Goal: Information Seeking & Learning: Learn about a topic

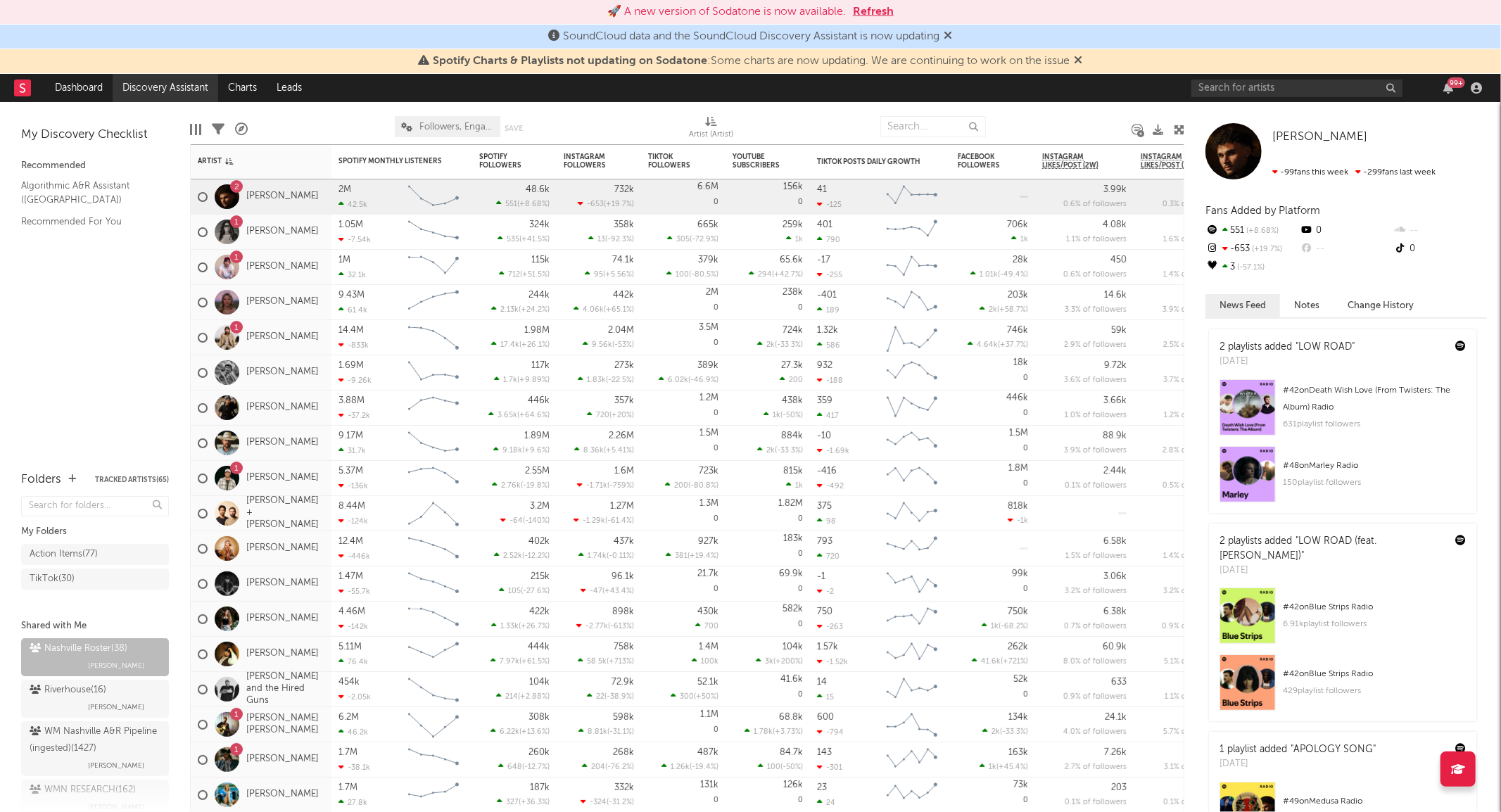
click at [185, 85] on link "Discovery Assistant" at bounding box center [165, 88] width 106 height 28
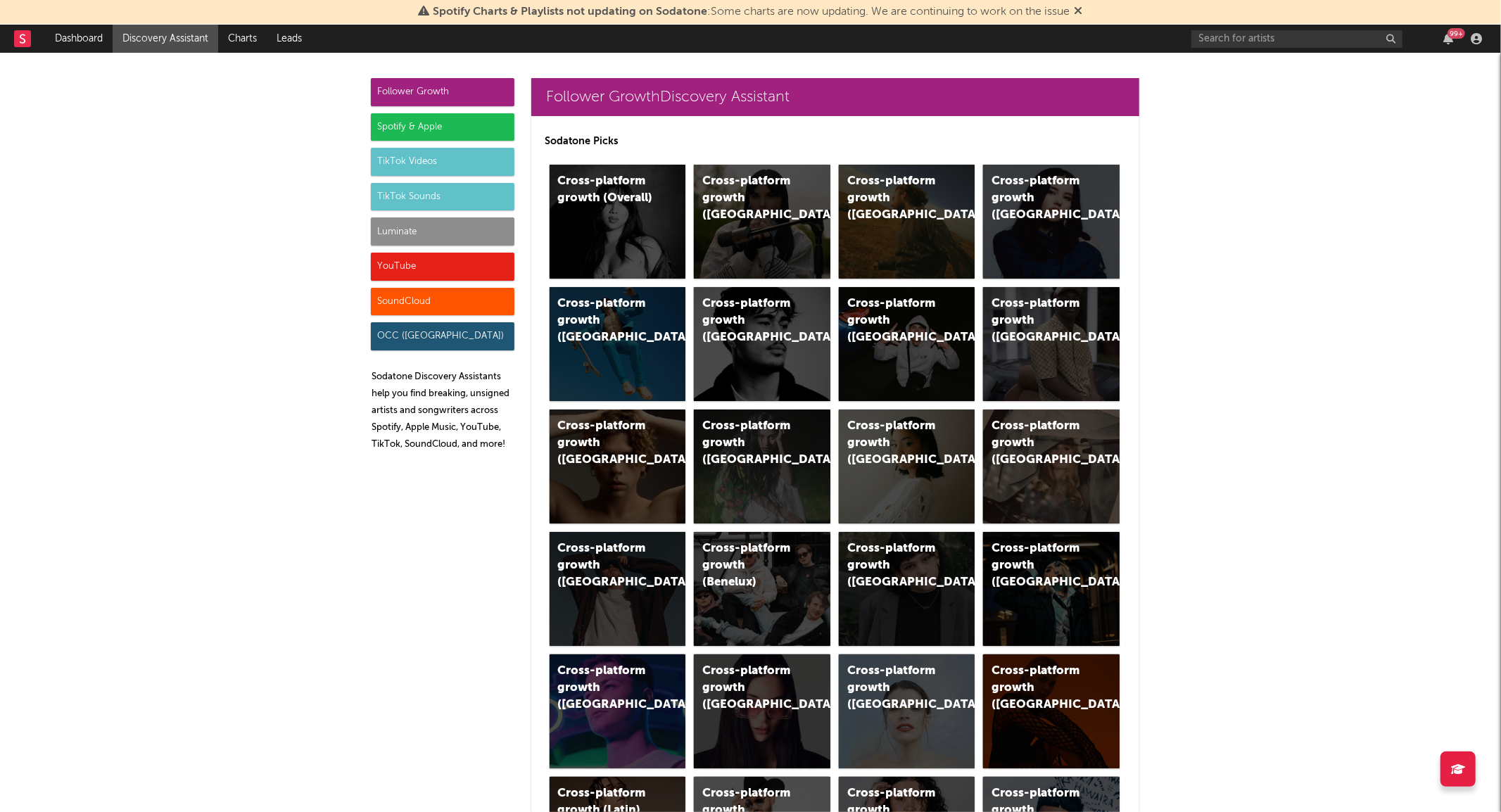
click at [418, 186] on div "TikTok Sounds" at bounding box center [442, 196] width 143 height 28
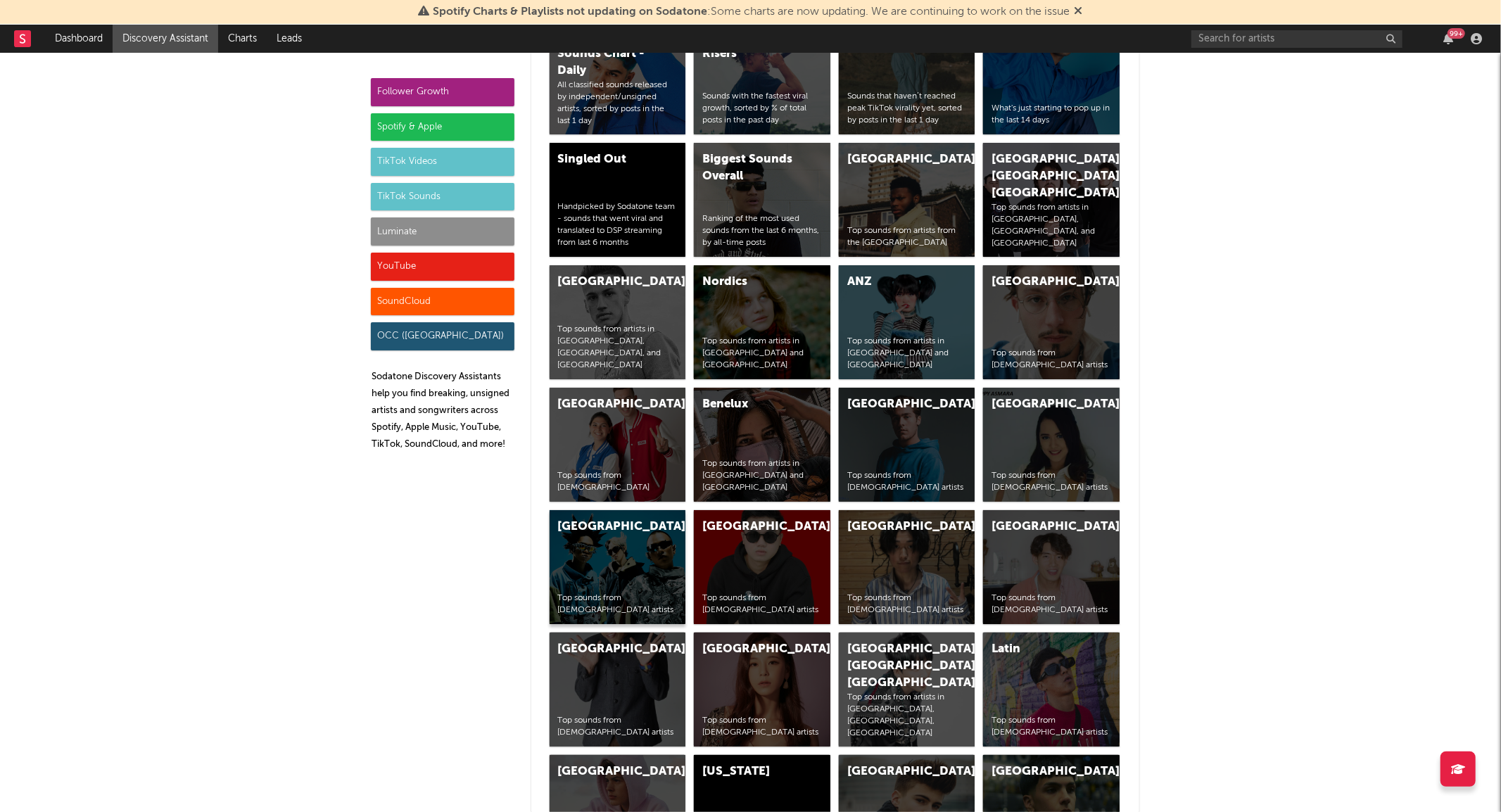
scroll to position [5216, 0]
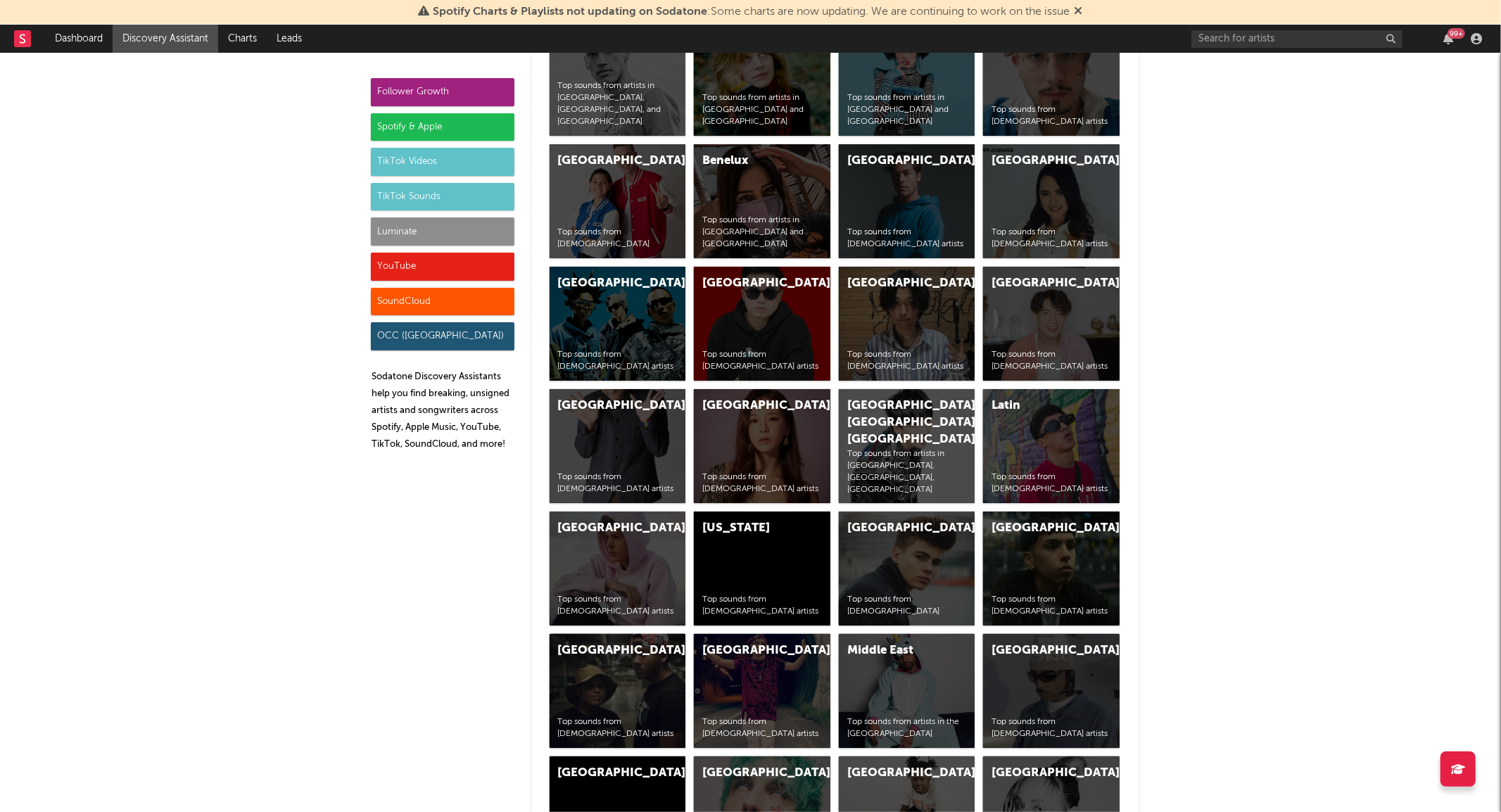
click at [422, 233] on div "Luminate" at bounding box center [442, 231] width 143 height 28
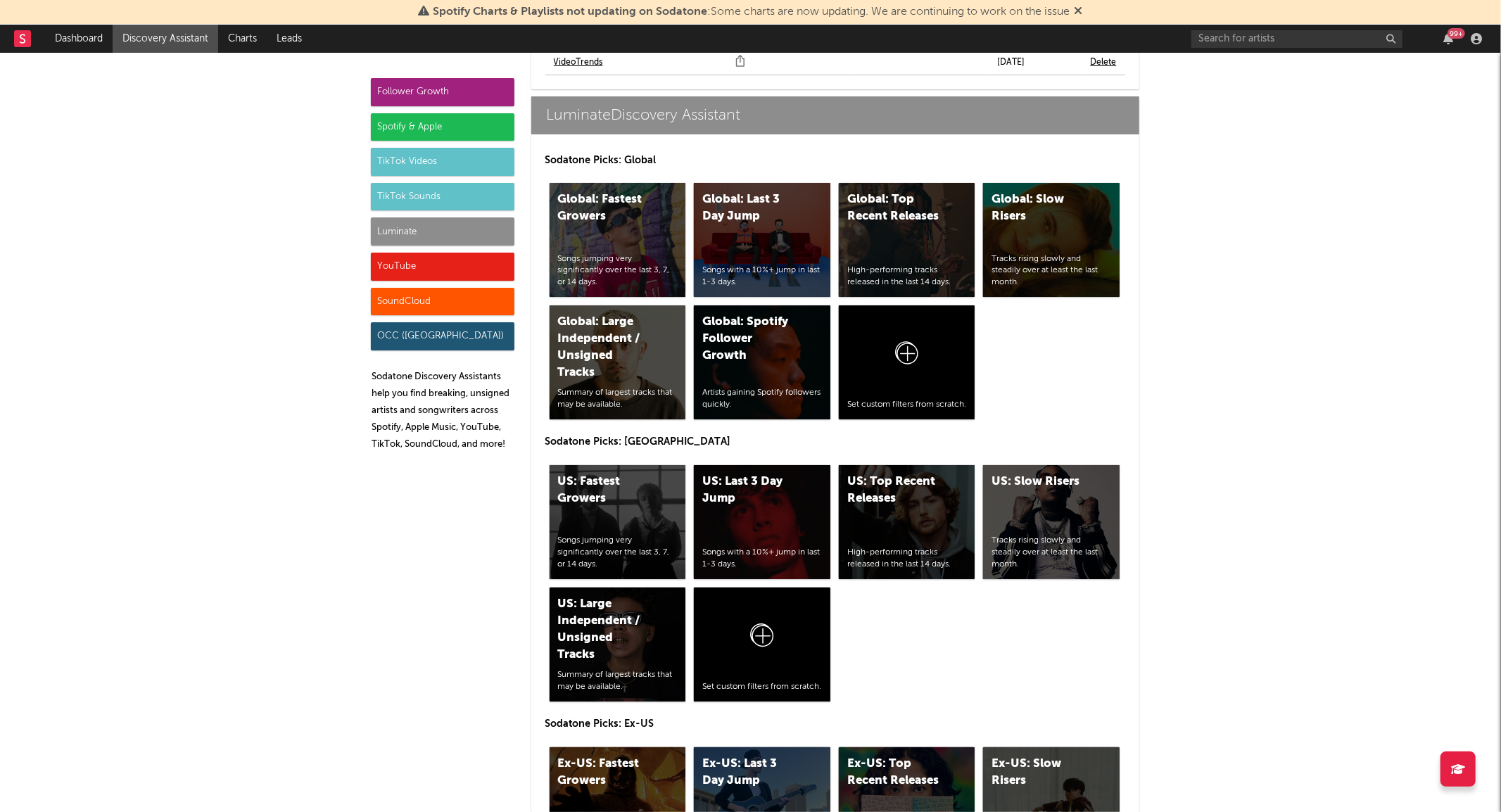
scroll to position [6294, 0]
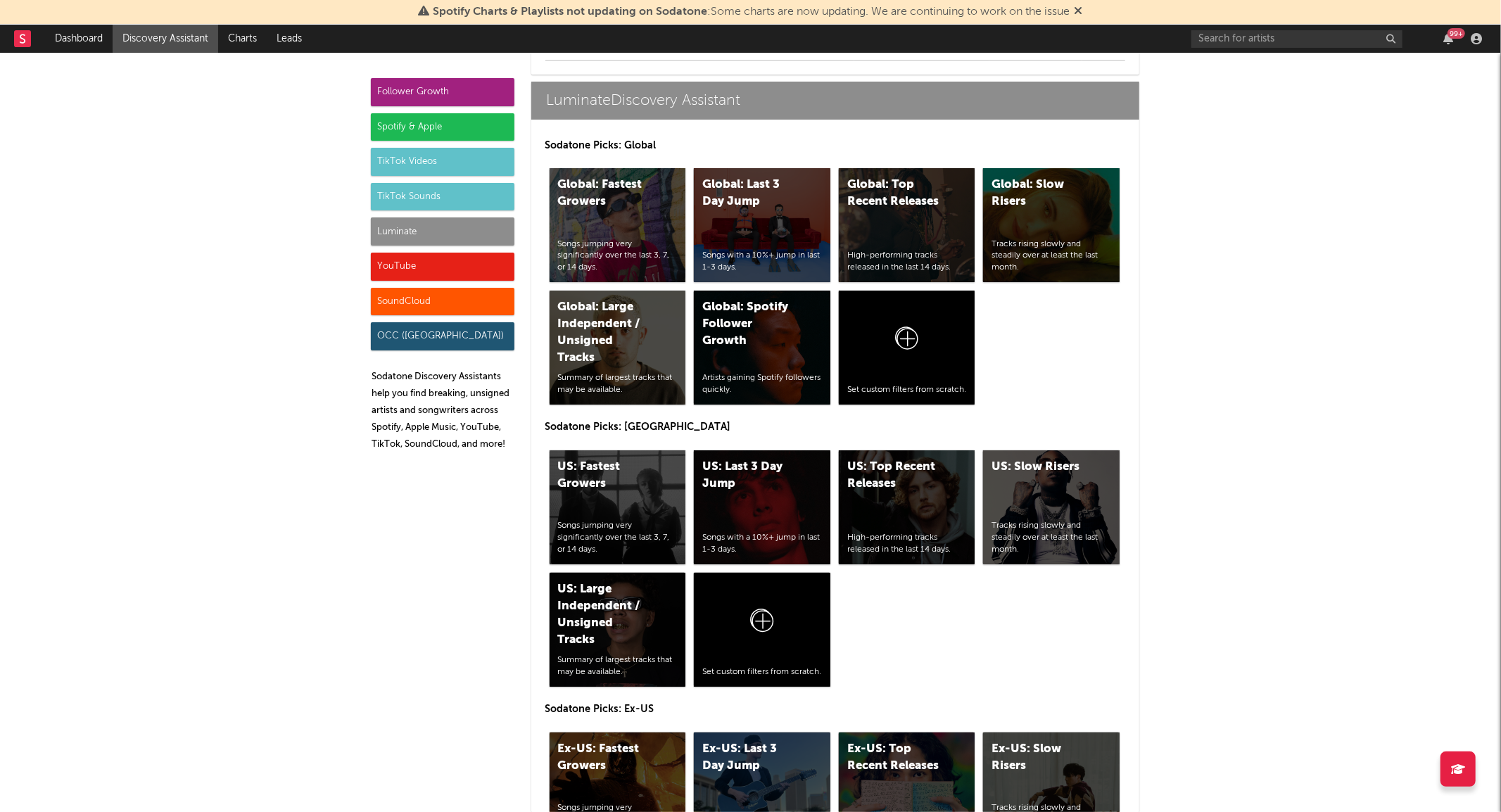
click at [405, 186] on div "TikTok Sounds" at bounding box center [442, 196] width 143 height 28
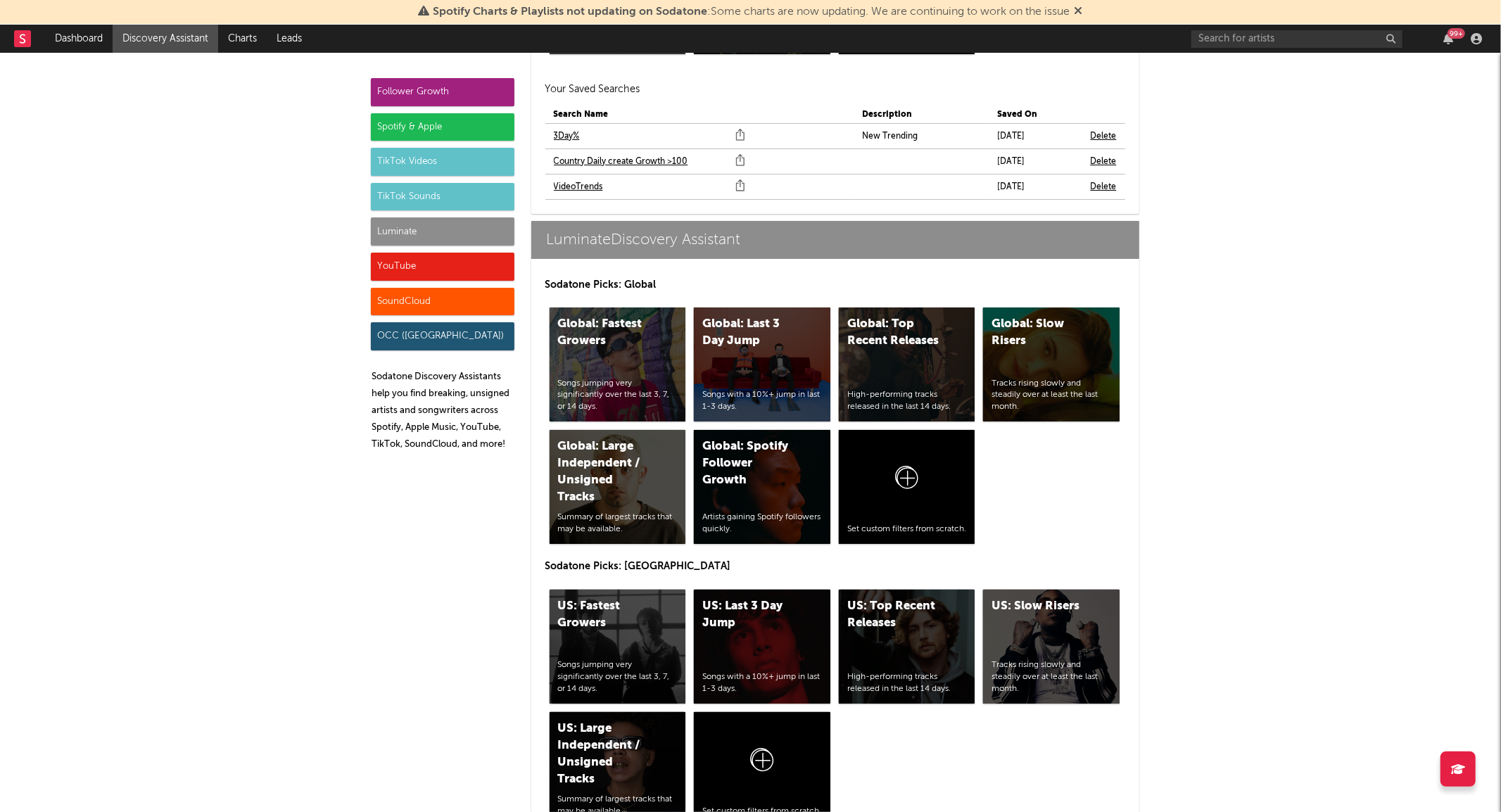
scroll to position [5997, 0]
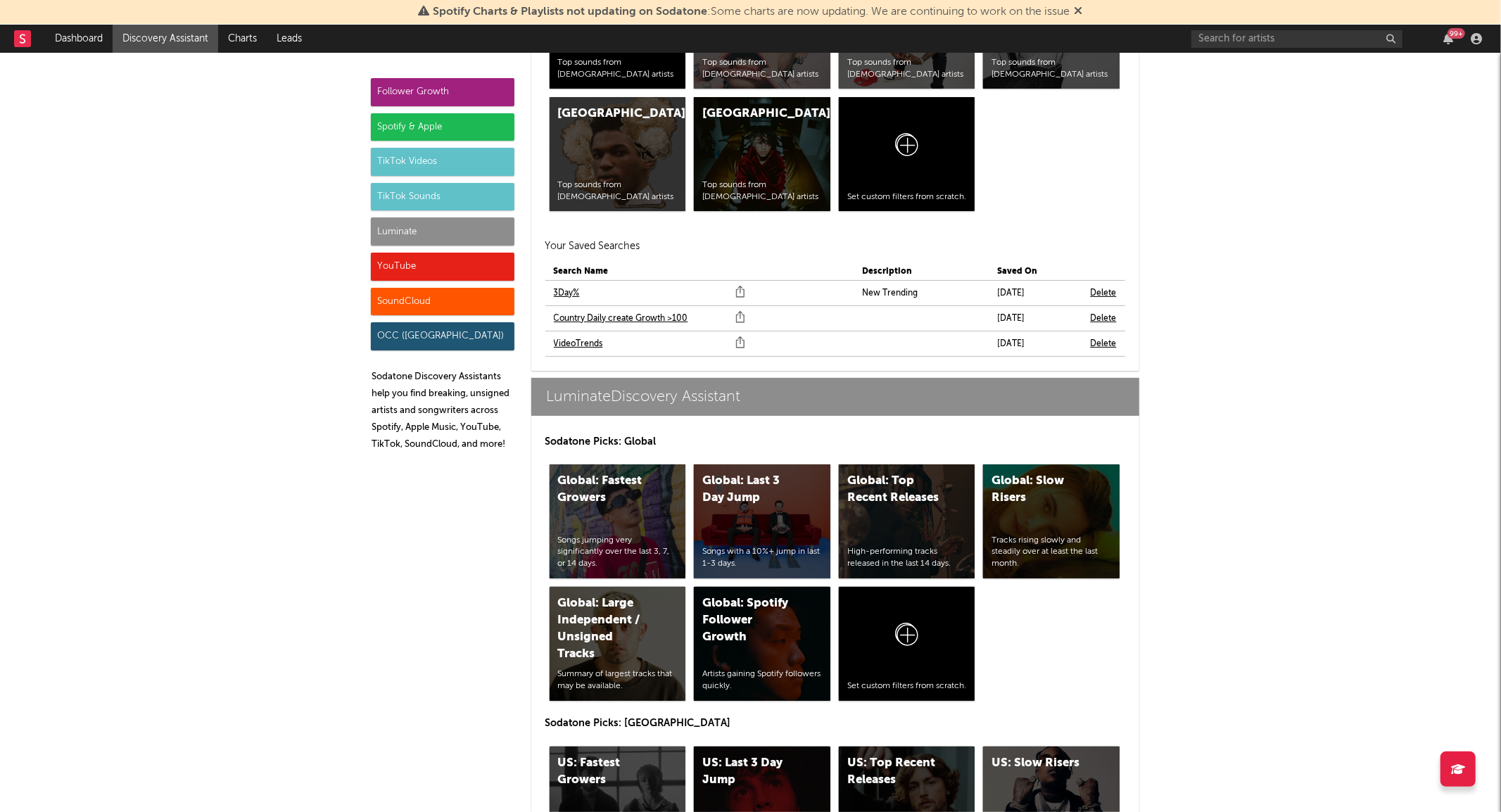
click at [585, 342] on link "VideoTrends" at bounding box center [578, 344] width 49 height 17
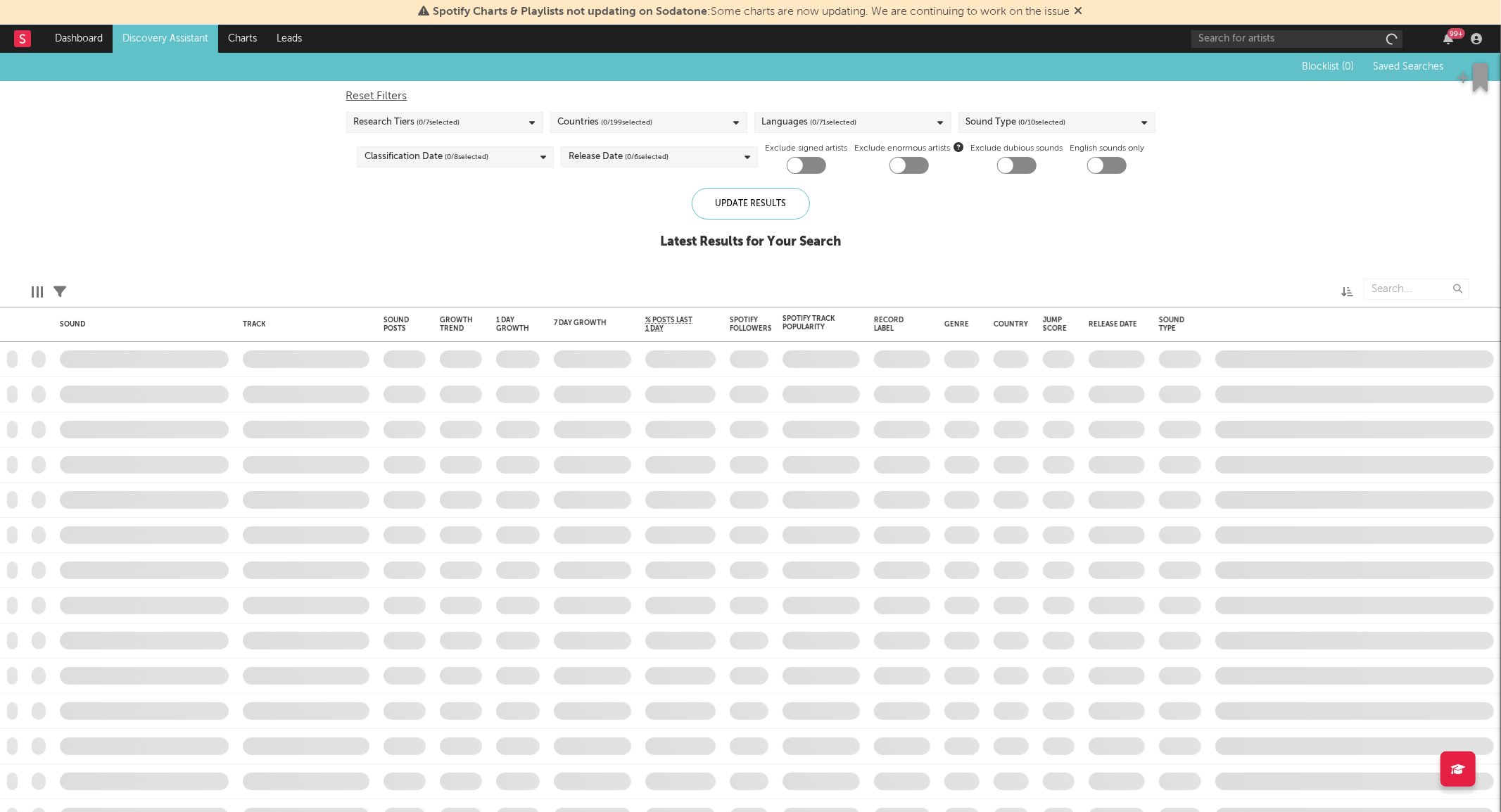
checkbox input "true"
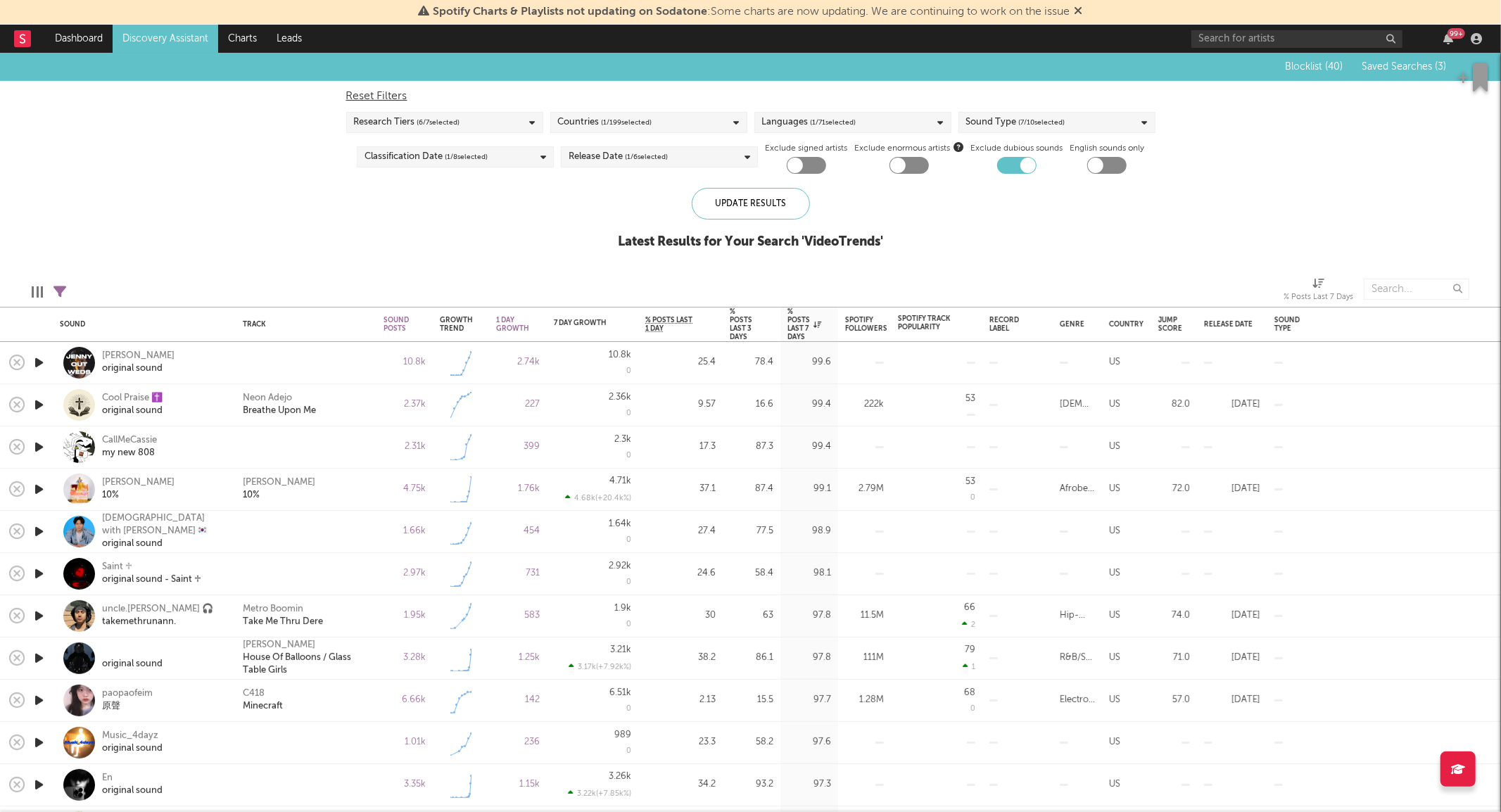
click at [33, 357] on icon "button" at bounding box center [39, 362] width 15 height 17
click at [36, 406] on icon "button" at bounding box center [39, 404] width 15 height 17
click at [37, 488] on icon "button" at bounding box center [39, 489] width 15 height 17
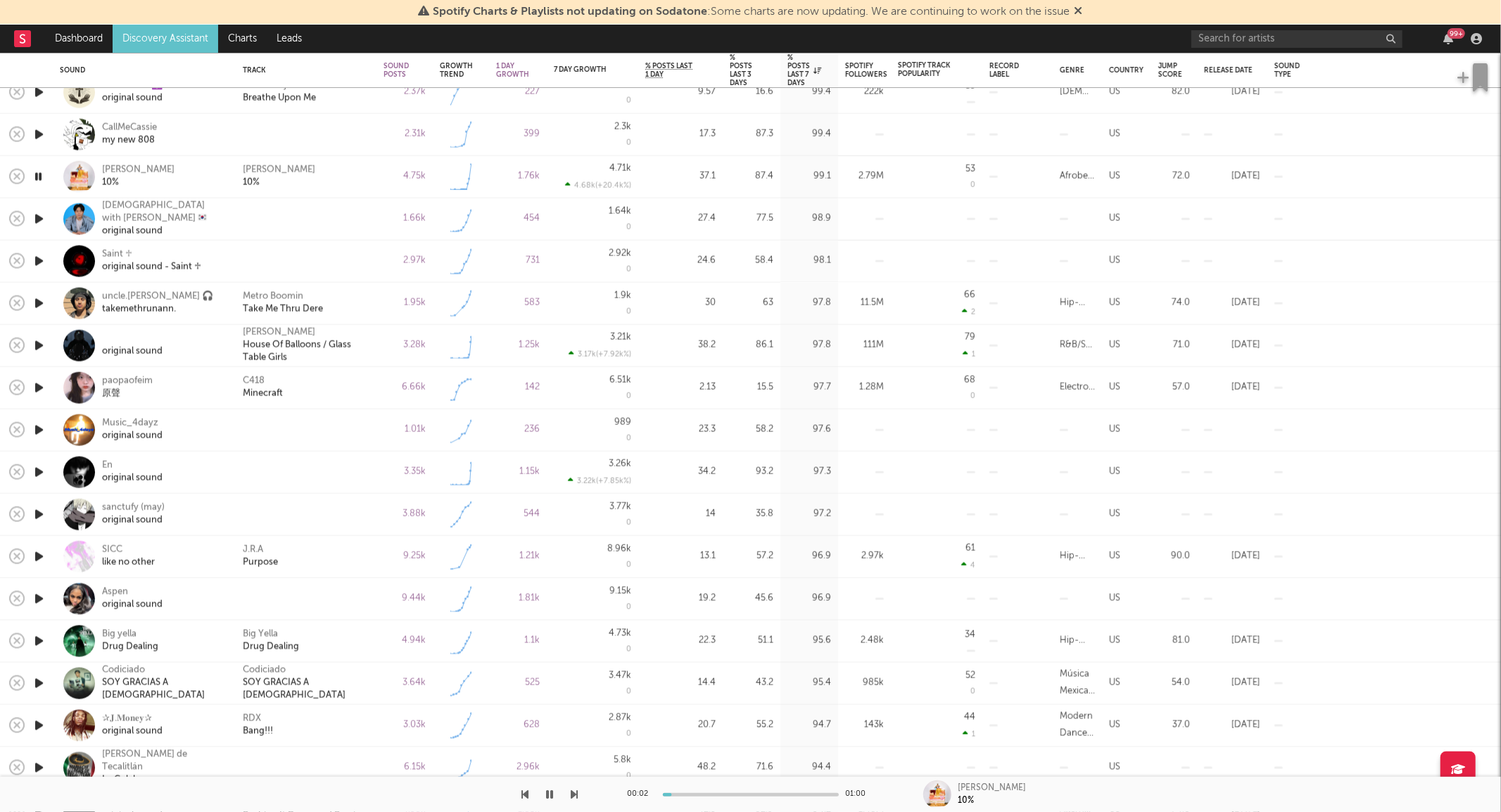
click at [39, 259] on icon "button" at bounding box center [39, 261] width 15 height 17
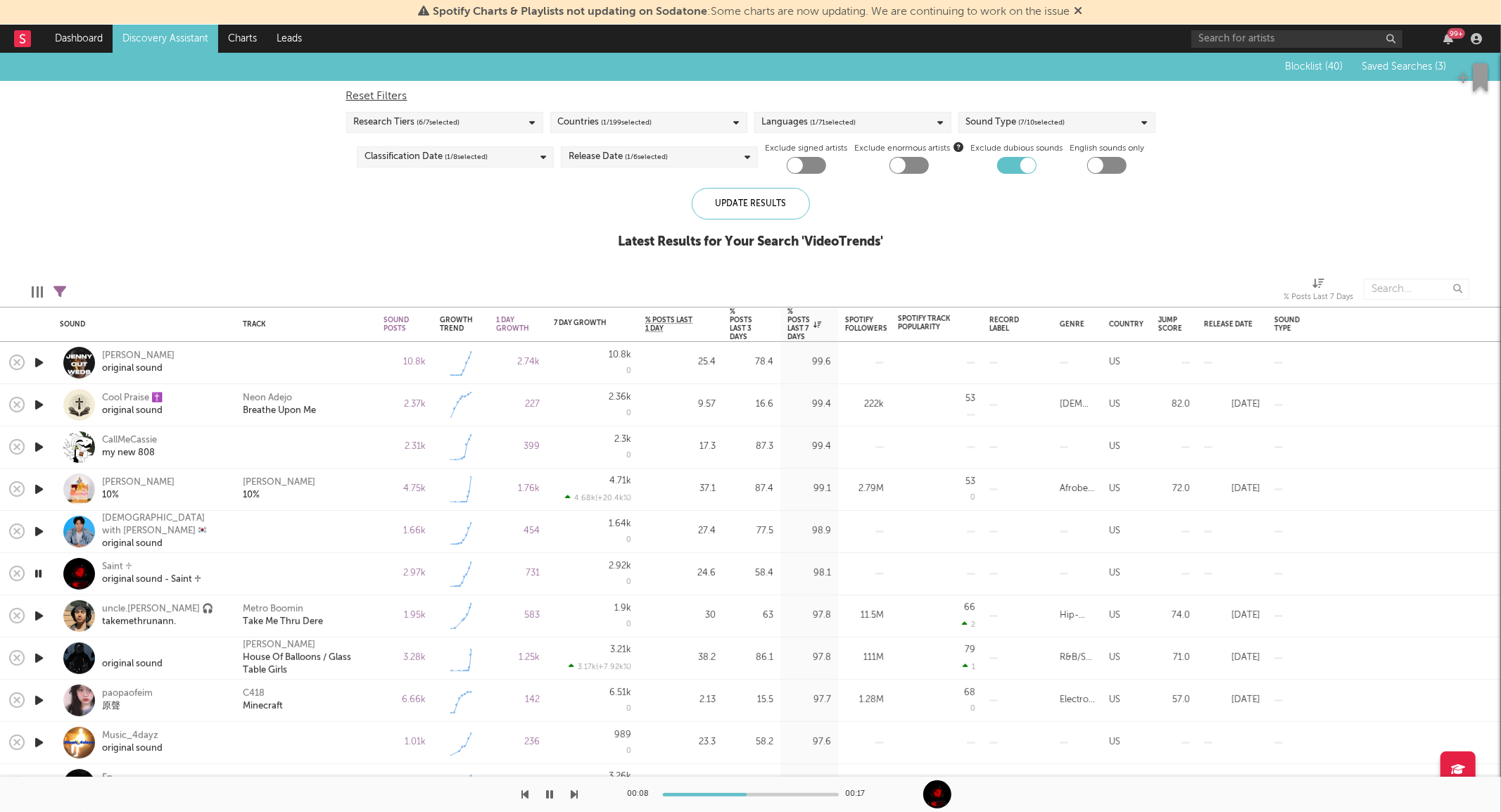
click at [53, 285] on div "Edit Columns Filters ( 2 filters active) % Posts Last 7 Days" at bounding box center [750, 285] width 1501 height 42
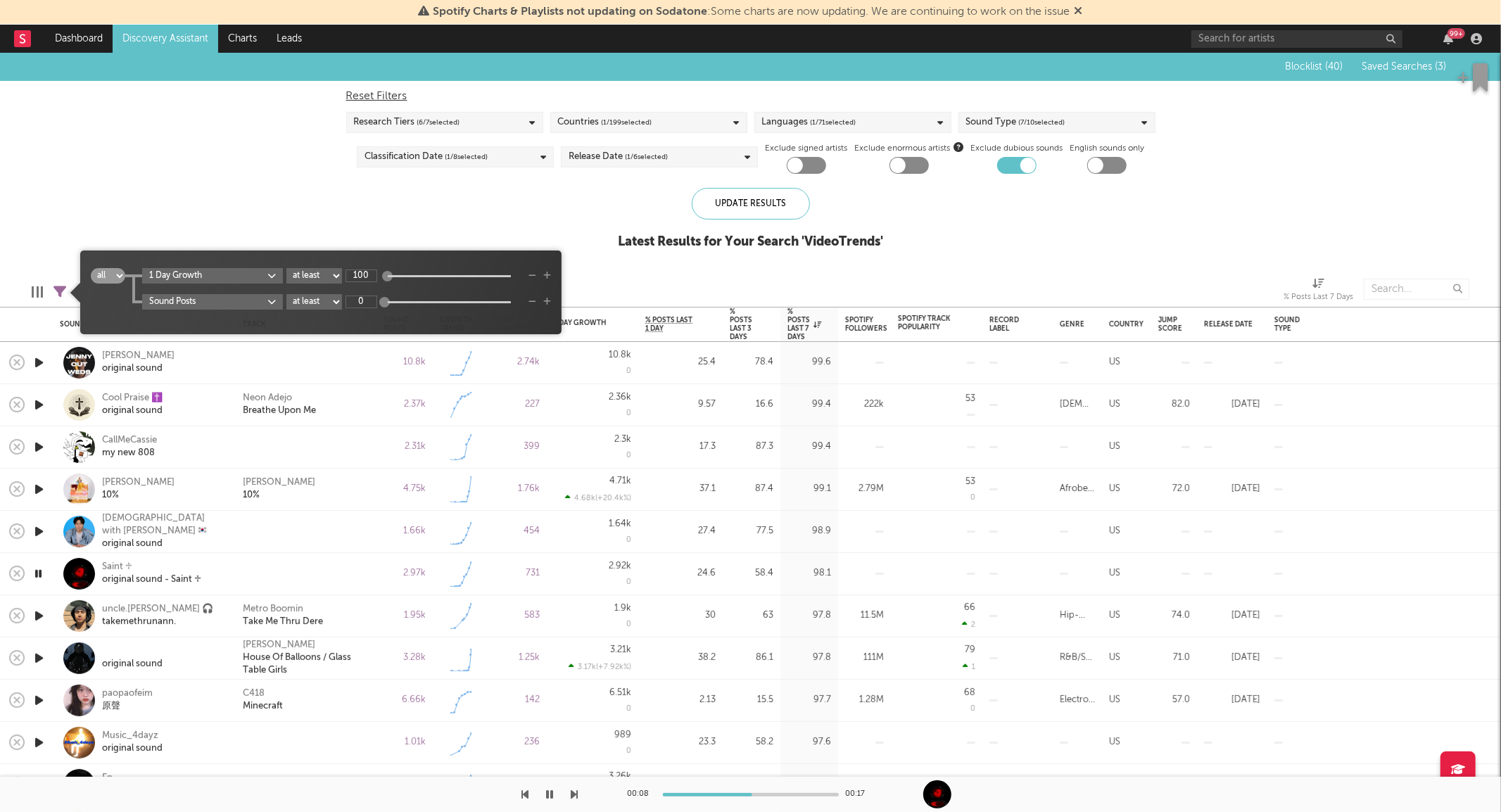
click at [57, 289] on icon at bounding box center [60, 291] width 13 height 13
type input "50"
click at [792, 208] on div "Update Results" at bounding box center [750, 204] width 119 height 32
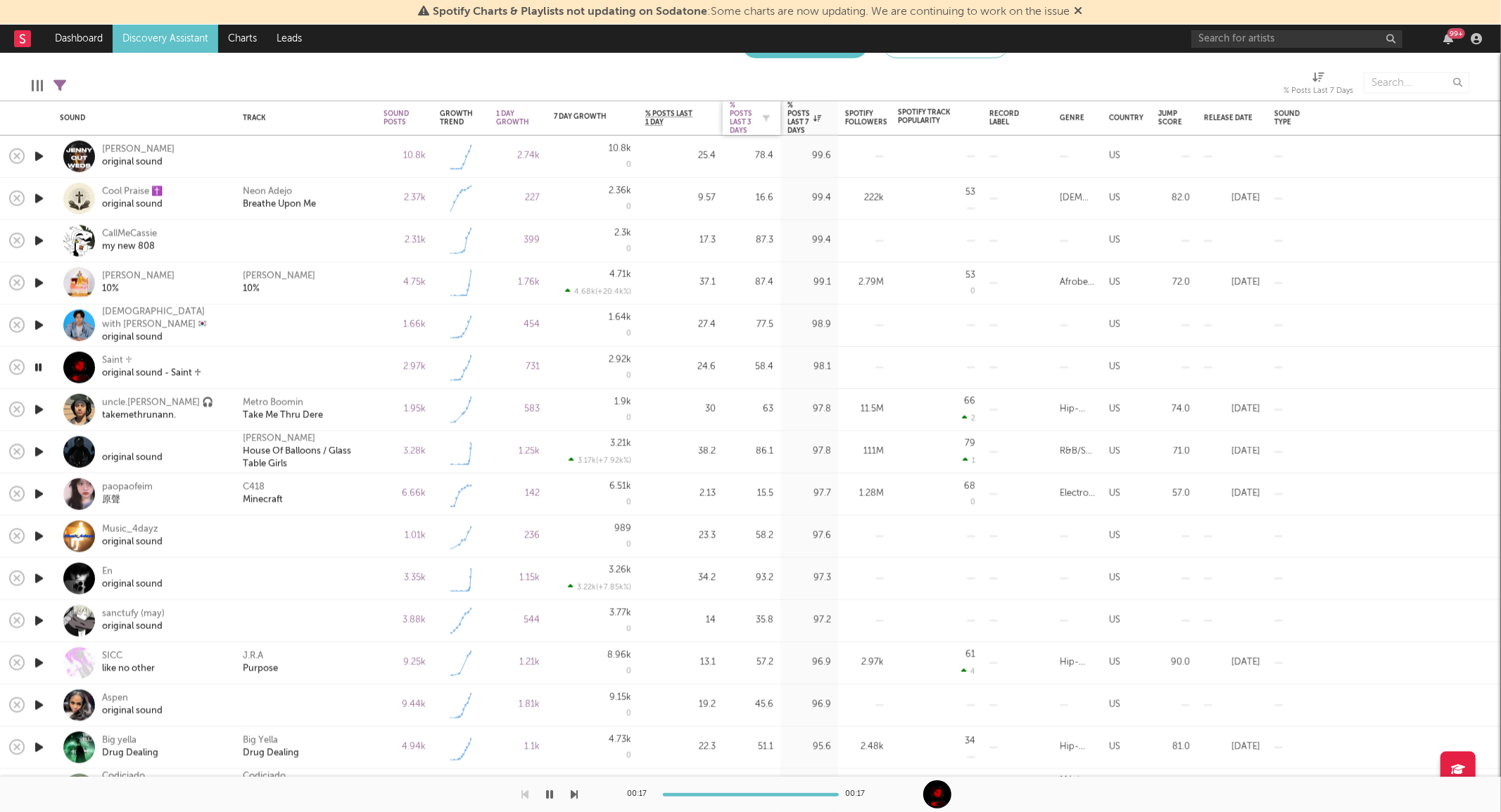
click at [750, 115] on div "% Posts Last 3 Days" at bounding box center [741, 118] width 23 height 34
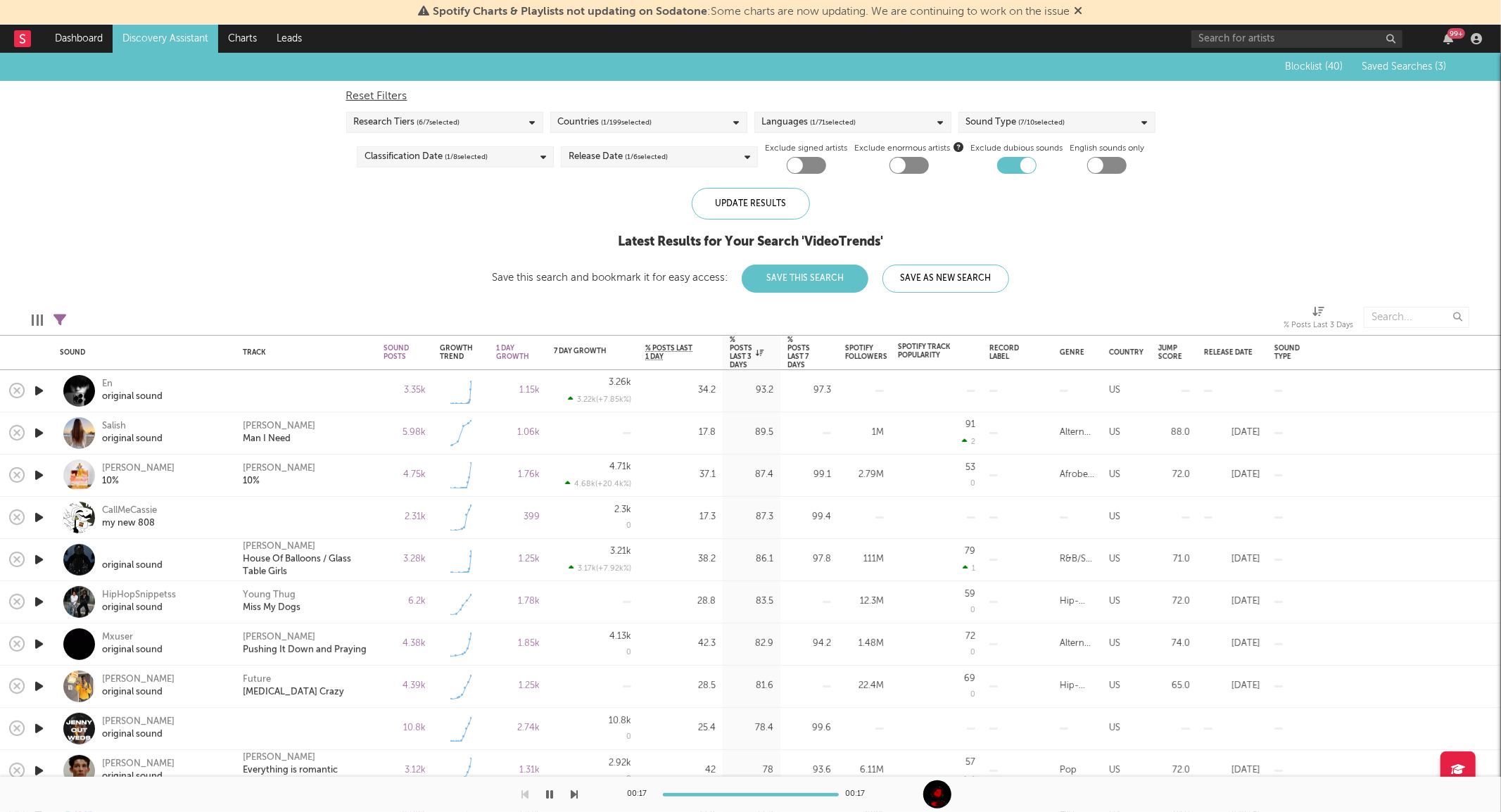
click at [40, 433] on icon "button" at bounding box center [39, 432] width 15 height 17
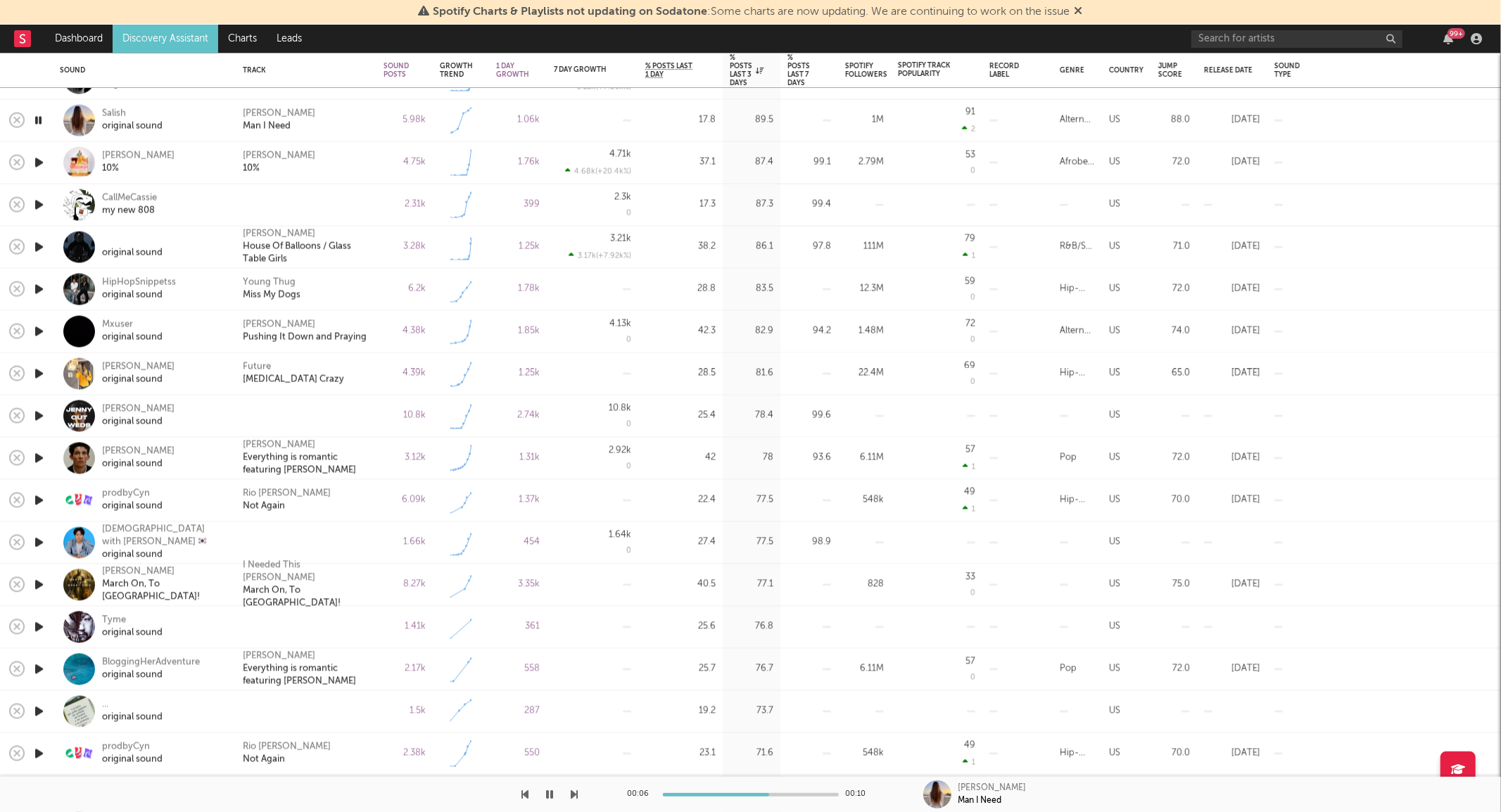
click at [41, 328] on icon "button" at bounding box center [39, 331] width 15 height 17
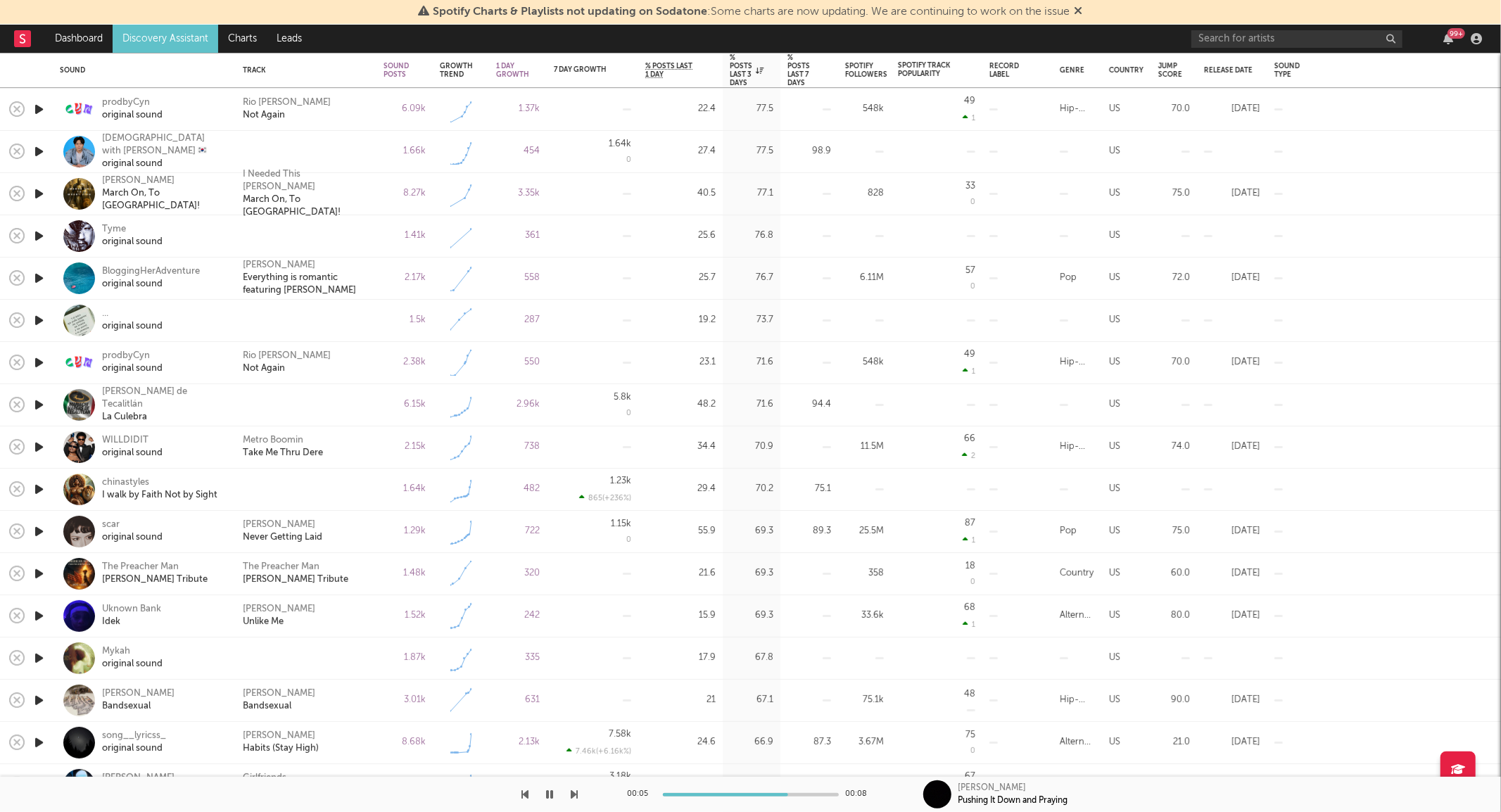
click at [39, 488] on icon "button" at bounding box center [39, 489] width 15 height 17
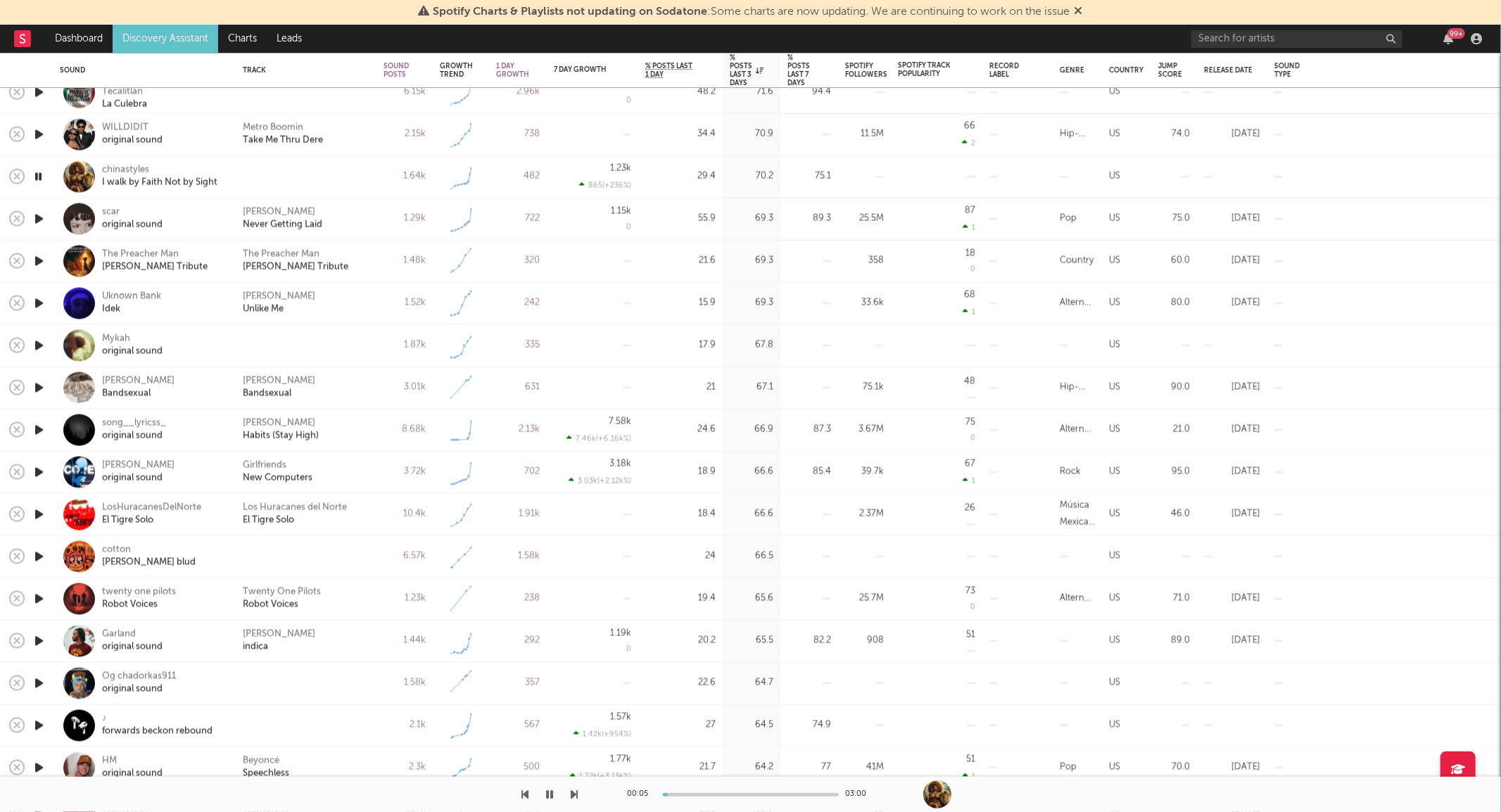
click at [39, 257] on icon "button" at bounding box center [39, 261] width 15 height 17
click at [275, 256] on div "The Preacher Man" at bounding box center [282, 254] width 77 height 13
drag, startPoint x: 39, startPoint y: 259, endPoint x: 30, endPoint y: 257, distance: 9.2
click at [32, 258] on icon "button" at bounding box center [39, 261] width 14 height 17
click at [26, 346] on div at bounding box center [39, 346] width 28 height 42
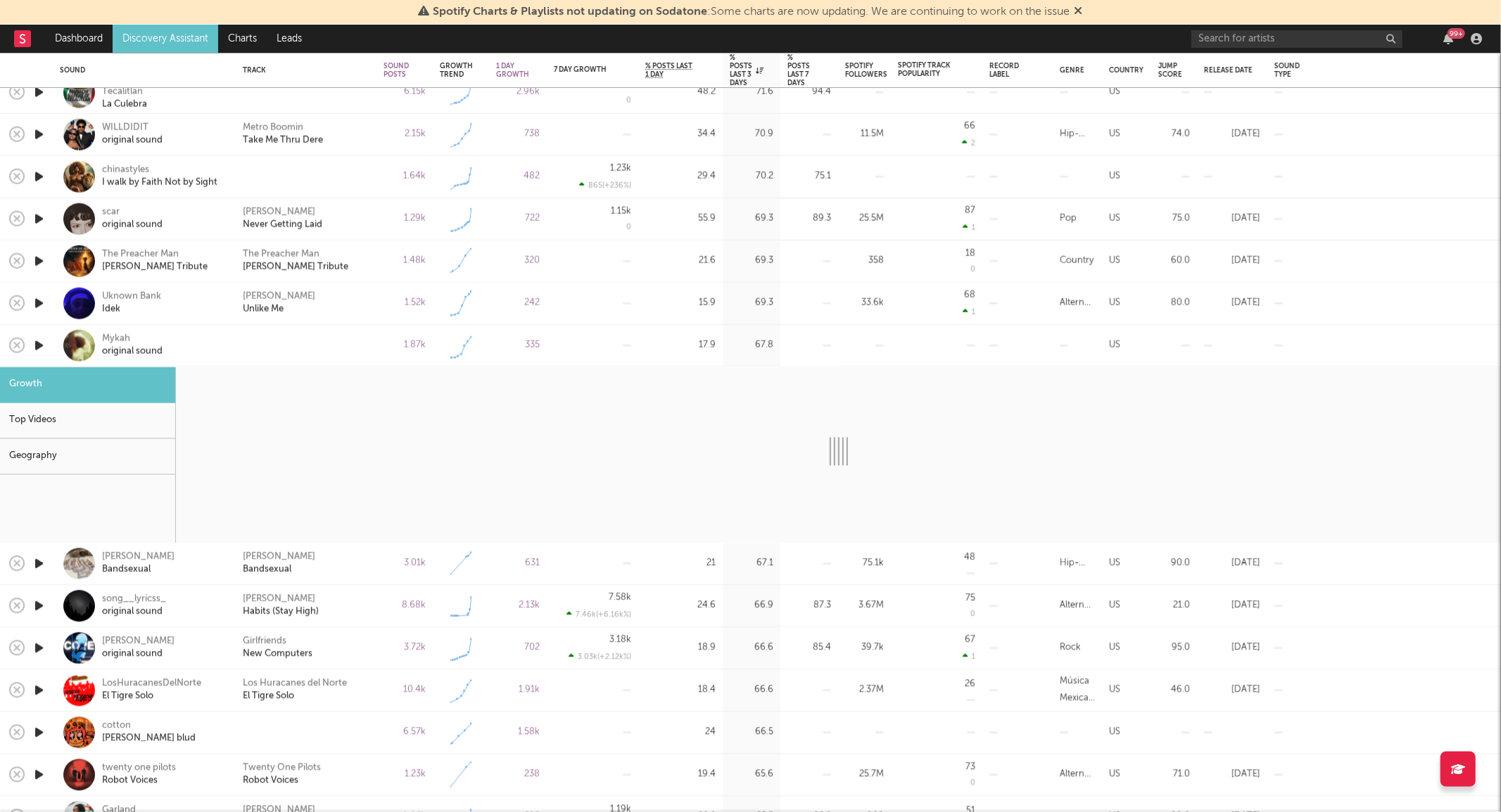
click at [37, 343] on icon "button" at bounding box center [39, 345] width 15 height 17
select select "1w"
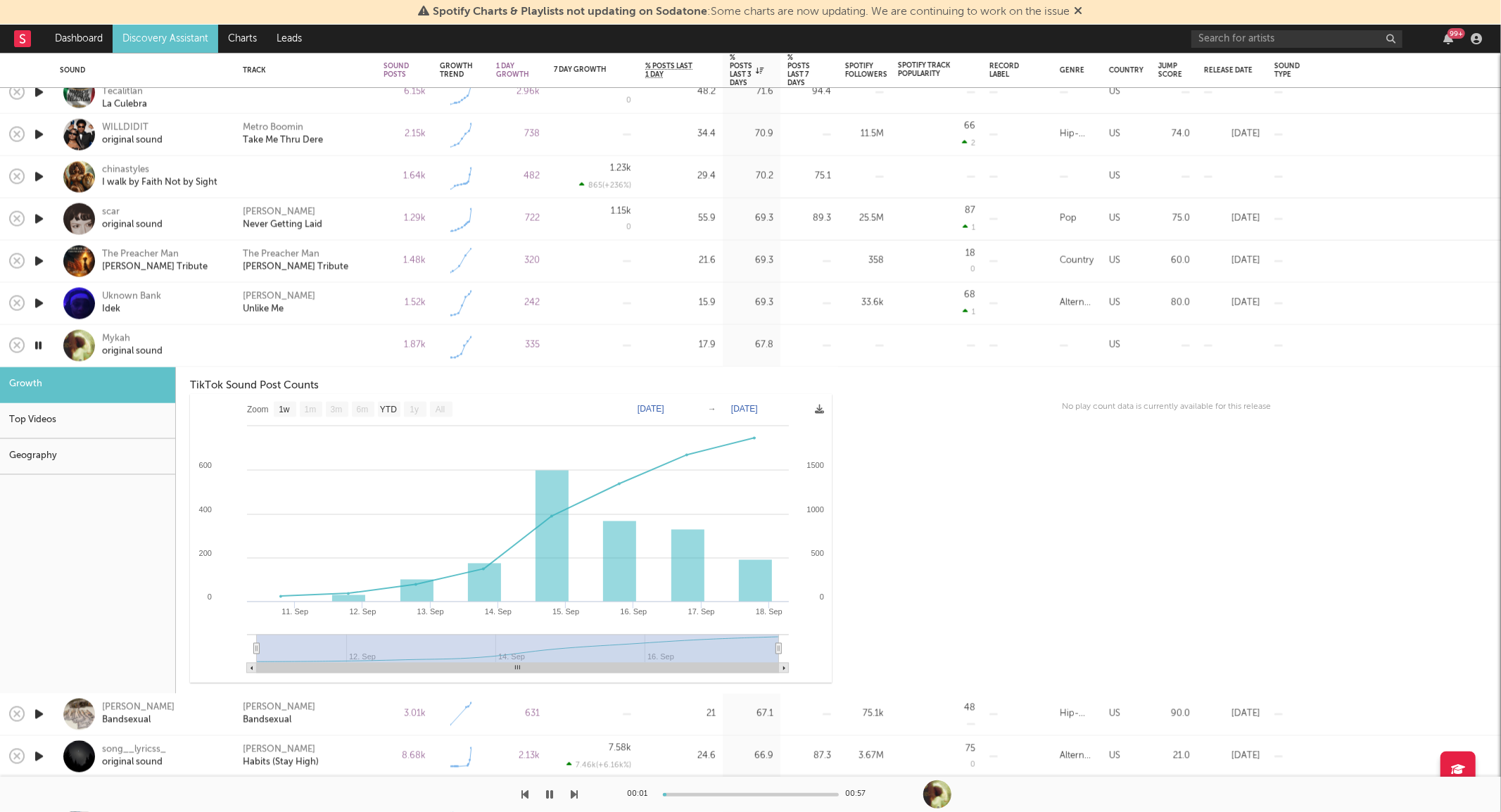
click at [220, 333] on div "Mykah original sound" at bounding box center [163, 346] width 123 height 26
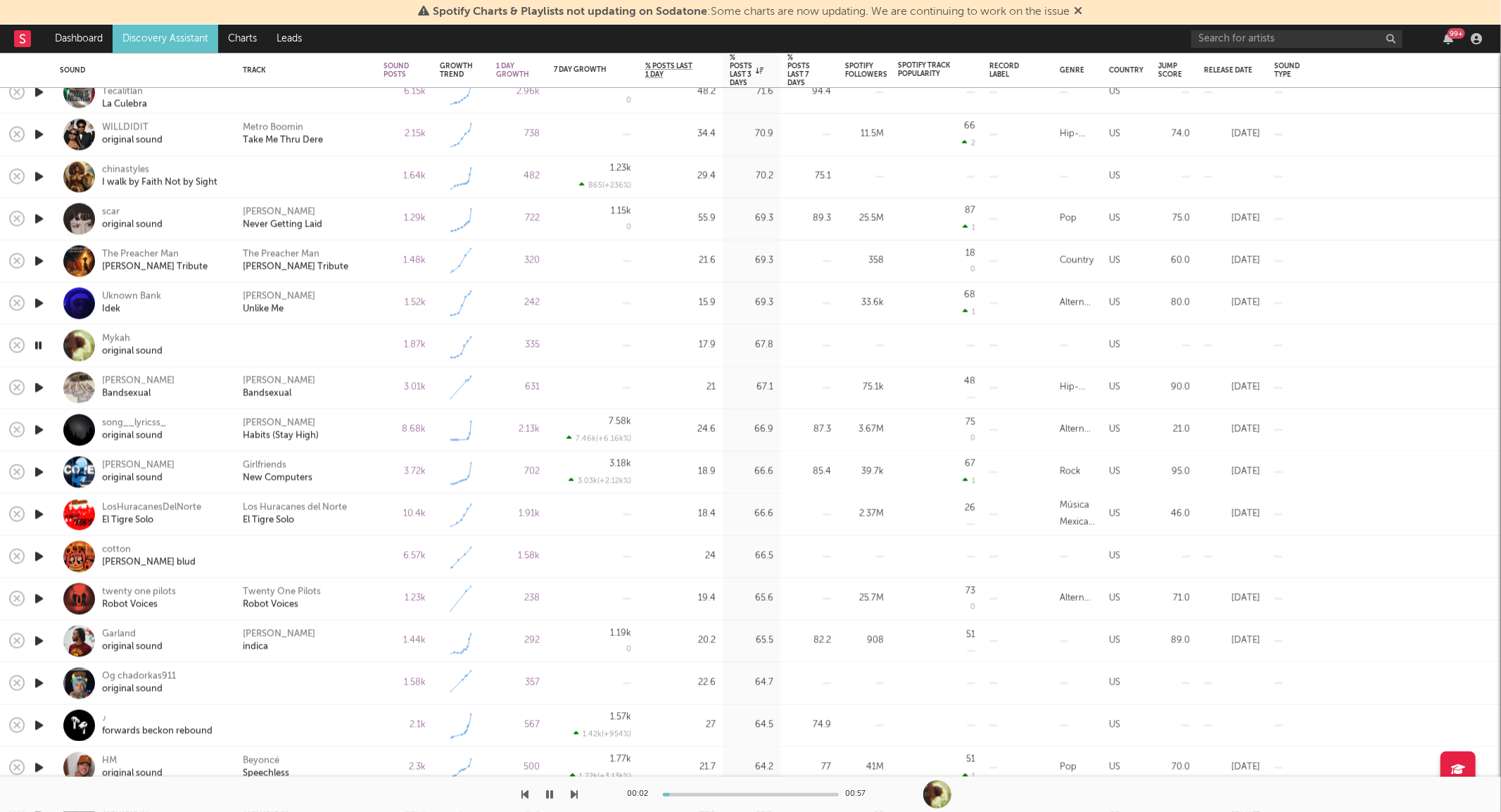
click at [40, 342] on icon "button" at bounding box center [39, 345] width 14 height 17
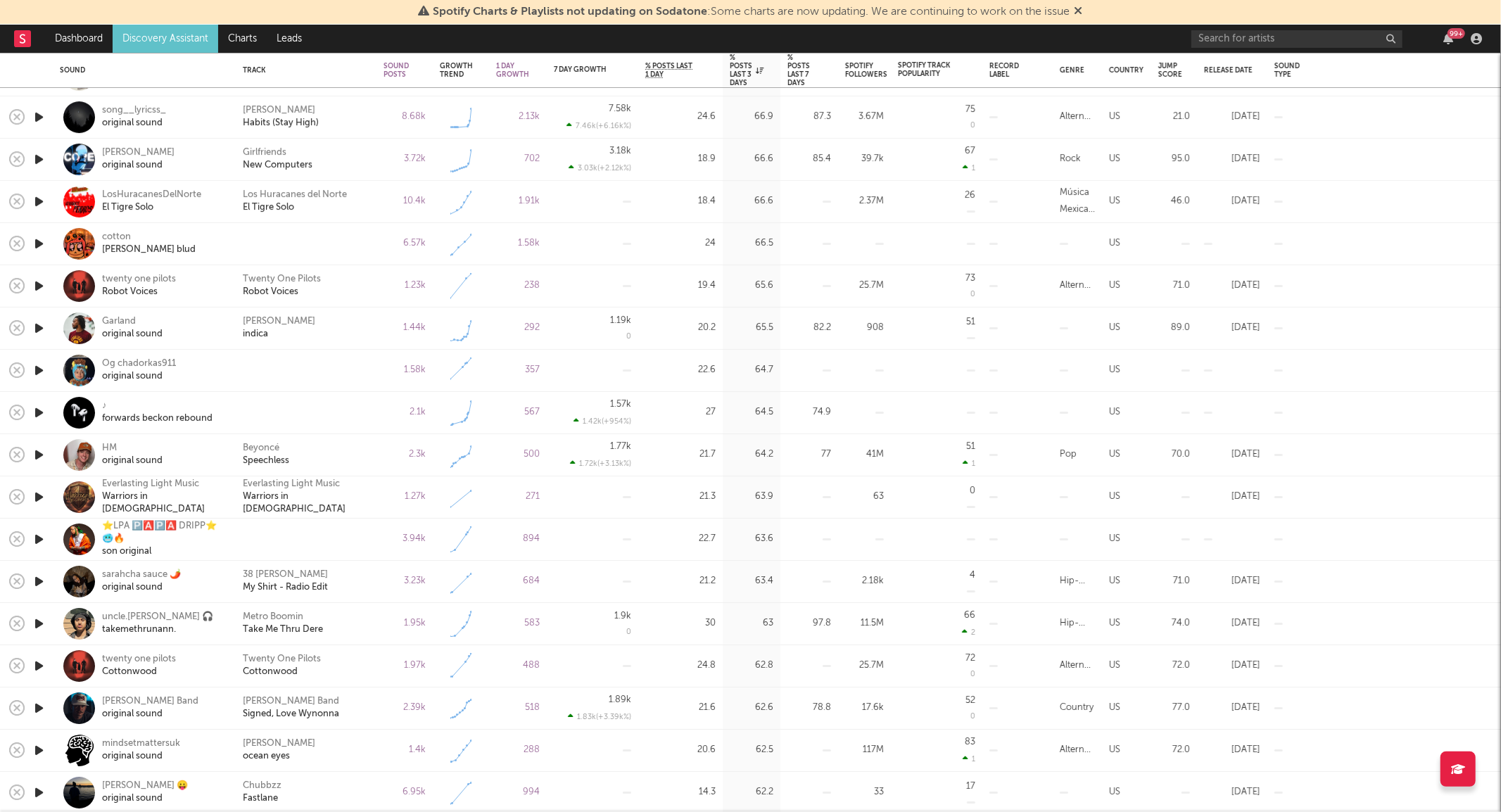
click at [39, 453] on icon "button" at bounding box center [39, 454] width 15 height 17
click at [39, 453] on icon "button" at bounding box center [39, 454] width 14 height 17
click at [39, 413] on icon "button" at bounding box center [39, 412] width 15 height 17
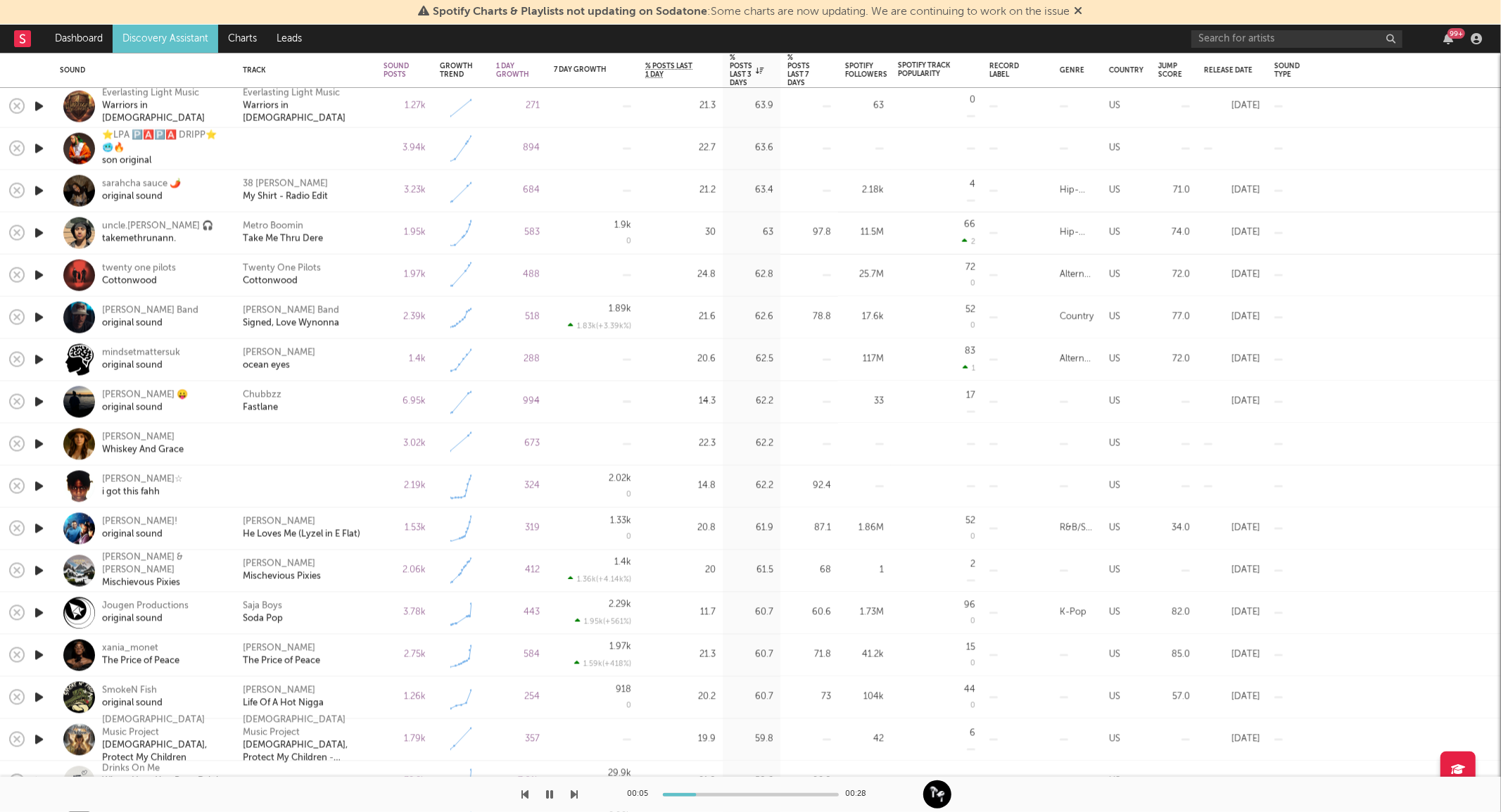
click at [39, 441] on icon "button" at bounding box center [39, 444] width 15 height 17
click at [39, 318] on icon "button" at bounding box center [39, 317] width 15 height 17
click at [215, 318] on div "Logan Ryan Band original sound" at bounding box center [163, 318] width 123 height 26
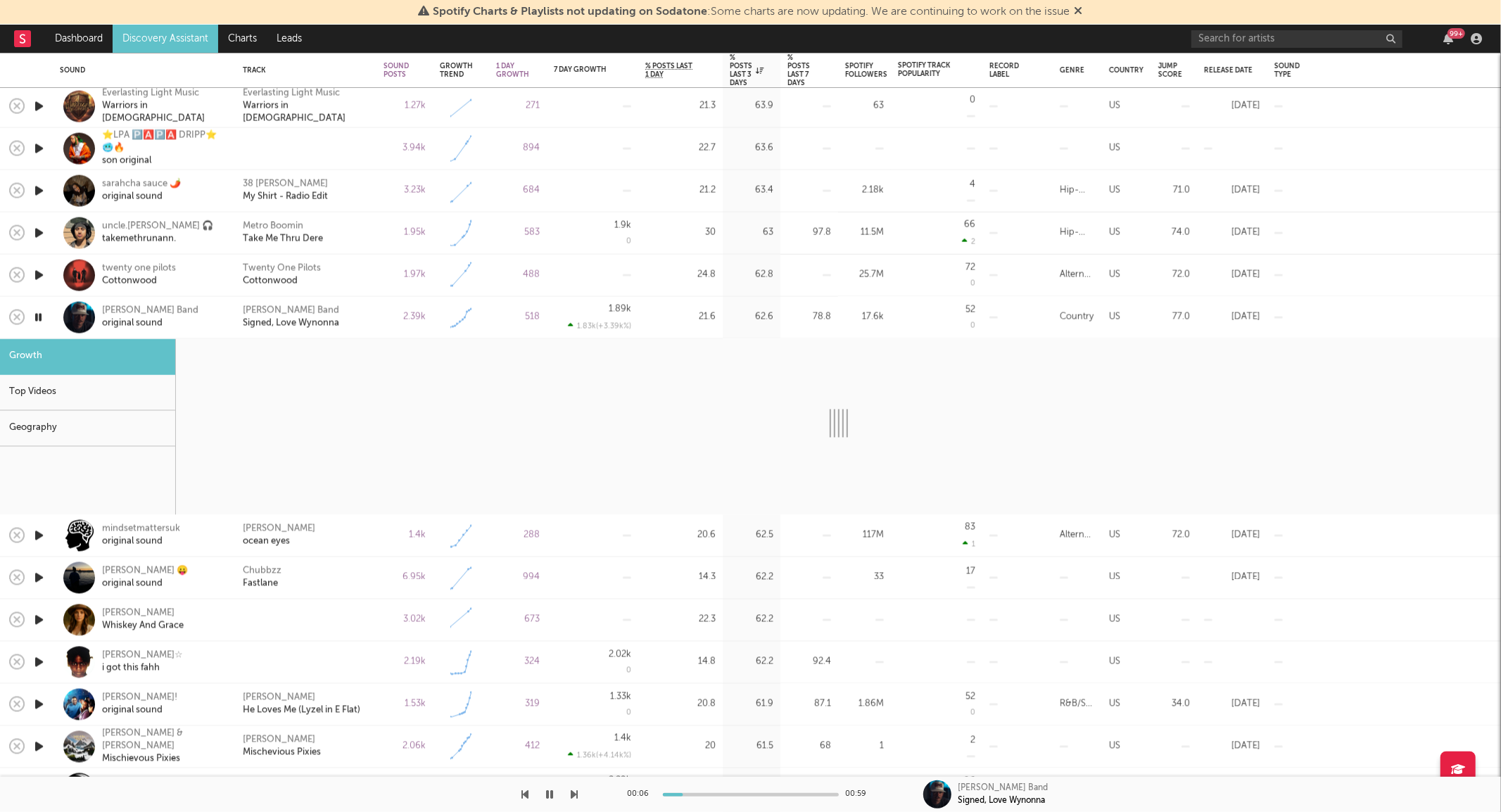
select select "1w"
select select "6m"
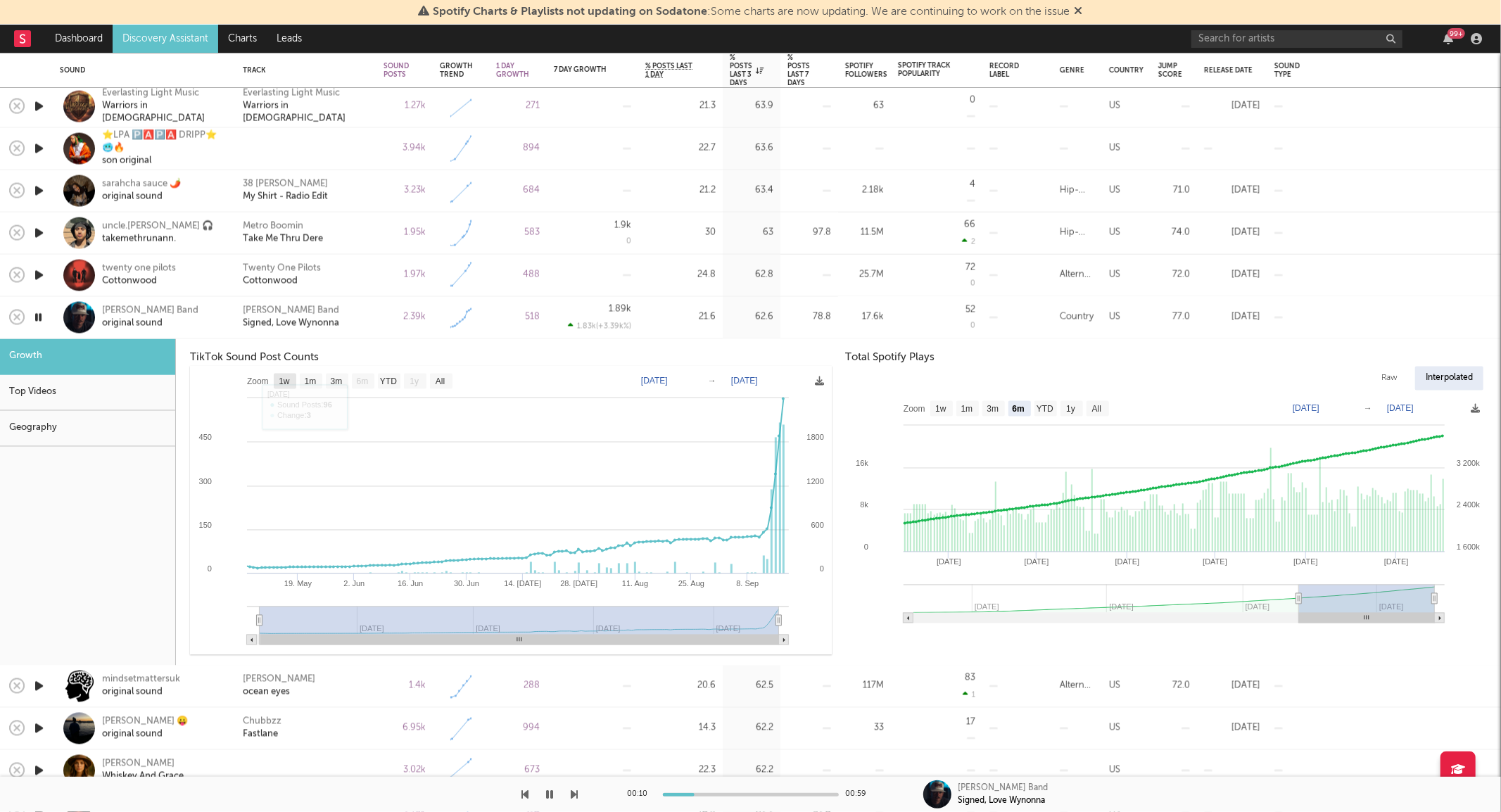
click at [285, 380] on text "1w" at bounding box center [284, 381] width 11 height 10
select select "1w"
type input "[DATE]"
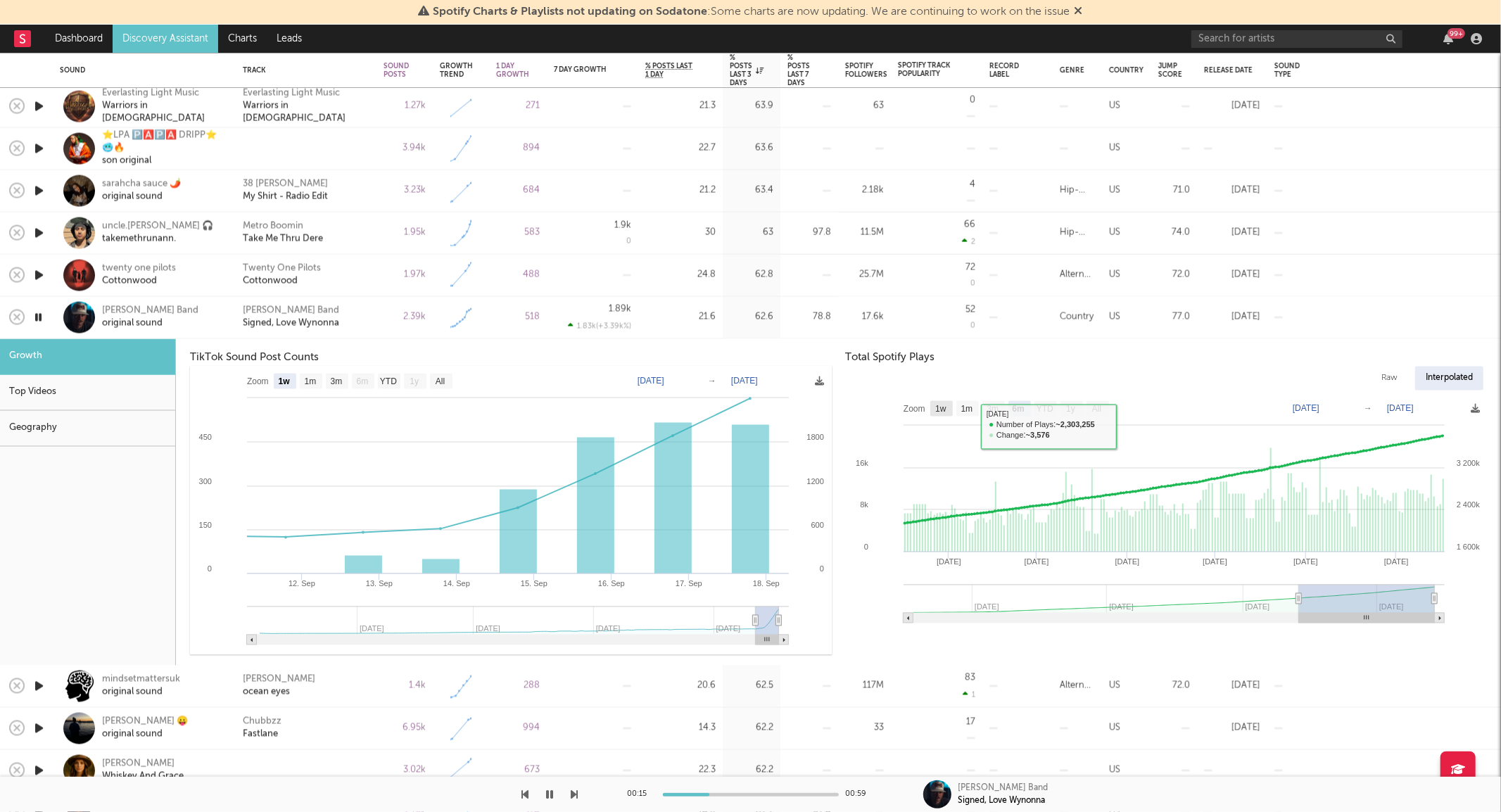
click at [951, 410] on rect at bounding box center [942, 408] width 23 height 16
select select "1w"
type input "[DATE]"
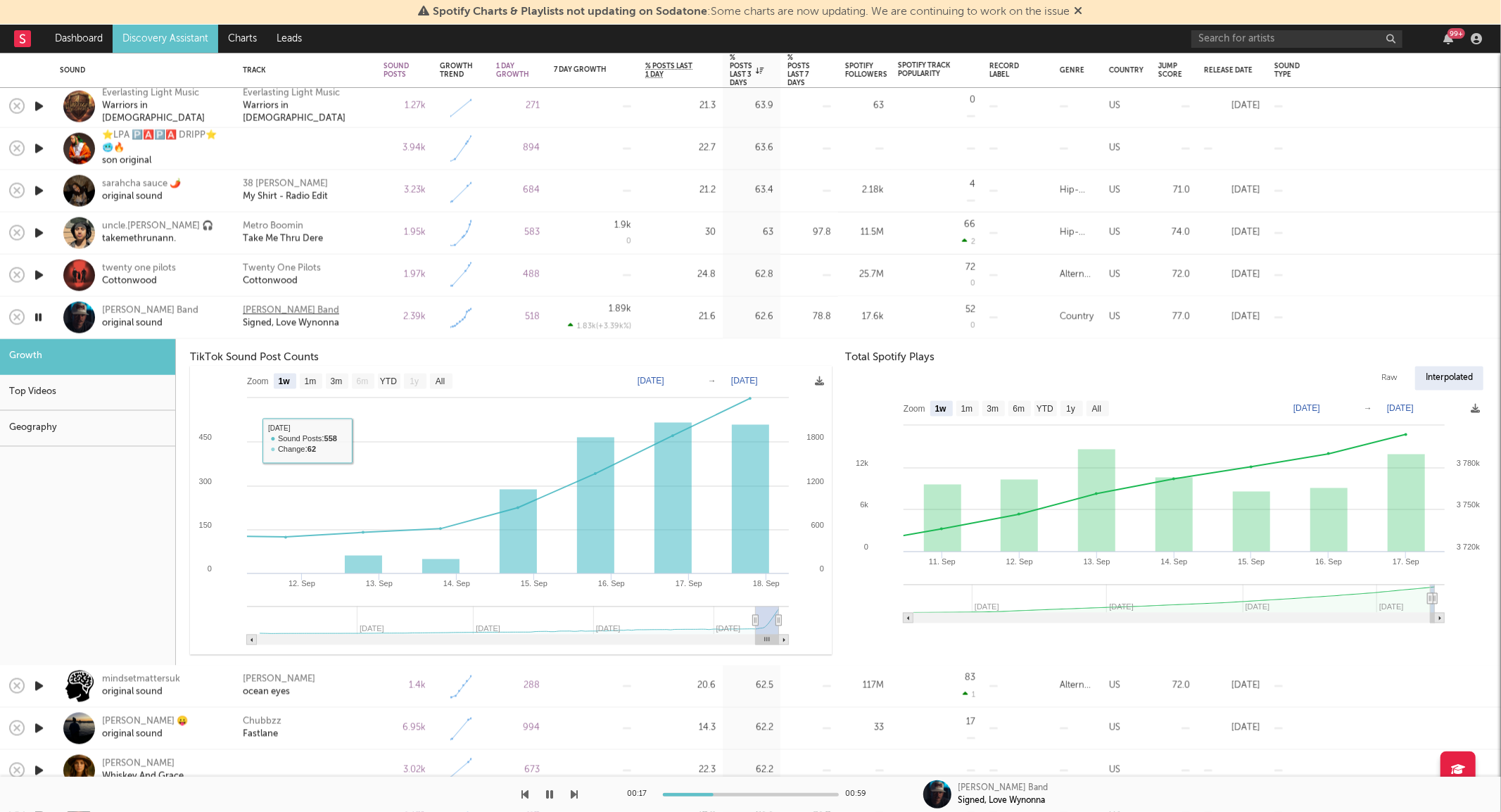
click at [276, 309] on div "Logan Ryan Band" at bounding box center [291, 311] width 97 height 13
click at [201, 333] on div "Logan Ryan Band original sound" at bounding box center [144, 317] width 169 height 42
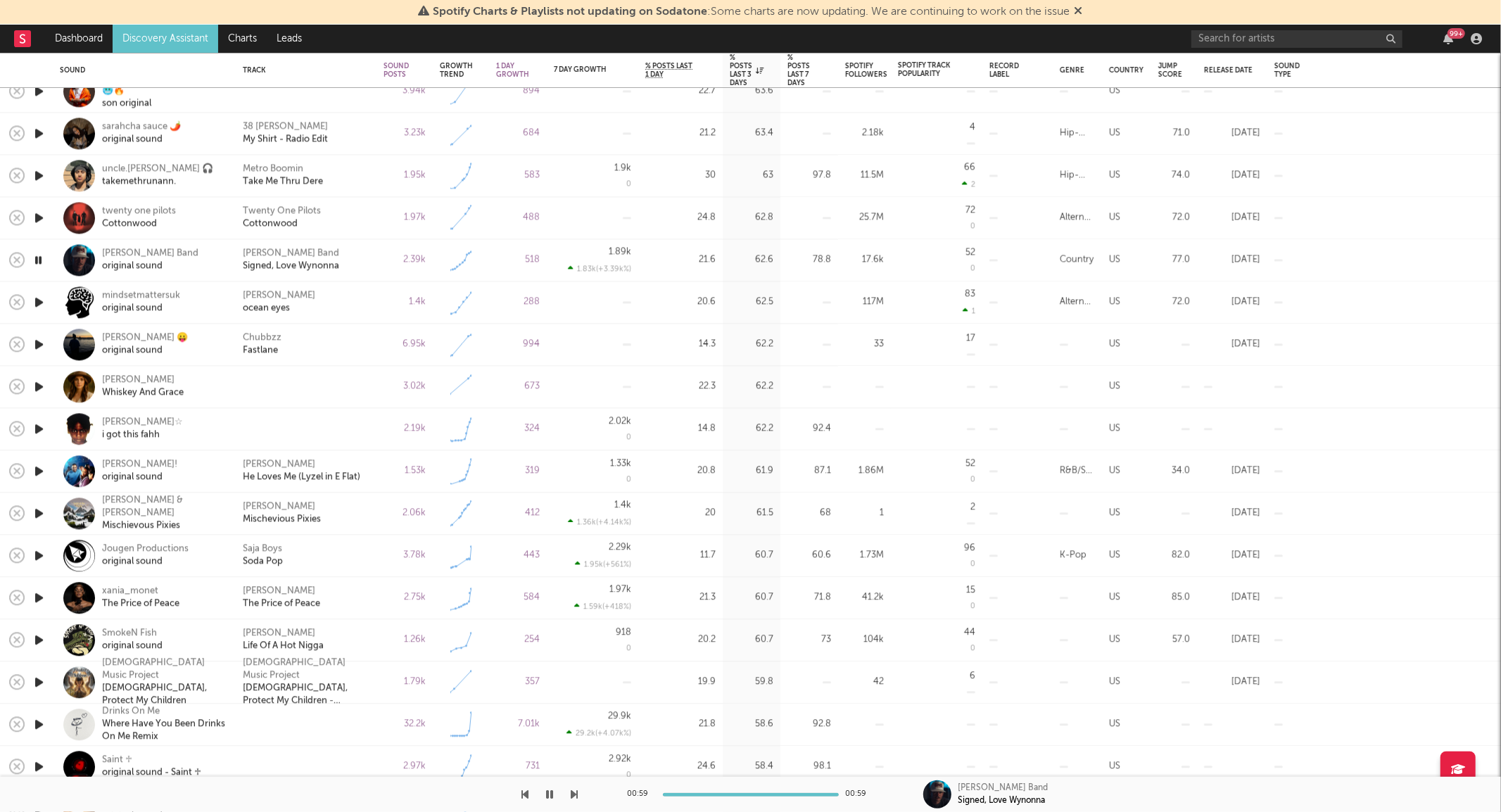
click at [42, 512] on icon "button" at bounding box center [39, 512] width 15 height 17
click at [36, 375] on div at bounding box center [39, 387] width 28 height 42
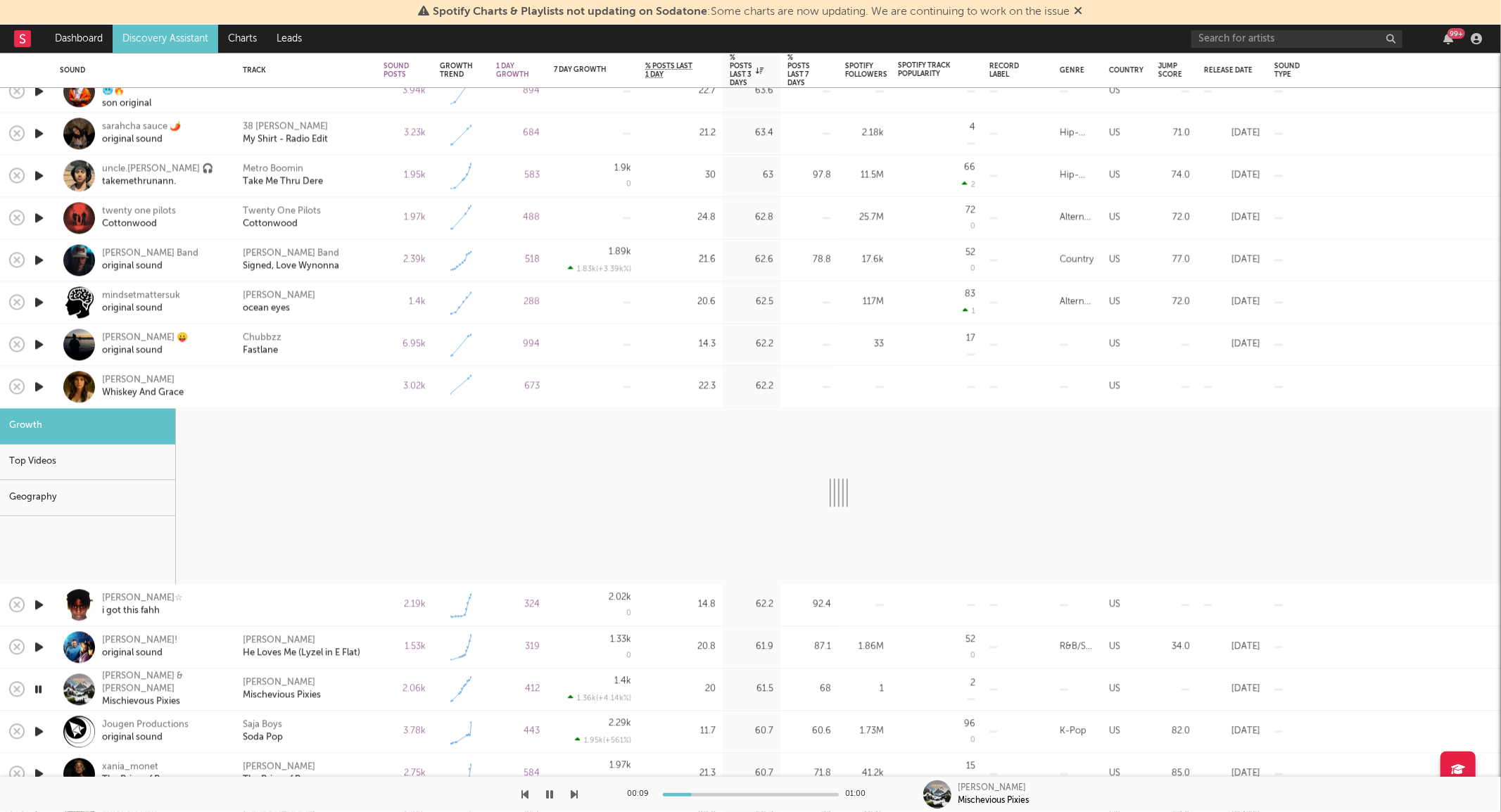
click at [41, 388] on icon "button" at bounding box center [39, 386] width 15 height 17
select select "1w"
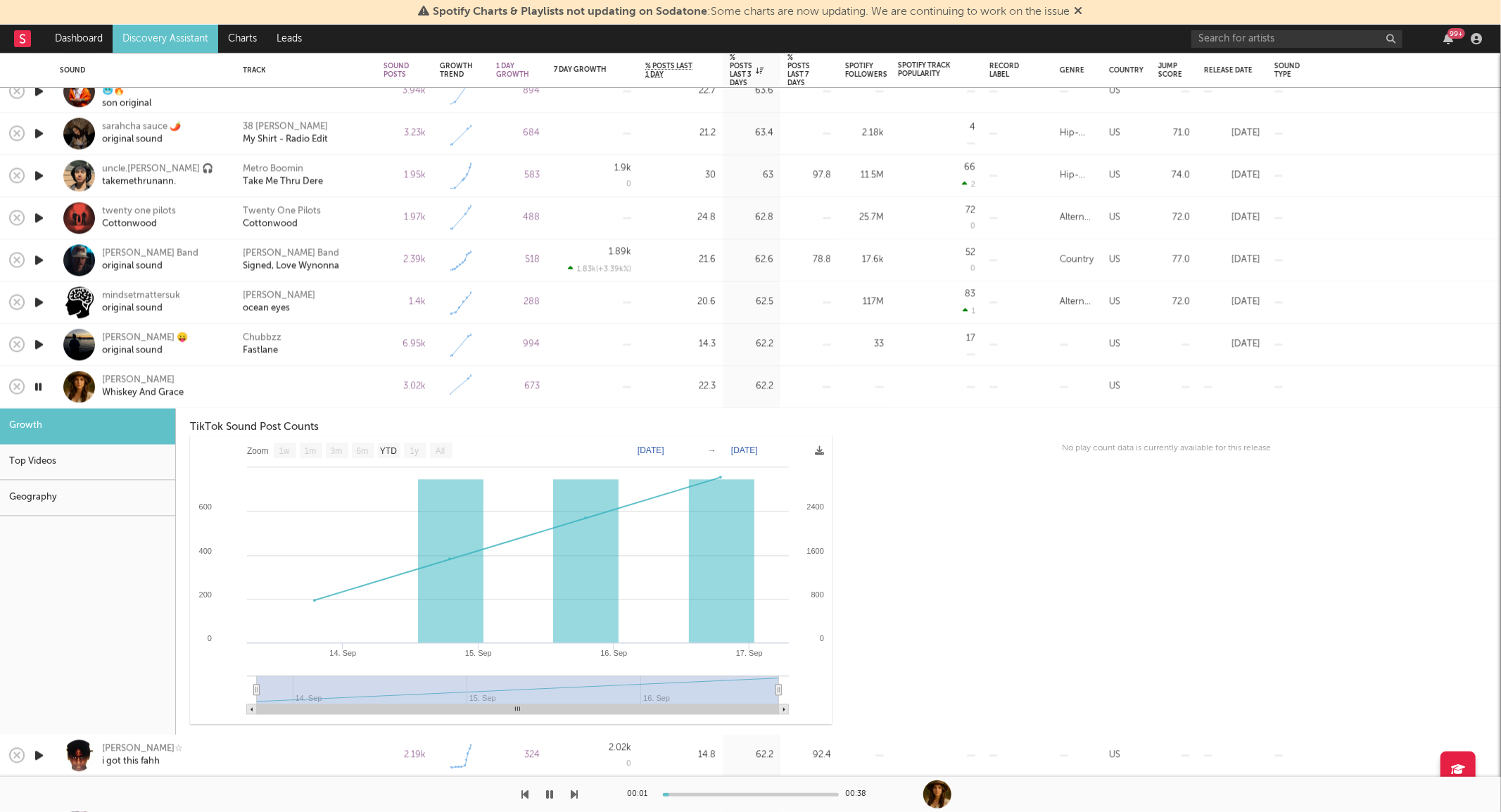
click at [279, 385] on div at bounding box center [307, 386] width 127 height 13
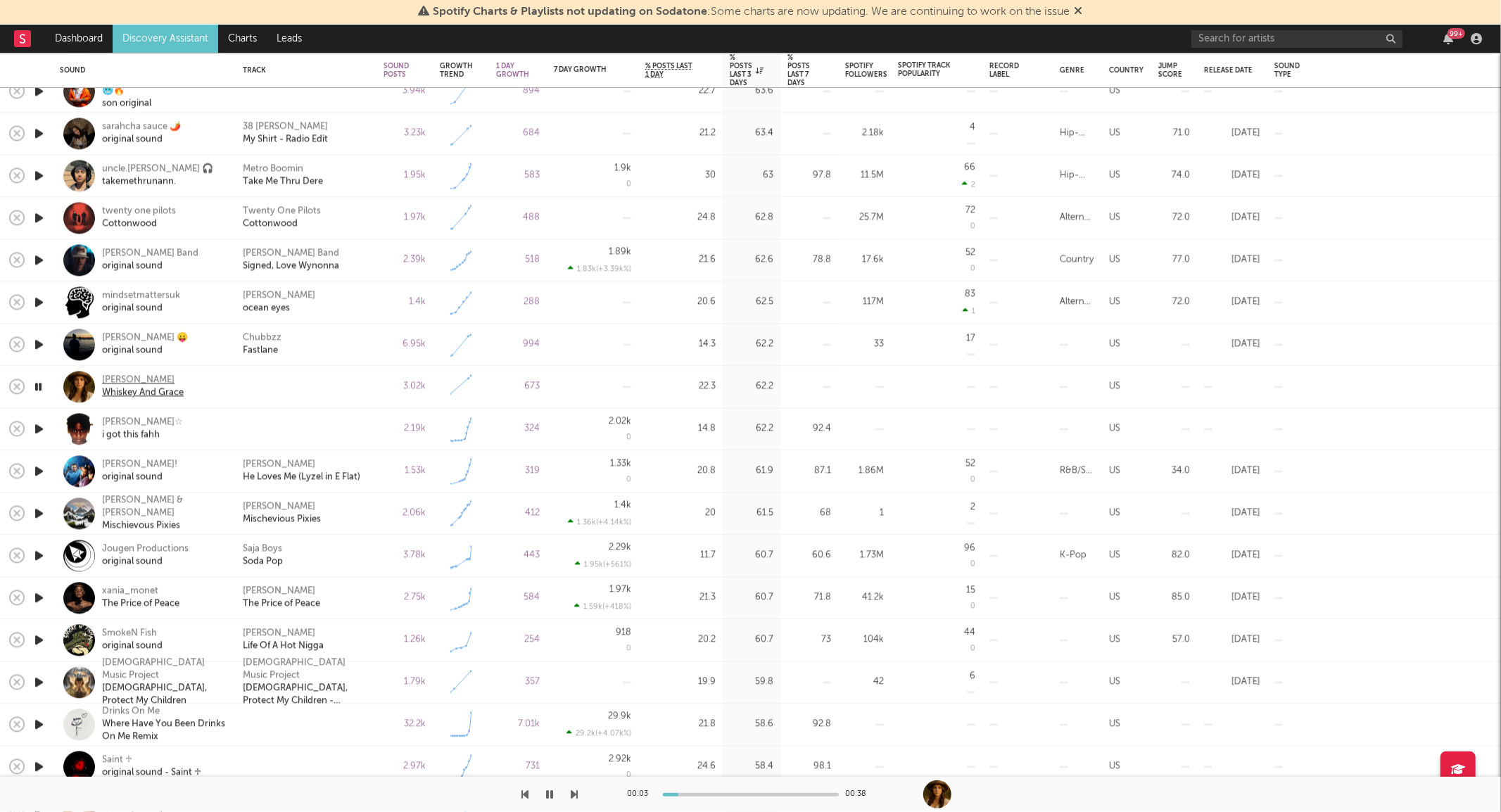
click at [137, 378] on div "Magnolia Hart" at bounding box center [143, 380] width 82 height 13
click at [38, 387] on icon "button" at bounding box center [39, 386] width 14 height 17
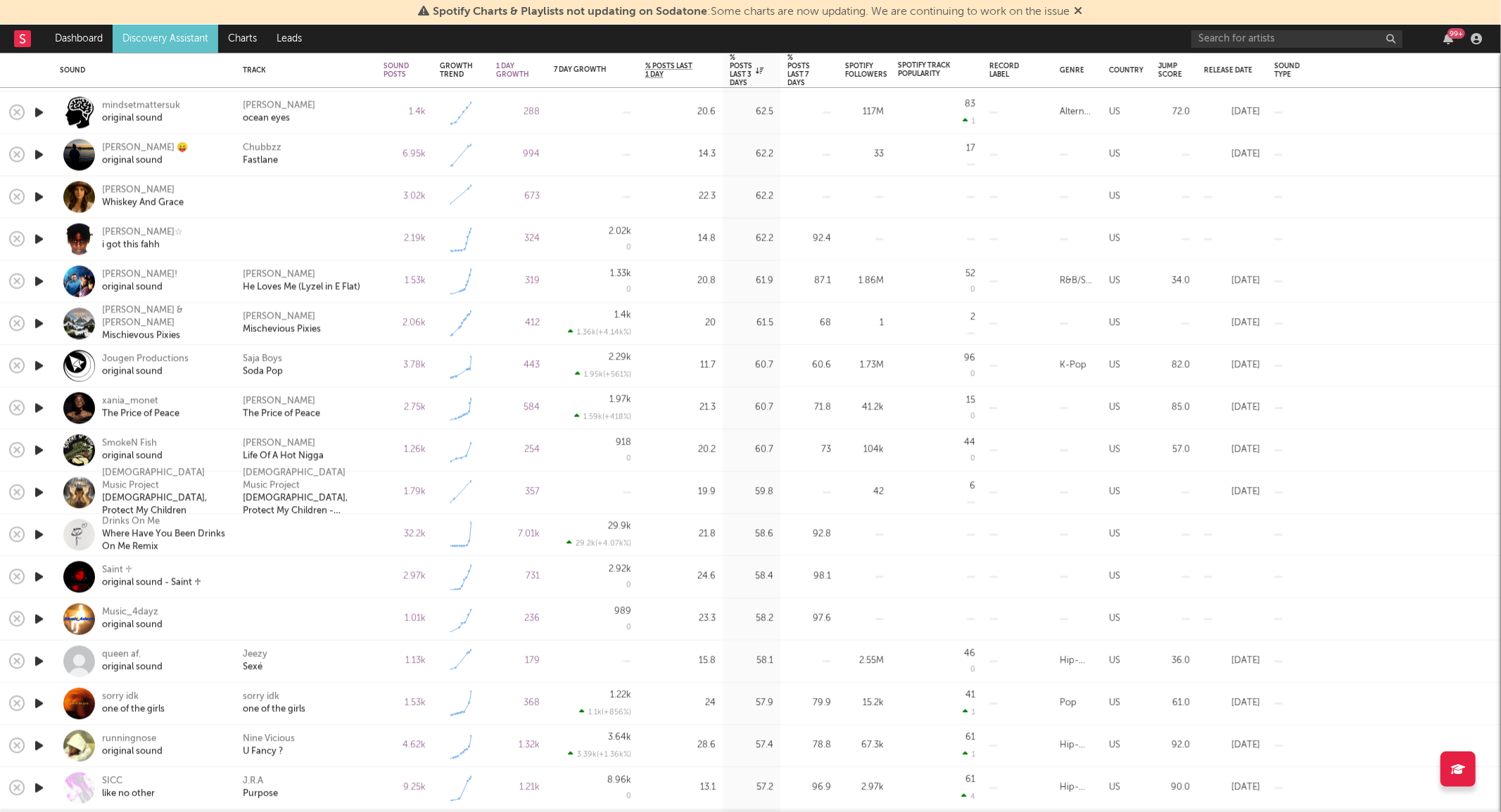
click at [32, 325] on icon "button" at bounding box center [39, 323] width 15 height 17
click at [36, 408] on icon "button" at bounding box center [39, 407] width 15 height 17
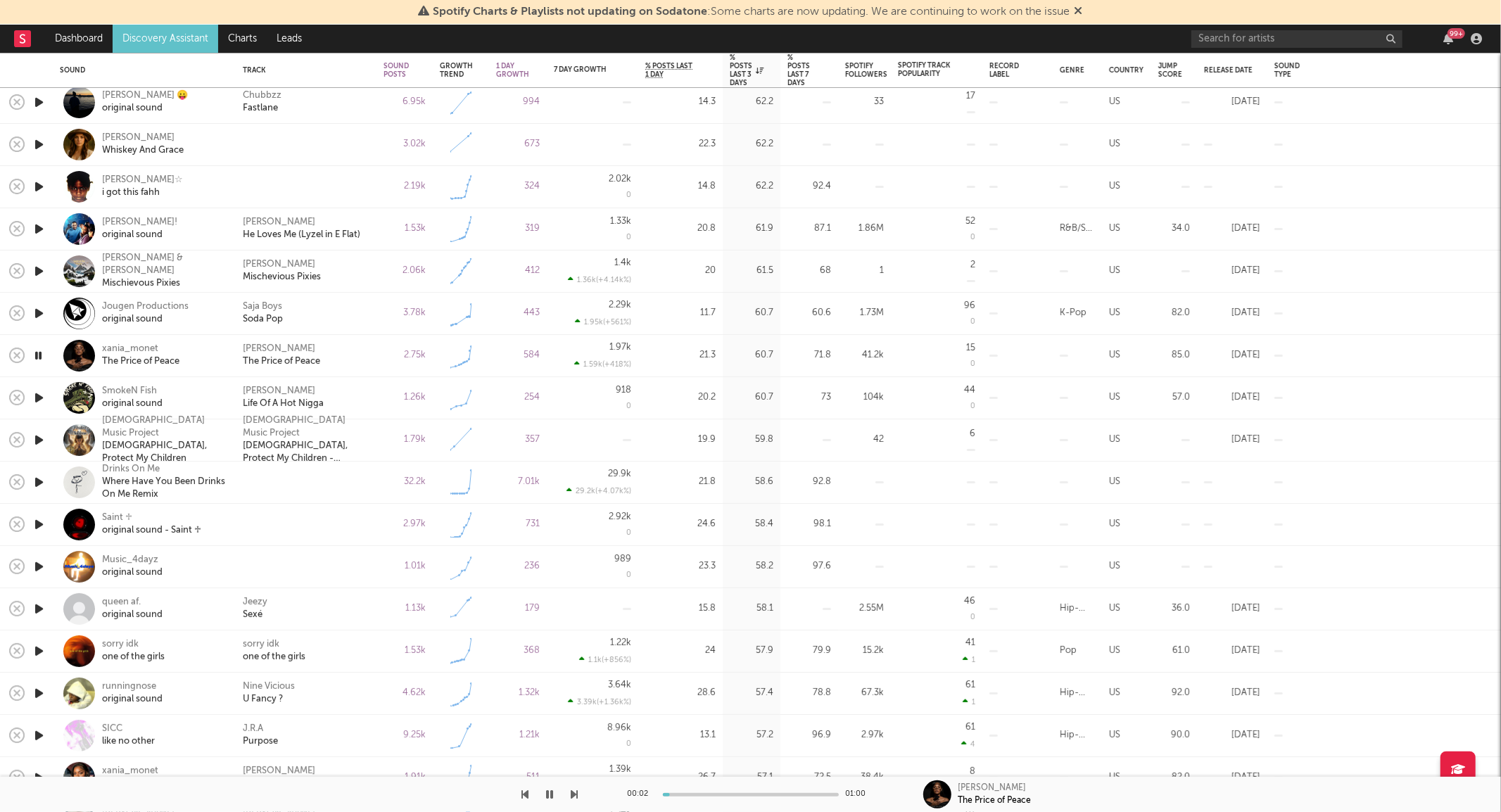
click at [39, 398] on icon "button" at bounding box center [39, 397] width 15 height 17
click at [45, 519] on icon "button" at bounding box center [39, 524] width 15 height 17
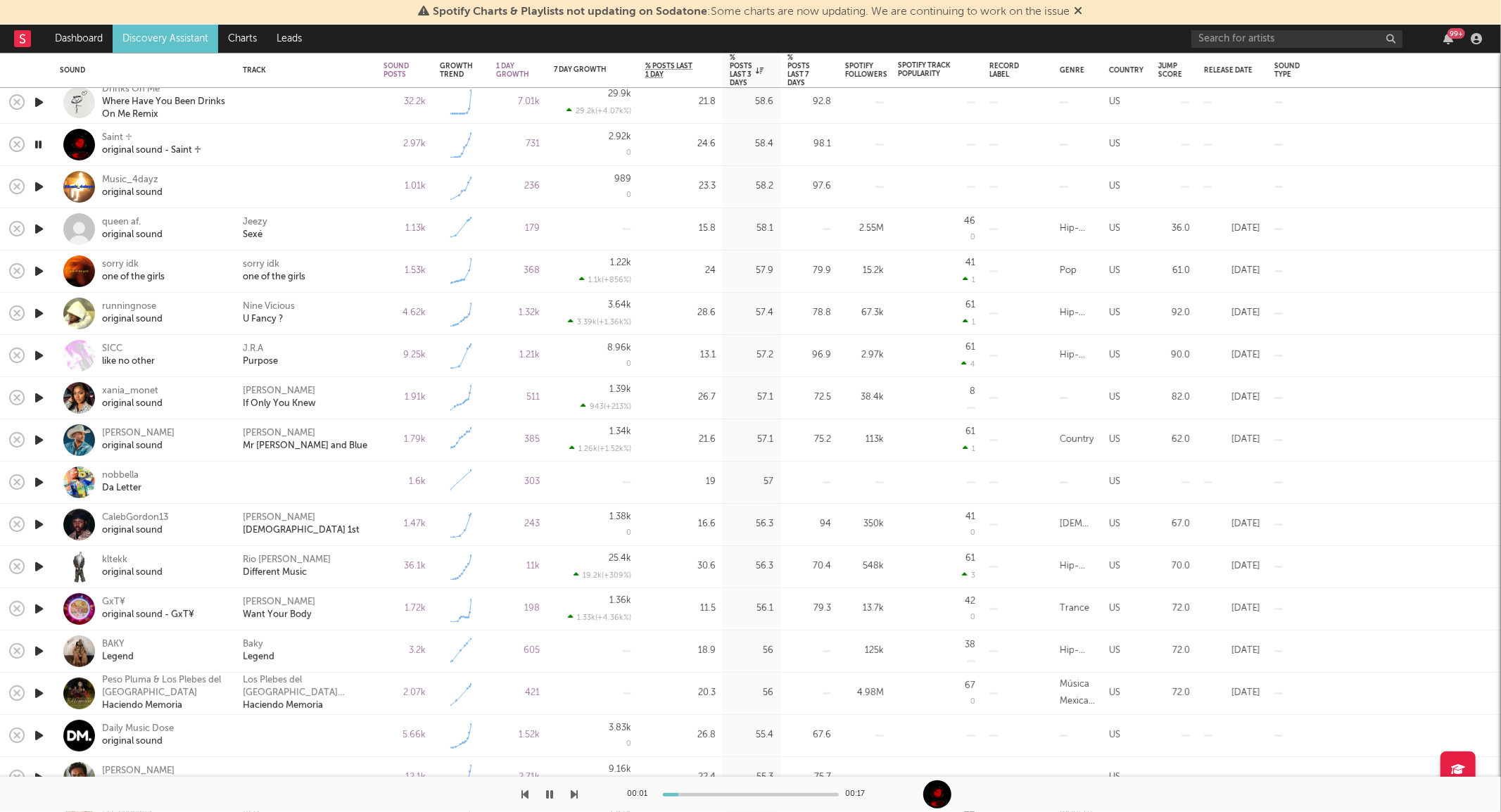
click at [39, 438] on icon "button" at bounding box center [39, 439] width 15 height 17
click at [36, 438] on icon "button" at bounding box center [39, 439] width 14 height 17
click at [39, 439] on icon "button" at bounding box center [39, 439] width 15 height 17
click at [37, 433] on icon "button" at bounding box center [39, 439] width 14 height 17
click at [36, 651] on icon "button" at bounding box center [39, 651] width 15 height 17
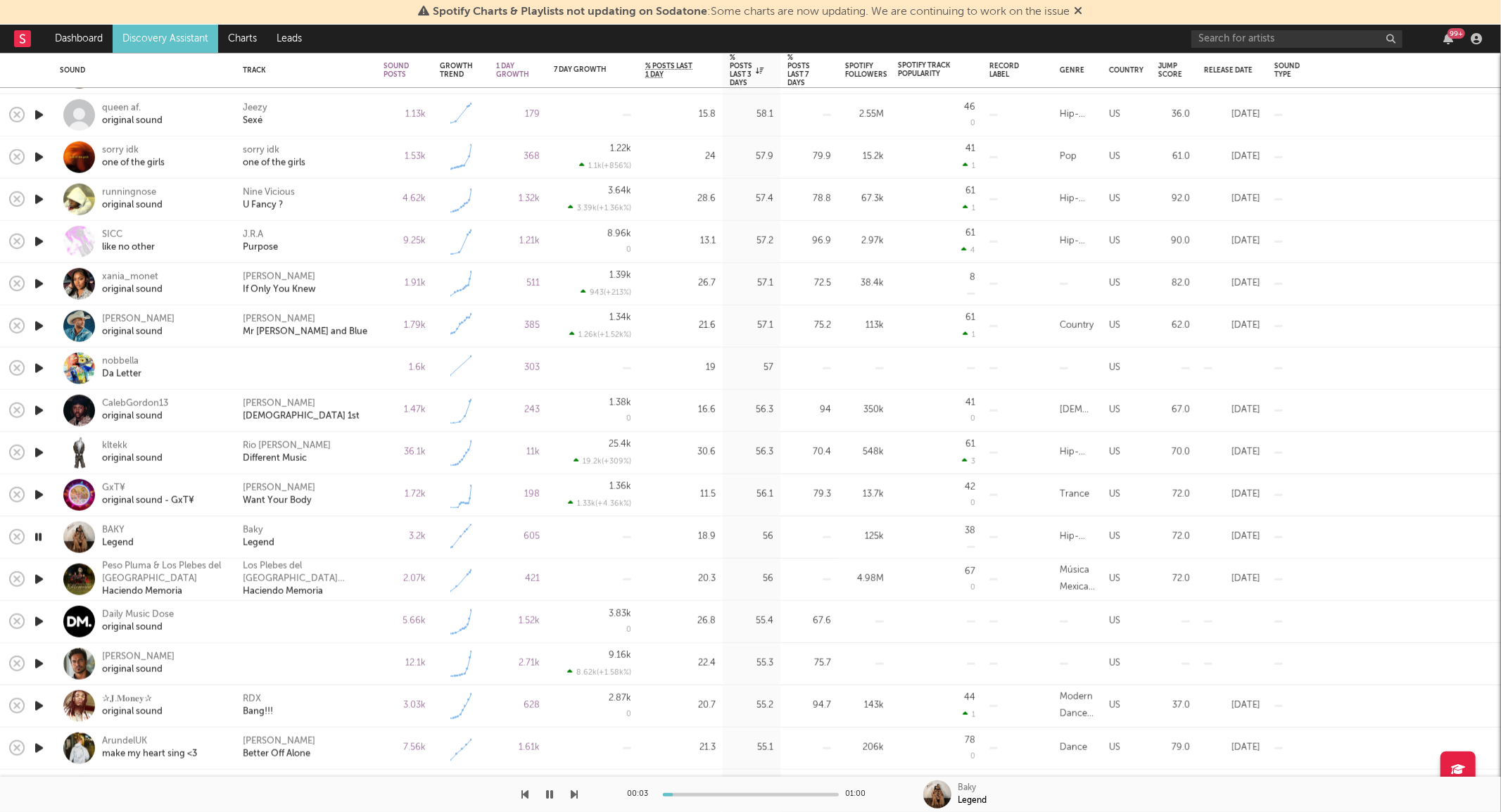
click at [38, 534] on icon "button" at bounding box center [39, 537] width 14 height 17
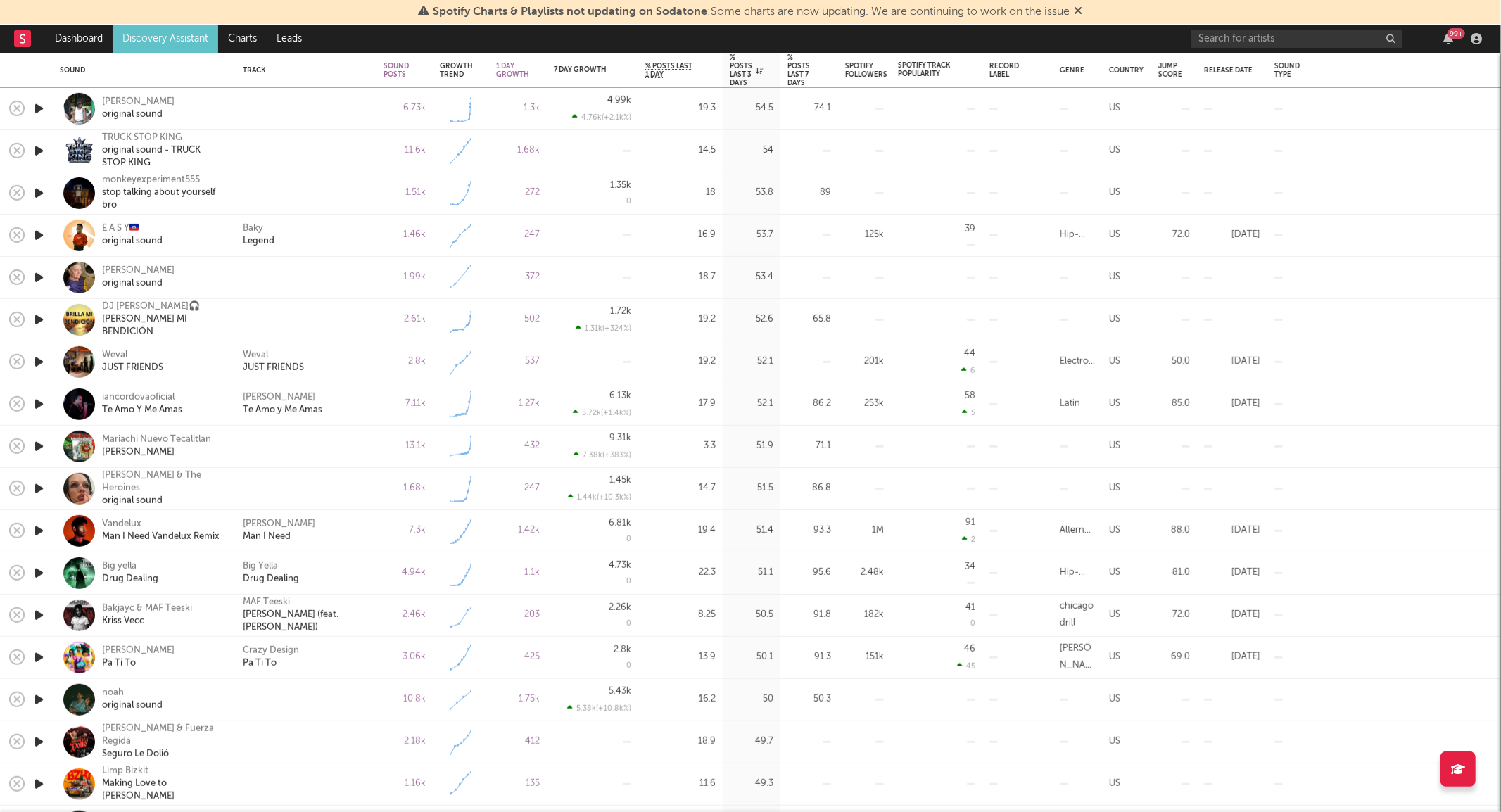
click at [39, 528] on icon "button" at bounding box center [39, 531] width 15 height 17
click at [36, 697] on icon "button" at bounding box center [39, 699] width 15 height 17
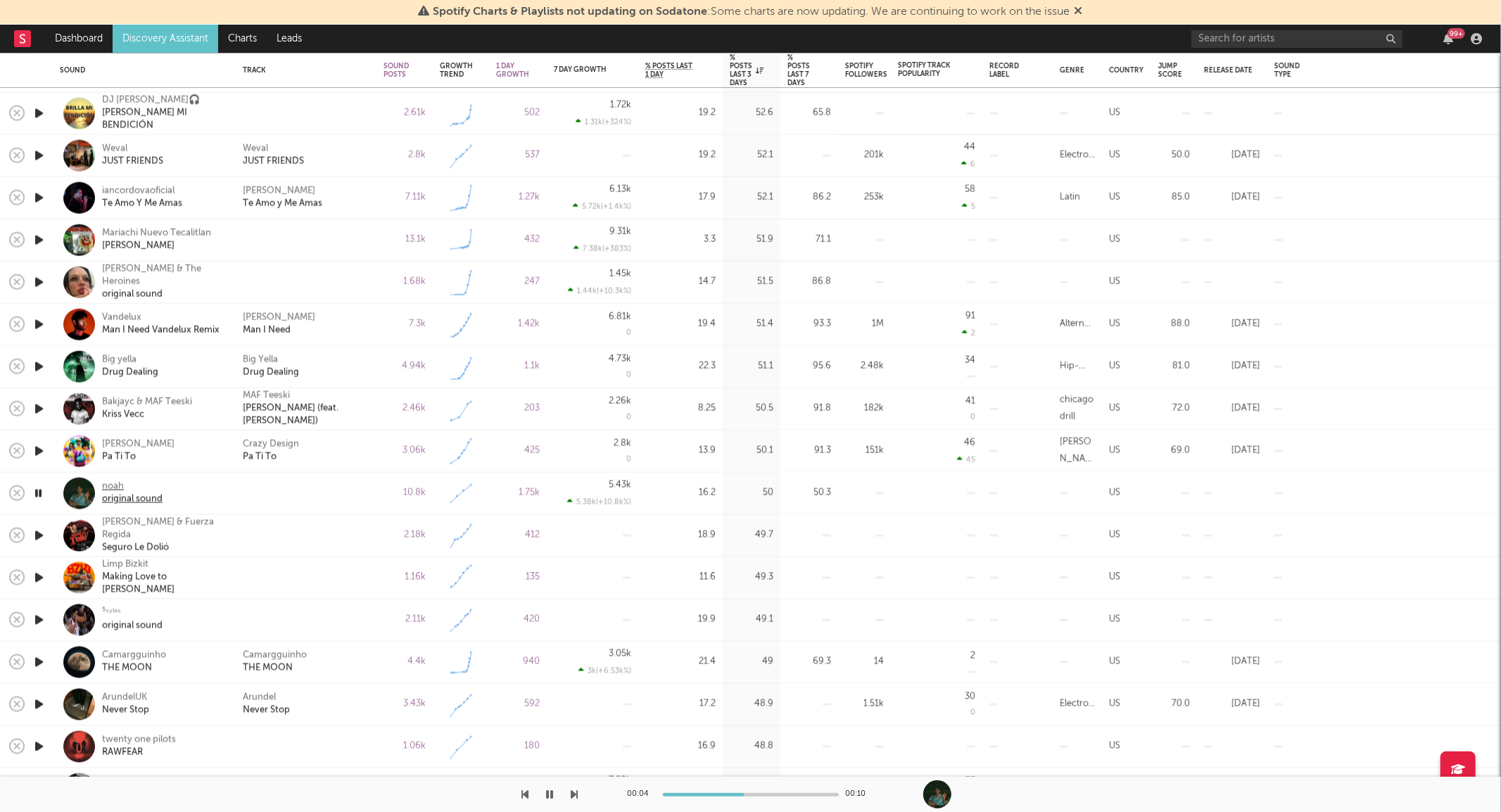
click at [103, 490] on div "noah" at bounding box center [132, 487] width 60 height 13
click at [511, 70] on div "1 Day Growth" at bounding box center [513, 70] width 33 height 17
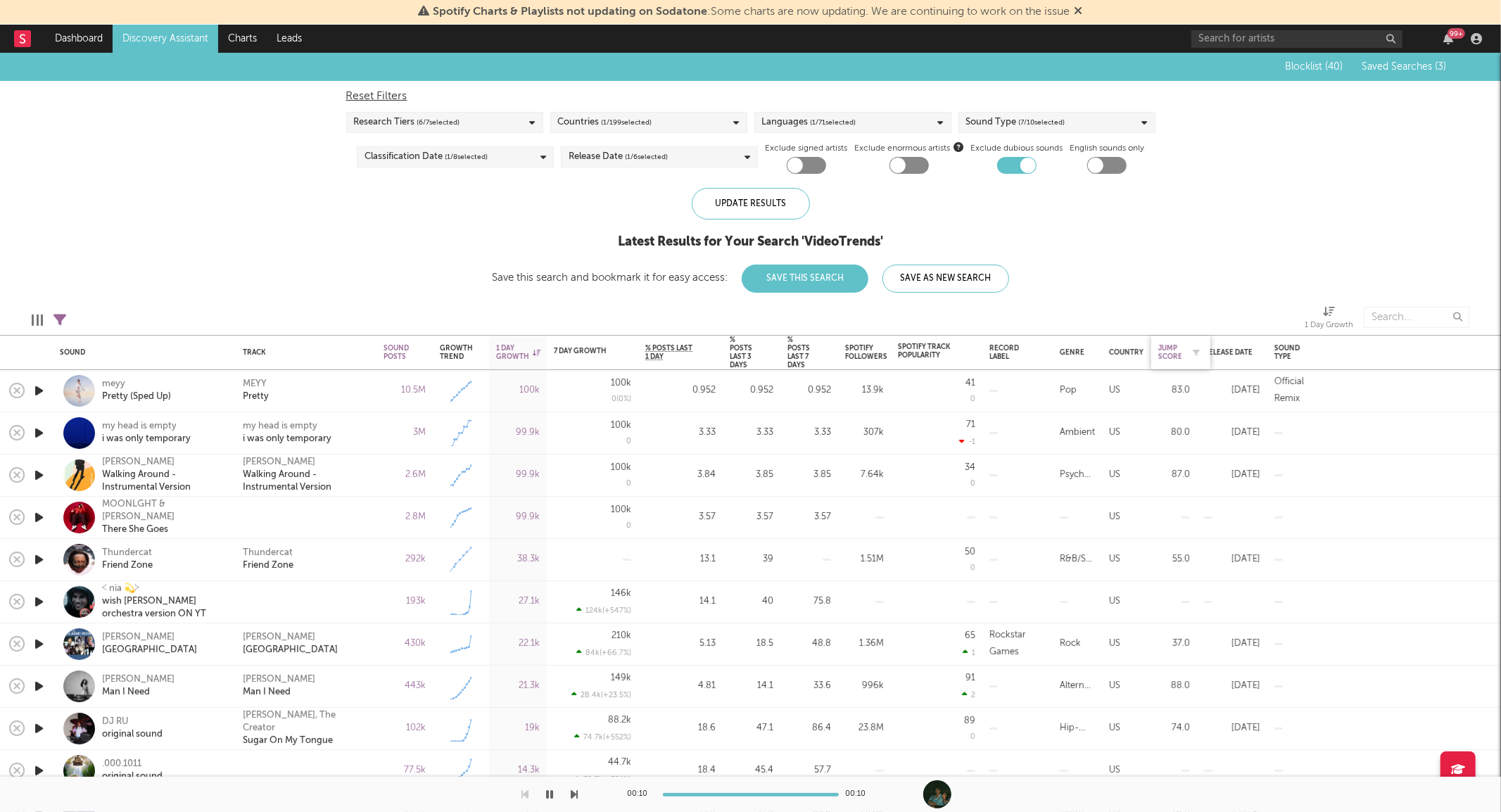
click at [1163, 347] on div "Jump Score" at bounding box center [1170, 352] width 24 height 17
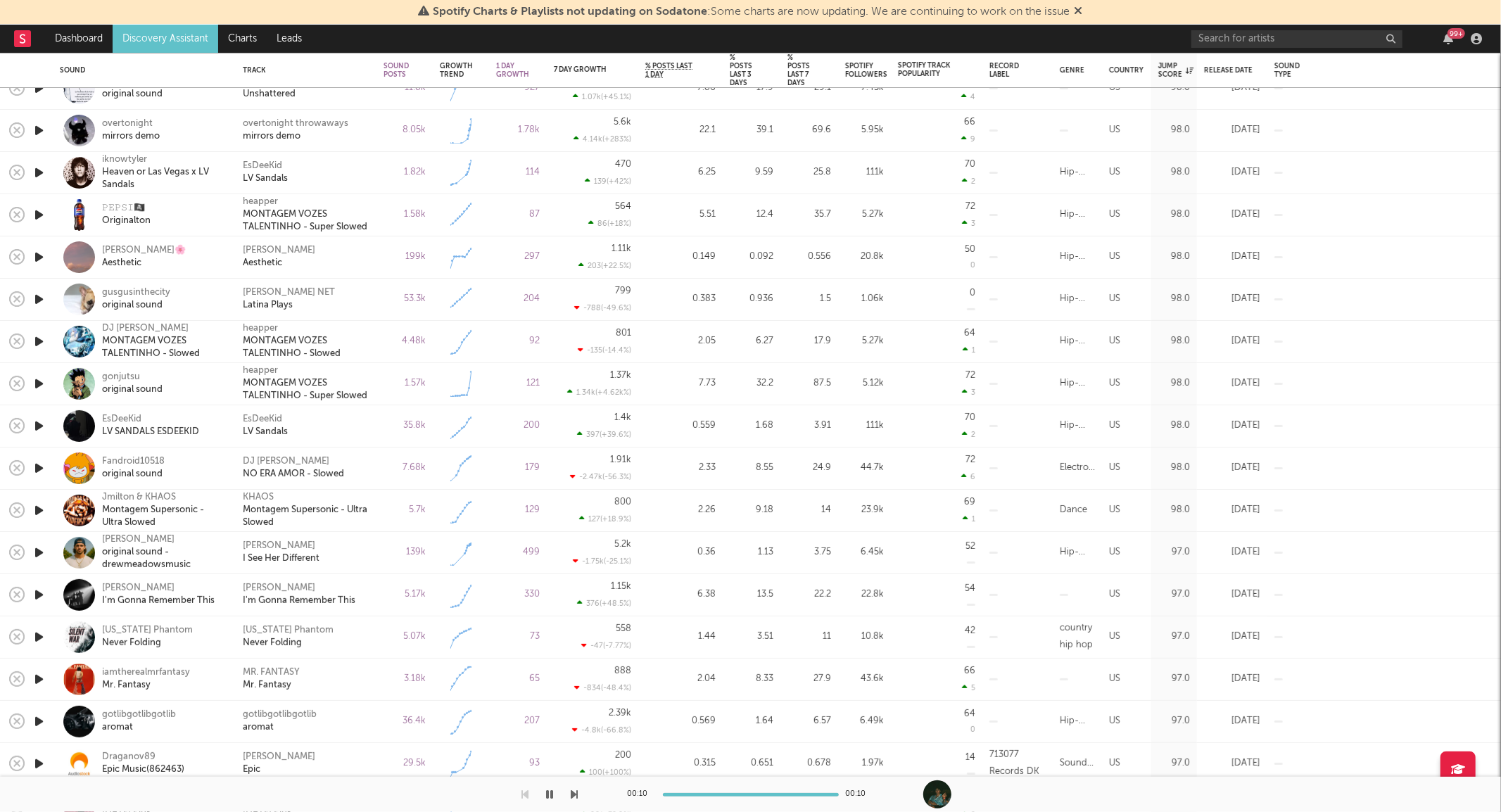
click at [41, 557] on icon "button" at bounding box center [39, 552] width 15 height 17
click at [41, 557] on icon "button" at bounding box center [39, 552] width 14 height 17
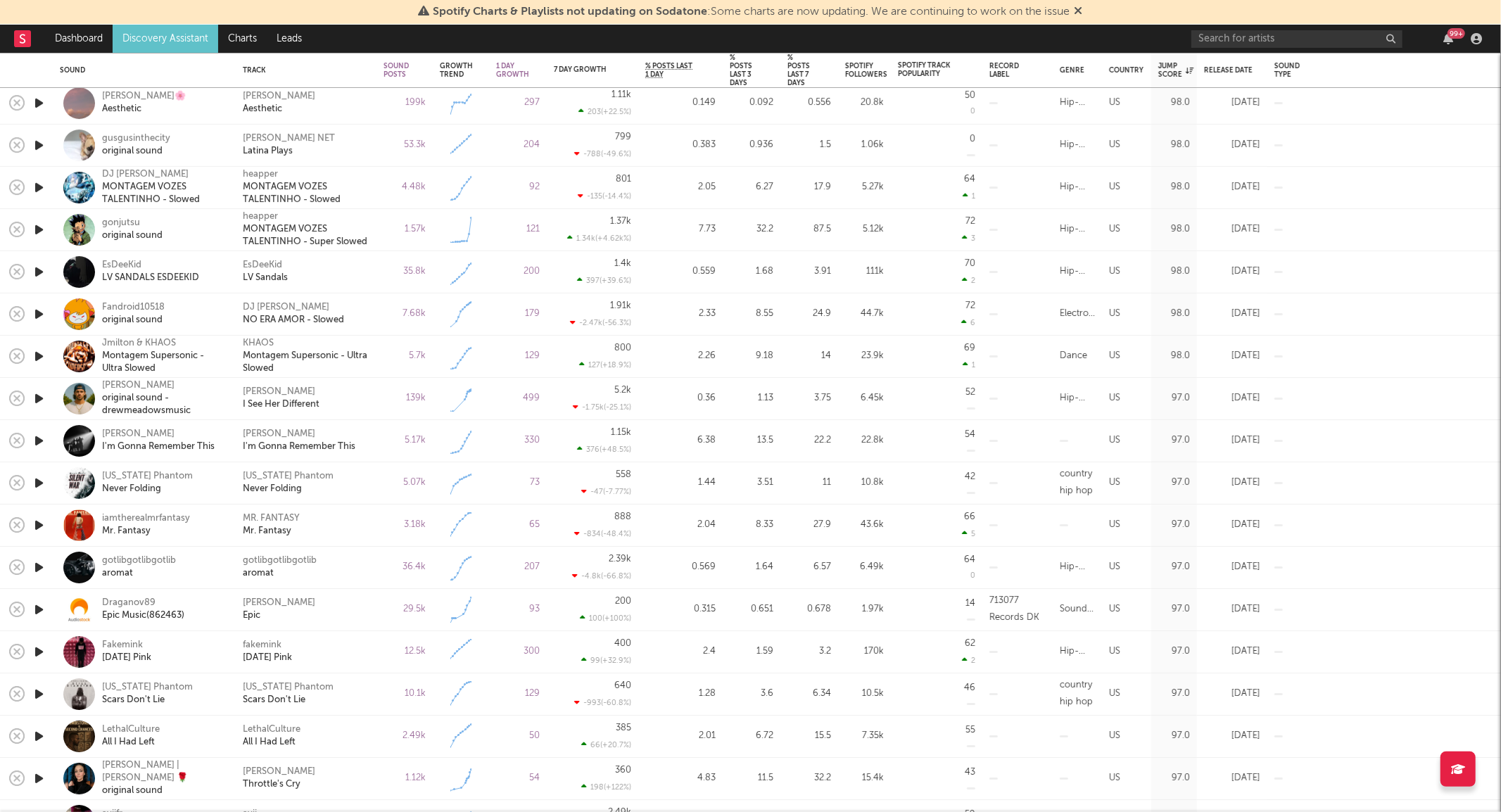
click at [39, 441] on icon "button" at bounding box center [39, 440] width 15 height 17
click at [375, 436] on div "Joshua Colley I'm Gonna Remember This" at bounding box center [306, 441] width 140 height 42
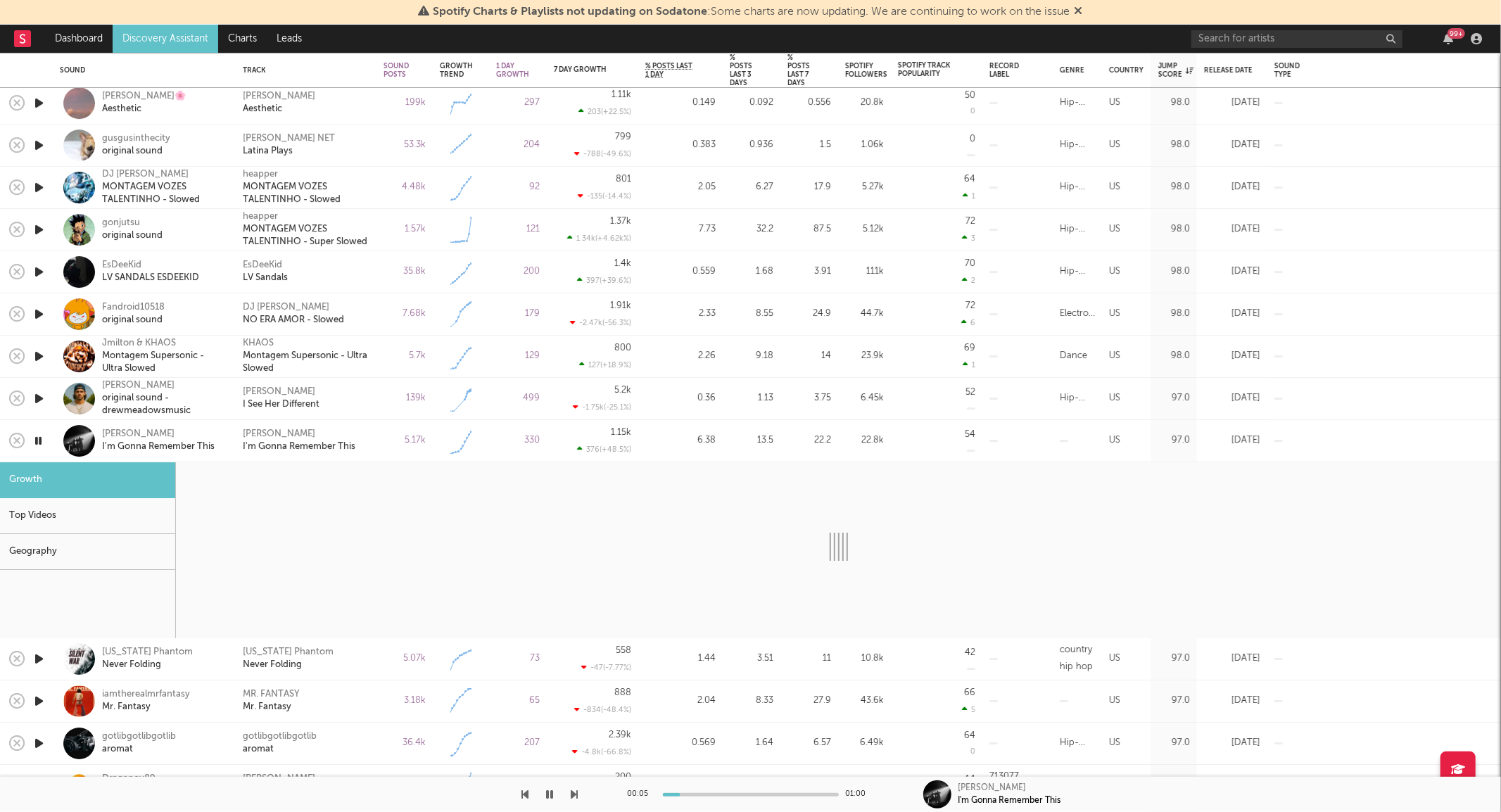
select select "1w"
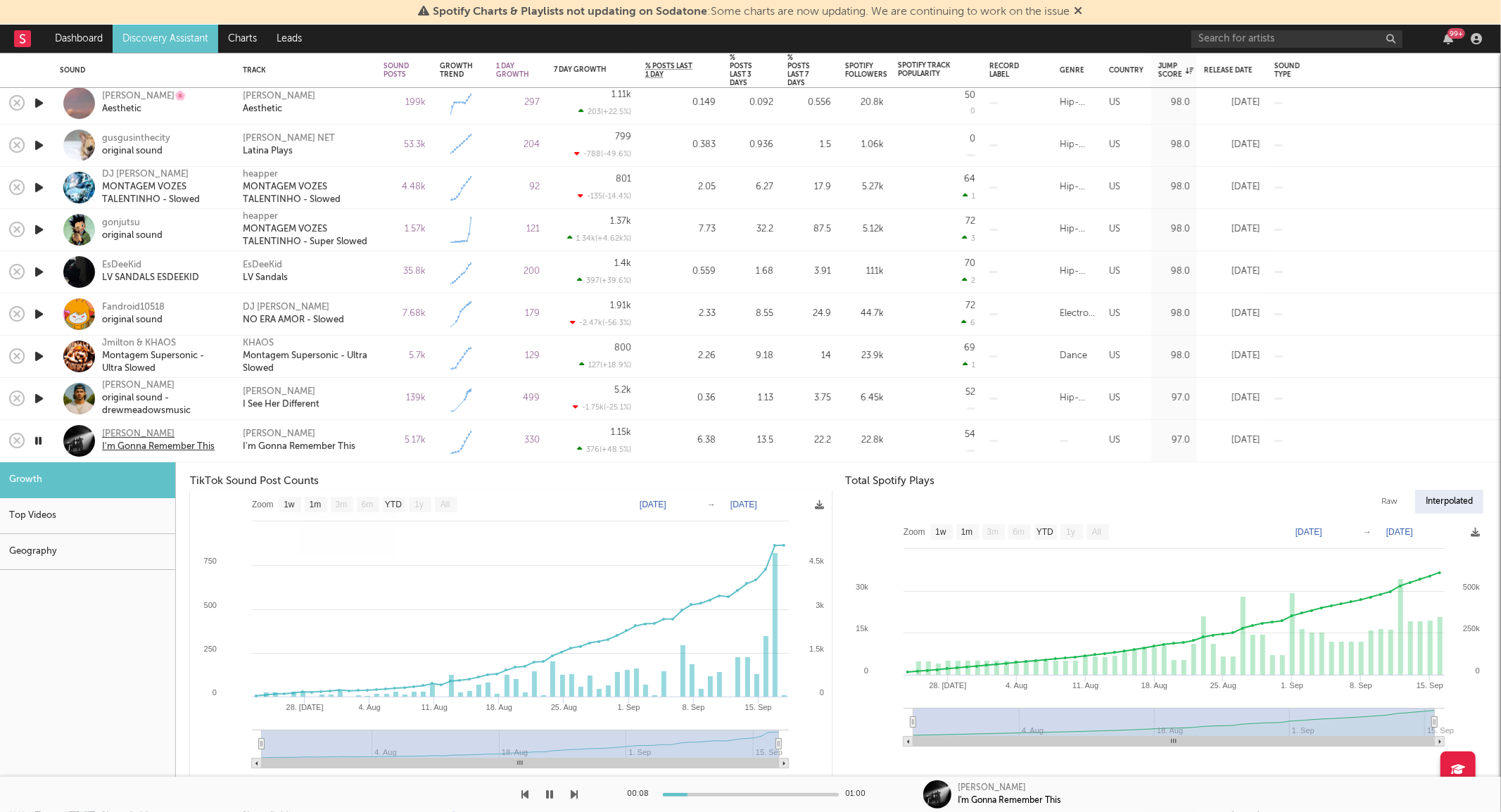
click at [151, 432] on div "Joshua Colley" at bounding box center [158, 435] width 112 height 13
click at [37, 441] on icon "button" at bounding box center [39, 440] width 14 height 17
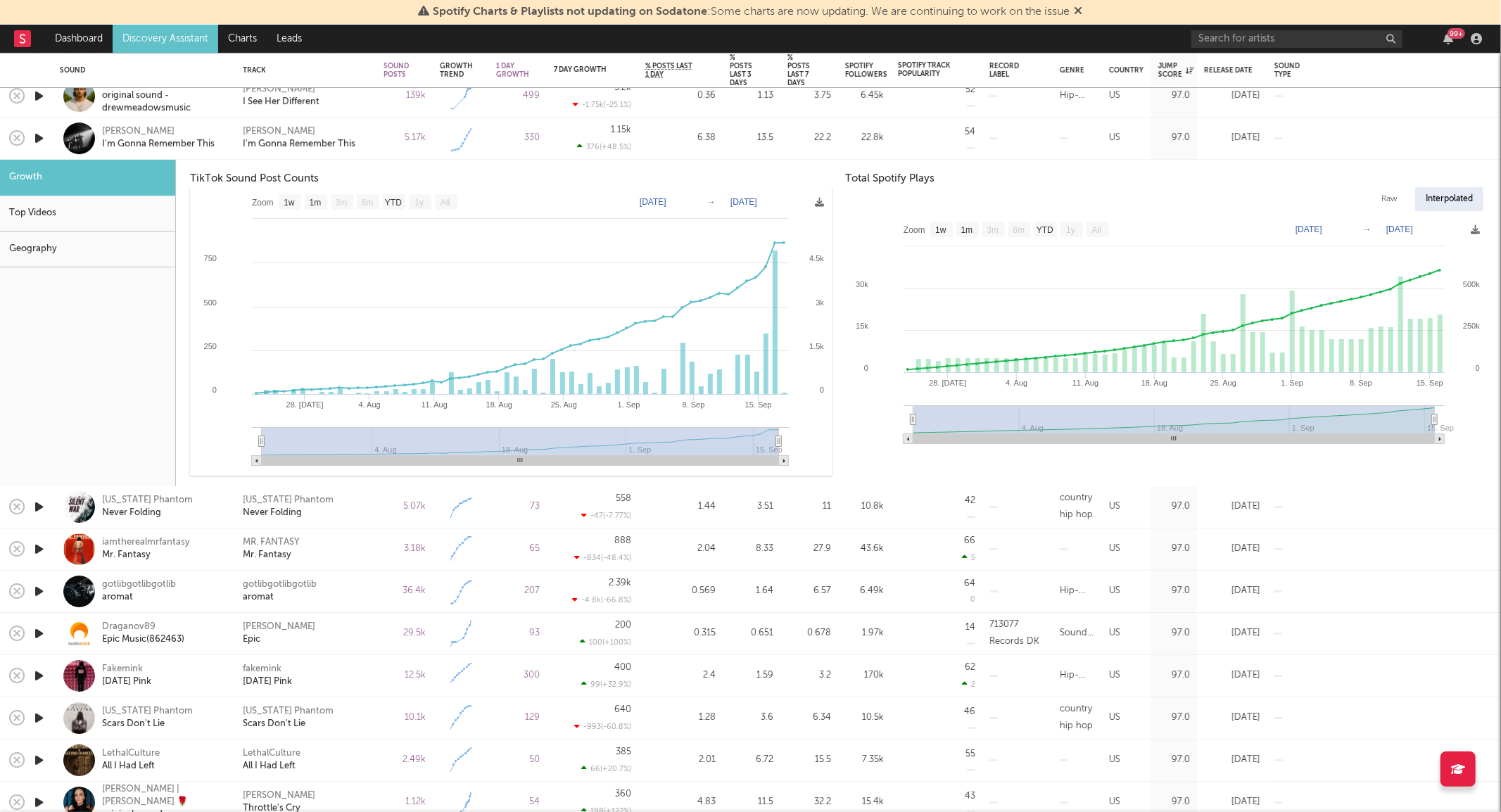
click at [384, 140] on div "5.17k" at bounding box center [405, 138] width 42 height 17
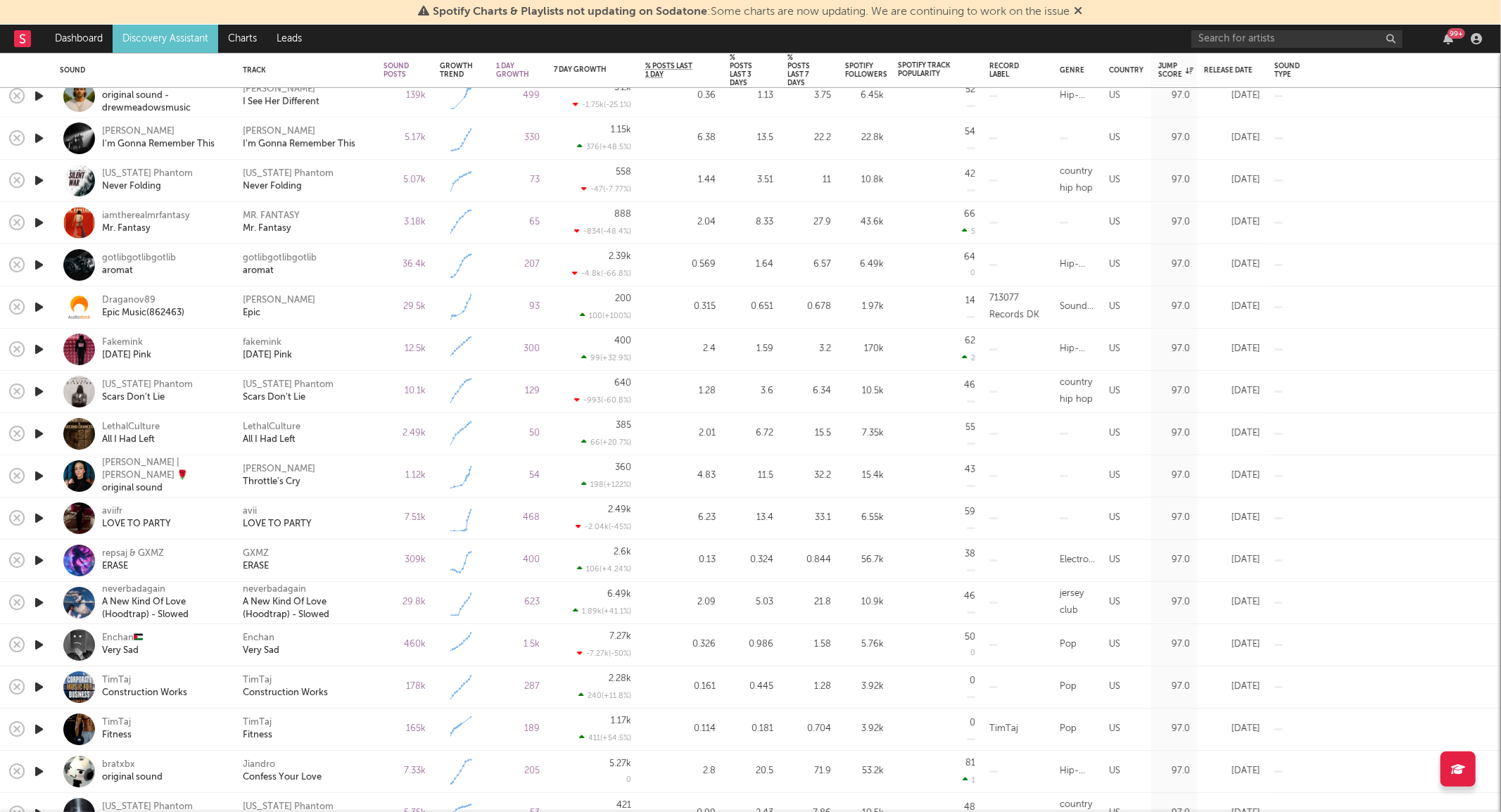
click at [39, 178] on icon "button" at bounding box center [39, 180] width 15 height 17
click at [39, 181] on icon "button" at bounding box center [39, 180] width 14 height 17
click at [36, 229] on icon "button" at bounding box center [39, 222] width 15 height 17
click at [43, 390] on icon "button" at bounding box center [39, 391] width 15 height 17
click at [43, 390] on icon "button" at bounding box center [39, 391] width 14 height 17
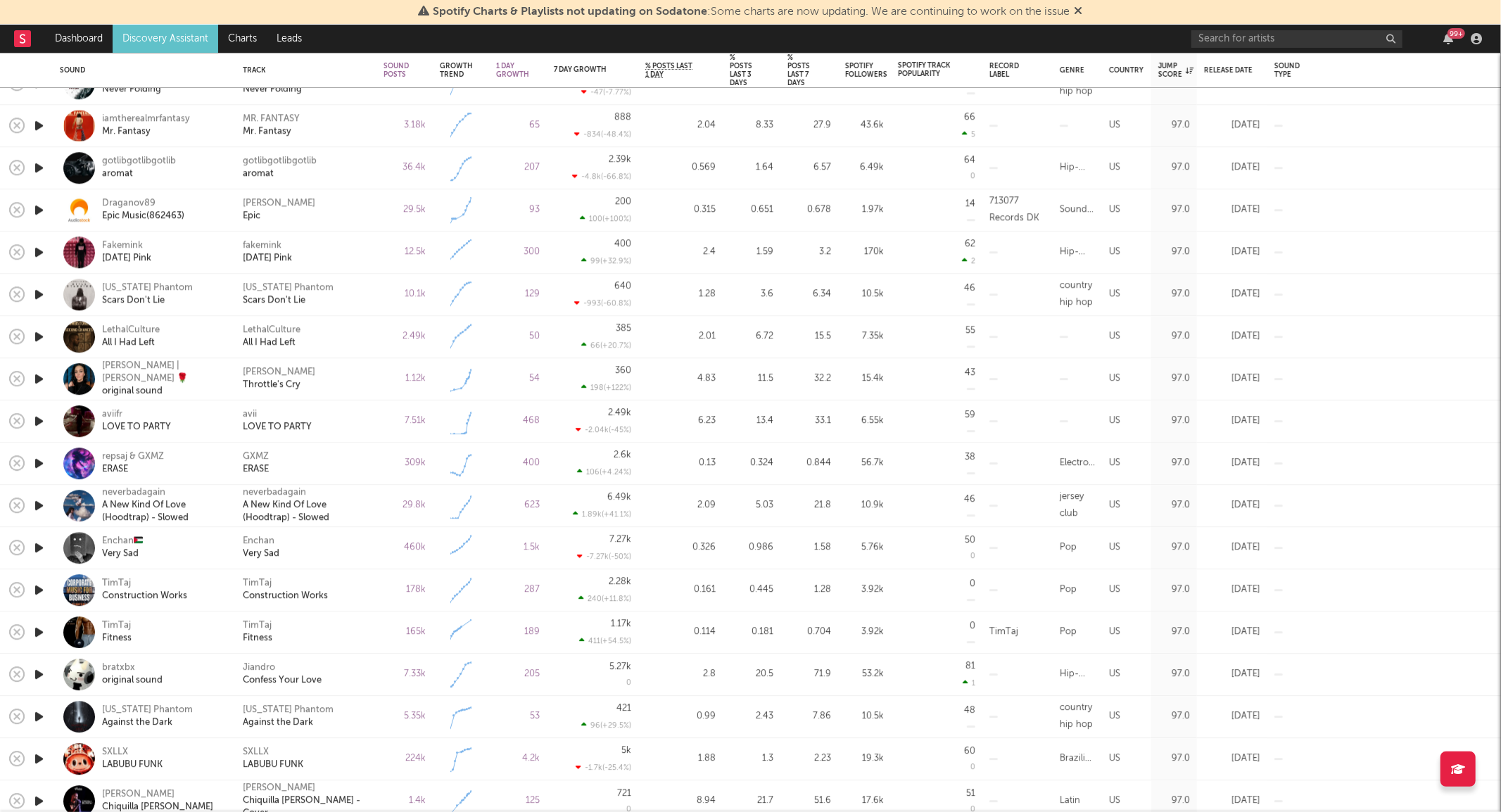
click at [38, 377] on icon "button" at bounding box center [39, 378] width 15 height 17
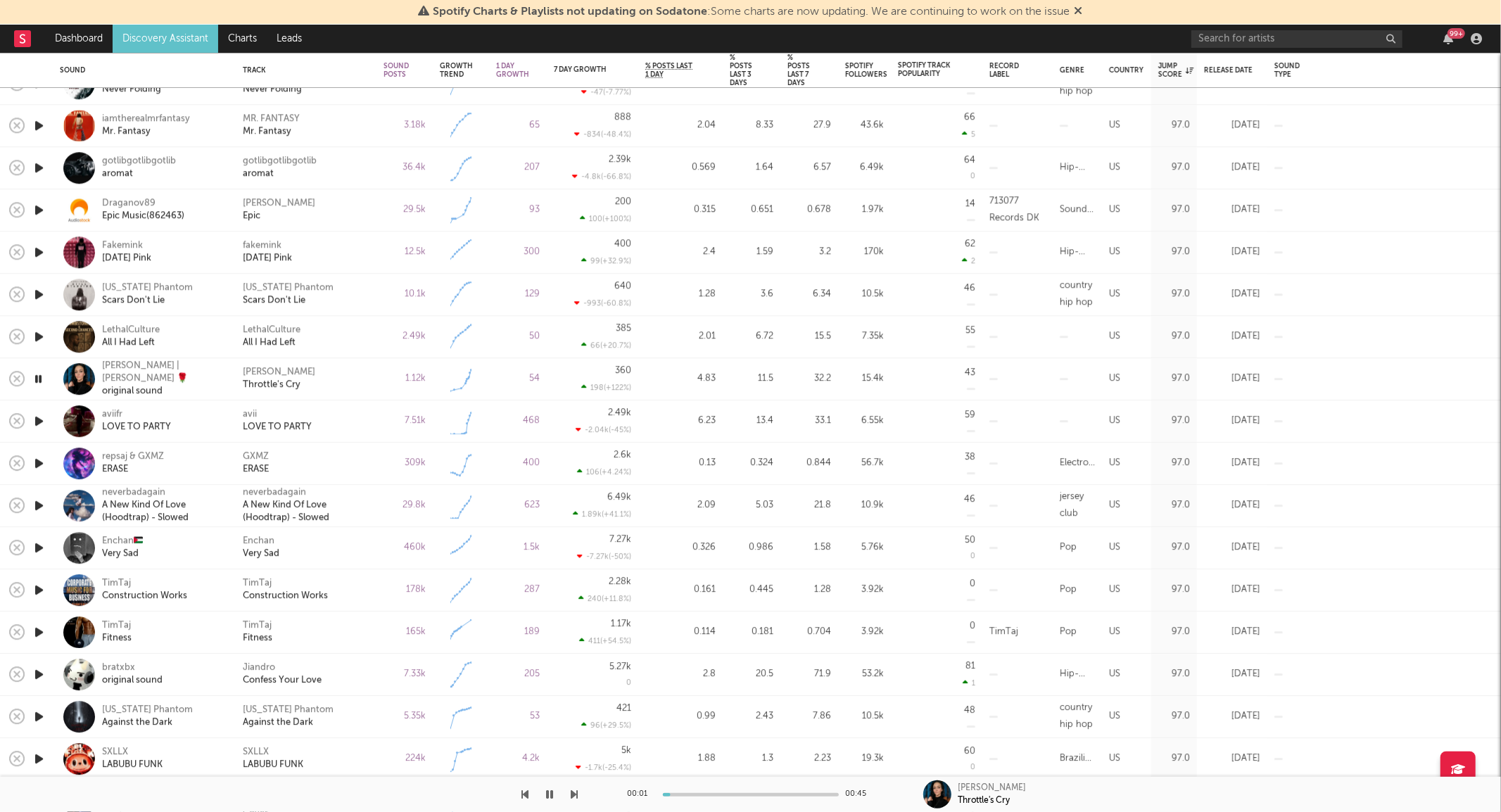
click at [42, 550] on icon "button" at bounding box center [39, 547] width 15 height 17
click at [38, 468] on icon "button" at bounding box center [39, 463] width 15 height 17
click at [38, 420] on icon "button" at bounding box center [39, 420] width 15 height 17
click at [39, 422] on icon "button" at bounding box center [39, 420] width 14 height 17
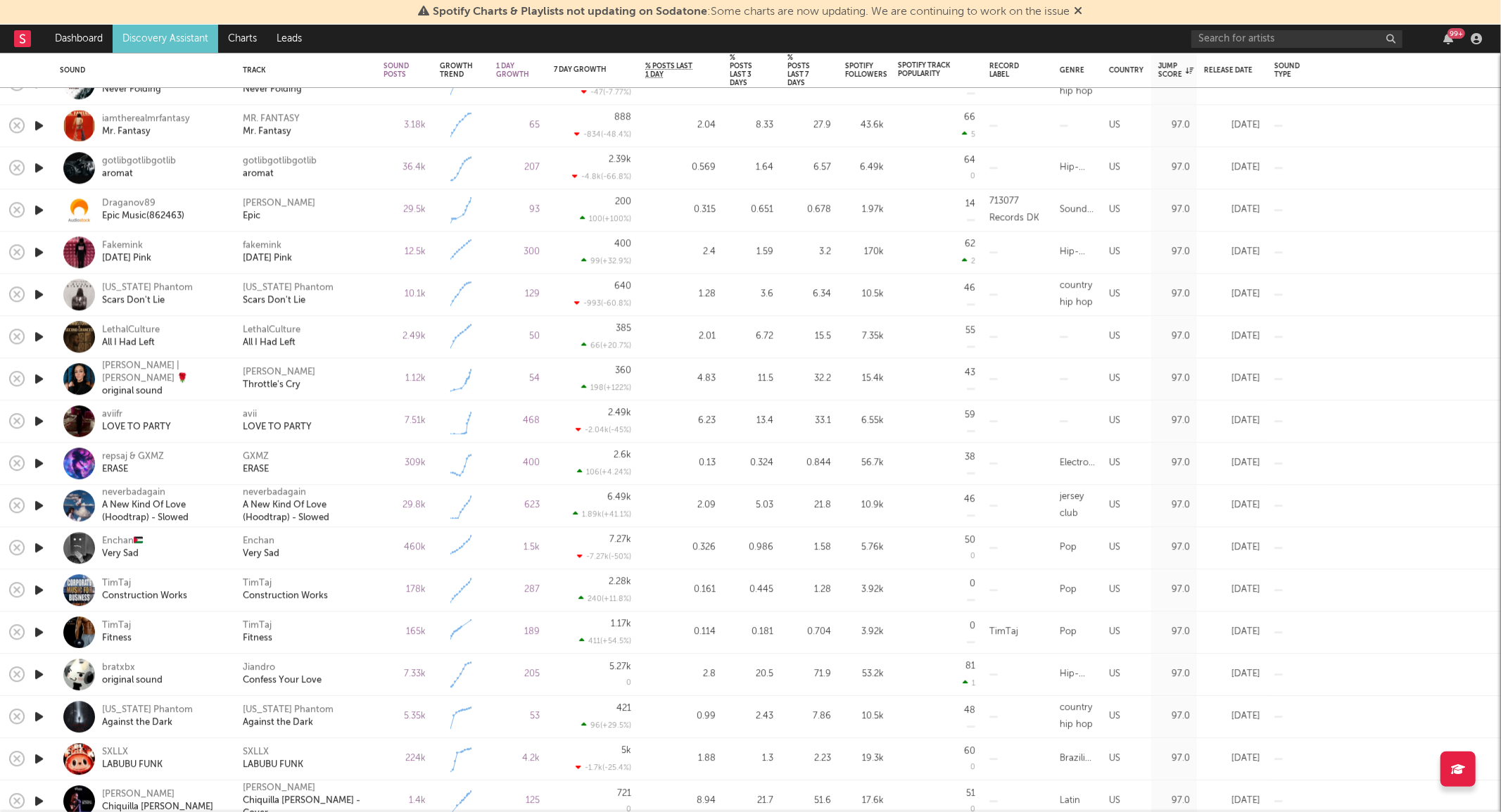
click at [40, 422] on icon "button" at bounding box center [39, 420] width 15 height 17
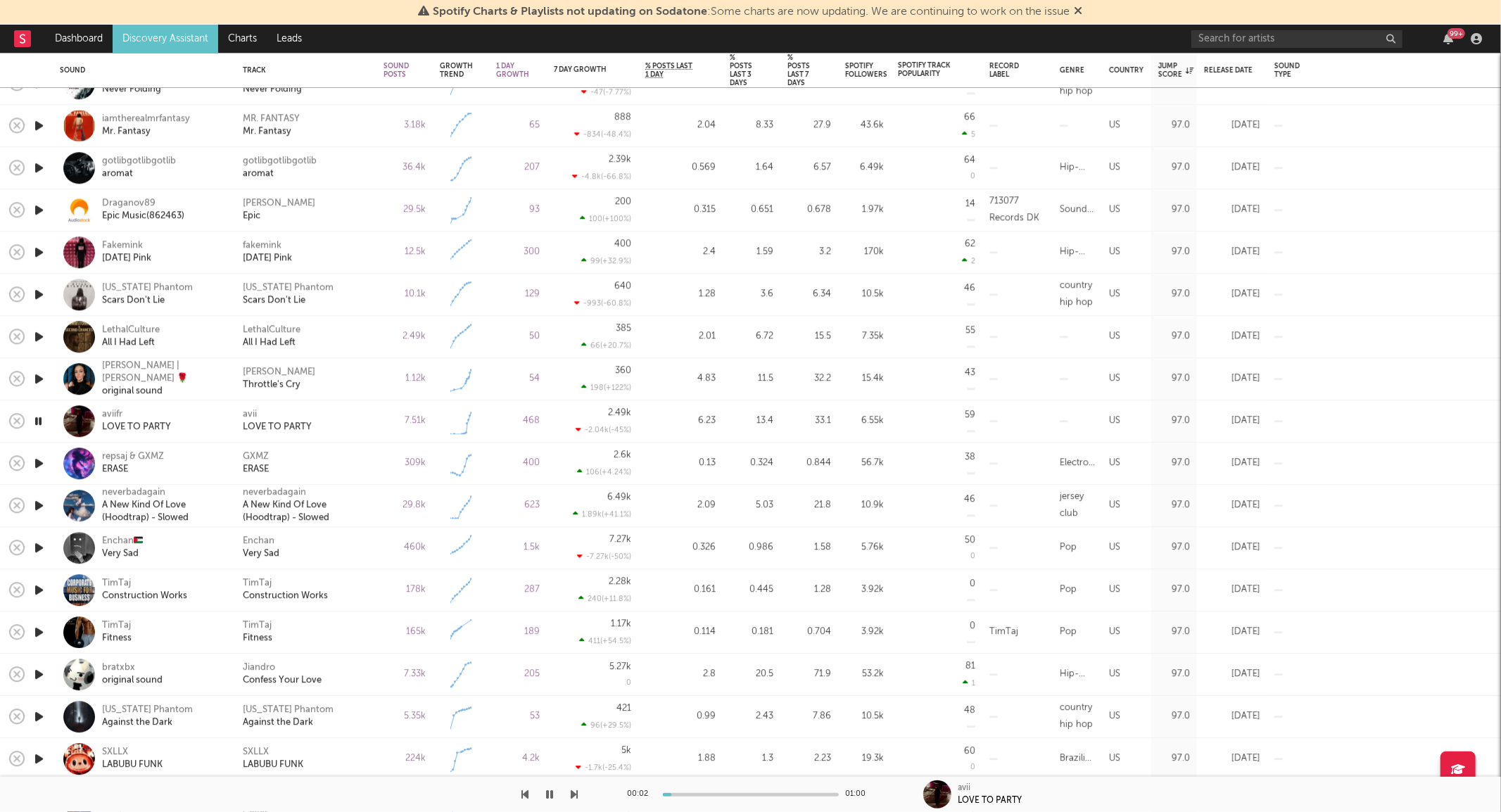
click at [40, 422] on icon "button" at bounding box center [39, 420] width 14 height 17
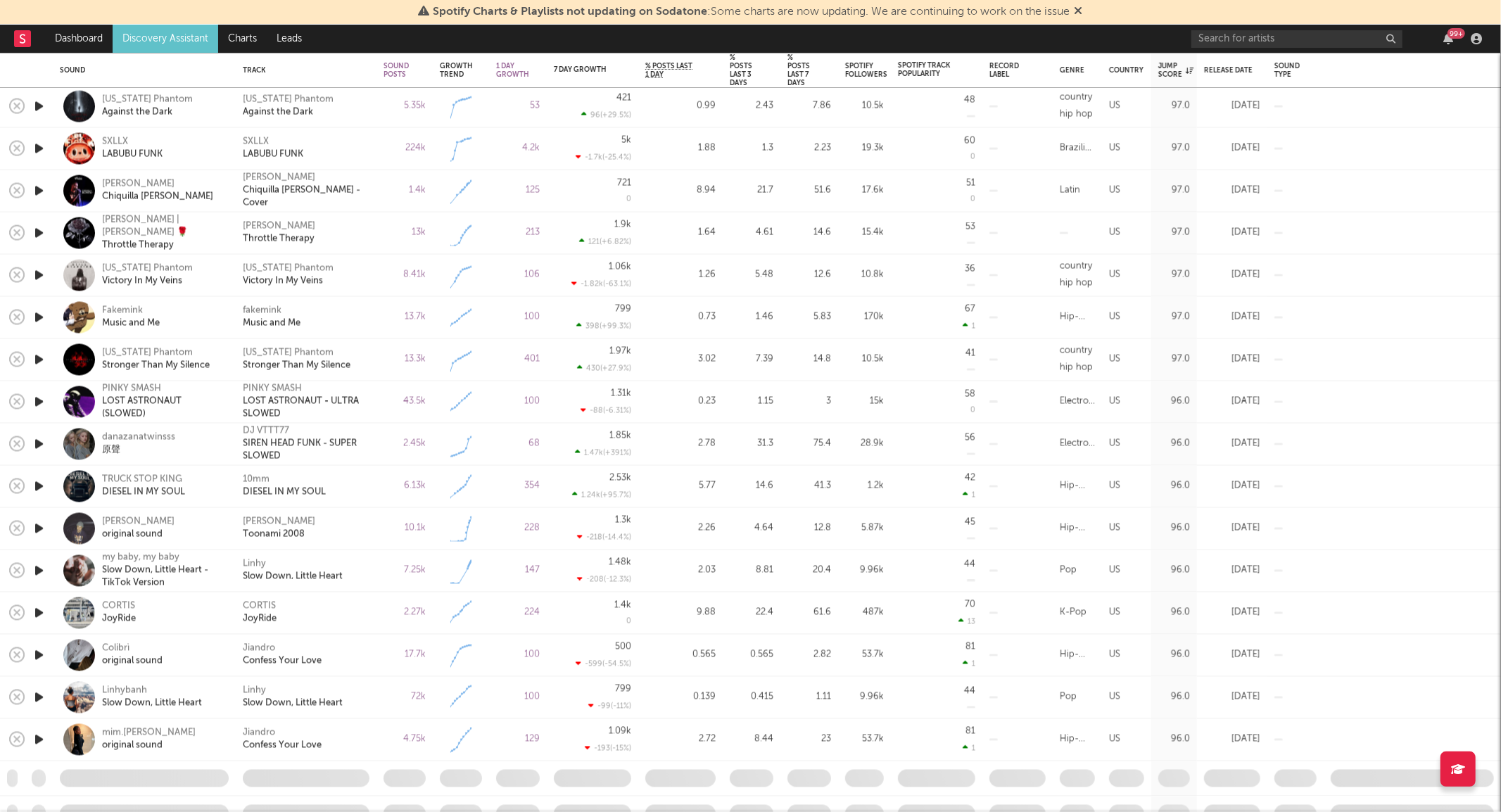
click at [37, 315] on icon "button" at bounding box center [39, 317] width 15 height 17
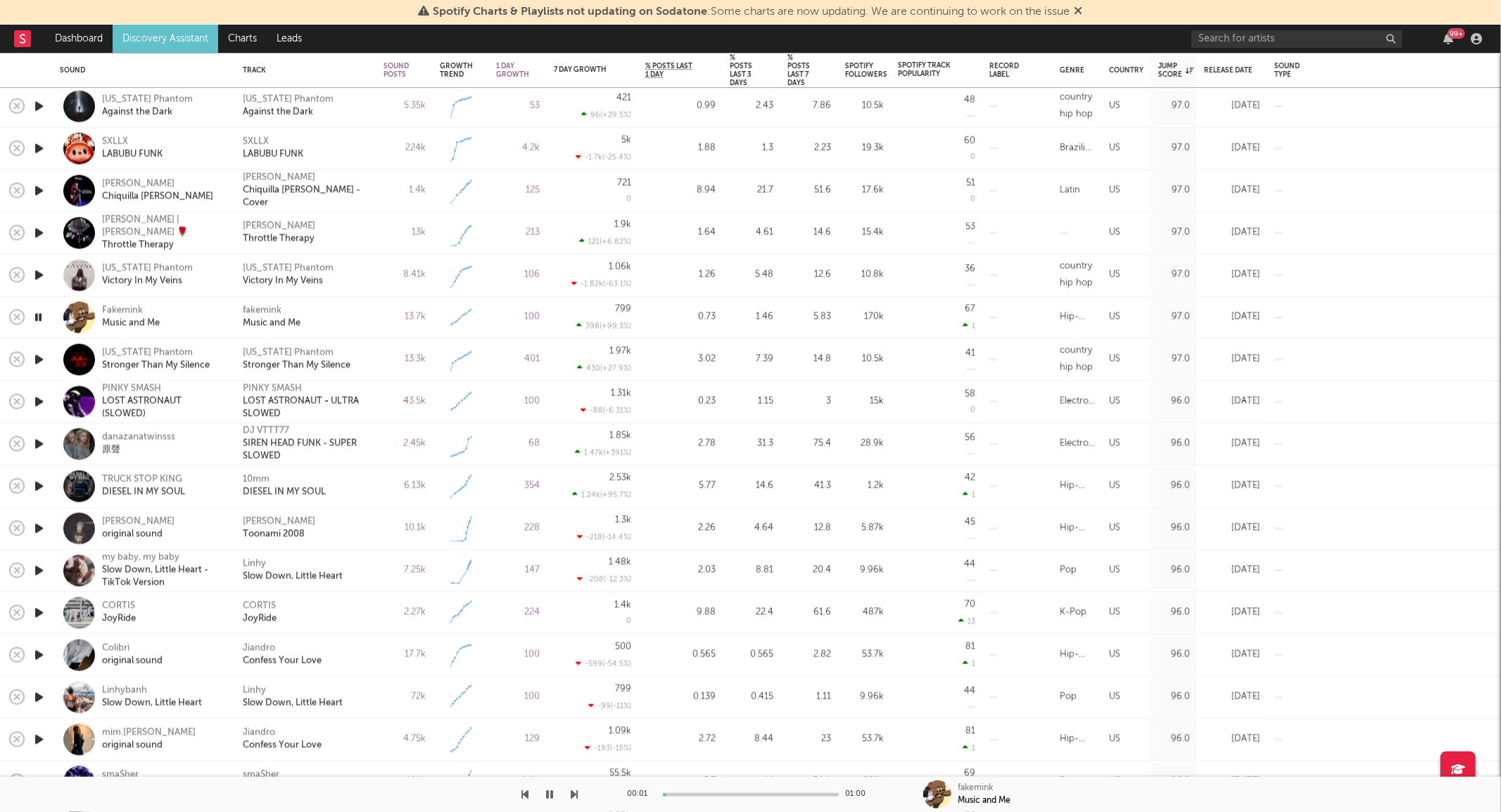
click at [37, 315] on icon "button" at bounding box center [39, 317] width 14 height 17
click at [43, 567] on icon "button" at bounding box center [39, 571] width 15 height 17
click at [42, 567] on icon "button" at bounding box center [39, 571] width 14 height 17
click at [261, 561] on div "Linhy" at bounding box center [254, 564] width 23 height 13
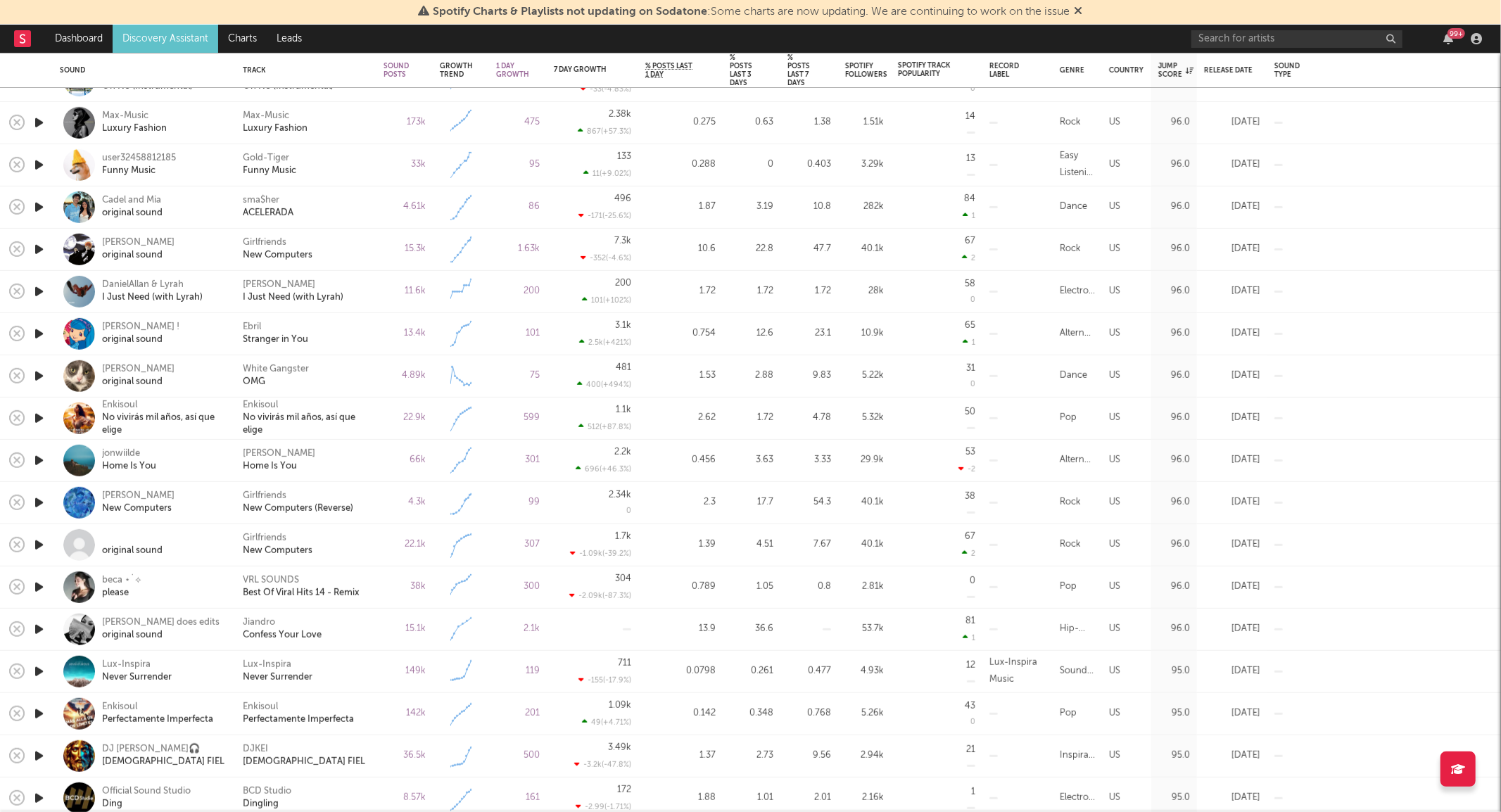
click at [42, 543] on icon "button" at bounding box center [39, 544] width 15 height 17
click at [40, 540] on icon "button" at bounding box center [39, 544] width 14 height 17
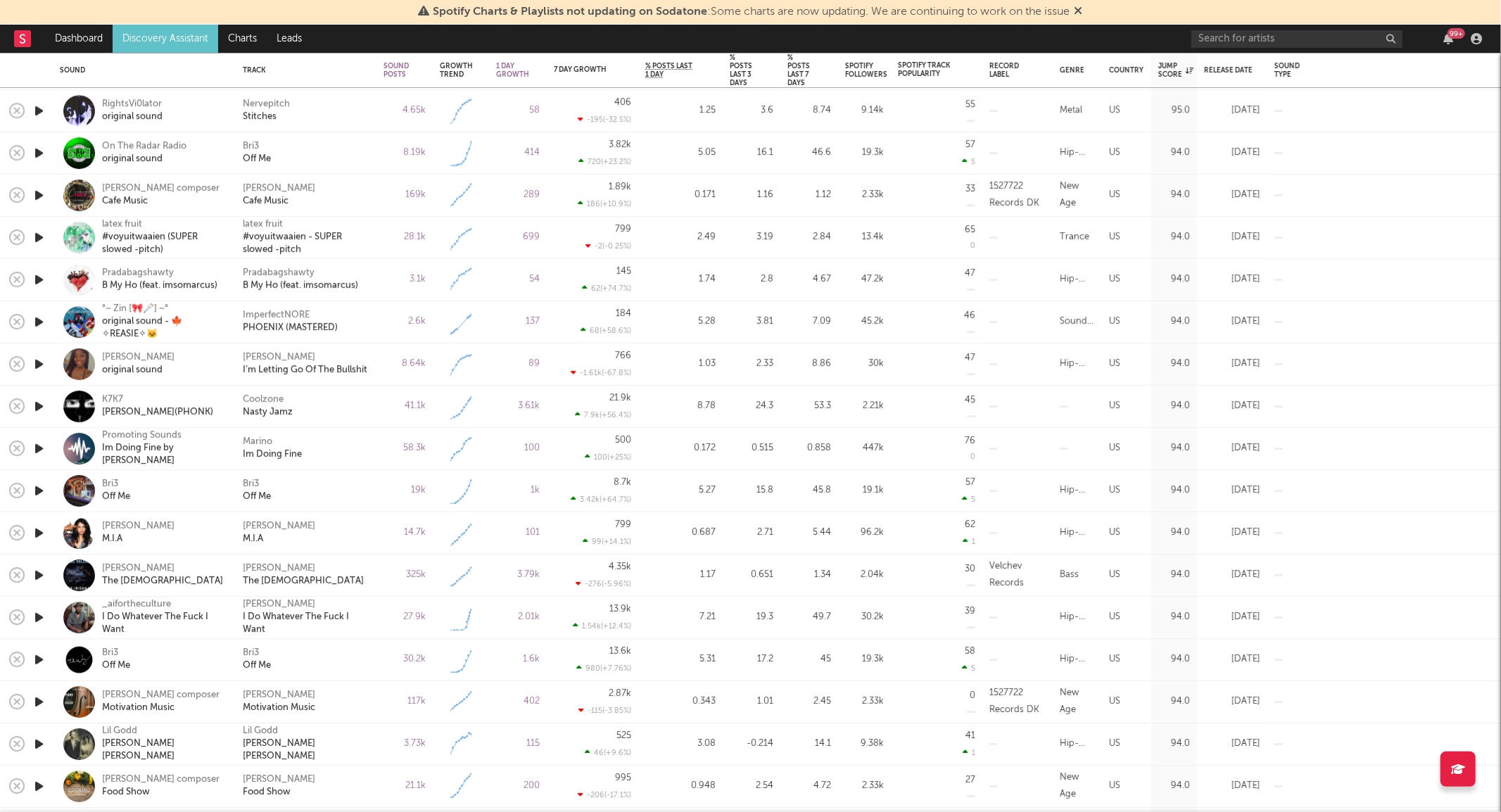
click at [39, 616] on icon "button" at bounding box center [39, 617] width 15 height 17
click at [39, 614] on icon "button" at bounding box center [39, 617] width 14 height 17
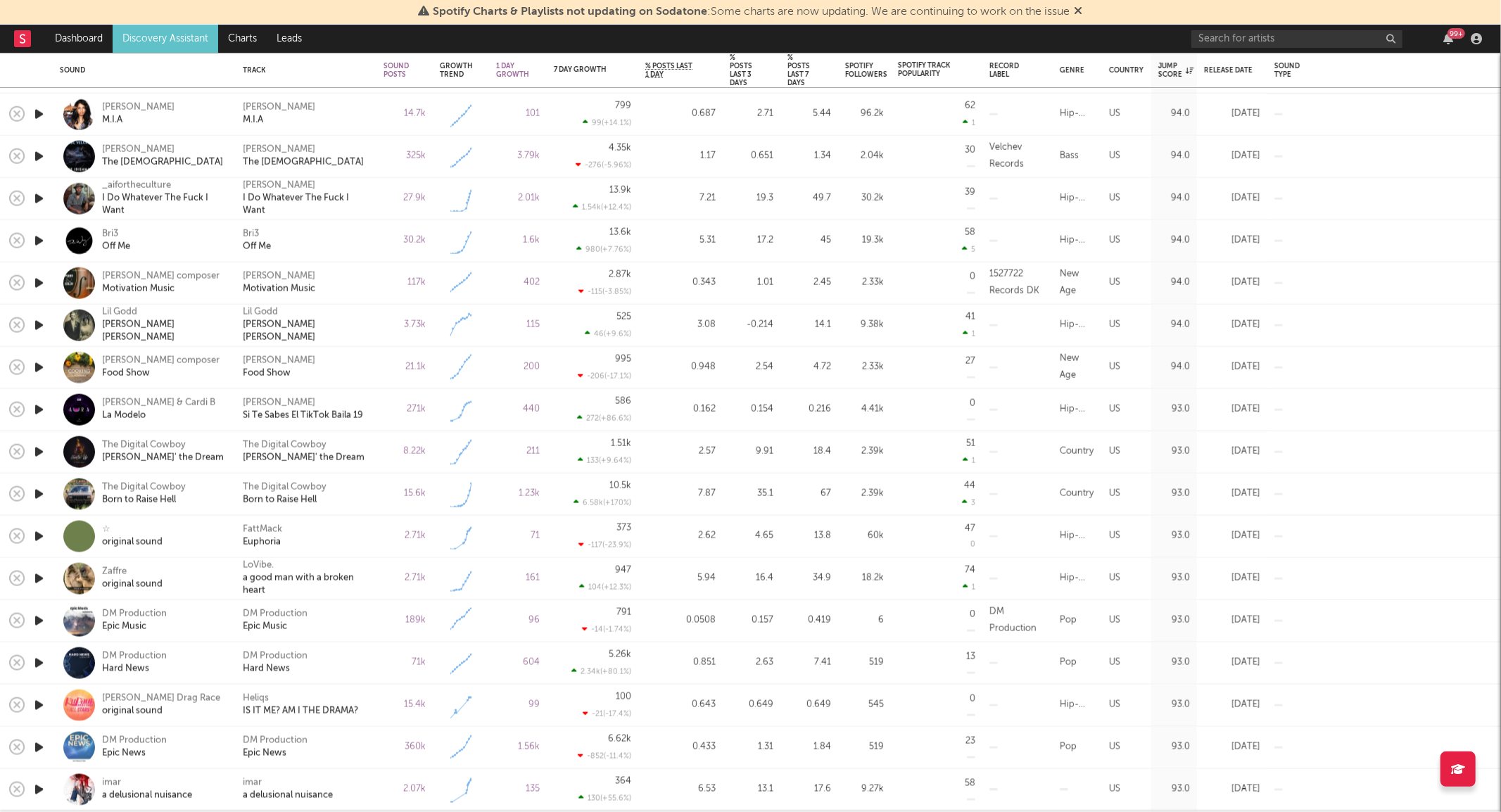
click at [38, 533] on icon "button" at bounding box center [39, 536] width 15 height 17
click at [38, 534] on icon "button" at bounding box center [39, 536] width 14 height 17
click at [38, 494] on icon "button" at bounding box center [39, 494] width 15 height 17
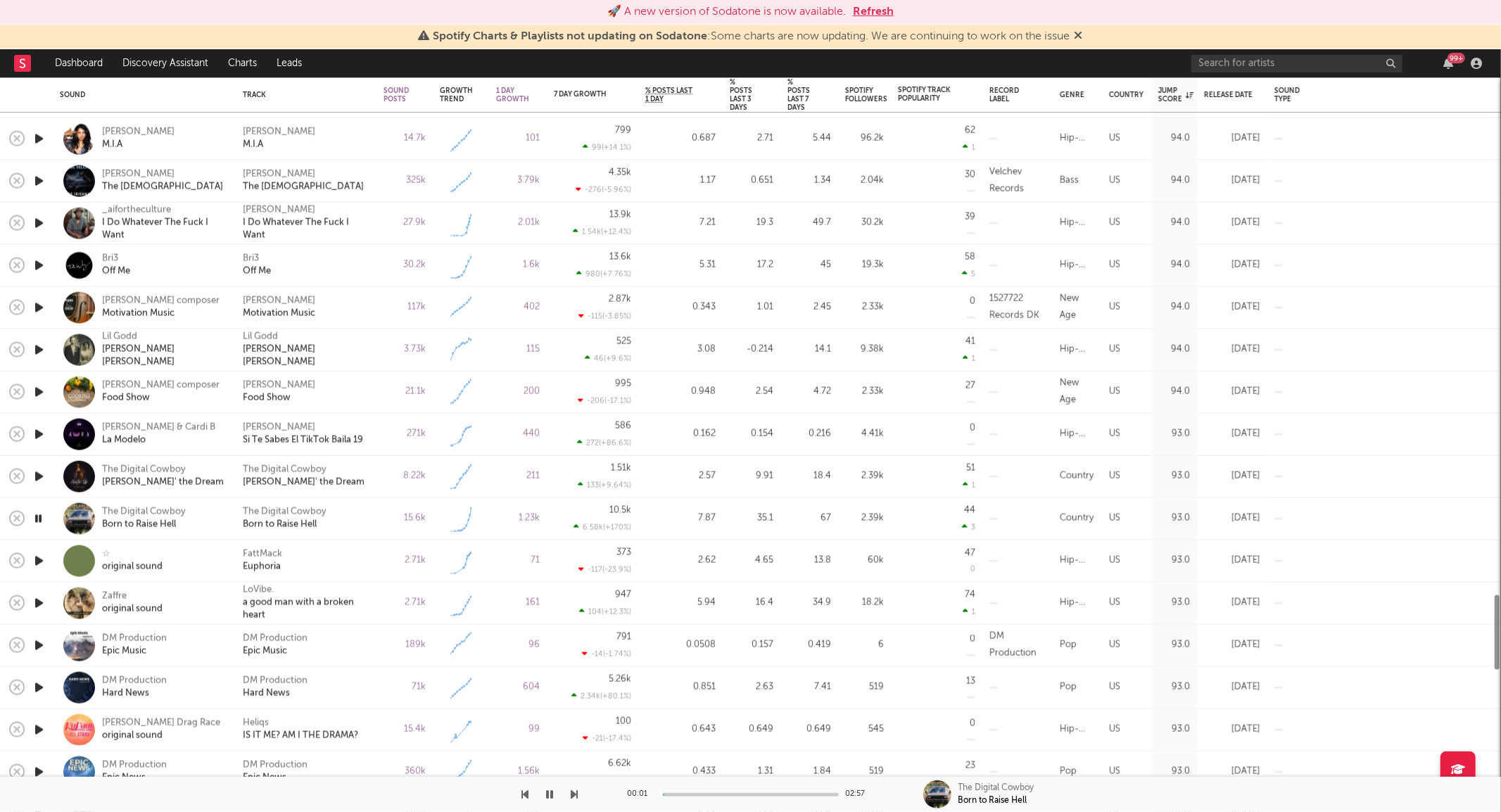
click at [38, 495] on div at bounding box center [39, 477] width 28 height 42
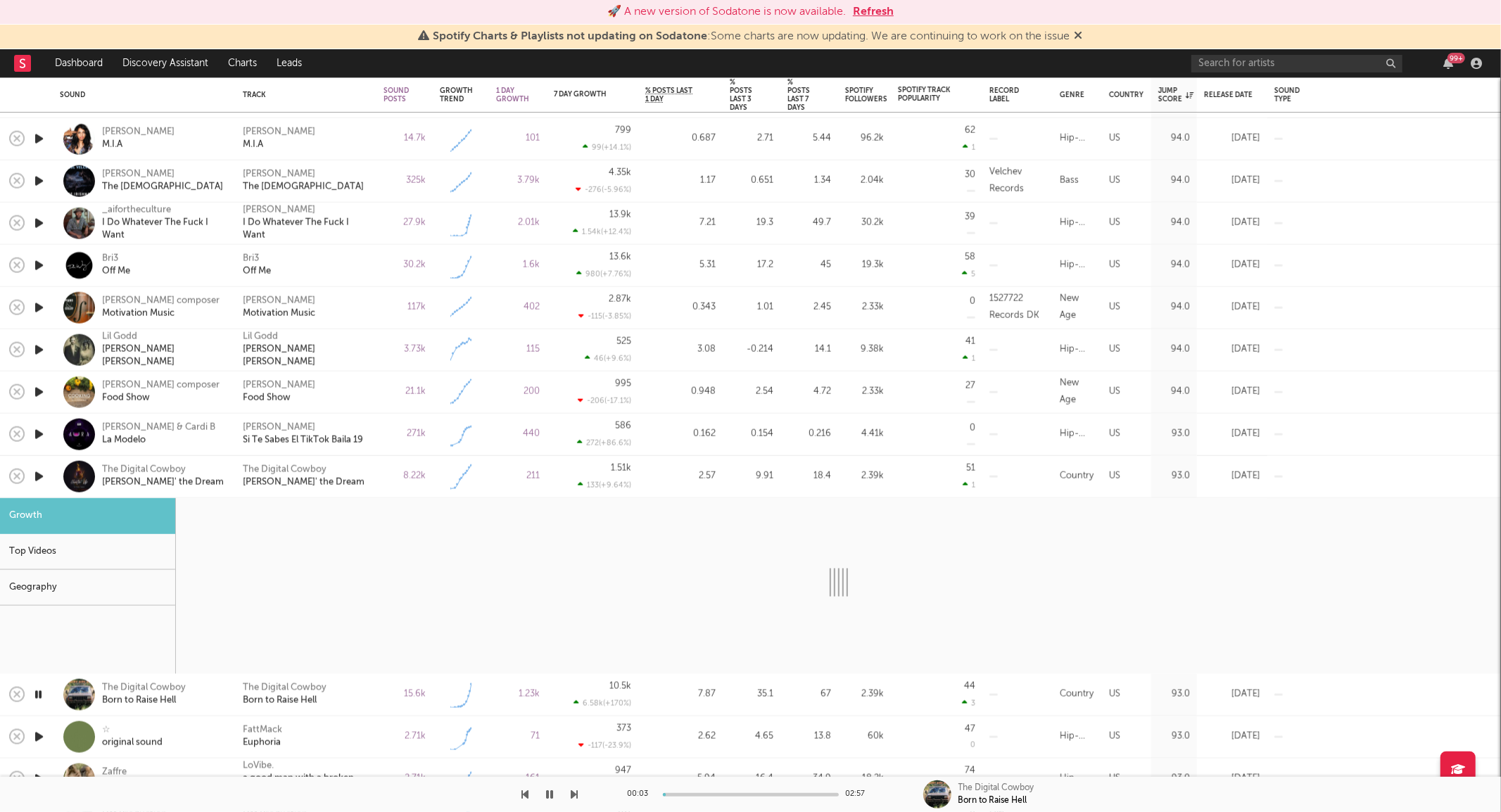
select select "1w"
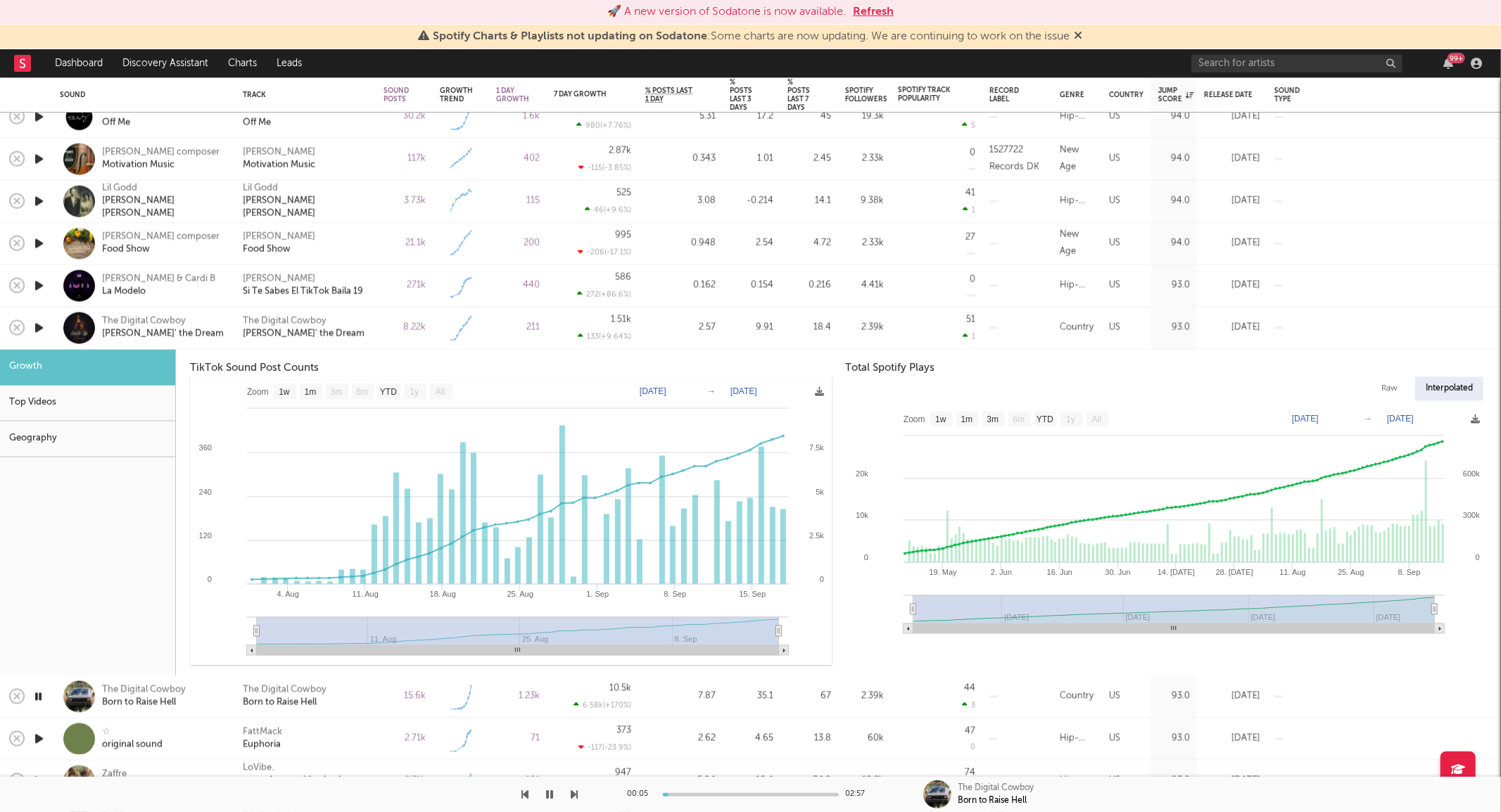
click at [40, 692] on icon "button" at bounding box center [39, 696] width 14 height 17
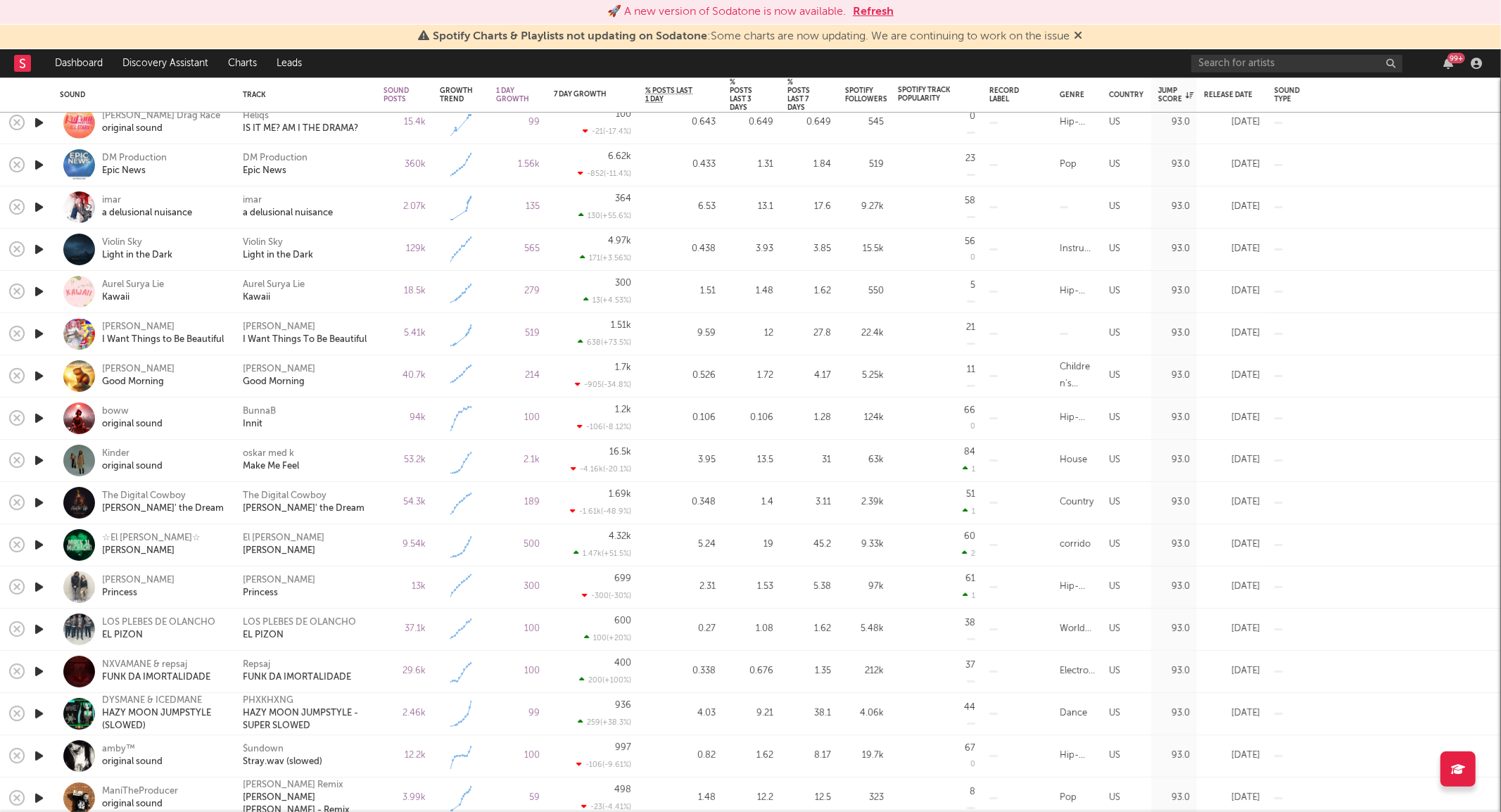
click at [39, 410] on icon "button" at bounding box center [39, 417] width 15 height 17
click at [39, 410] on icon "button" at bounding box center [39, 417] width 14 height 17
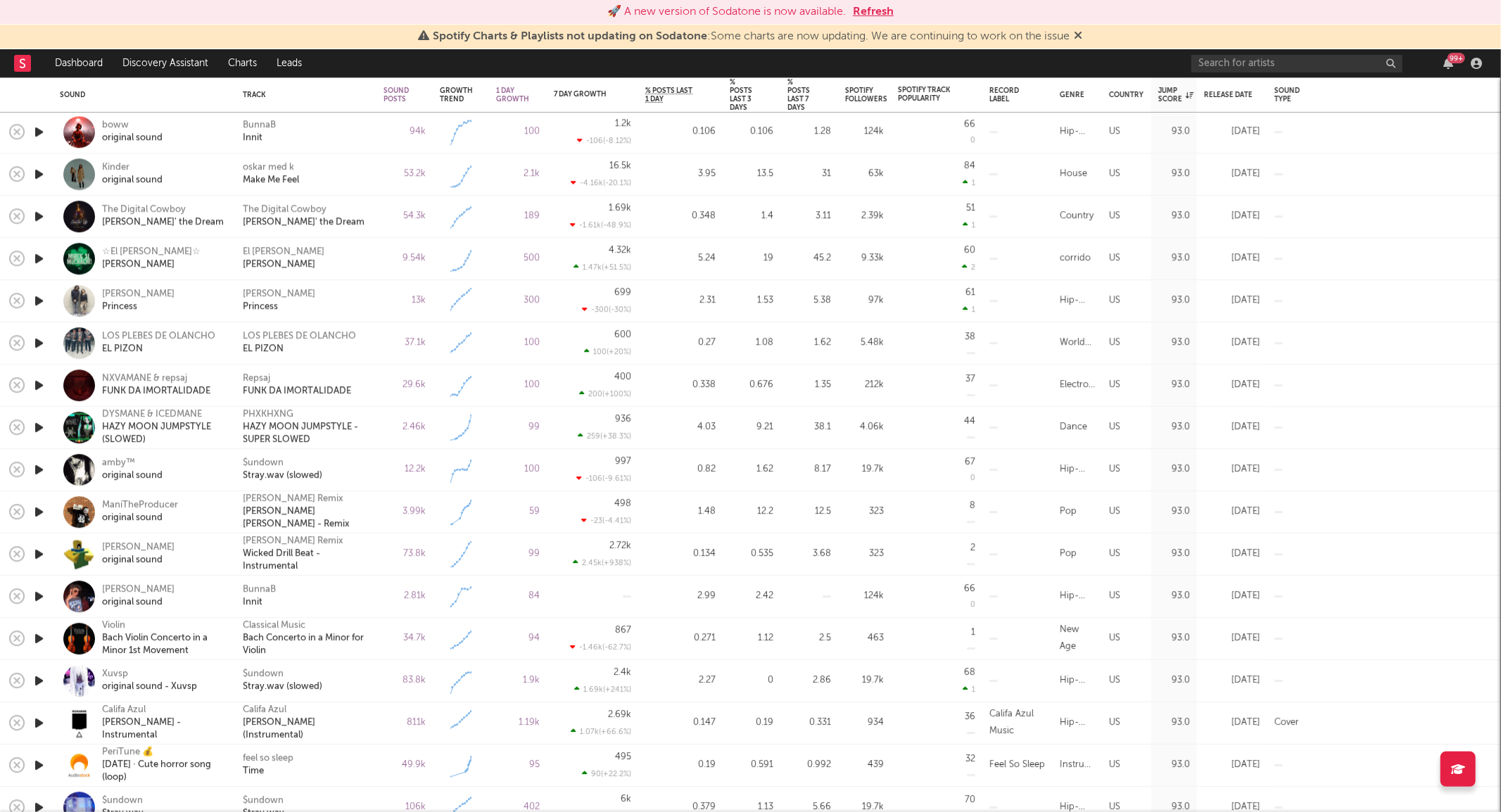
click at [39, 595] on icon "button" at bounding box center [39, 595] width 15 height 17
click at [39, 595] on icon "button" at bounding box center [39, 595] width 14 height 17
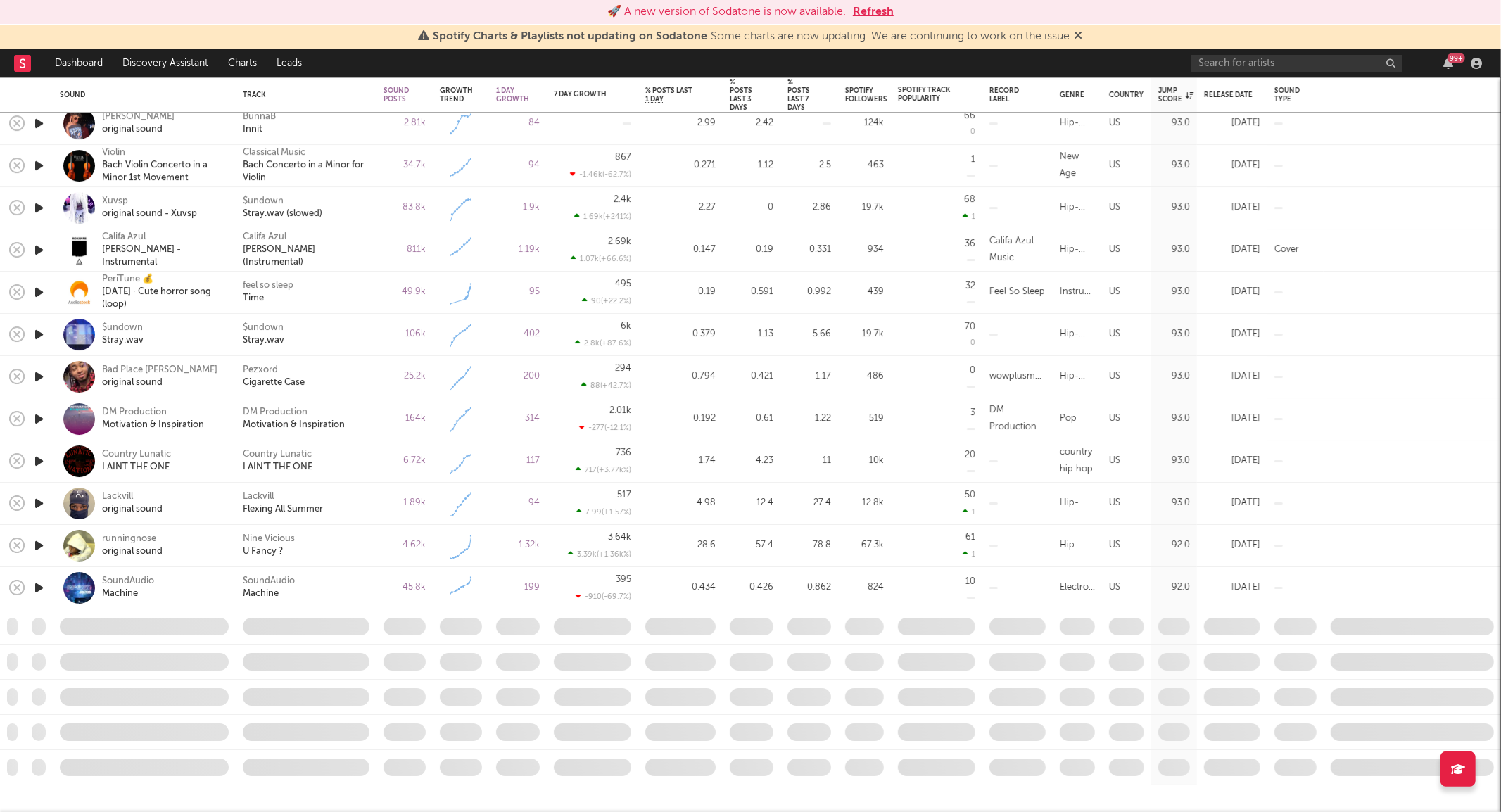
click at [42, 455] on icon "button" at bounding box center [39, 460] width 15 height 17
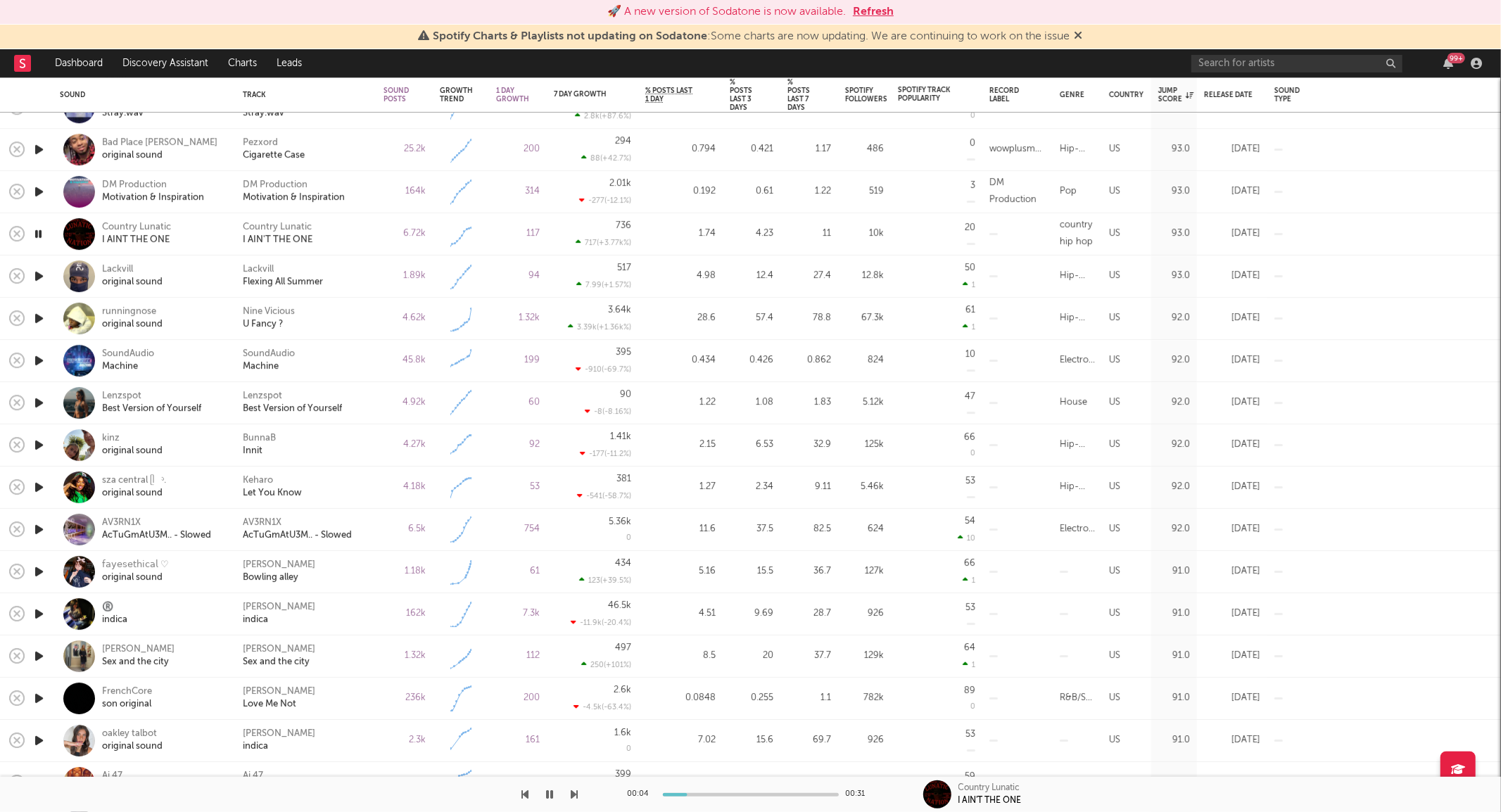
click at [355, 235] on div "Country Lunatic I AIN'T THE ONE" at bounding box center [307, 235] width 127 height 26
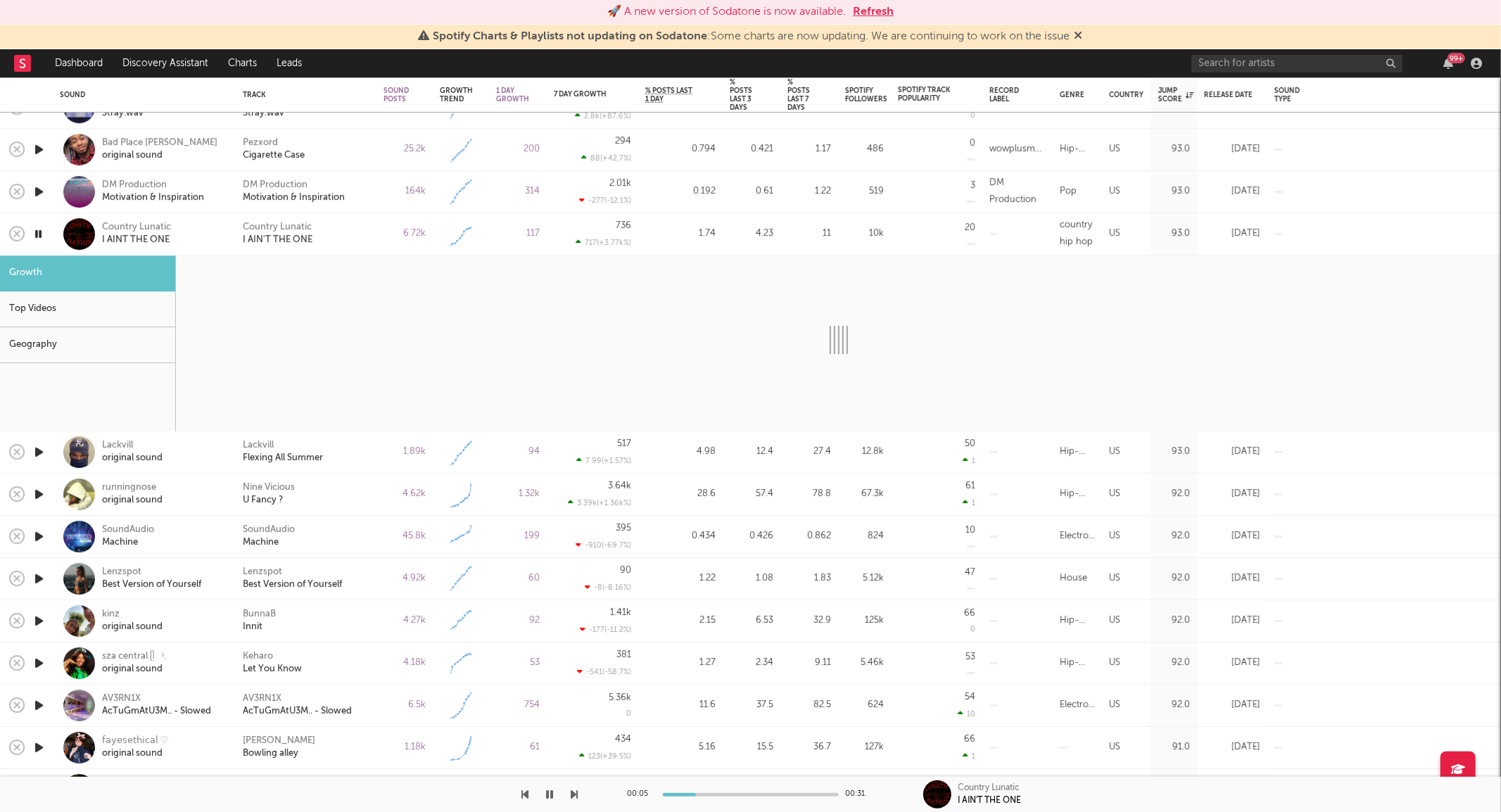
select select "1w"
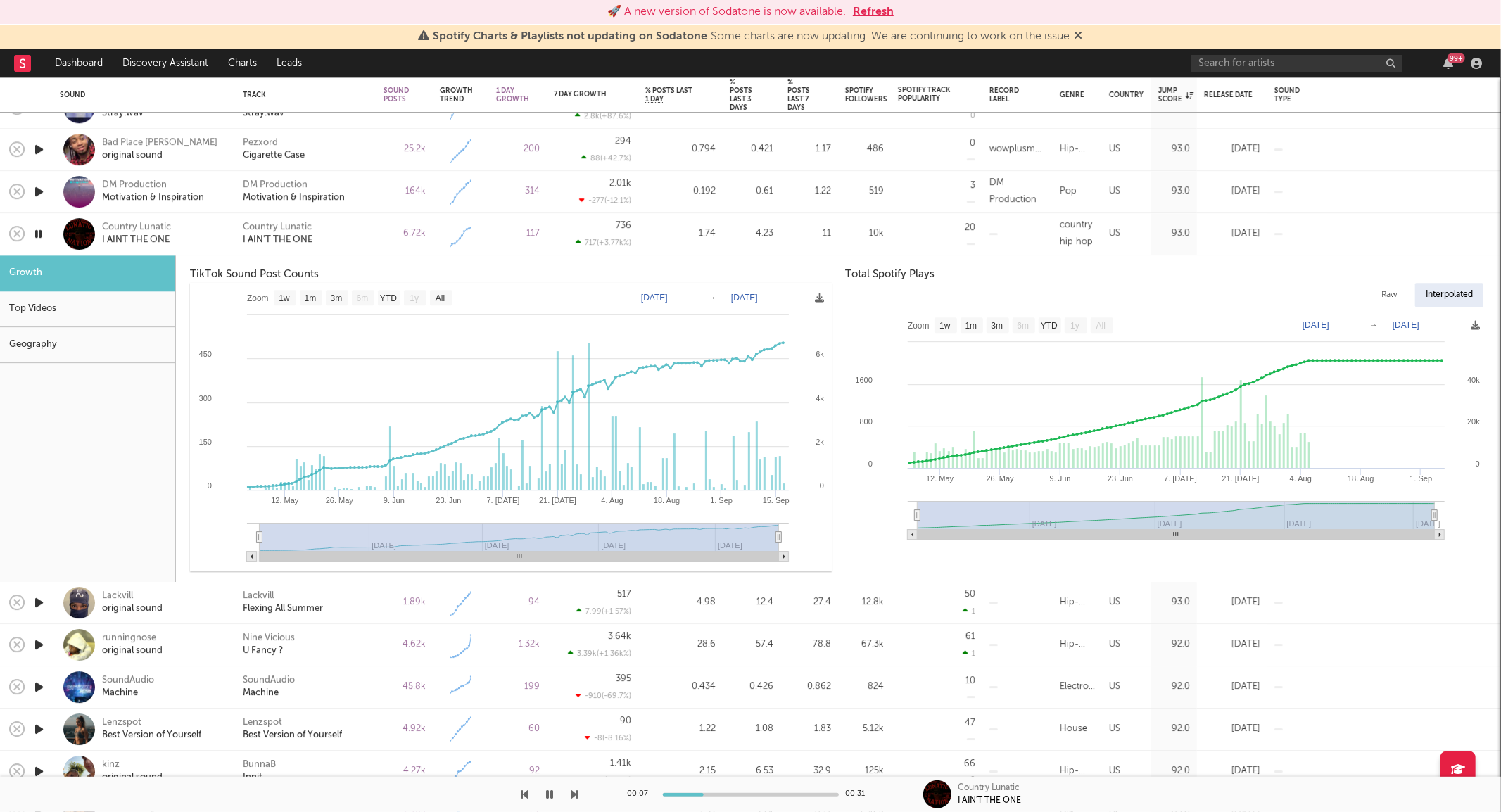
click at [355, 235] on div "Country Lunatic I AIN'T THE ONE" at bounding box center [307, 235] width 127 height 26
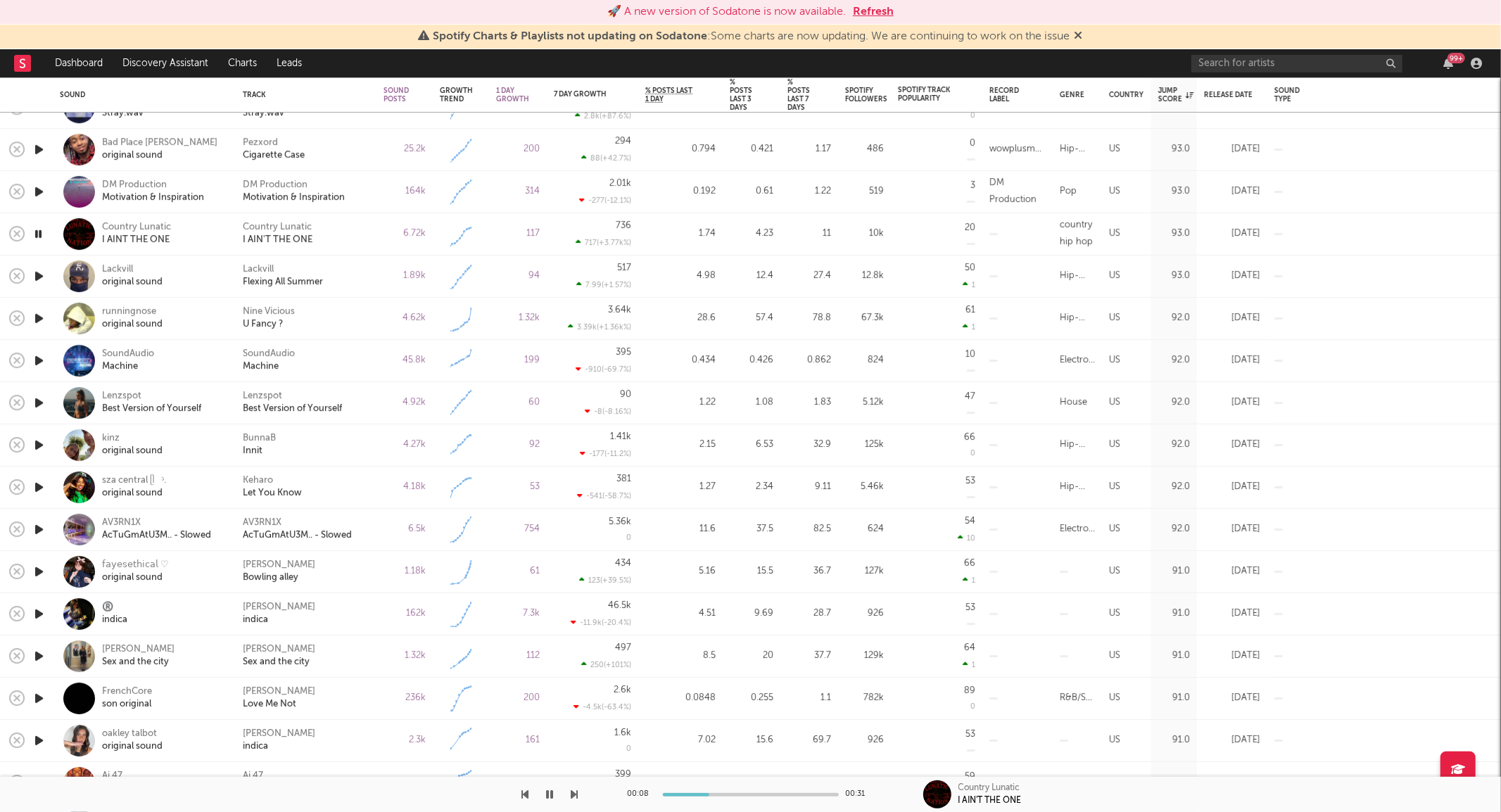
click at [43, 233] on icon "button" at bounding box center [39, 233] width 14 height 17
click at [342, 235] on div "Country Lunatic I AIN'T THE ONE" at bounding box center [307, 235] width 127 height 26
select select "1w"
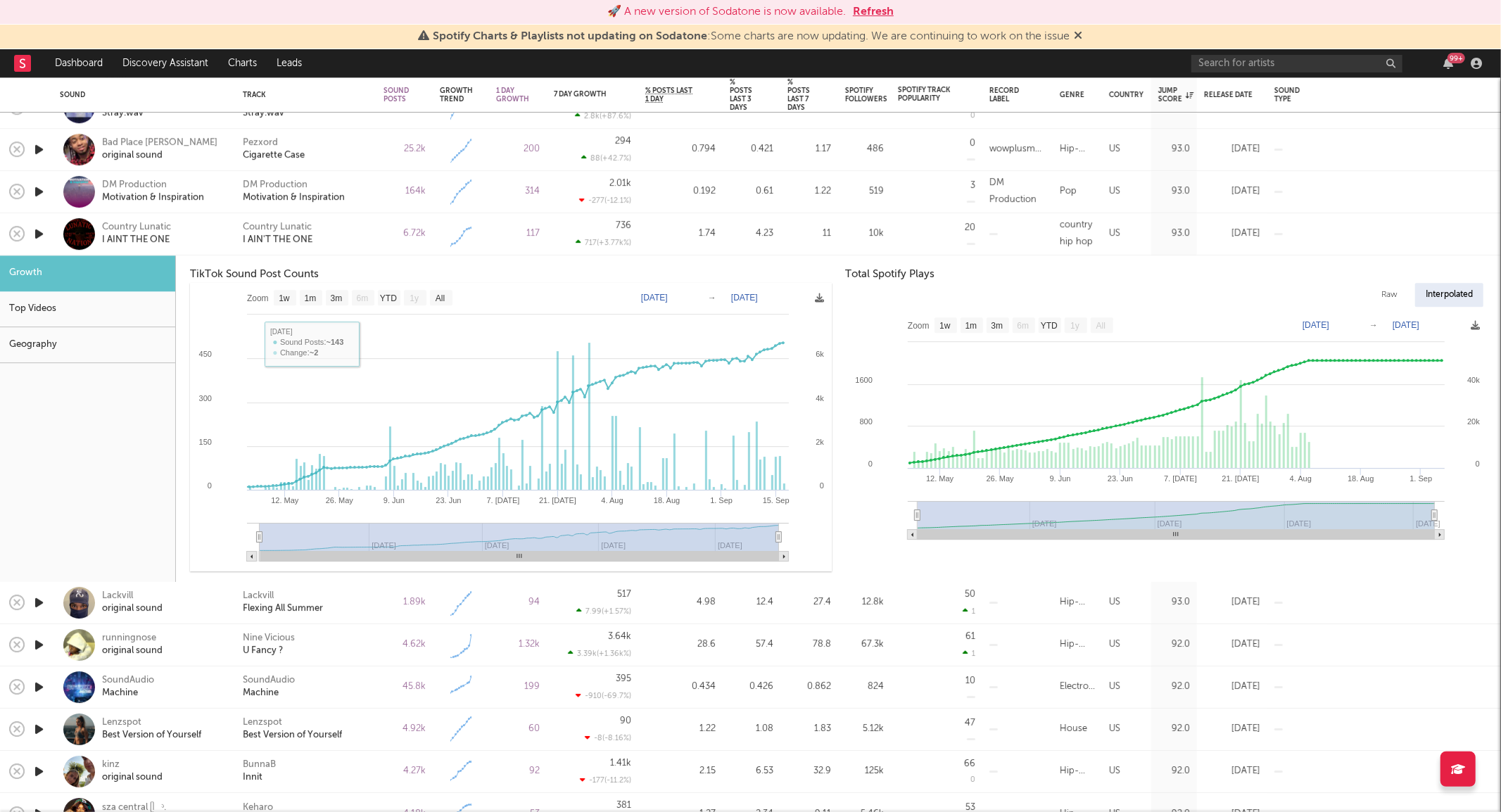
click at [364, 246] on div "Country Lunatic I AIN'T THE ONE" at bounding box center [307, 235] width 127 height 26
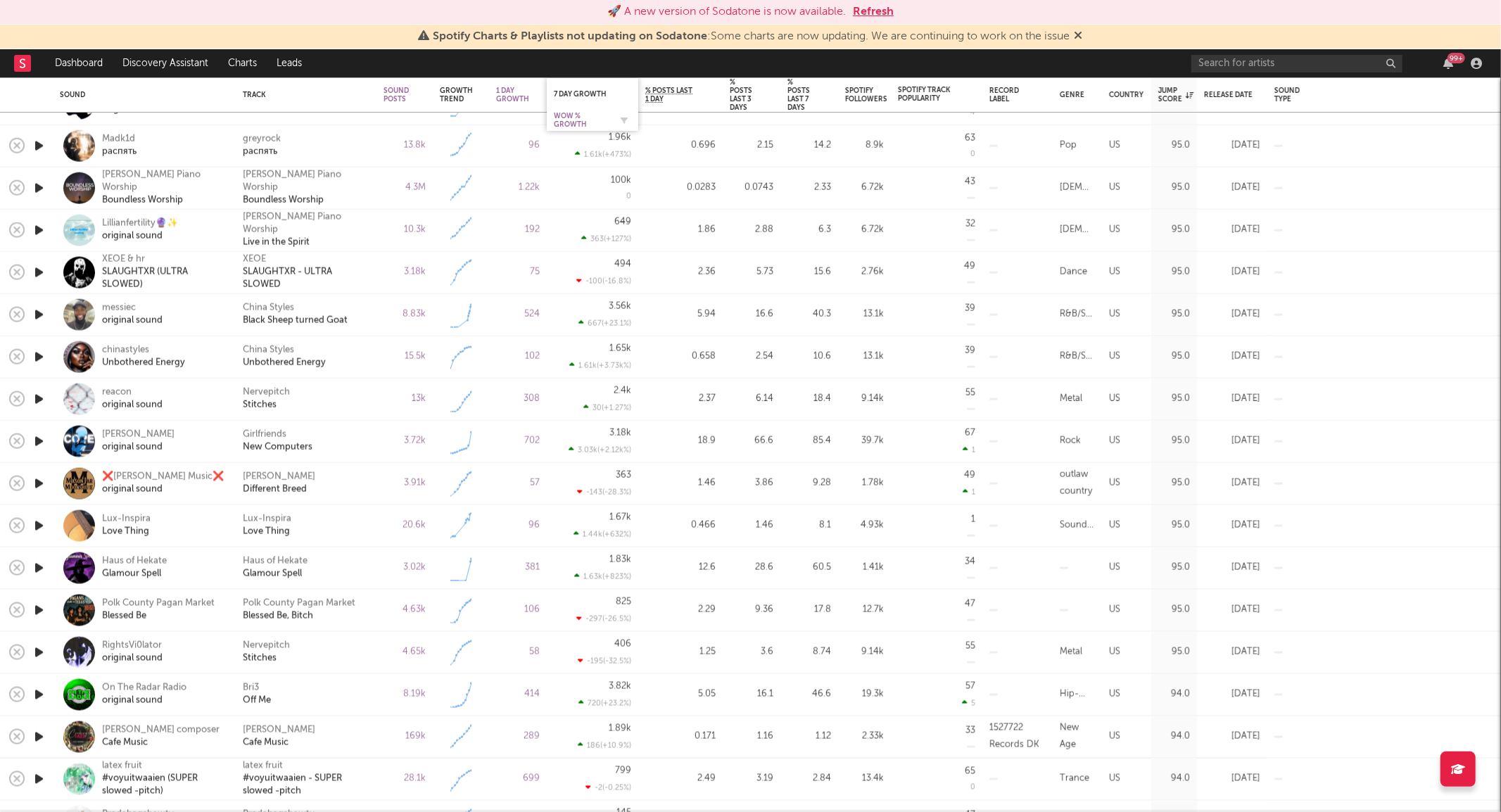
click at [578, 115] on div "WoW % Growth" at bounding box center [582, 120] width 57 height 17
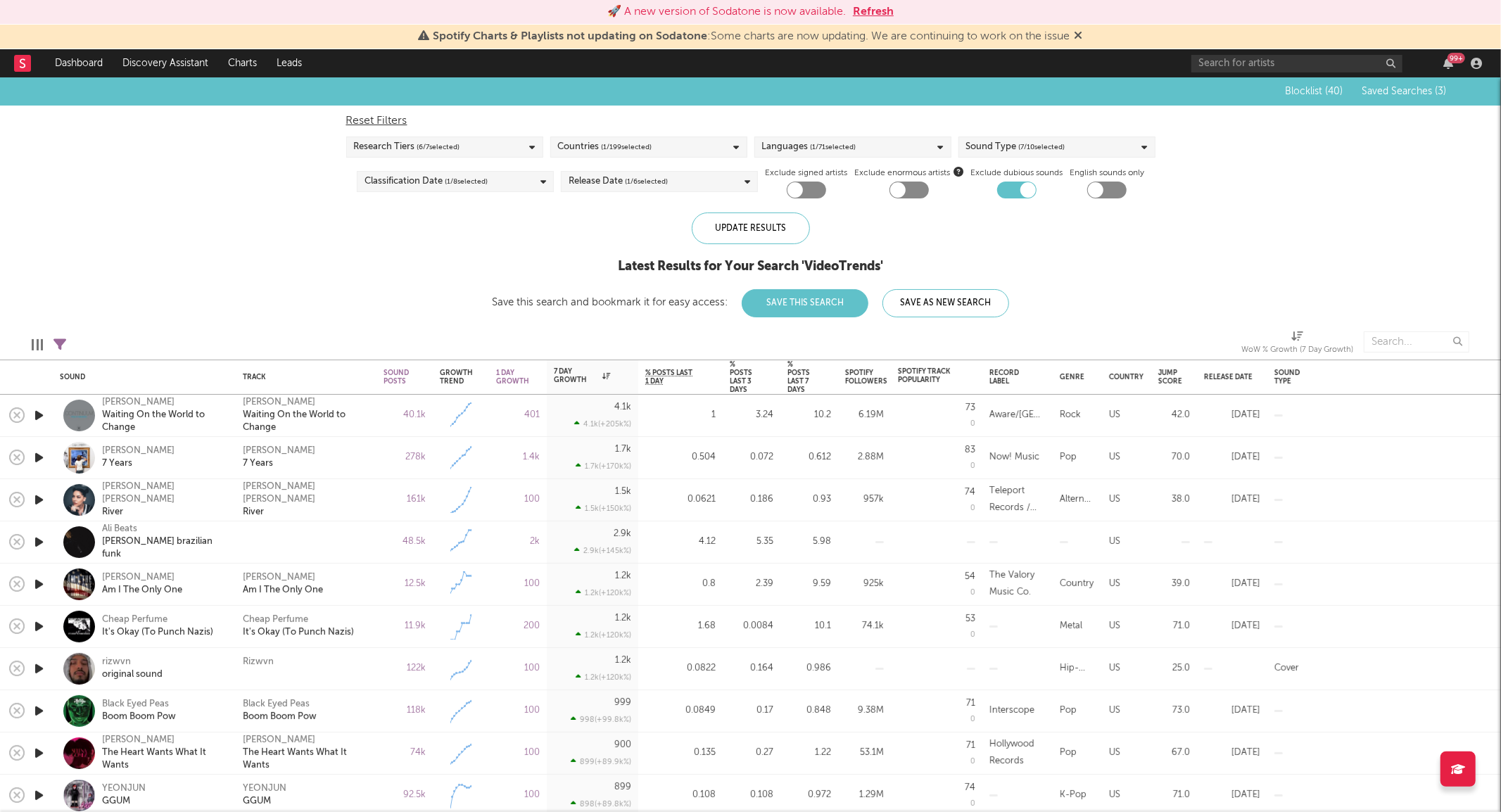
click at [38, 411] on icon "button" at bounding box center [39, 415] width 15 height 17
click at [38, 411] on icon "button" at bounding box center [39, 415] width 14 height 17
click at [39, 455] on icon "button" at bounding box center [39, 457] width 15 height 17
click at [39, 455] on icon "button" at bounding box center [39, 457] width 14 height 17
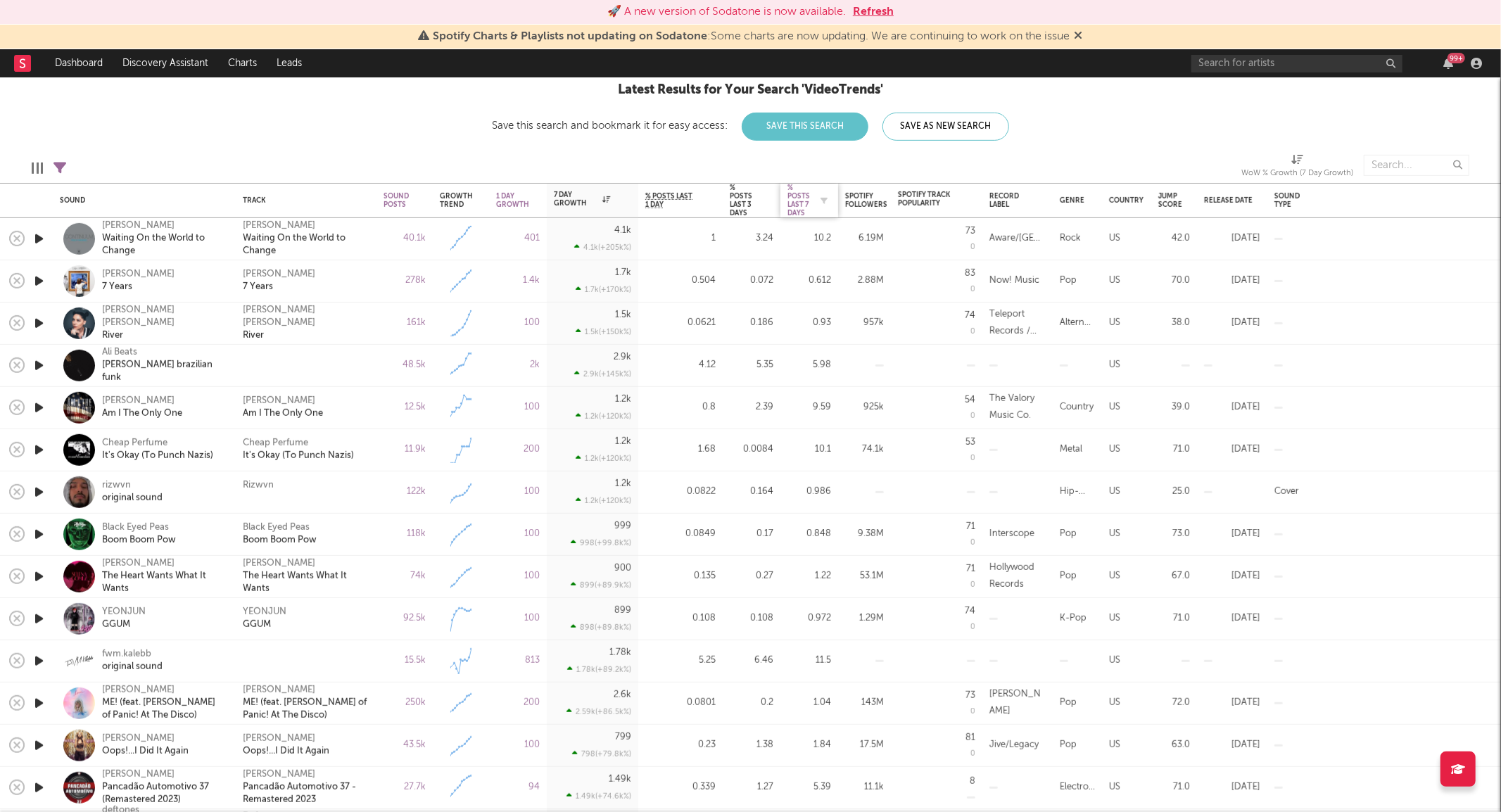
click at [801, 195] on div "% Posts Last 7 Days" at bounding box center [799, 200] width 23 height 34
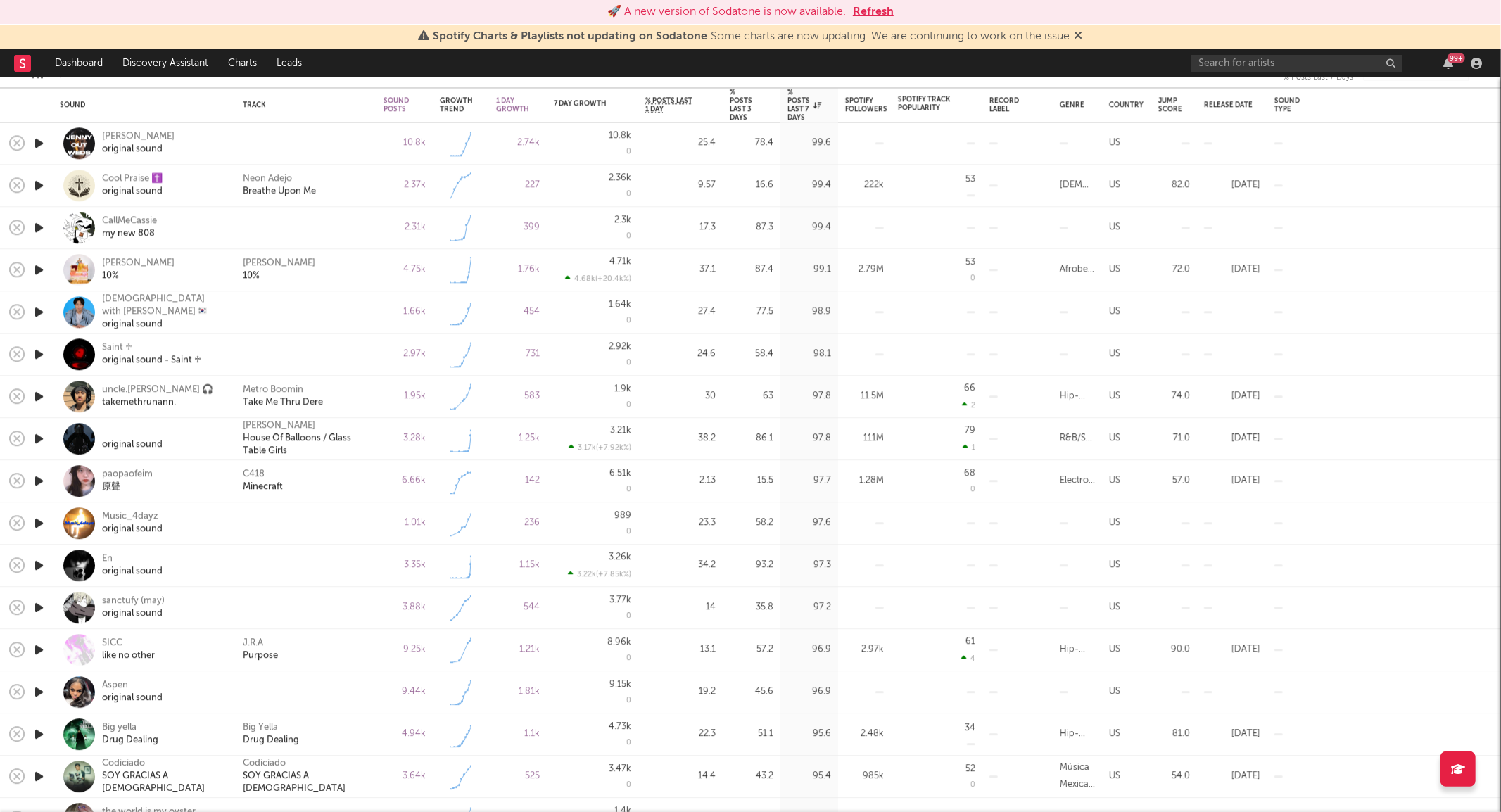
click at [39, 394] on icon "button" at bounding box center [39, 396] width 15 height 17
click at [39, 395] on icon "button" at bounding box center [39, 396] width 14 height 17
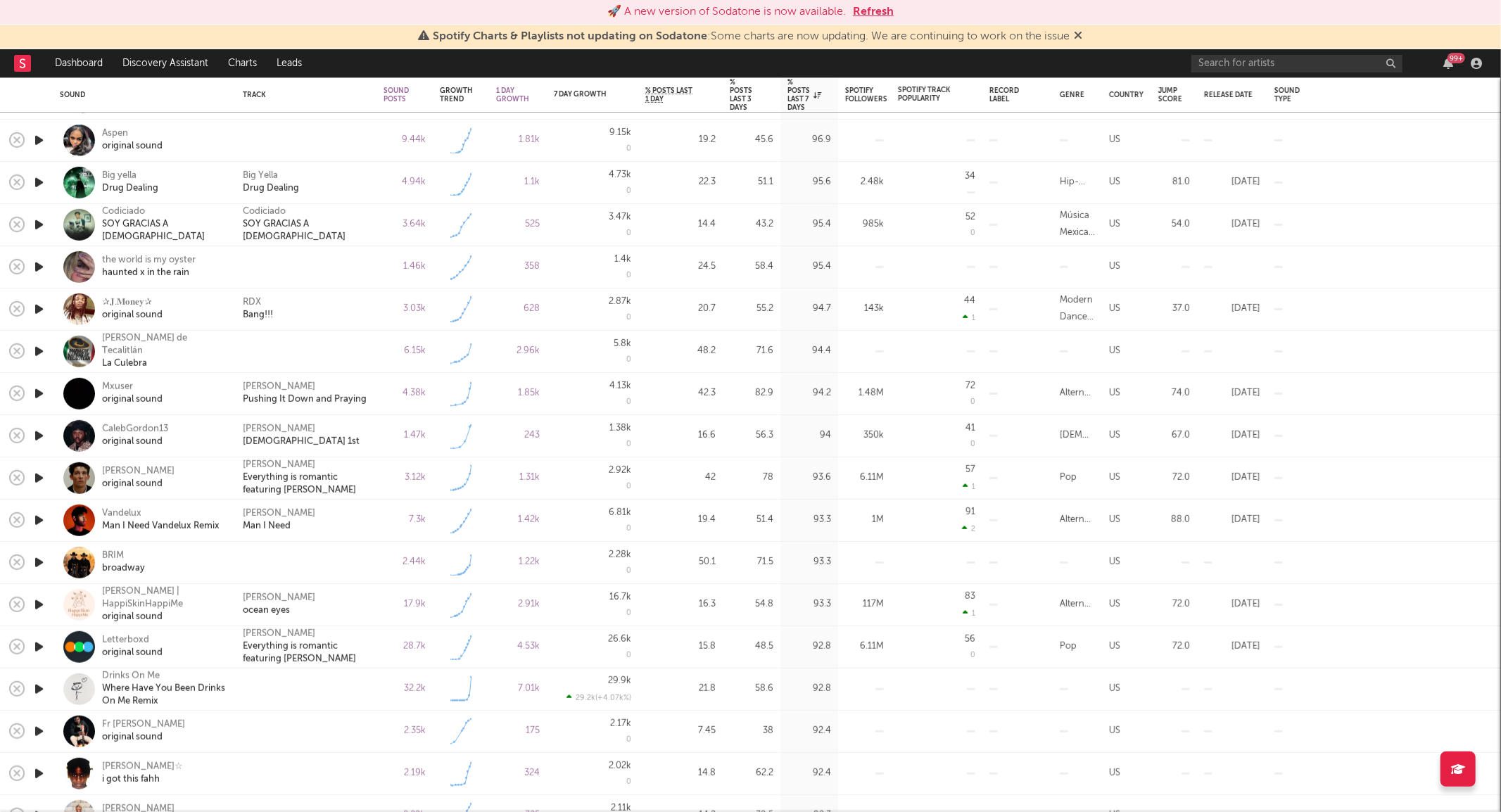
click at [40, 558] on icon "button" at bounding box center [39, 562] width 15 height 17
click at [40, 558] on icon "button" at bounding box center [39, 562] width 14 height 17
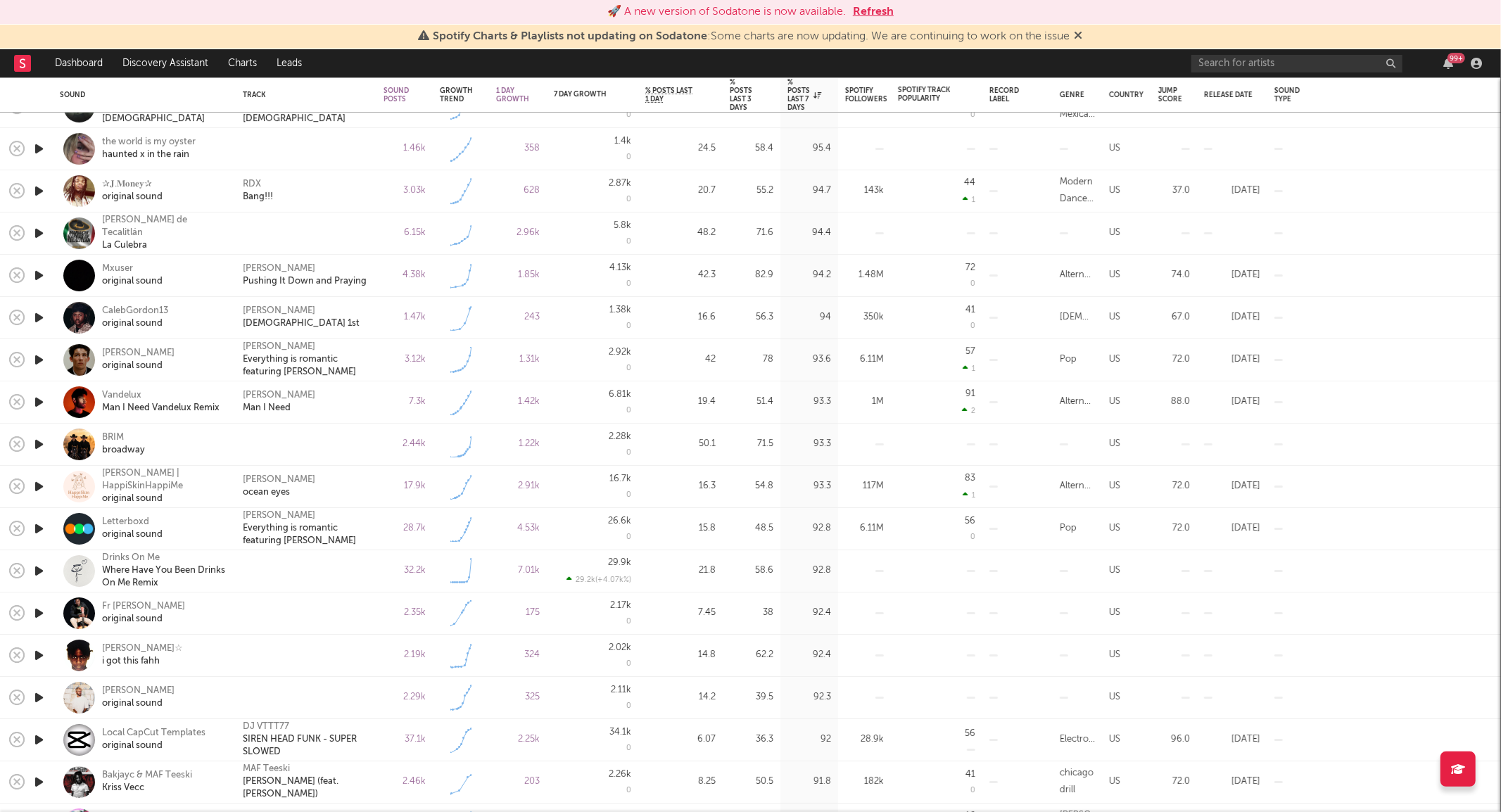
click at [39, 355] on icon "button" at bounding box center [39, 359] width 15 height 17
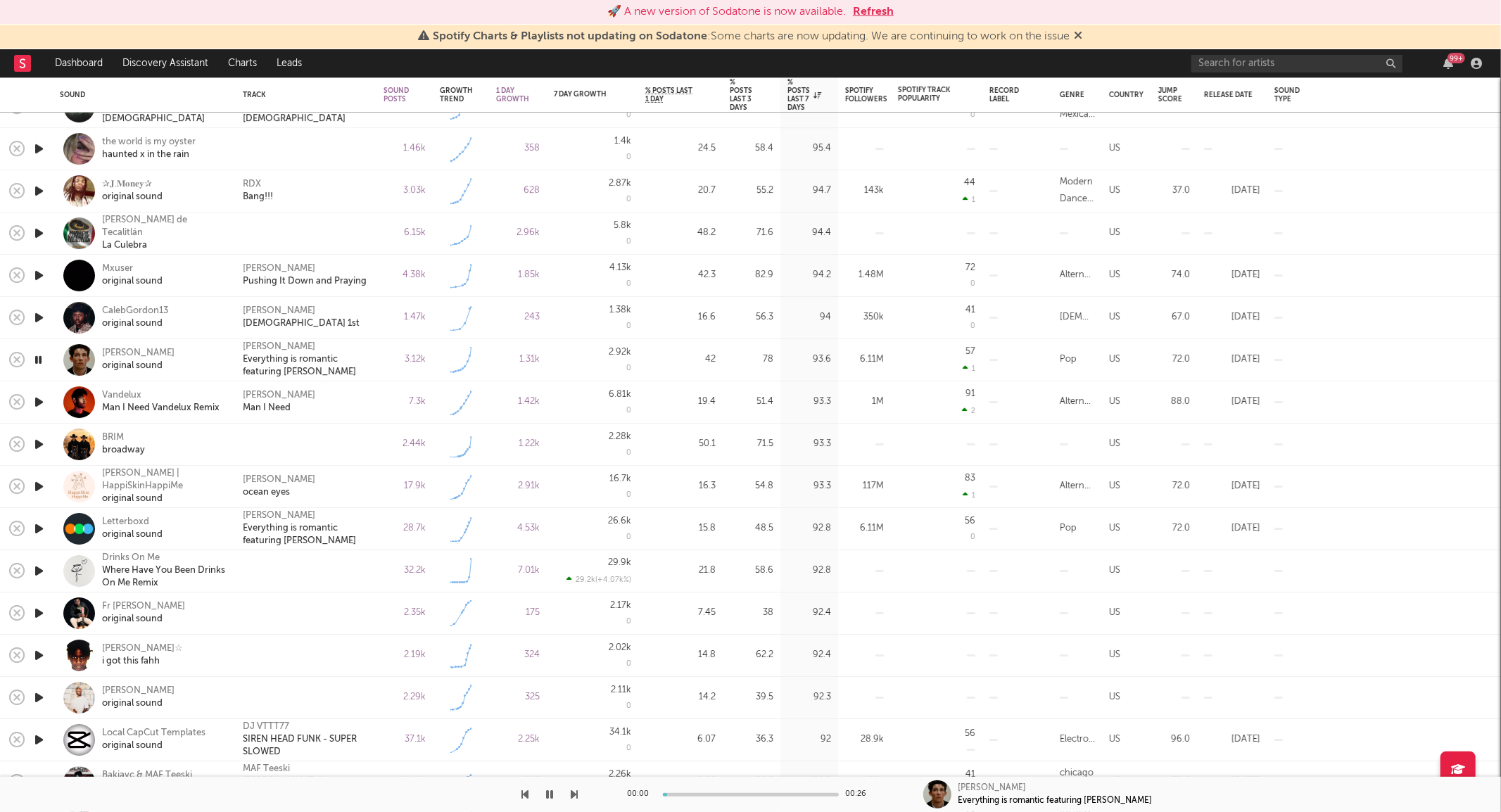
click at [39, 355] on icon "button" at bounding box center [39, 359] width 14 height 17
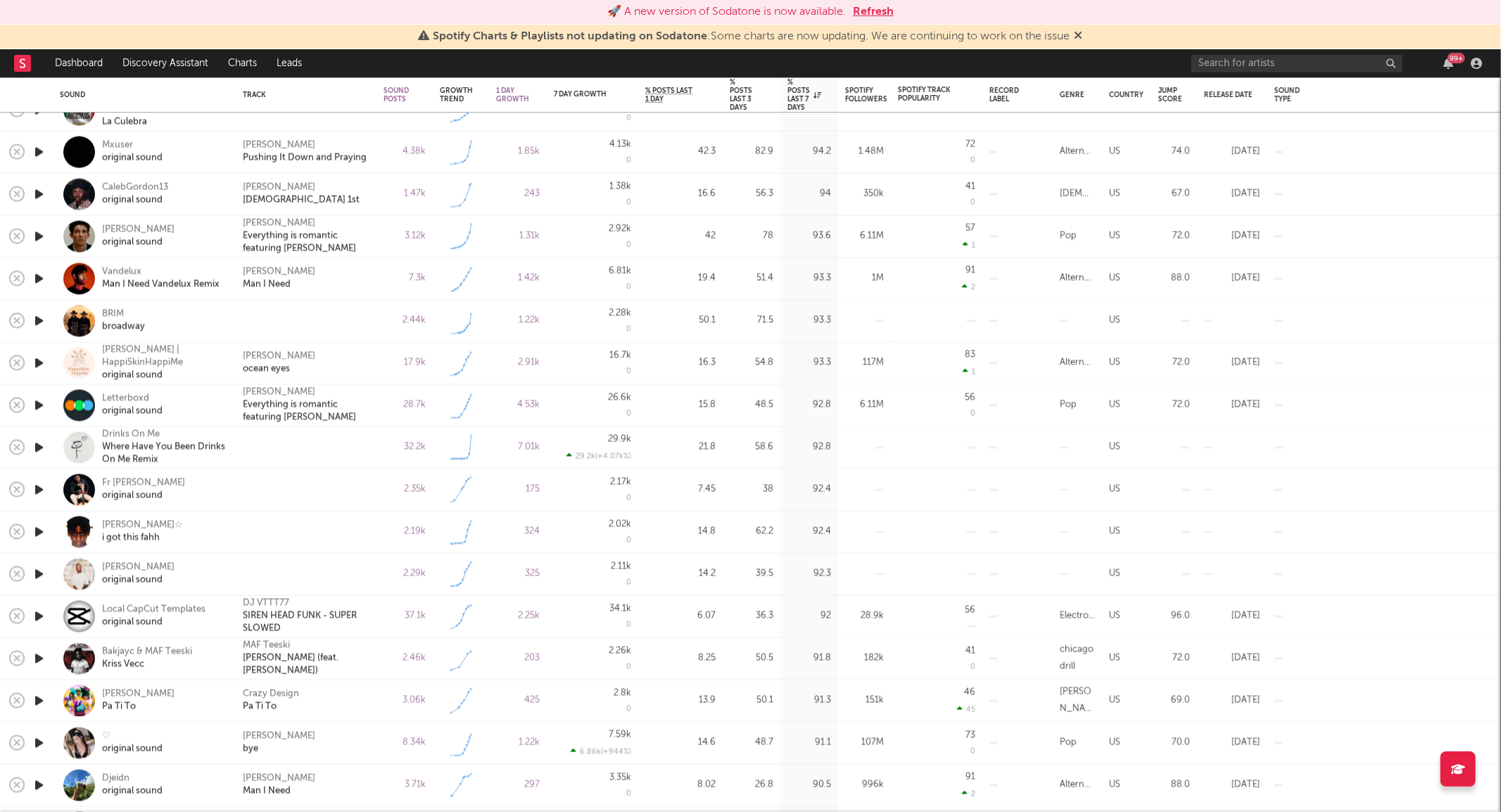
click at [40, 491] on icon "button" at bounding box center [39, 490] width 15 height 17
click at [40, 491] on icon "button" at bounding box center [39, 490] width 14 height 17
click at [38, 571] on icon "button" at bounding box center [39, 574] width 15 height 17
click at [38, 571] on icon "button" at bounding box center [39, 574] width 14 height 17
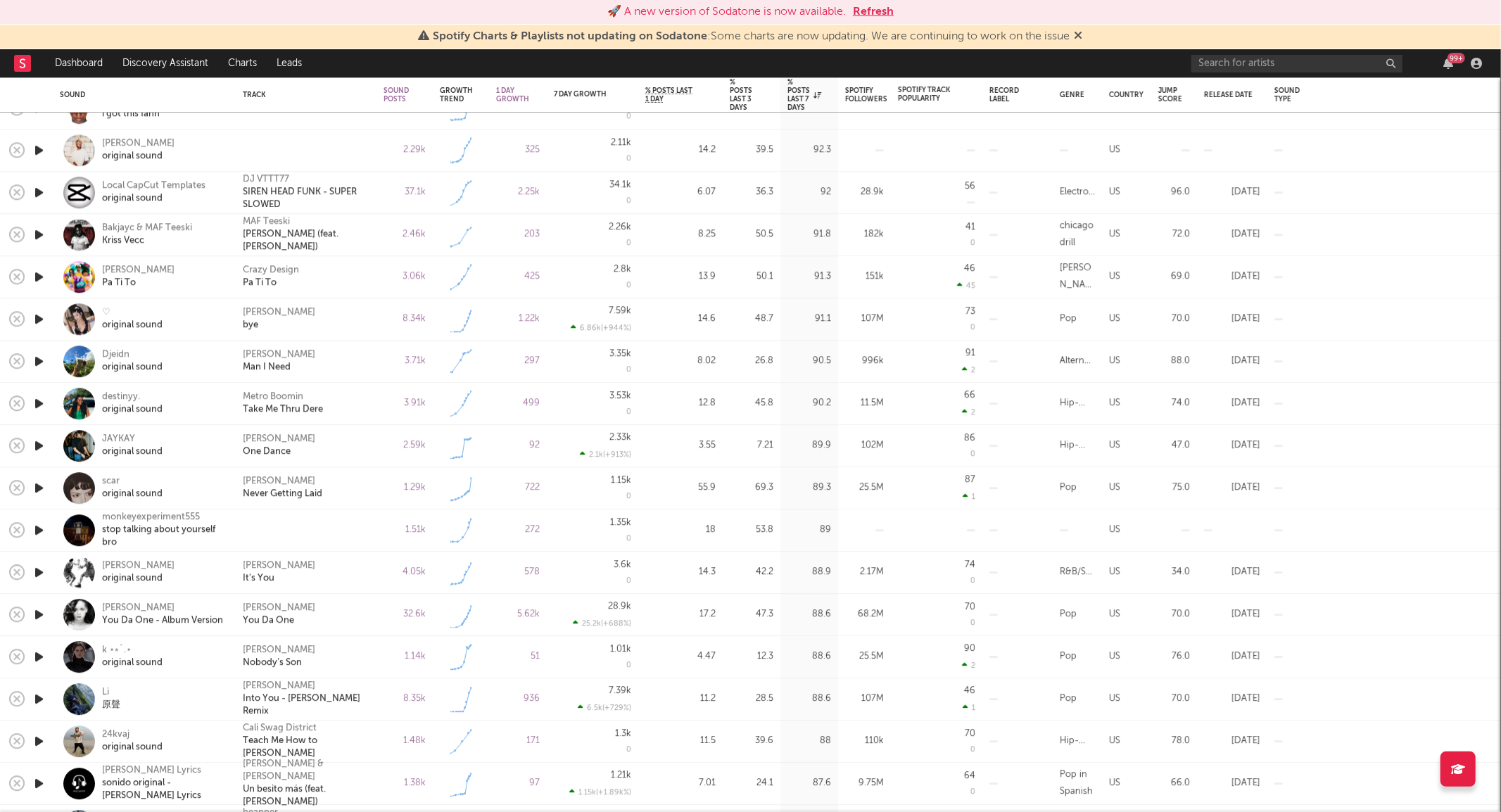
click at [36, 402] on icon "button" at bounding box center [39, 403] width 15 height 17
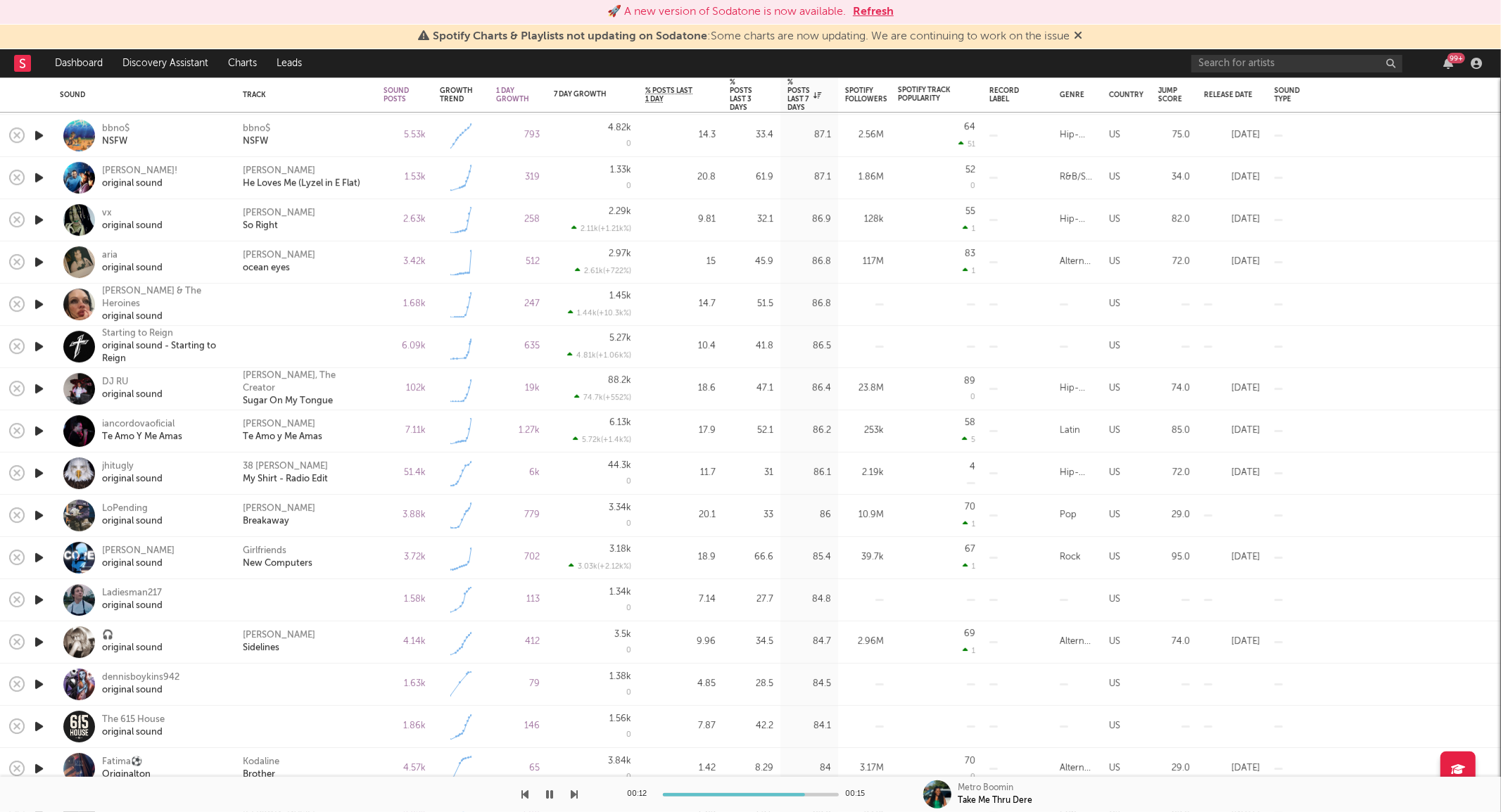
click at [36, 643] on icon "button" at bounding box center [39, 641] width 15 height 17
click at [36, 643] on icon "button" at bounding box center [39, 641] width 14 height 17
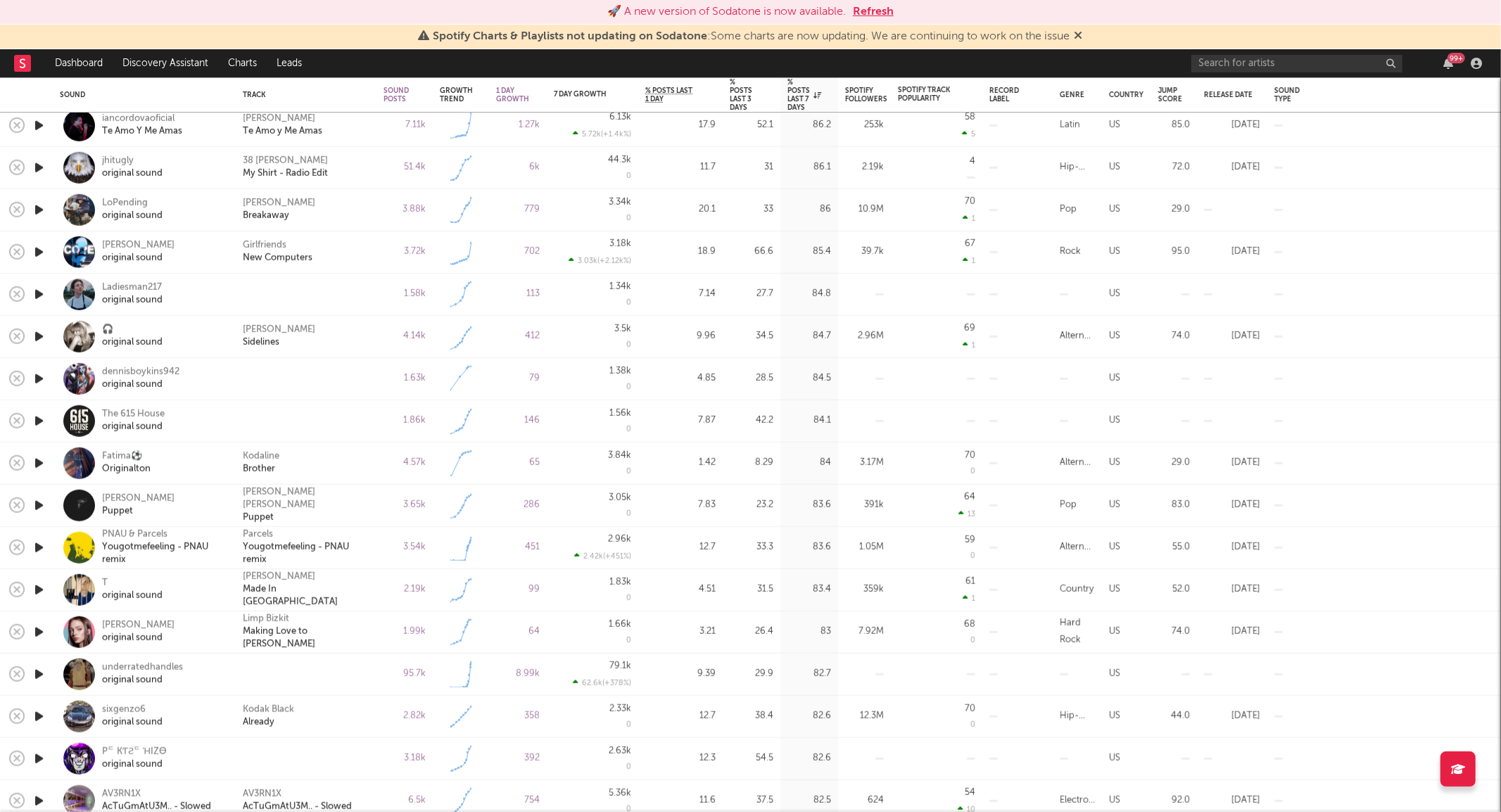
click at [39, 589] on icon "button" at bounding box center [39, 589] width 15 height 17
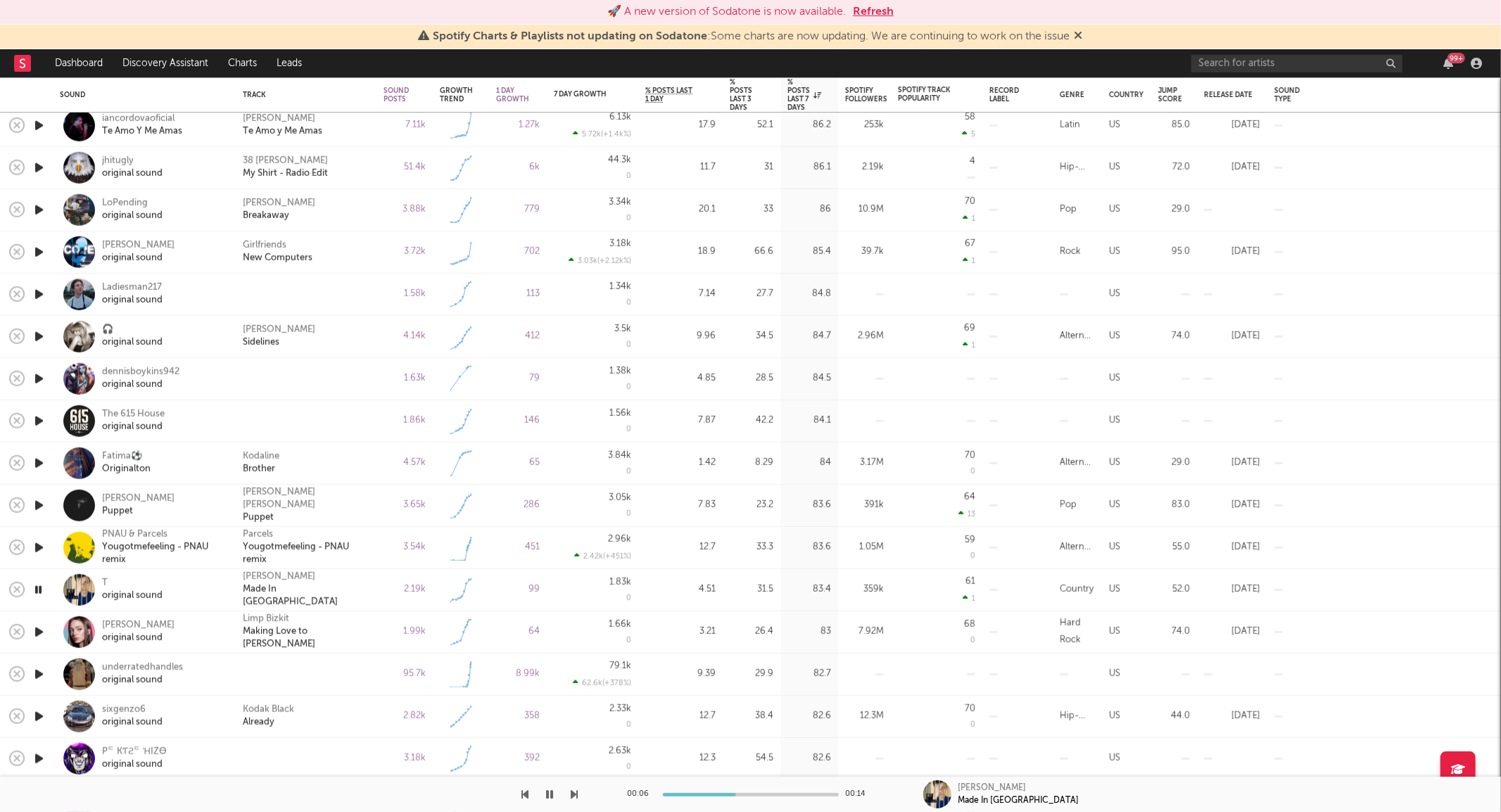
click at [39, 589] on icon "button" at bounding box center [39, 589] width 14 height 17
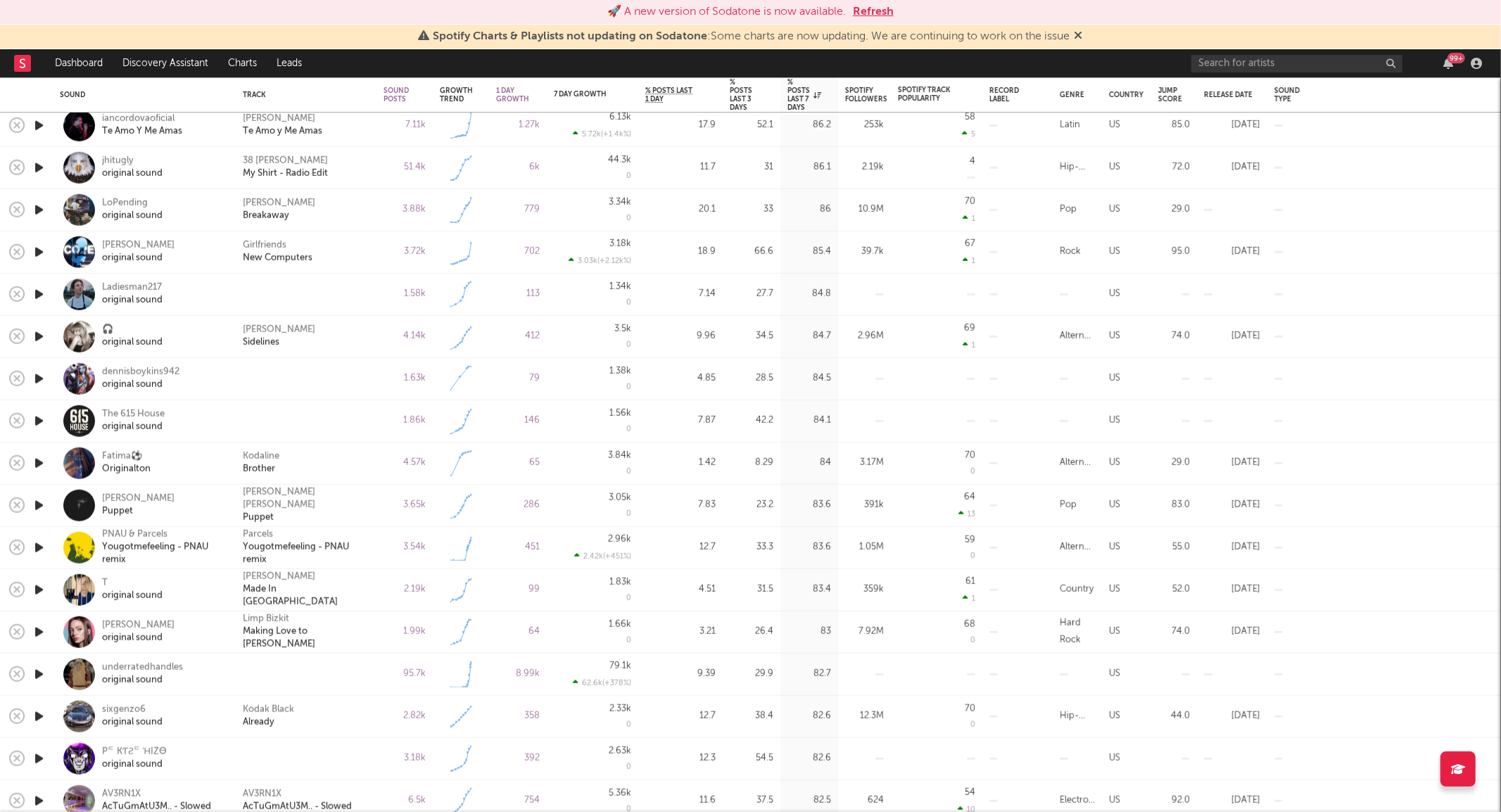
click at [39, 505] on icon "button" at bounding box center [39, 505] width 15 height 17
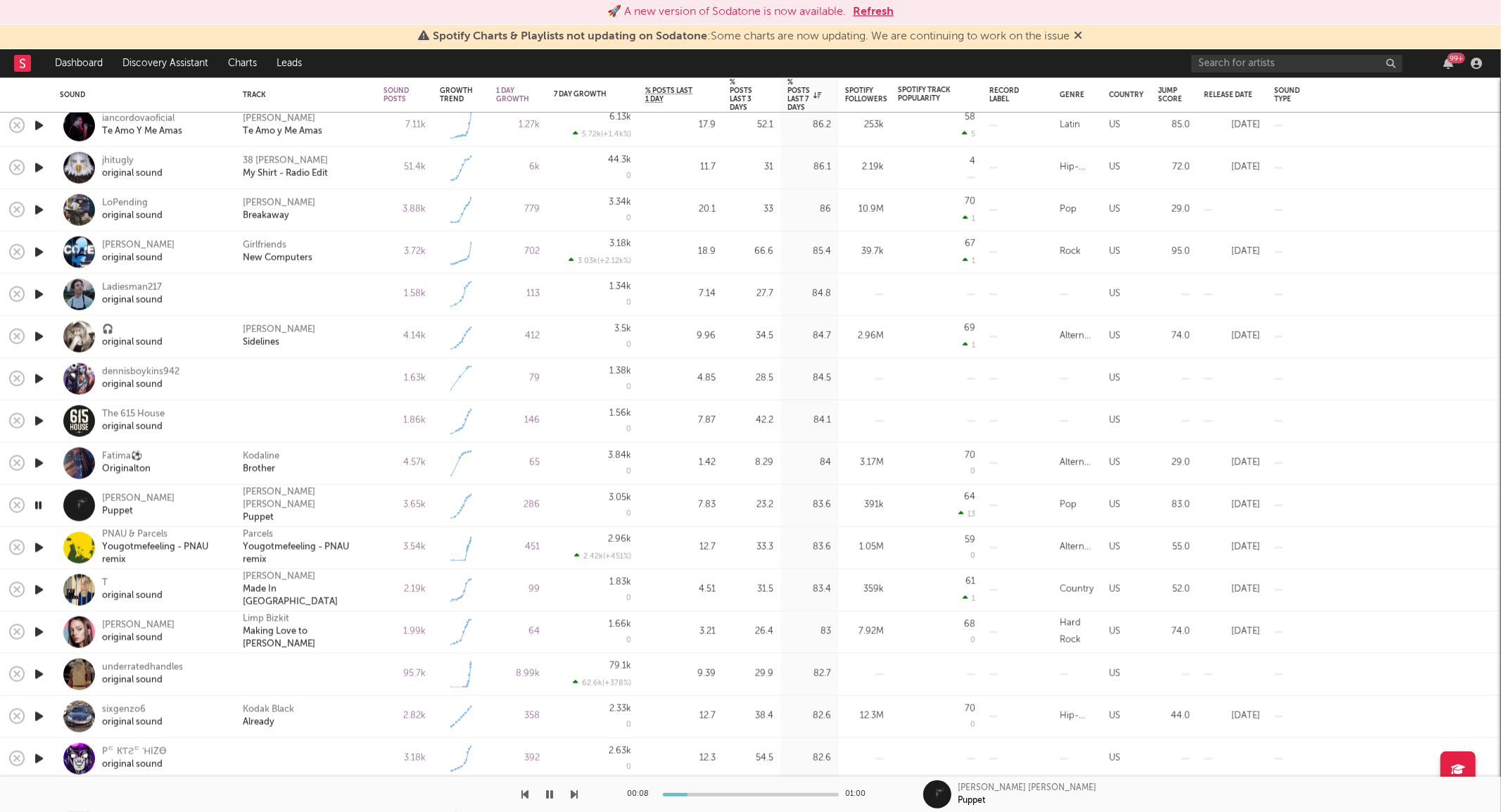
click at [39, 505] on icon "button" at bounding box center [39, 505] width 14 height 17
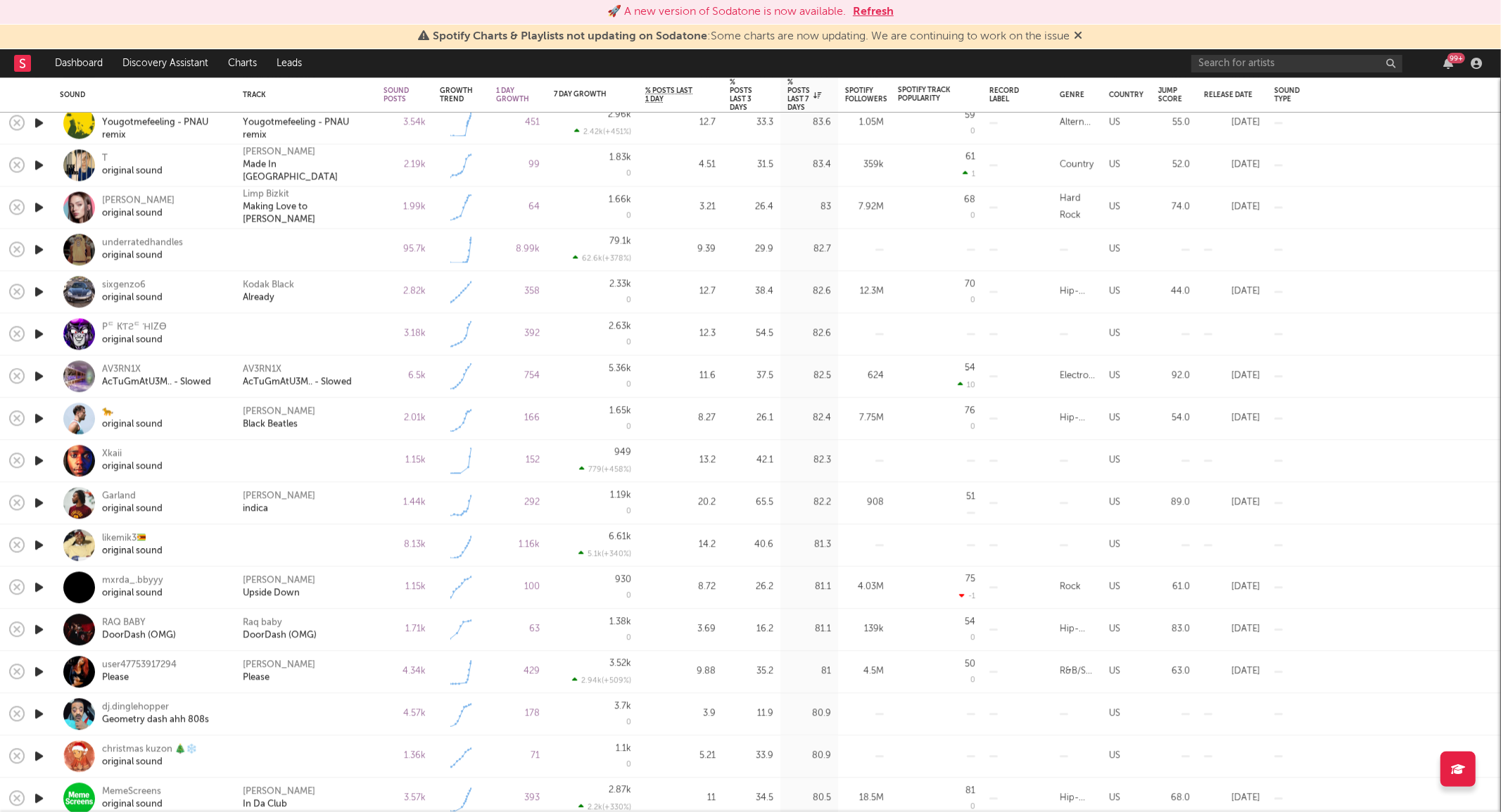
click at [36, 416] on icon "button" at bounding box center [39, 417] width 15 height 17
click at [36, 416] on icon "button" at bounding box center [39, 417] width 14 height 17
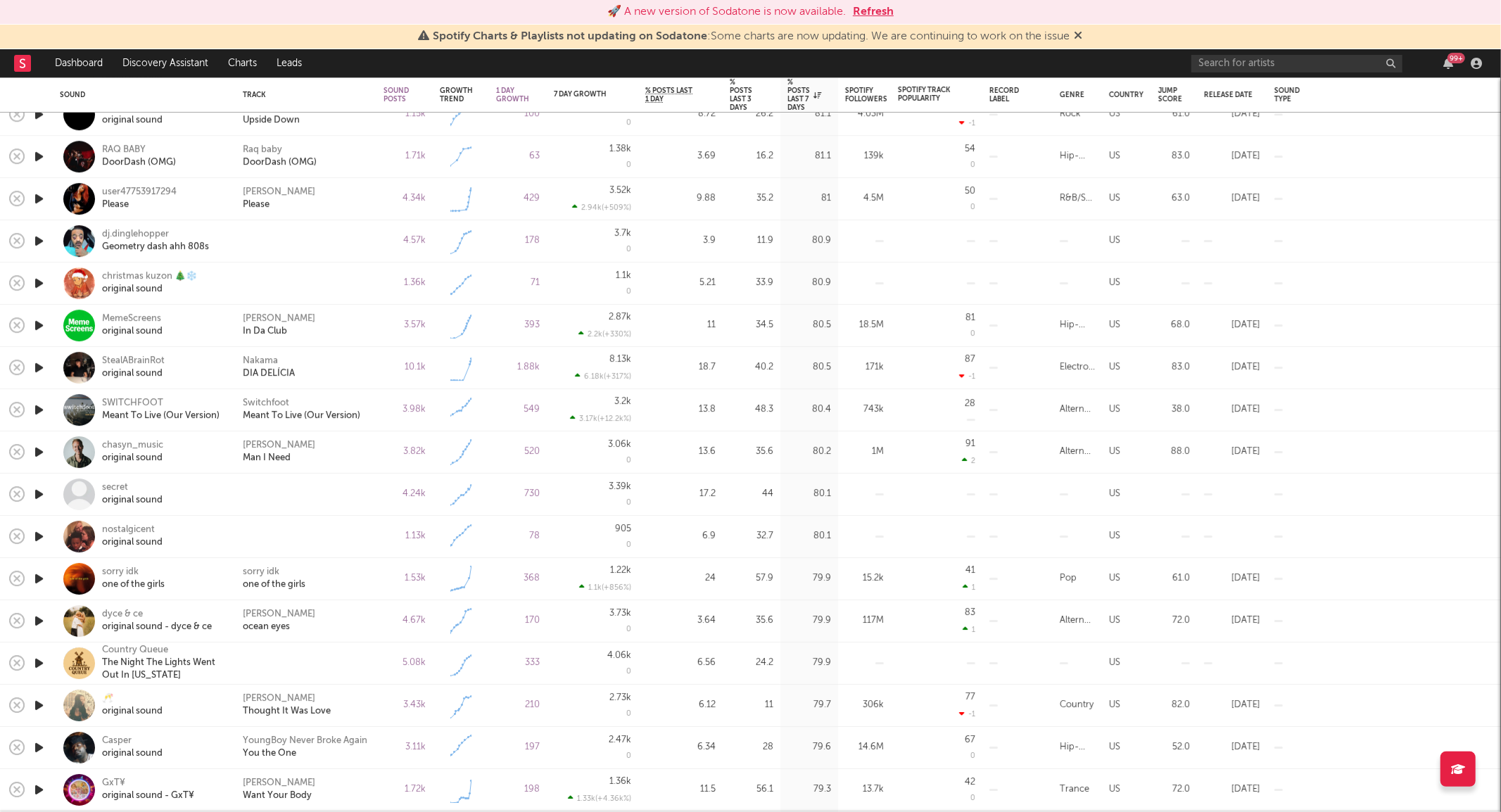
click at [33, 665] on icon "button" at bounding box center [39, 663] width 15 height 17
click at [41, 573] on icon "button" at bounding box center [39, 578] width 15 height 17
click at [44, 492] on icon "button" at bounding box center [39, 494] width 15 height 17
click at [36, 451] on icon "button" at bounding box center [39, 451] width 15 height 17
click at [35, 409] on icon "button" at bounding box center [39, 409] width 15 height 17
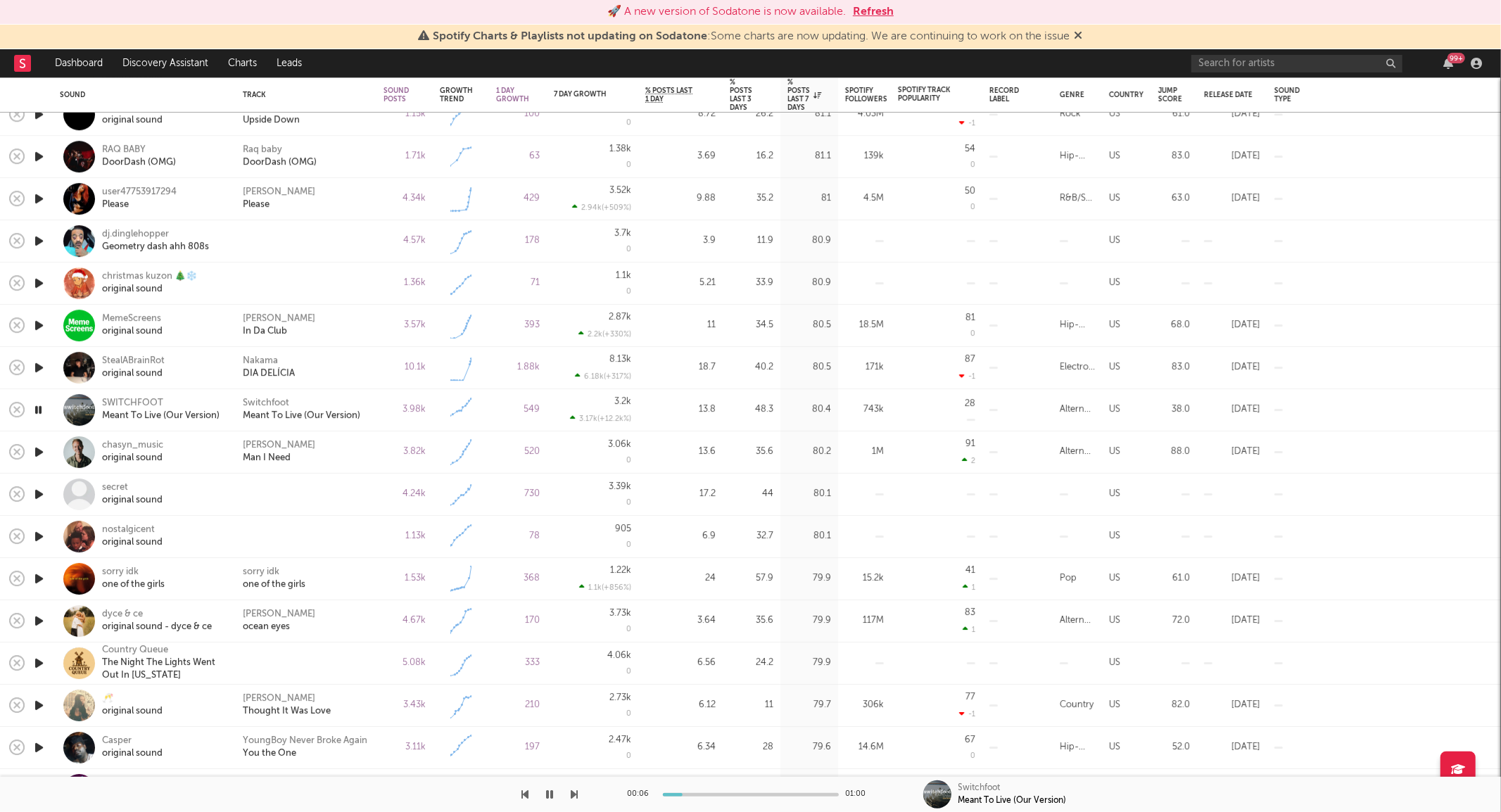
click at [36, 364] on icon "button" at bounding box center [39, 367] width 15 height 17
click at [36, 367] on icon "button" at bounding box center [39, 367] width 14 height 17
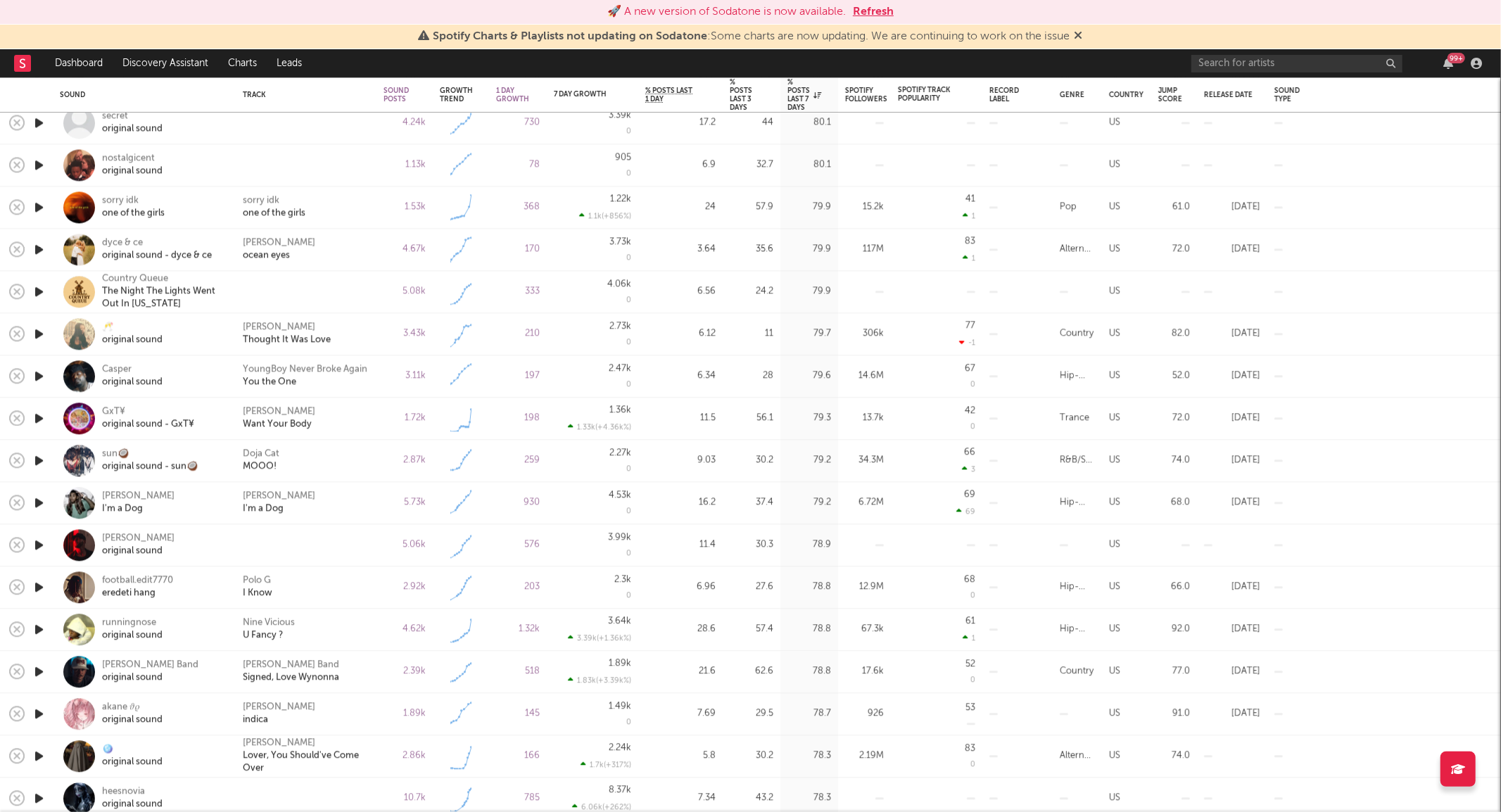
click at [44, 544] on icon "button" at bounding box center [39, 544] width 15 height 17
click at [43, 543] on icon "button" at bounding box center [39, 544] width 14 height 17
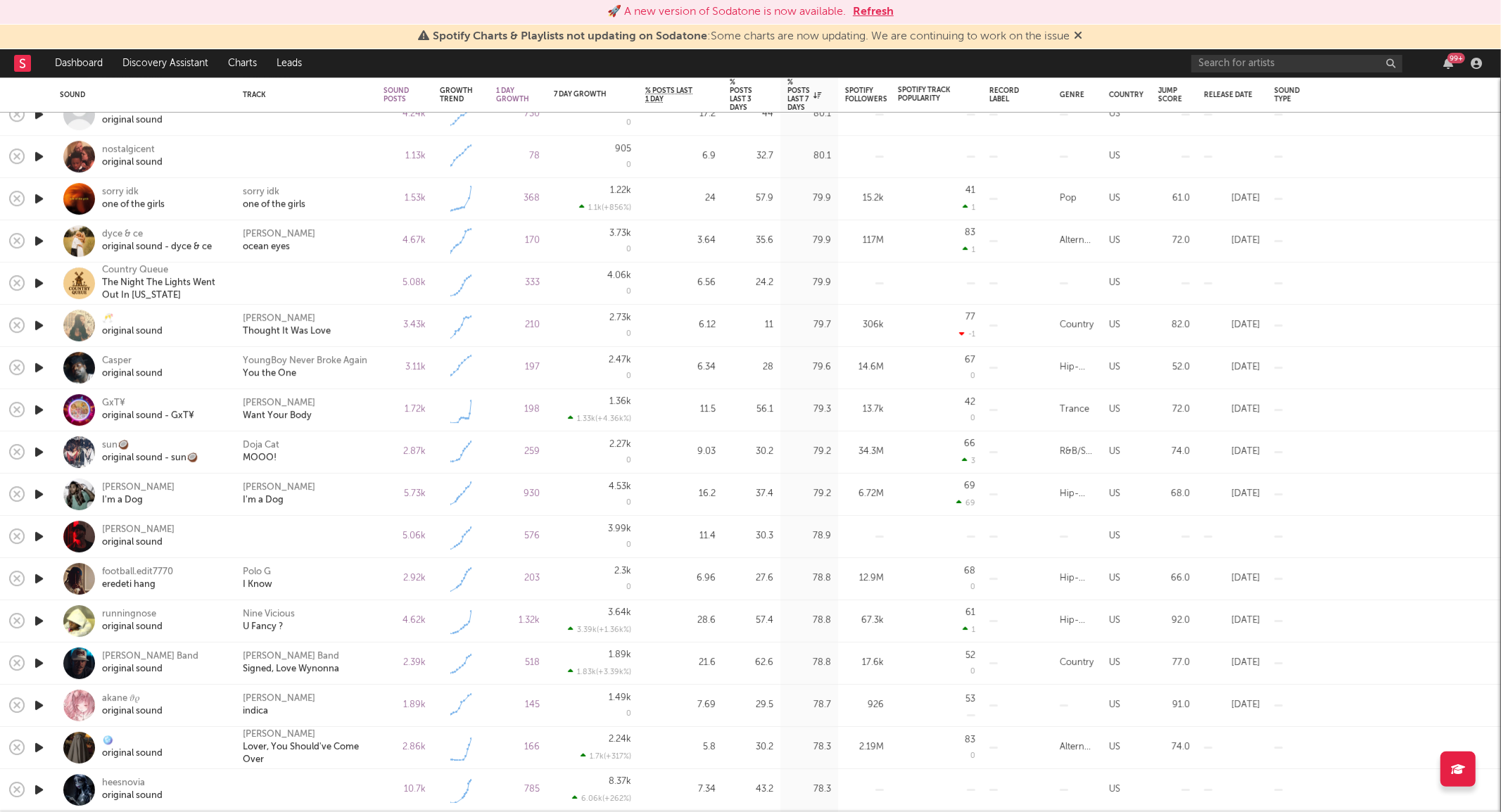
click at [227, 540] on div "Ryan Jesse original sound" at bounding box center [144, 536] width 169 height 42
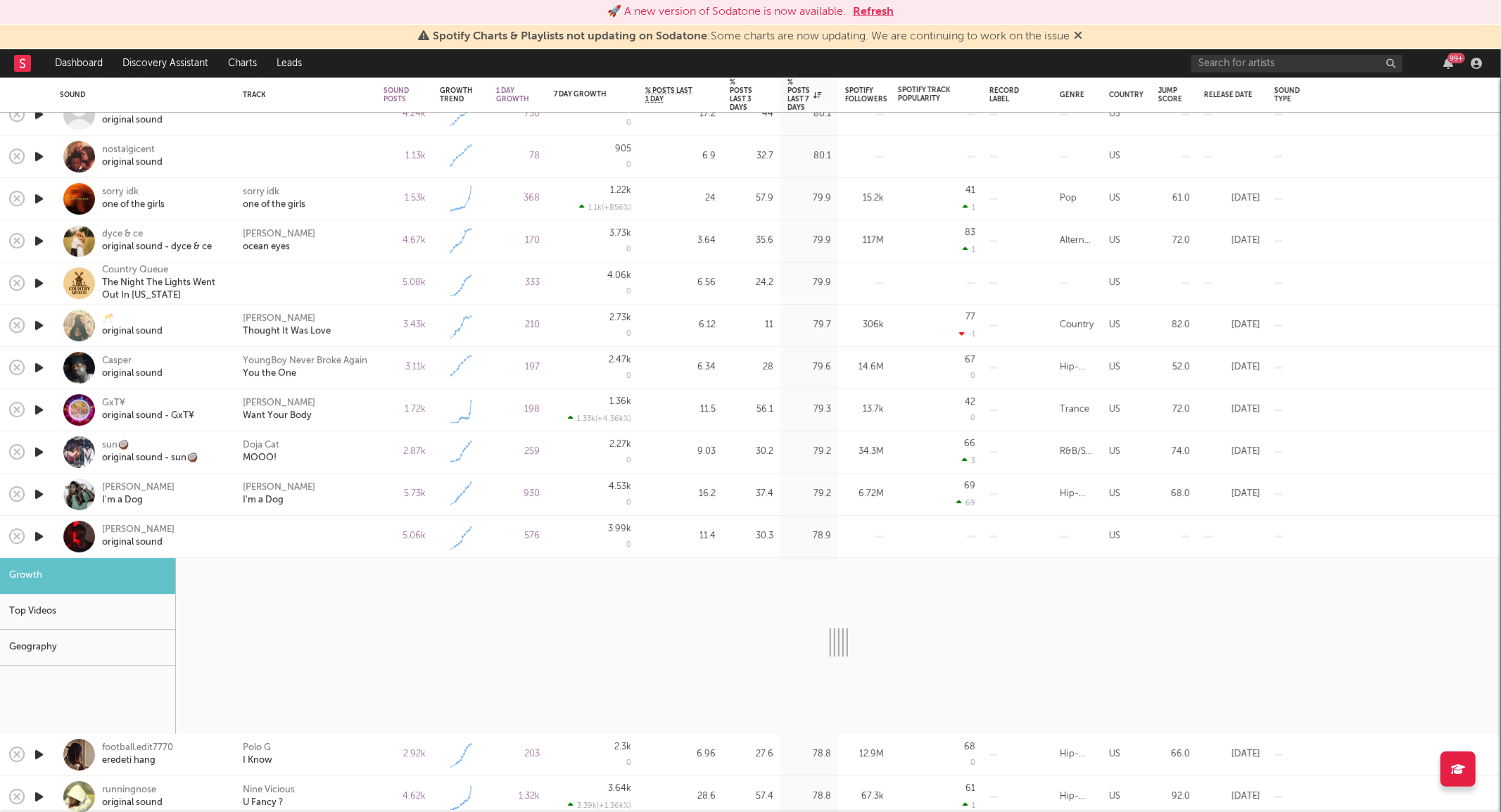
select select "1w"
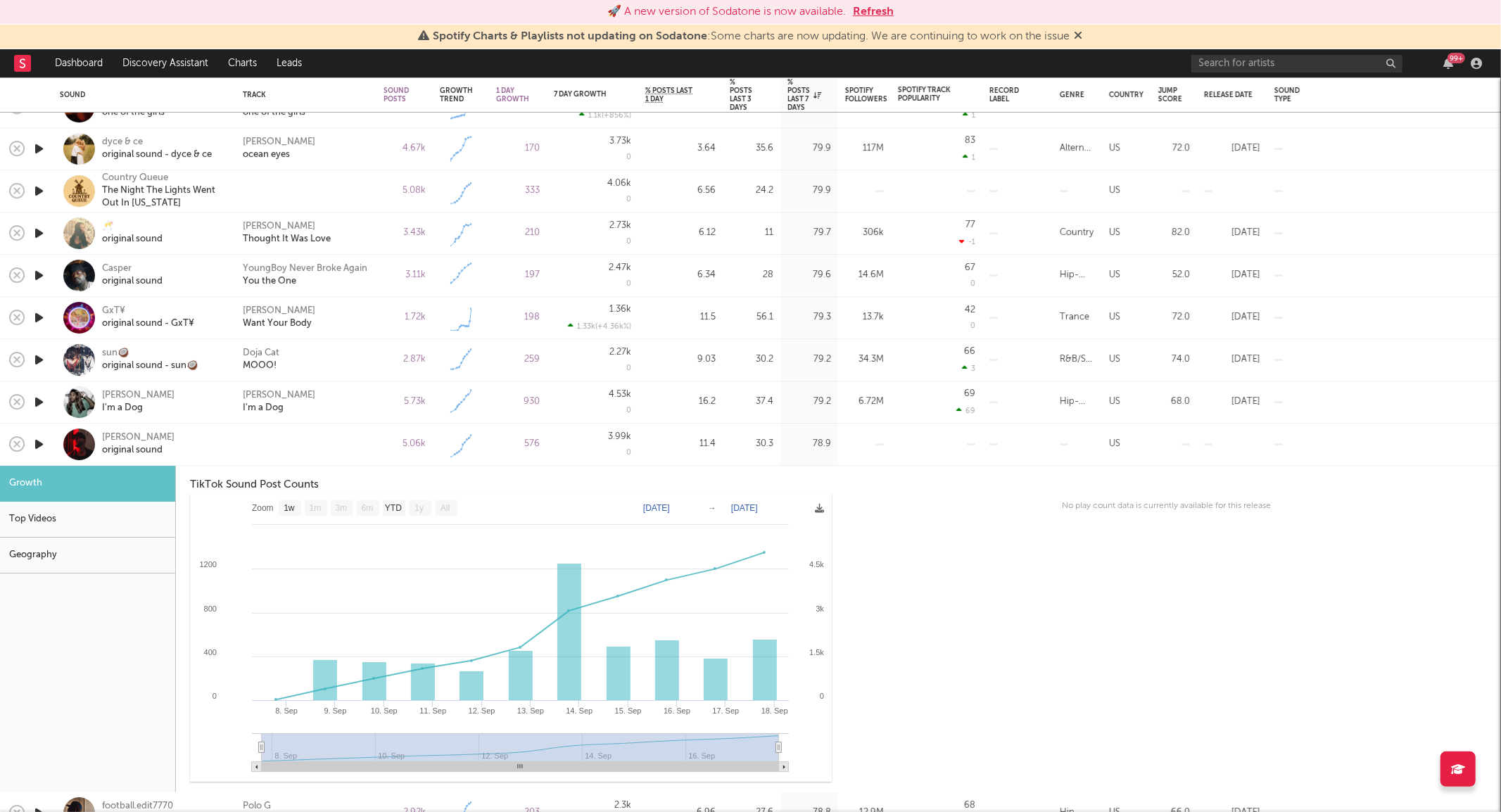
click at [219, 420] on div "Kevin Gates I'm a Dog" at bounding box center [144, 401] width 169 height 42
select select "1w"
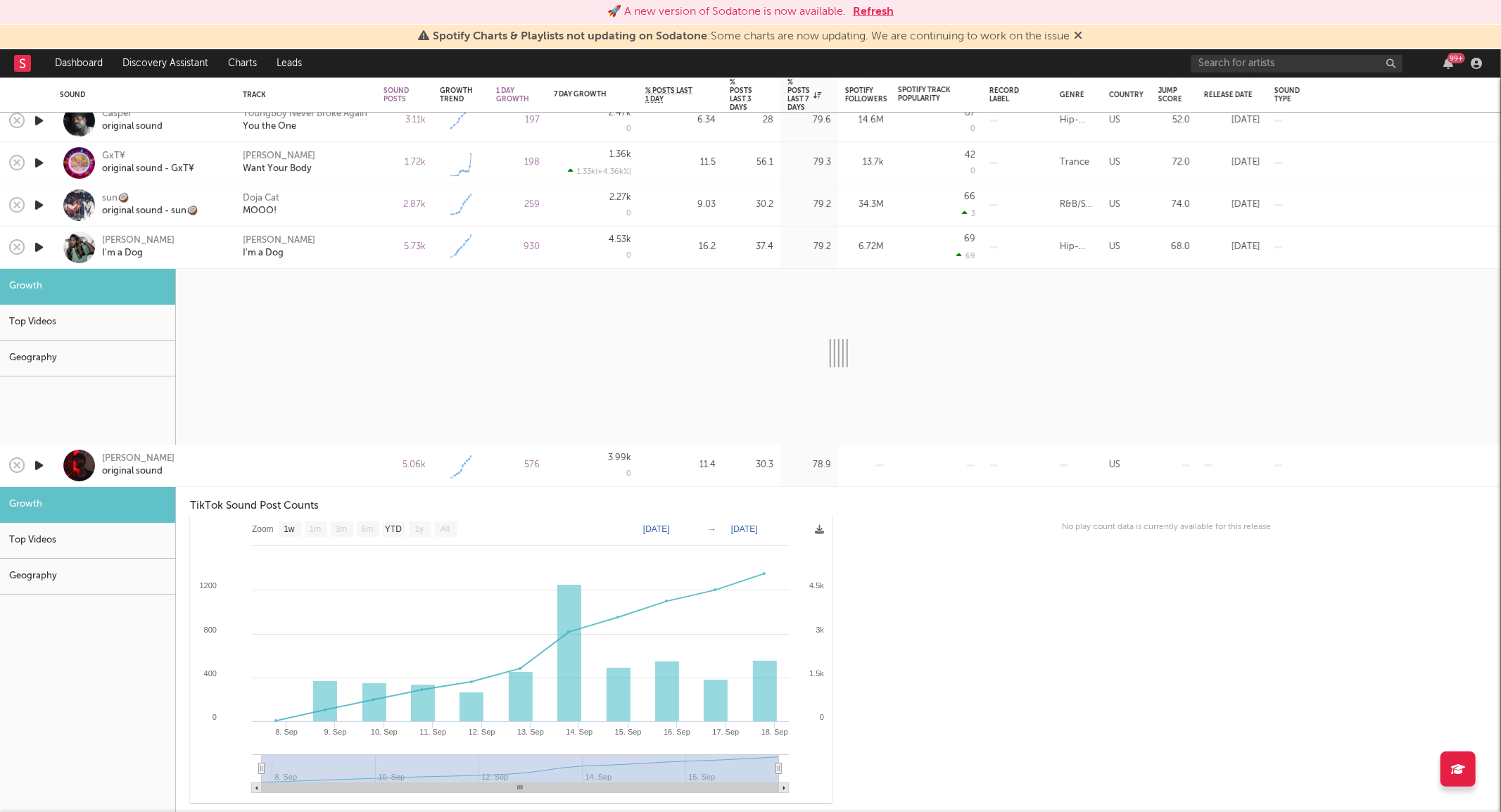
select select "1w"
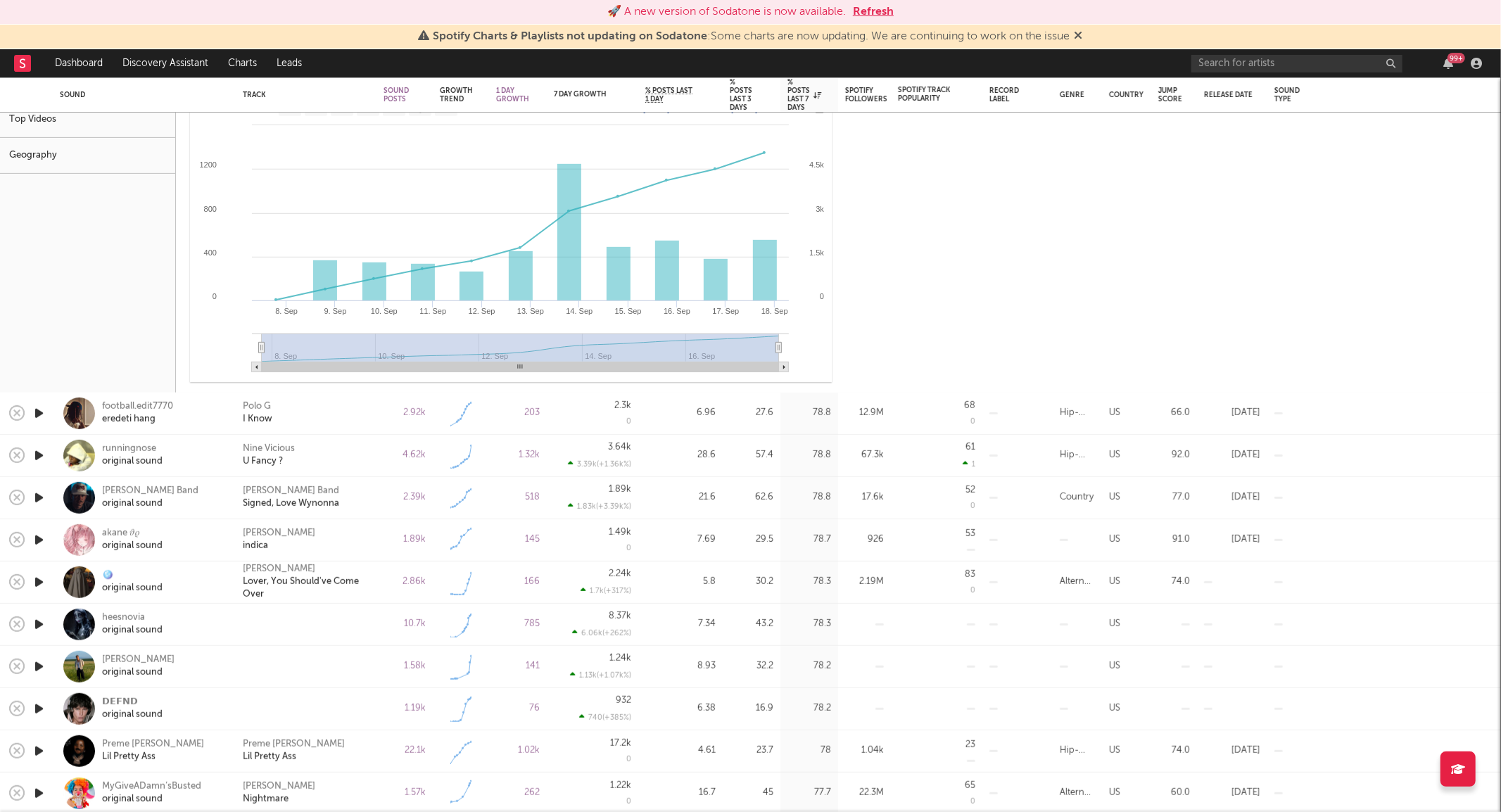
click at [40, 493] on icon "button" at bounding box center [39, 497] width 15 height 17
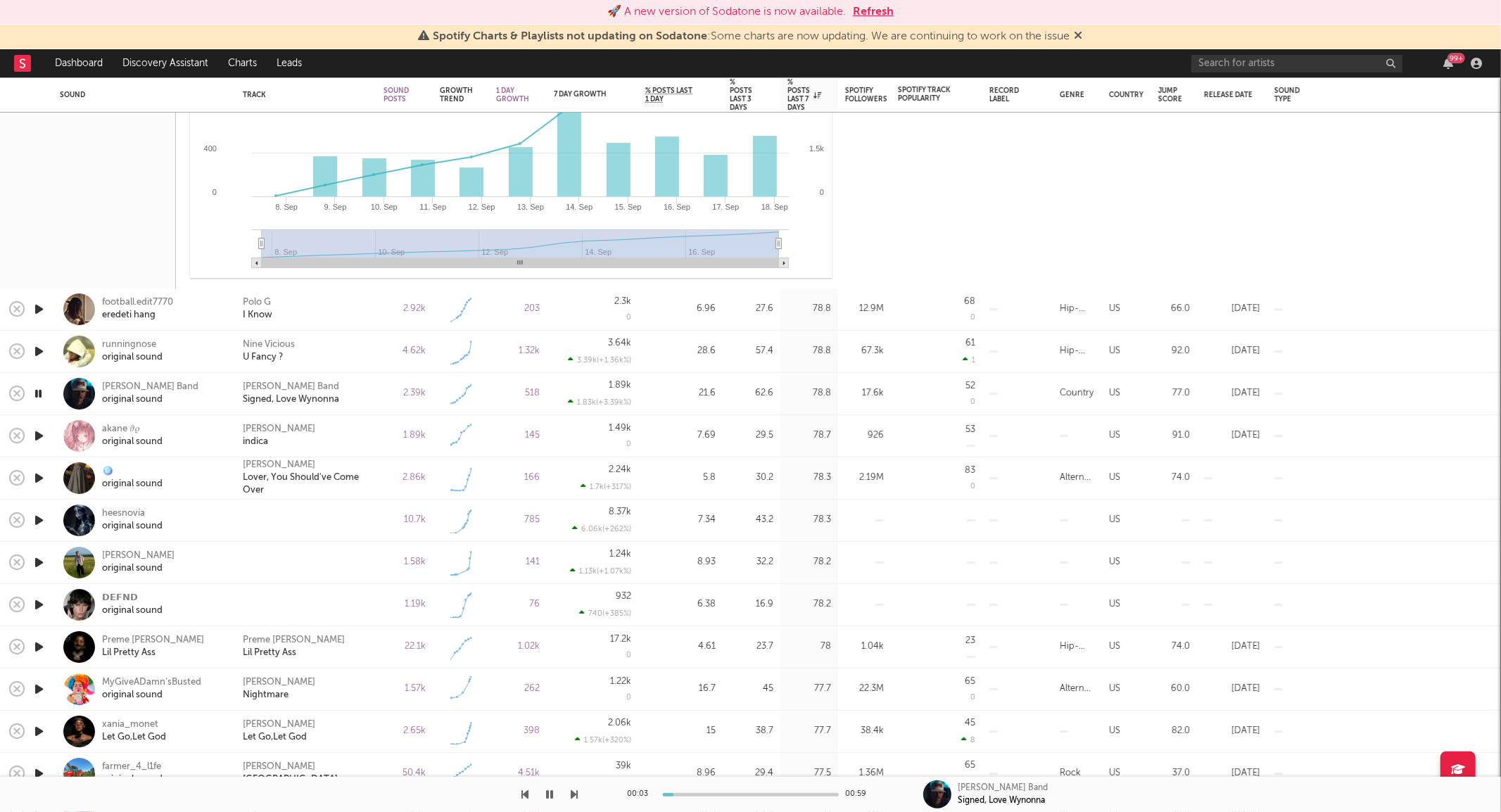
click at [39, 601] on icon "button" at bounding box center [39, 604] width 15 height 17
click at [39, 601] on icon "button" at bounding box center [39, 604] width 14 height 17
click at [39, 601] on icon "button" at bounding box center [39, 604] width 15 height 17
click at [39, 601] on icon "button" at bounding box center [39, 604] width 14 height 17
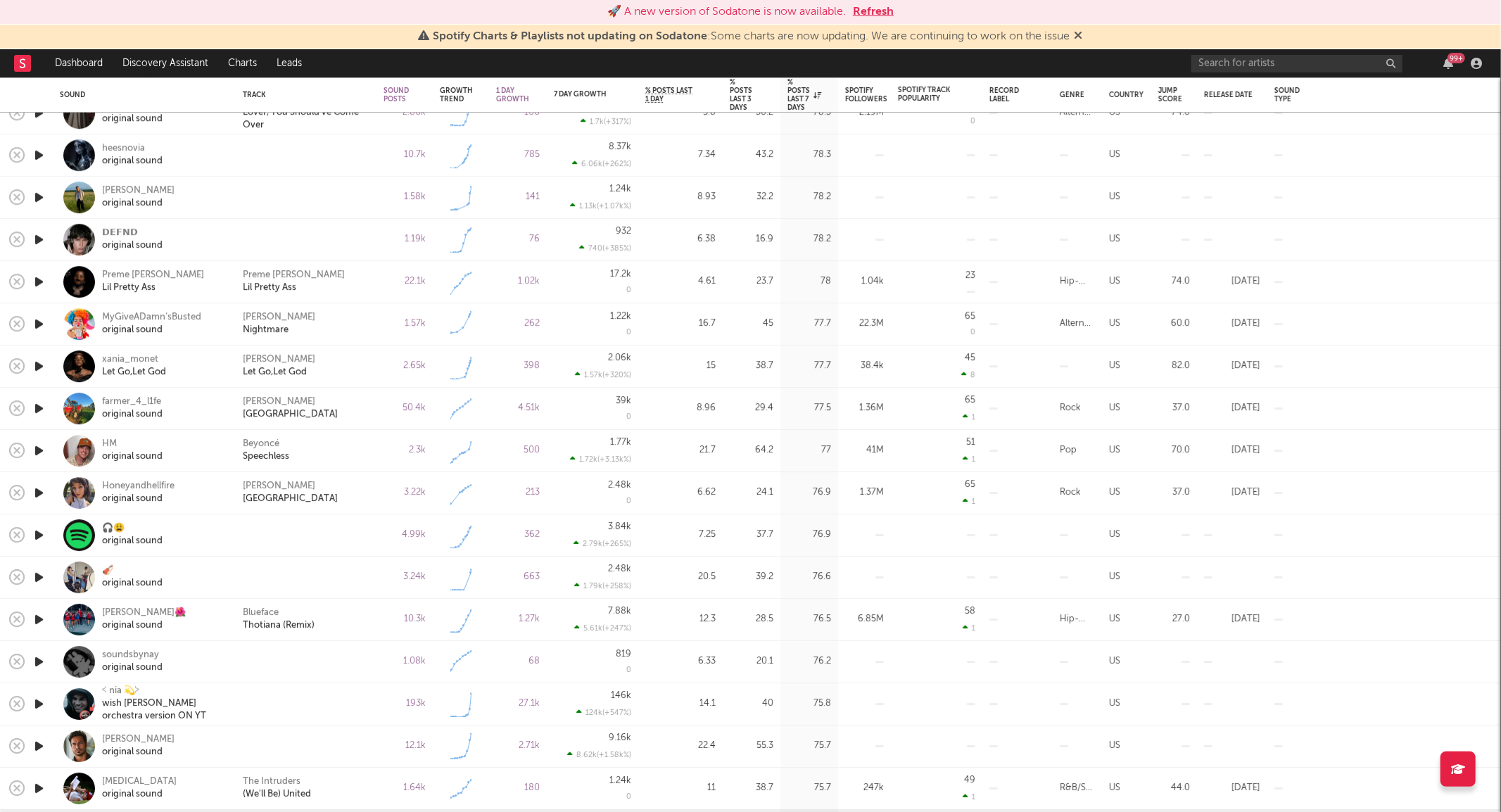
click at [34, 571] on icon "button" at bounding box center [39, 577] width 15 height 17
click at [40, 578] on icon "button" at bounding box center [39, 577] width 14 height 17
click at [40, 578] on icon "button" at bounding box center [39, 577] width 15 height 17
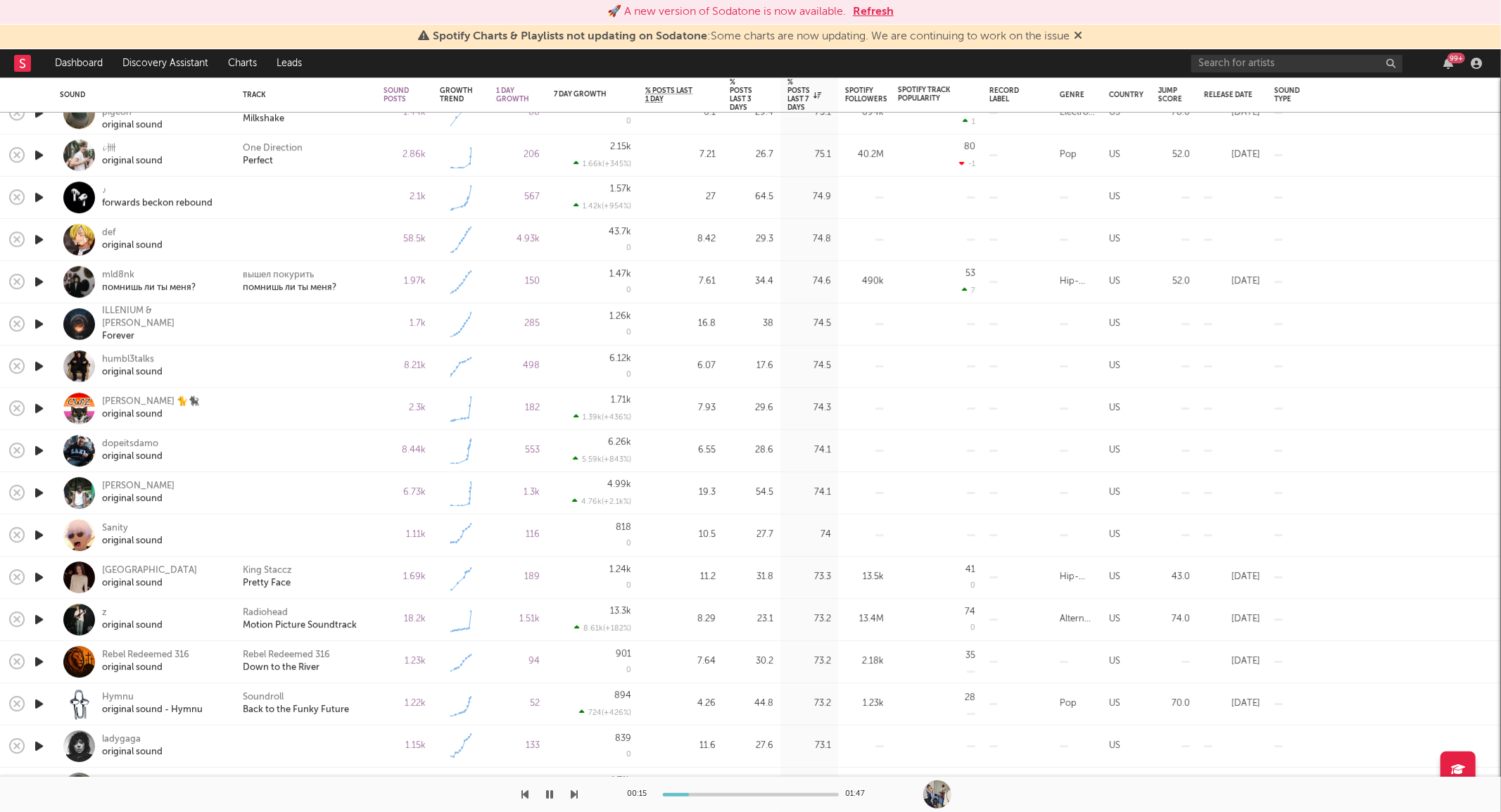
click at [39, 619] on icon "button" at bounding box center [39, 619] width 15 height 17
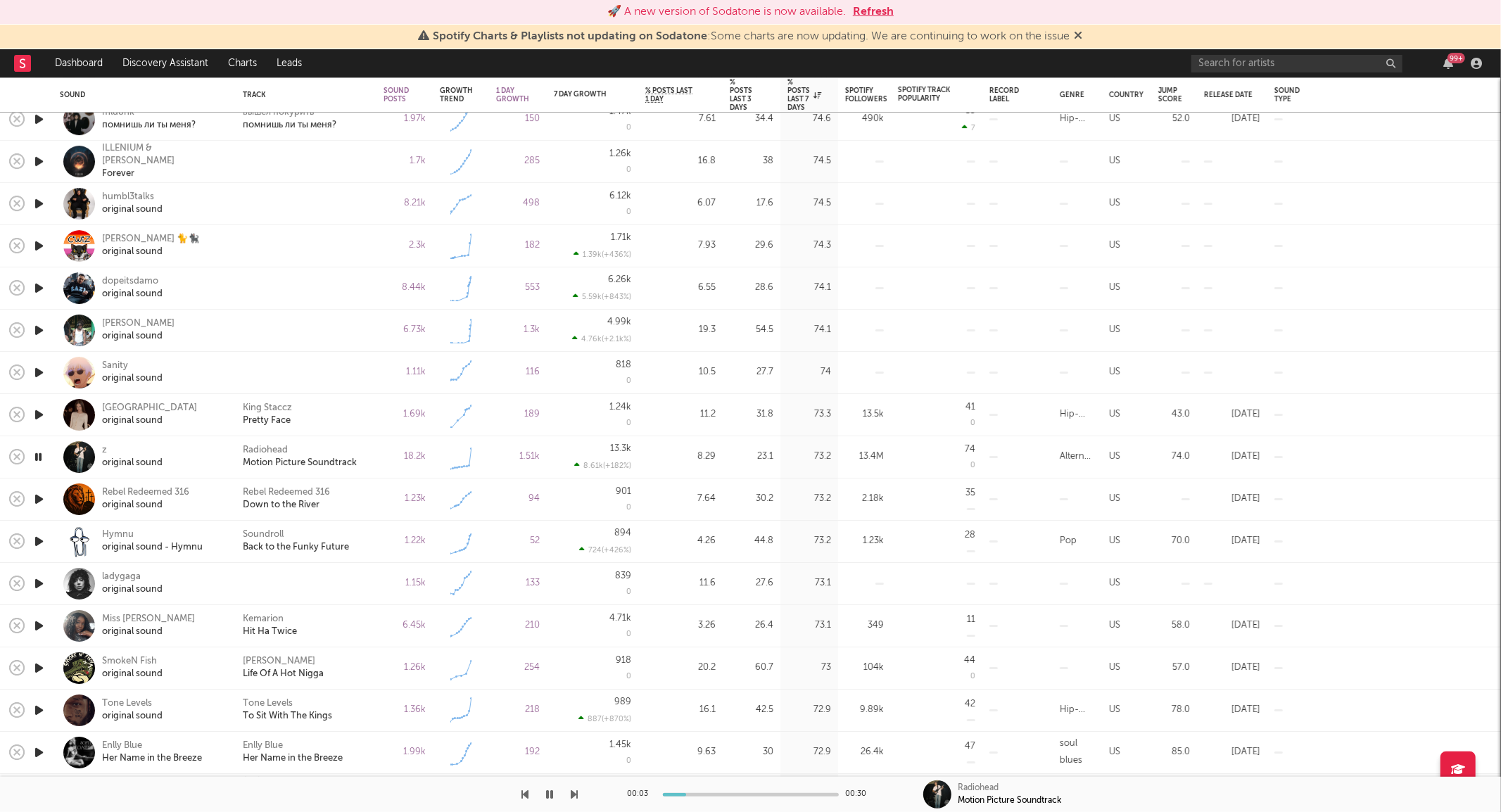
click at [39, 619] on icon "button" at bounding box center [39, 625] width 15 height 17
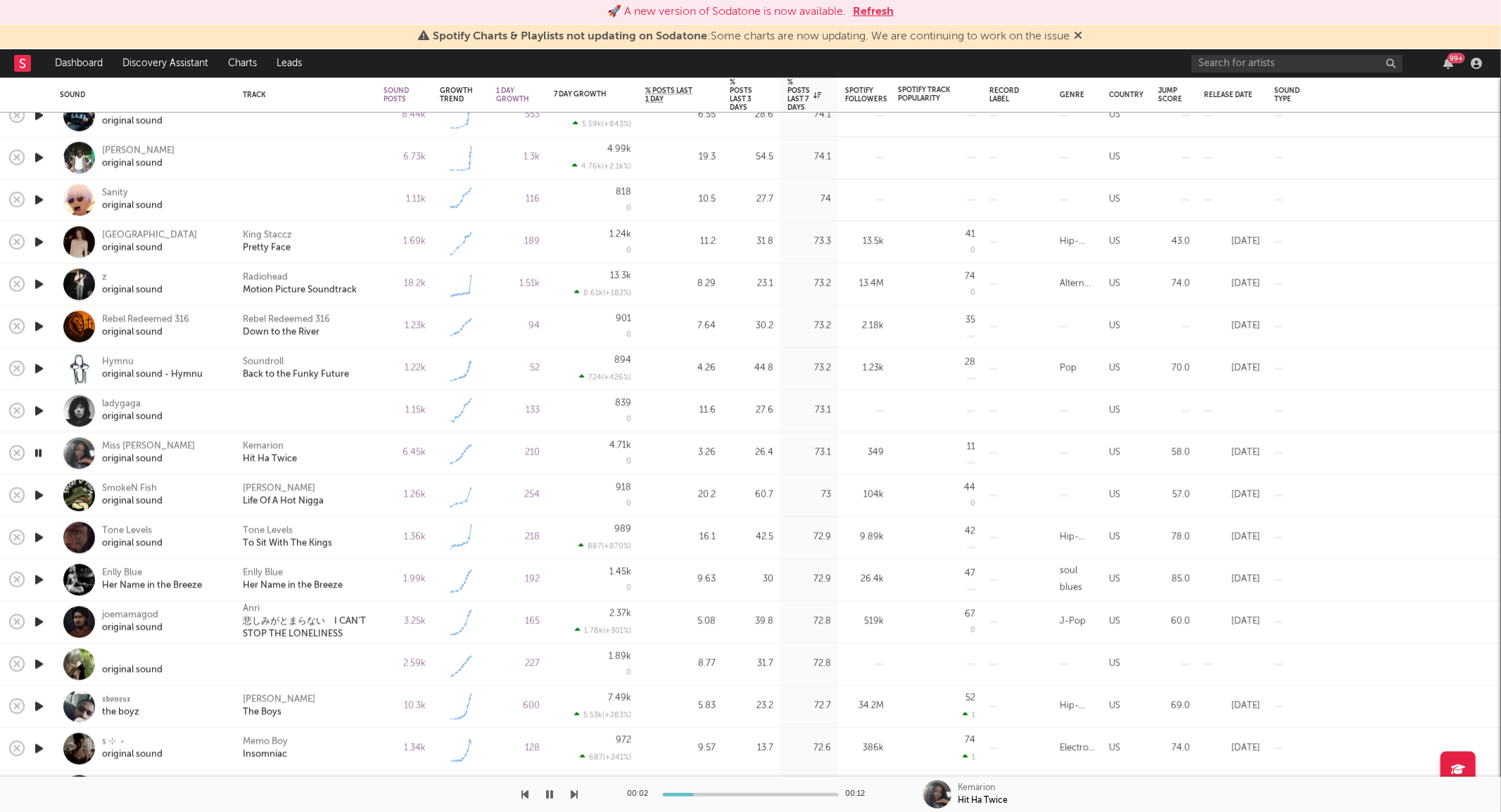
click at [36, 662] on icon "button" at bounding box center [39, 663] width 15 height 17
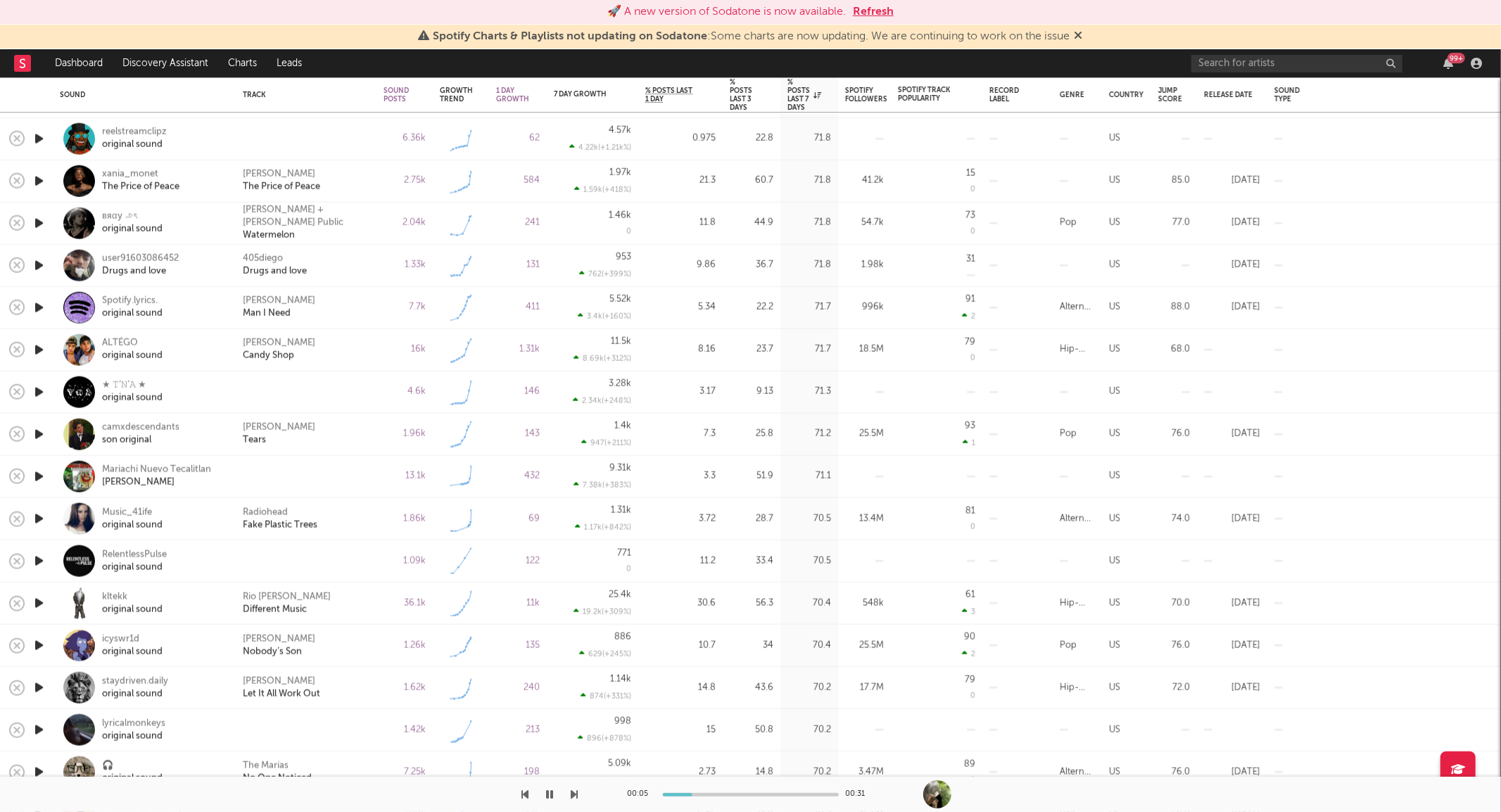
click at [39, 595] on icon "button" at bounding box center [39, 603] width 15 height 17
click at [41, 220] on icon "button" at bounding box center [39, 223] width 15 height 17
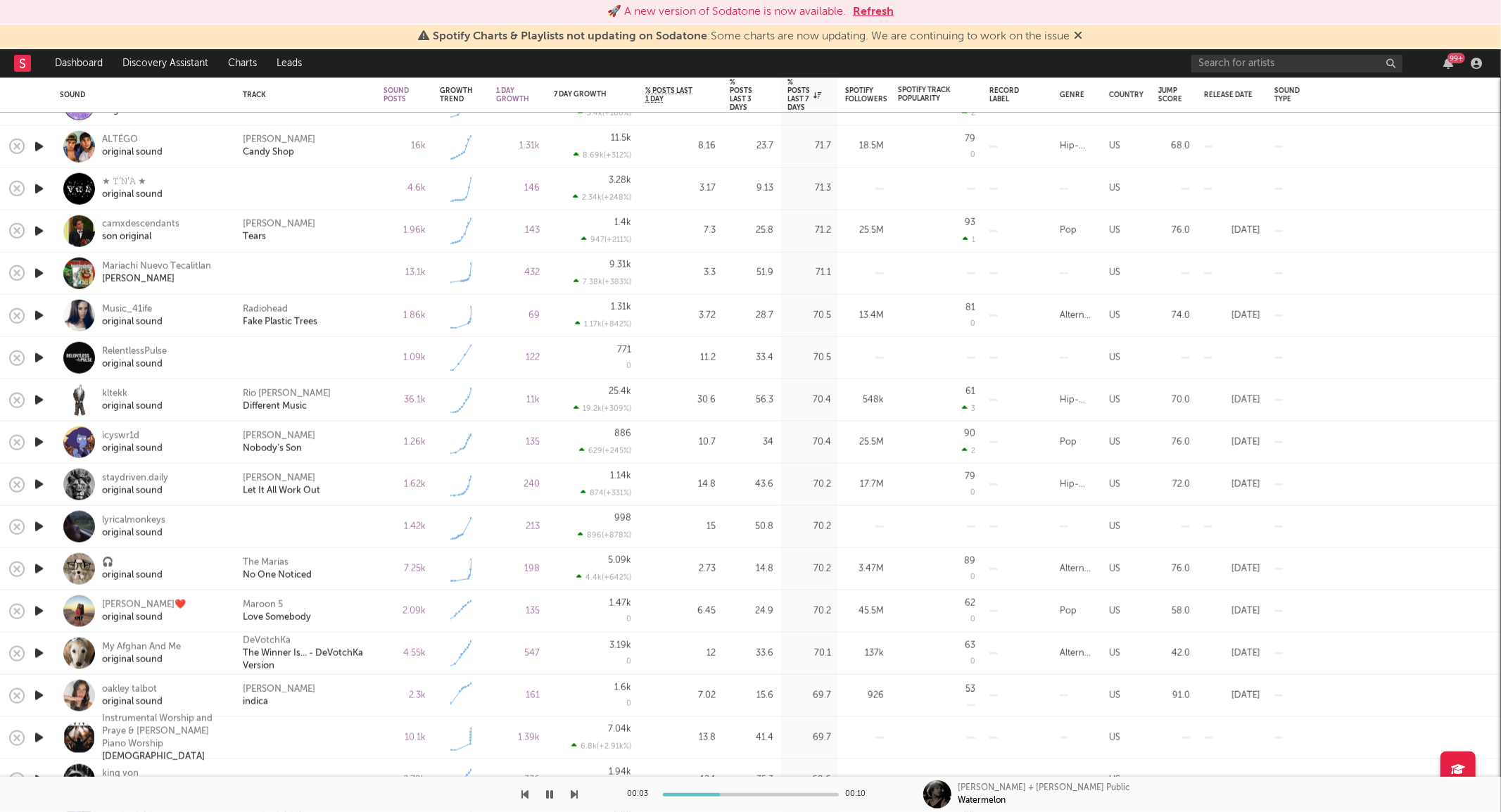
click at [37, 611] on icon "button" at bounding box center [39, 611] width 15 height 17
click at [39, 524] on icon "button" at bounding box center [39, 526] width 15 height 17
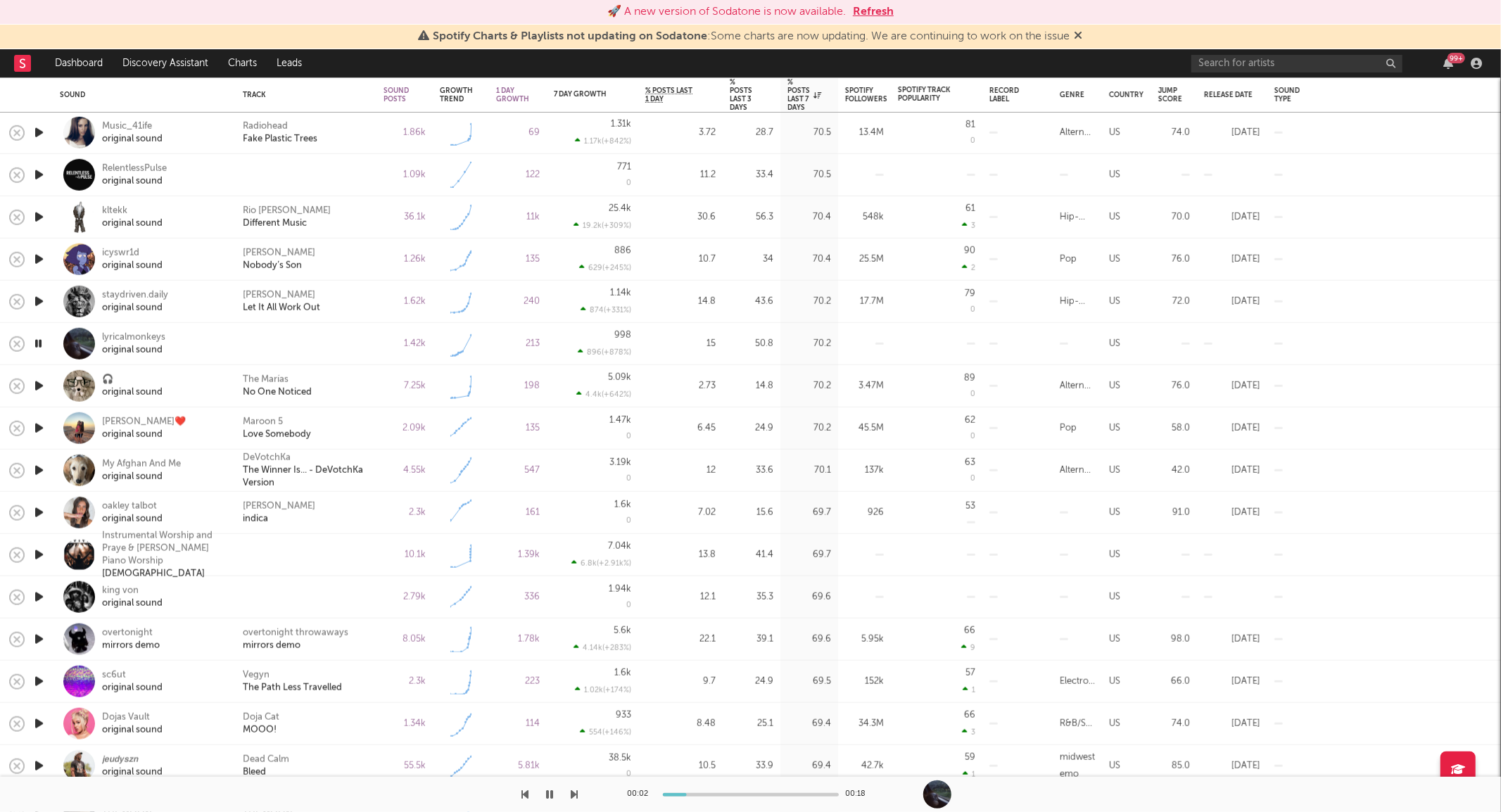
click at [40, 340] on icon "button" at bounding box center [39, 343] width 14 height 17
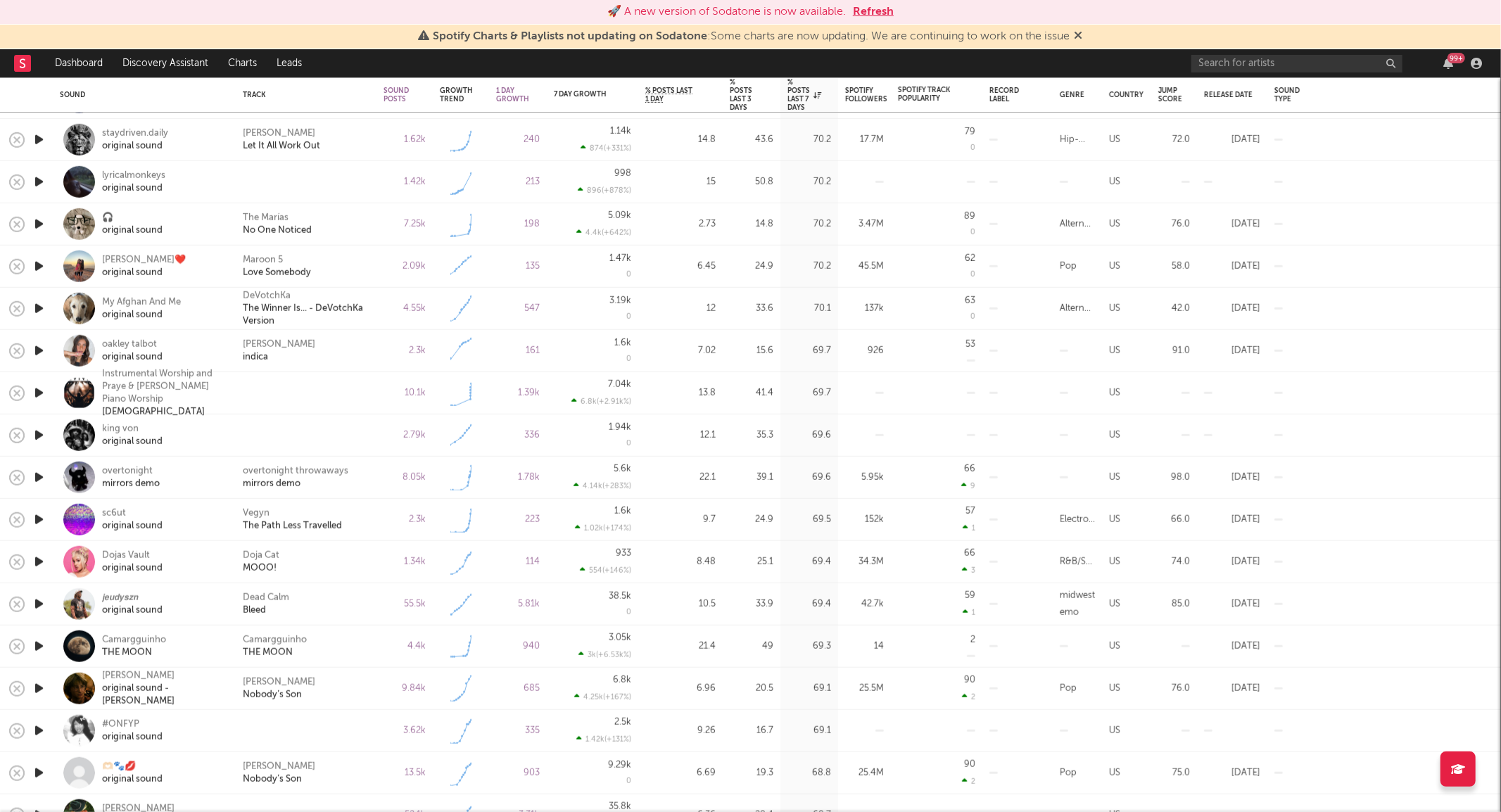
click at [41, 605] on icon "button" at bounding box center [39, 604] width 15 height 17
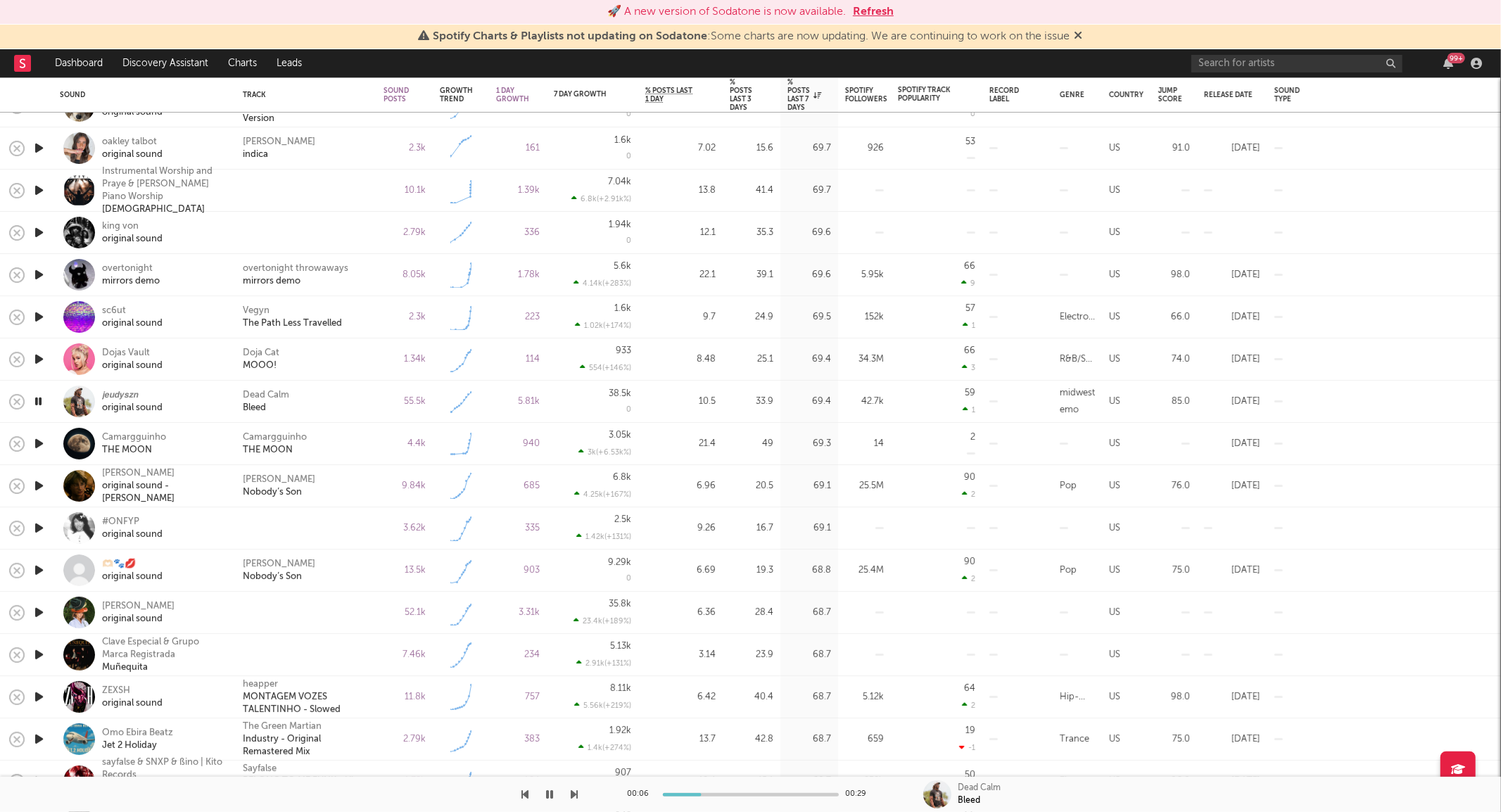
click at [42, 611] on icon "button" at bounding box center [39, 612] width 15 height 17
click at [42, 611] on icon "button" at bounding box center [39, 612] width 14 height 17
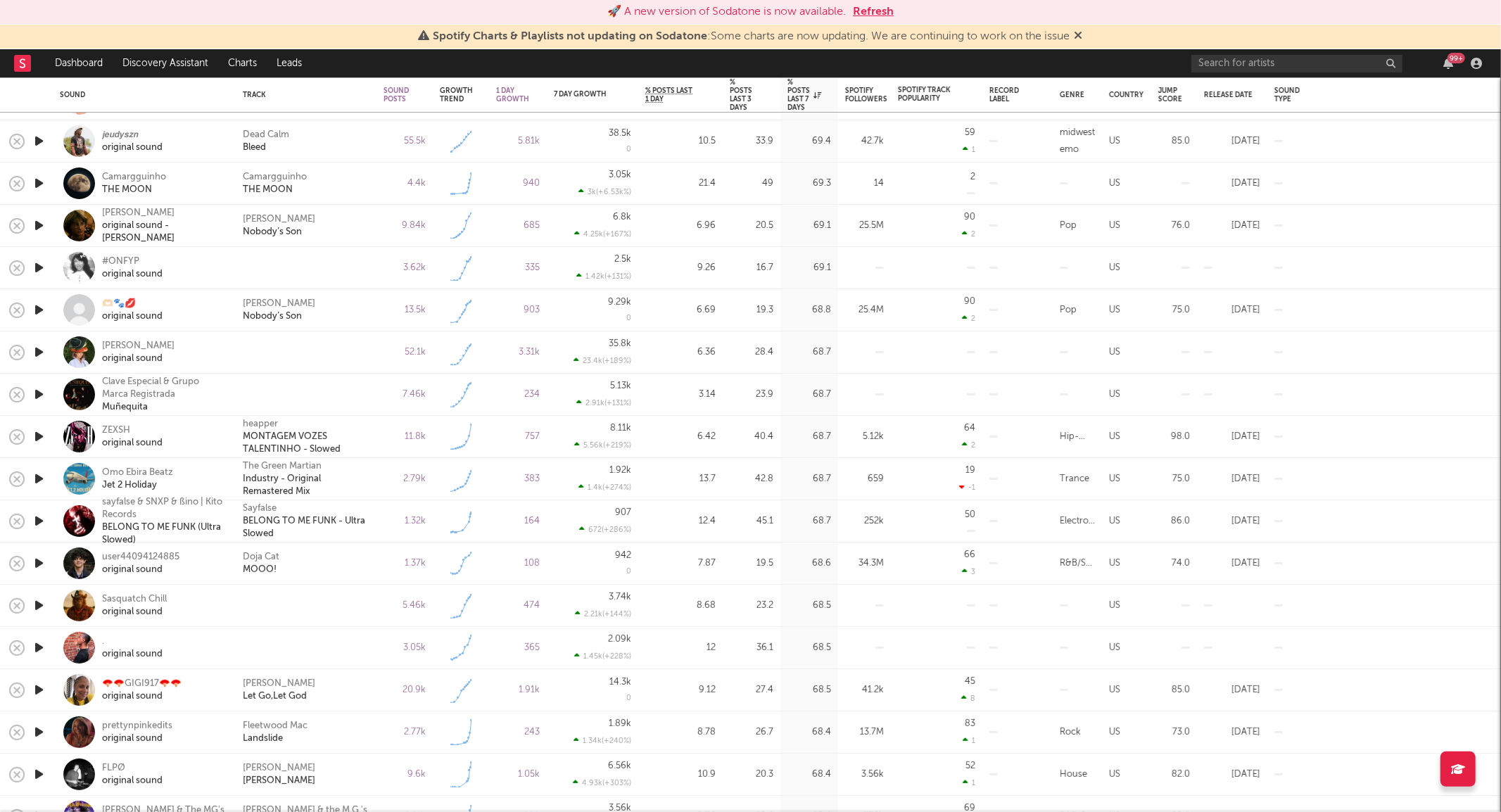
click at [41, 604] on icon "button" at bounding box center [39, 604] width 15 height 17
click at [41, 604] on icon "button" at bounding box center [39, 604] width 14 height 17
click at [298, 355] on div at bounding box center [307, 352] width 127 height 13
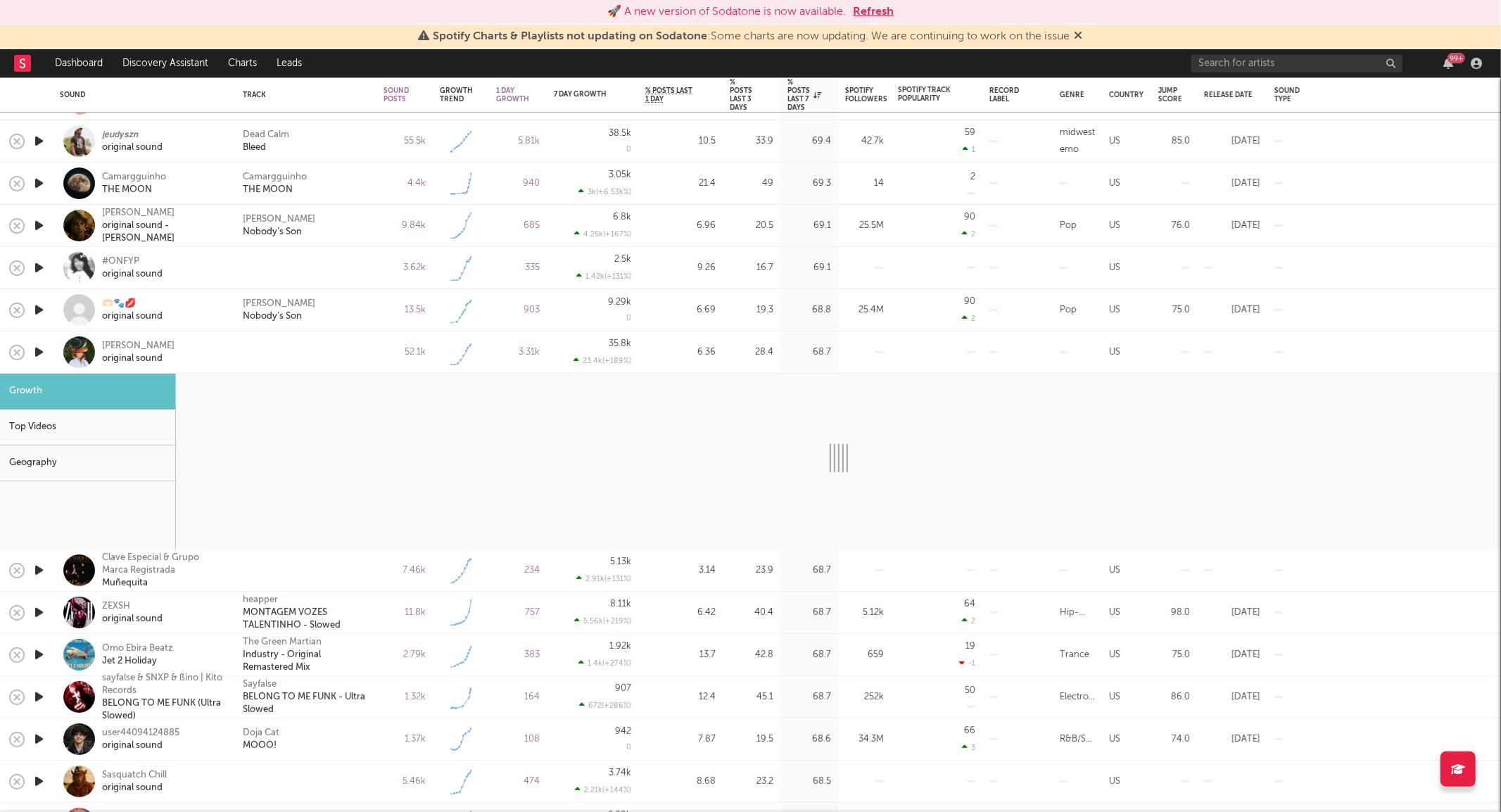
select select "1w"
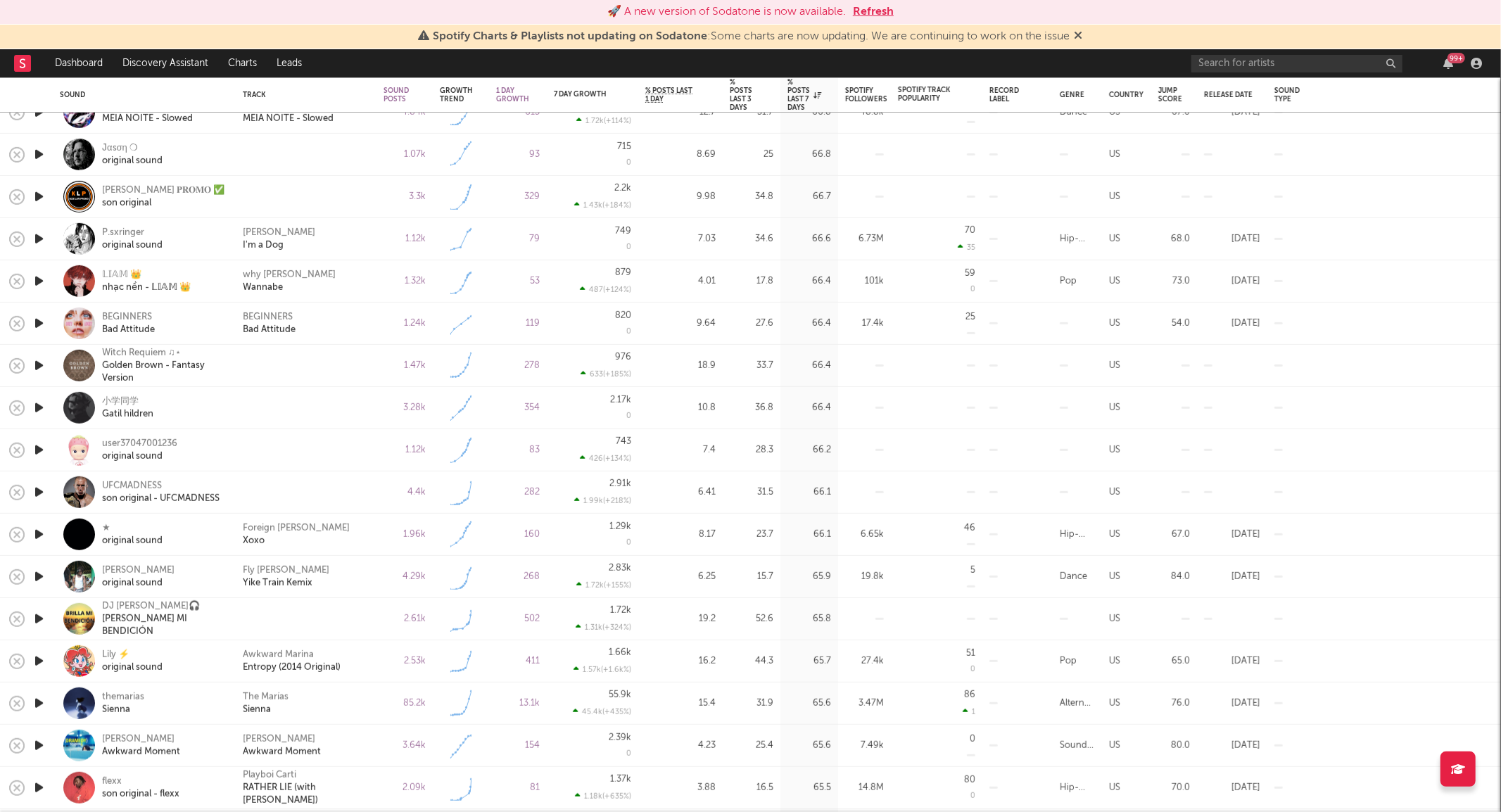
click at [36, 614] on icon "button" at bounding box center [39, 618] width 15 height 17
click at [36, 614] on icon "button" at bounding box center [39, 618] width 14 height 17
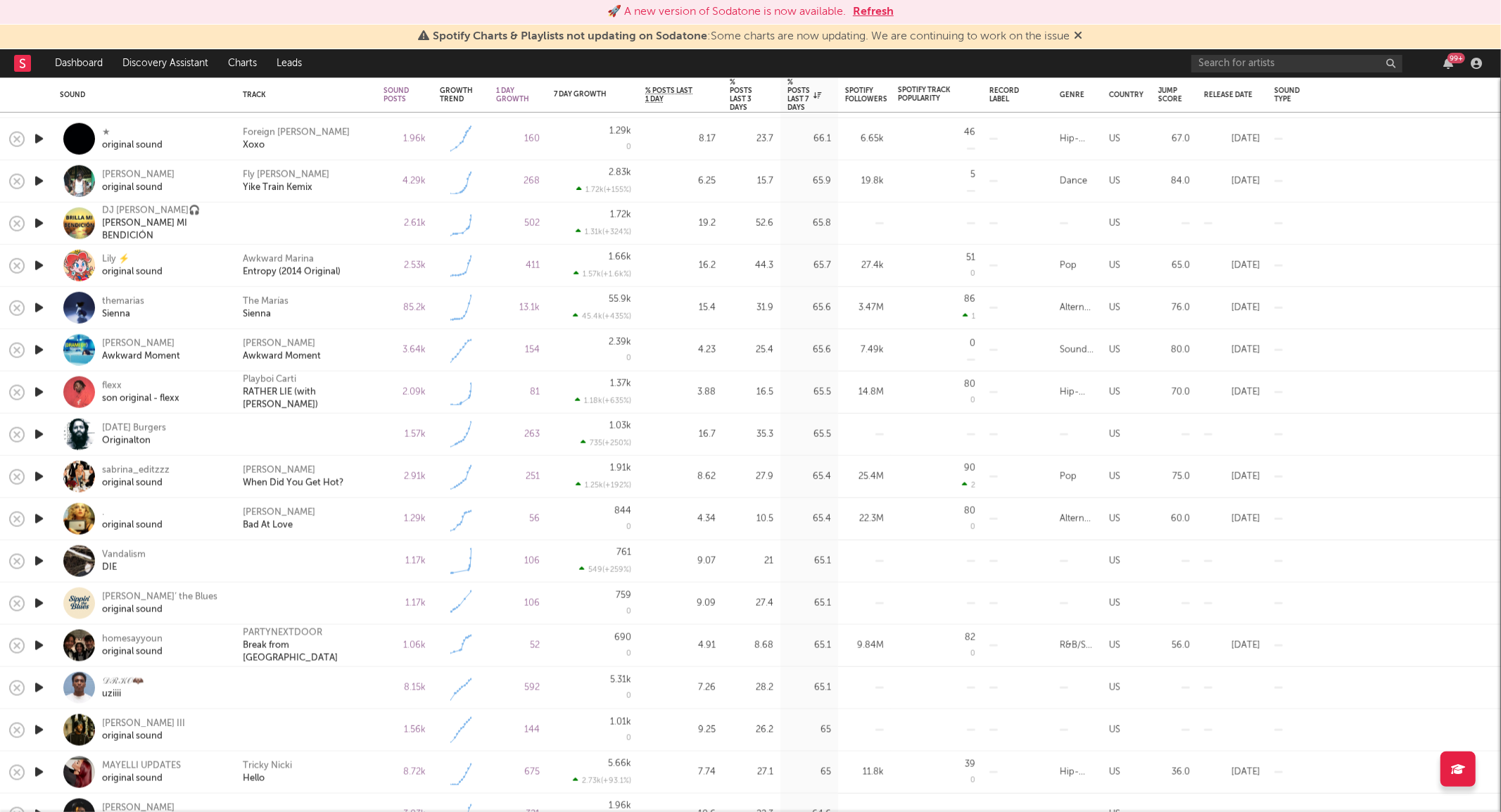
click at [41, 601] on icon "button" at bounding box center [39, 603] width 15 height 17
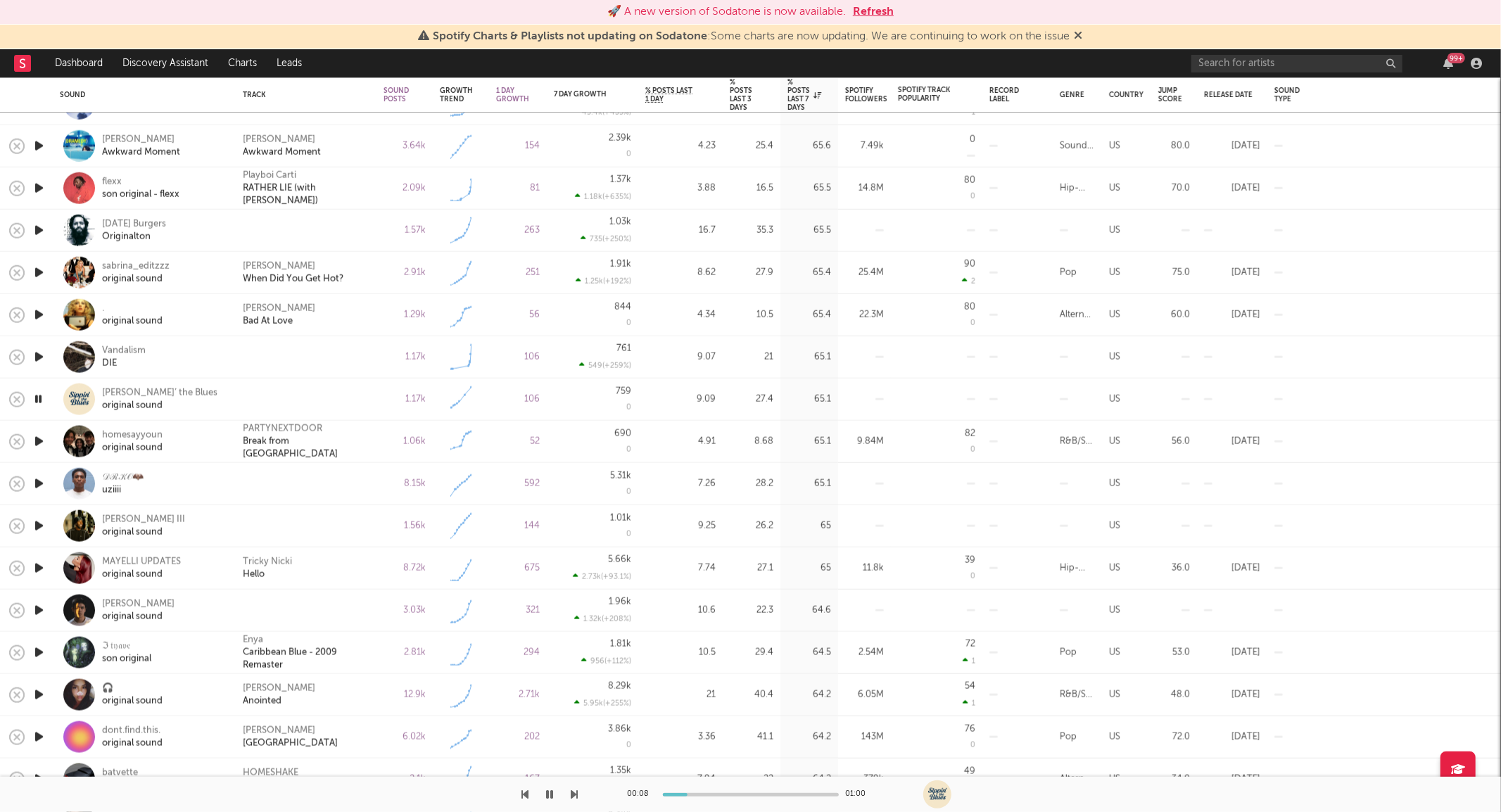
click at [39, 606] on icon "button" at bounding box center [39, 610] width 15 height 17
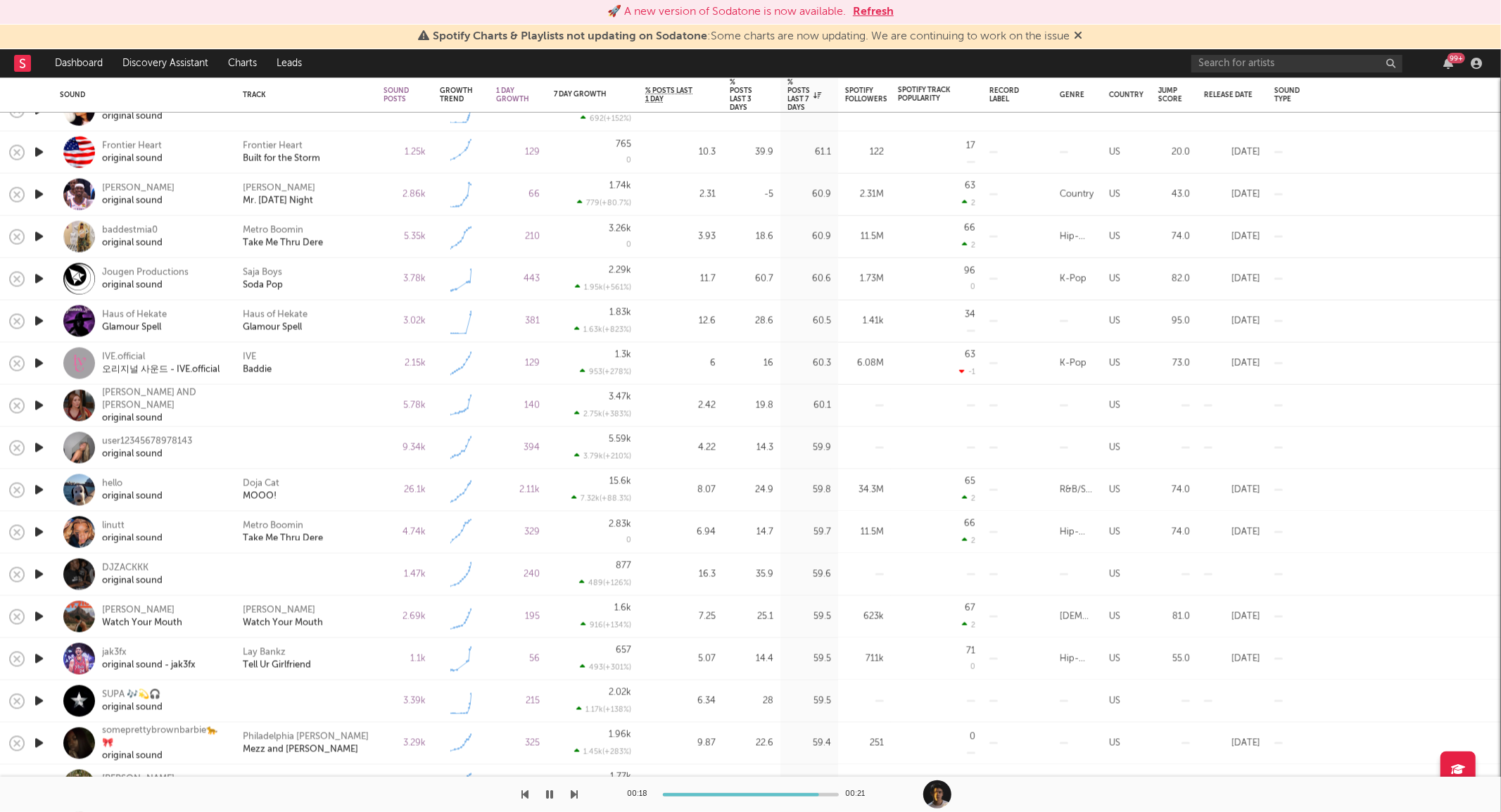
click at [40, 617] on icon "button" at bounding box center [39, 616] width 15 height 17
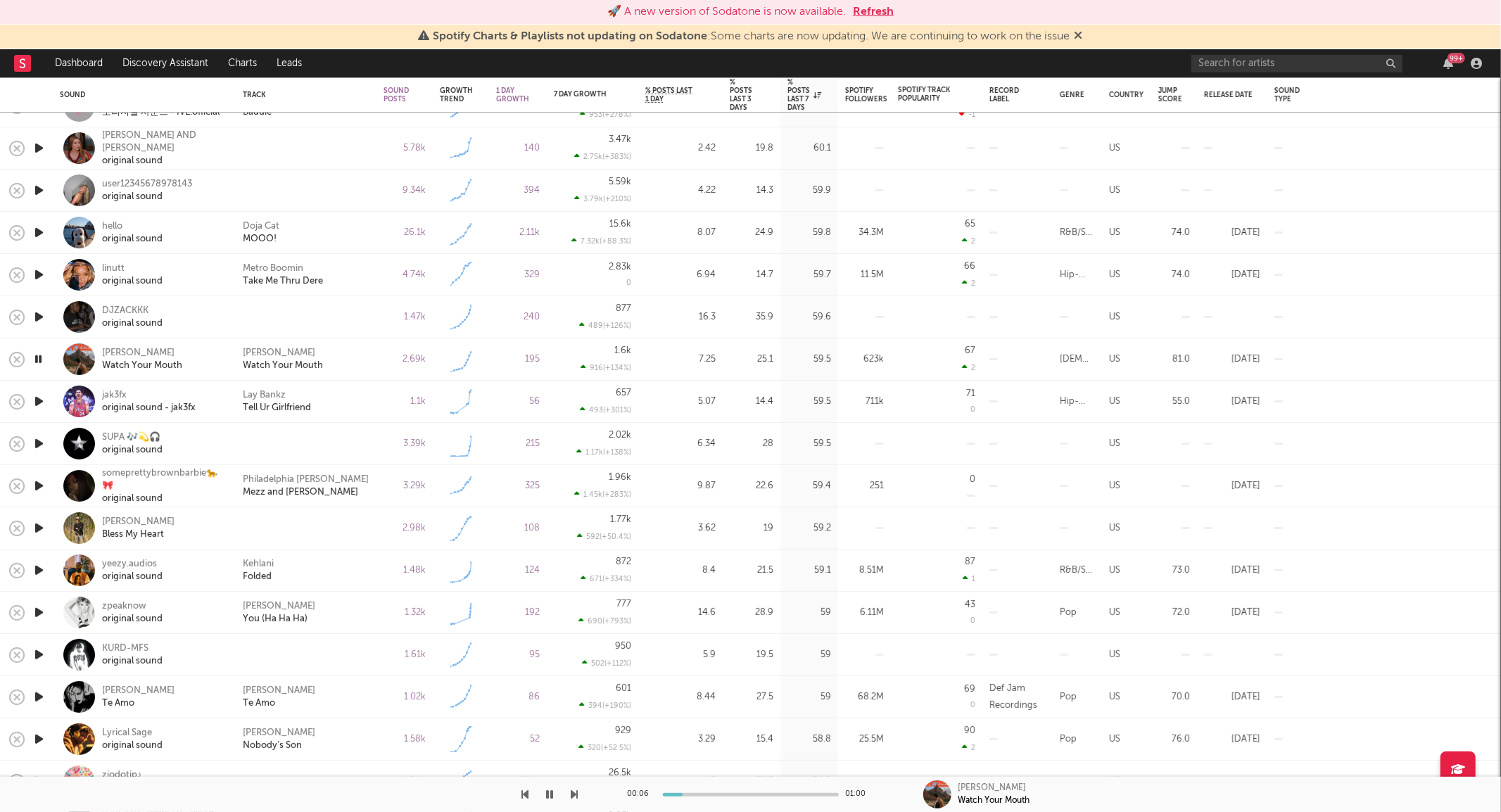
click at [42, 527] on icon "button" at bounding box center [39, 527] width 15 height 17
click at [242, 517] on div at bounding box center [306, 528] width 140 height 42
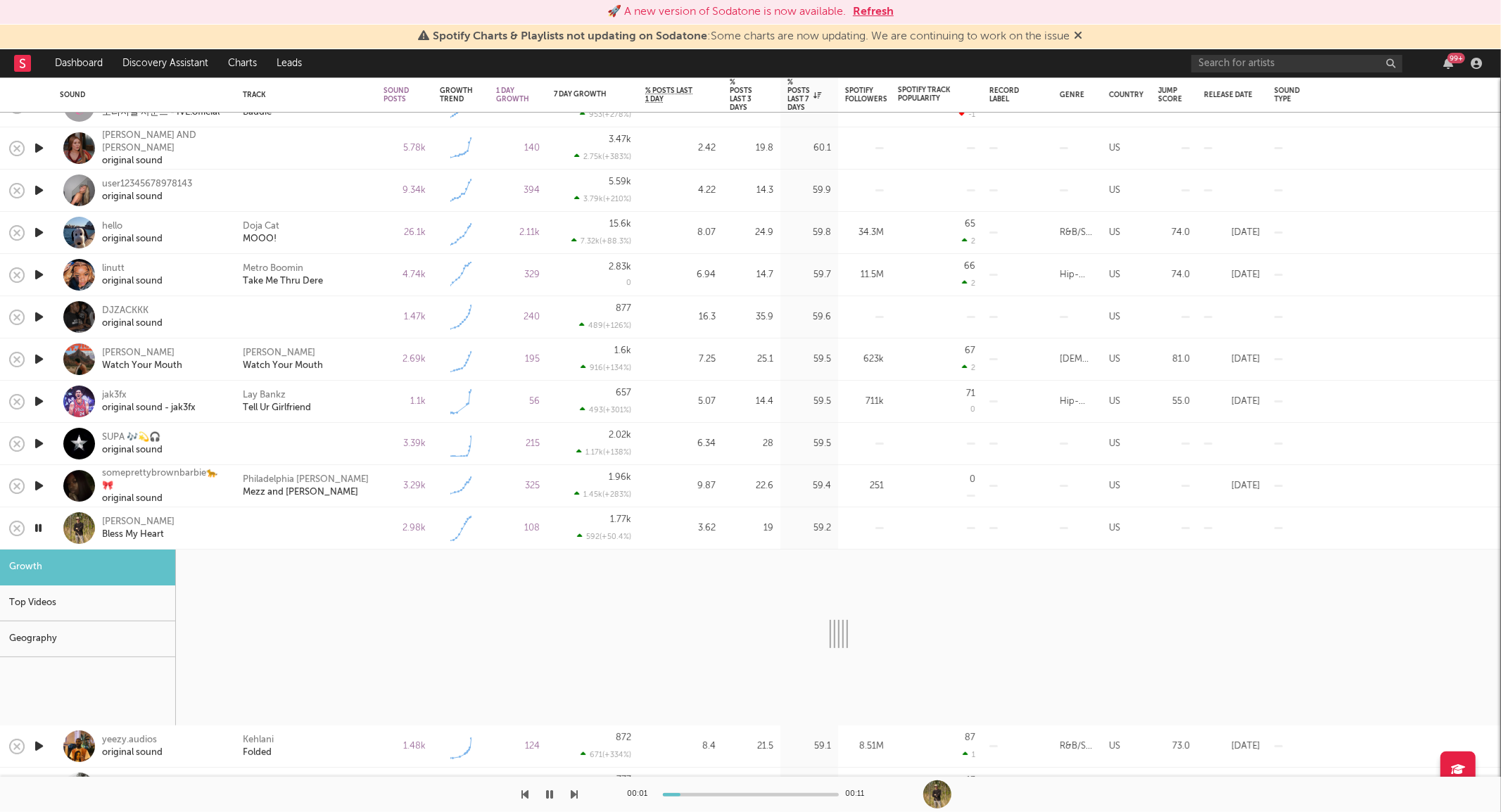
select select "1w"
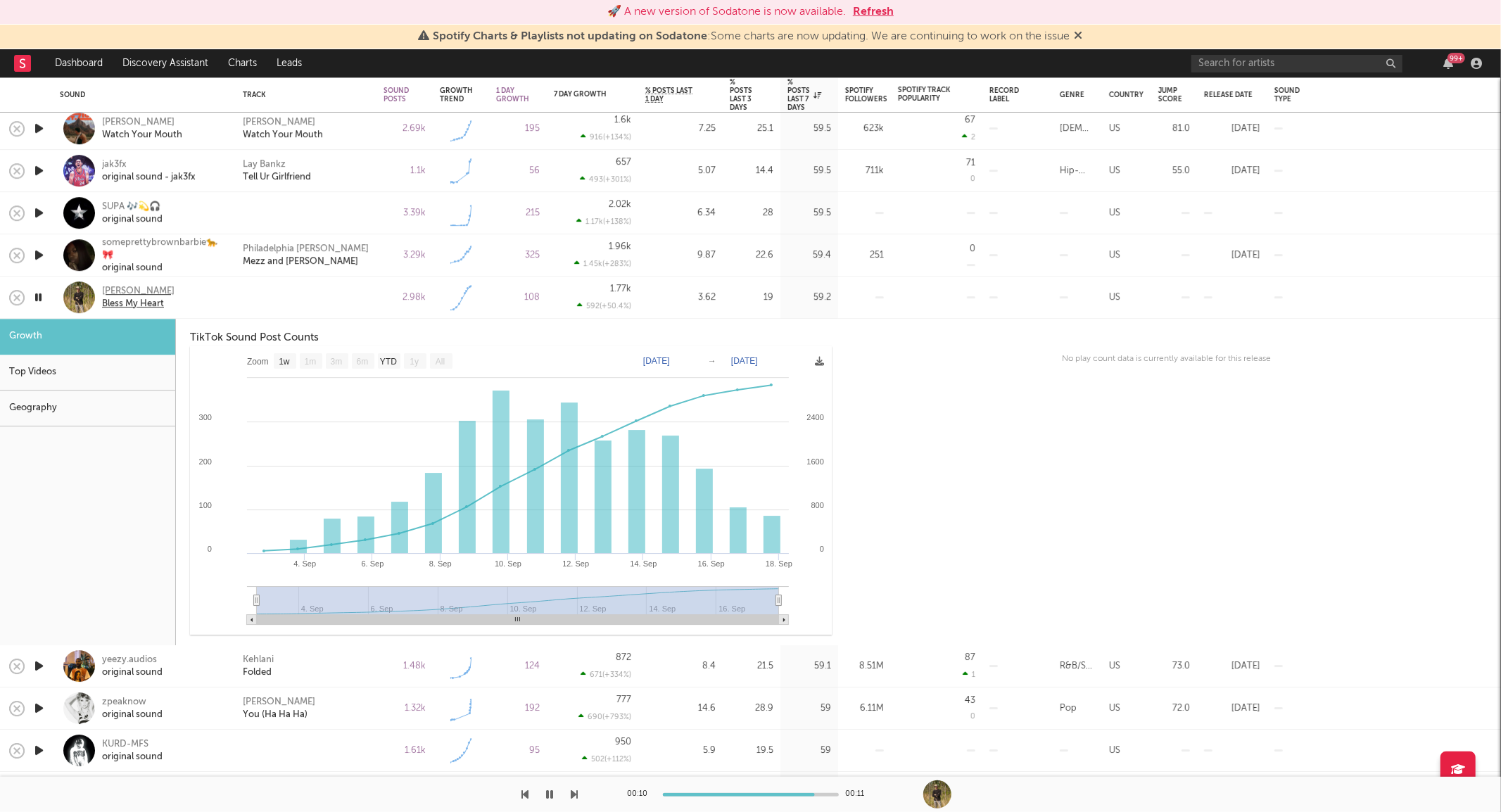
click at [137, 292] on div "Davis Cook" at bounding box center [138, 291] width 72 height 13
click at [261, 305] on div at bounding box center [306, 297] width 140 height 42
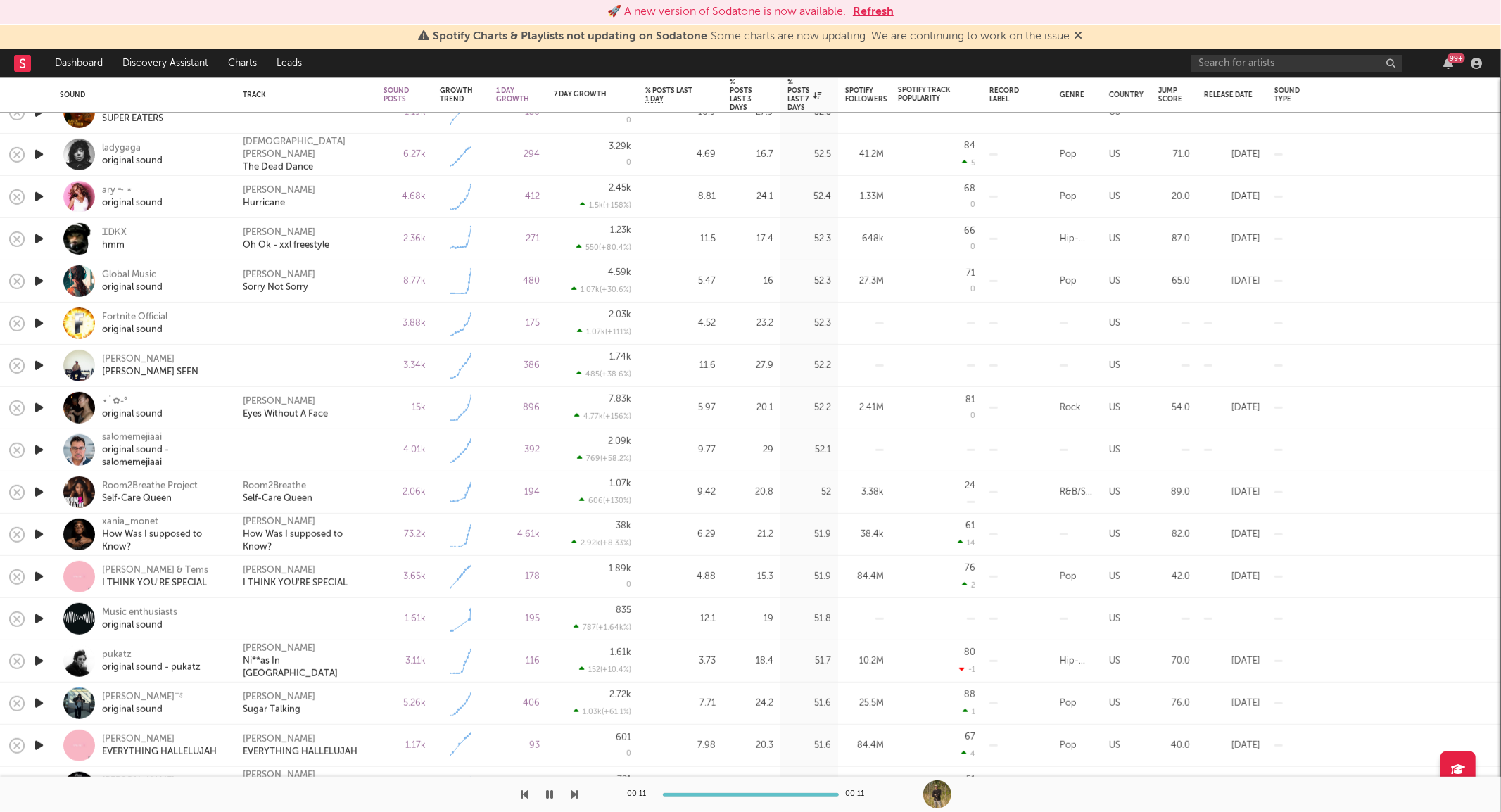
click at [48, 364] on div at bounding box center [39, 366] width 28 height 42
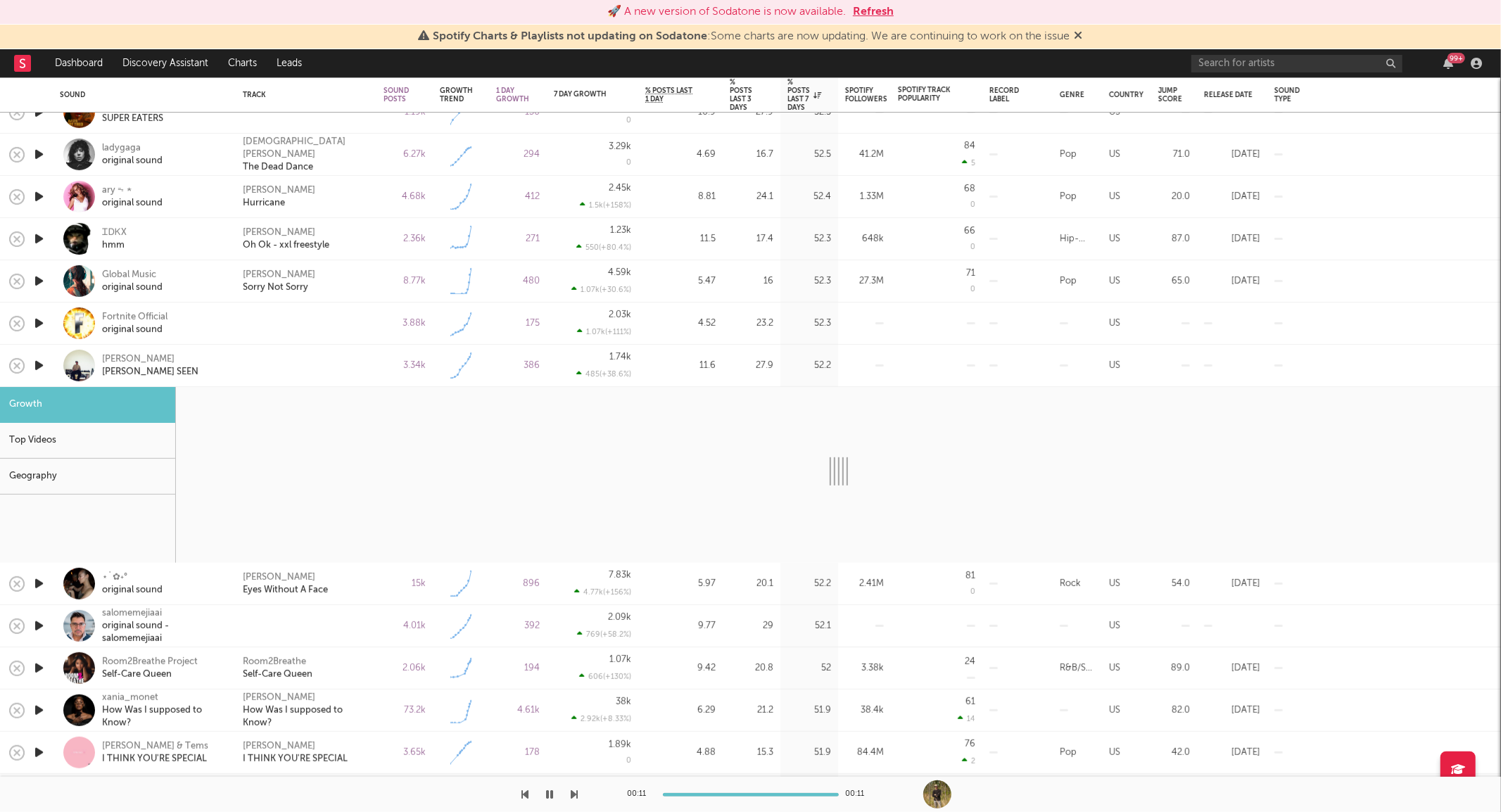
click at [44, 364] on icon "button" at bounding box center [39, 365] width 15 height 17
select select "1w"
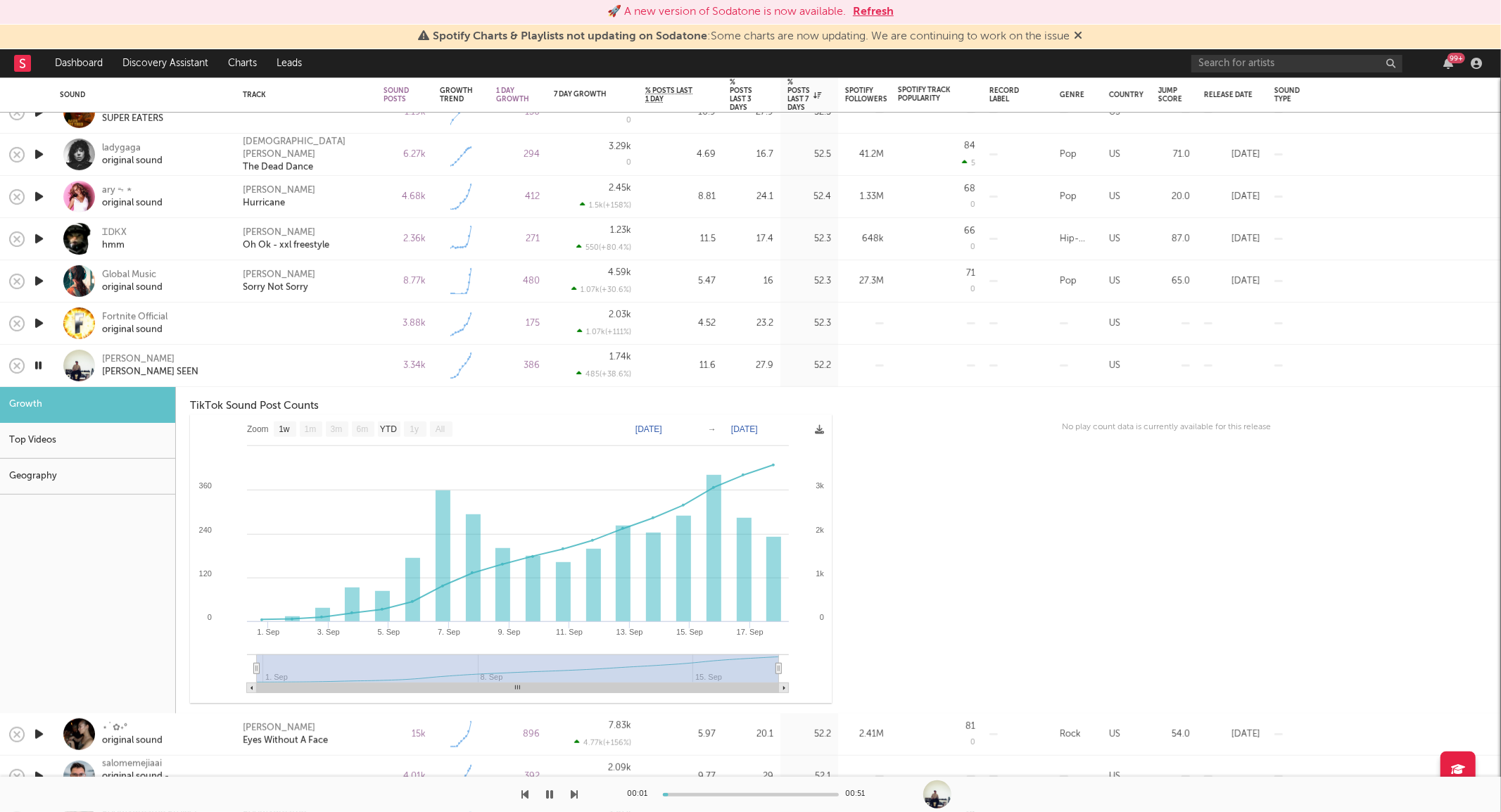
click at [41, 364] on icon "button" at bounding box center [39, 365] width 14 height 17
click at [267, 356] on div at bounding box center [306, 366] width 140 height 42
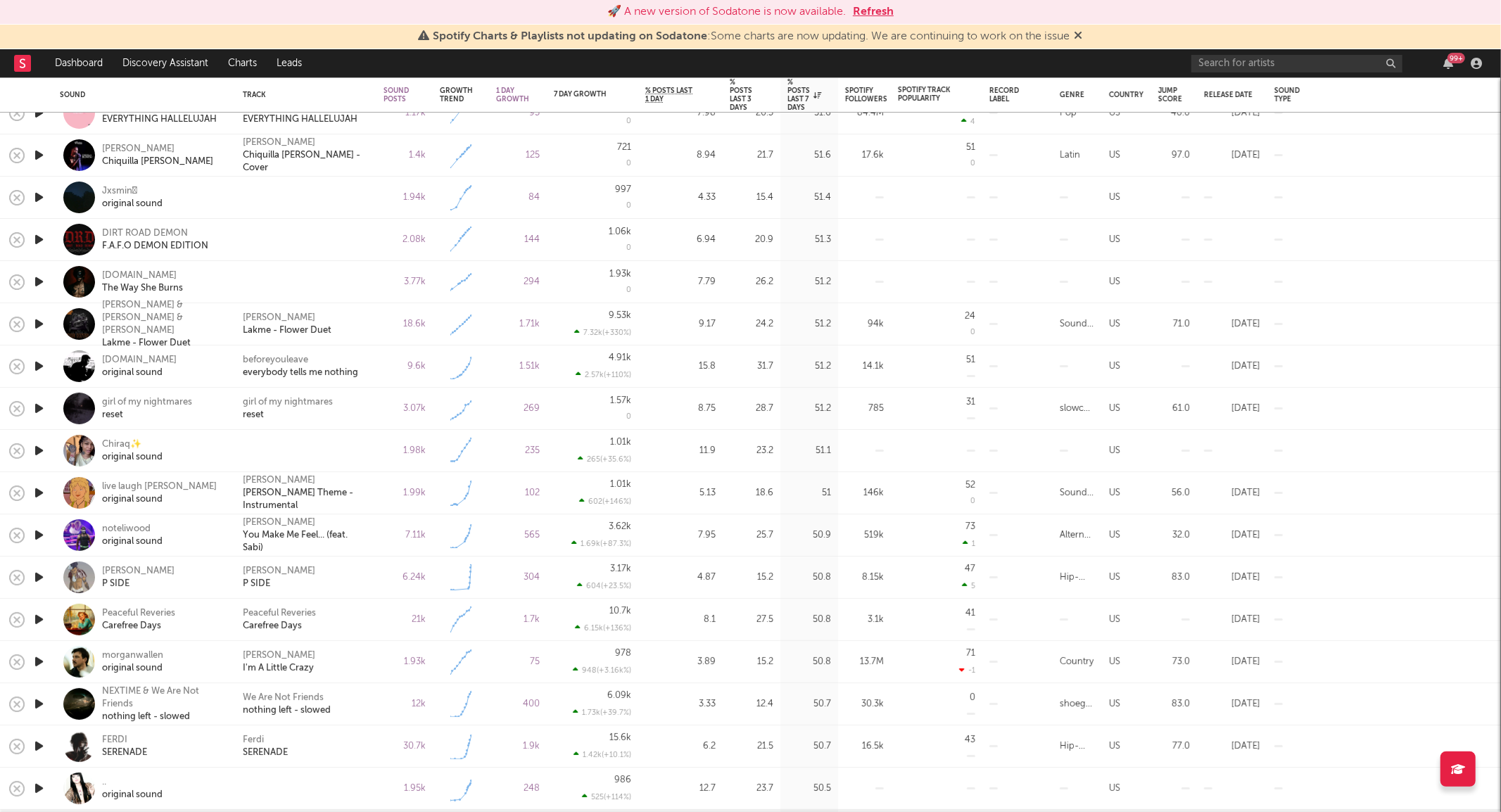
click at [41, 276] on icon "button" at bounding box center [39, 281] width 15 height 17
click at [41, 278] on icon "button" at bounding box center [39, 281] width 14 height 17
click at [130, 272] on div "ravenknight.music" at bounding box center [142, 275] width 81 height 13
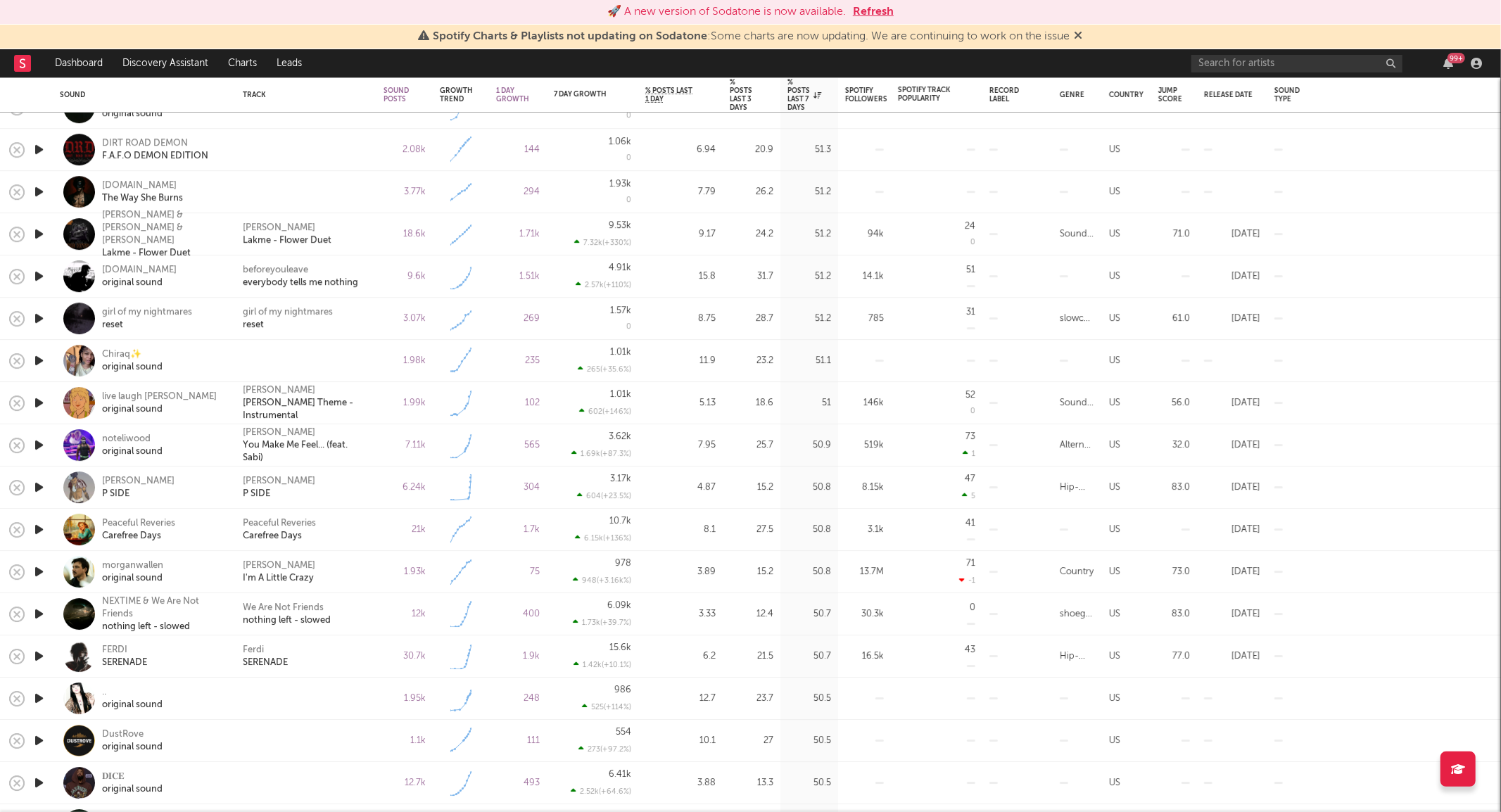
click at [41, 526] on icon "button" at bounding box center [39, 529] width 15 height 17
click at [41, 525] on icon "button" at bounding box center [39, 529] width 14 height 17
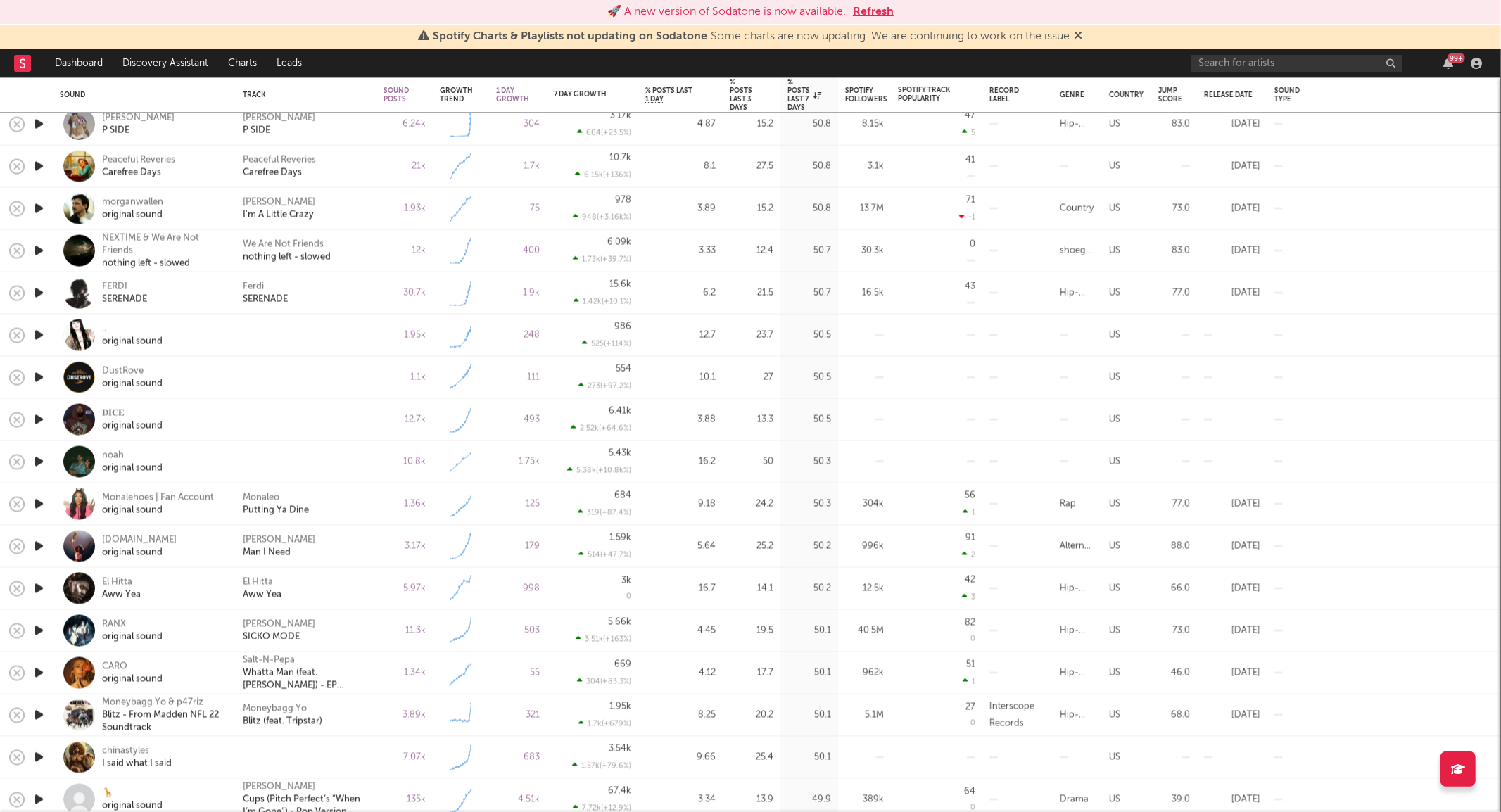
click at [37, 459] on icon "button" at bounding box center [39, 461] width 15 height 17
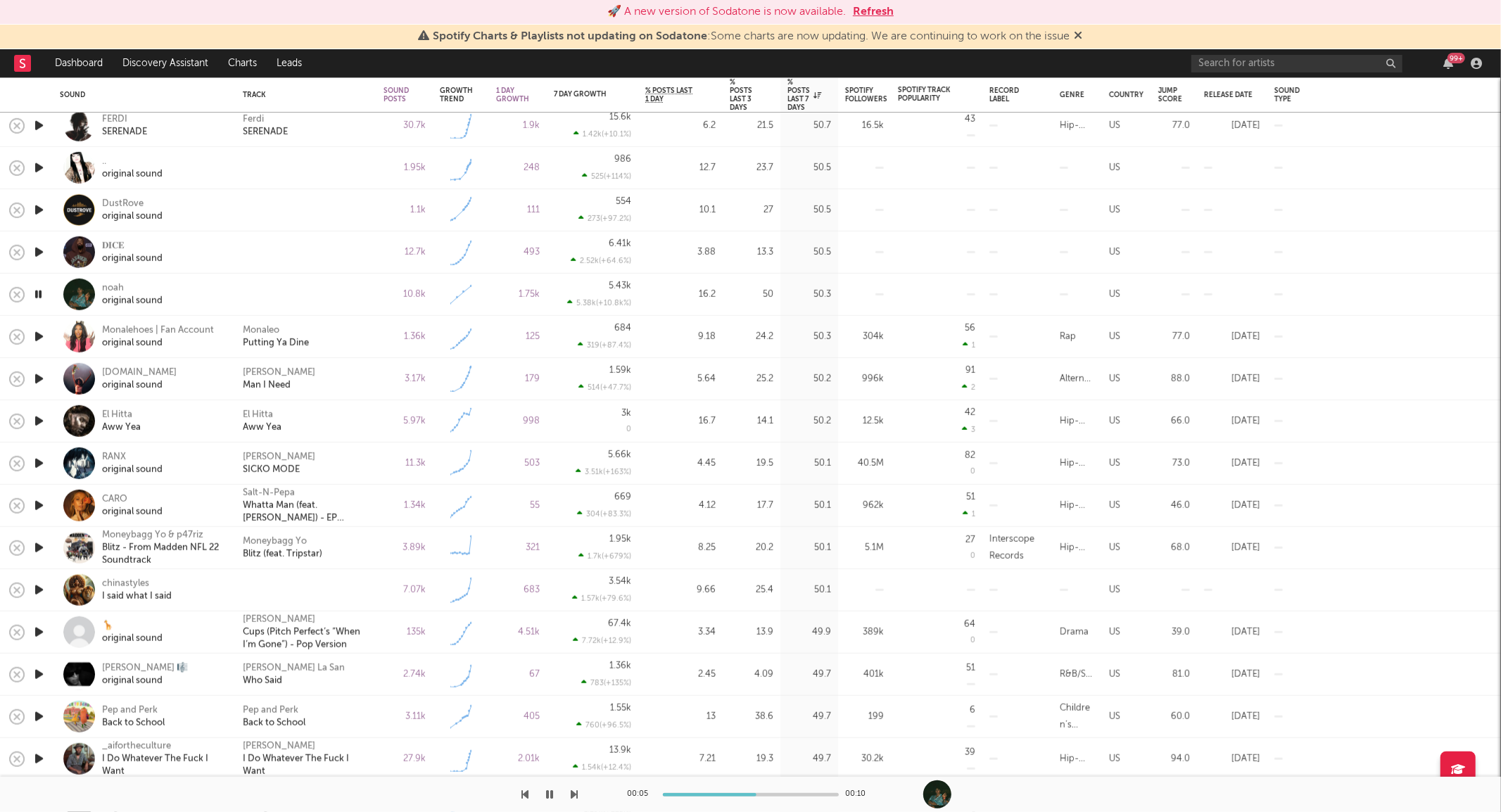
click at [43, 593] on icon "button" at bounding box center [39, 589] width 15 height 17
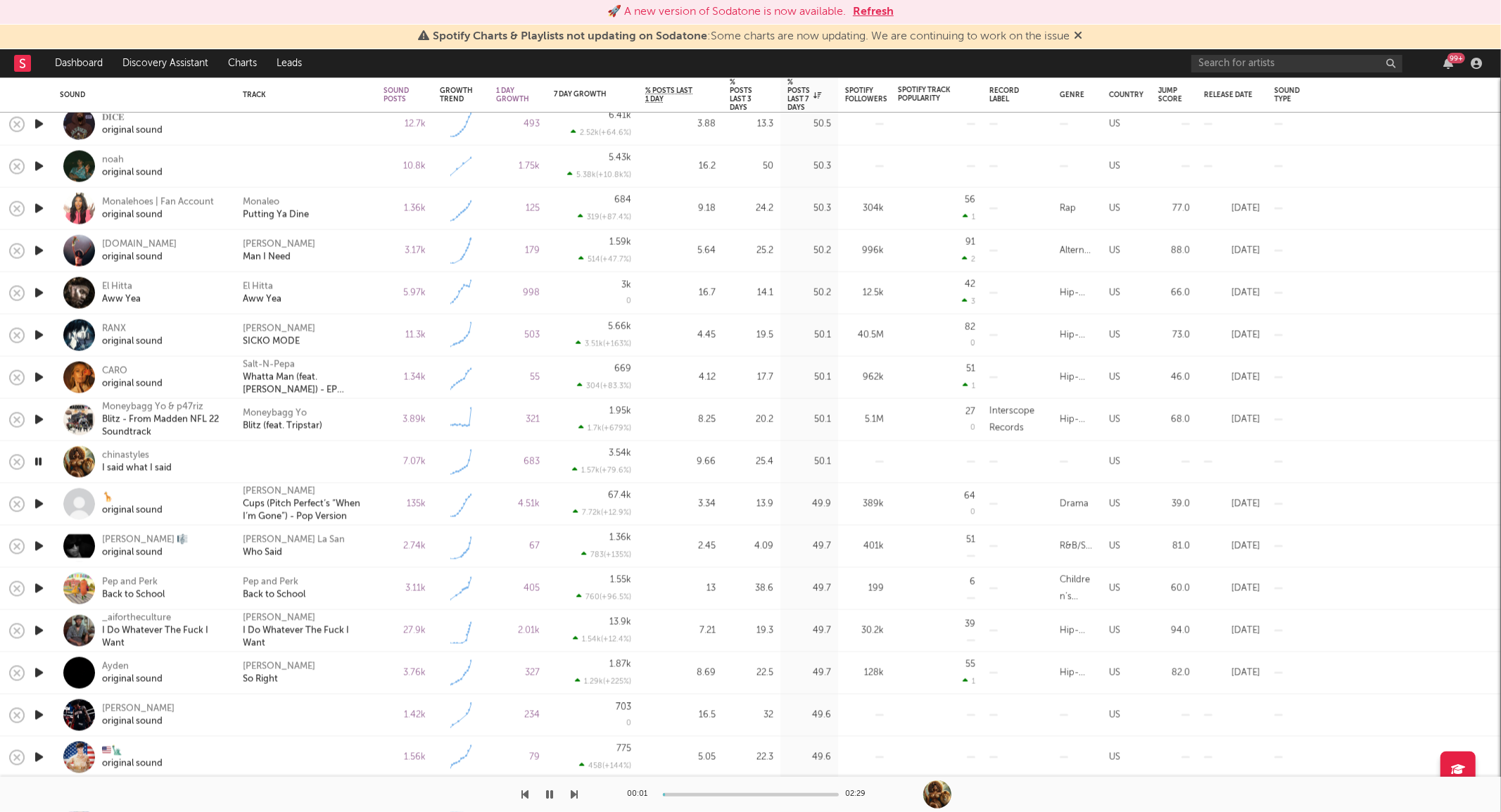
click at [39, 454] on icon "button" at bounding box center [39, 461] width 14 height 17
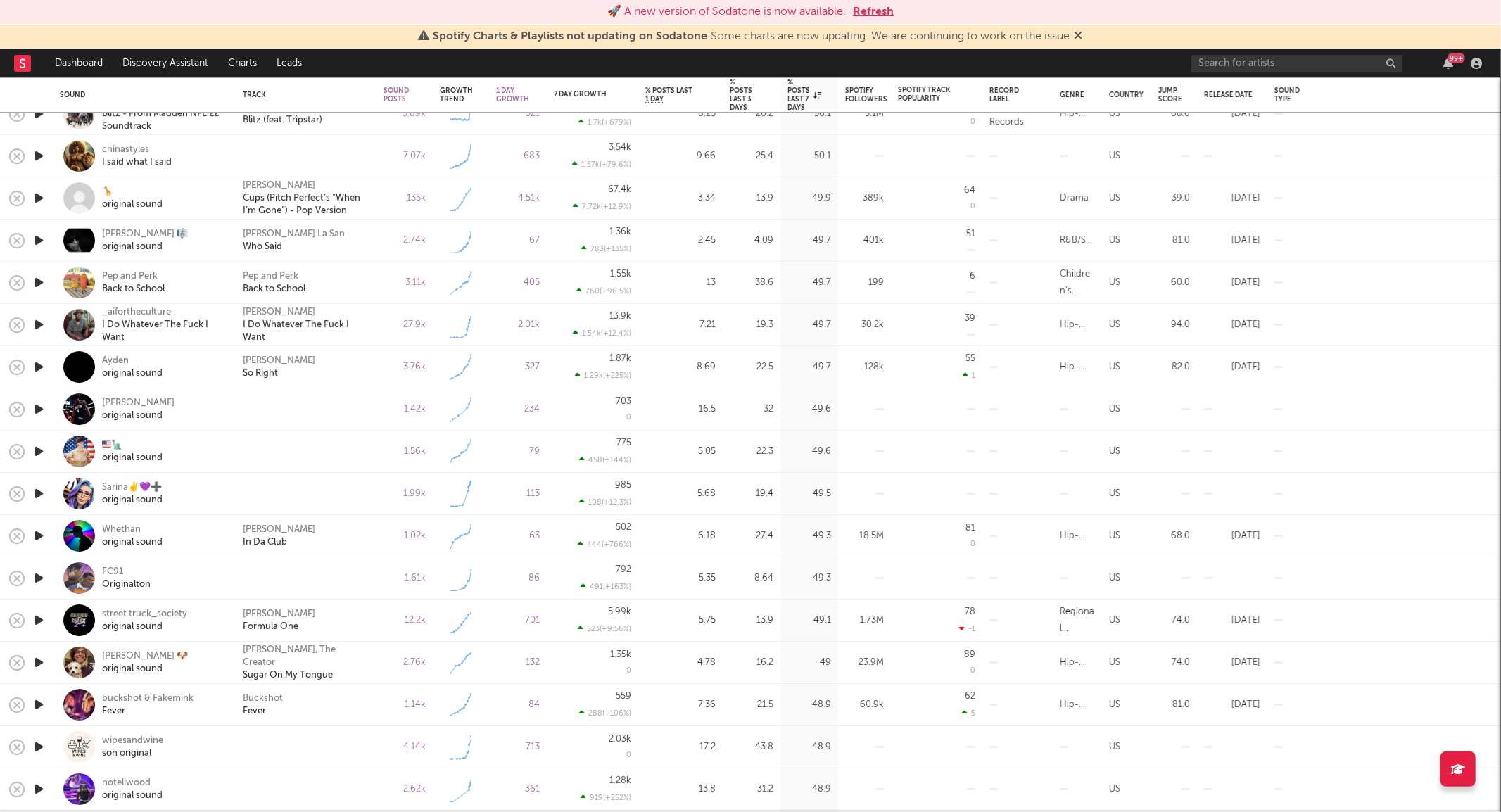
click at [43, 451] on icon "button" at bounding box center [39, 451] width 15 height 17
click at [43, 451] on icon "button" at bounding box center [39, 451] width 14 height 17
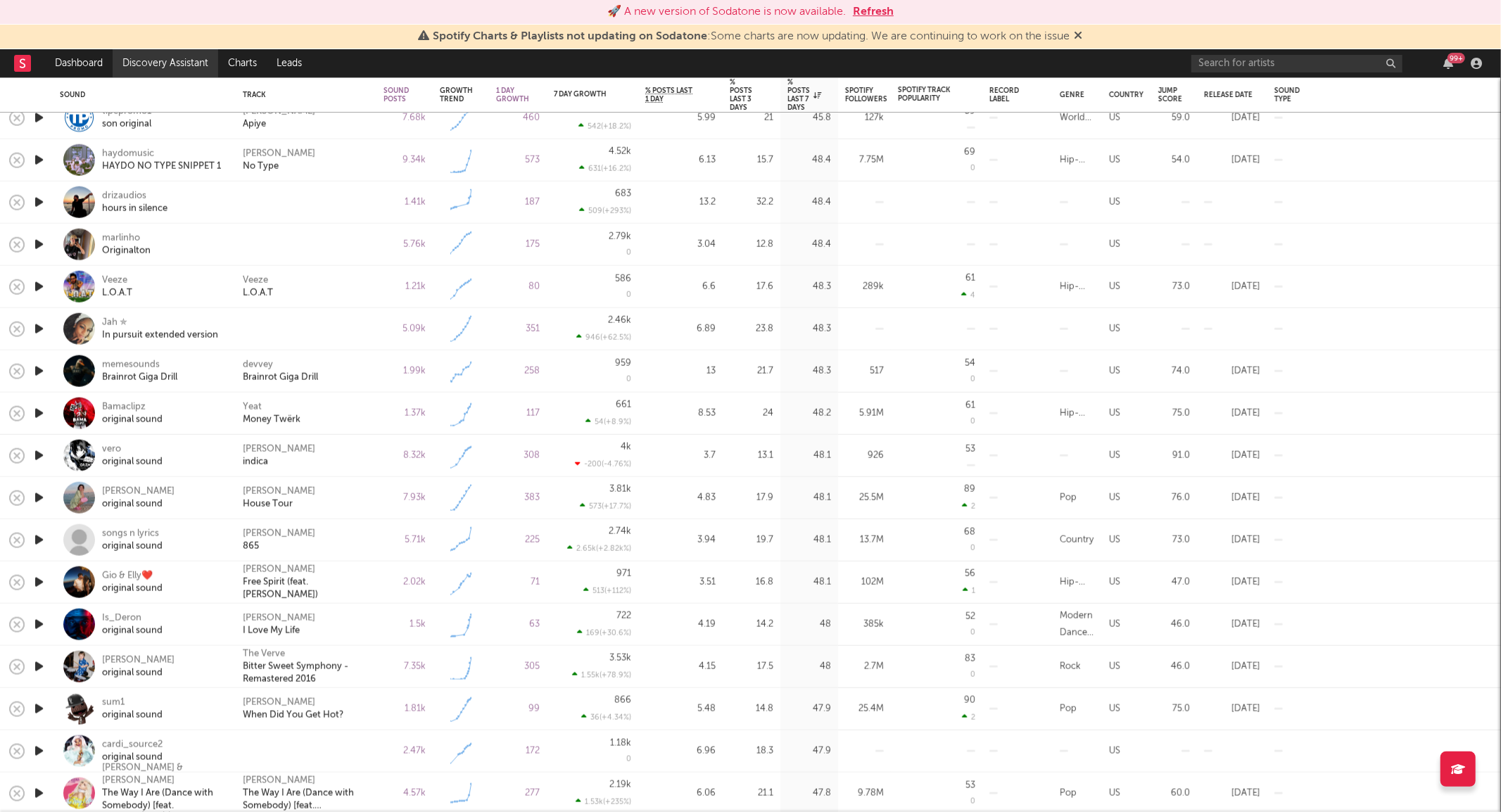
click at [161, 60] on link "Discovery Assistant" at bounding box center [165, 63] width 106 height 28
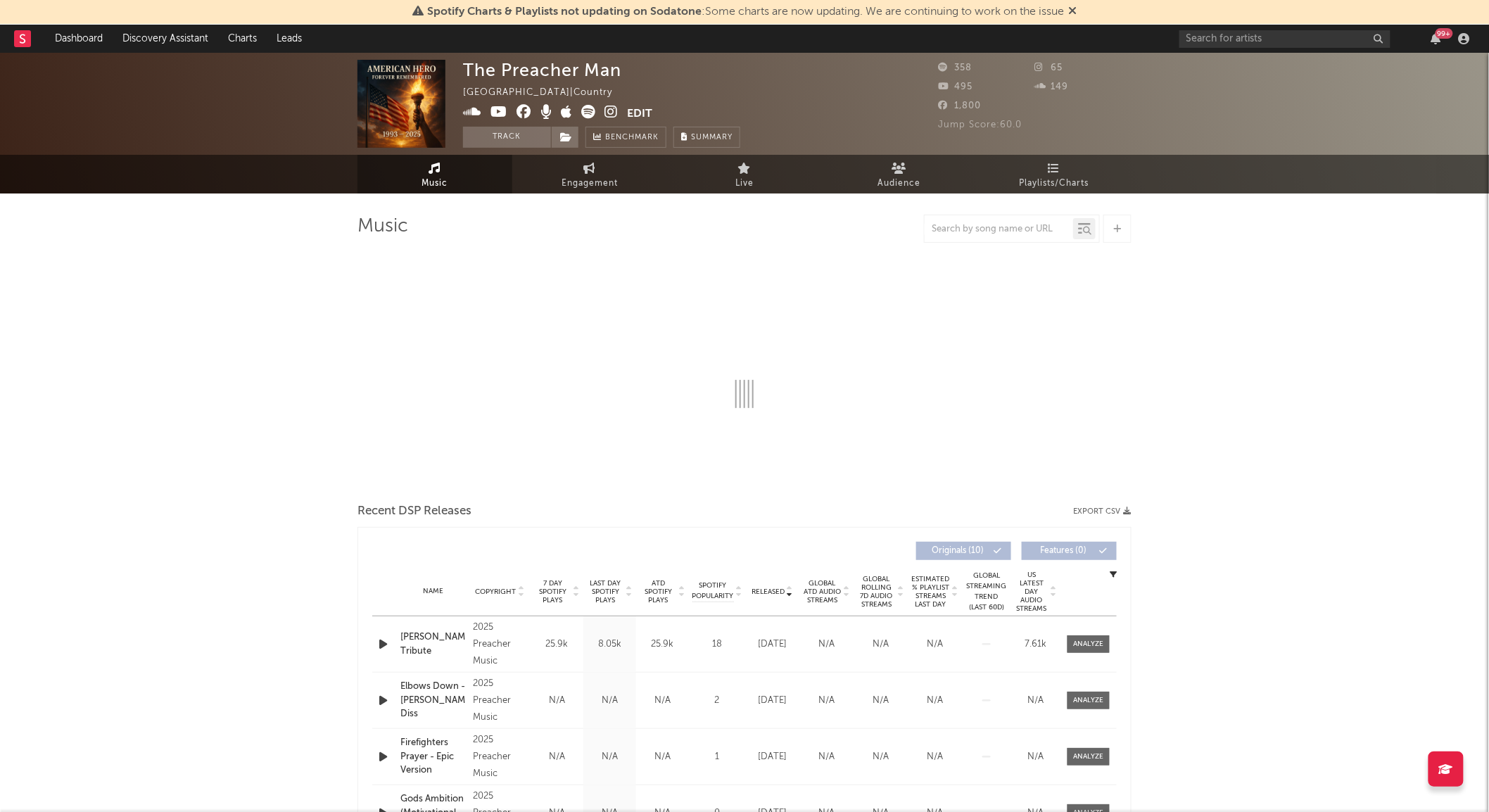
select select "1w"
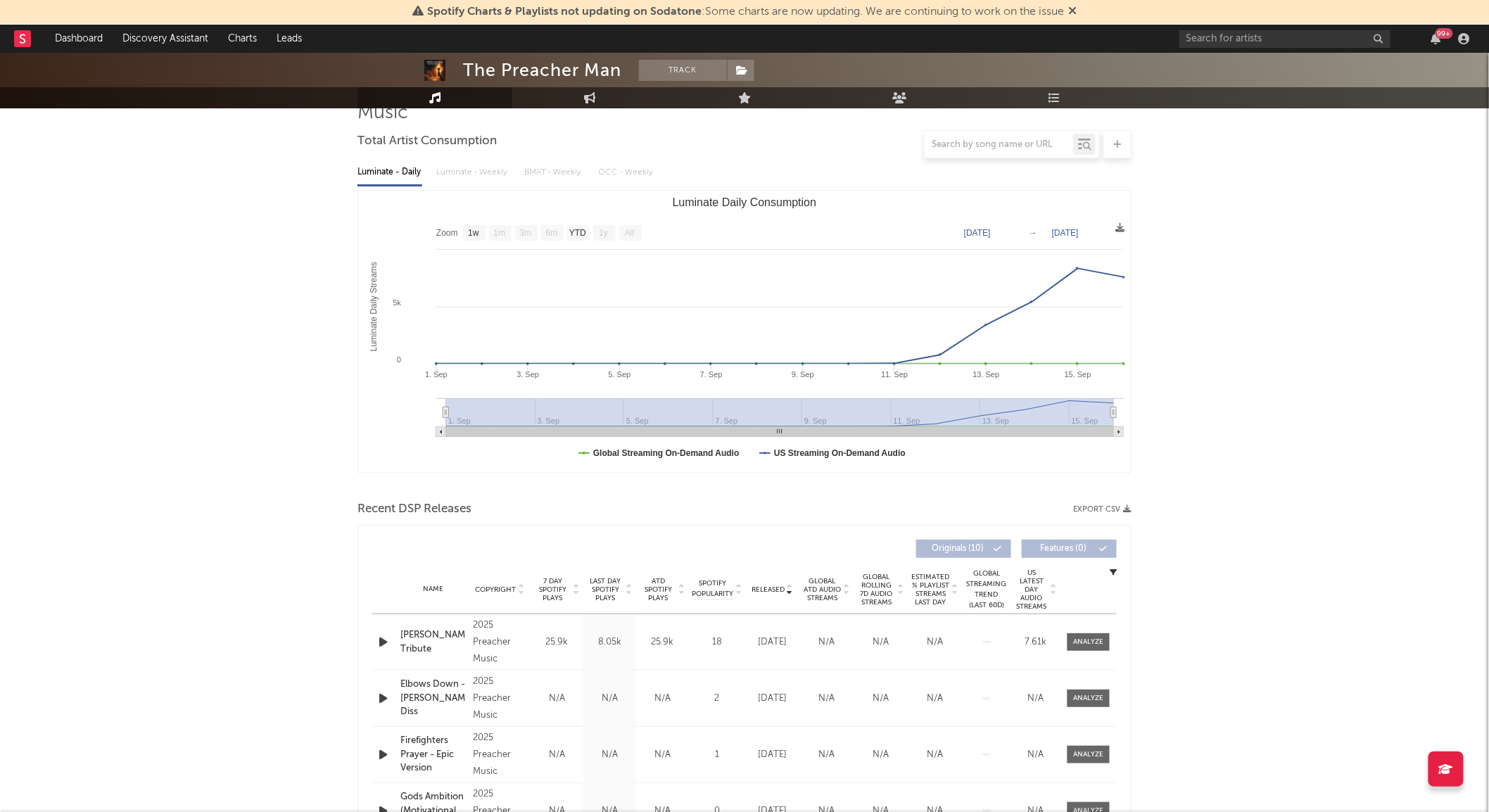
scroll to position [234, 0]
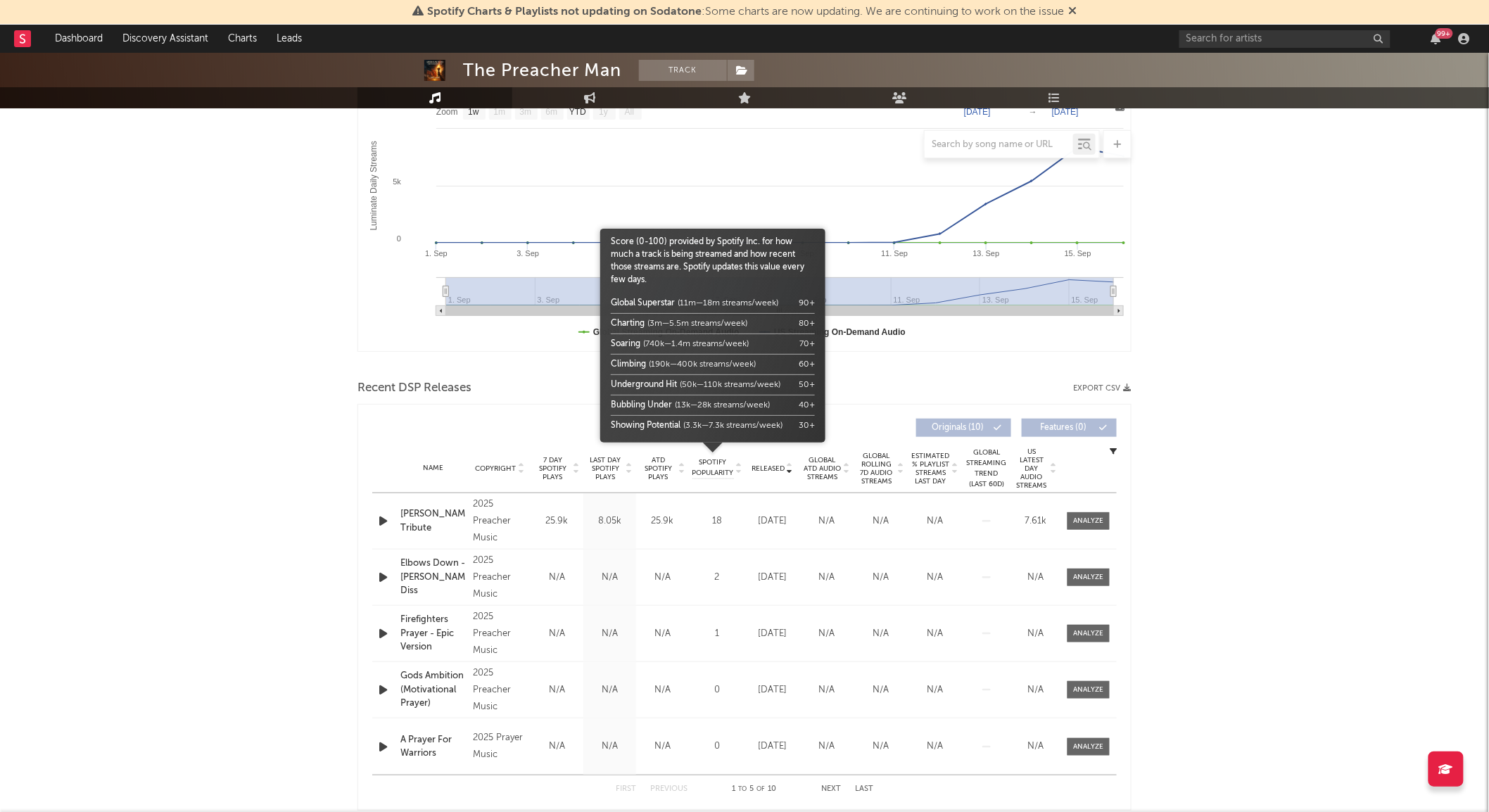
click at [713, 469] on span "Spotify Popularity" at bounding box center [713, 468] width 42 height 21
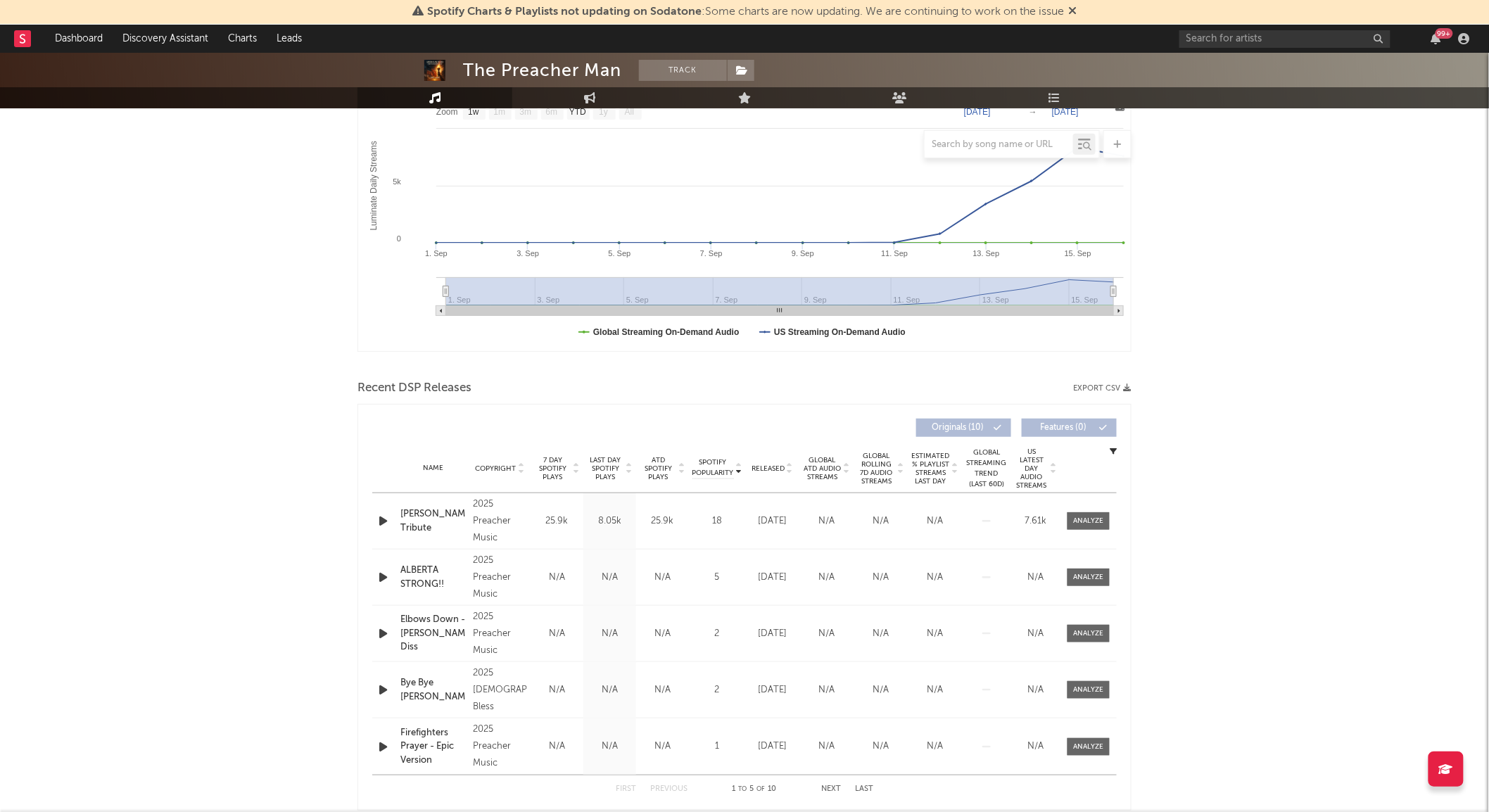
click at [800, 469] on div "Global ATD Audio Streams" at bounding box center [827, 469] width 54 height 26
click at [772, 469] on span "Released" at bounding box center [768, 468] width 33 height 8
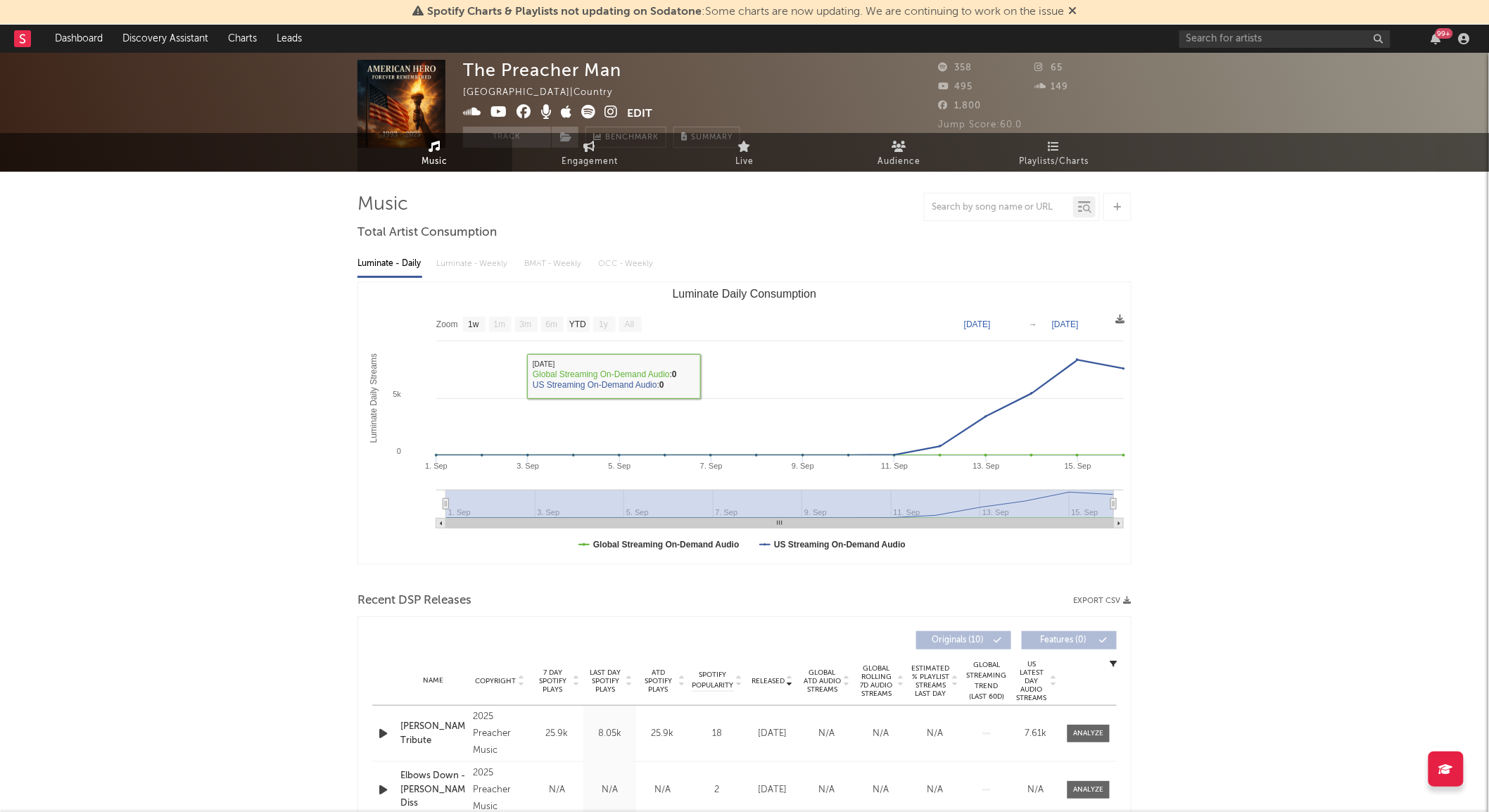
scroll to position [0, 0]
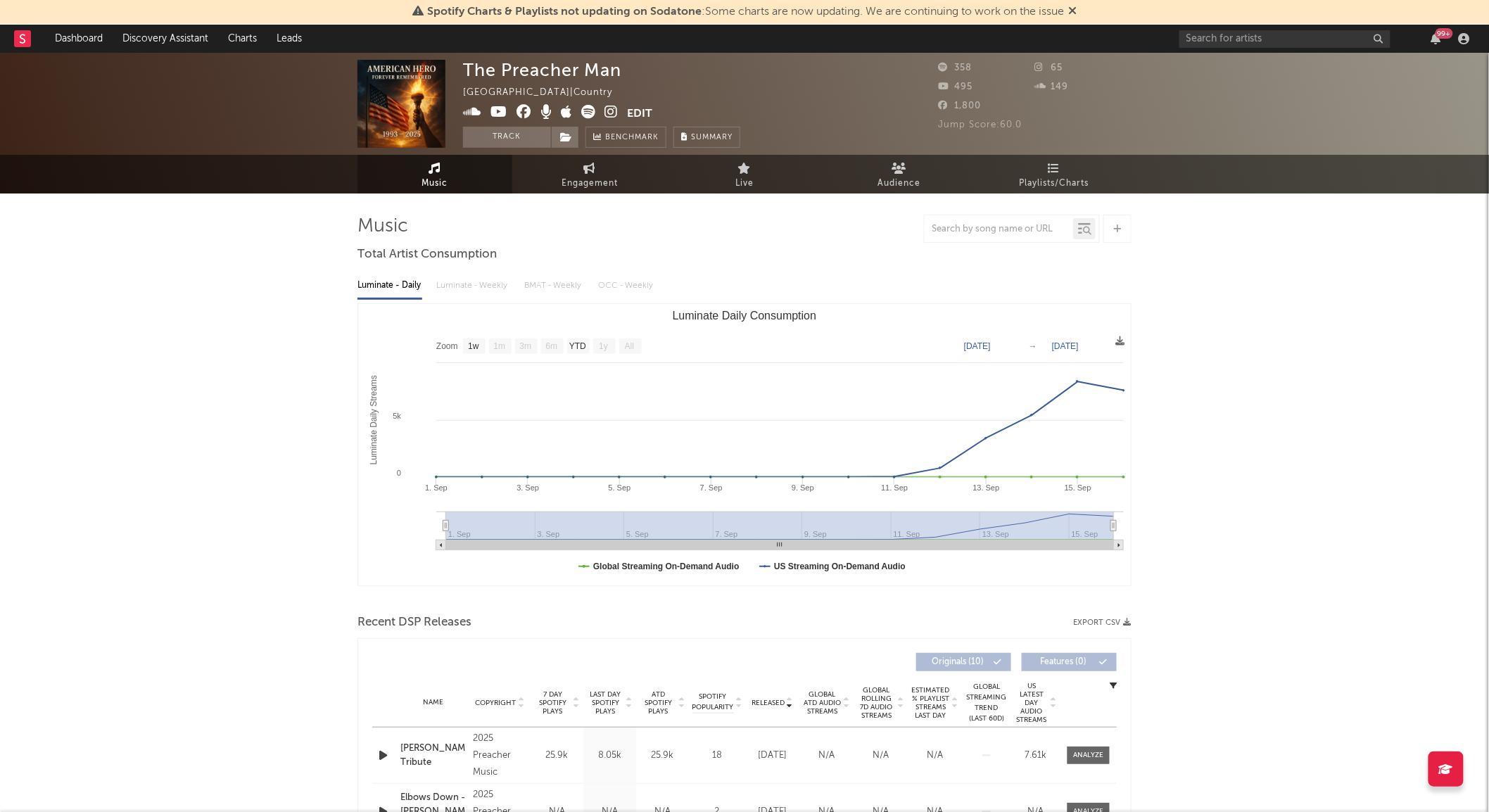
click at [590, 109] on icon at bounding box center [588, 112] width 14 height 14
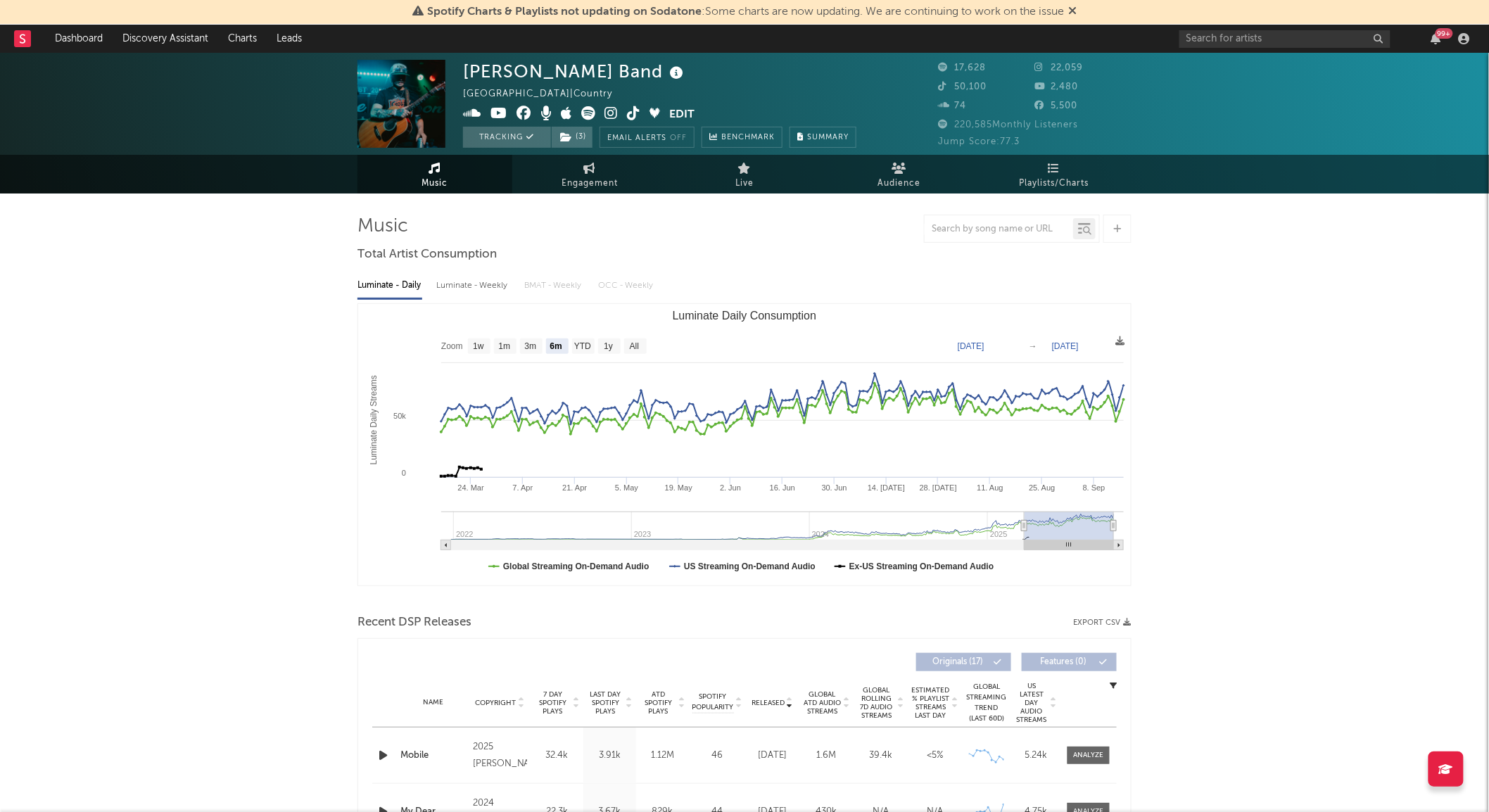
click at [630, 348] on text "All" at bounding box center [634, 346] width 9 height 10
select select "All"
type input "2021-12-26"
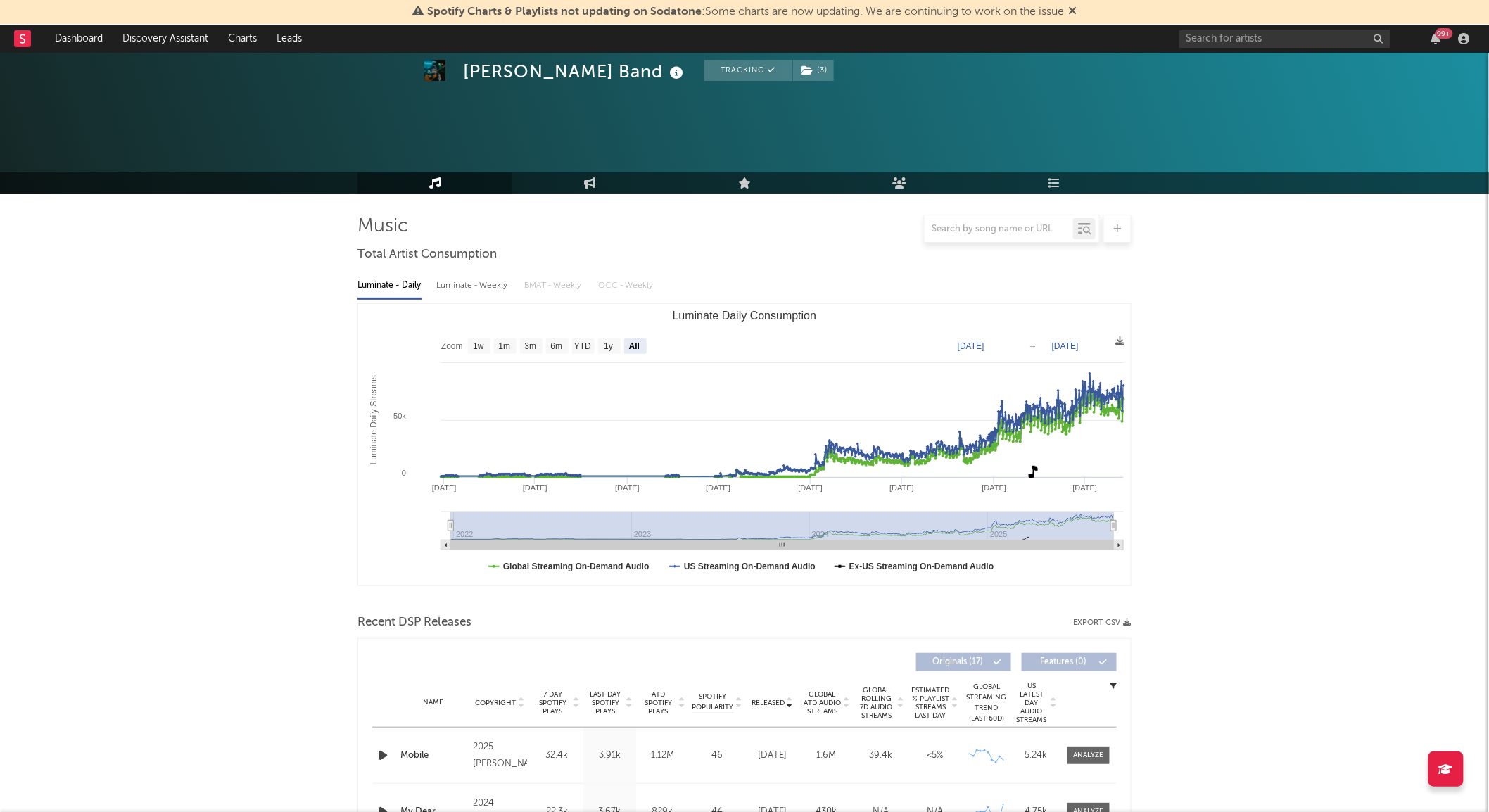
scroll to position [156, 0]
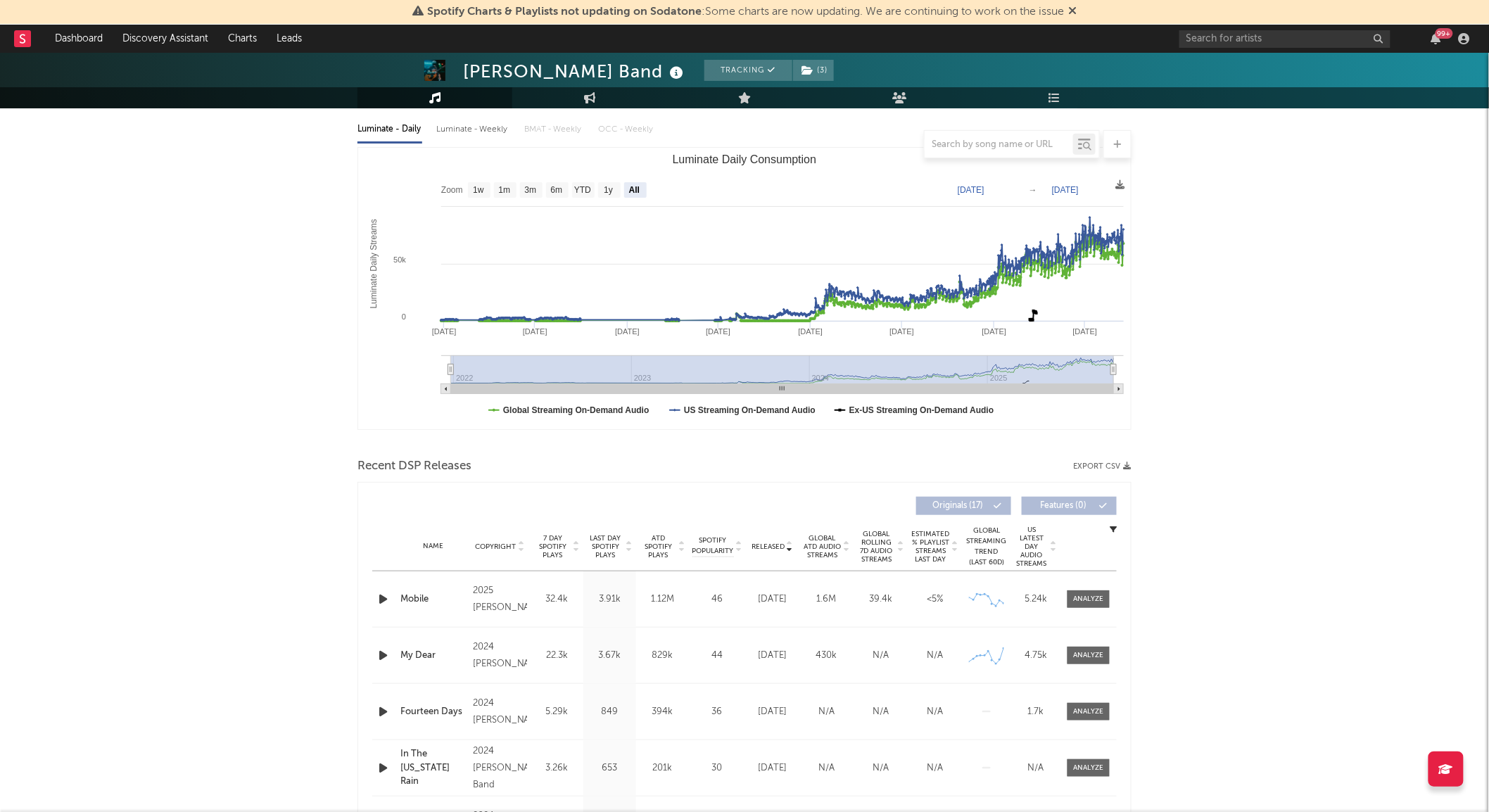
click at [831, 543] on span "Global ATD Audio Streams" at bounding box center [822, 546] width 39 height 26
click at [874, 563] on span "Global Rolling 7D Audio Streams" at bounding box center [876, 546] width 39 height 34
click at [1082, 607] on div "Name Signed, Love Wynonna Copyright 2023 Logan Ryan Band Label Logan Ryan Band …" at bounding box center [744, 599] width 744 height 56
click at [1111, 599] on div at bounding box center [1089, 598] width 57 height 17
click at [1085, 595] on div at bounding box center [1089, 599] width 30 height 11
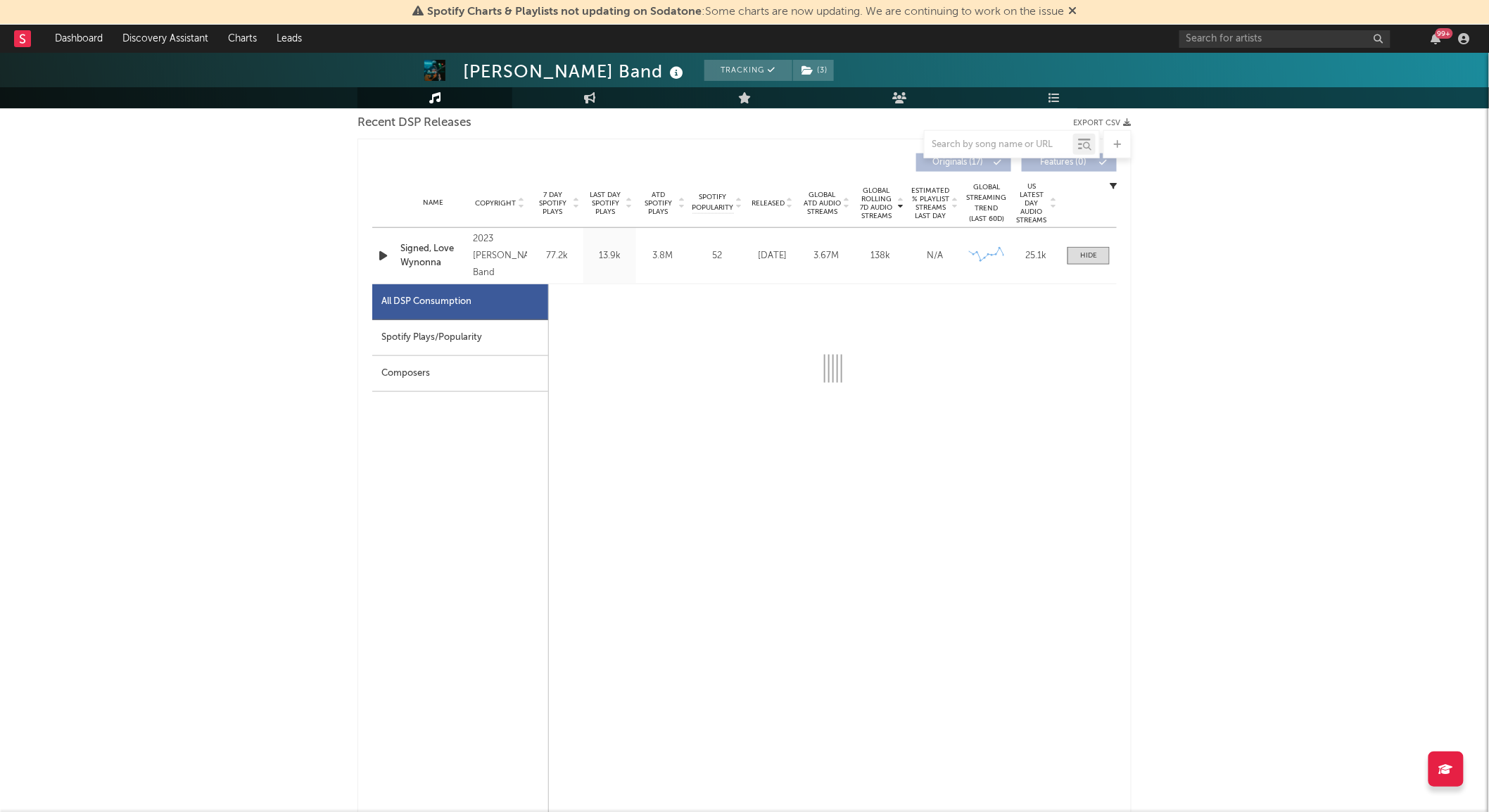
select select "6m"
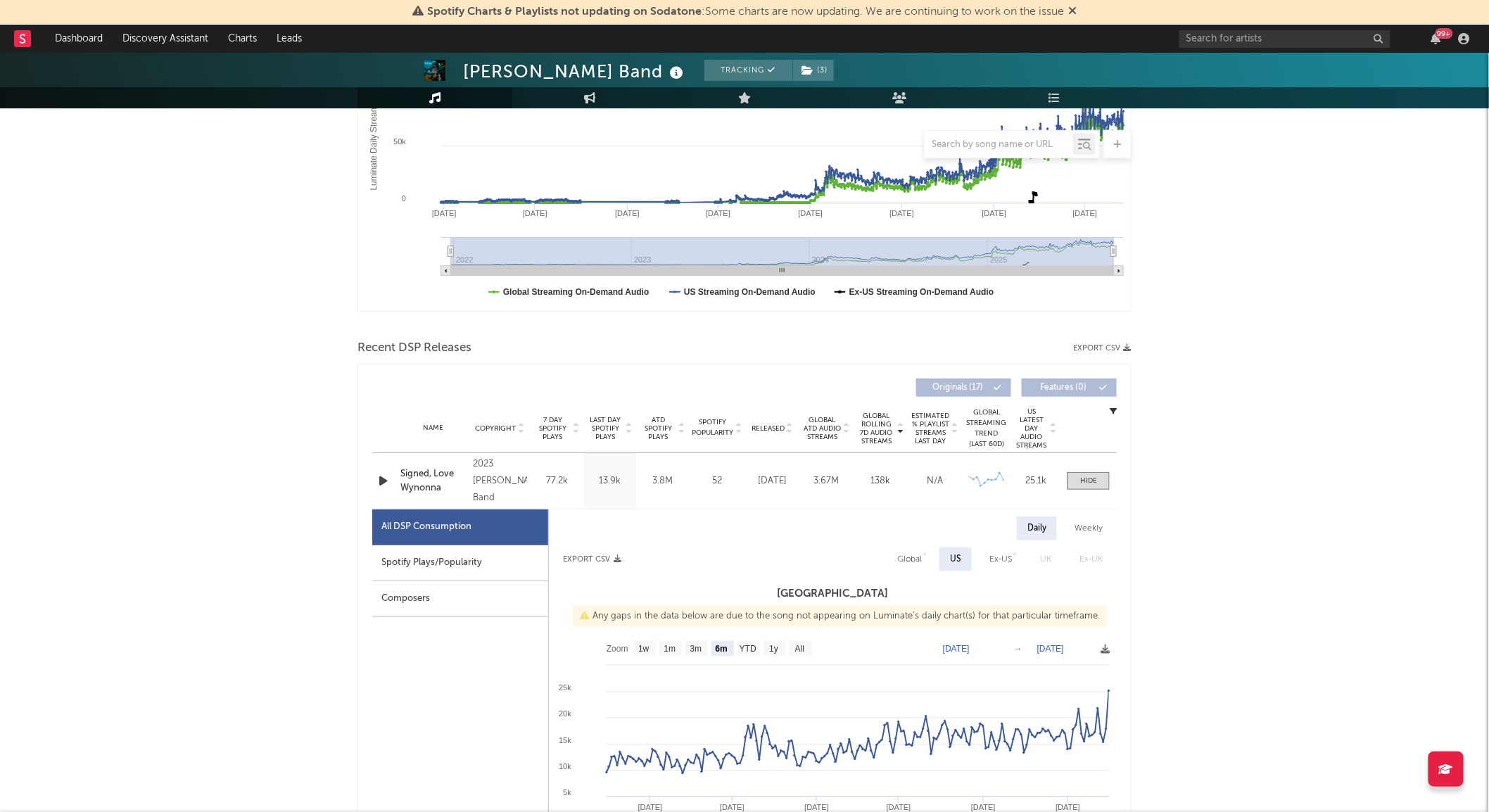
scroll to position [0, 0]
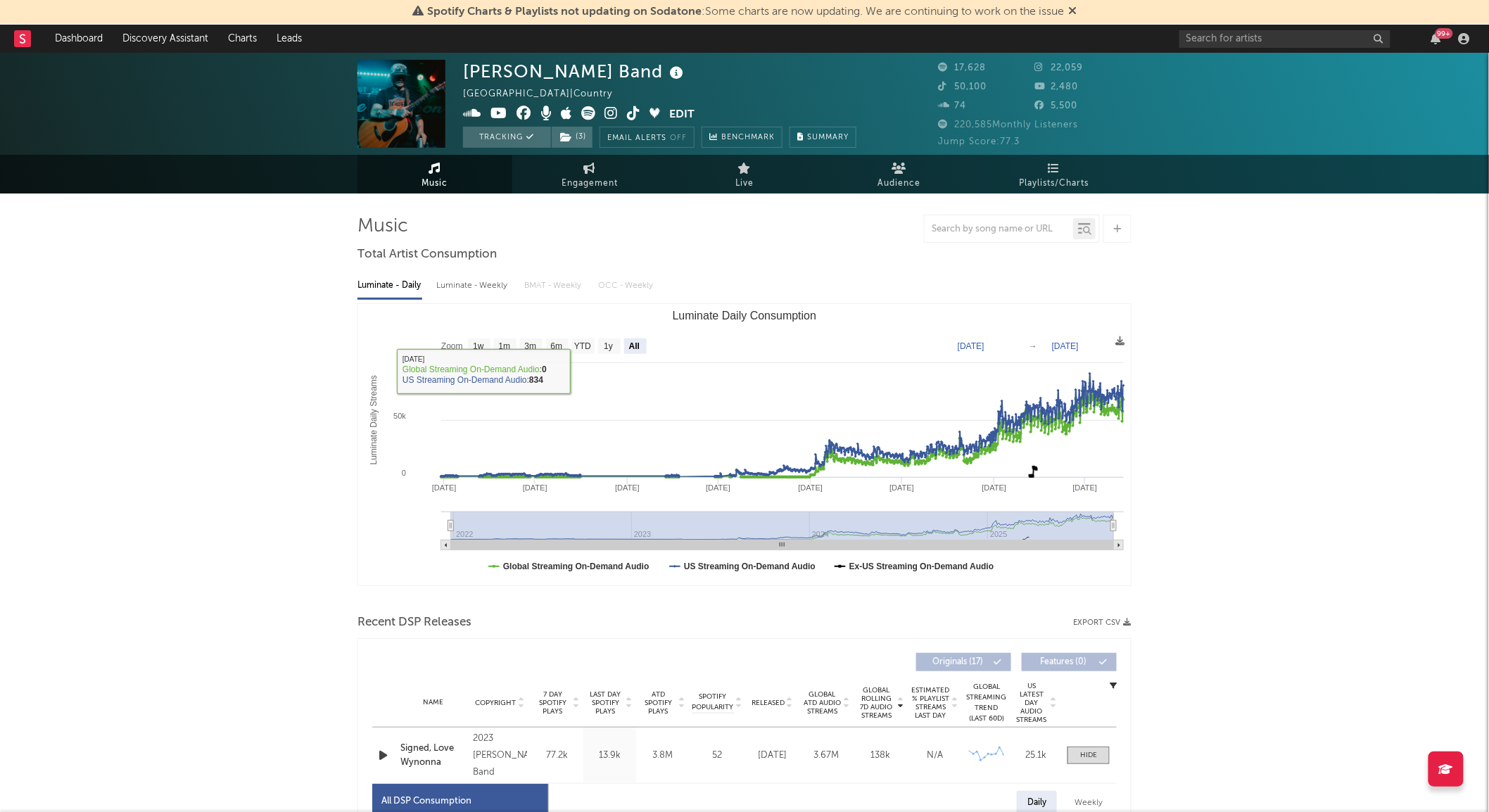
click at [482, 286] on div "Luminate - Weekly" at bounding box center [473, 286] width 74 height 24
select select "6m"
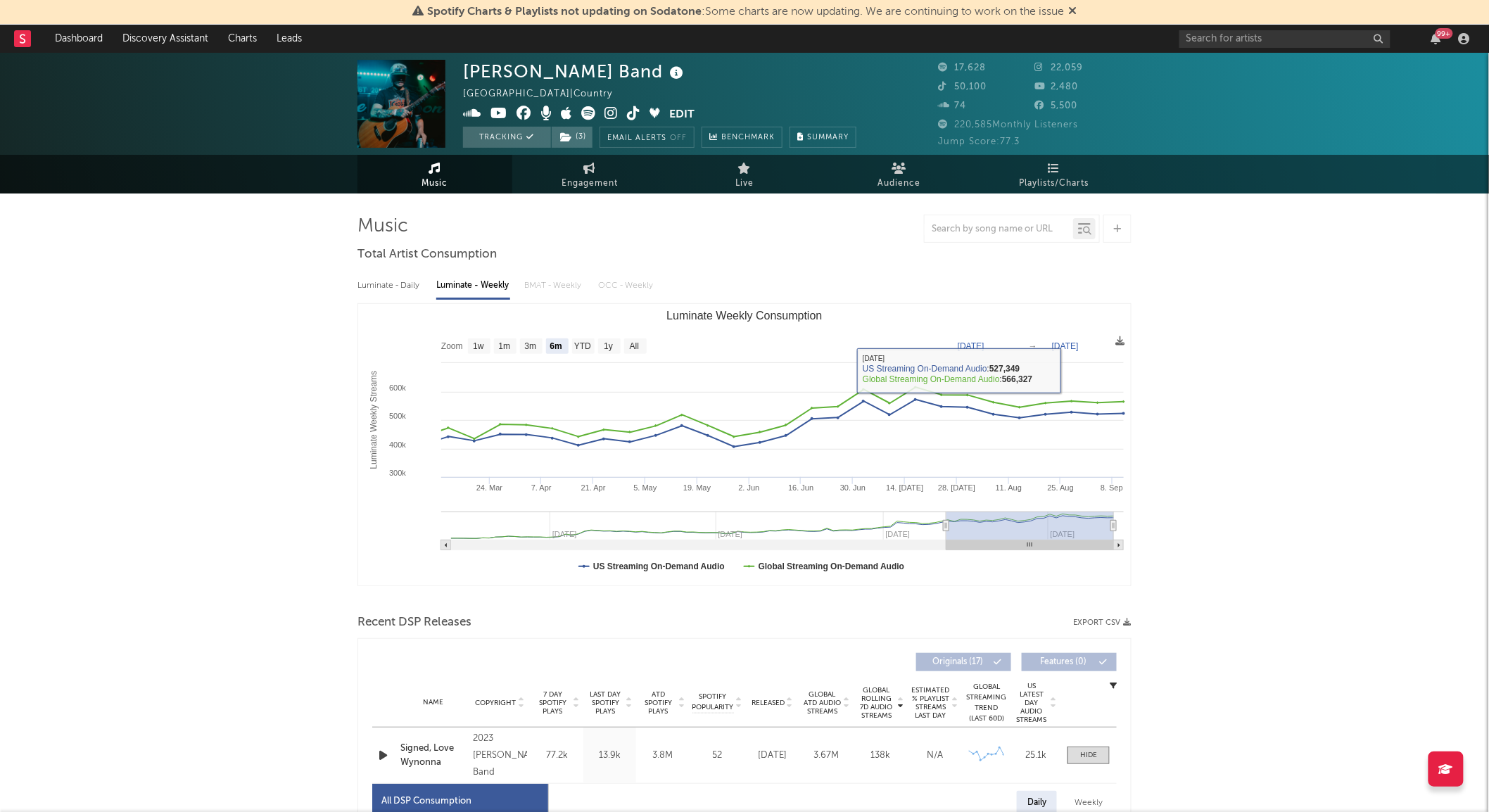
click at [378, 285] on div "Luminate - Daily" at bounding box center [390, 286] width 65 height 24
select select "6m"
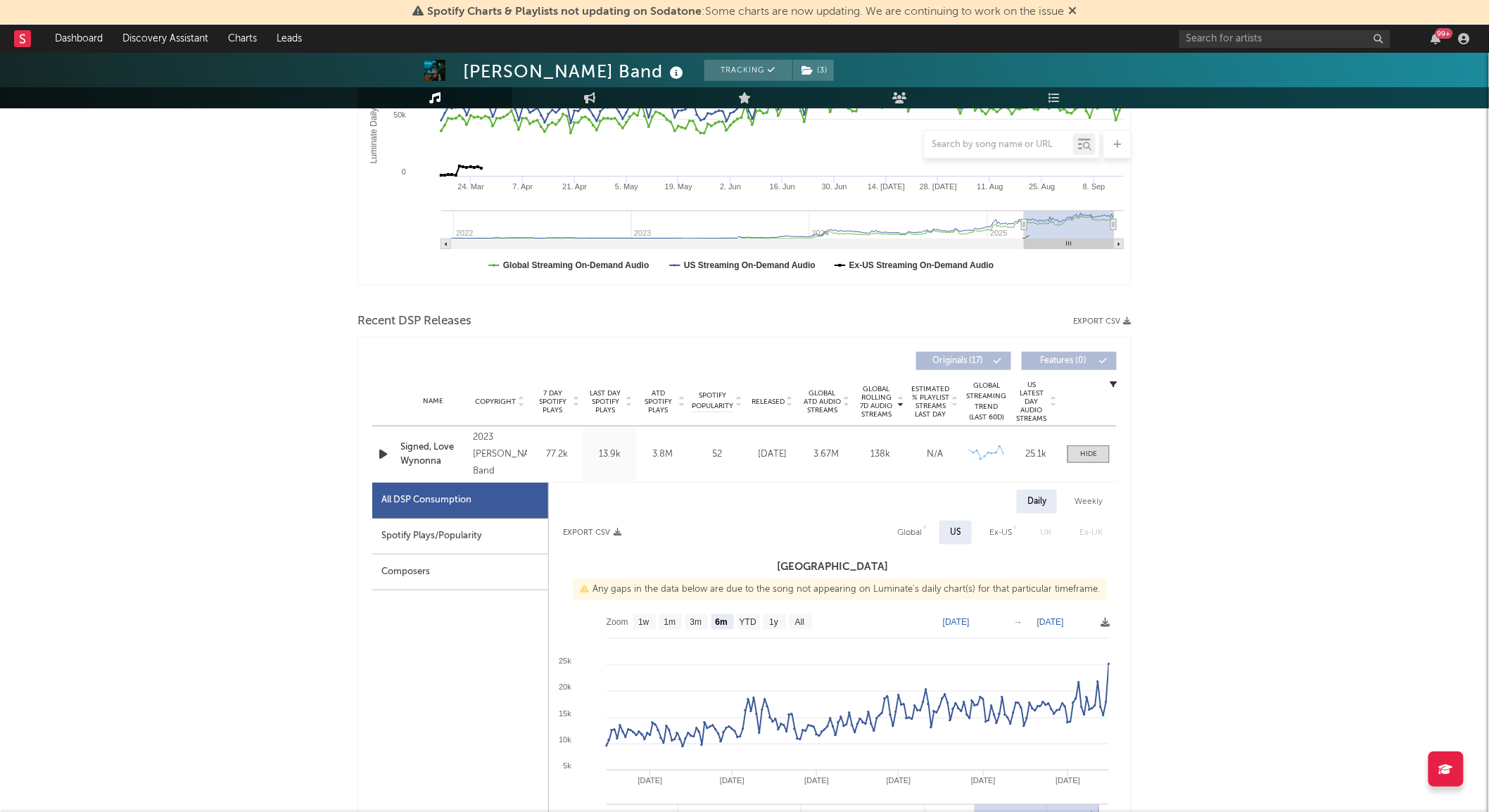
scroll to position [390, 0]
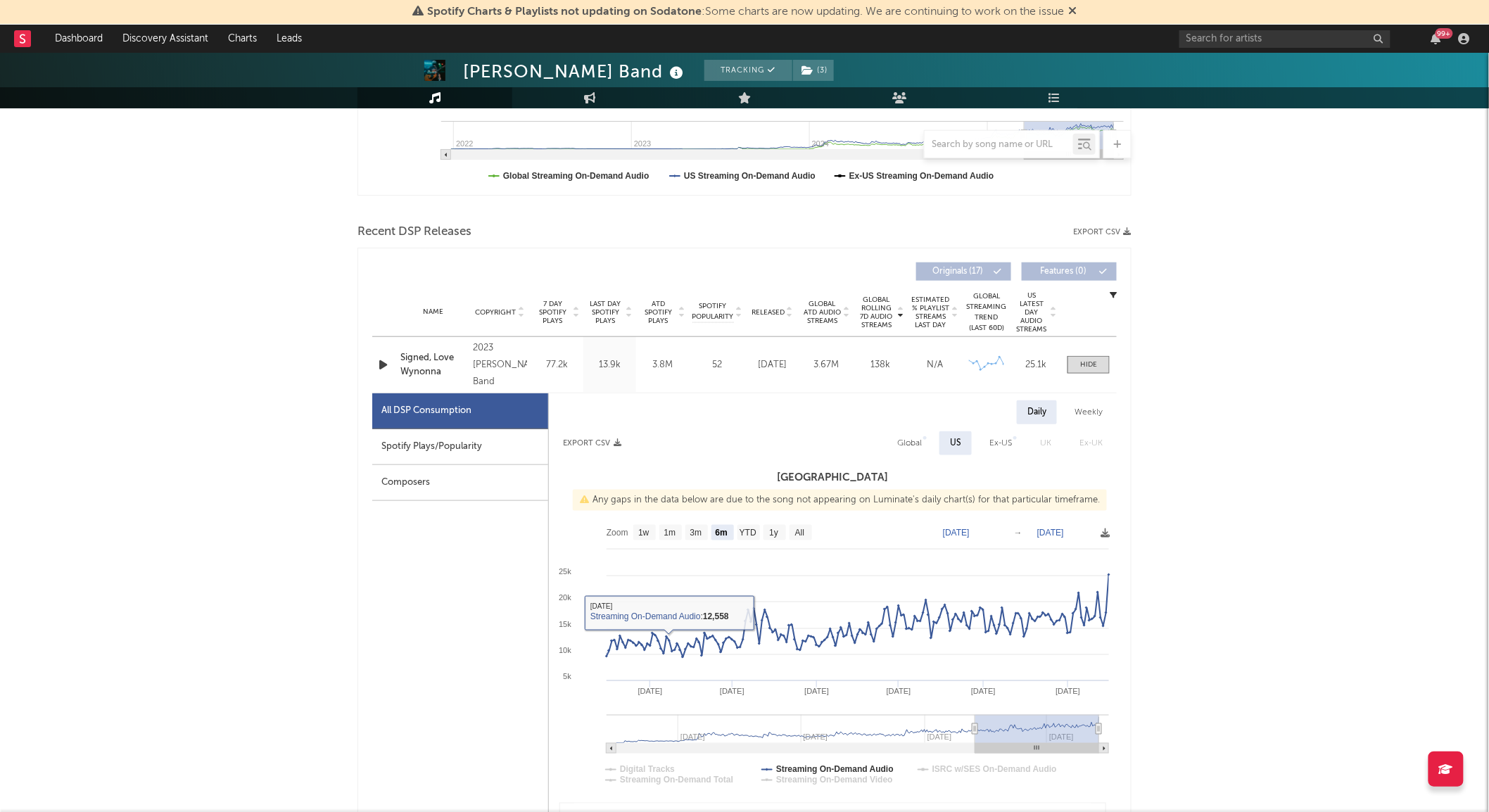
click at [448, 427] on div "All DSP Consumption" at bounding box center [460, 411] width 176 height 36
click at [461, 439] on div "Spotify Plays/Popularity" at bounding box center [460, 448] width 176 height 36
select select "6m"
select select "1w"
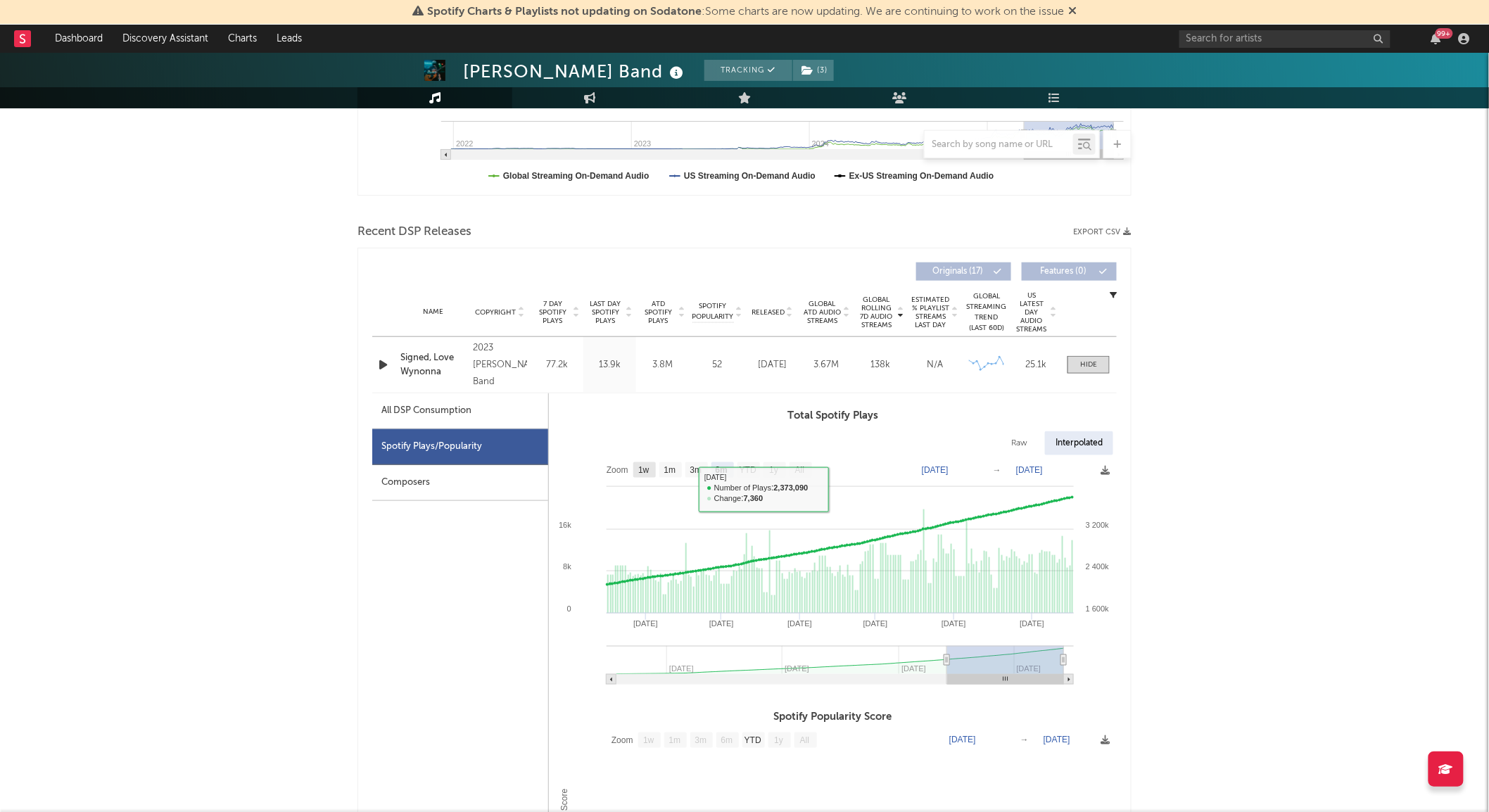
click at [644, 468] on text "1w" at bounding box center [643, 470] width 11 height 10
select select "1w"
type input "[DATE]"
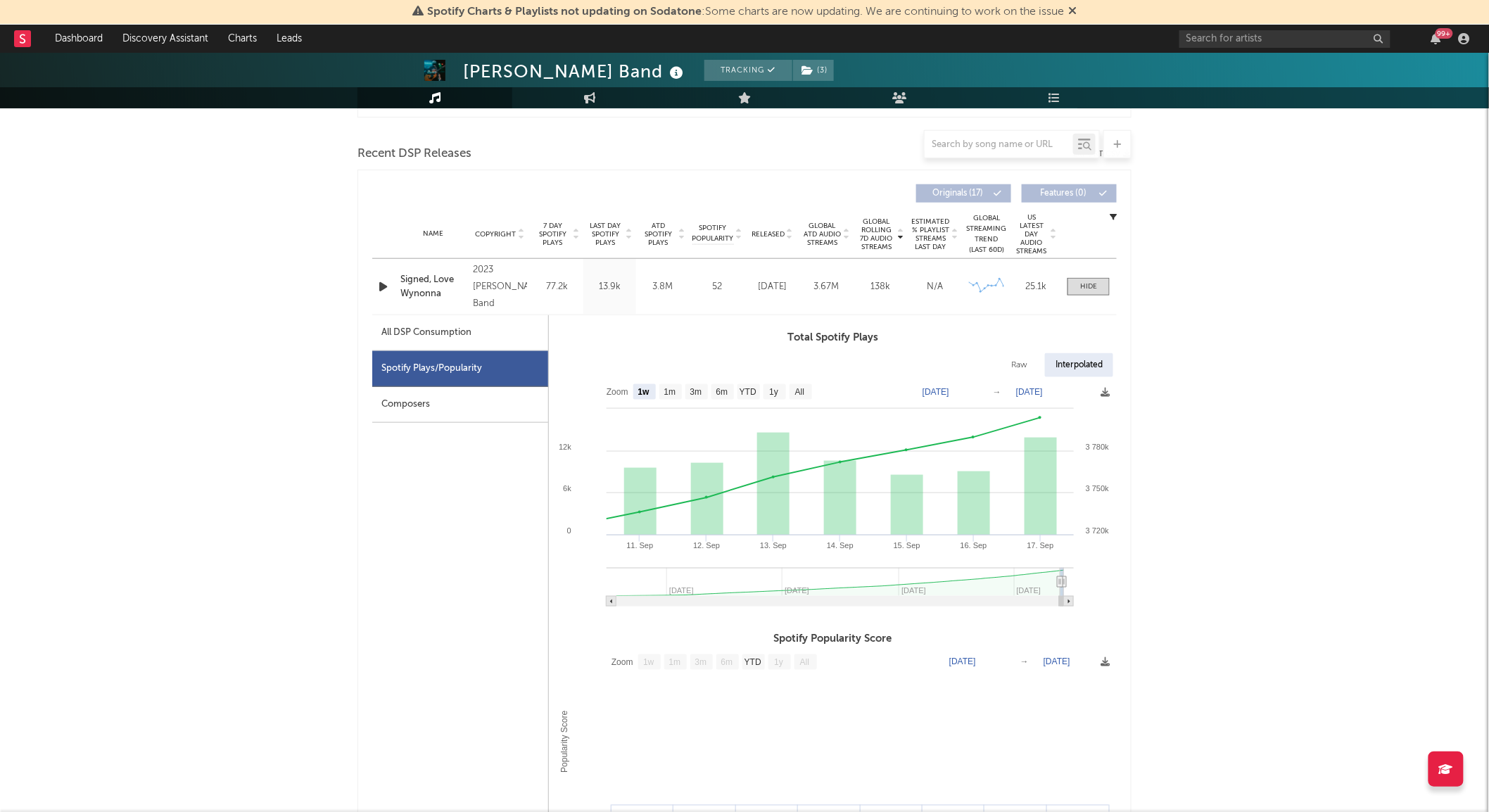
scroll to position [78, 0]
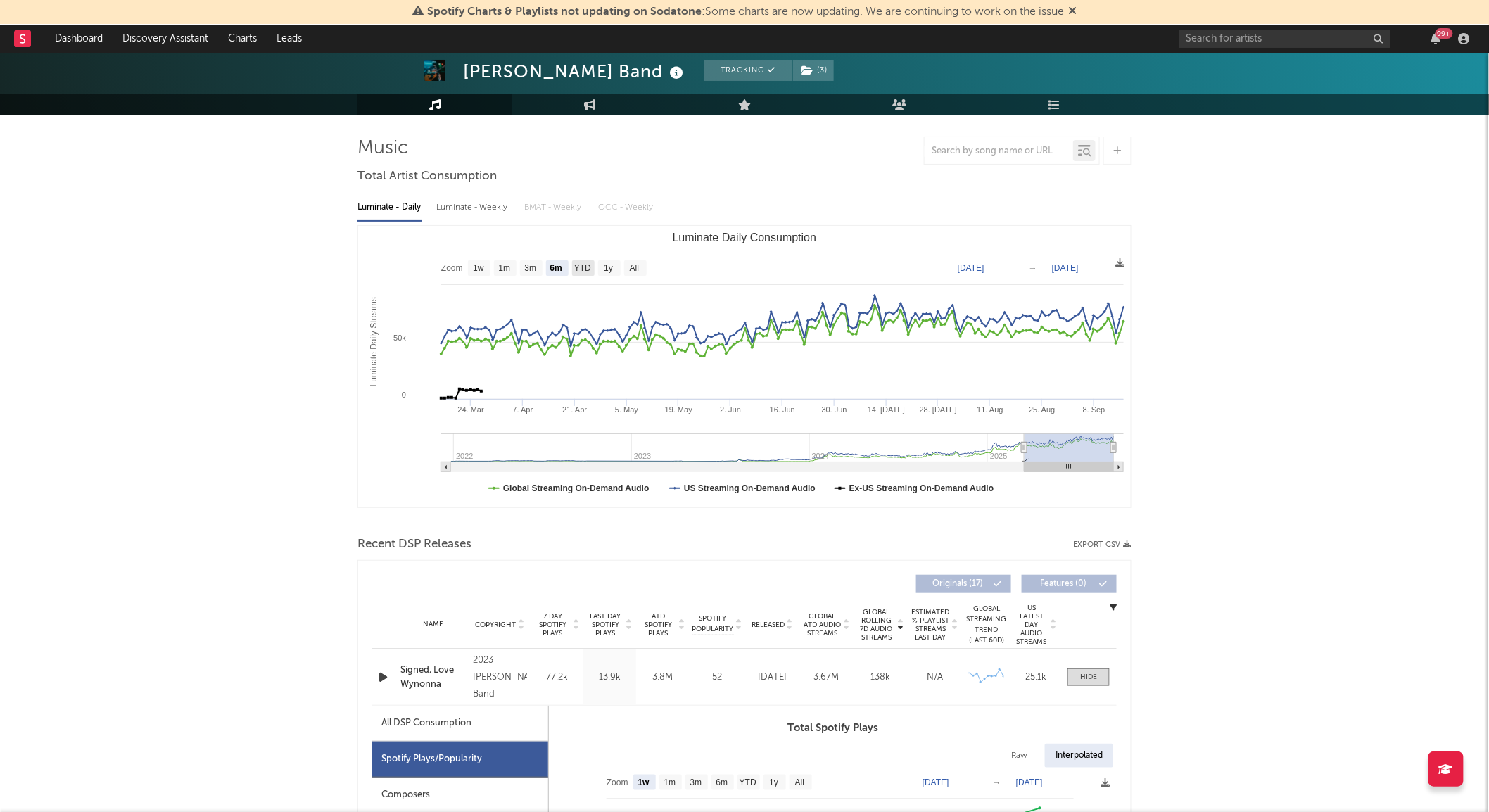
click at [581, 264] on text "YTD" at bounding box center [583, 269] width 17 height 10
select select "YTD"
type input "2025-01-01"
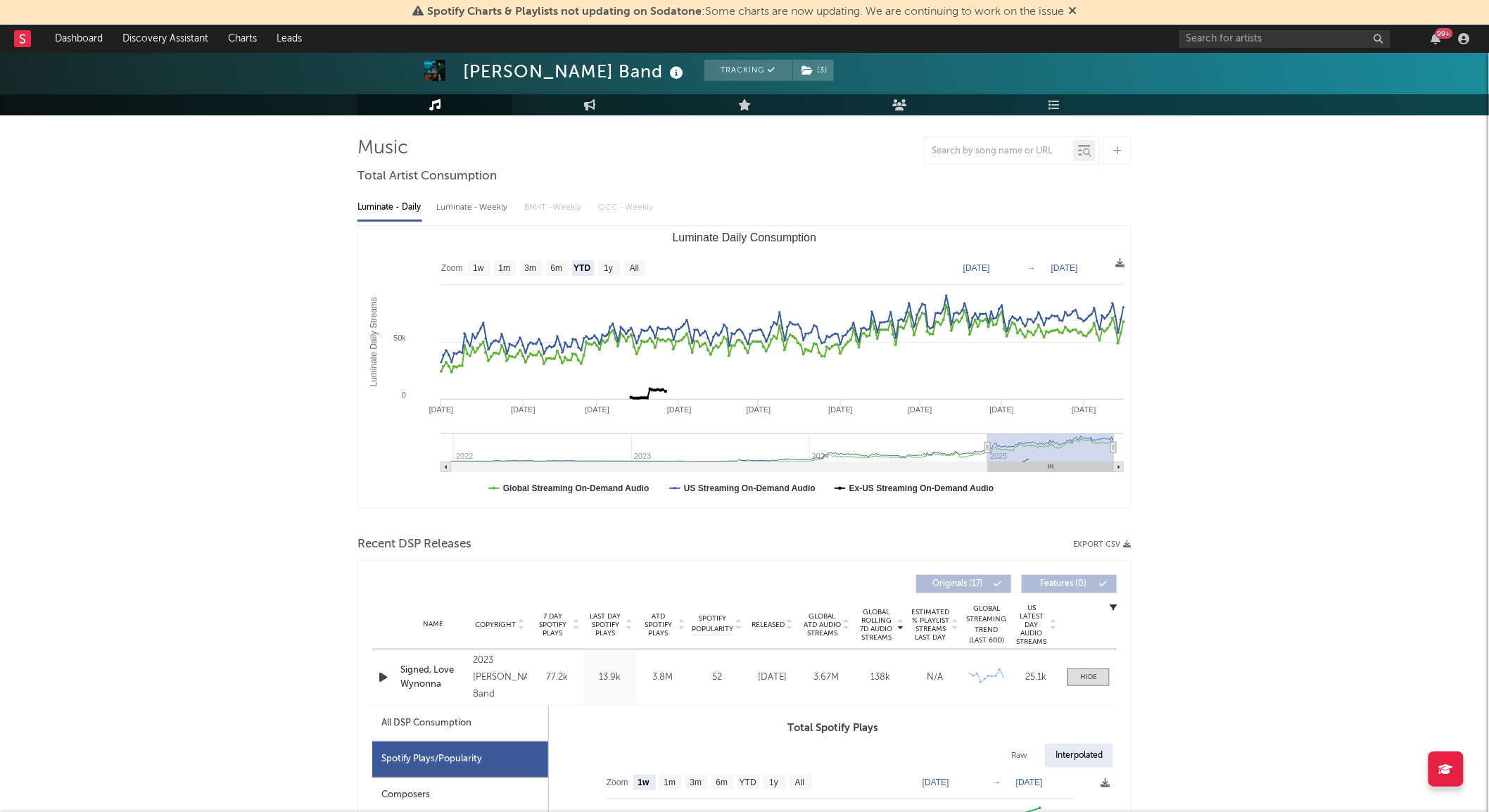
click at [490, 211] on div "Luminate - Weekly" at bounding box center [473, 208] width 74 height 24
select select "6m"
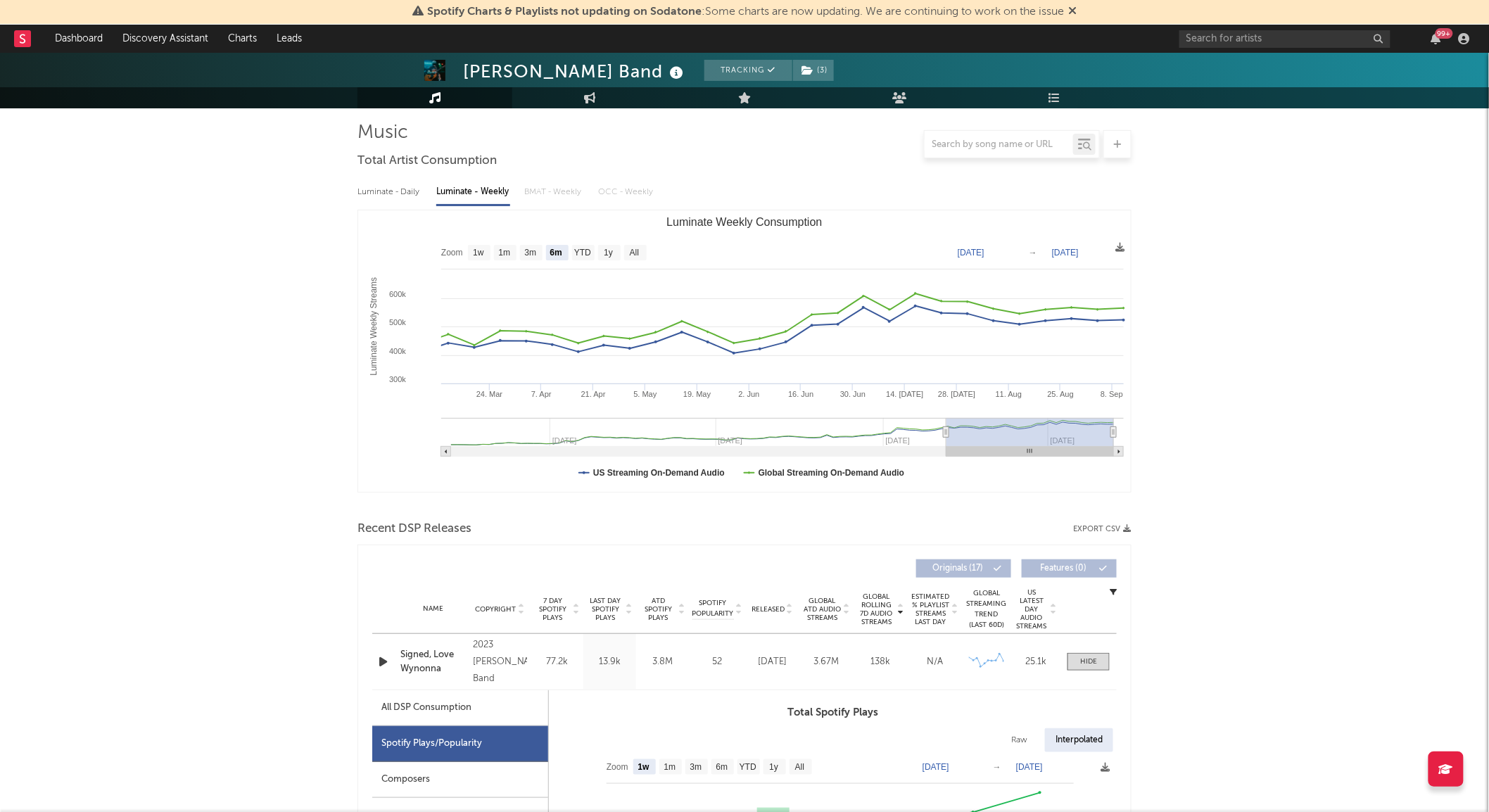
scroll to position [0, 0]
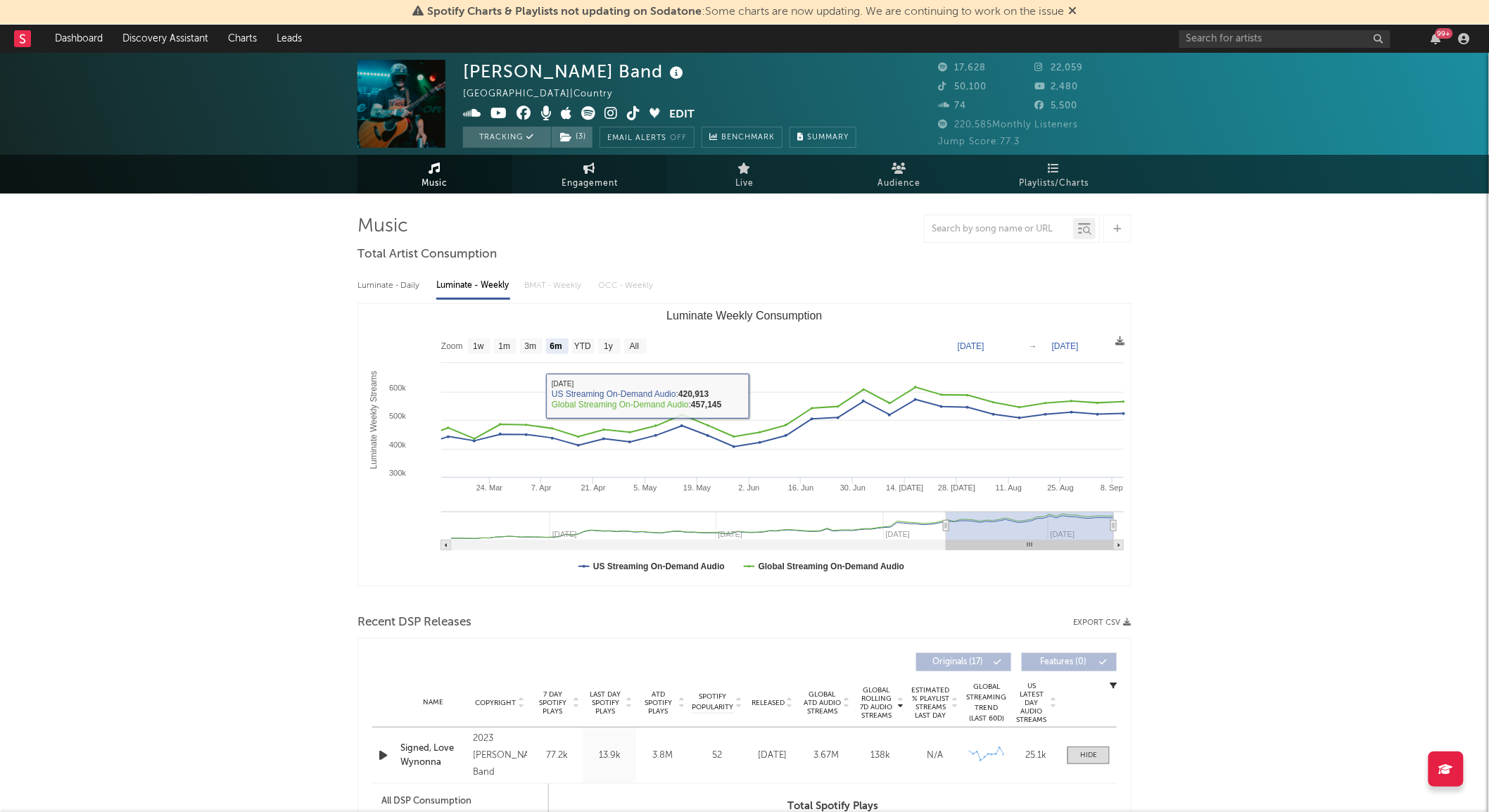
click at [579, 165] on link "Engagement" at bounding box center [590, 174] width 155 height 38
select select "1w"
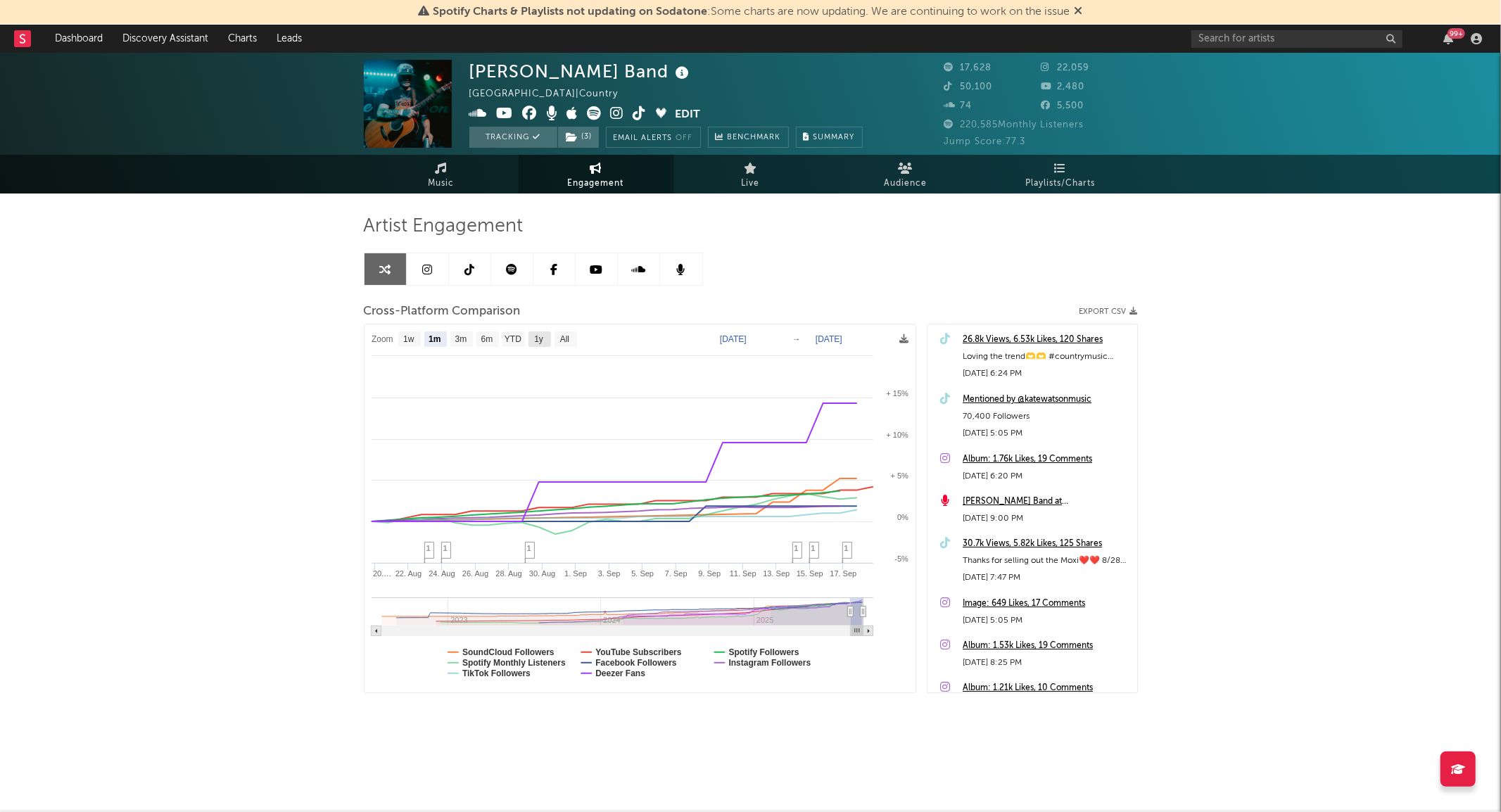
click at [538, 336] on text "1y" at bounding box center [538, 340] width 9 height 10
select select "1y"
type input "2024-09-18"
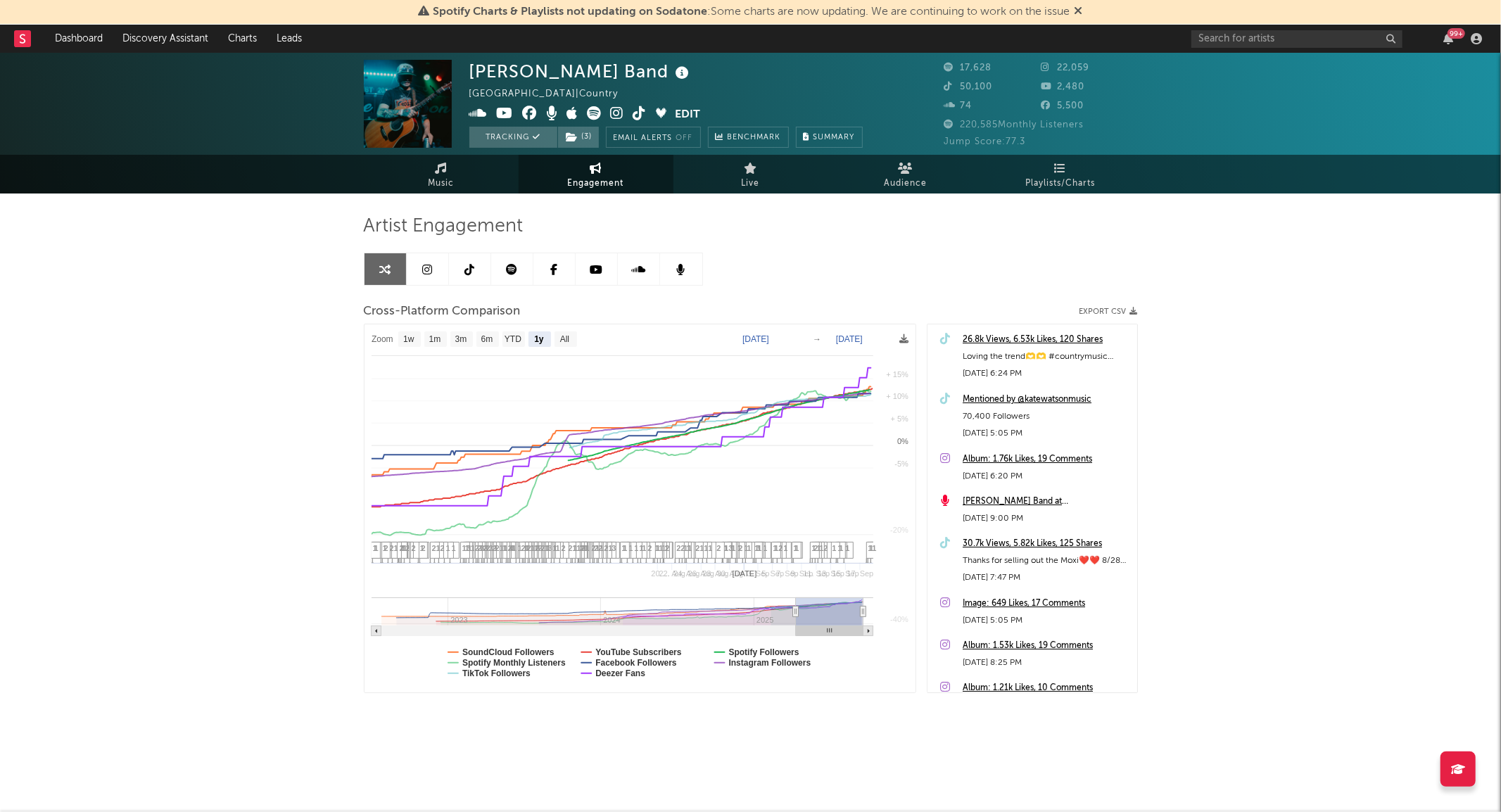
select select "1y"
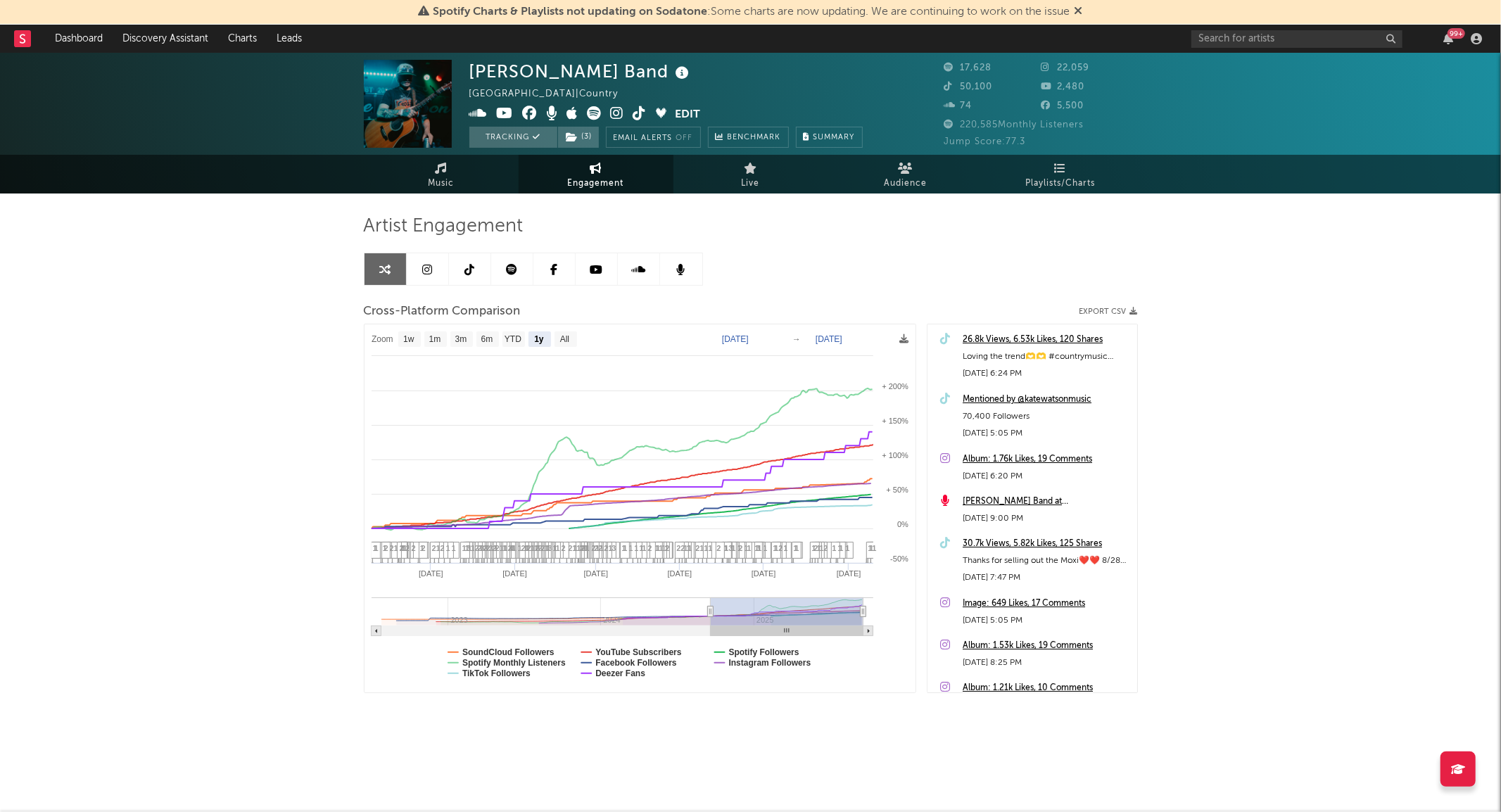
click at [1078, 399] on div "Mentioned by @katewatsonmusic" at bounding box center [1046, 399] width 168 height 17
click at [471, 272] on icon at bounding box center [469, 269] width 10 height 11
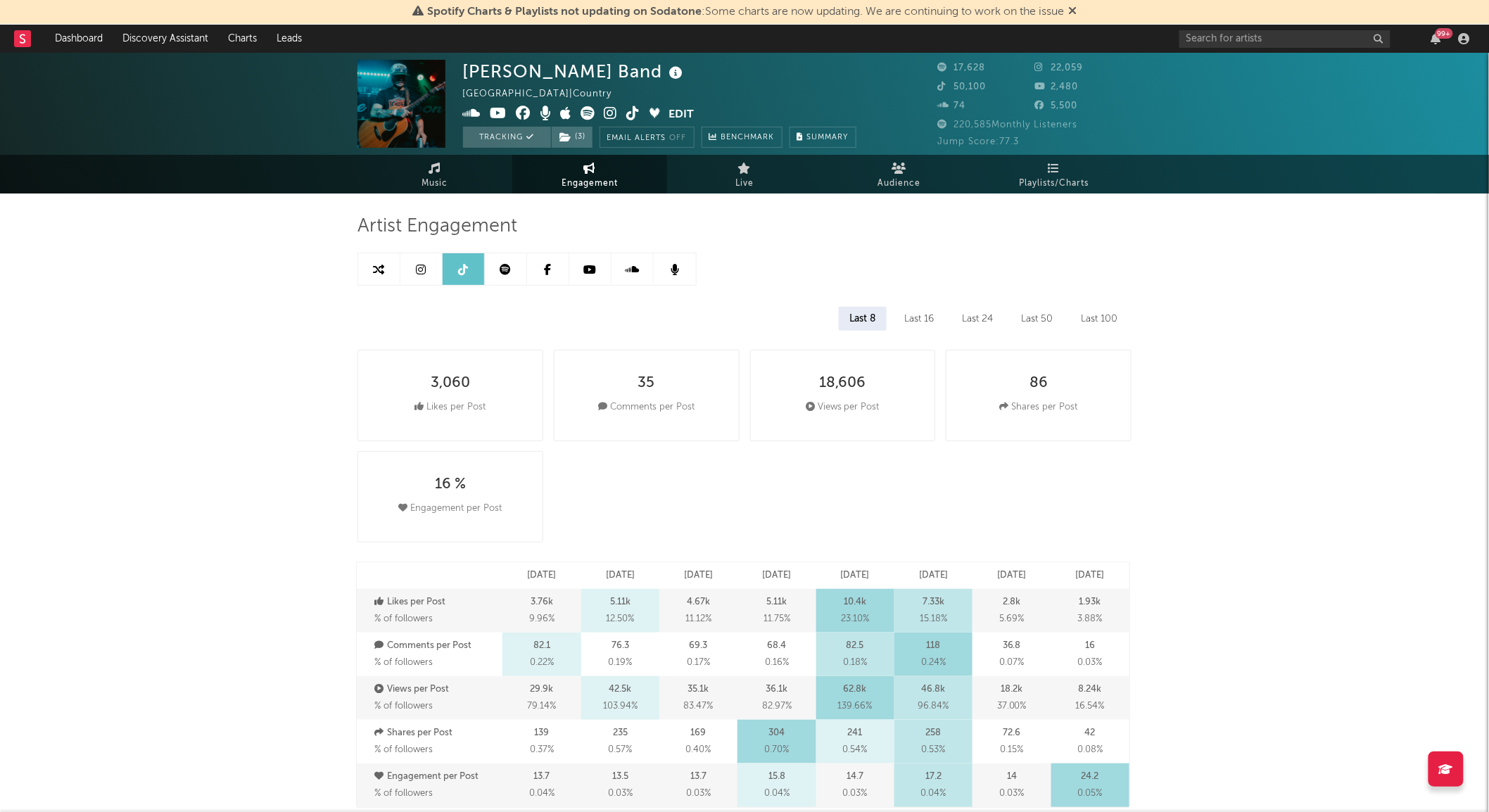
select select "6m"
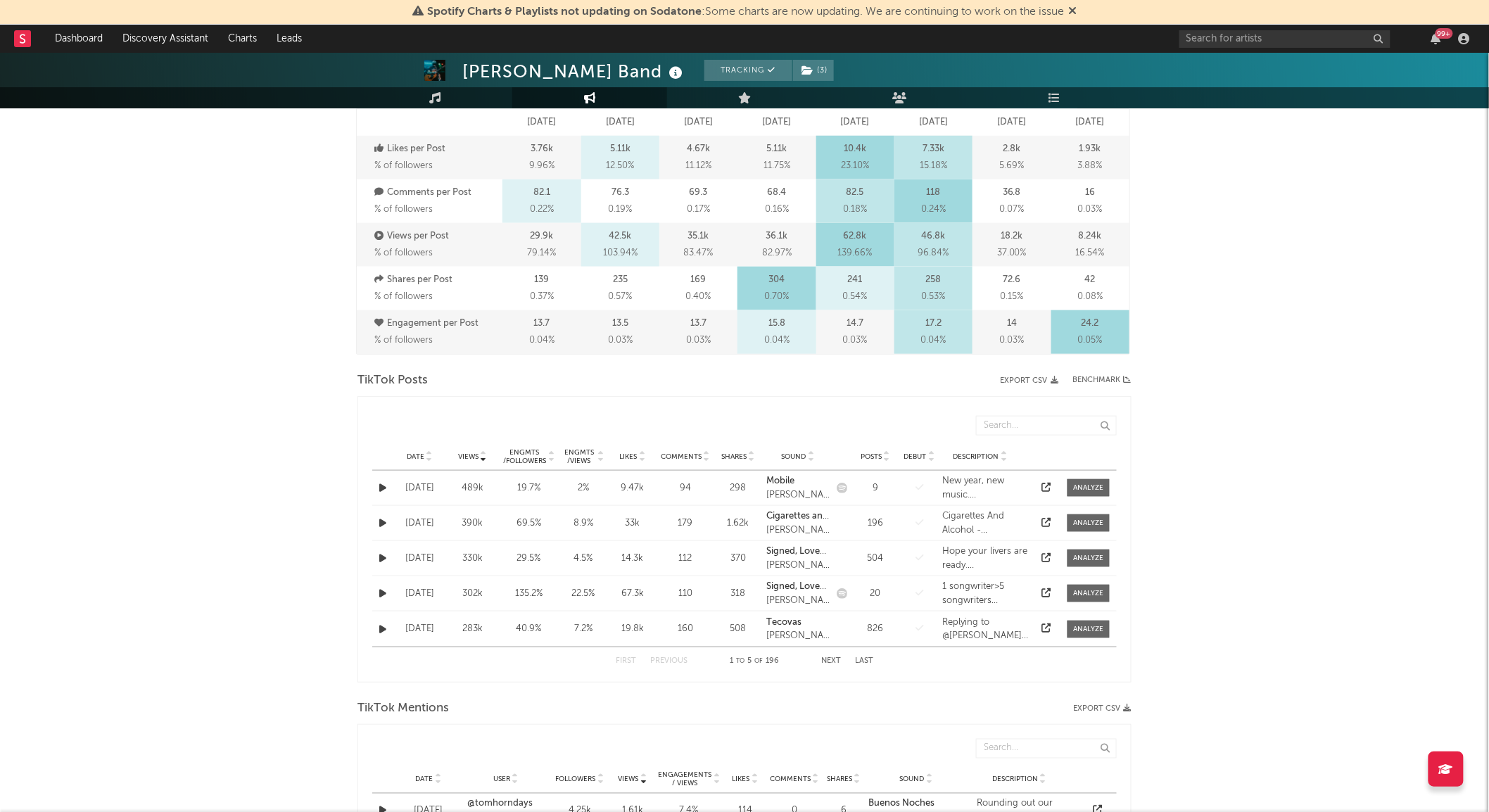
scroll to position [625, 0]
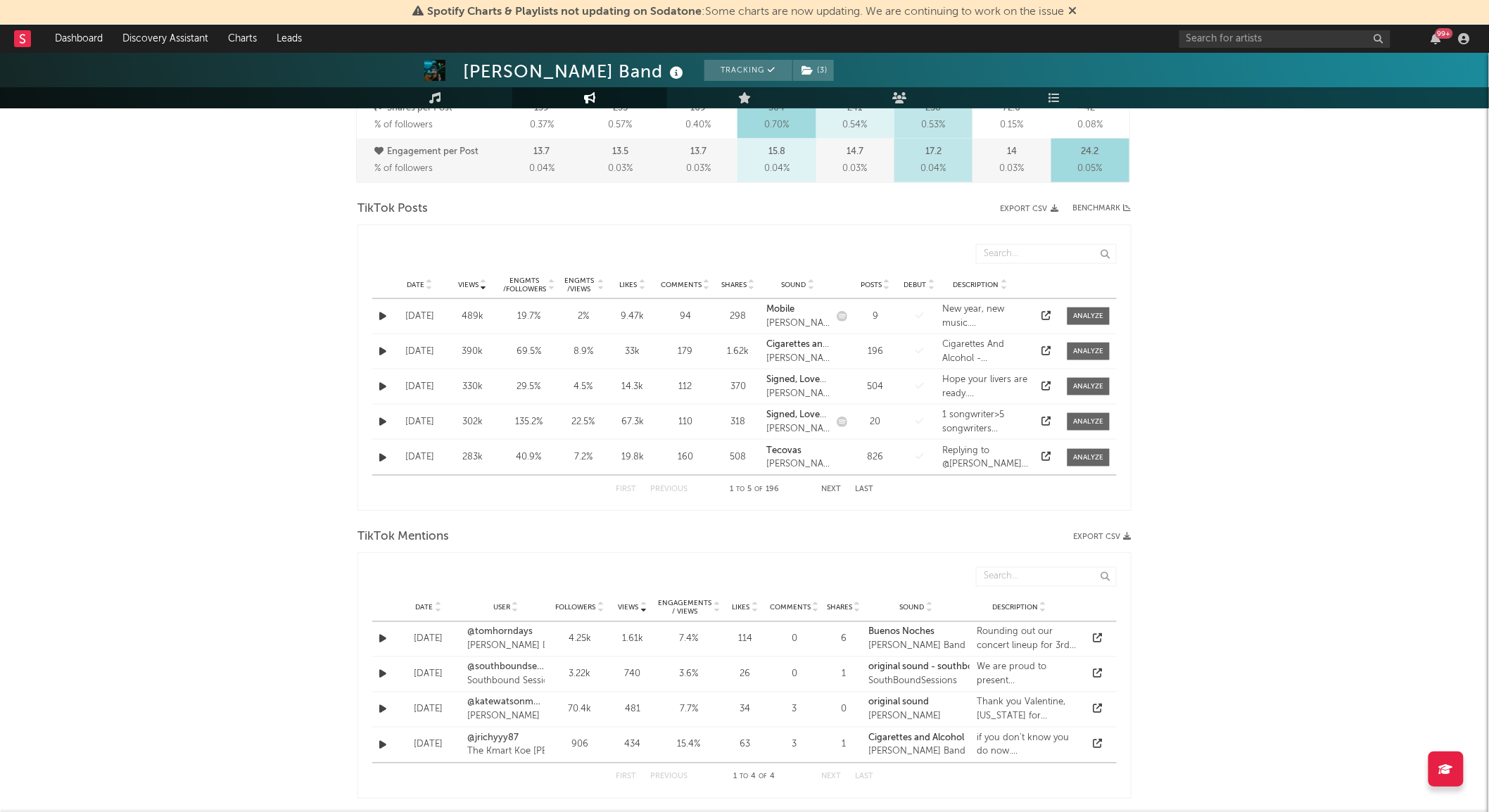
click at [421, 283] on span "Date" at bounding box center [415, 285] width 17 height 8
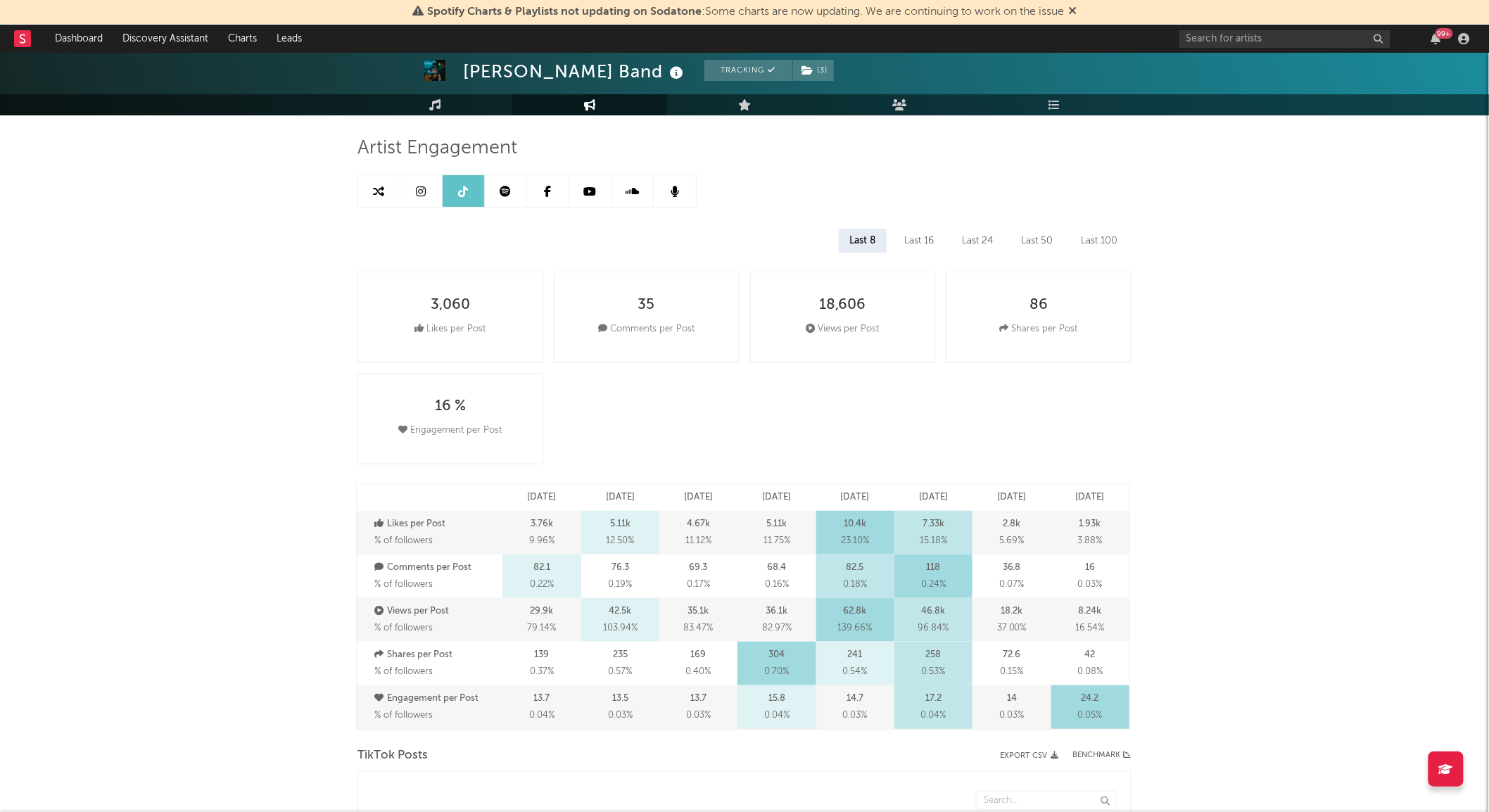
scroll to position [0, 0]
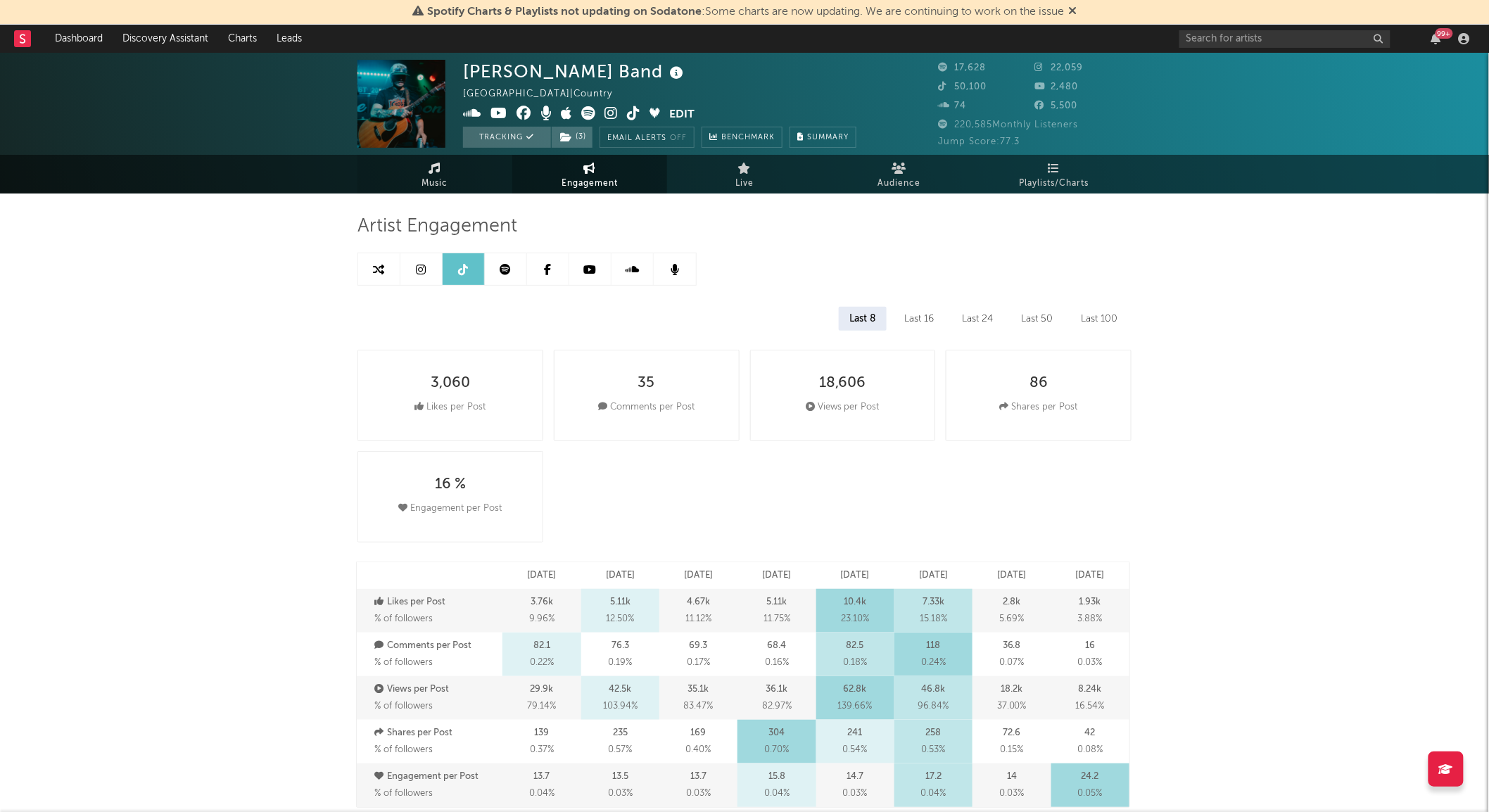
click at [463, 169] on link "Music" at bounding box center [434, 174] width 155 height 38
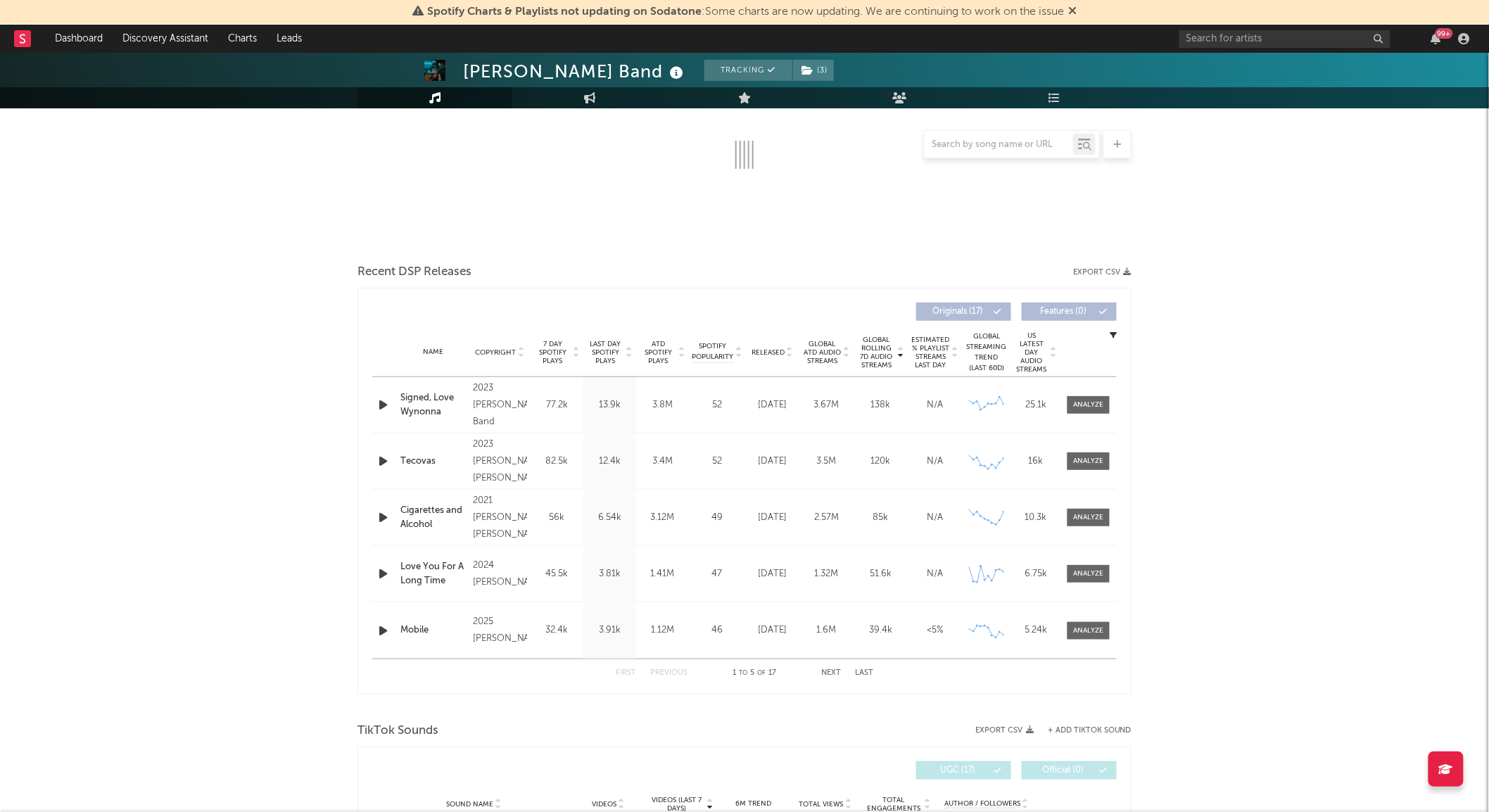
select select "6m"
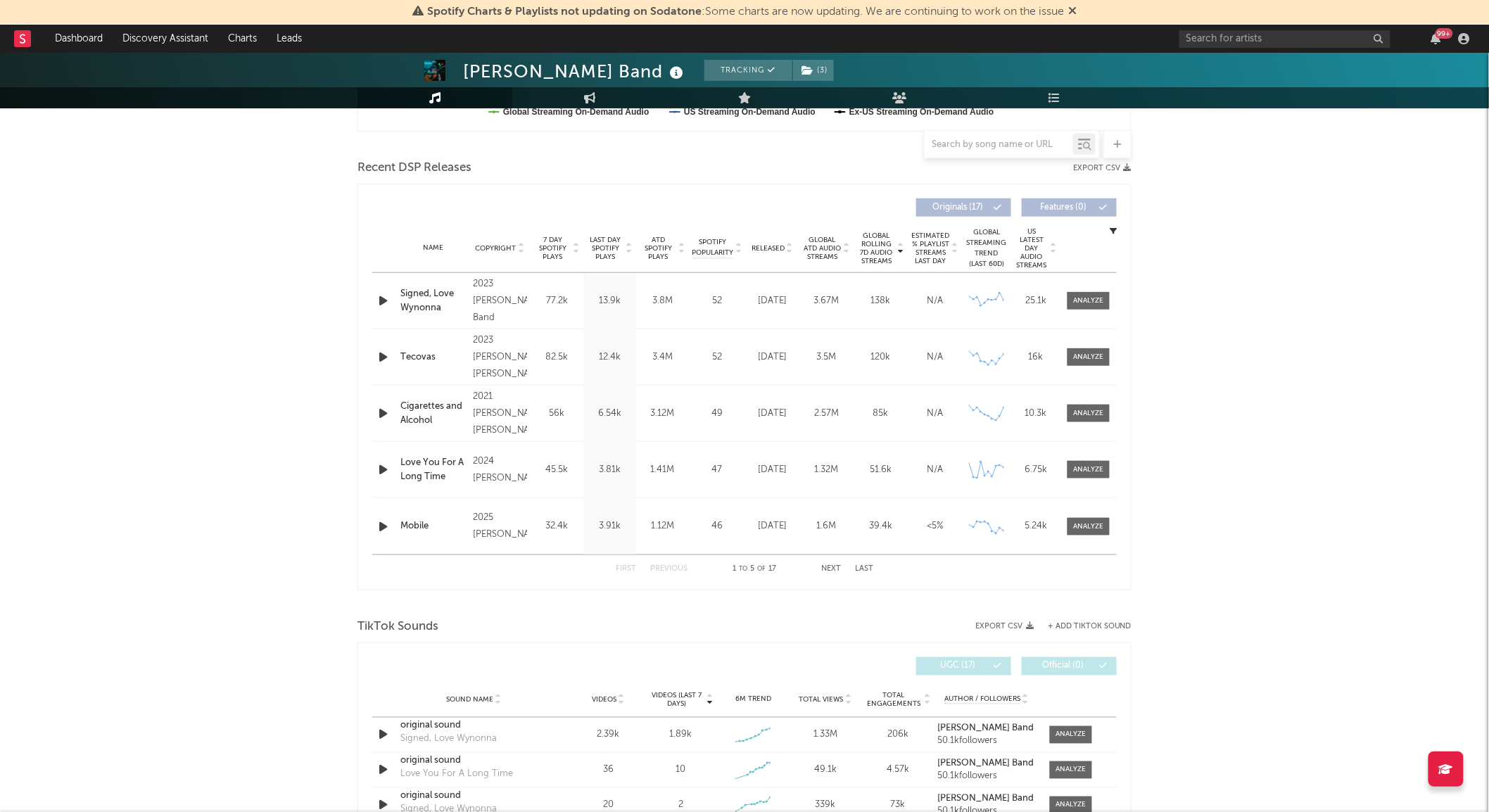
scroll to position [689, 0]
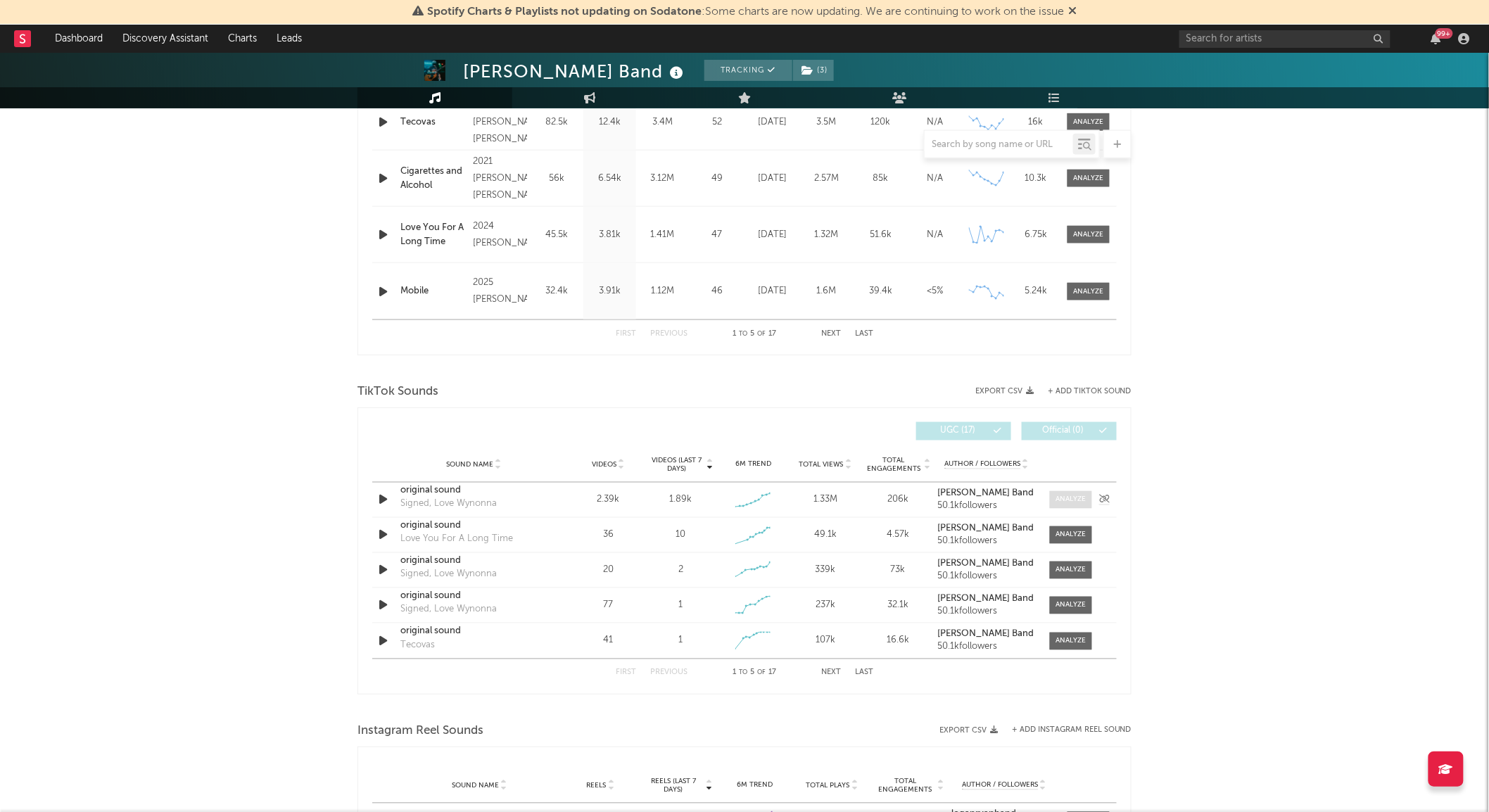
click at [1068, 504] on div at bounding box center [1071, 500] width 30 height 11
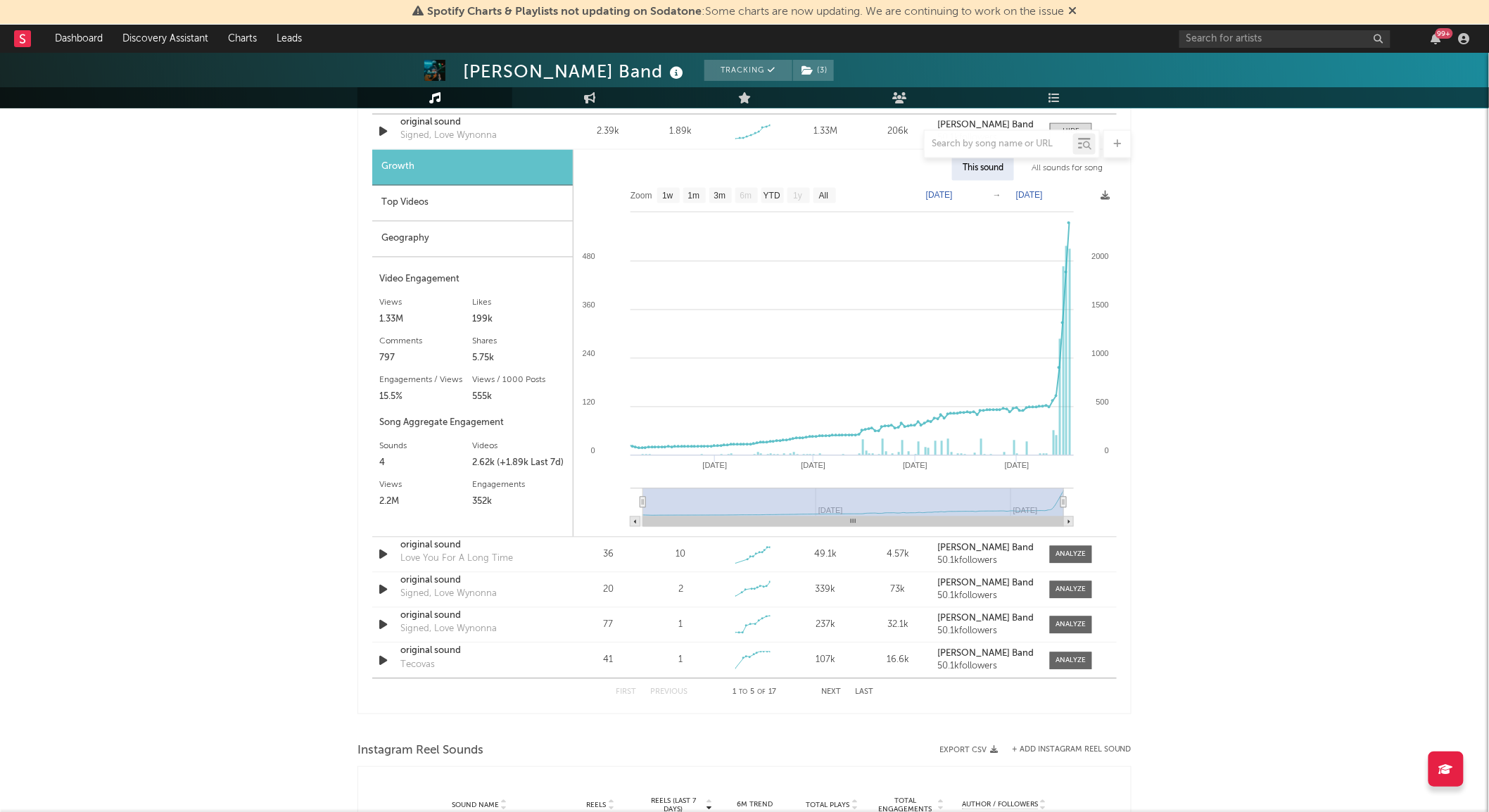
scroll to position [1080, 0]
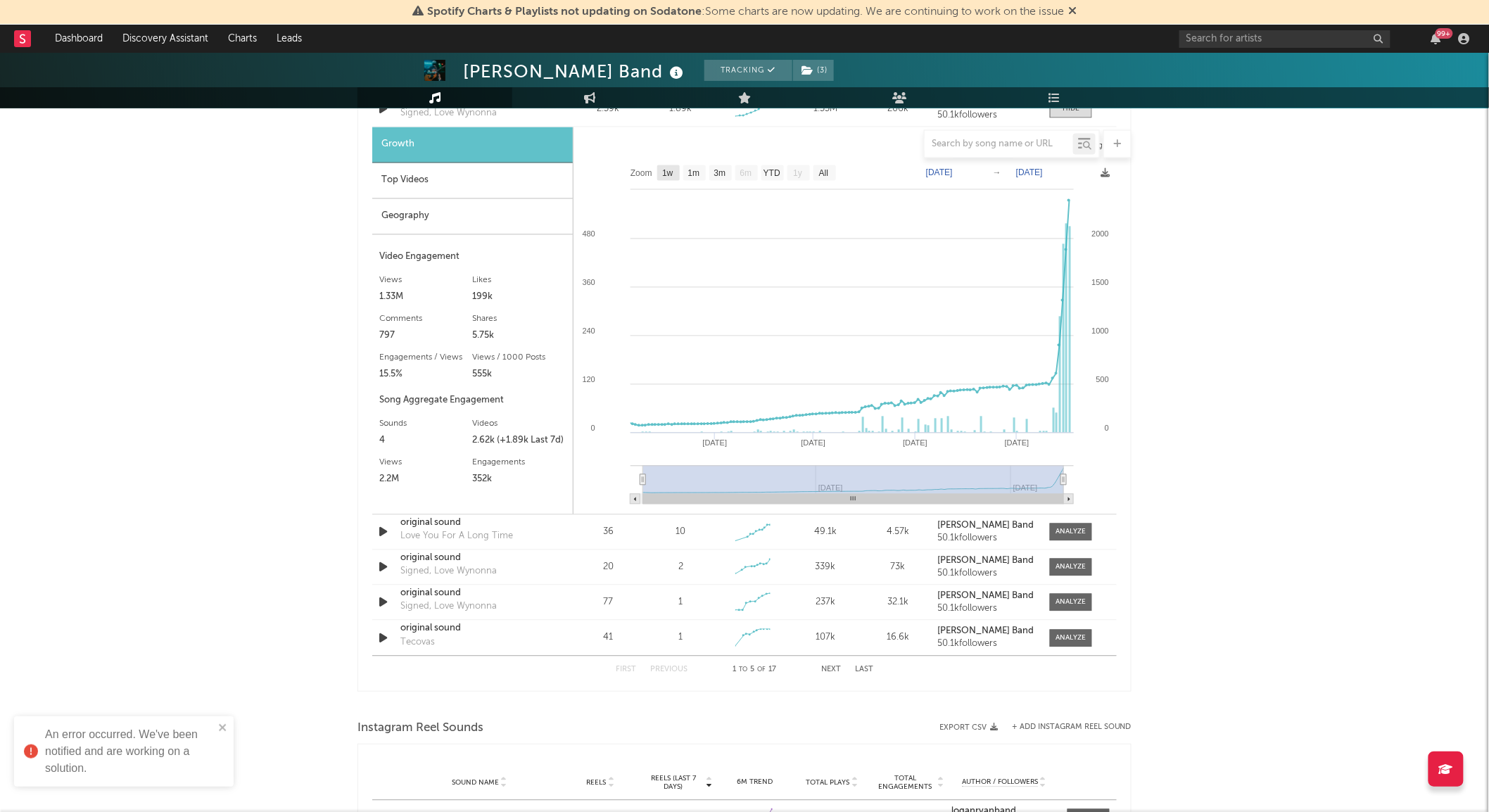
click at [664, 170] on text "1w" at bounding box center [667, 174] width 11 height 10
select select "1w"
type input "[DATE]"
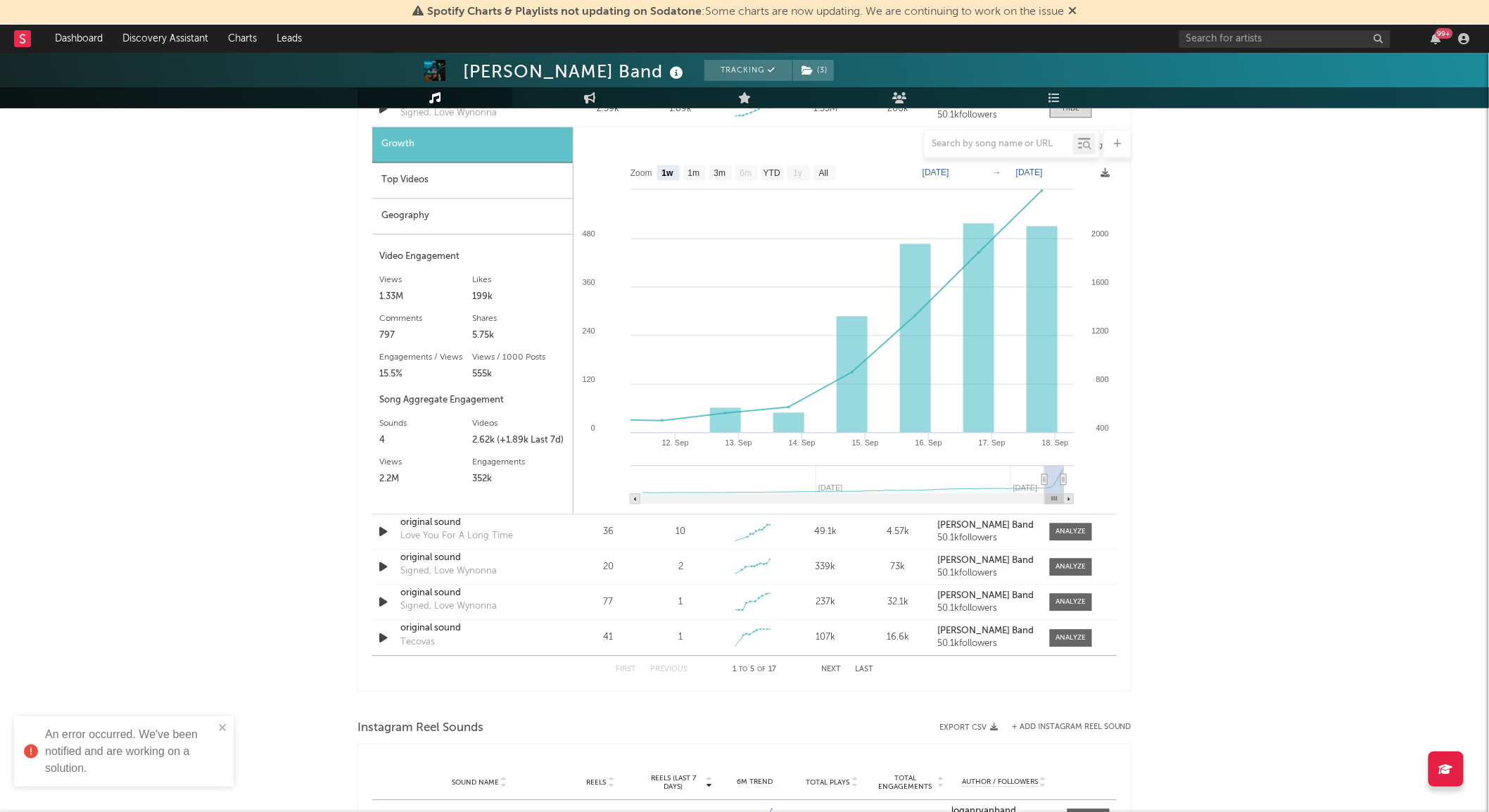
click at [508, 177] on div "Top Videos" at bounding box center [473, 181] width 201 height 36
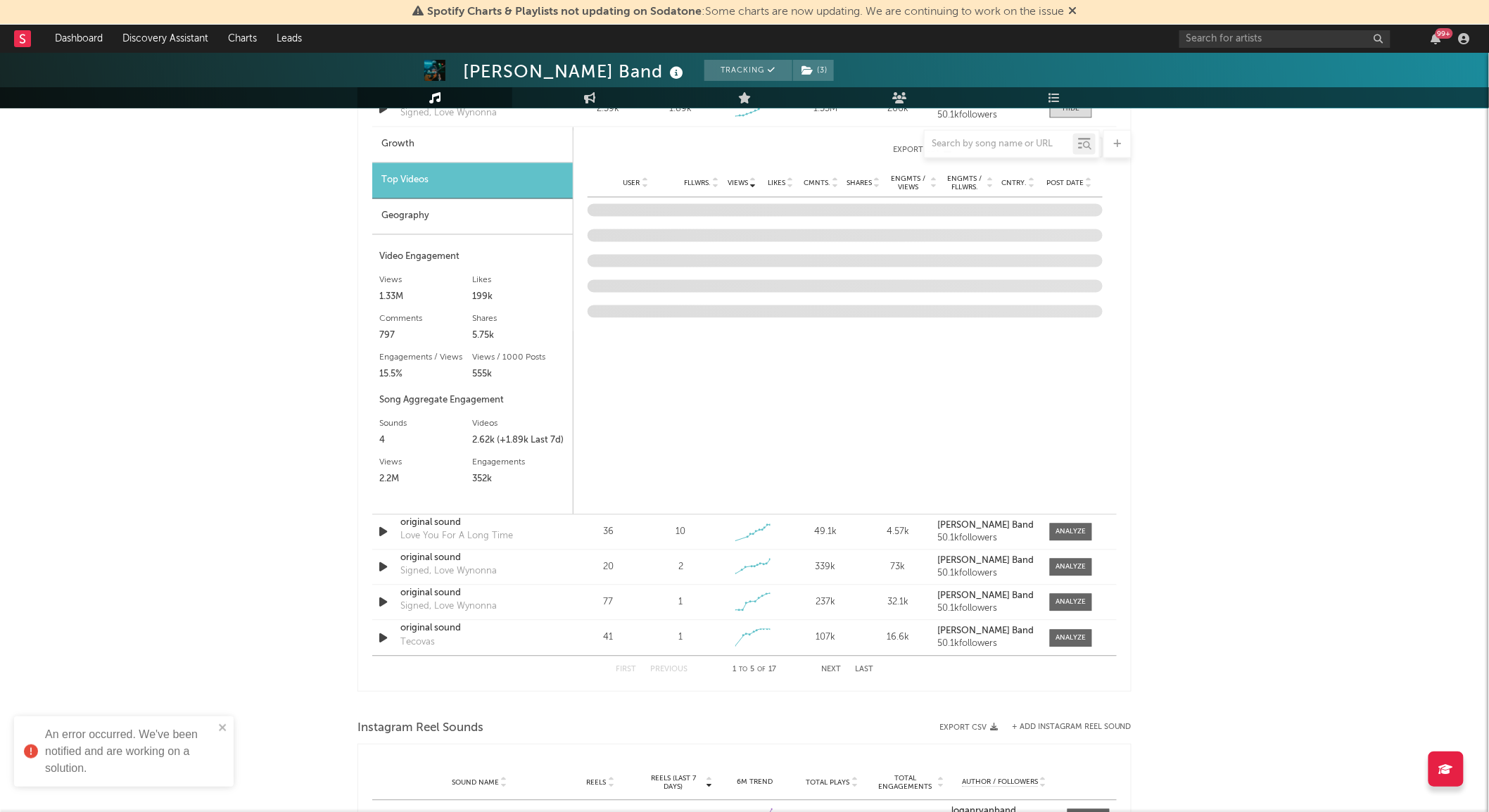
click at [469, 140] on div at bounding box center [744, 143] width 774 height 28
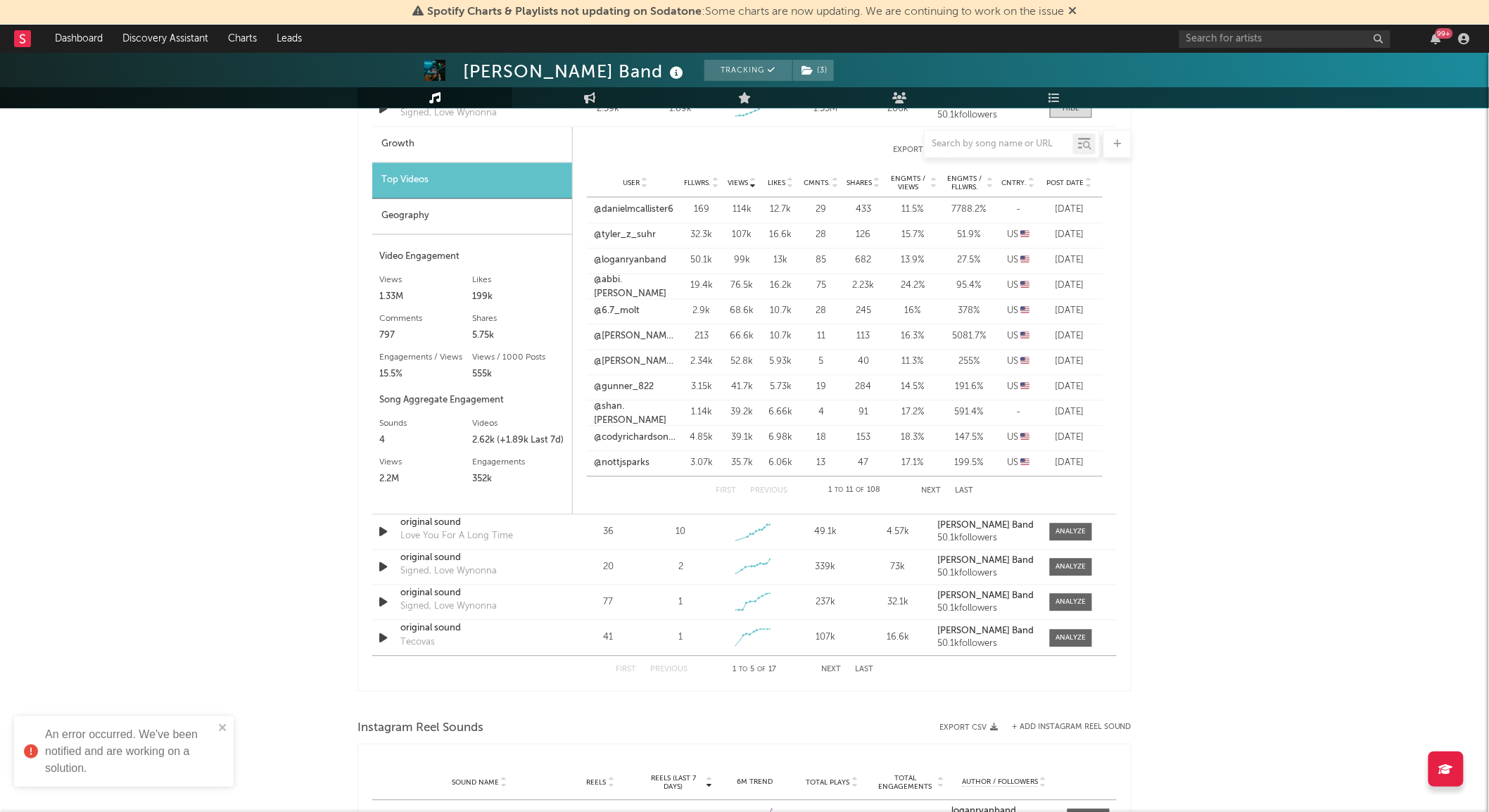
click at [1075, 183] on span "Post Date" at bounding box center [1065, 183] width 37 height 8
click at [937, 489] on button "Next" at bounding box center [932, 491] width 20 height 8
click at [937, 488] on button "Next" at bounding box center [932, 491] width 20 height 8
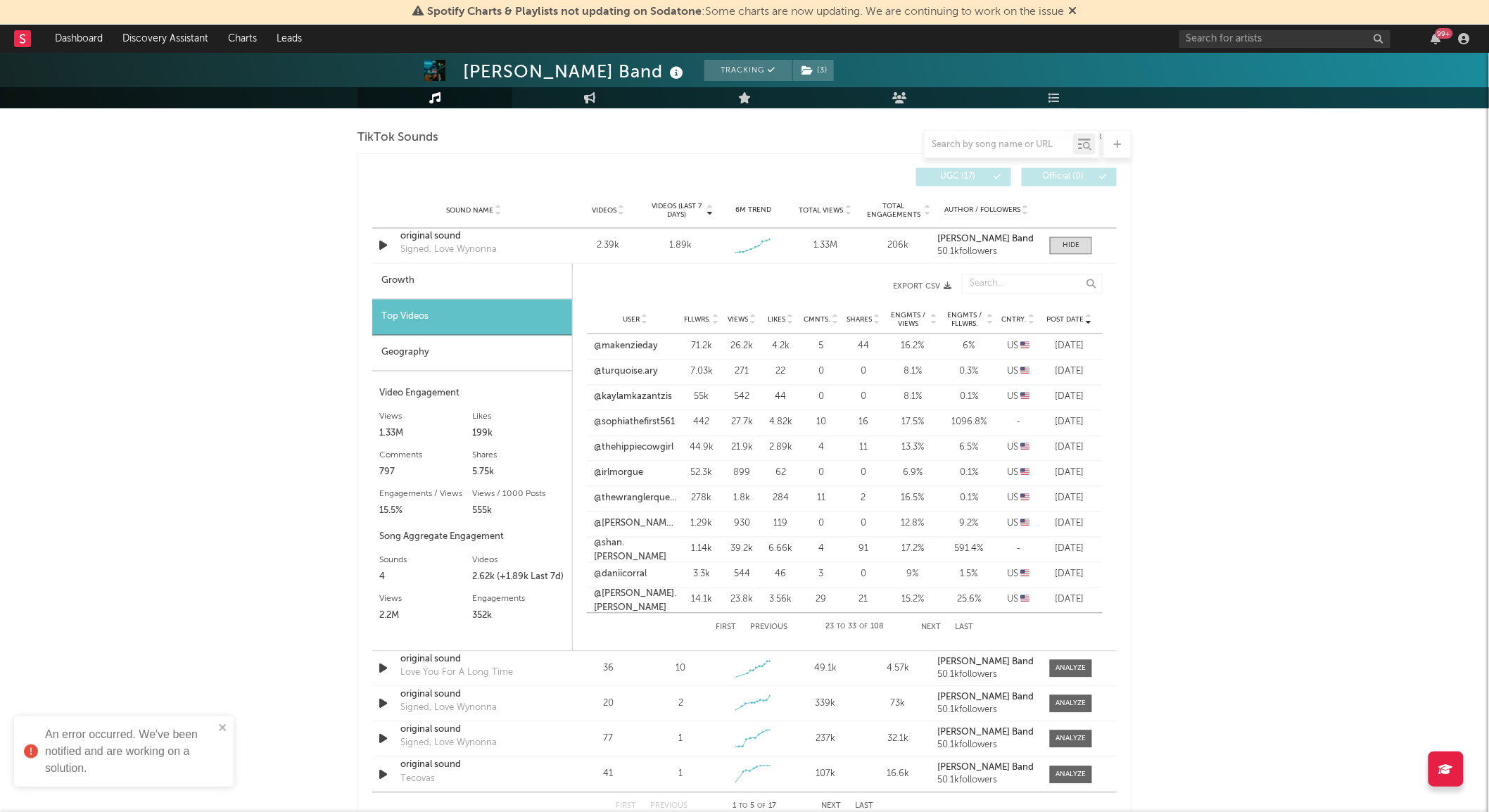
scroll to position [767, 0]
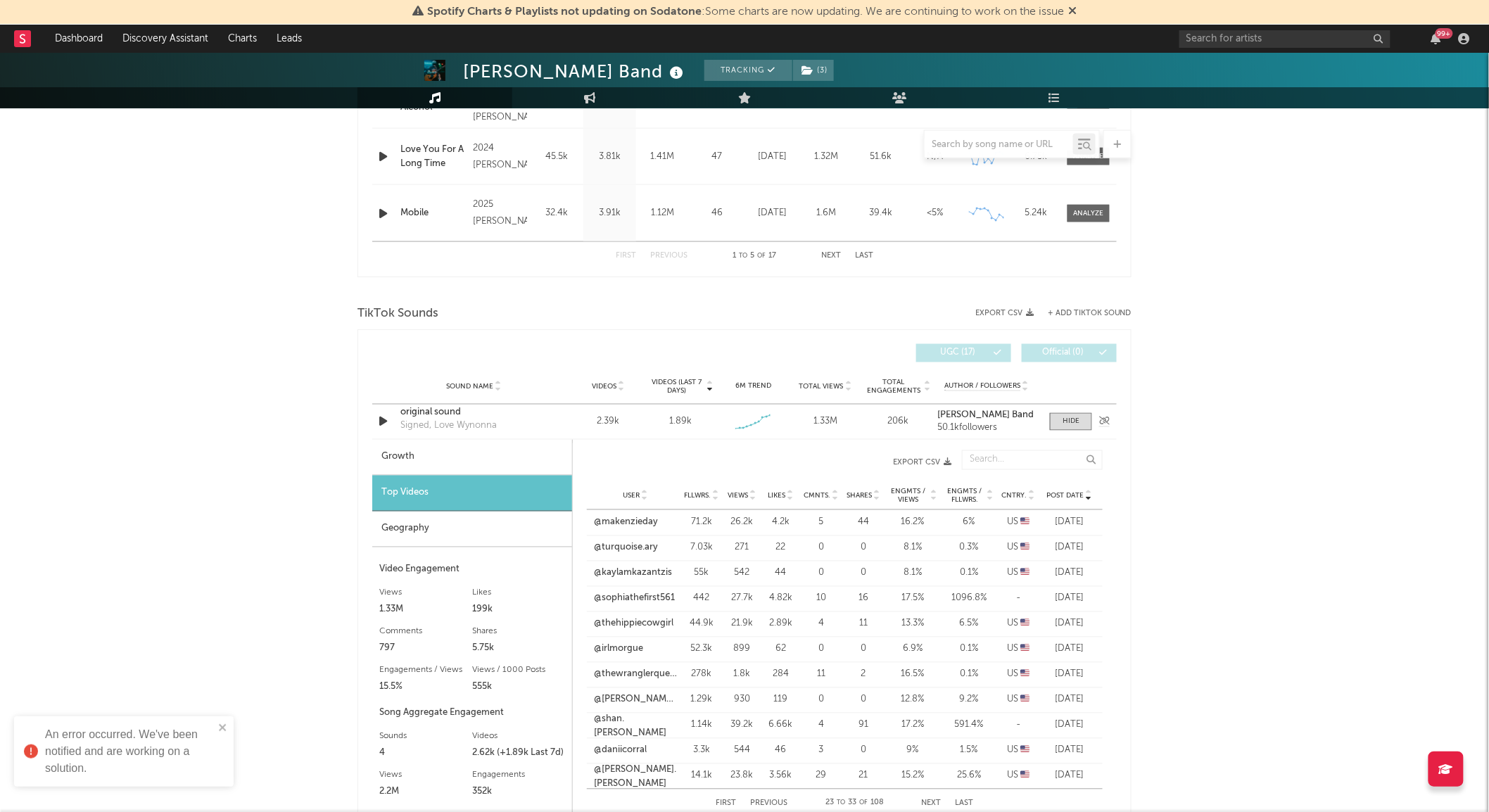
click at [544, 435] on div "original sound Signed, Love Wynonna" at bounding box center [473, 422] width 147 height 32
click at [437, 404] on div "Sound Name Videos Videos (last 7 days) Weekly Growth % 6M Trend Total Views Tot…" at bounding box center [744, 386] width 744 height 35
click at [443, 414] on div "original sound" at bounding box center [473, 413] width 147 height 14
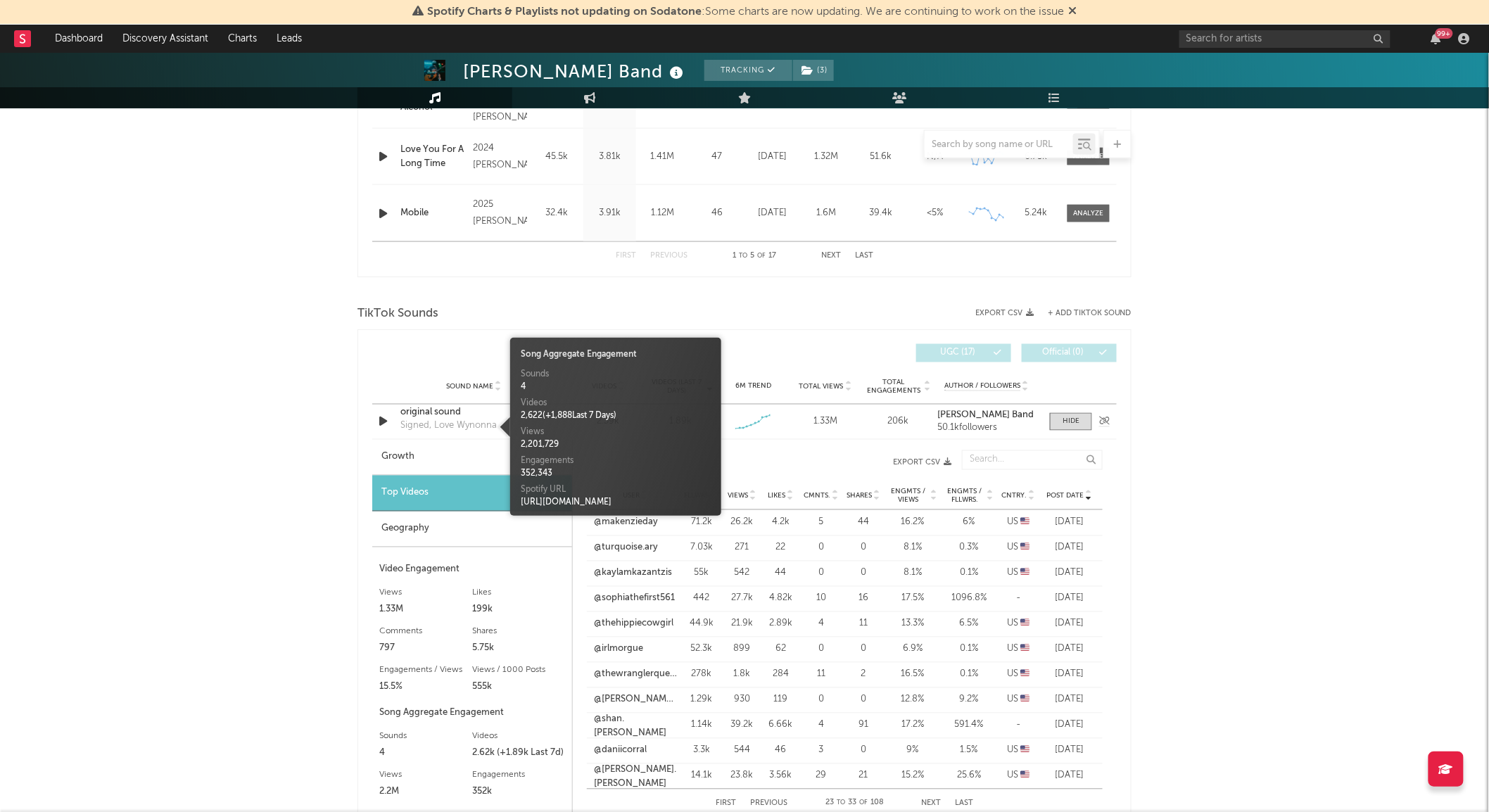
click at [462, 423] on div "Signed, Love Wynonna" at bounding box center [449, 426] width 97 height 14
click at [460, 414] on div "original sound" at bounding box center [473, 413] width 147 height 14
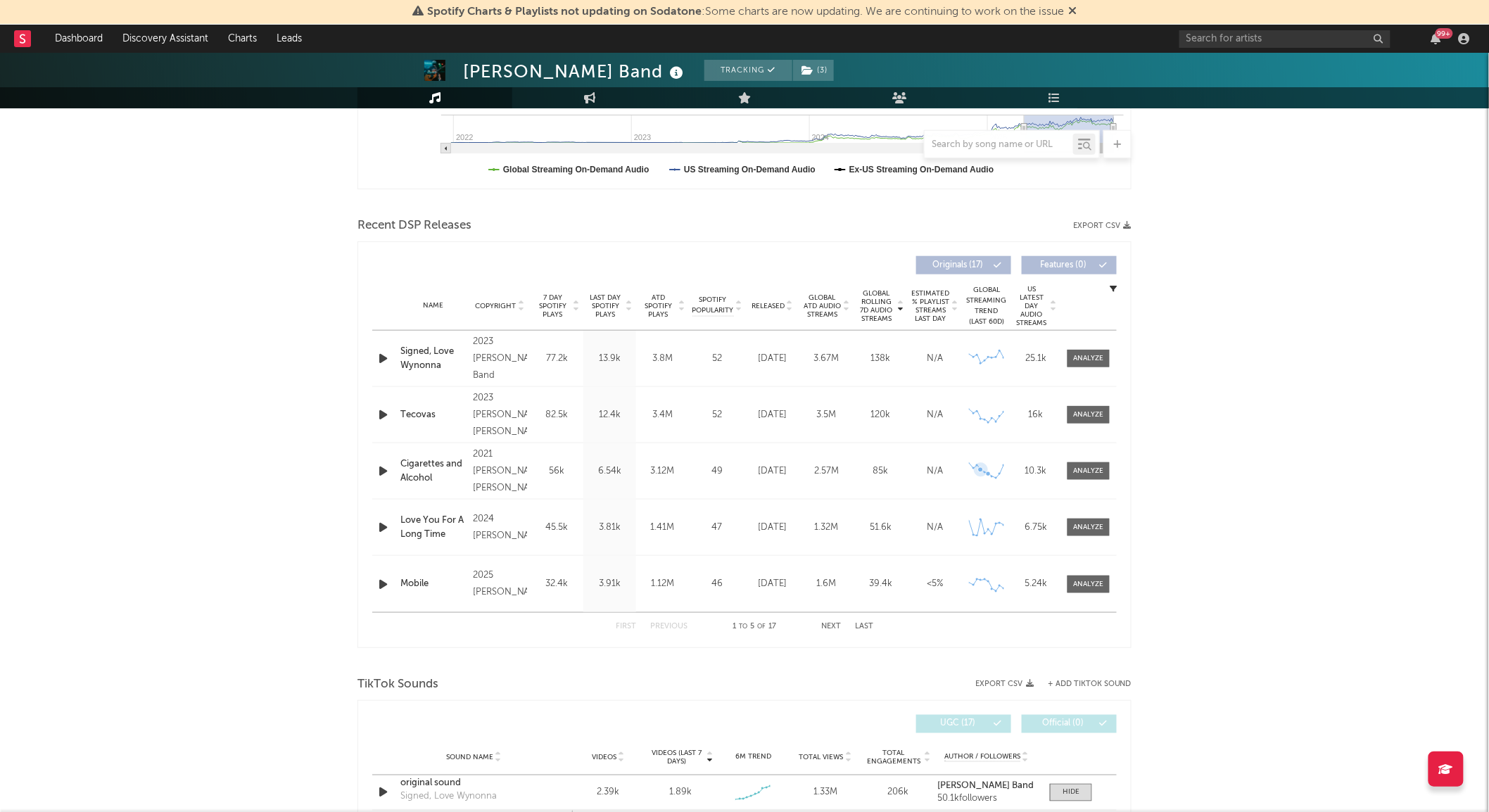
scroll to position [298, 0]
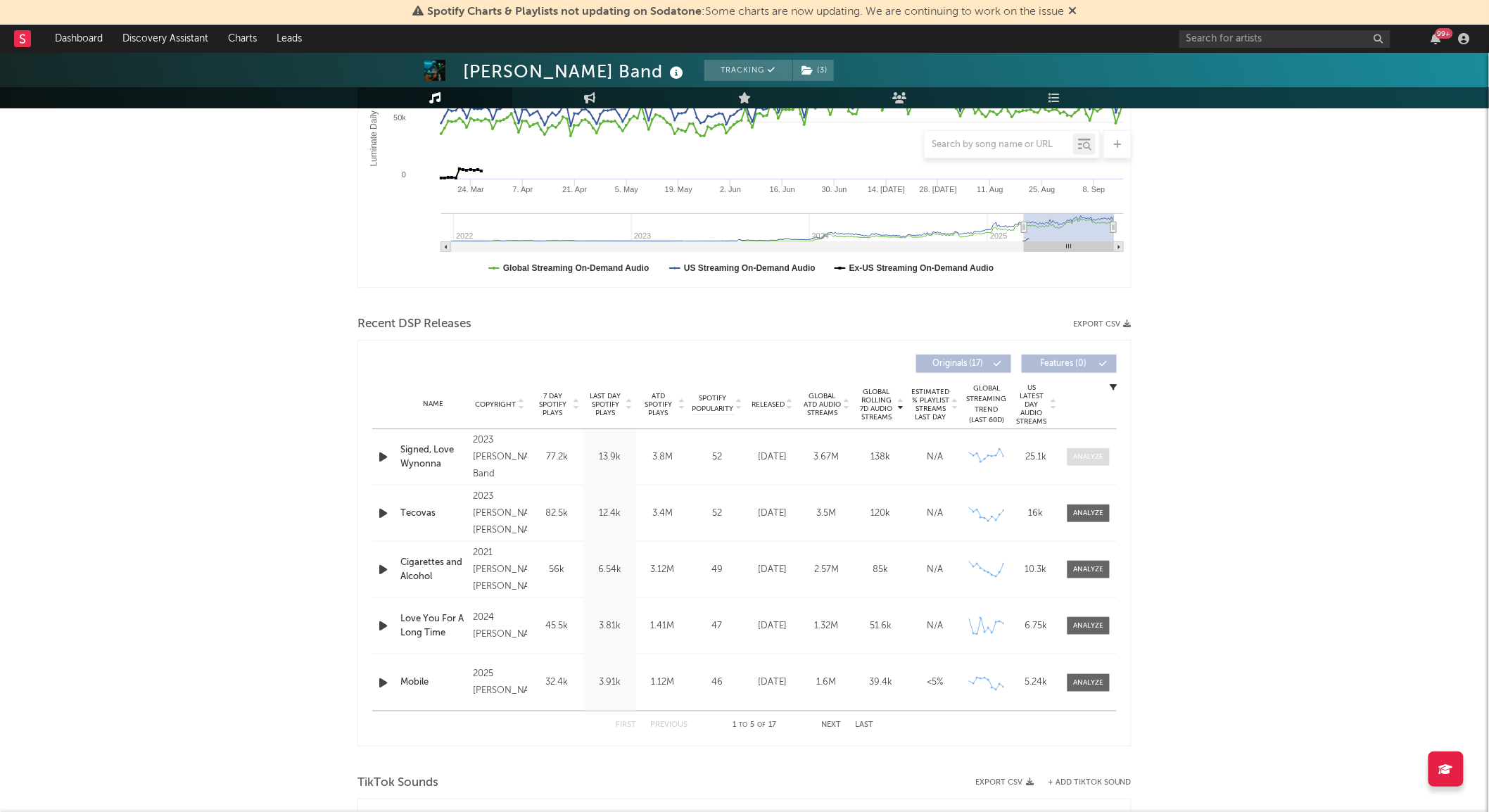
drag, startPoint x: 1084, startPoint y: 448, endPoint x: 1102, endPoint y: 464, distance: 24.1
click at [1085, 448] on span at bounding box center [1089, 457] width 42 height 17
click at [1102, 464] on span at bounding box center [1089, 457] width 42 height 17
click at [1102, 448] on span at bounding box center [1089, 457] width 42 height 17
select select "6m"
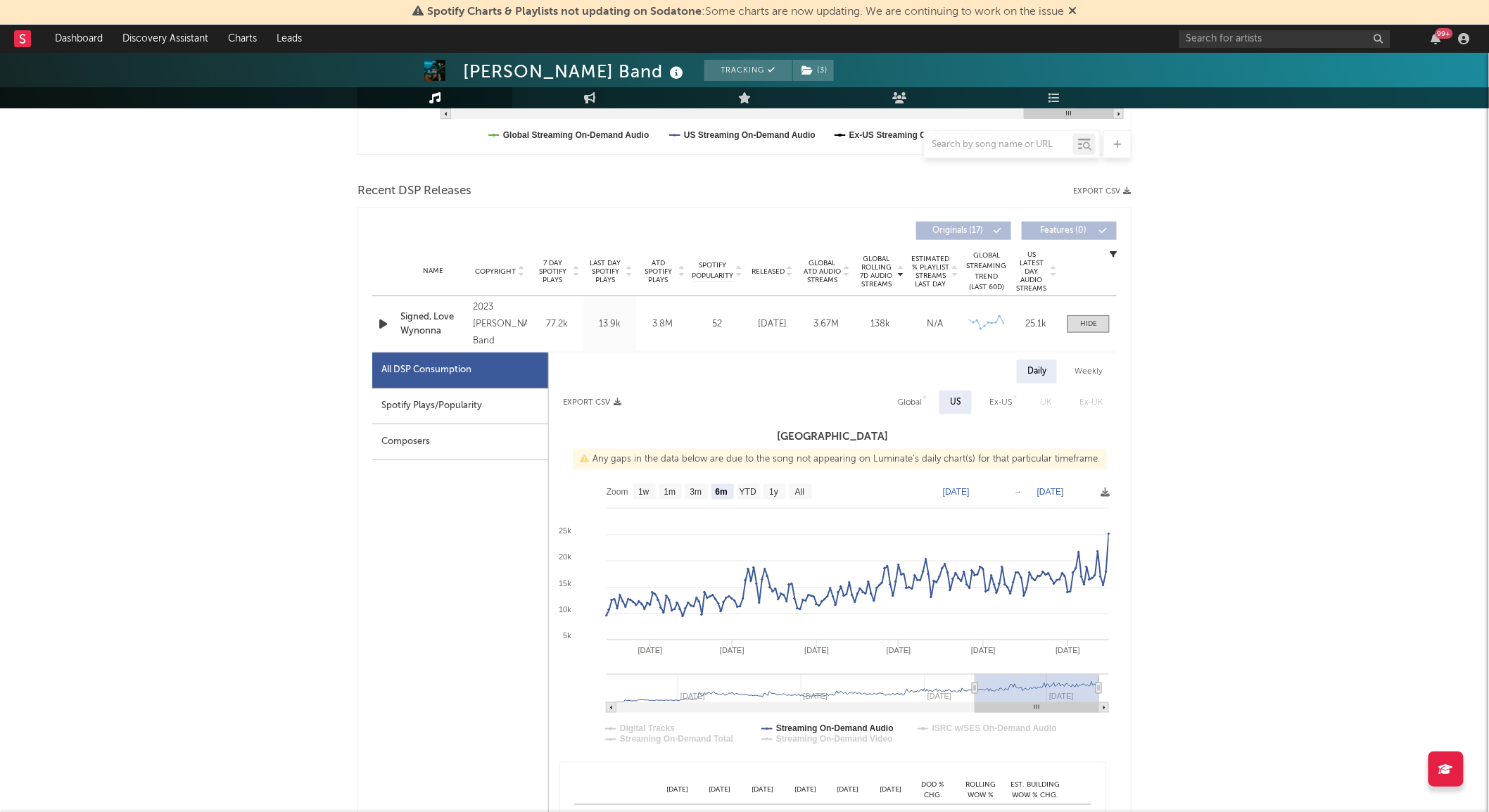
scroll to position [533, 0]
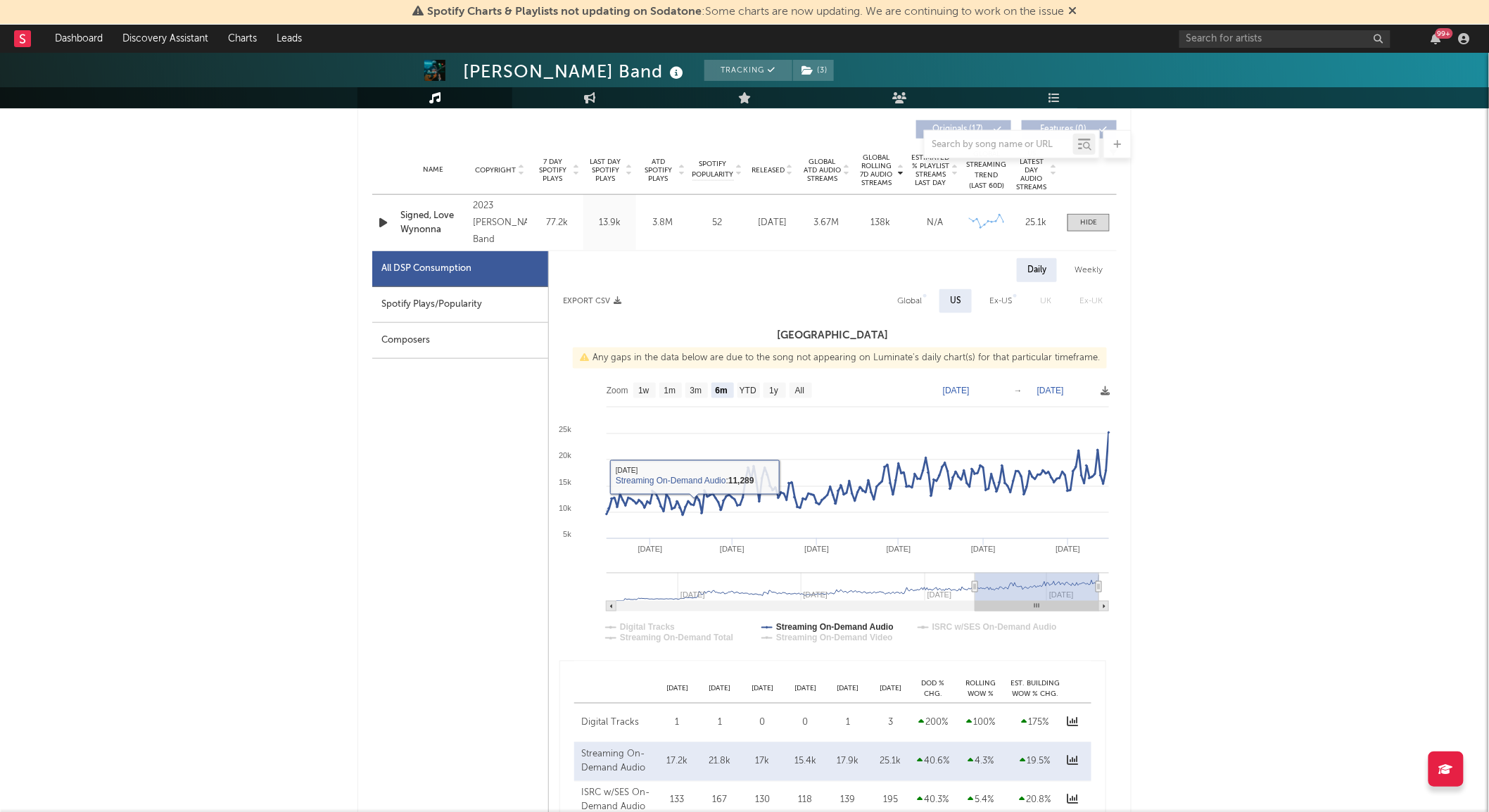
click at [676, 390] on text "1m" at bounding box center [671, 391] width 12 height 10
select select "1m"
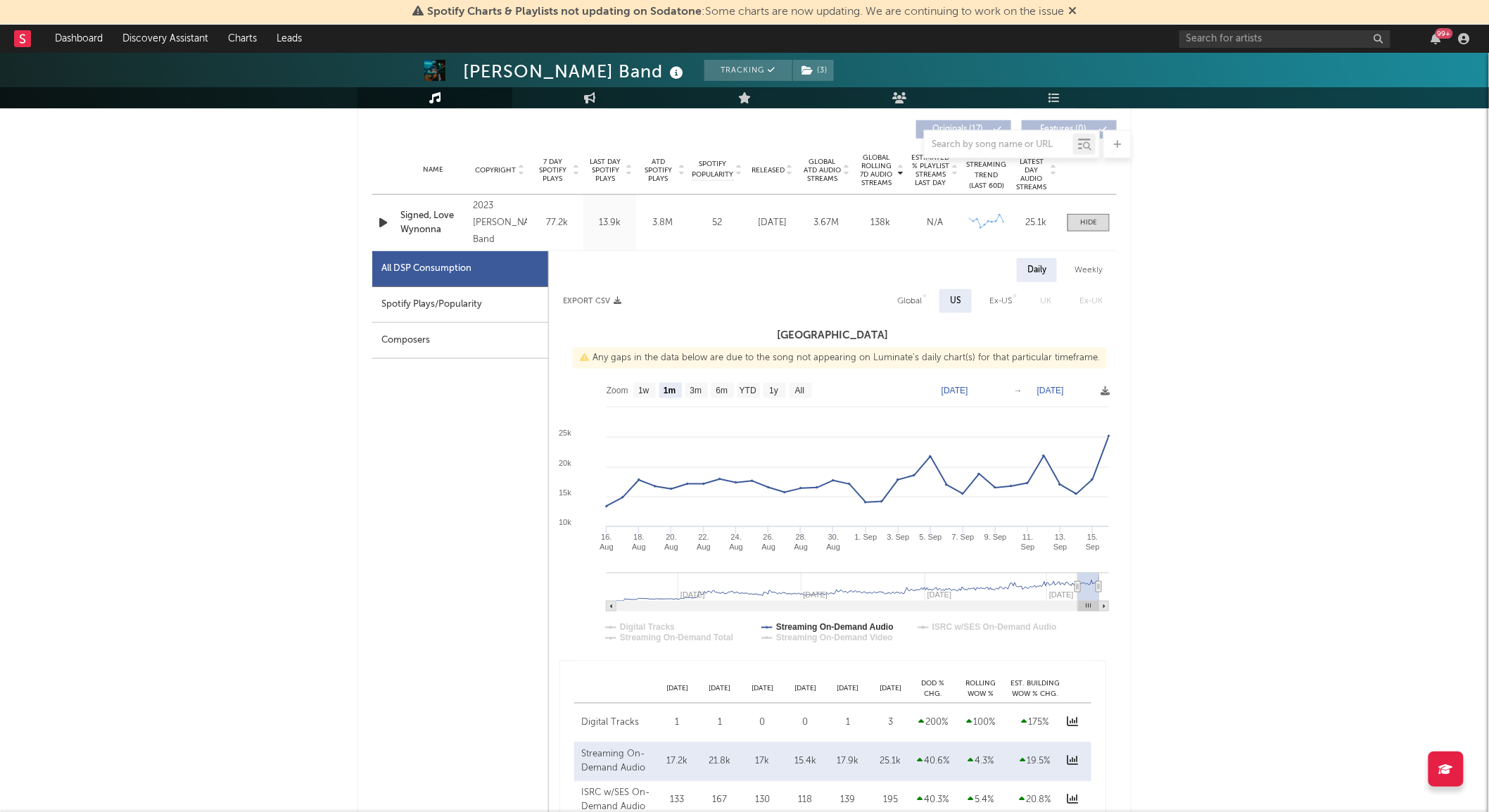
click at [484, 297] on div "Spotify Plays/Popularity" at bounding box center [460, 305] width 176 height 36
select select "1m"
select select "1w"
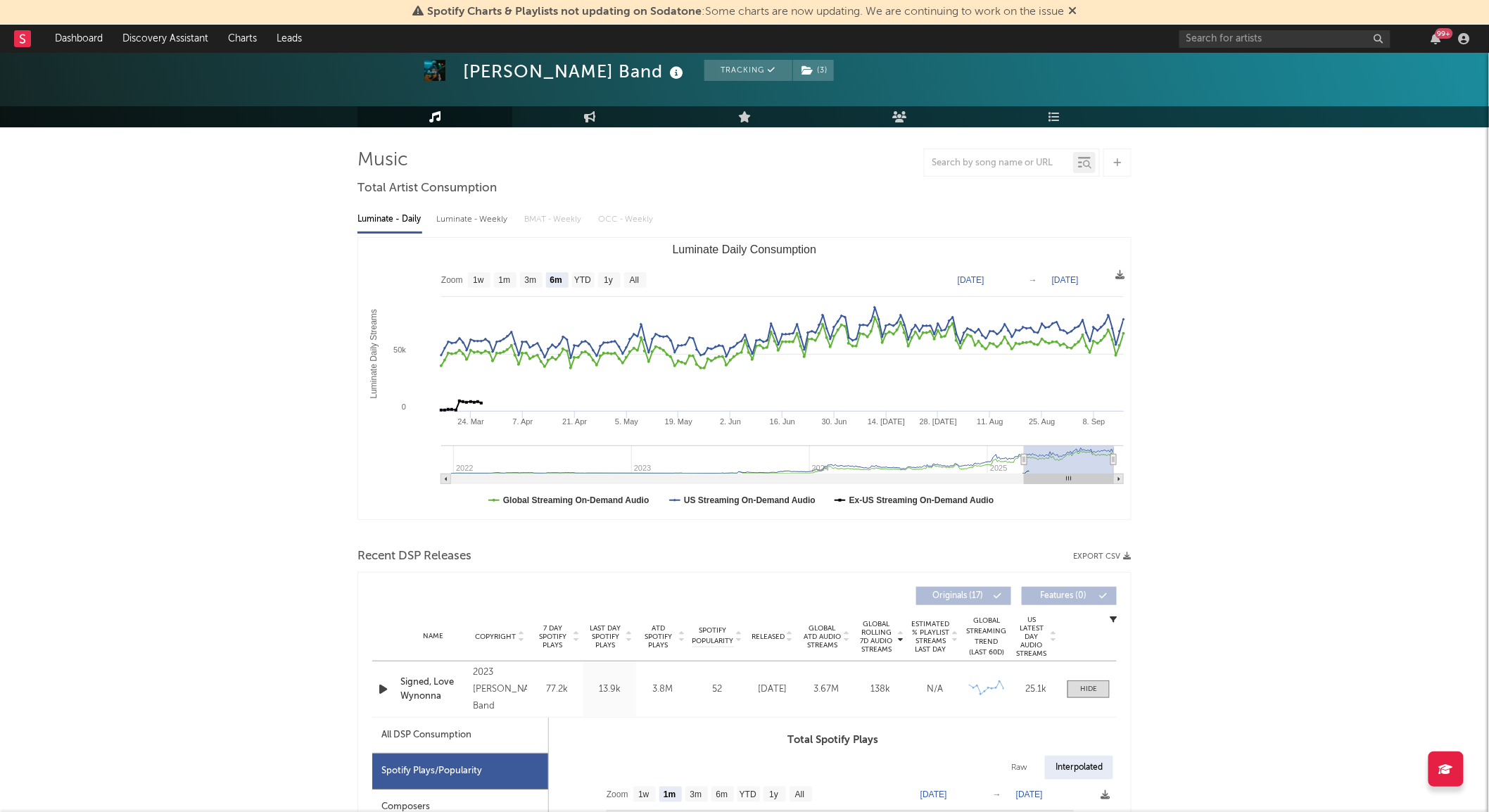
scroll to position [0, 0]
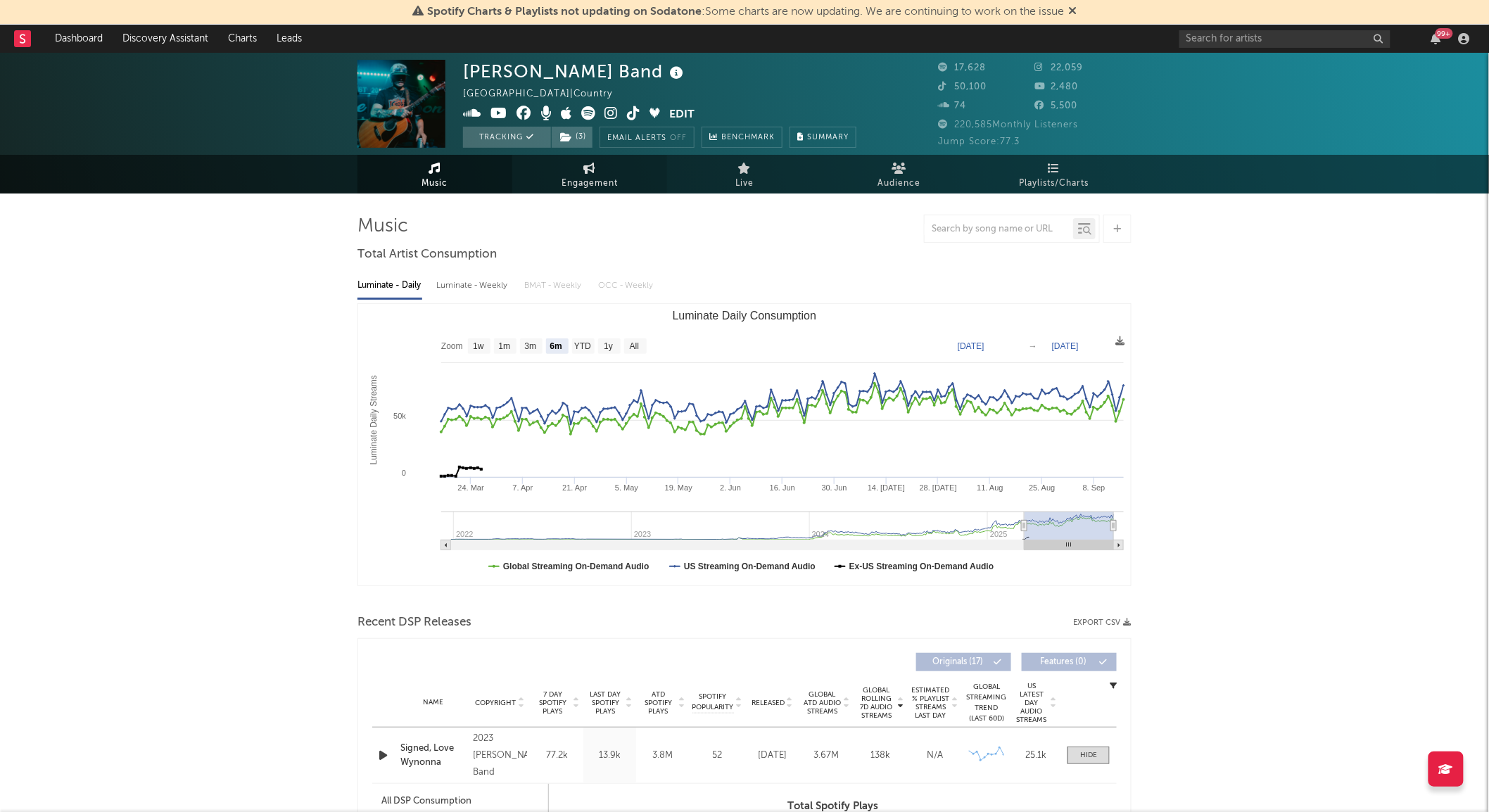
click at [575, 186] on span "Engagement" at bounding box center [590, 183] width 57 height 17
select select "1w"
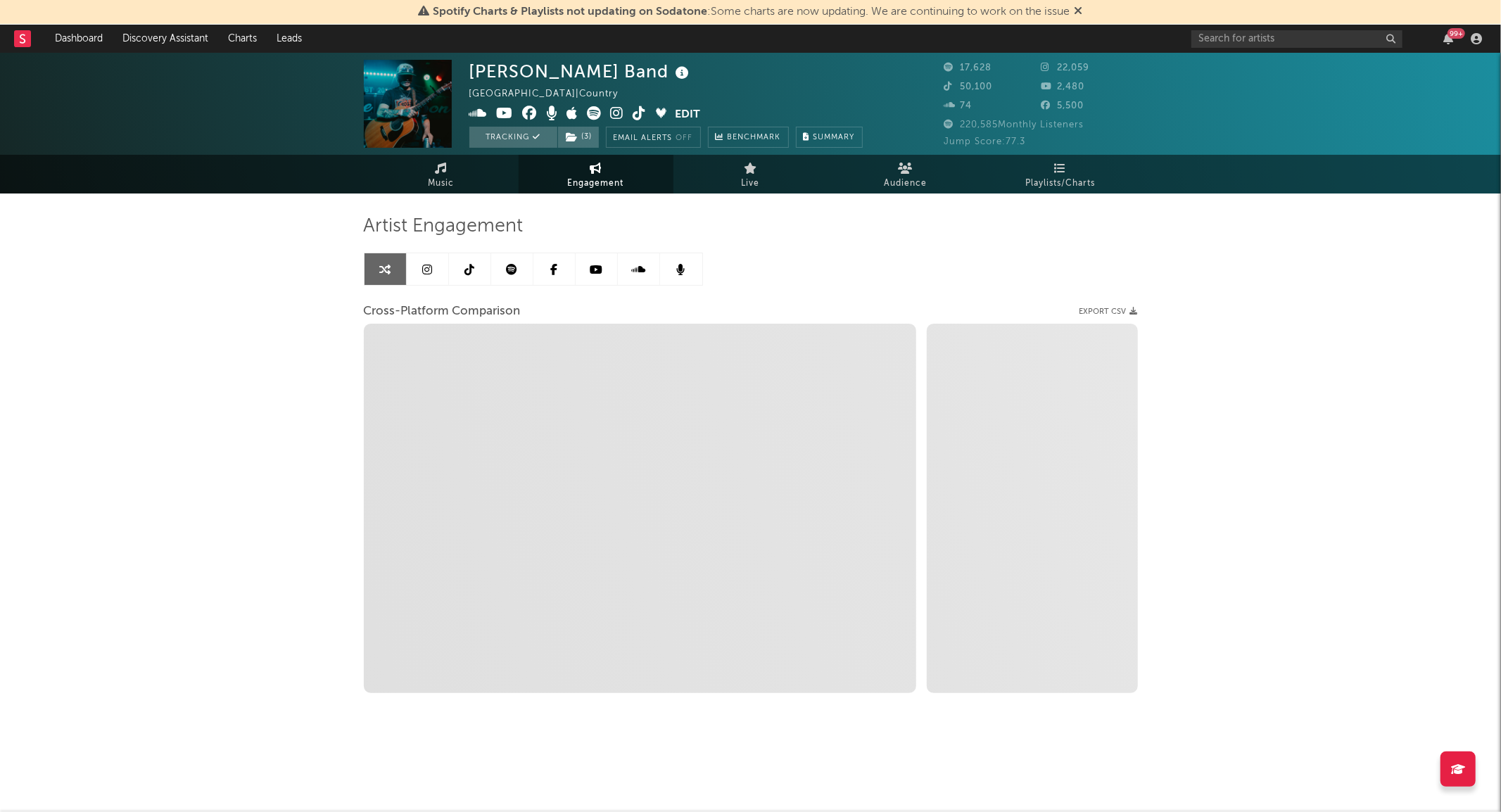
select select "1m"
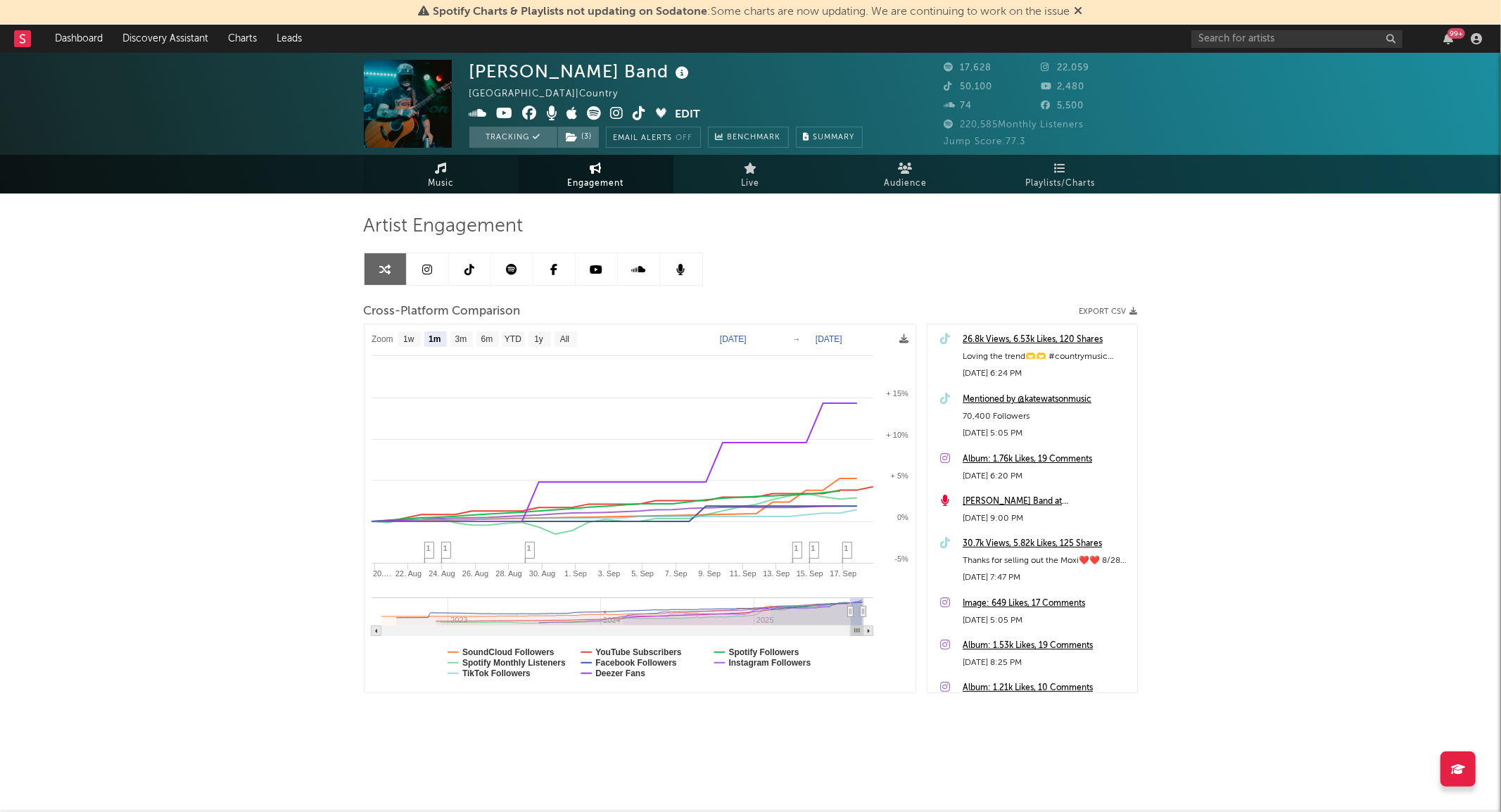
click at [453, 179] on span "Music" at bounding box center [441, 183] width 26 height 17
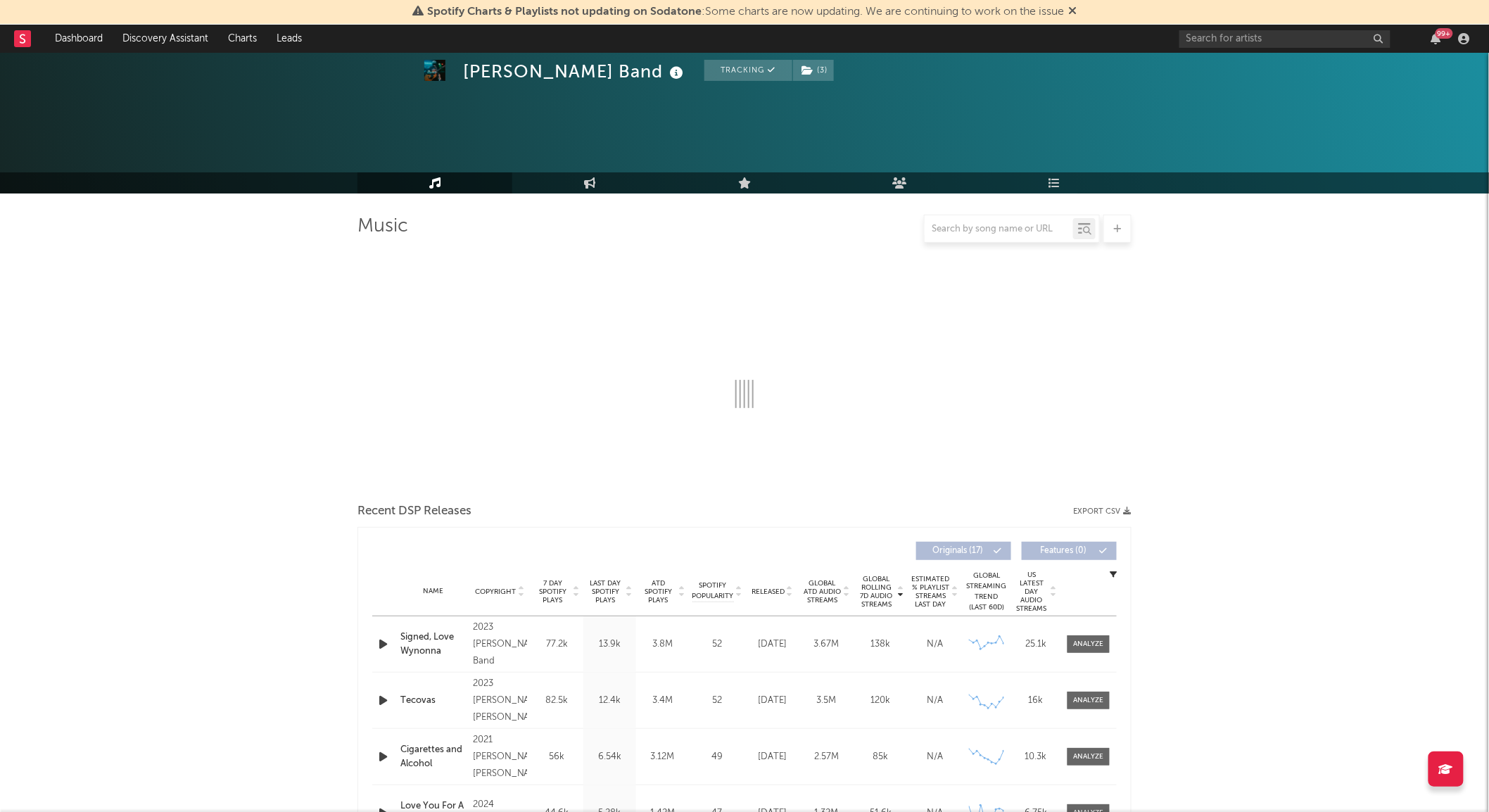
scroll to position [228, 0]
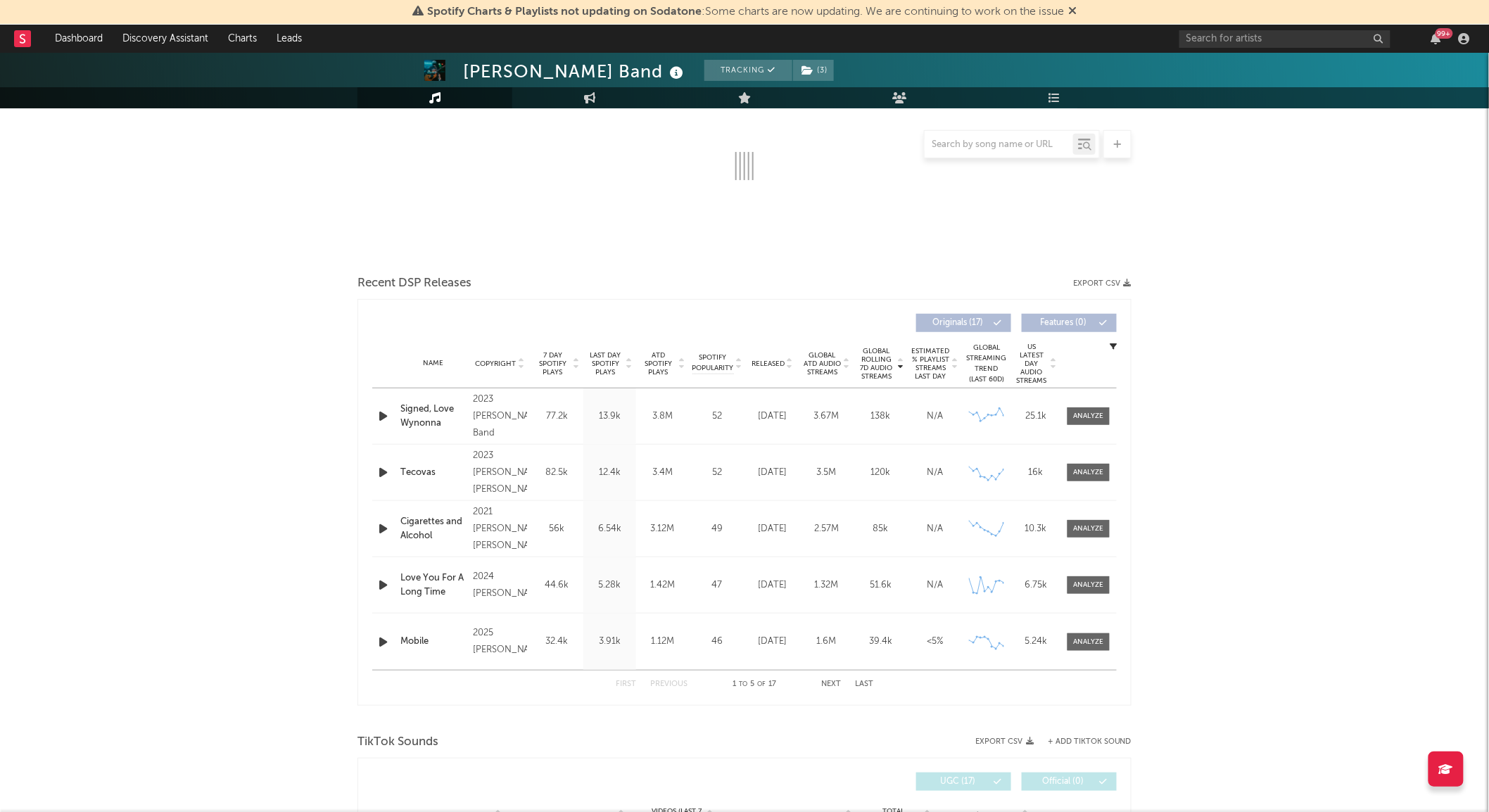
click at [779, 364] on span "Released" at bounding box center [768, 363] width 33 height 8
select select "6m"
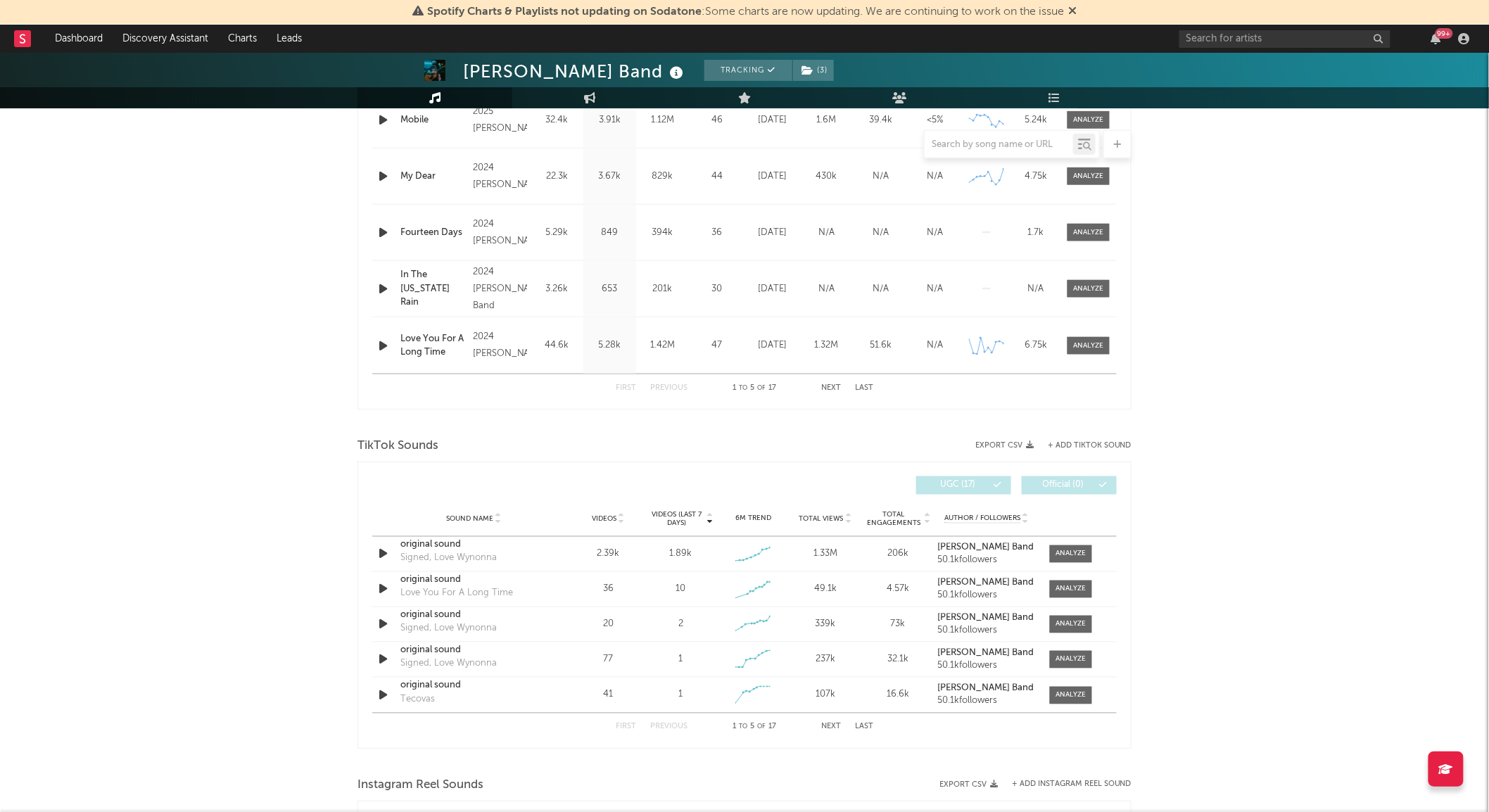
scroll to position [684, 0]
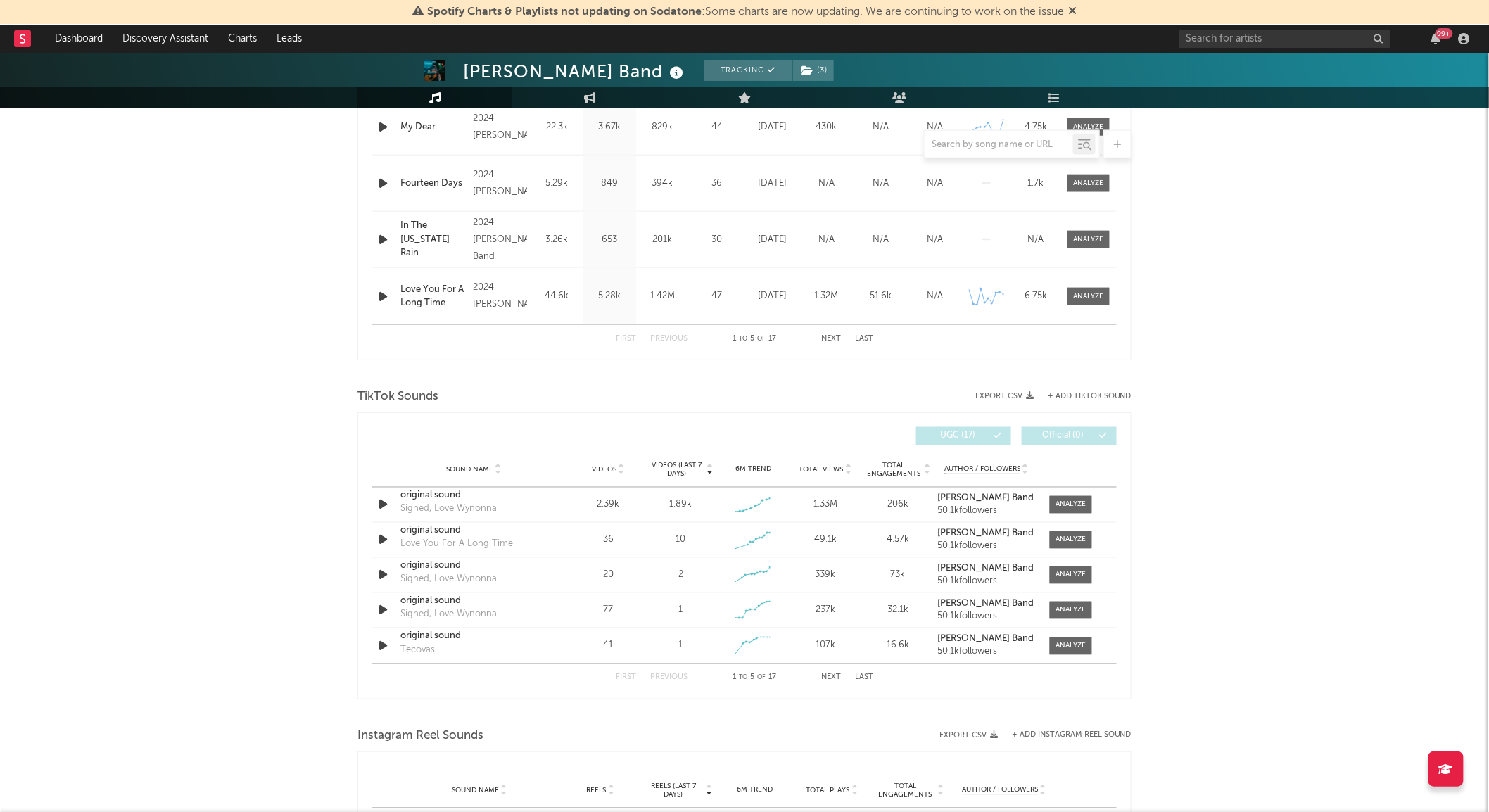
click at [615, 471] on span "Videos" at bounding box center [604, 469] width 25 height 8
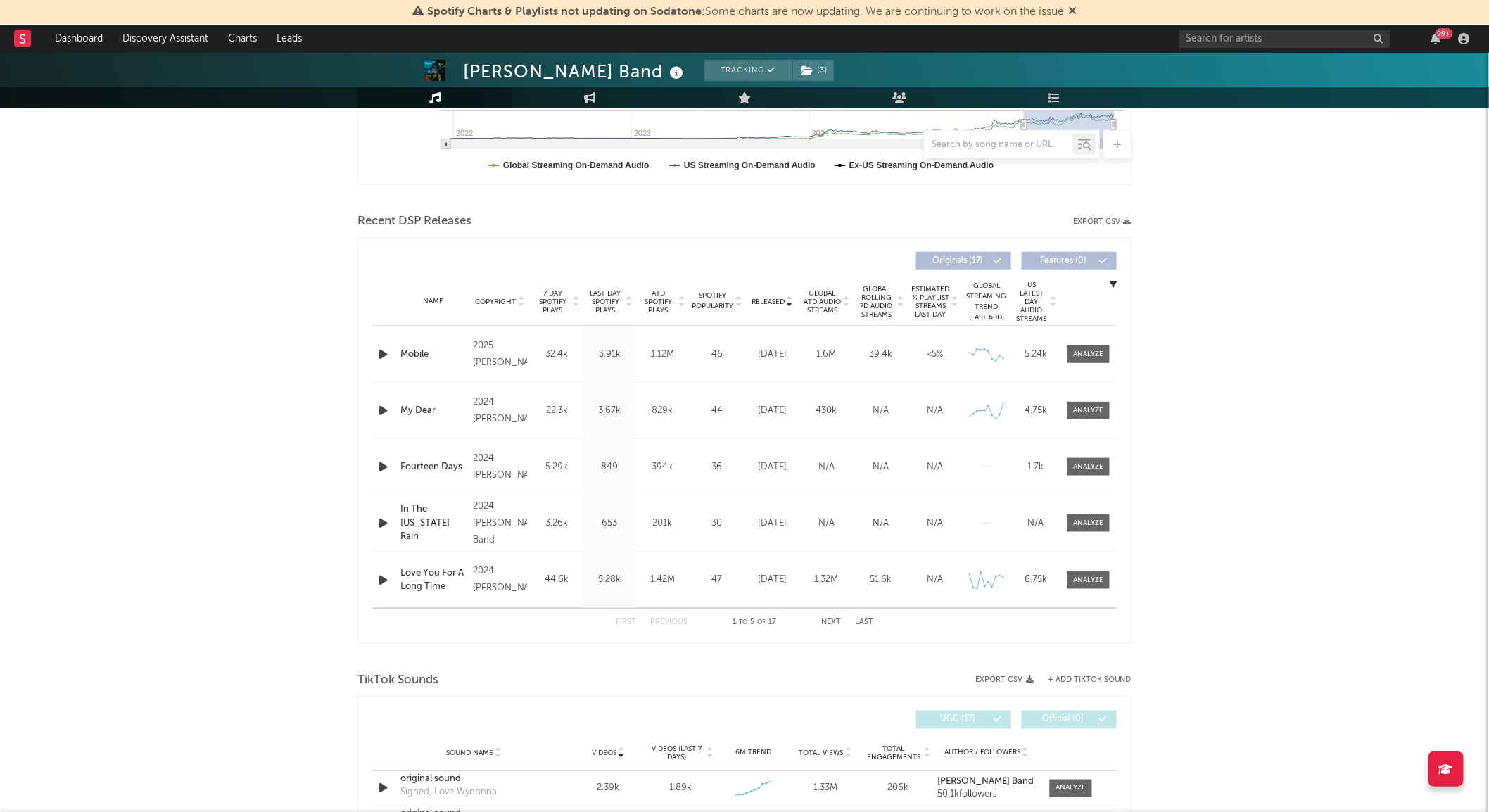
scroll to position [398, 0]
click at [1092, 355] on div at bounding box center [1089, 357] width 30 height 11
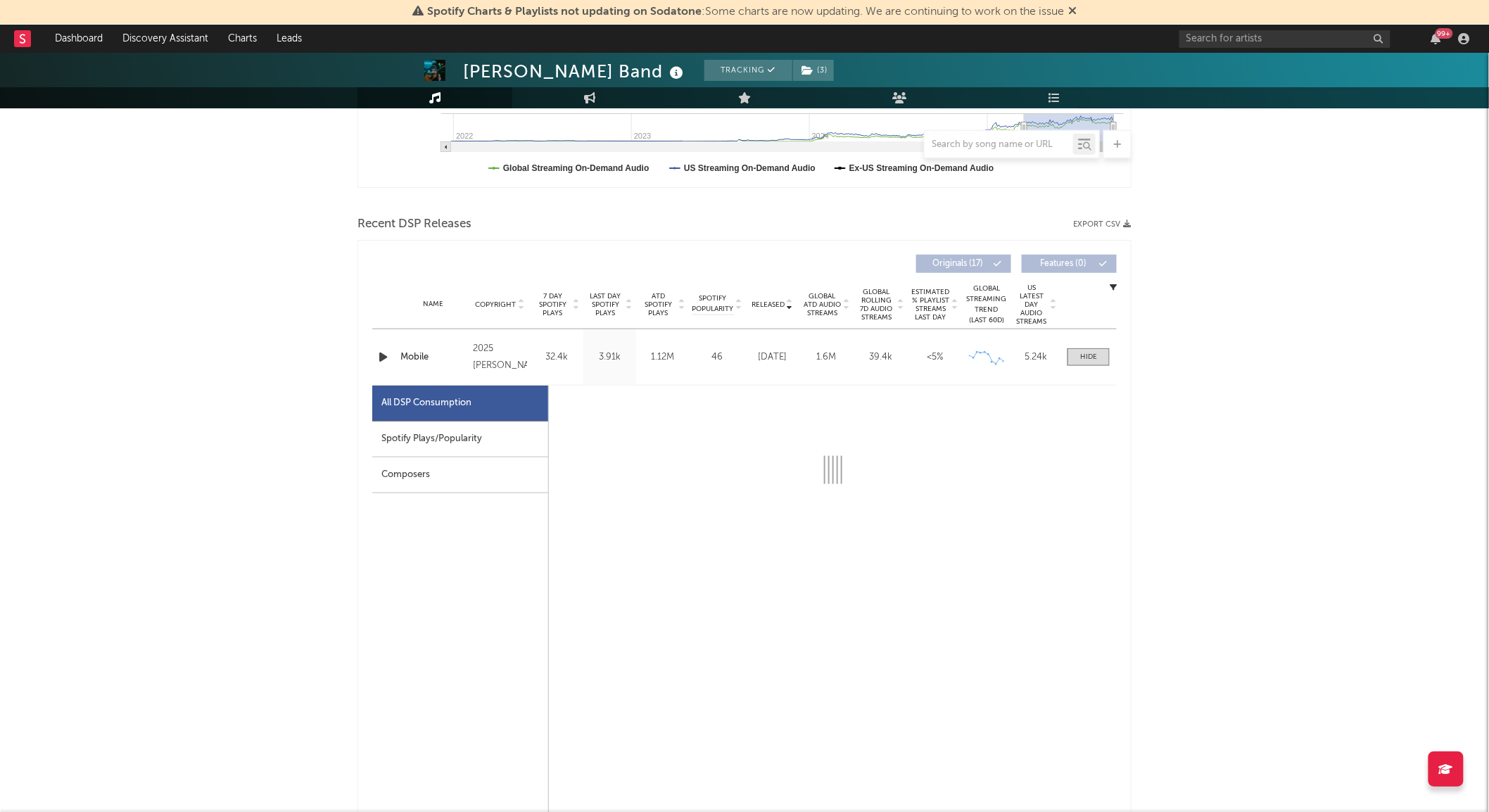
select select "6m"
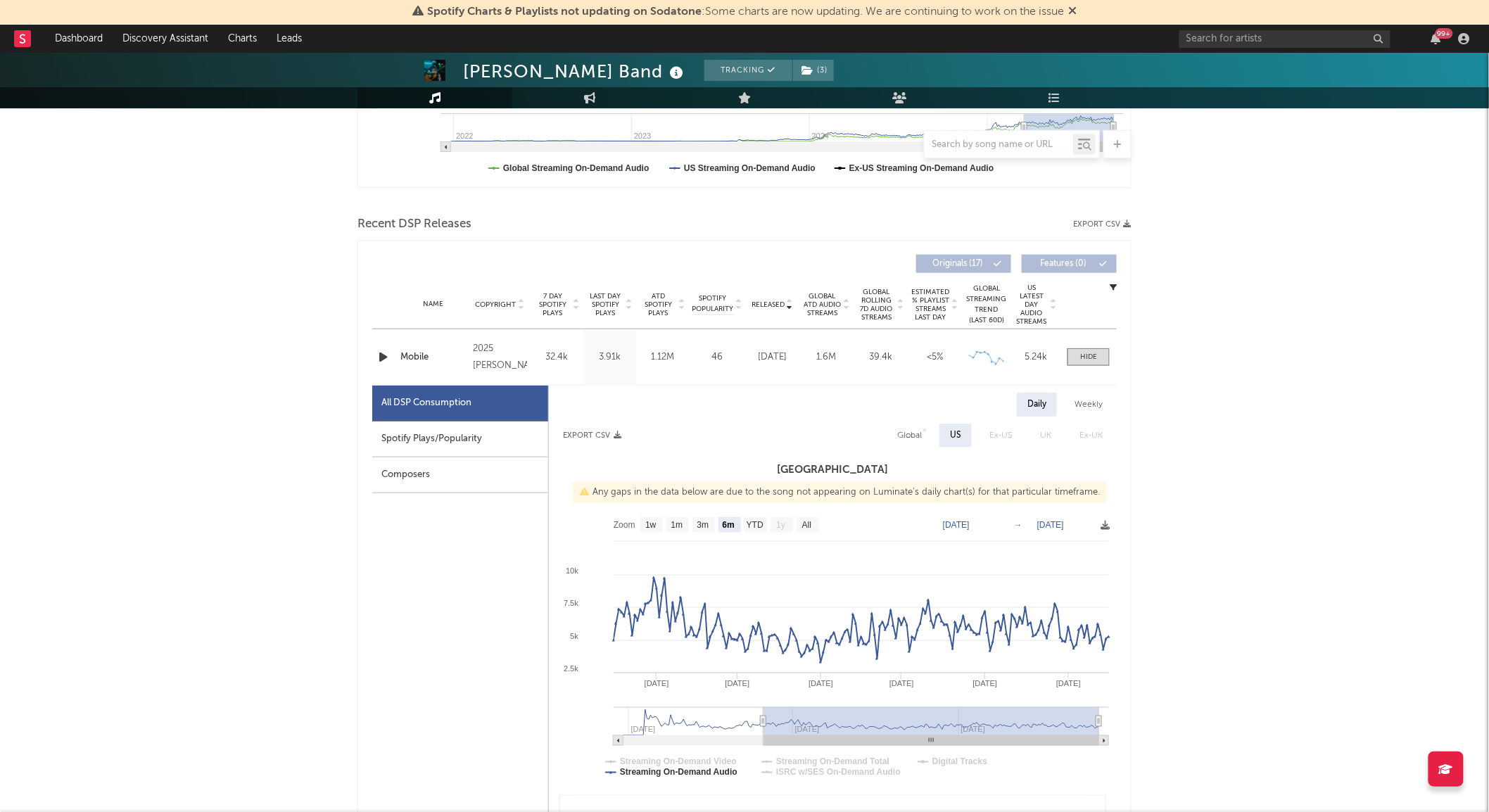
click at [512, 444] on div "Spotify Plays/Popularity" at bounding box center [460, 439] width 176 height 36
select select "6m"
select select "1w"
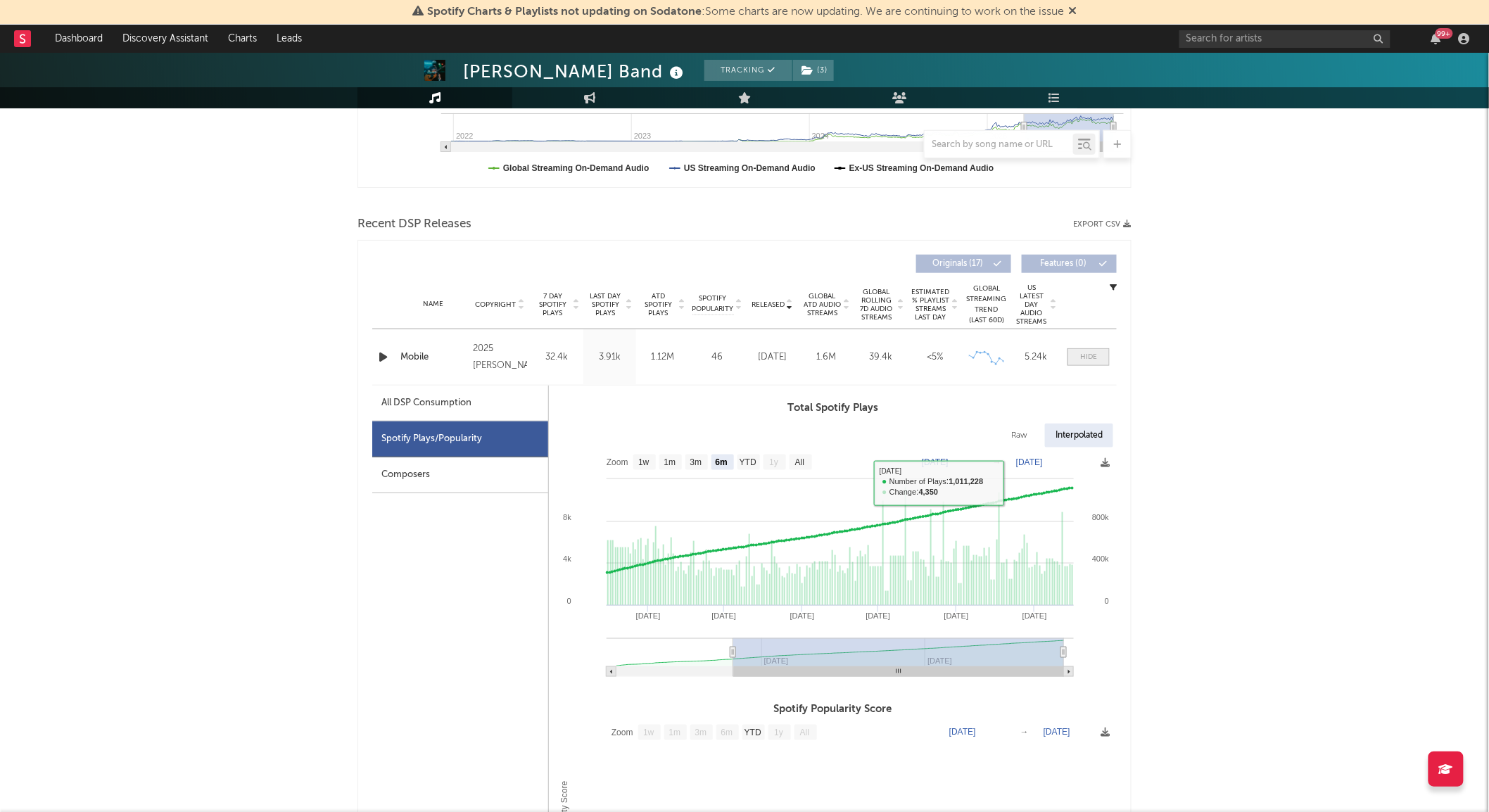
click at [1098, 353] on span at bounding box center [1089, 356] width 42 height 17
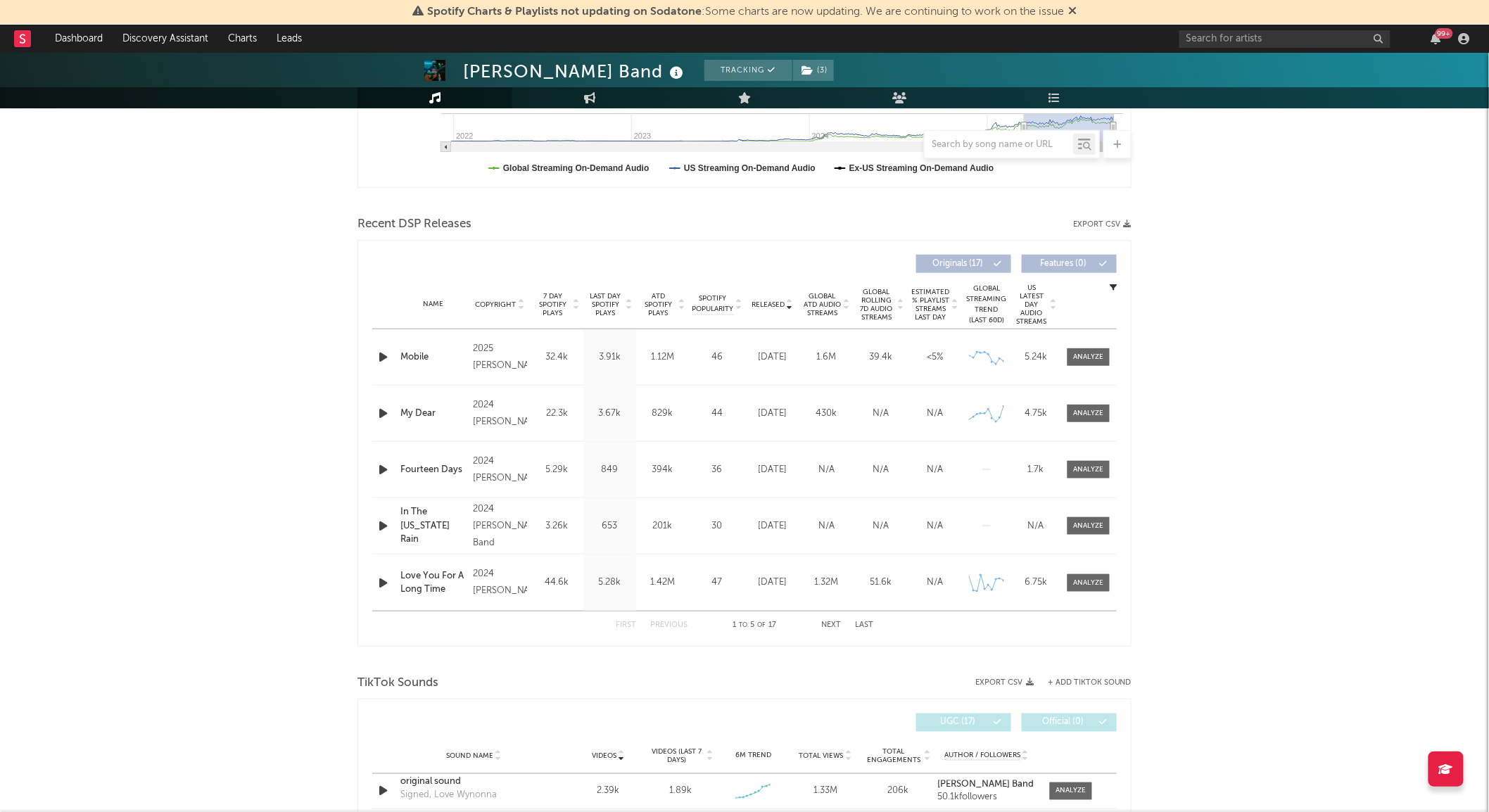
click at [818, 303] on span "Global ATD Audio Streams" at bounding box center [822, 305] width 39 height 26
click at [880, 308] on span "Global Rolling 7D Audio Streams" at bounding box center [876, 304] width 39 height 34
click at [1080, 416] on div at bounding box center [1089, 414] width 30 height 11
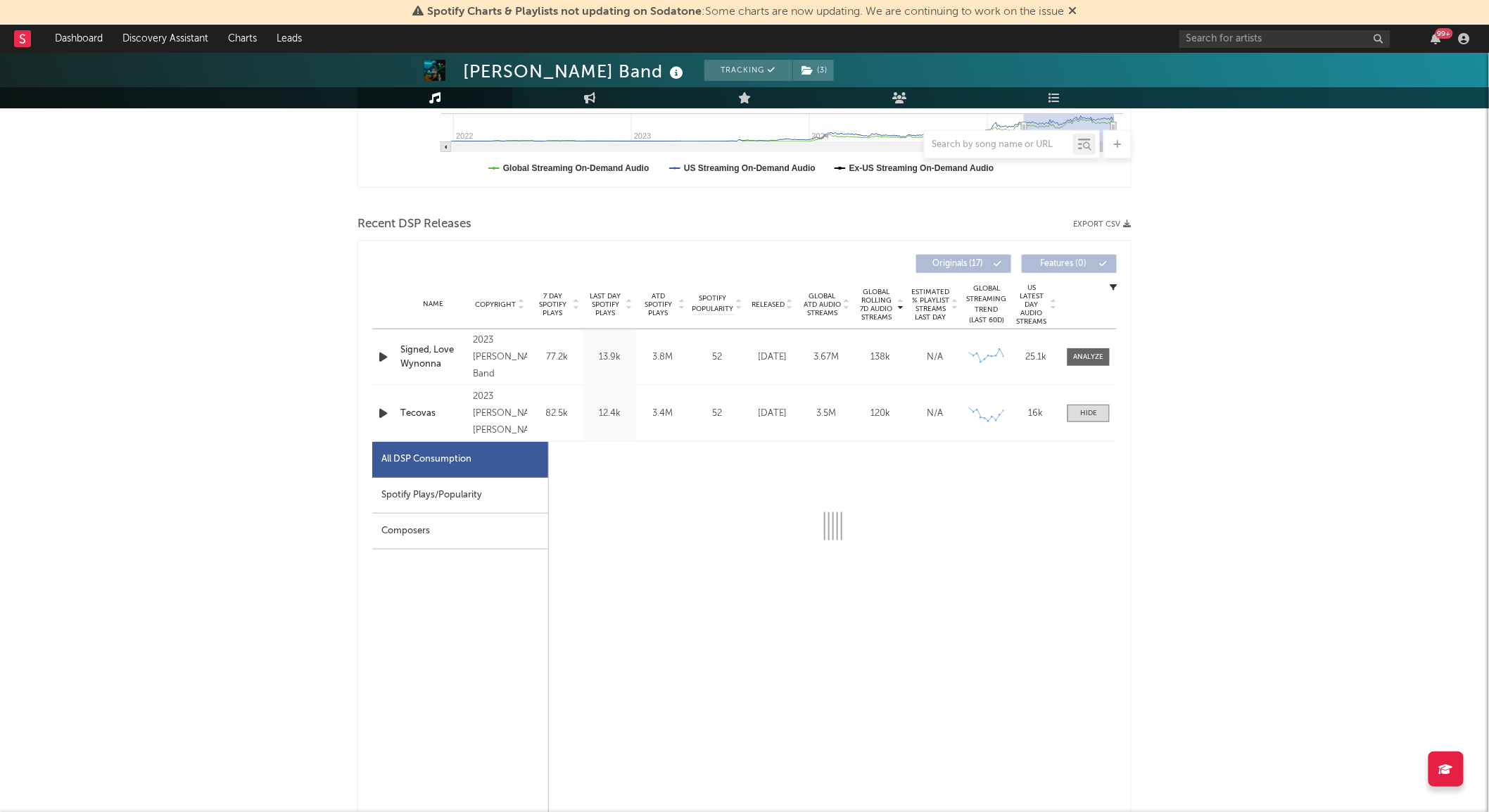
select select "6m"
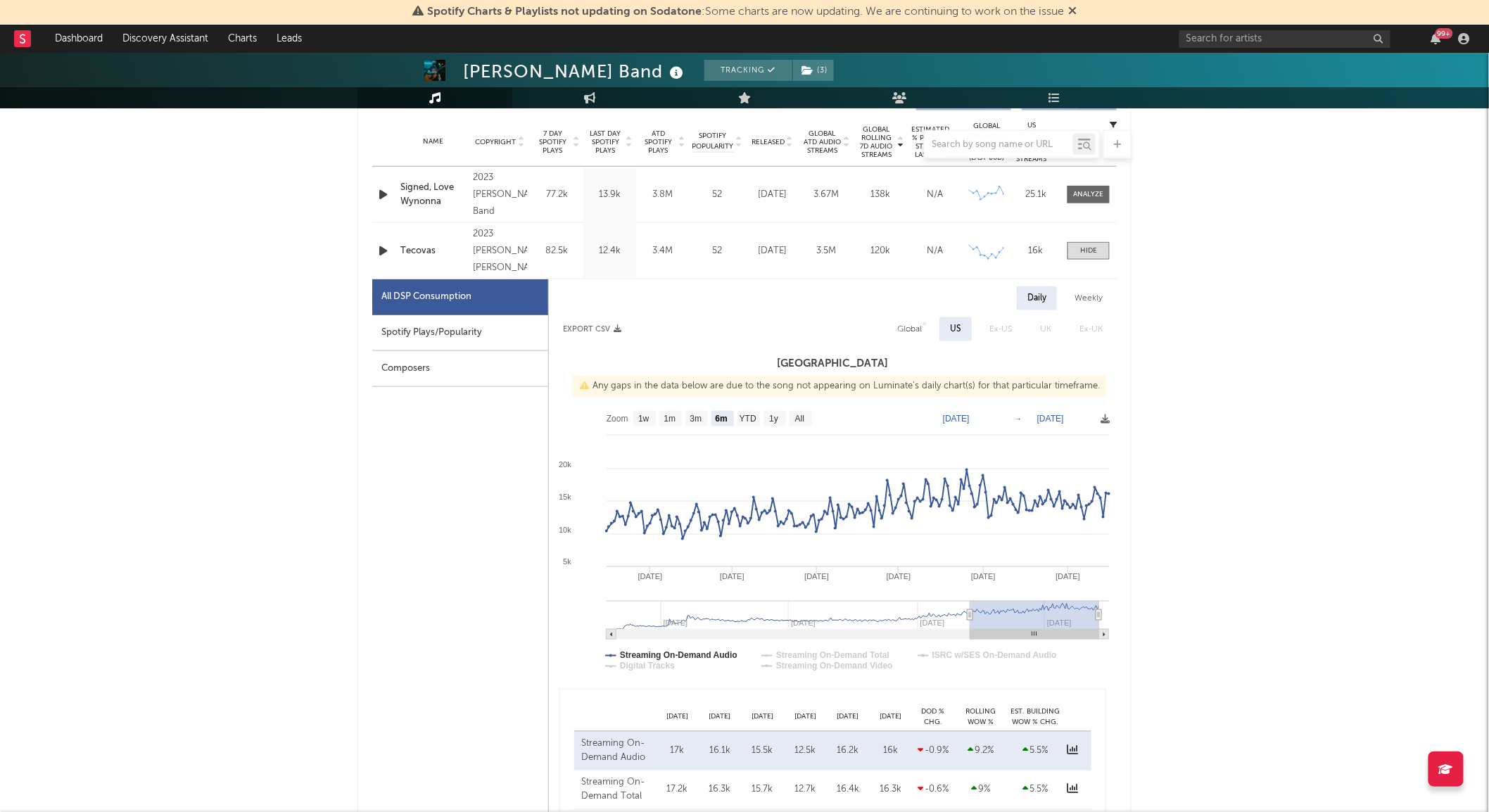
scroll to position [561, 0]
click at [811, 413] on rect at bounding box center [801, 417] width 23 height 16
select select "All"
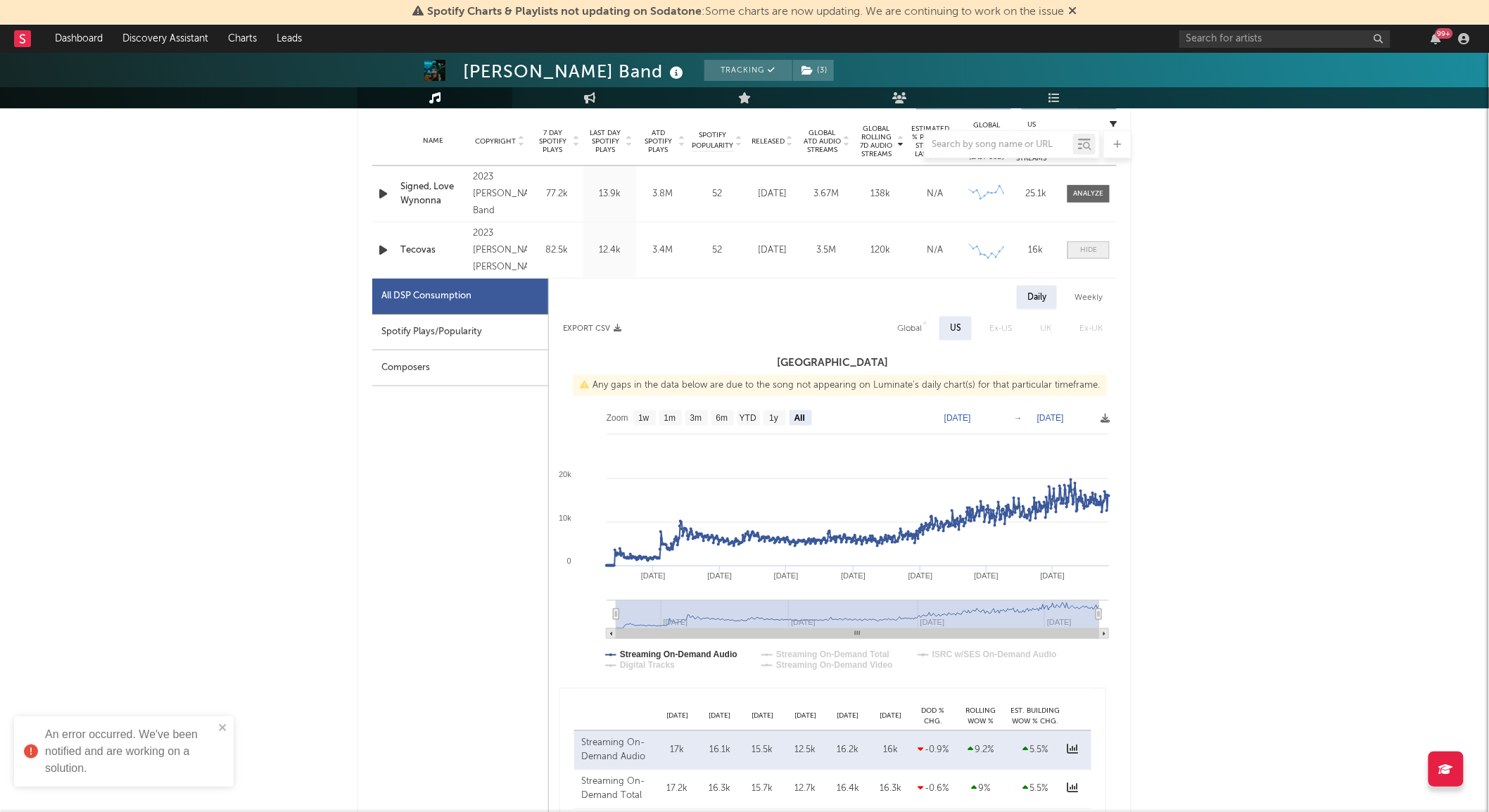
click at [1081, 250] on div at bounding box center [1089, 250] width 17 height 11
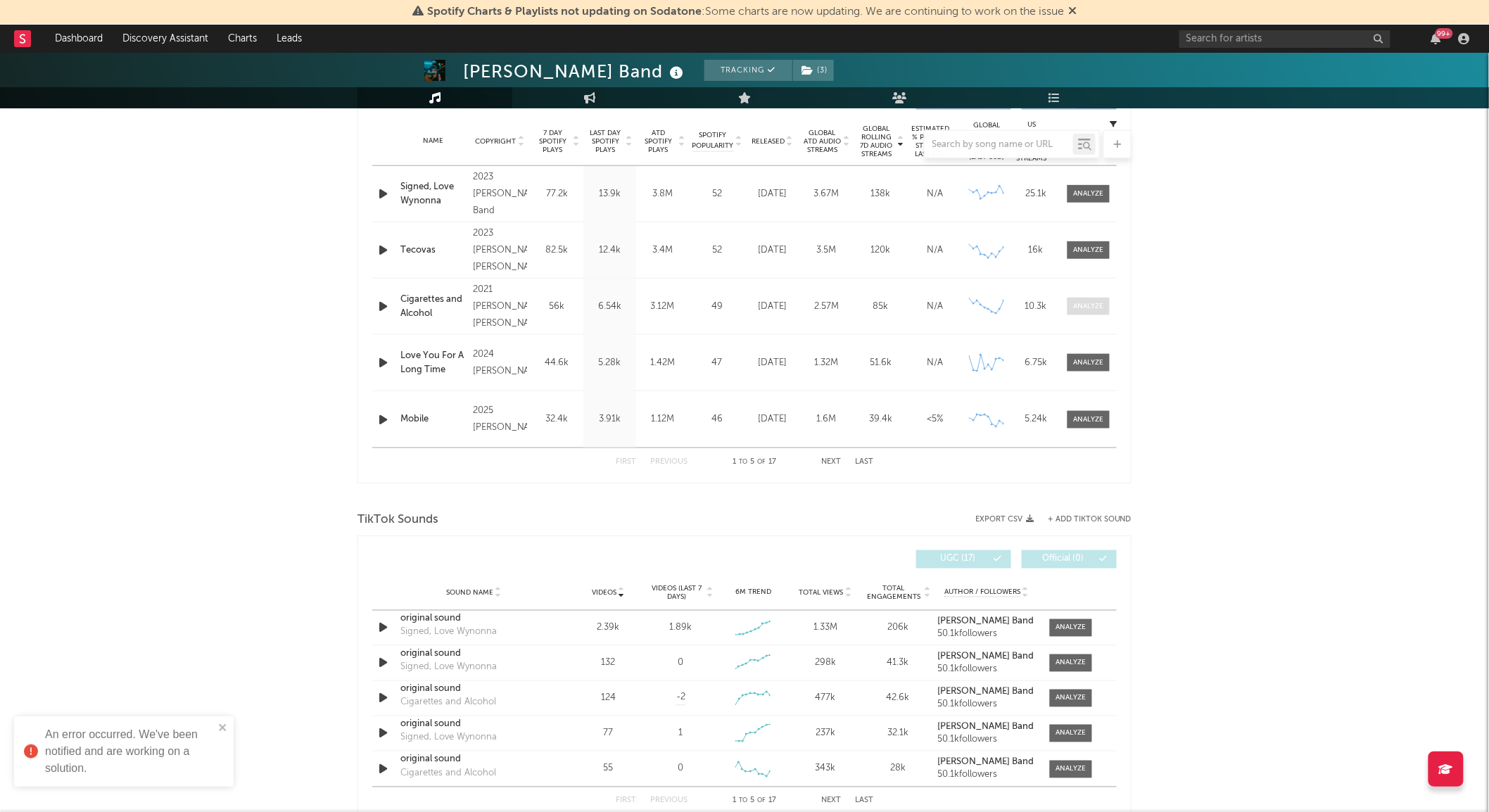
click at [1079, 311] on div at bounding box center [1089, 306] width 30 height 11
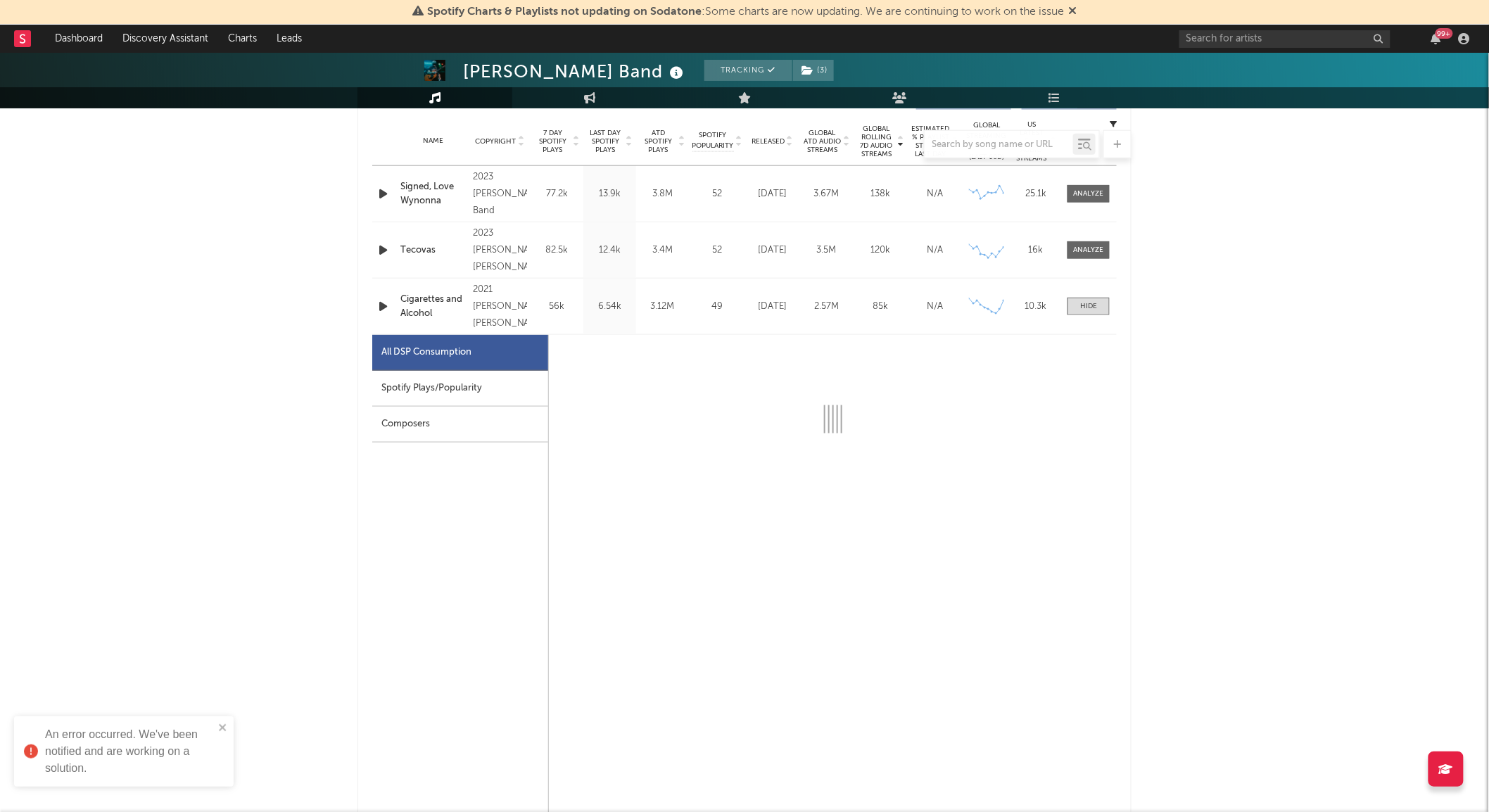
select select "6m"
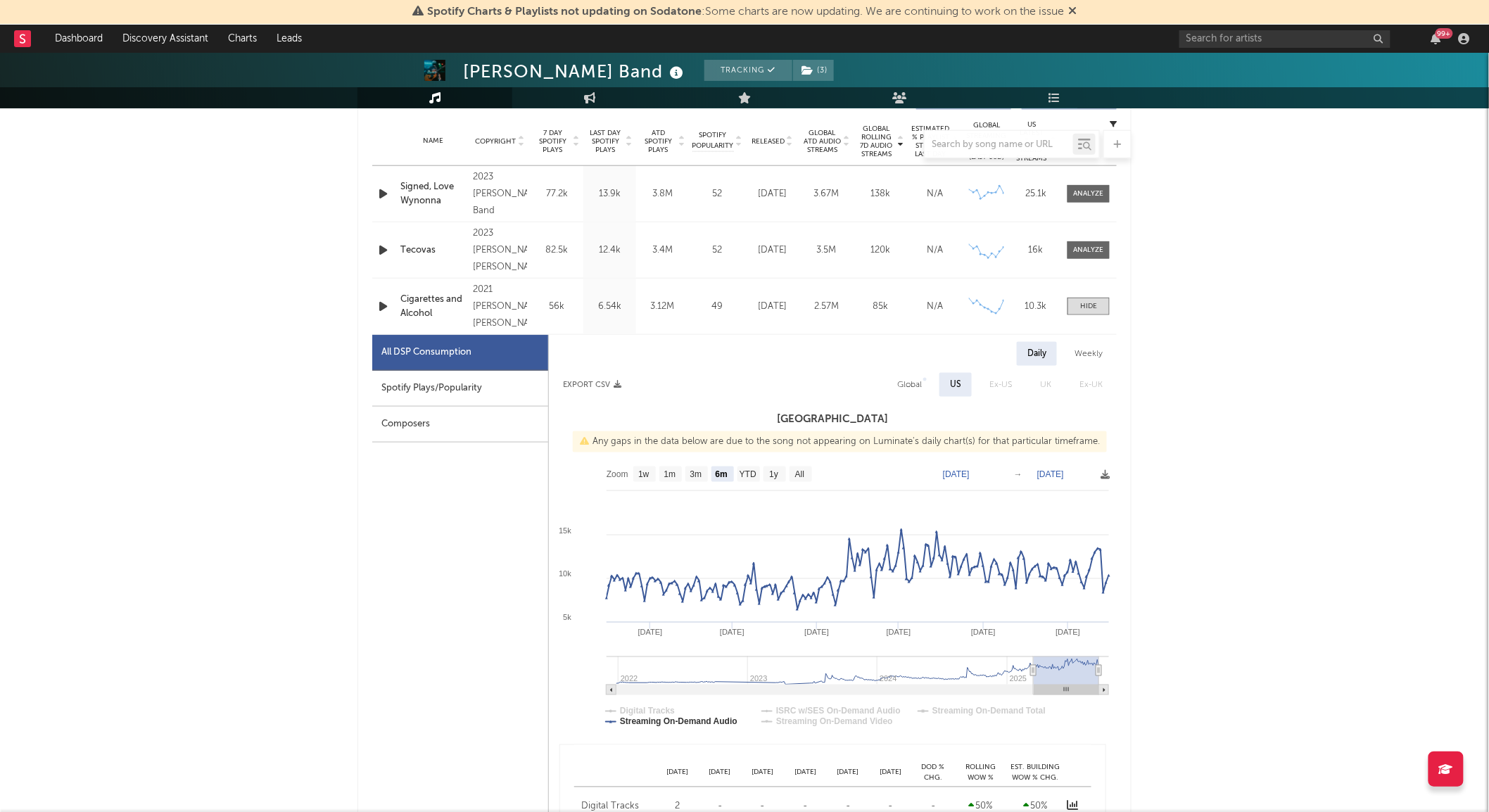
click at [507, 398] on div "Spotify Plays/Popularity" at bounding box center [460, 389] width 176 height 36
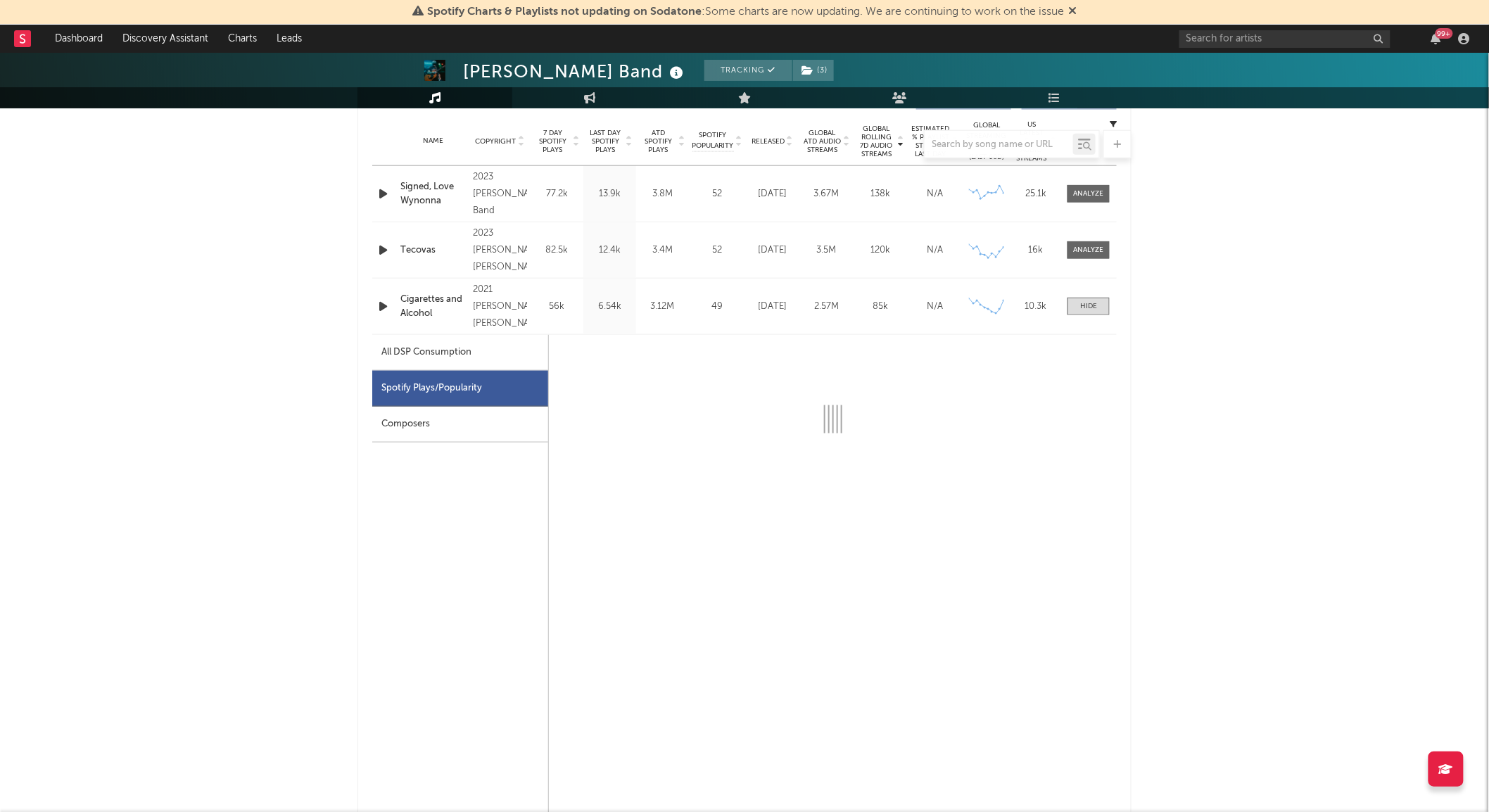
select select "6m"
select select "1w"
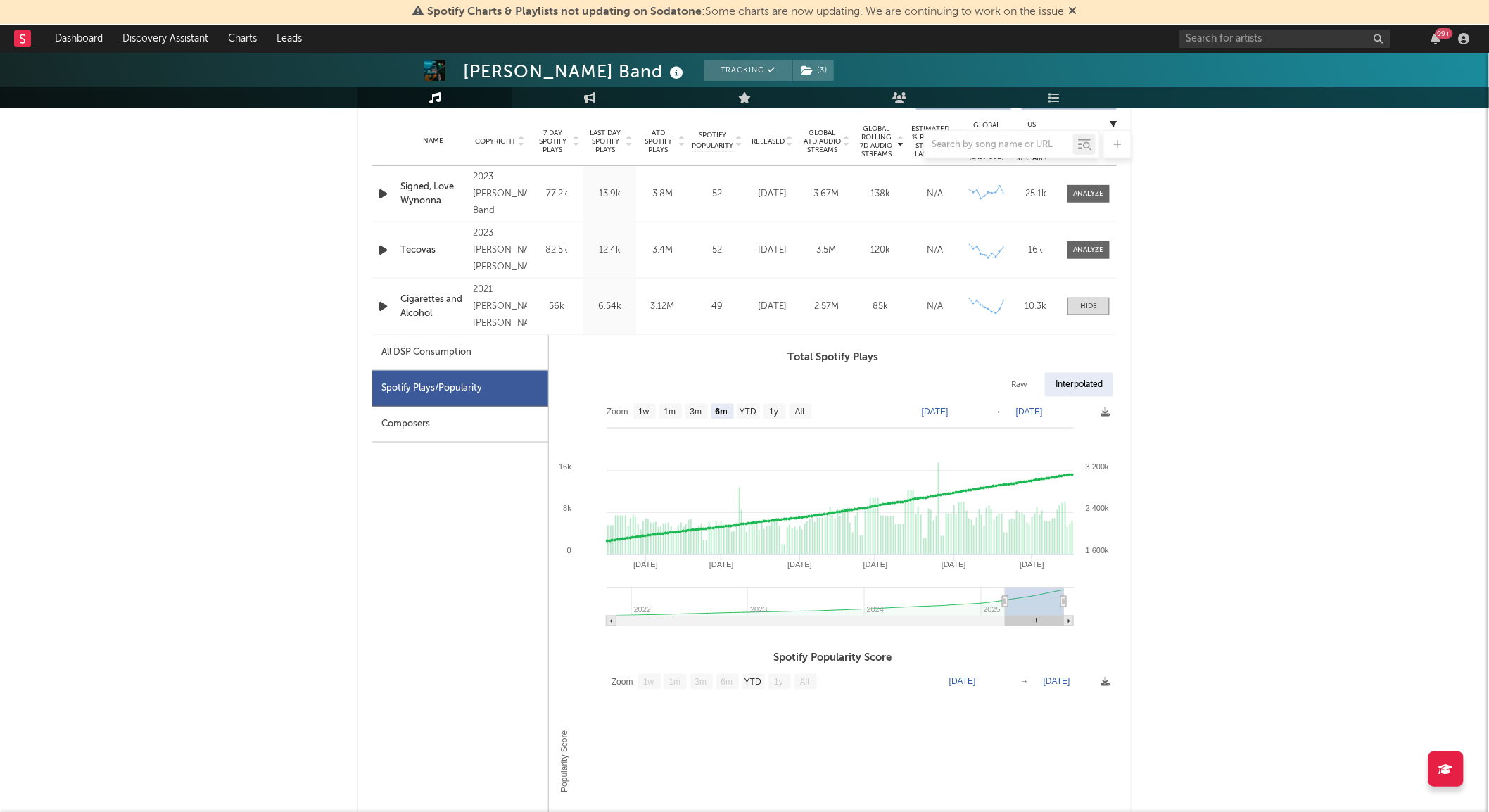
scroll to position [605, 0]
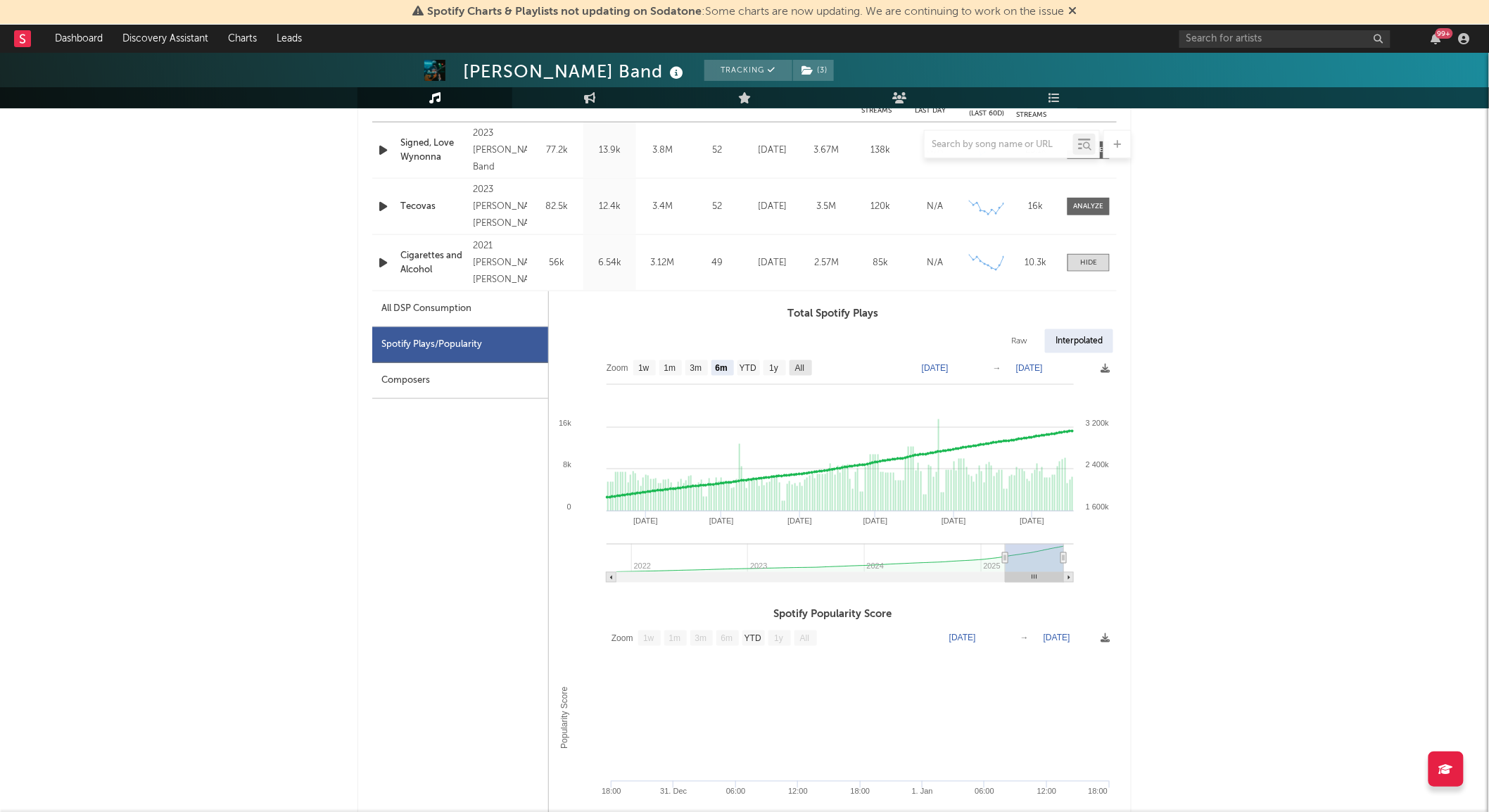
click at [797, 364] on text "All" at bounding box center [800, 368] width 9 height 10
select select "All"
type input "2021-11-01"
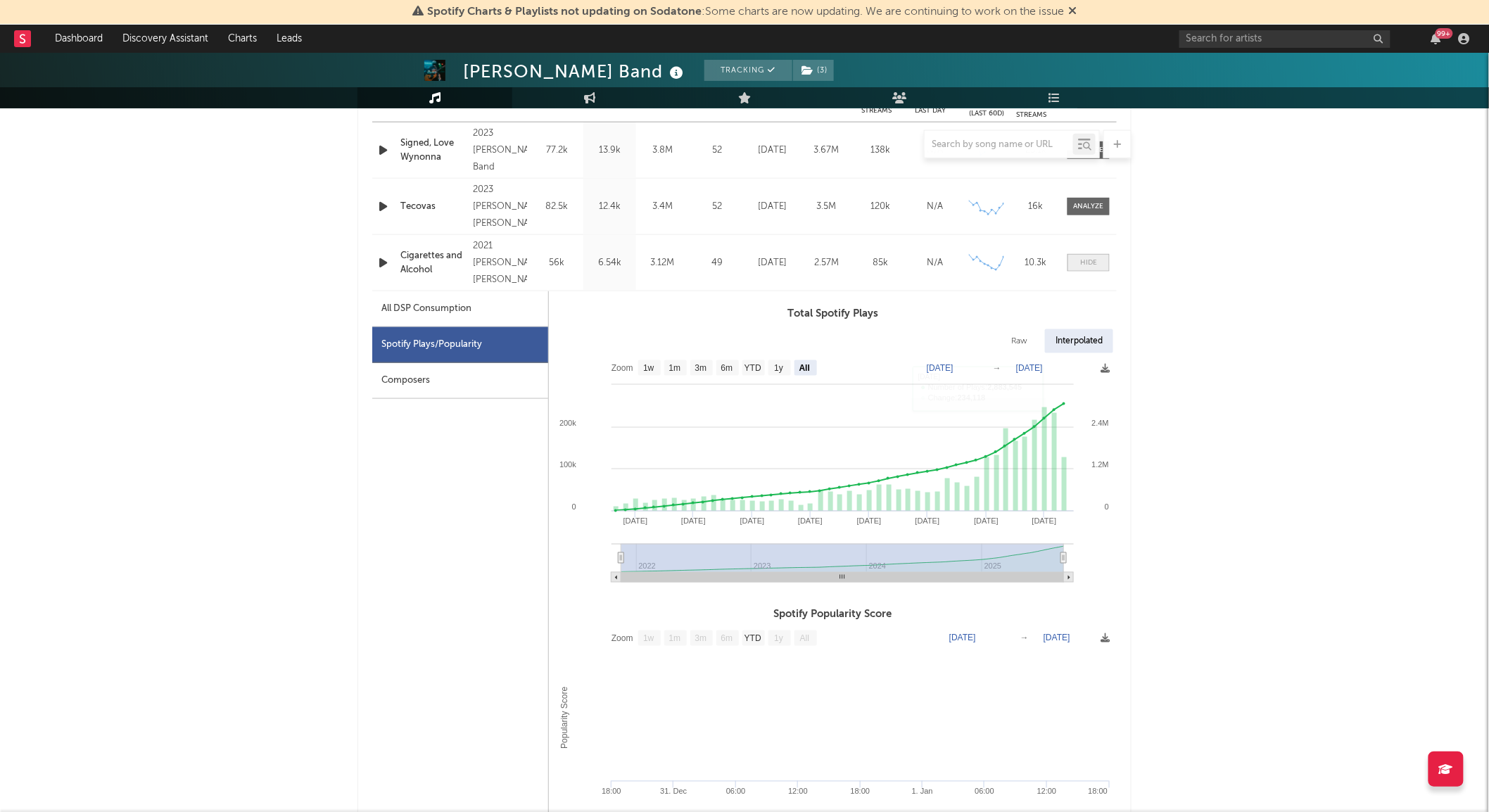
click at [1081, 264] on div at bounding box center [1089, 263] width 17 height 11
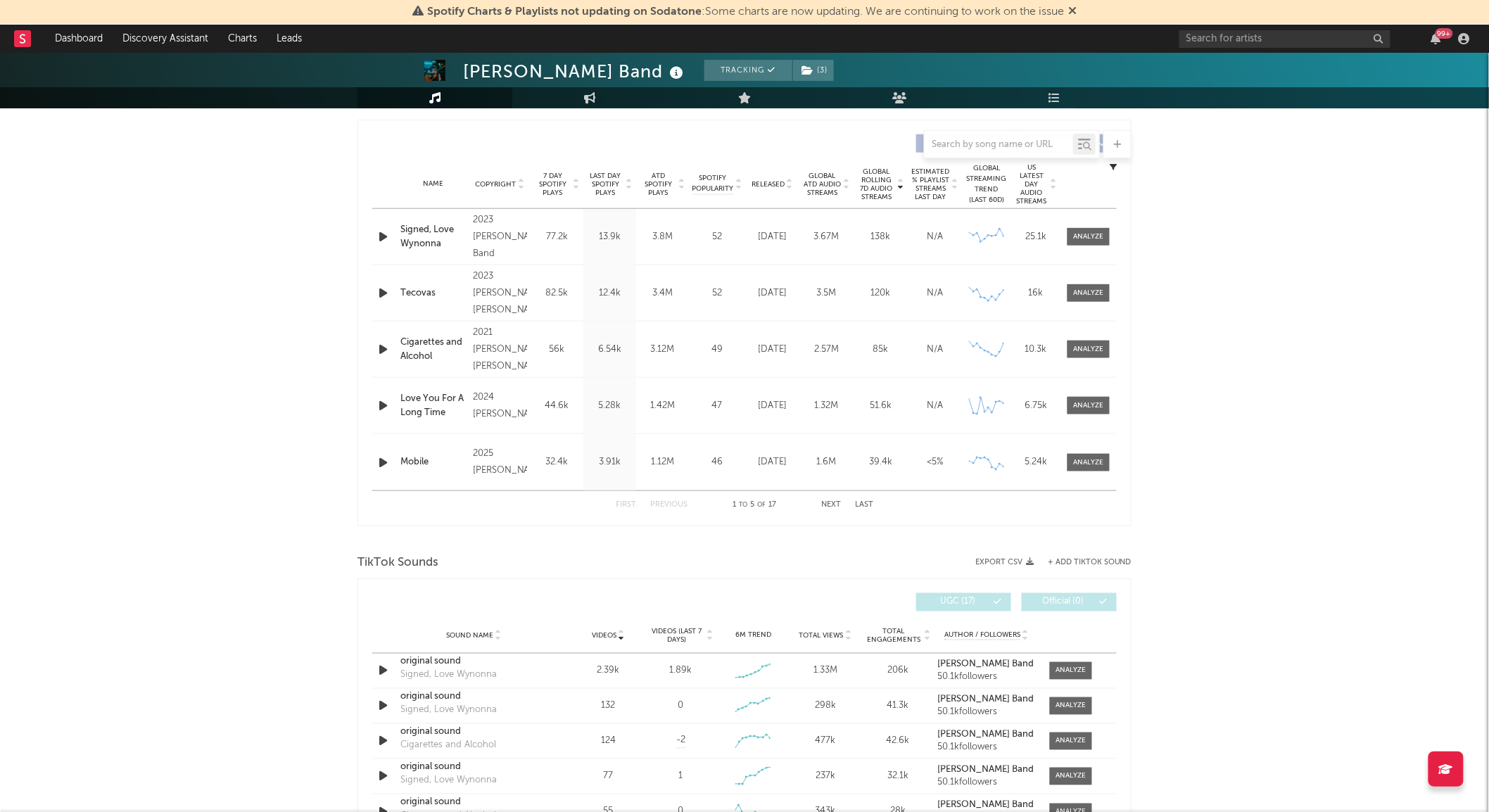
scroll to position [0, 0]
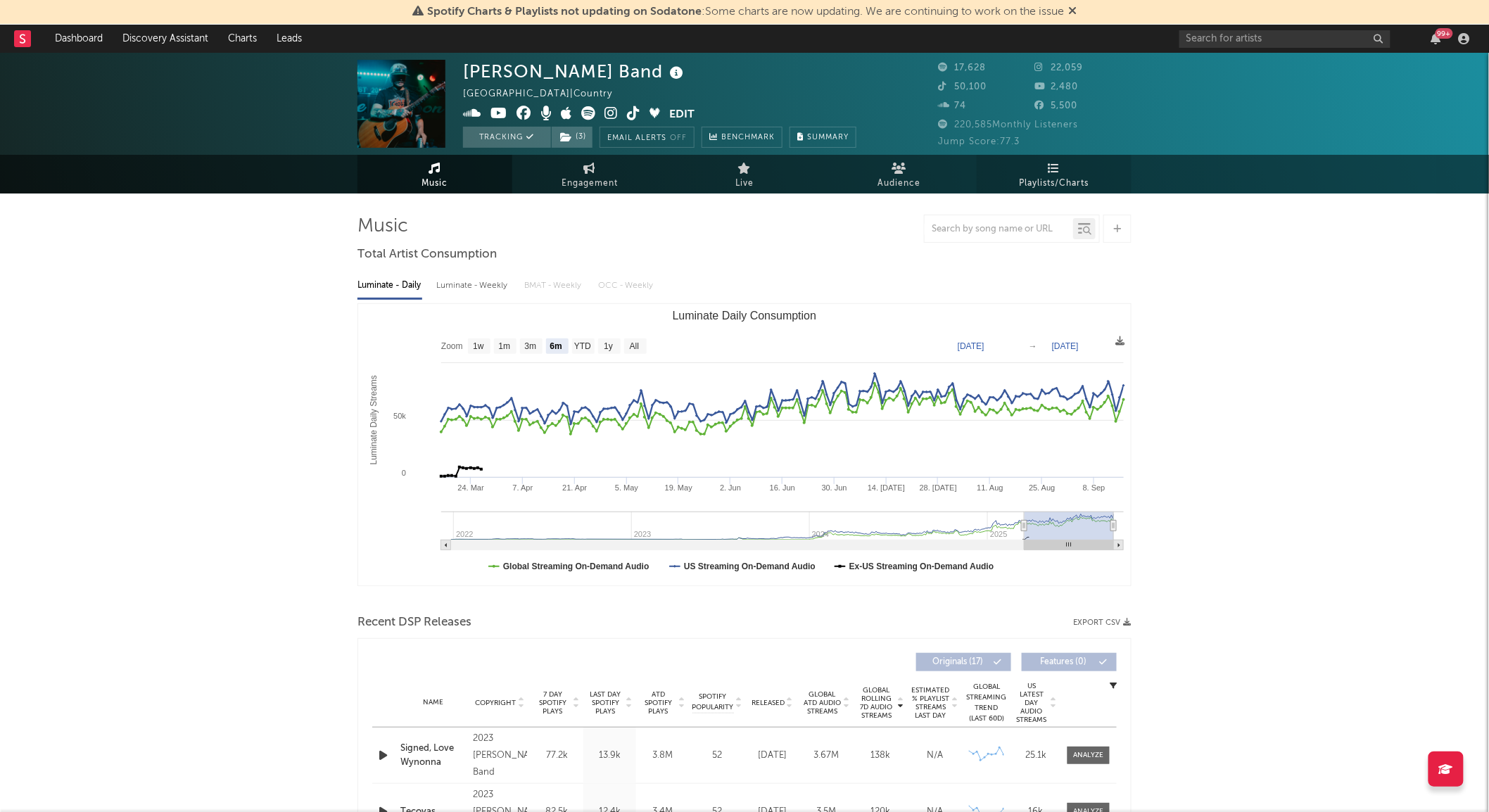
click at [1053, 181] on span "Playlists/Charts" at bounding box center [1055, 183] width 69 height 17
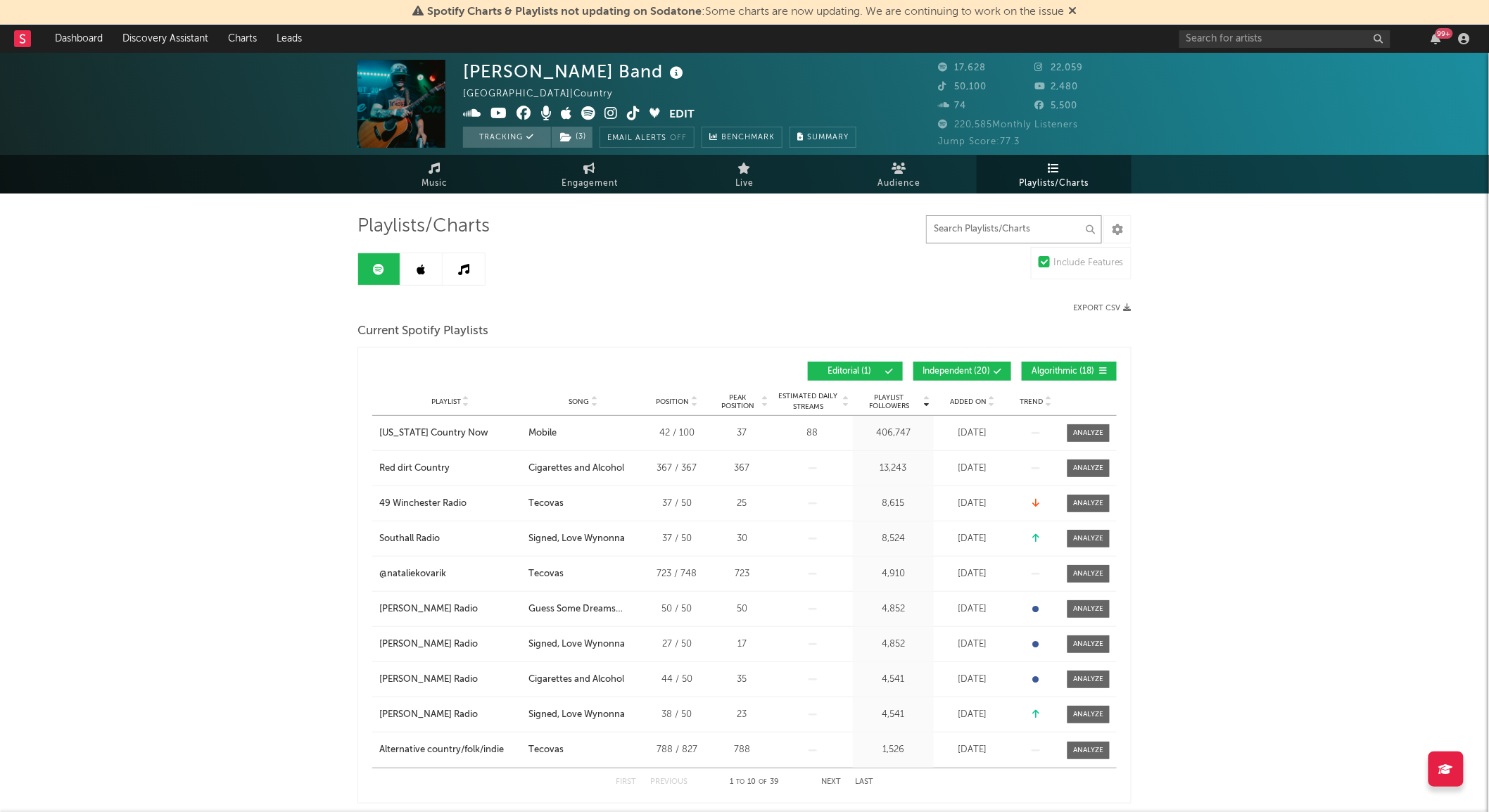
click at [940, 233] on input "text" at bounding box center [1014, 229] width 176 height 28
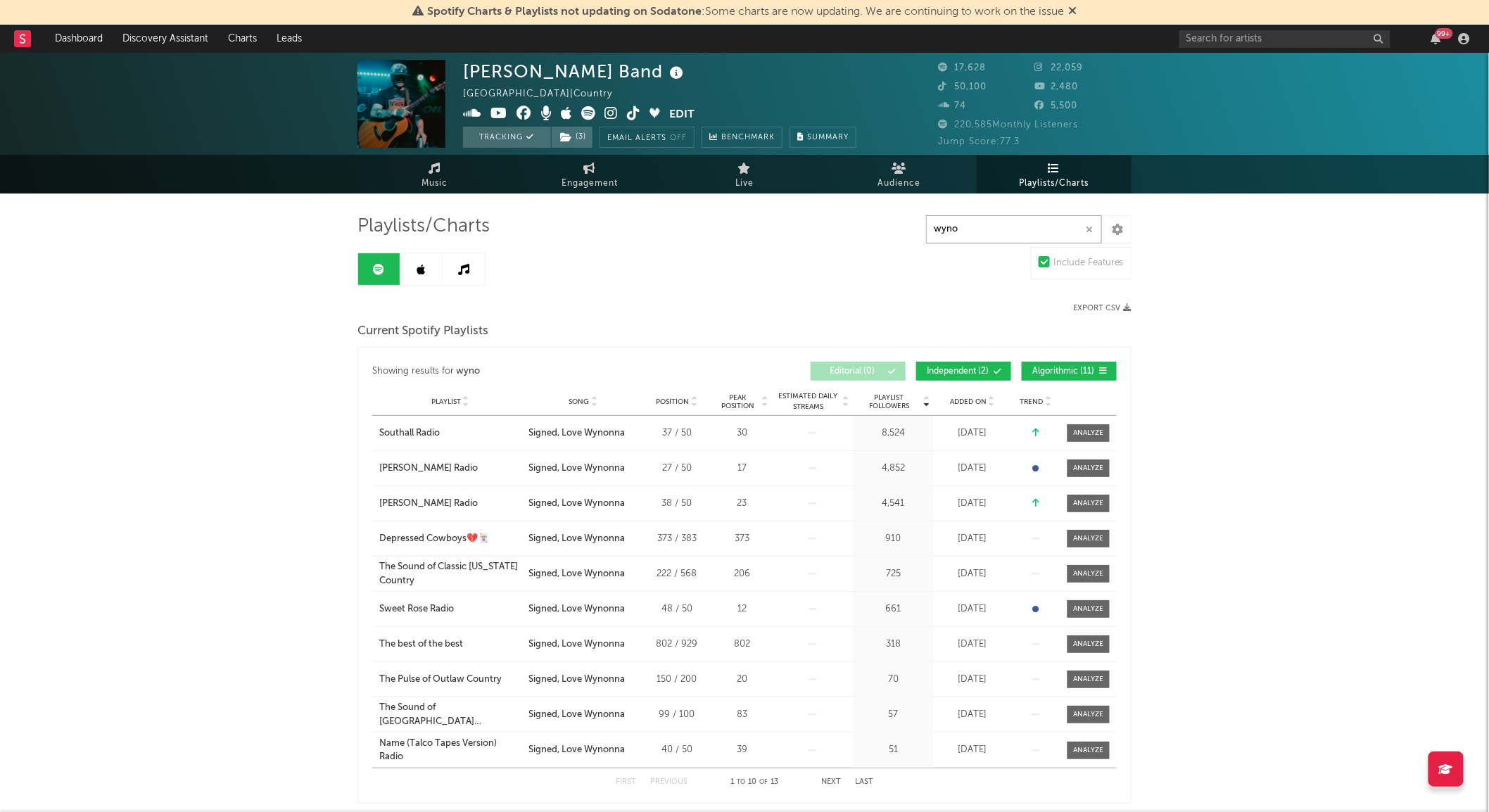
type input "wyno"
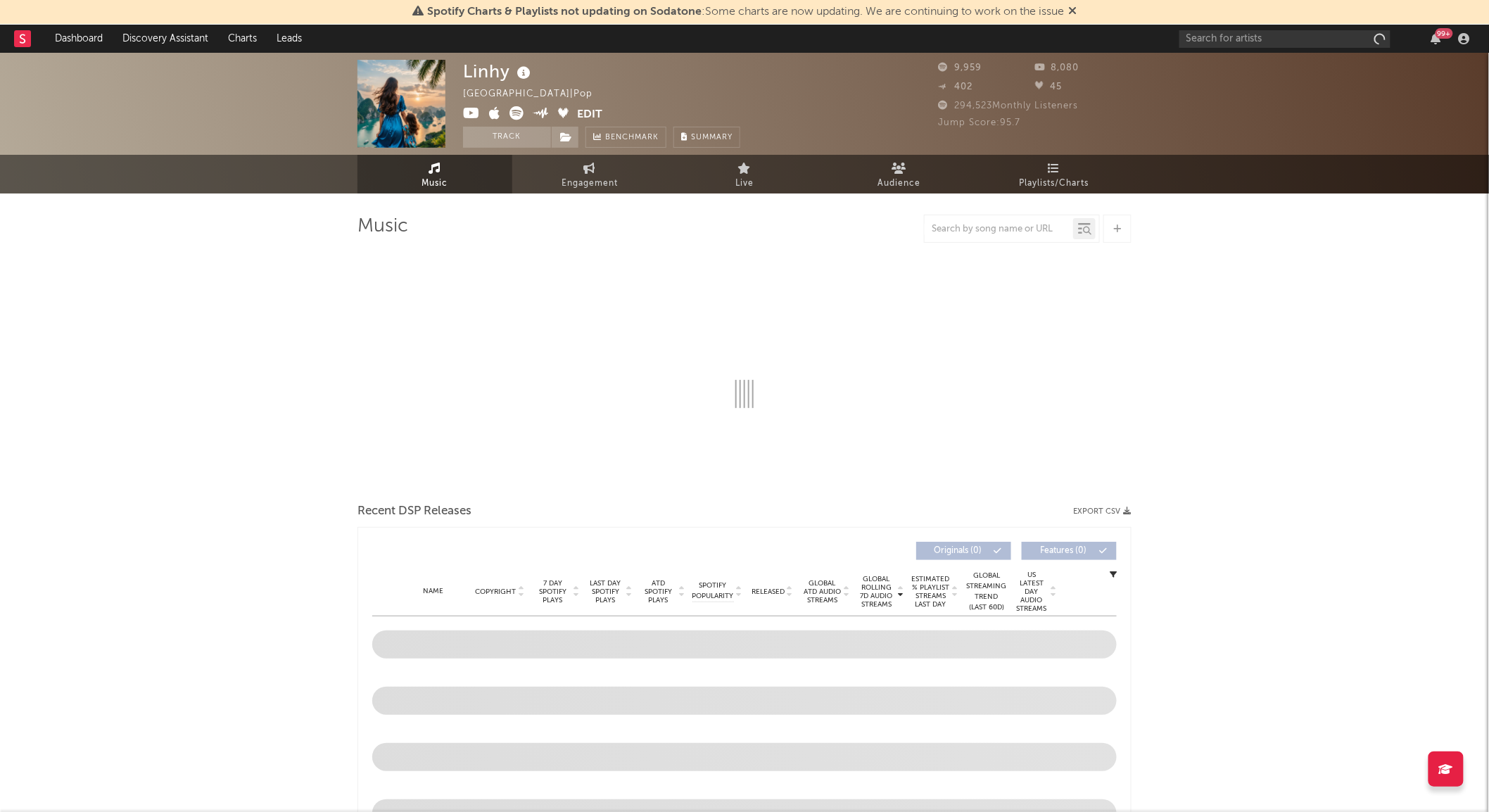
select select "1w"
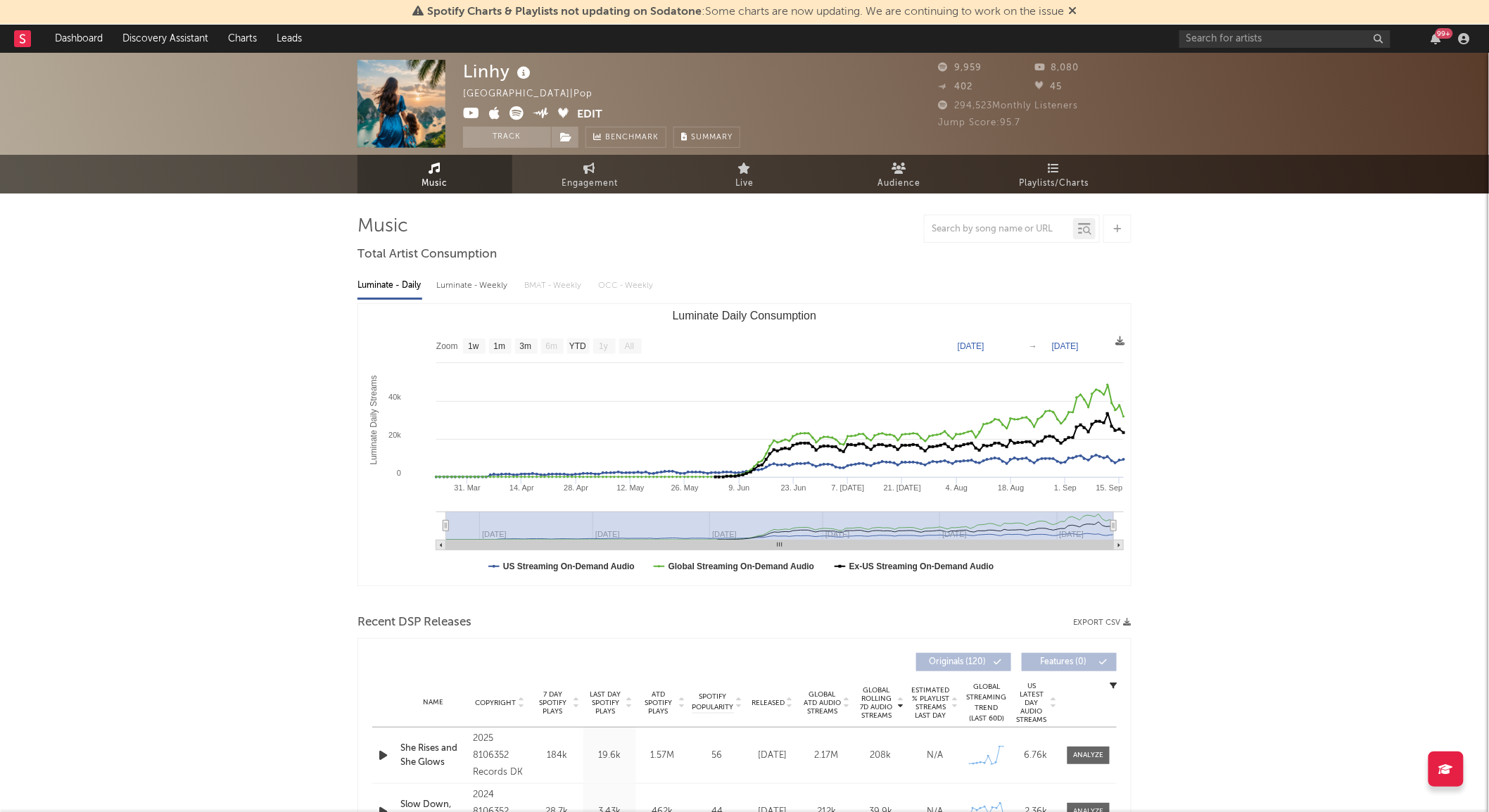
scroll to position [3, 0]
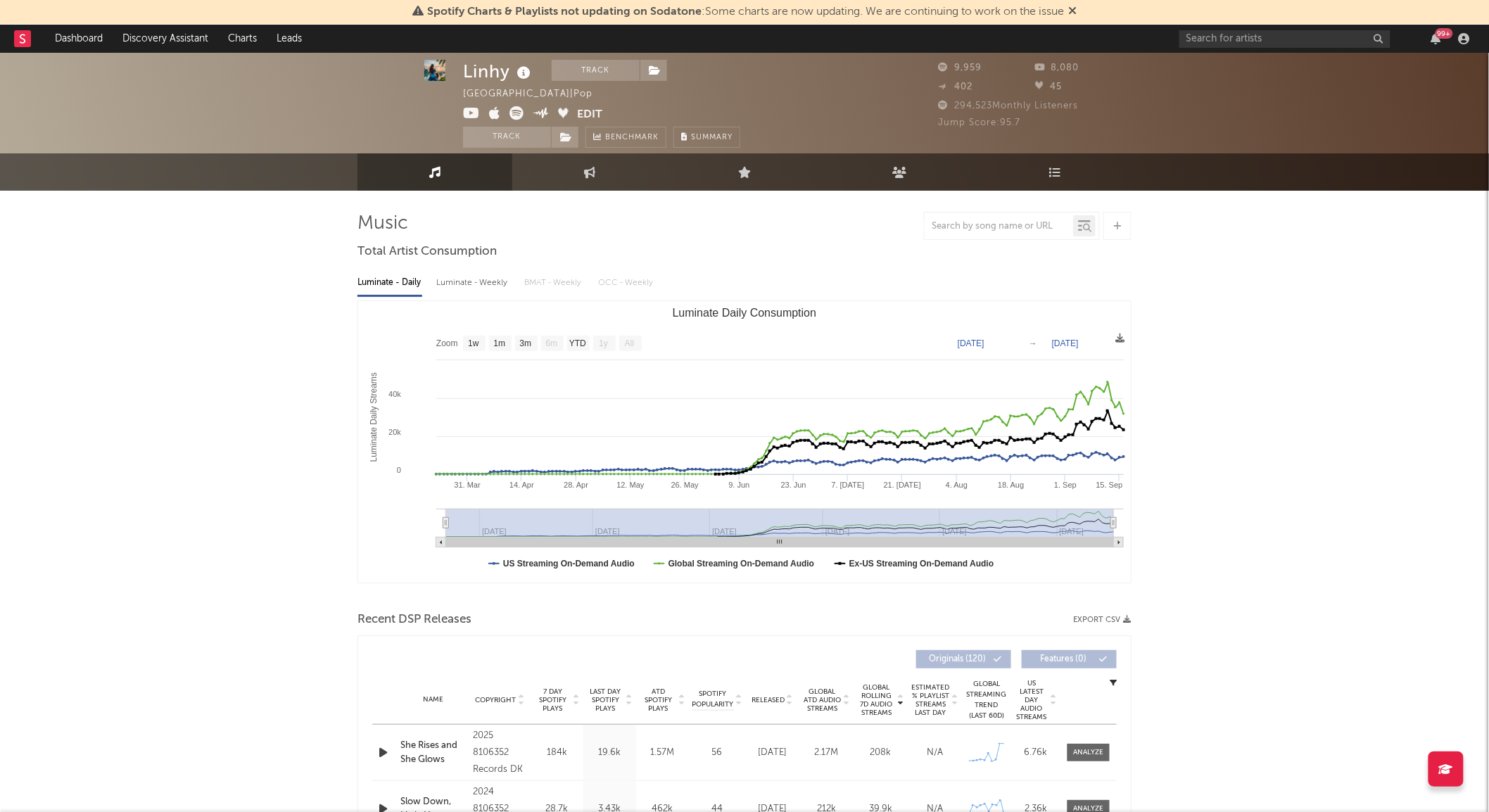
click at [519, 111] on icon at bounding box center [516, 113] width 14 height 14
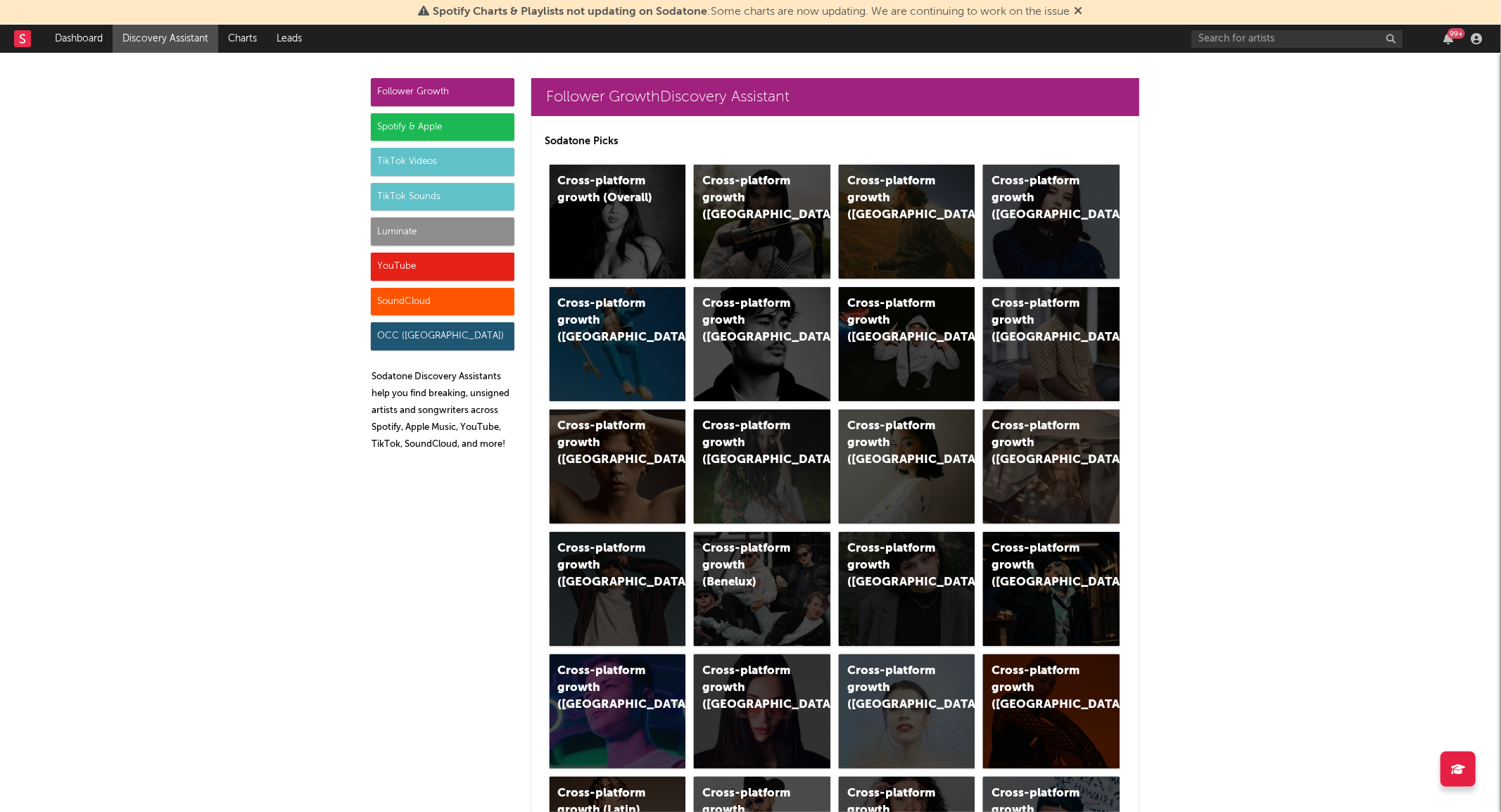
click at [459, 229] on div "Luminate" at bounding box center [442, 231] width 143 height 28
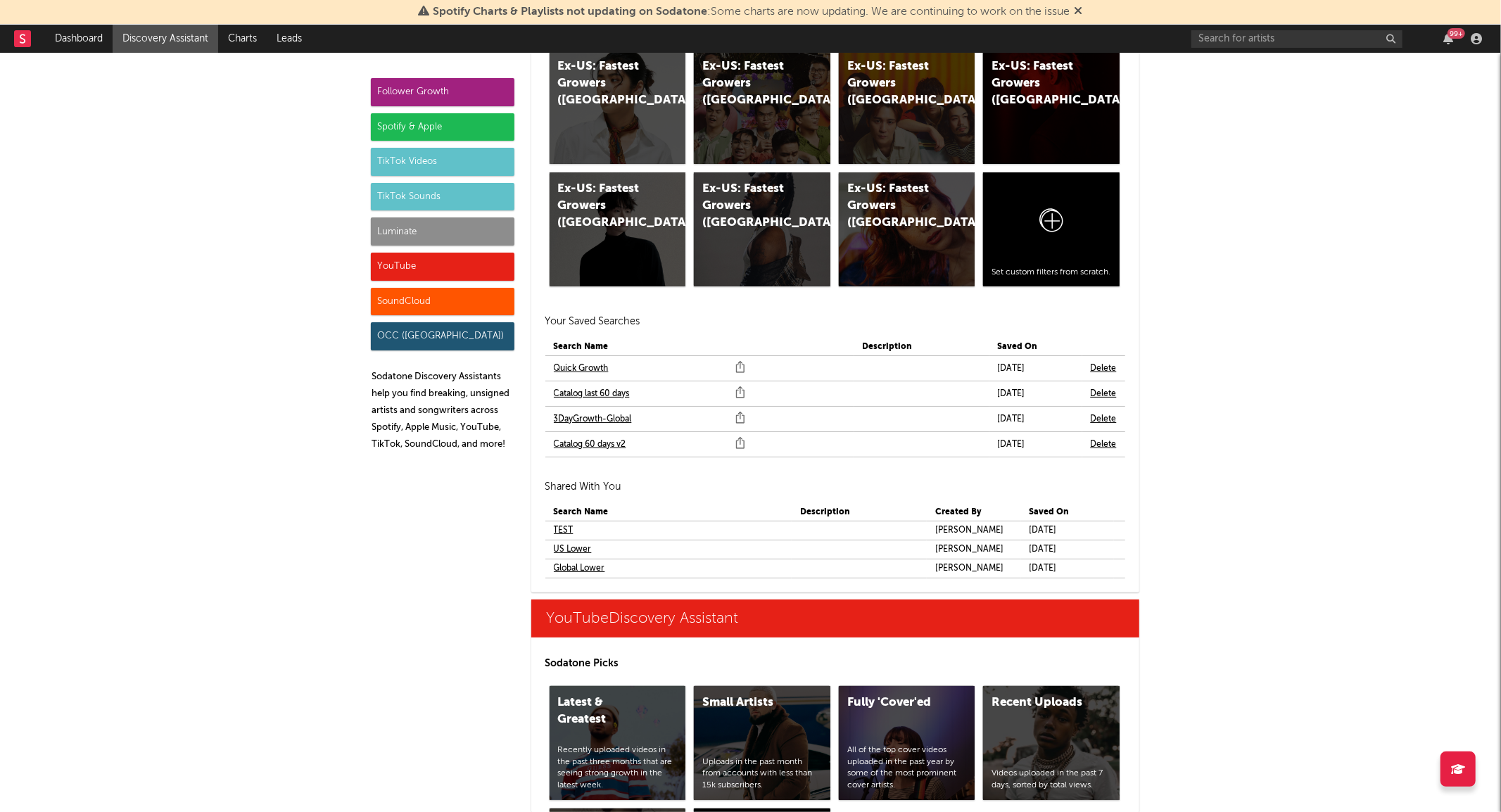
scroll to position [7747, 0]
click at [584, 366] on link "Quick Growth" at bounding box center [581, 368] width 55 height 17
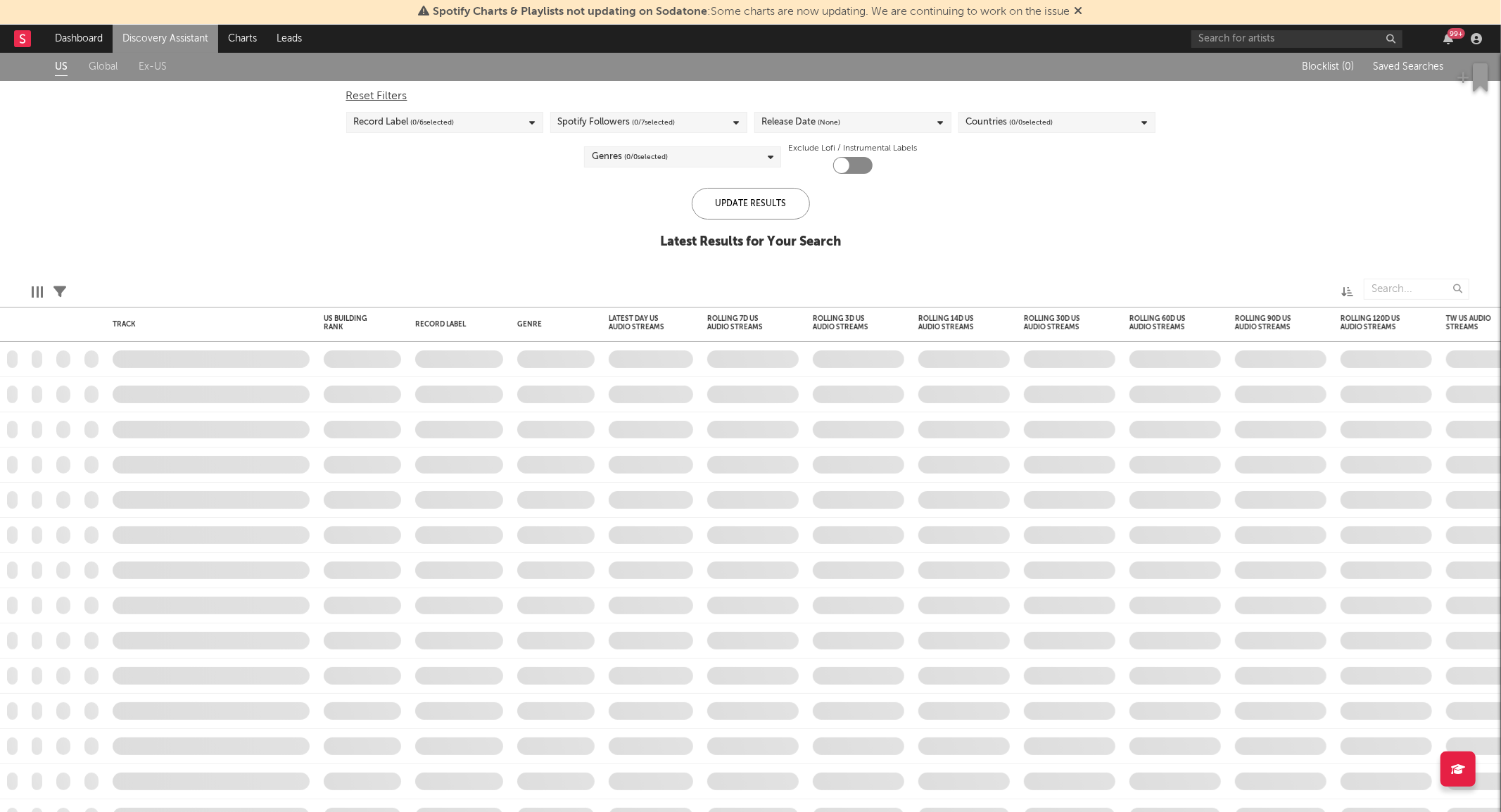
checkbox input "true"
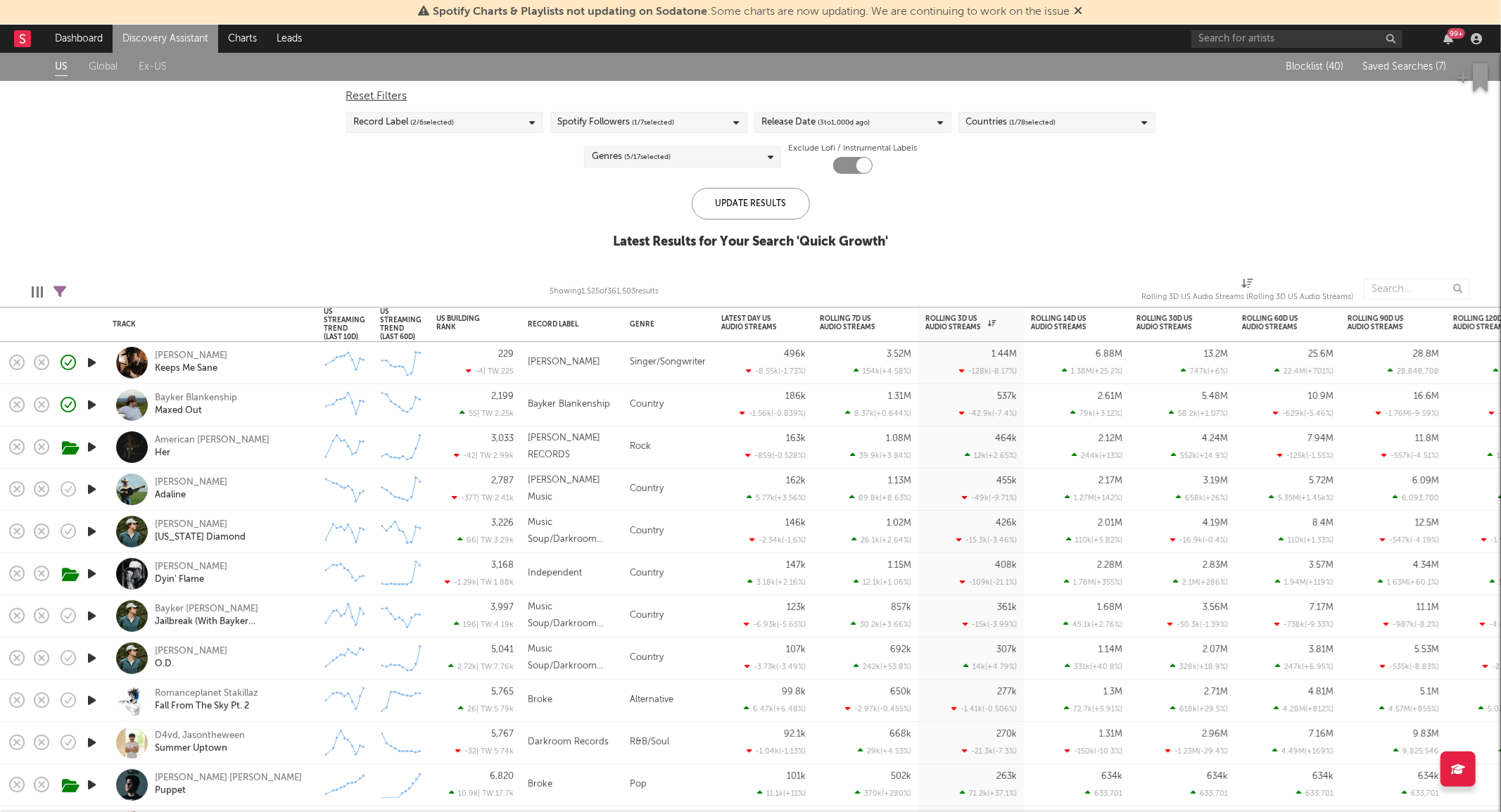
click at [291, 374] on div "[PERSON_NAME] Keeps Me Sane" at bounding box center [230, 362] width 151 height 26
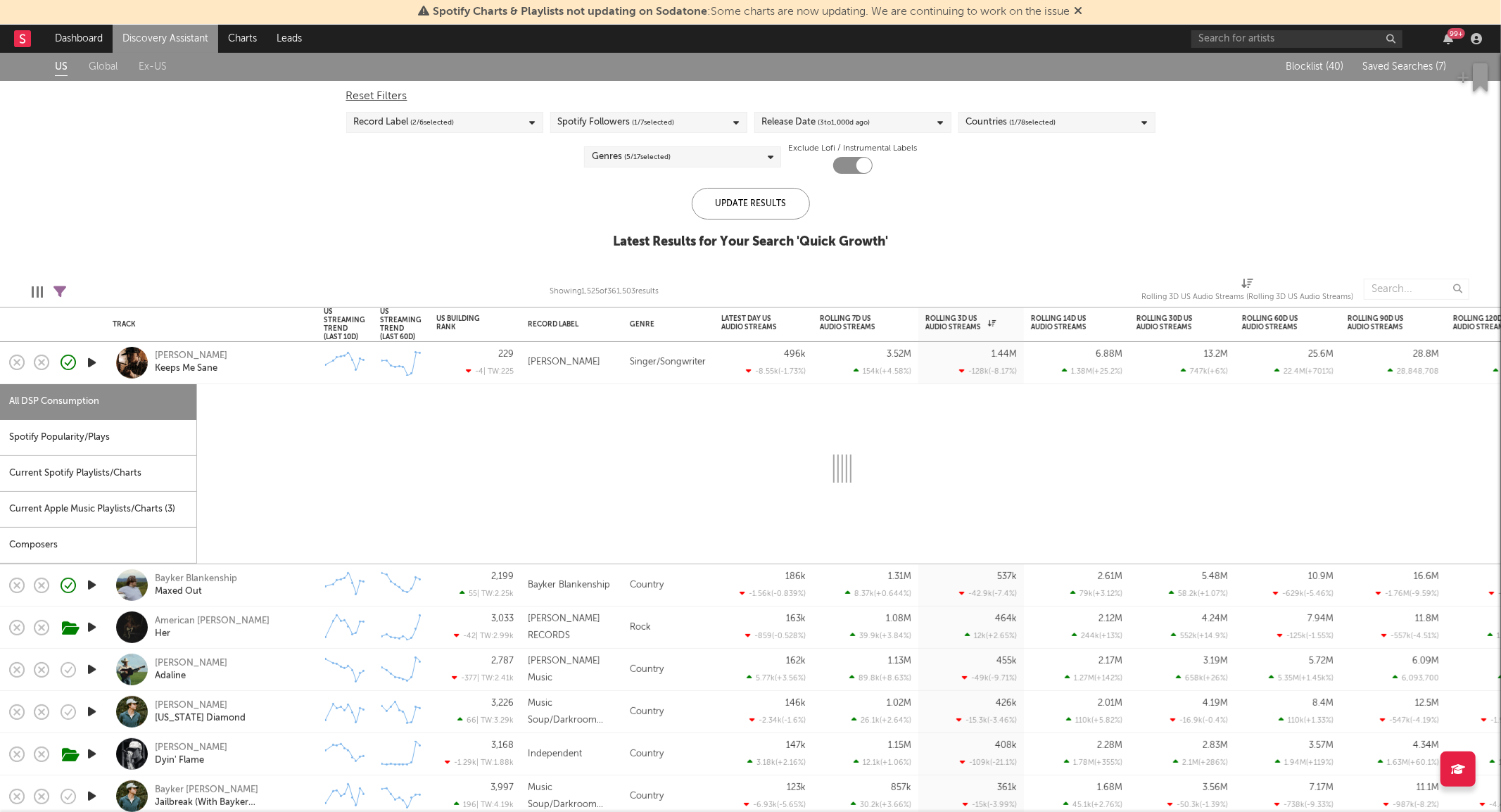
select select "1w"
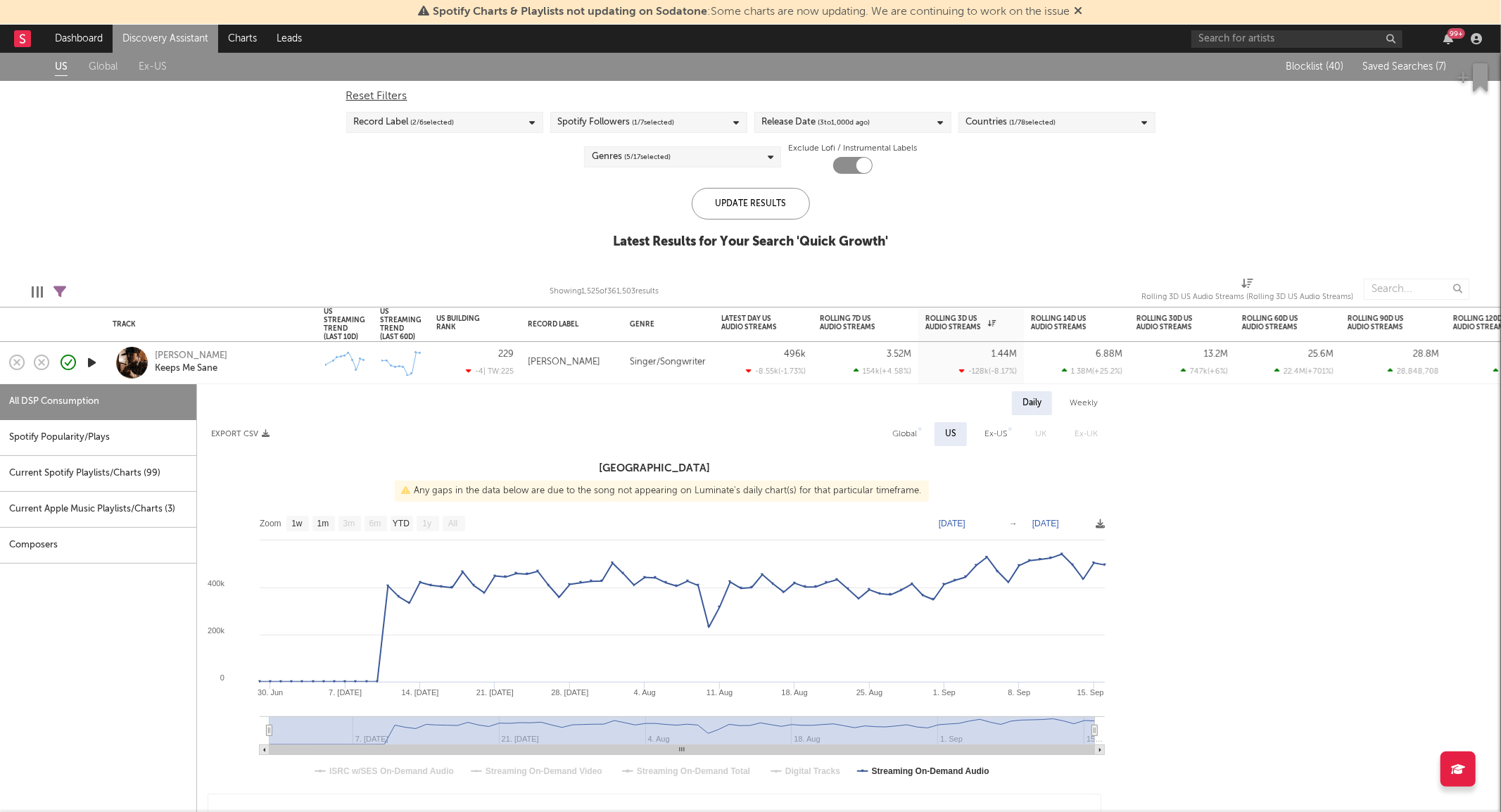
click at [270, 364] on div "[PERSON_NAME] Keeps Me Sane" at bounding box center [230, 362] width 151 height 26
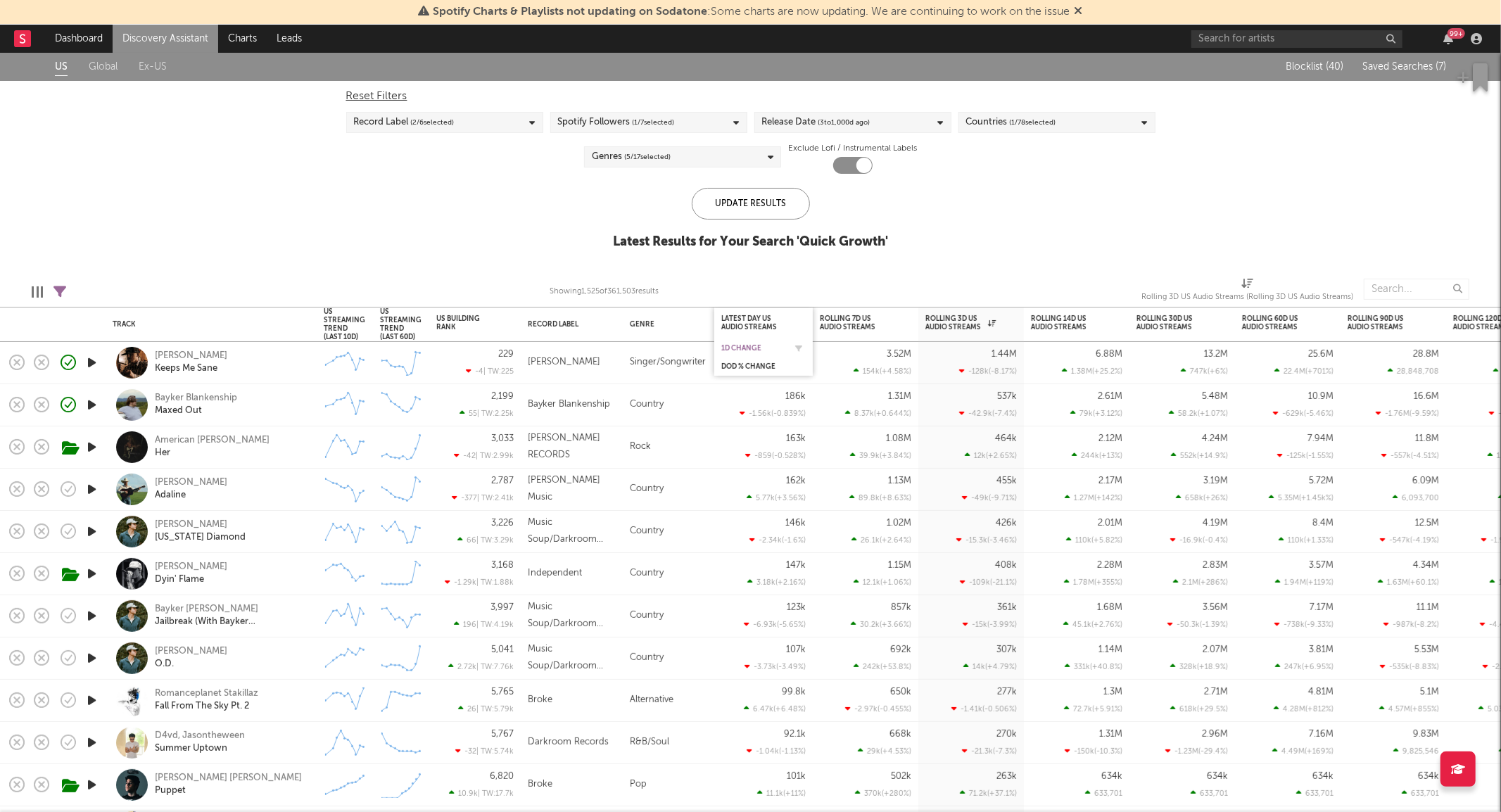
click at [754, 349] on div "1D Change" at bounding box center [753, 348] width 63 height 8
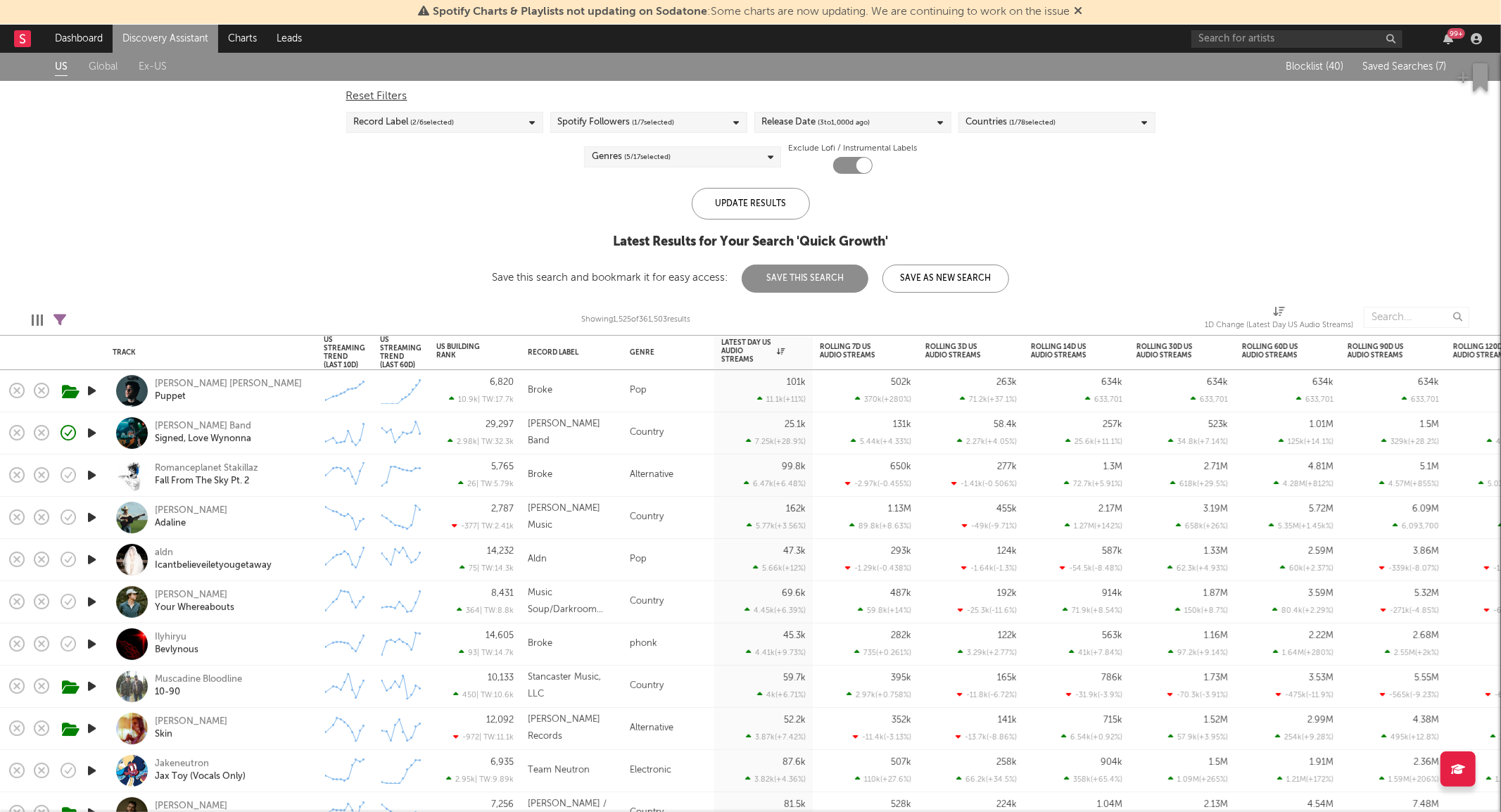
click at [272, 524] on div "[PERSON_NAME] [PERSON_NAME]" at bounding box center [230, 517] width 151 height 26
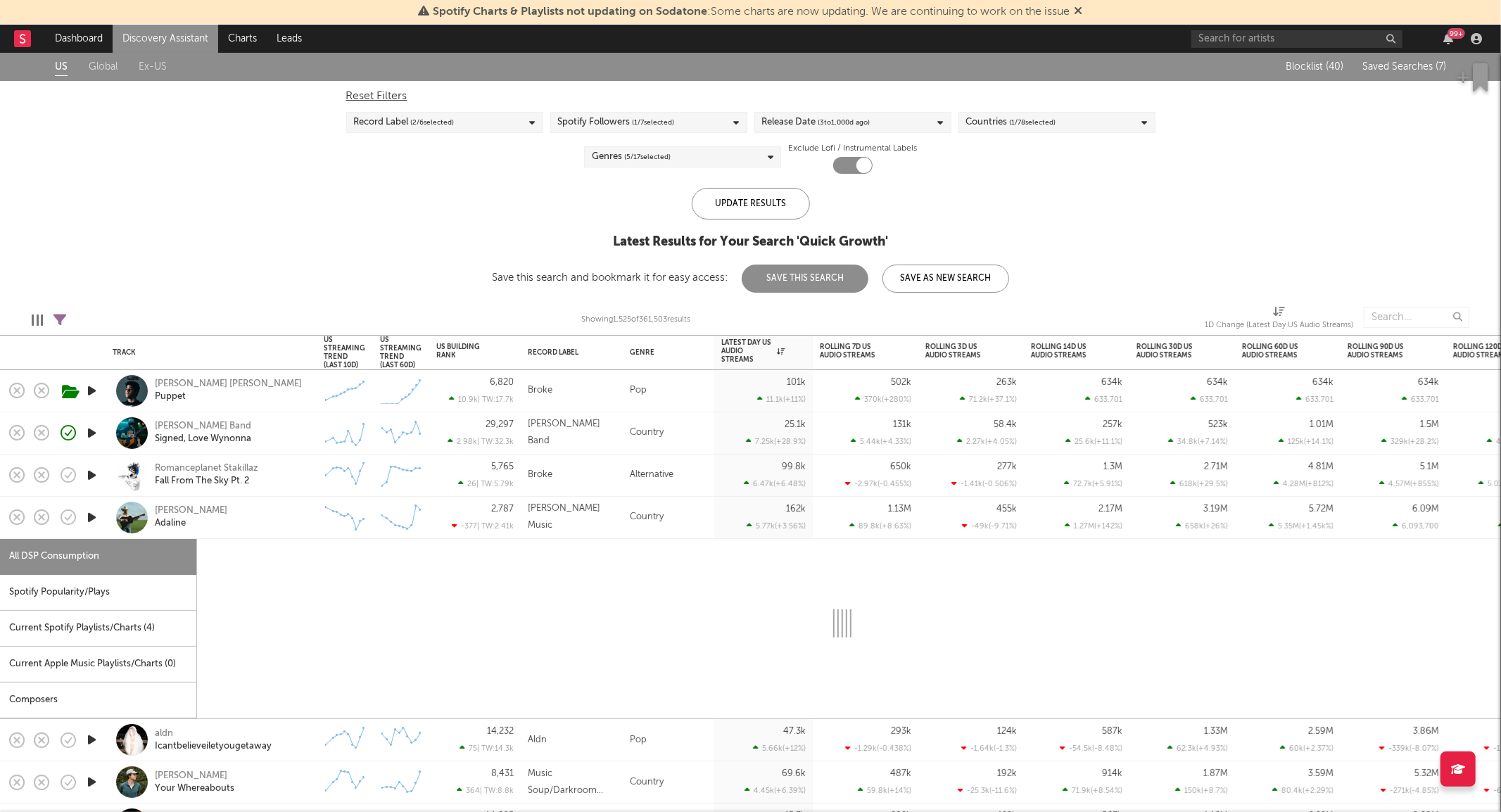
select select "1w"
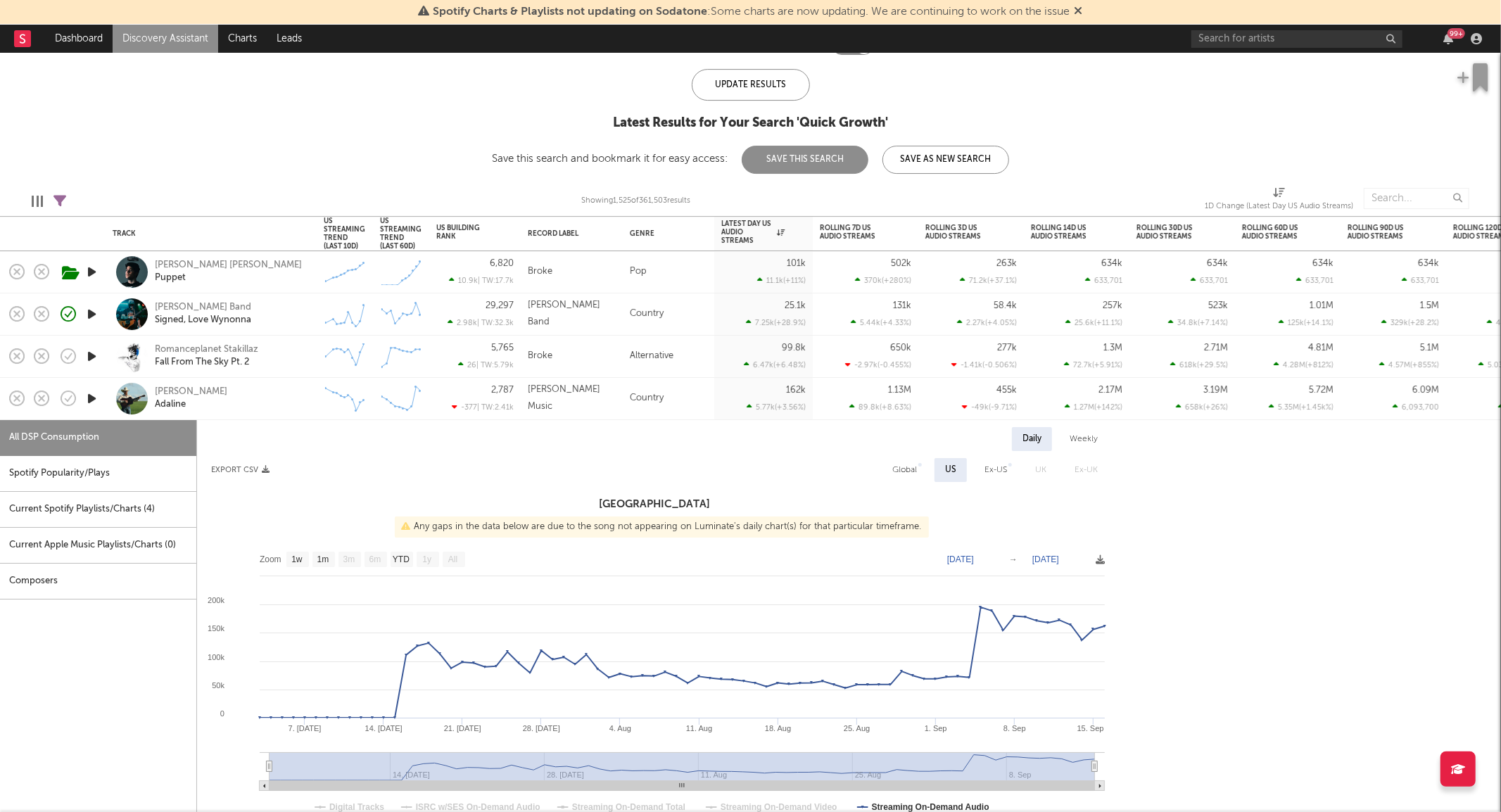
click at [266, 395] on div "[PERSON_NAME] [PERSON_NAME]" at bounding box center [230, 399] width 151 height 26
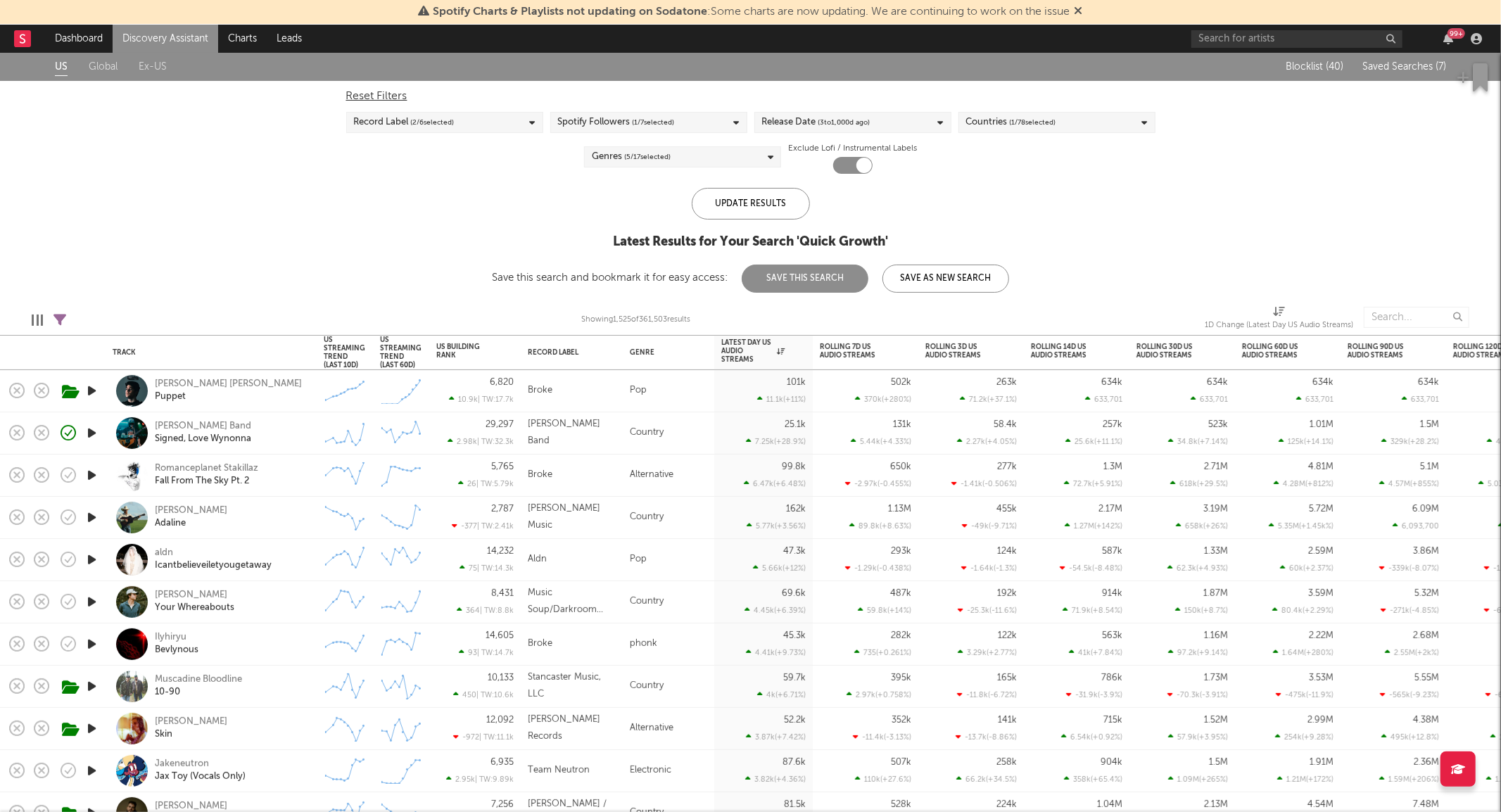
click at [653, 156] on span "( 5 / 17 selected)" at bounding box center [648, 157] width 47 height 17
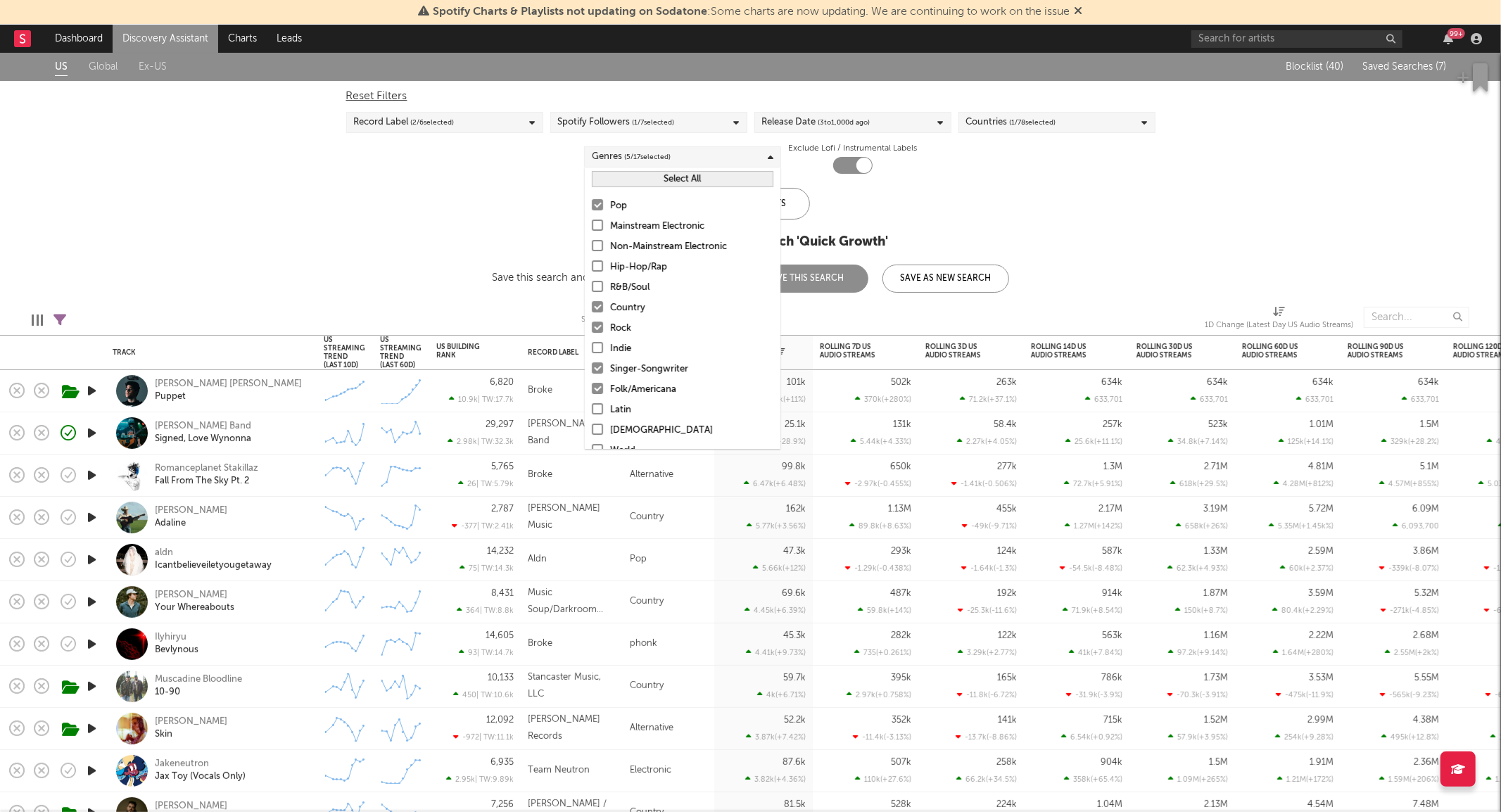
click at [617, 202] on div "Pop" at bounding box center [692, 206] width 163 height 17
click at [592, 202] on input "Pop" at bounding box center [592, 206] width 0 height 17
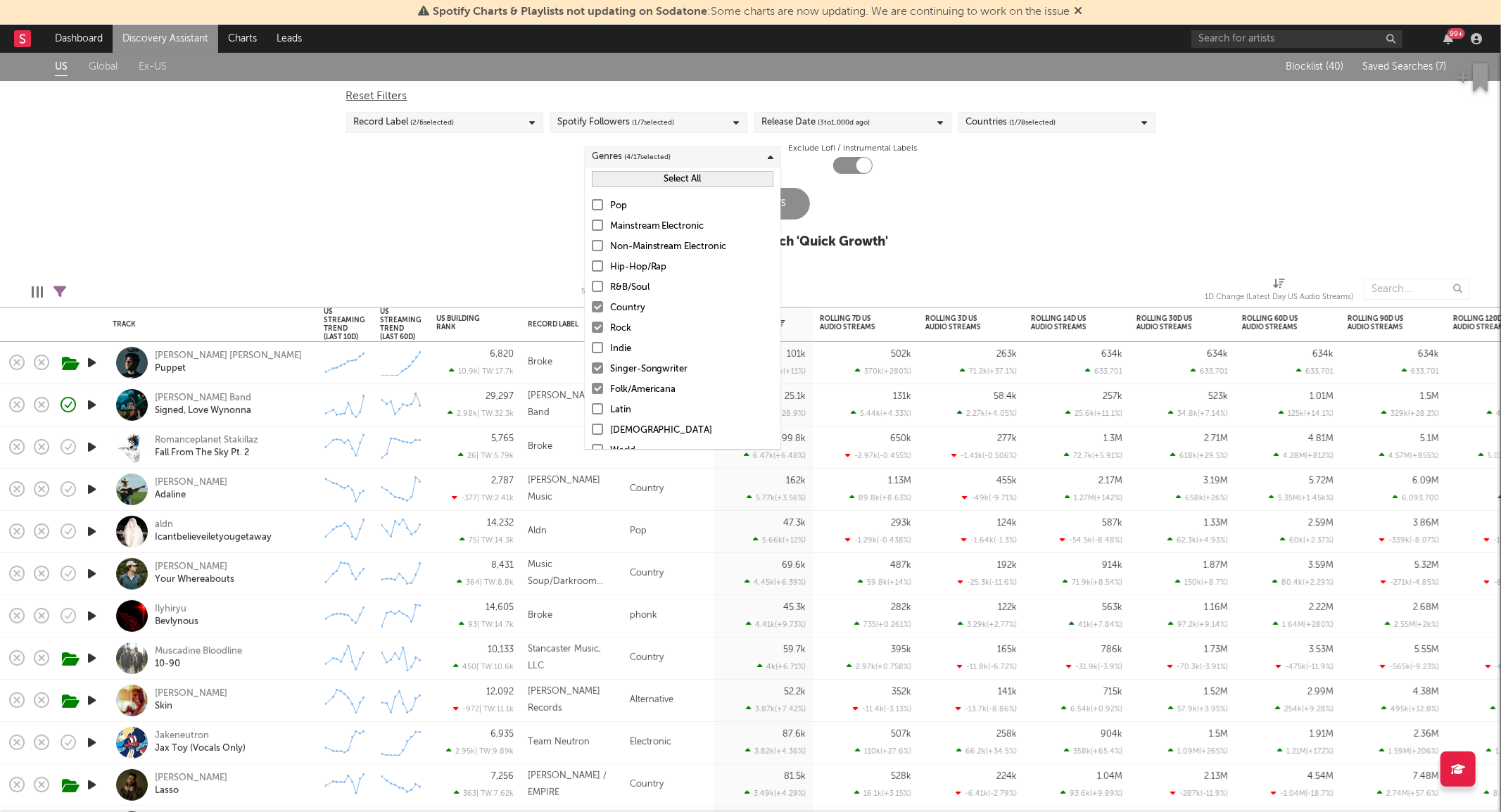
click at [627, 325] on div "Rock" at bounding box center [692, 328] width 163 height 17
click at [592, 325] on input "Rock" at bounding box center [592, 328] width 0 height 17
click at [791, 201] on div "Update Results" at bounding box center [750, 204] width 119 height 32
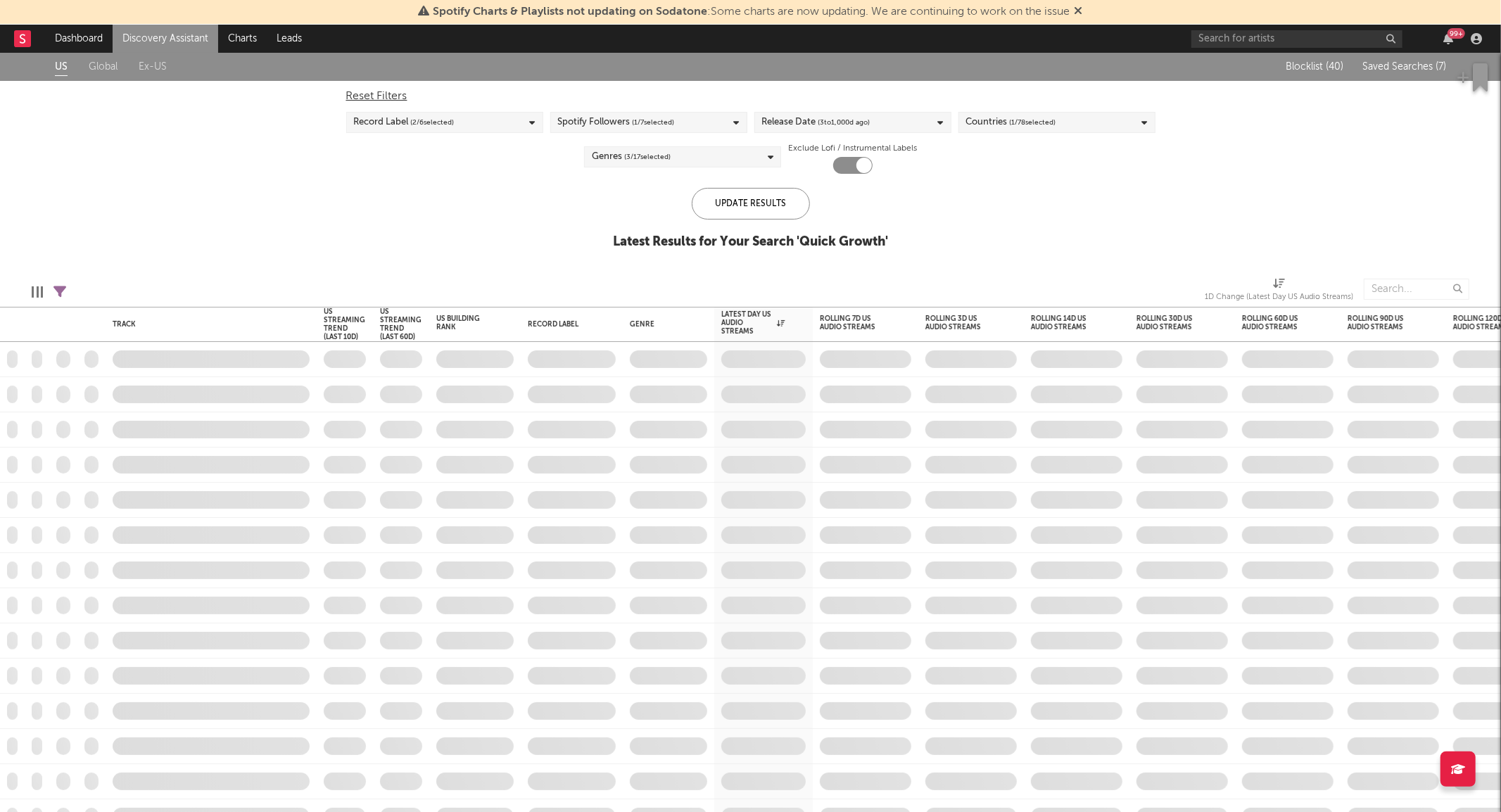
click at [627, 121] on div "Spotify Followers ( 1 / 7 selected)" at bounding box center [616, 122] width 117 height 17
click at [584, 146] on button "Select All" at bounding box center [649, 144] width 181 height 16
click at [784, 199] on div "Update Results" at bounding box center [750, 204] width 119 height 32
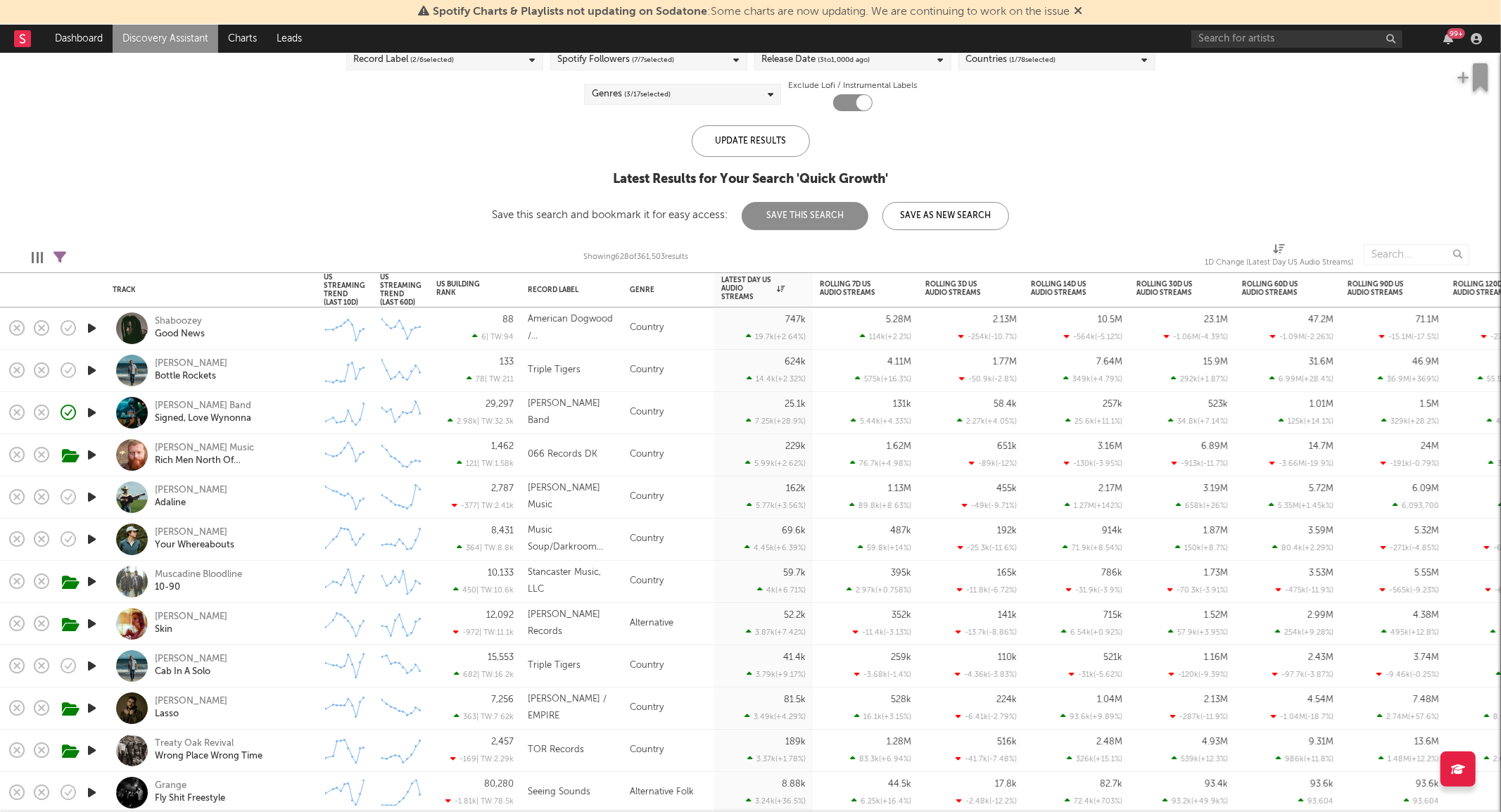
click at [252, 612] on div "Hans Williams Skin" at bounding box center [230, 624] width 151 height 26
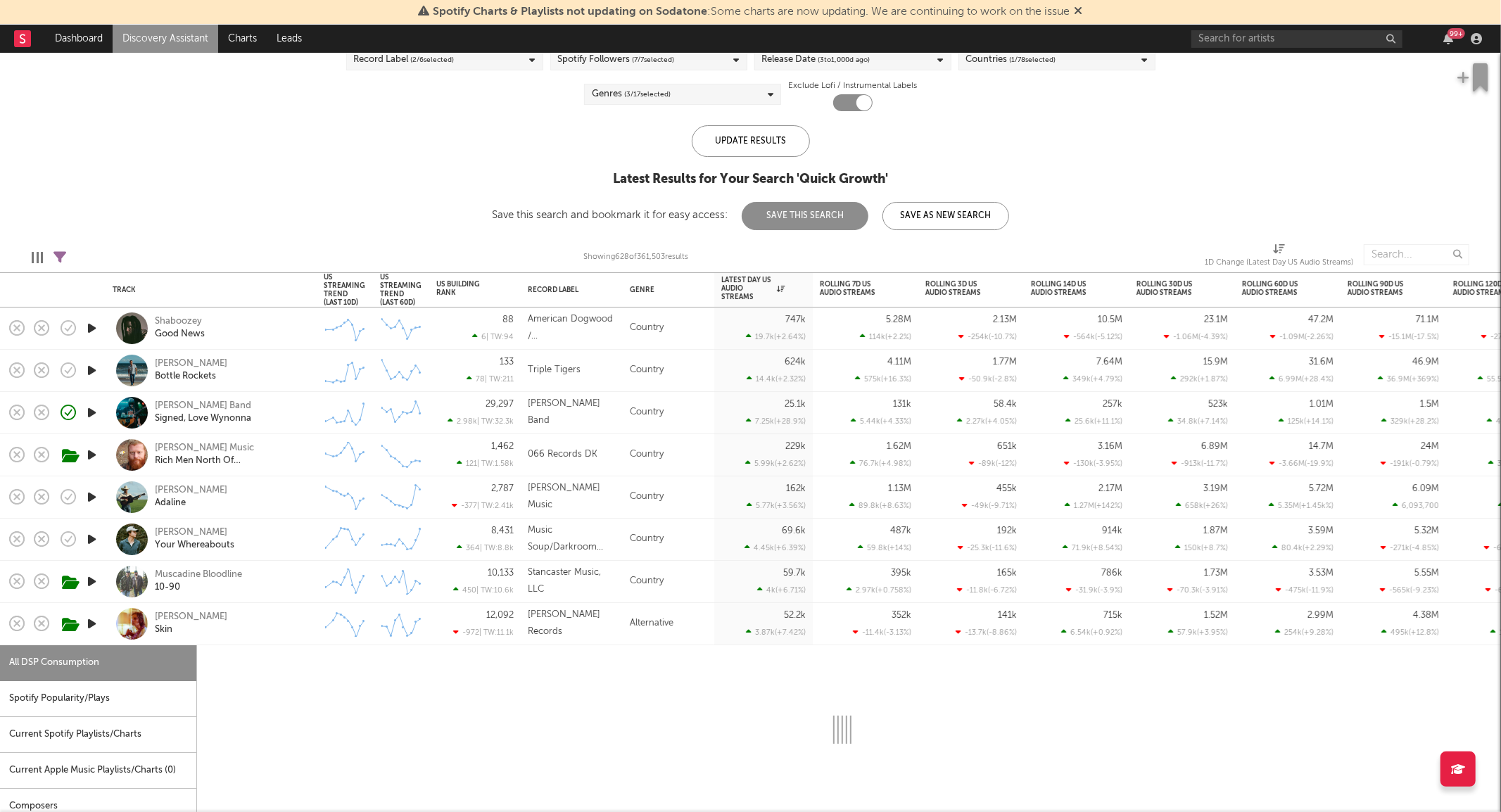
select select "6m"
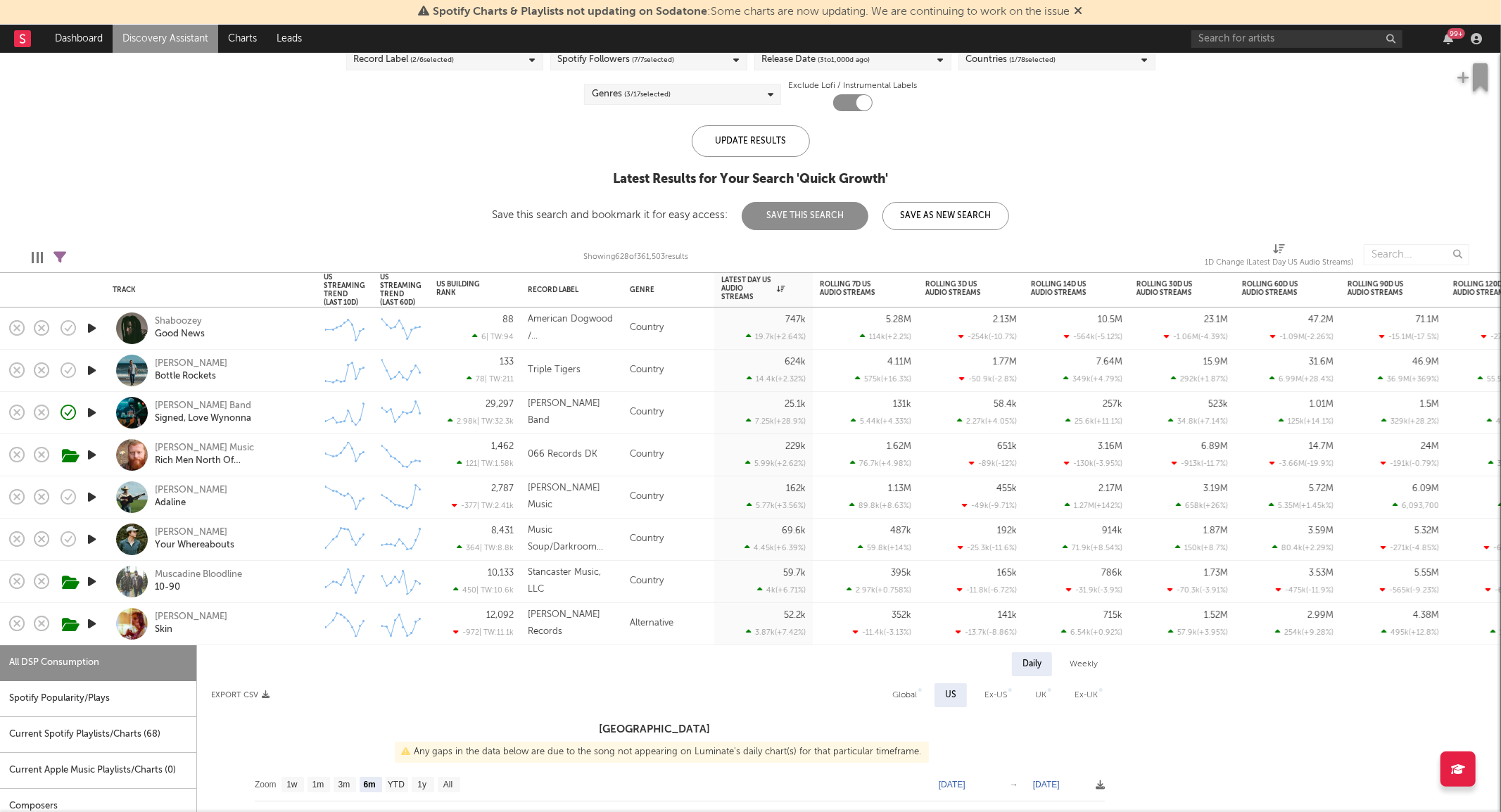
click at [93, 620] on icon "button" at bounding box center [92, 623] width 15 height 17
click at [90, 620] on icon "button" at bounding box center [91, 623] width 14 height 17
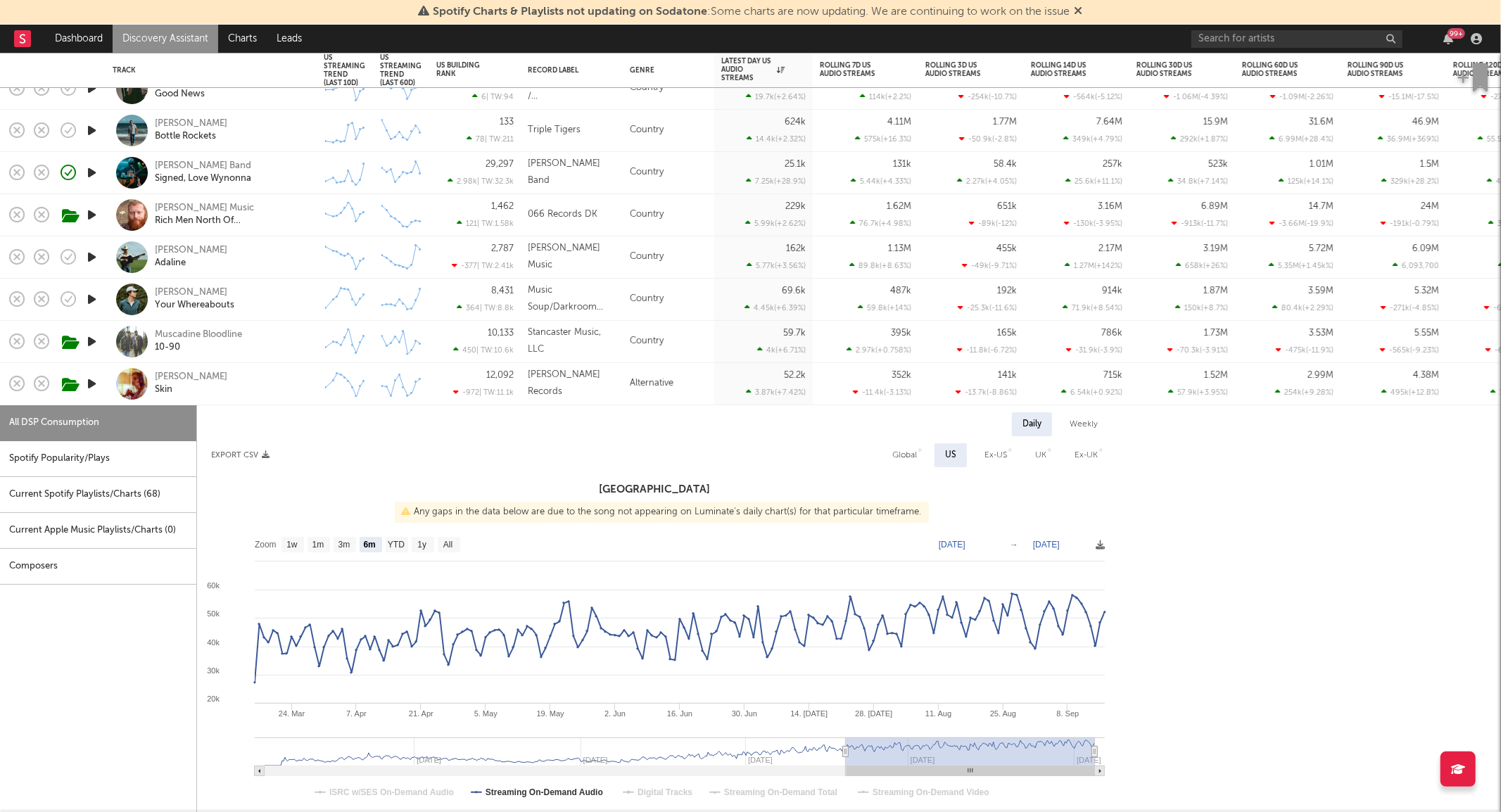
click at [254, 378] on div "Hans Williams Skin" at bounding box center [230, 383] width 151 height 26
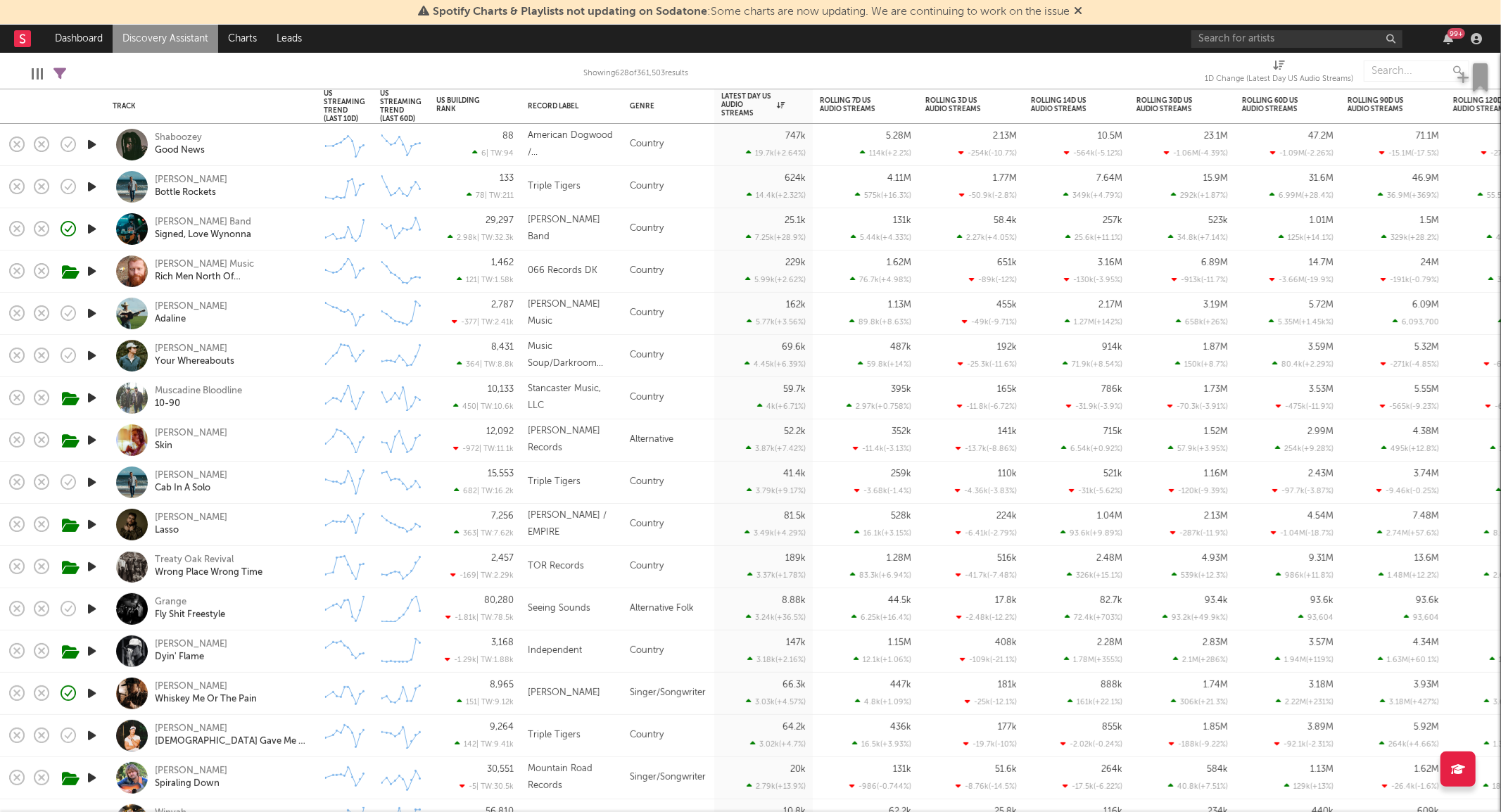
click at [91, 610] on icon "button" at bounding box center [92, 608] width 15 height 17
click at [91, 610] on icon "button" at bounding box center [91, 608] width 14 height 17
click at [289, 236] on div "Logan Ryan Band Signed, Love Wynonna" at bounding box center [230, 229] width 151 height 26
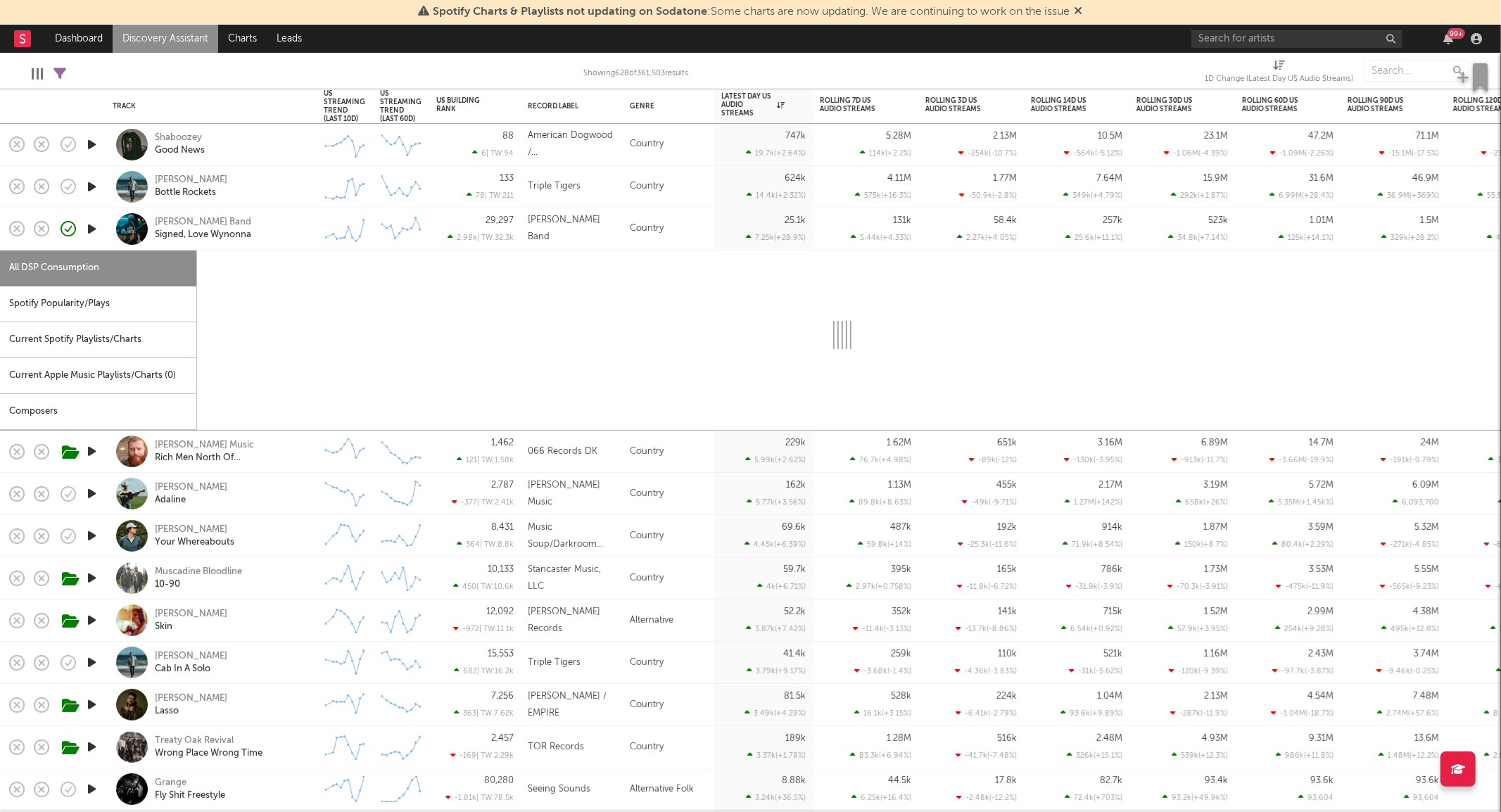
select select "6m"
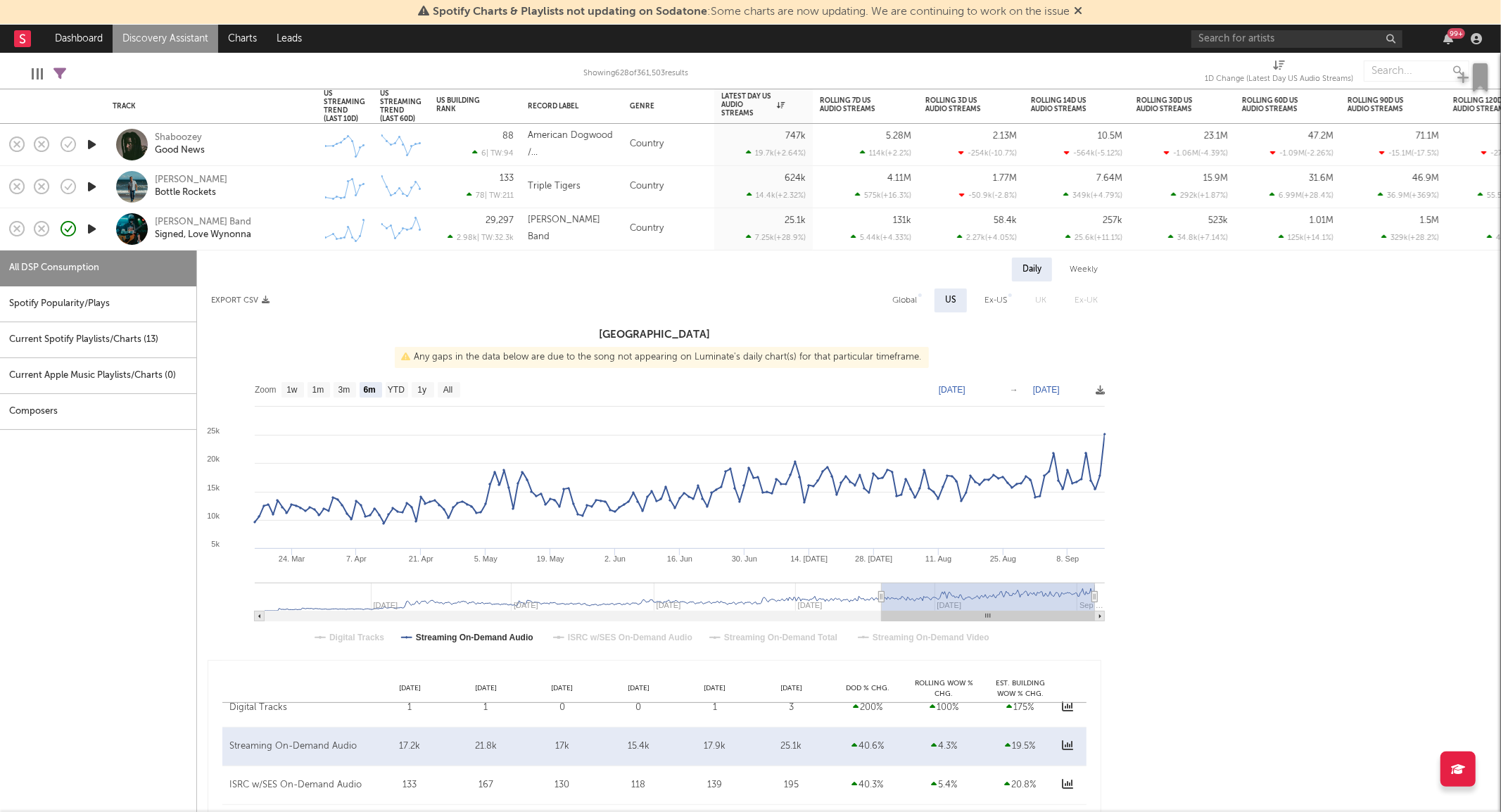
click at [308, 225] on div "Logan Ryan Band Signed, Love Wynonna" at bounding box center [211, 229] width 197 height 42
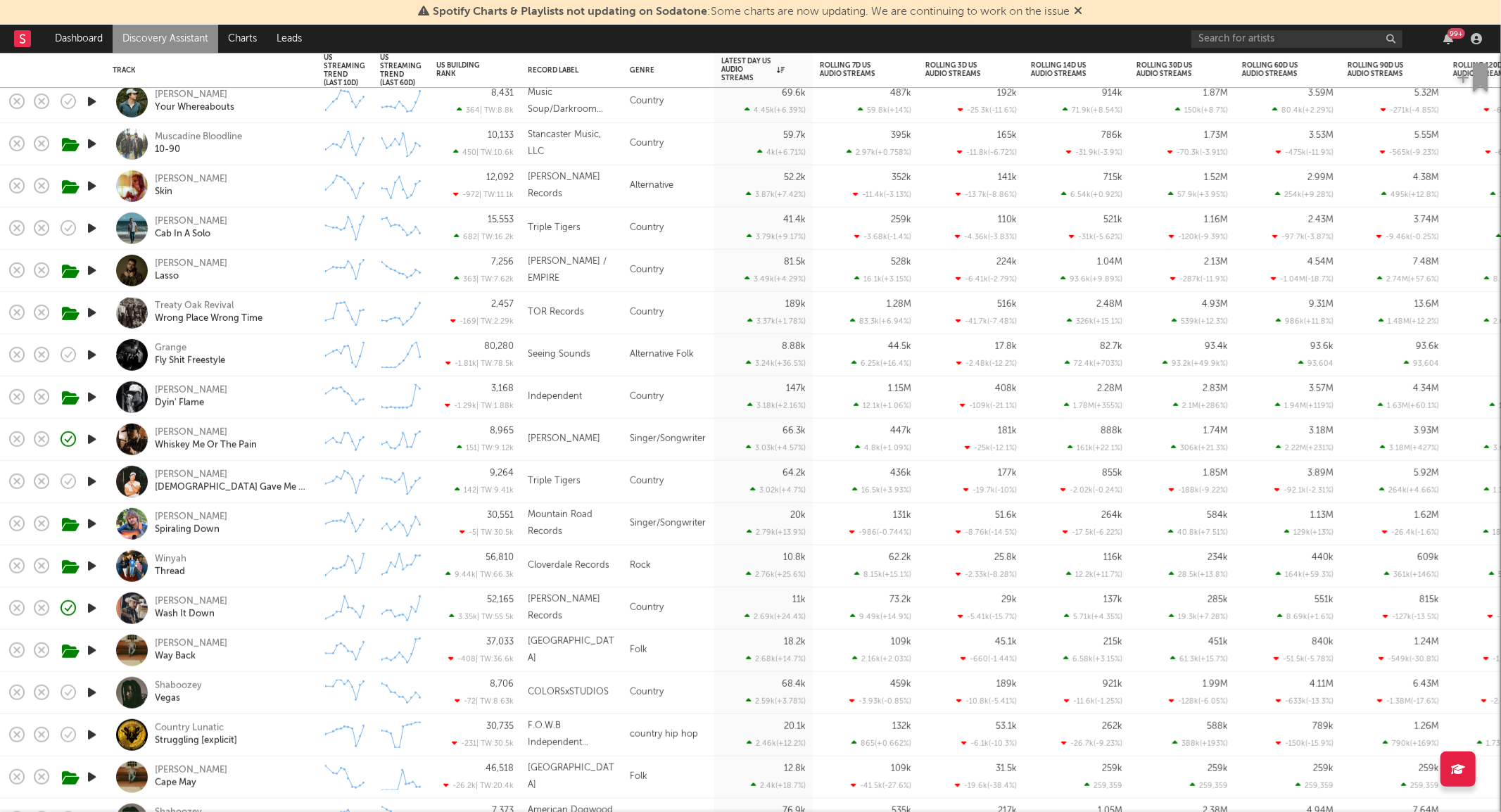
click at [270, 533] on div "Joe Jordan Spiraling Down" at bounding box center [230, 524] width 151 height 26
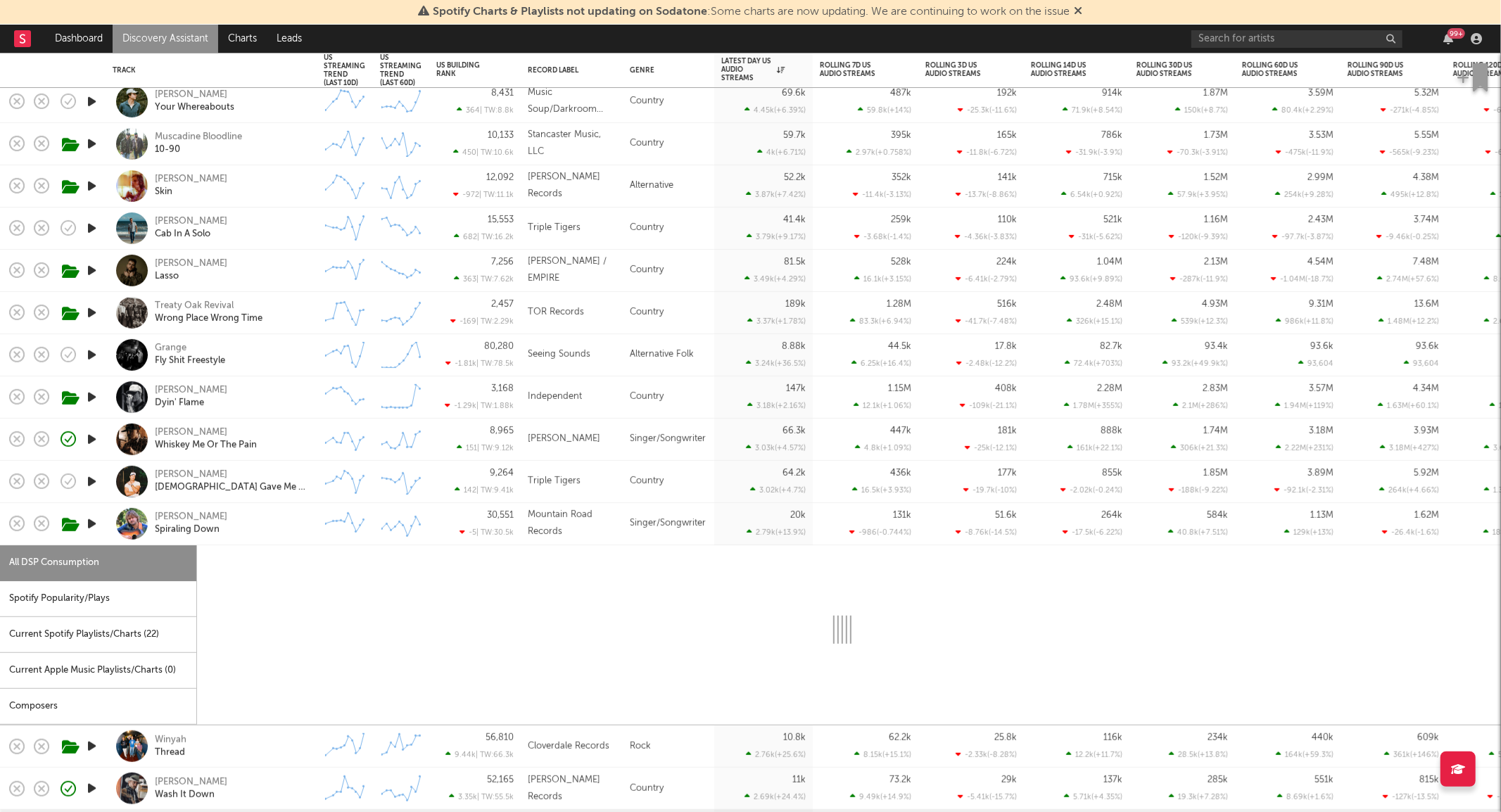
select select "6m"
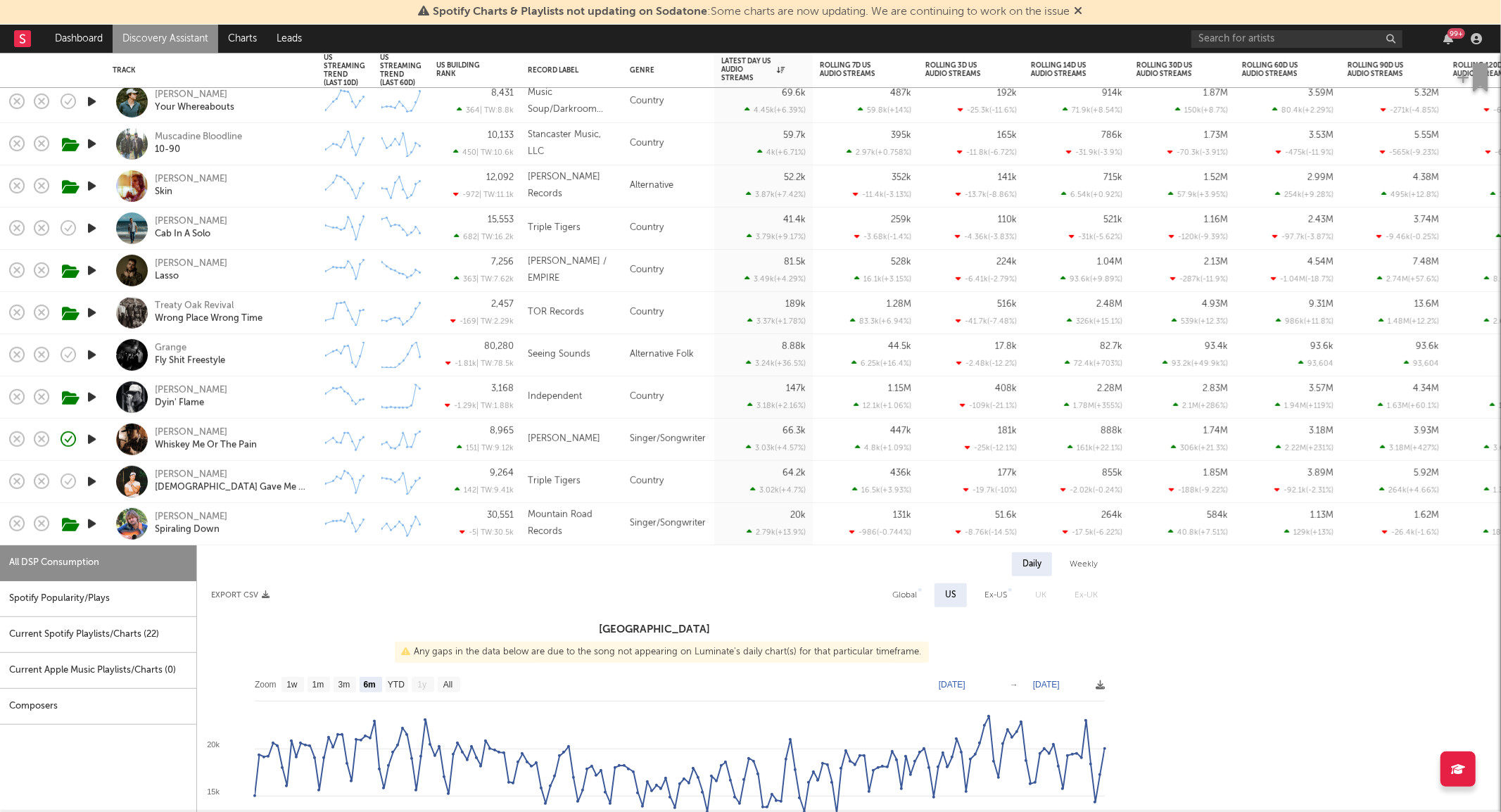
click at [270, 533] on div "Joe Jordan Spiraling Down" at bounding box center [230, 524] width 151 height 26
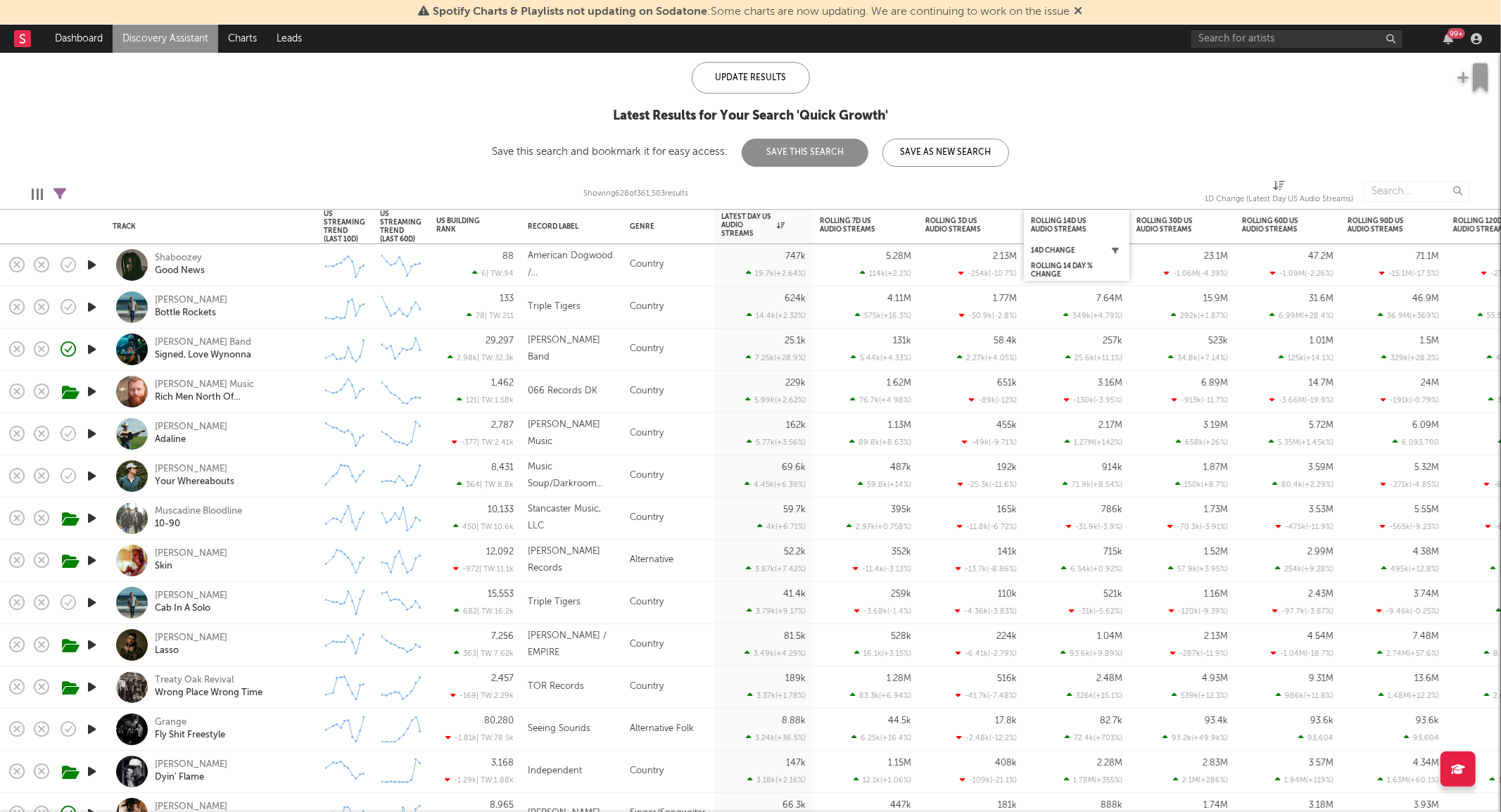
click at [1114, 250] on icon "button" at bounding box center [1115, 250] width 7 height 7
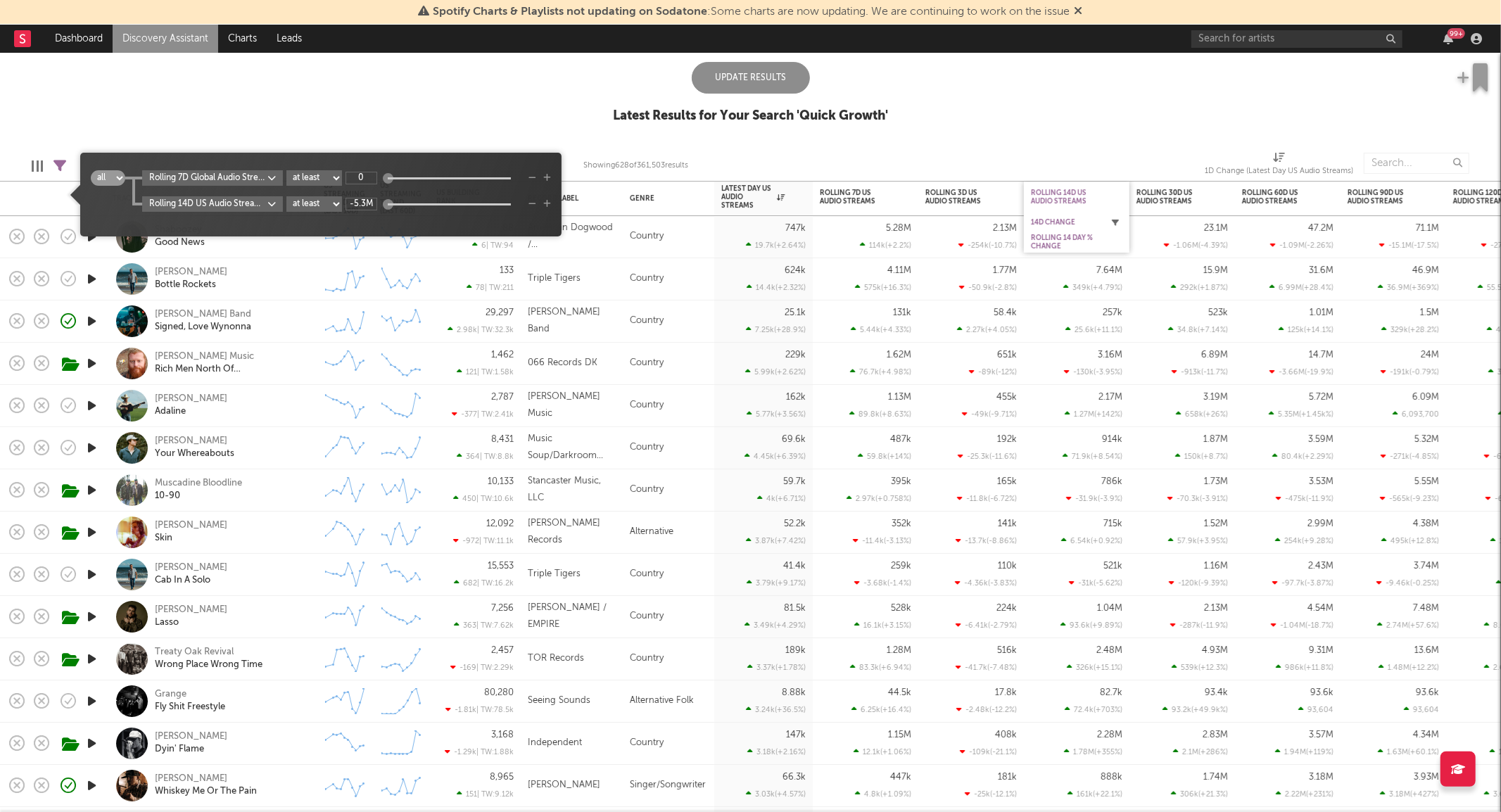
type input "1"
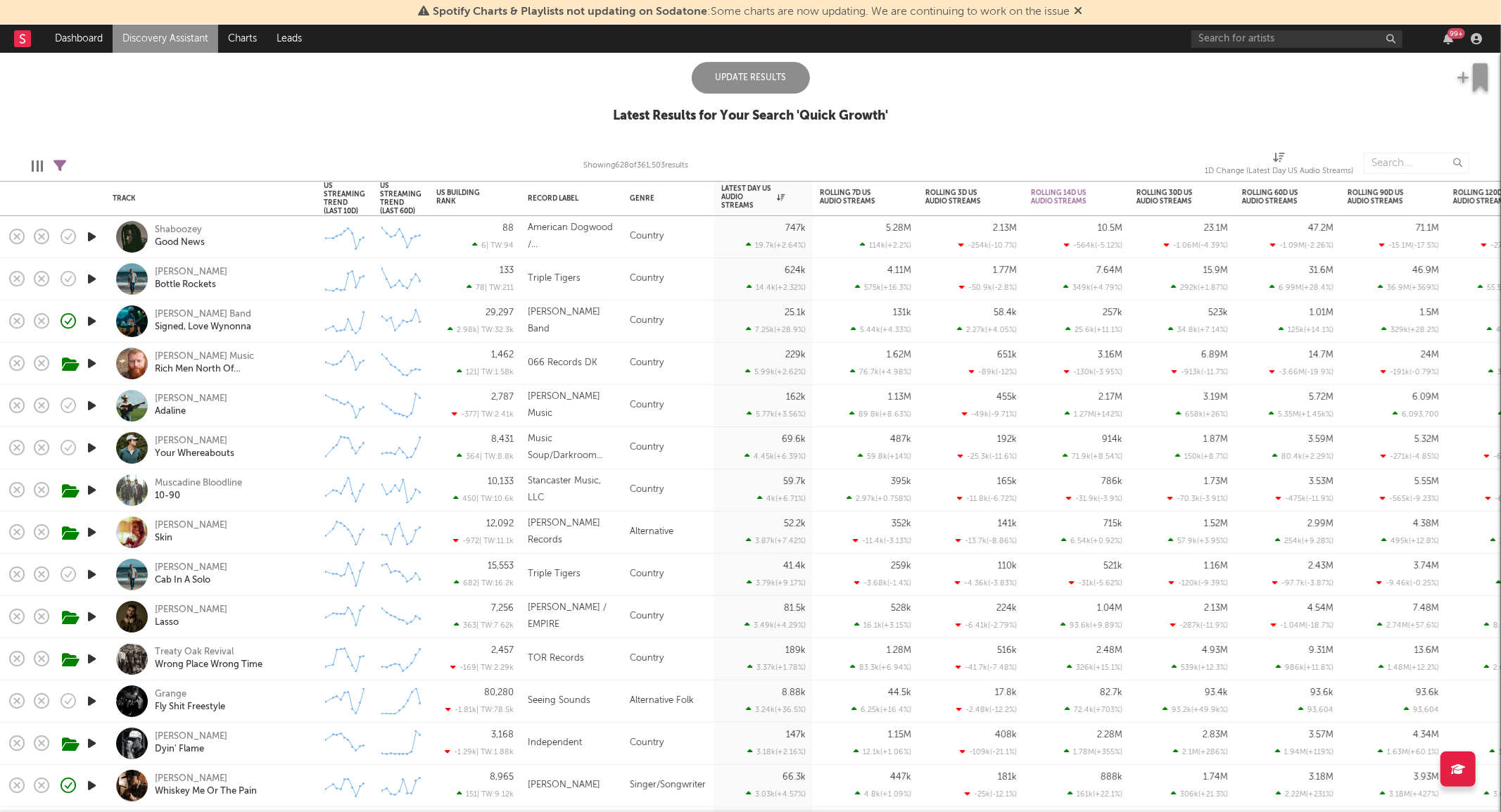
click at [742, 75] on div "Update Results" at bounding box center [750, 78] width 119 height 32
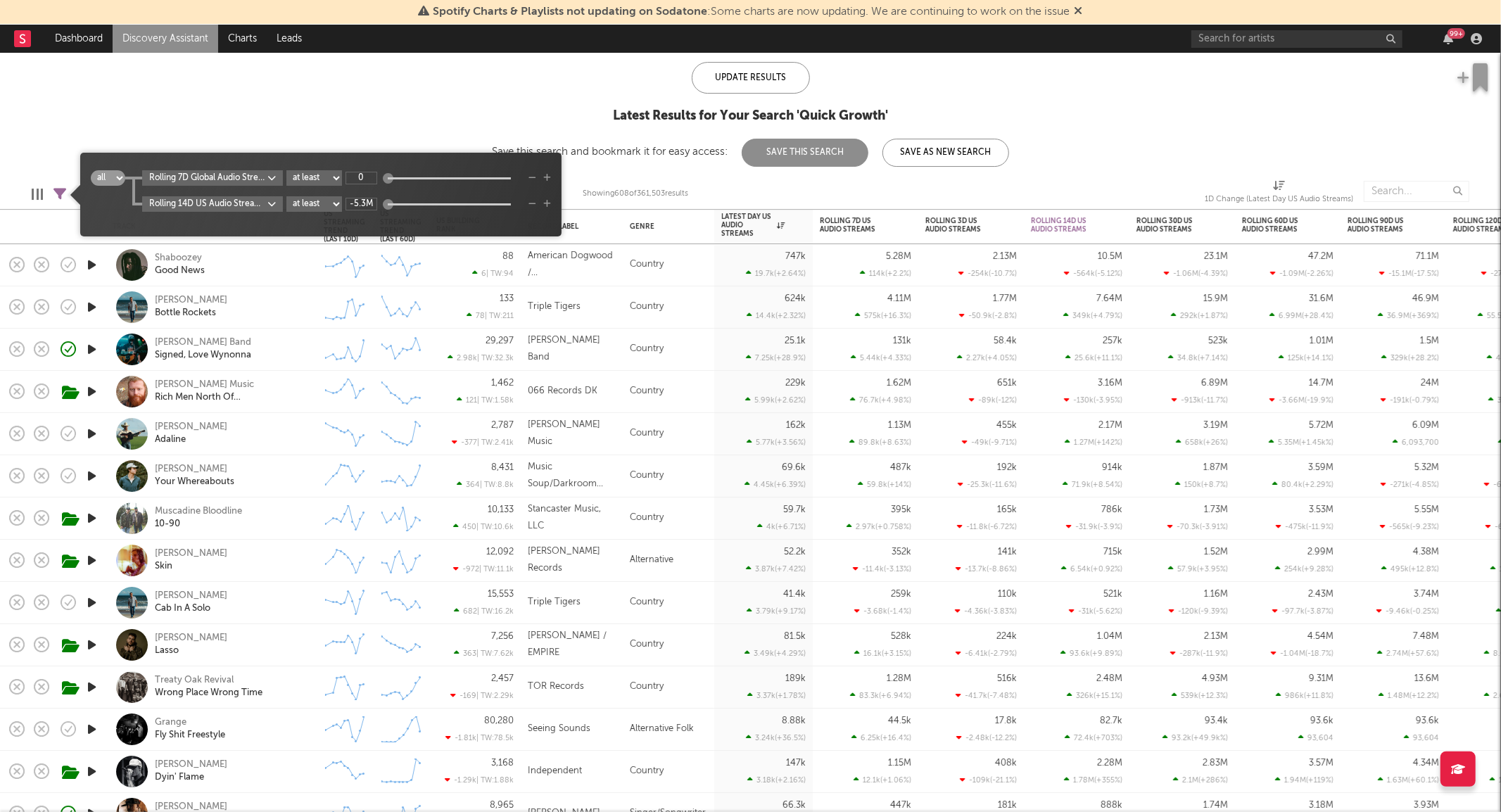
click at [60, 188] on icon at bounding box center [60, 194] width 13 height 13
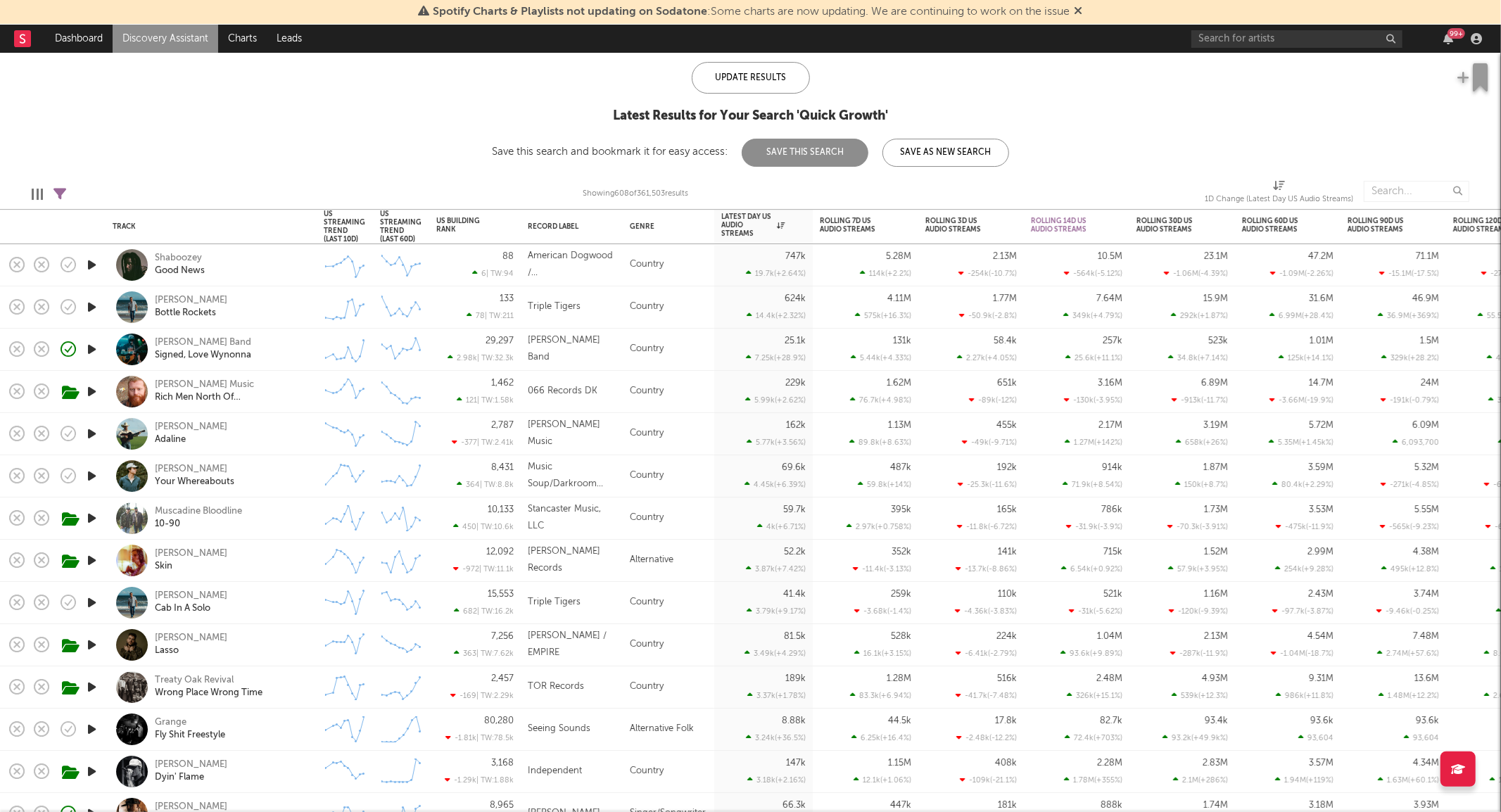
click at [347, 104] on div "US Global Ex-US Blocklist ( 40 ) Saved Searches ( 7 ) Reset Filters Record Labe…" at bounding box center [750, 47] width 1501 height 240
click at [1012, 248] on icon "button" at bounding box center [1009, 250] width 7 height 7
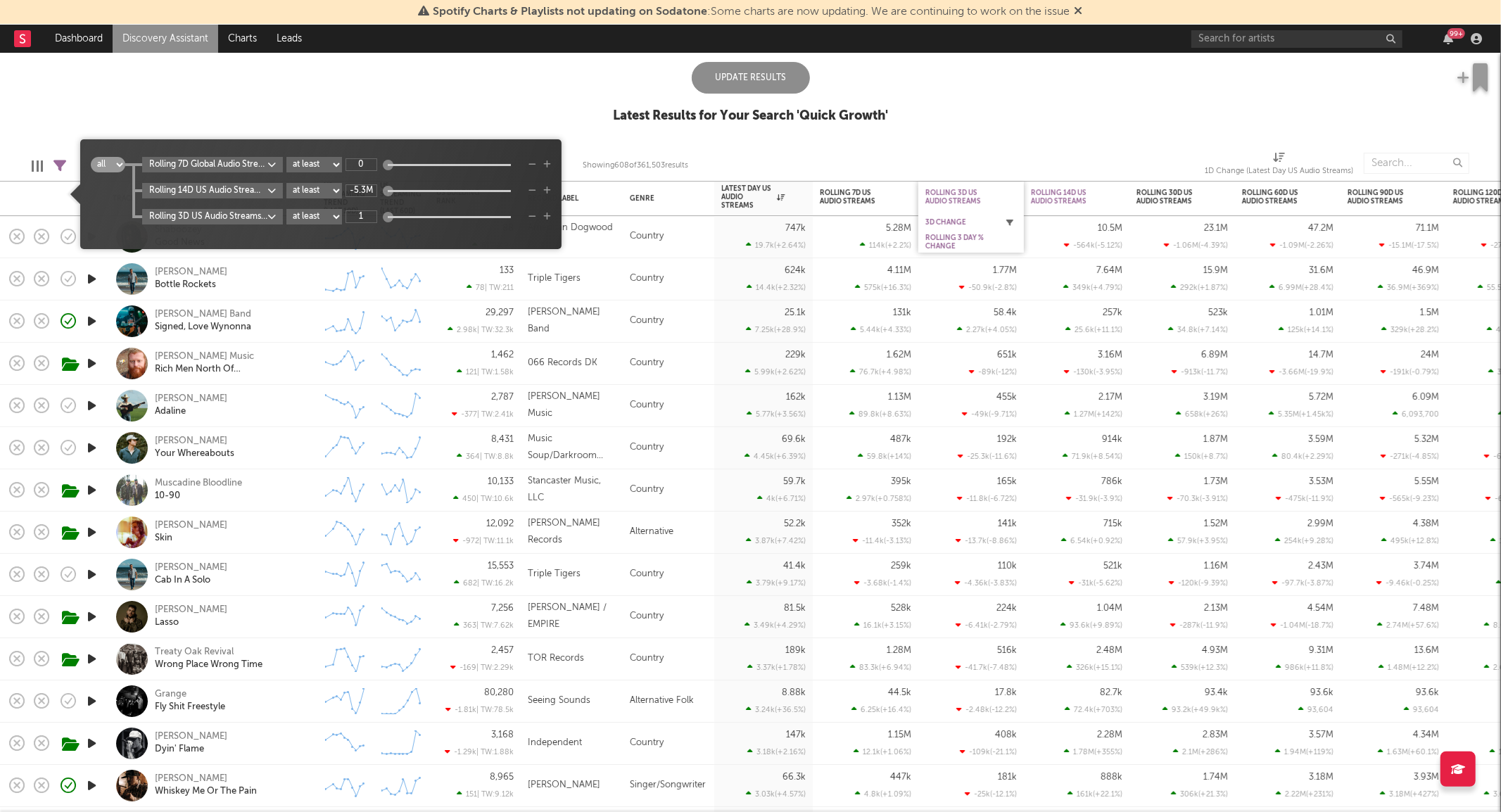
type input "1"
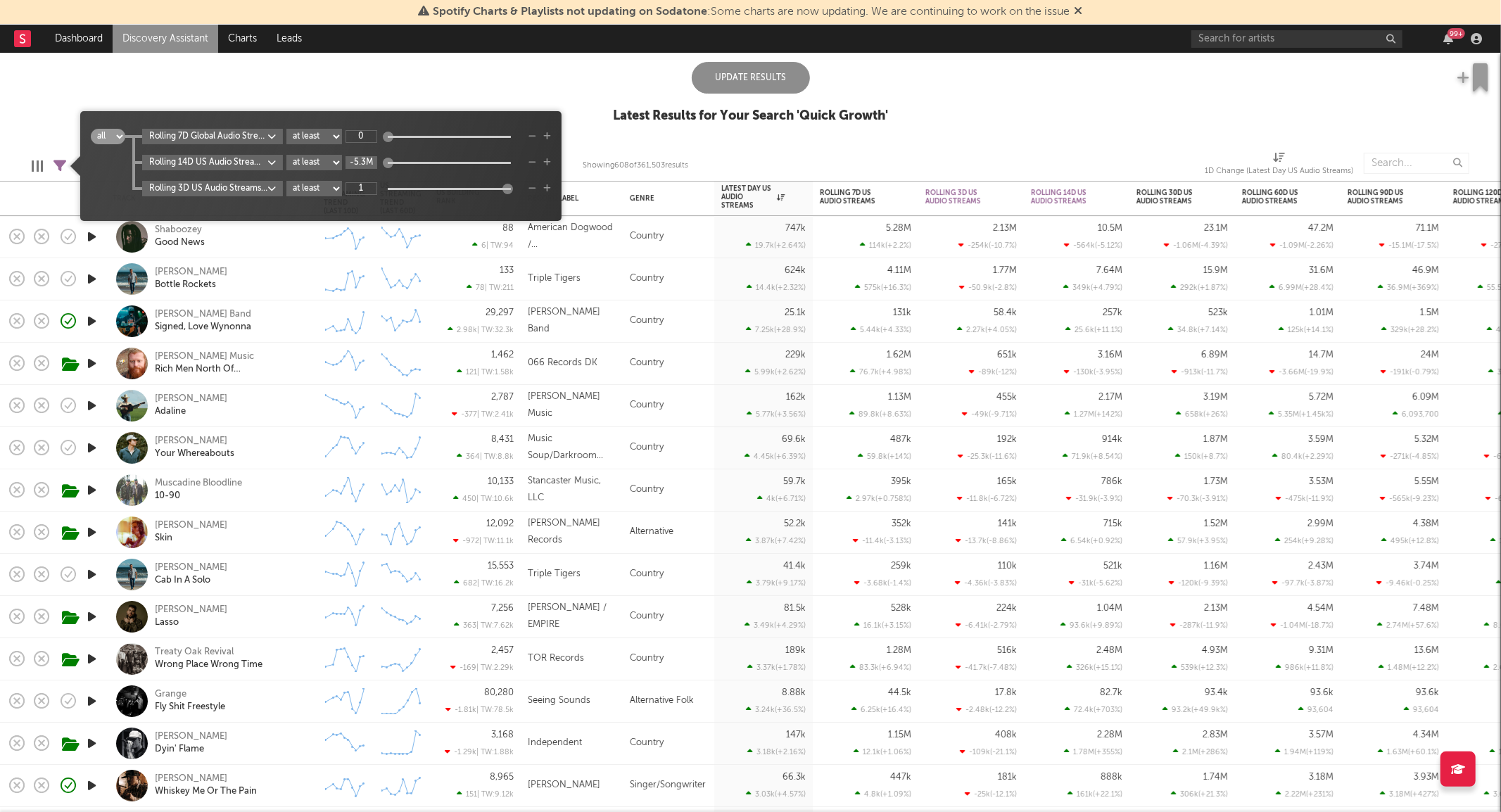
click at [365, 166] on input "-5.3M" at bounding box center [362, 162] width 32 height 13
click at [726, 60] on div "US Global Ex-US Blocklist ( 40 ) Saved Searches ( 7 ) Reset Filters Record Labe…" at bounding box center [750, 32] width 1501 height 212
type input "1"
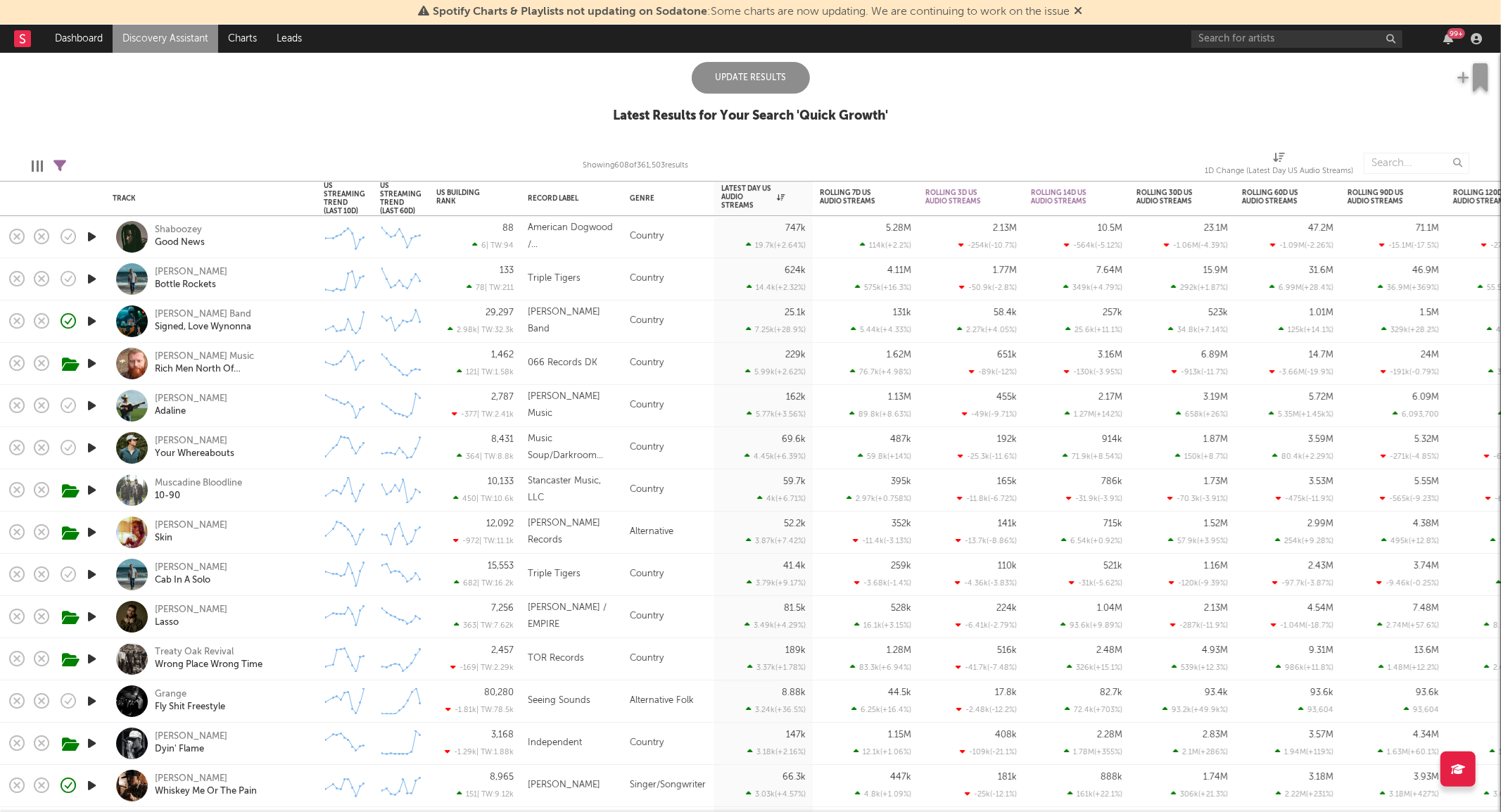
drag, startPoint x: 739, startPoint y: 72, endPoint x: 726, endPoint y: 60, distance: 17.7
click at [726, 60] on div "US Global Ex-US Blocklist ( 40 ) Saved Searches ( 7 ) Reset Filters Record Labe…" at bounding box center [750, 32] width 1501 height 212
click at [768, 80] on div "Update Results" at bounding box center [750, 78] width 119 height 32
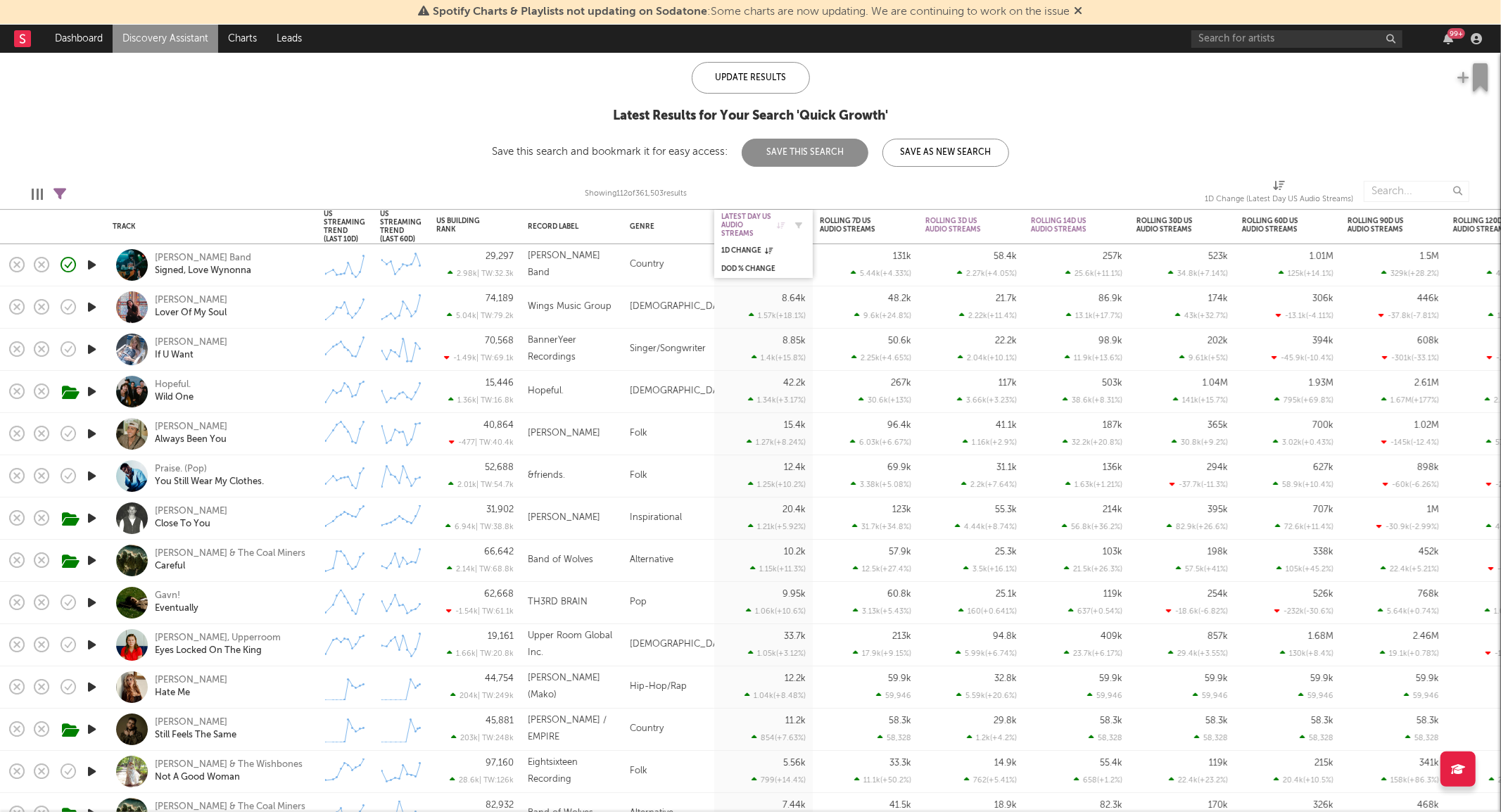
click at [753, 221] on div "Latest Day US Audio Streams" at bounding box center [753, 226] width 63 height 26
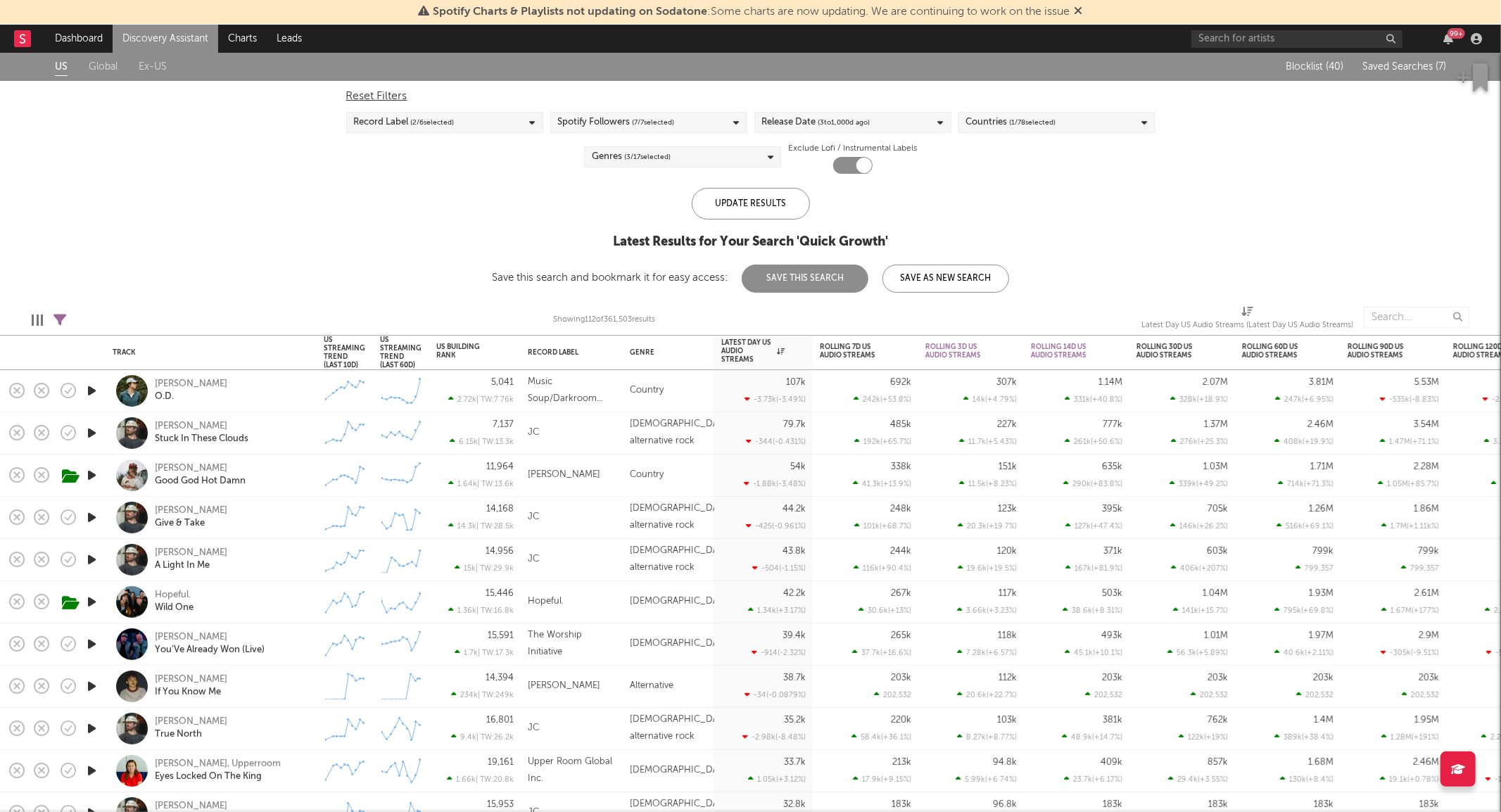
click at [287, 475] on div "Hayden Blount Good God Hot Damn" at bounding box center [230, 475] width 151 height 26
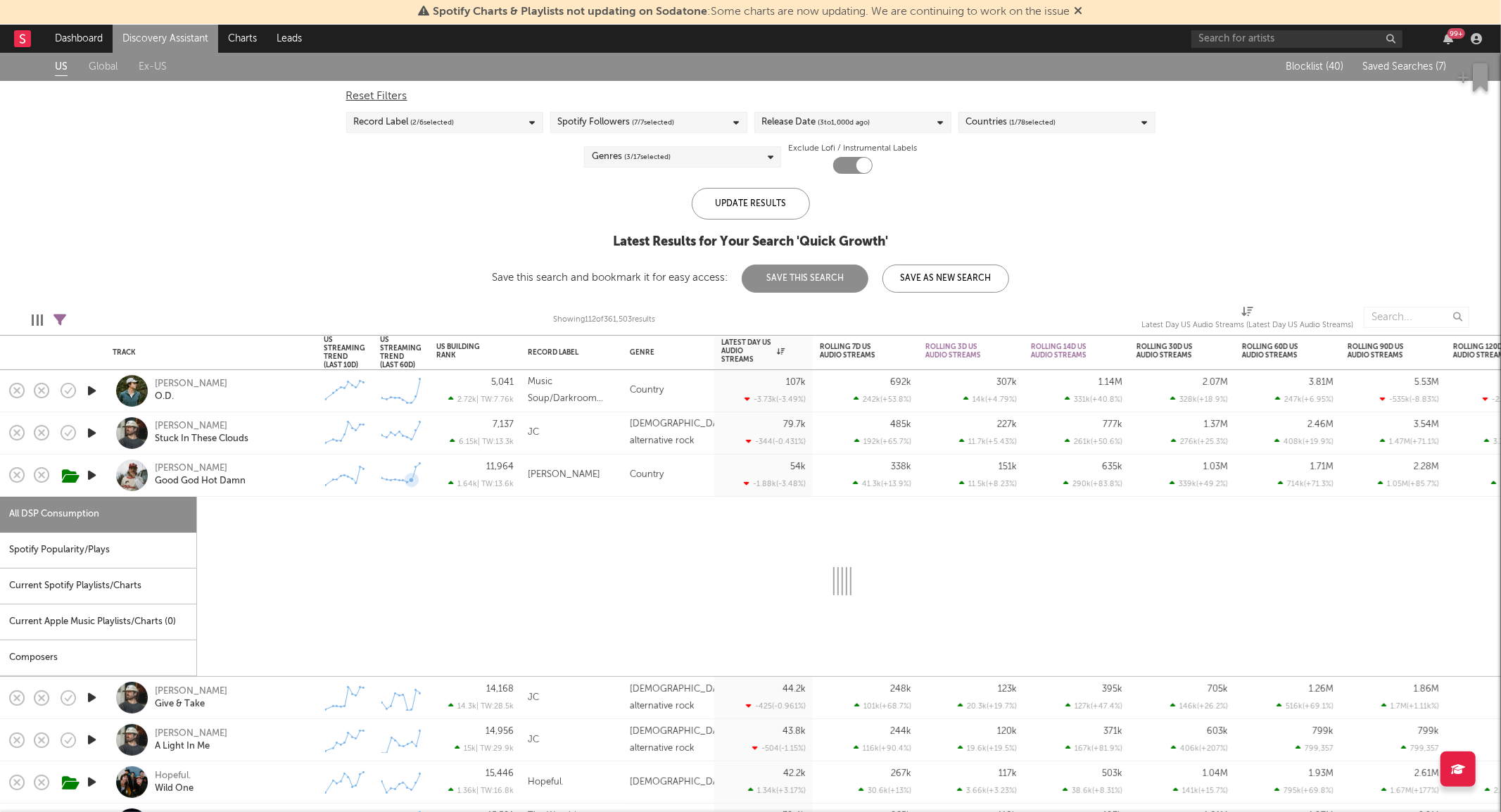
select select "6m"
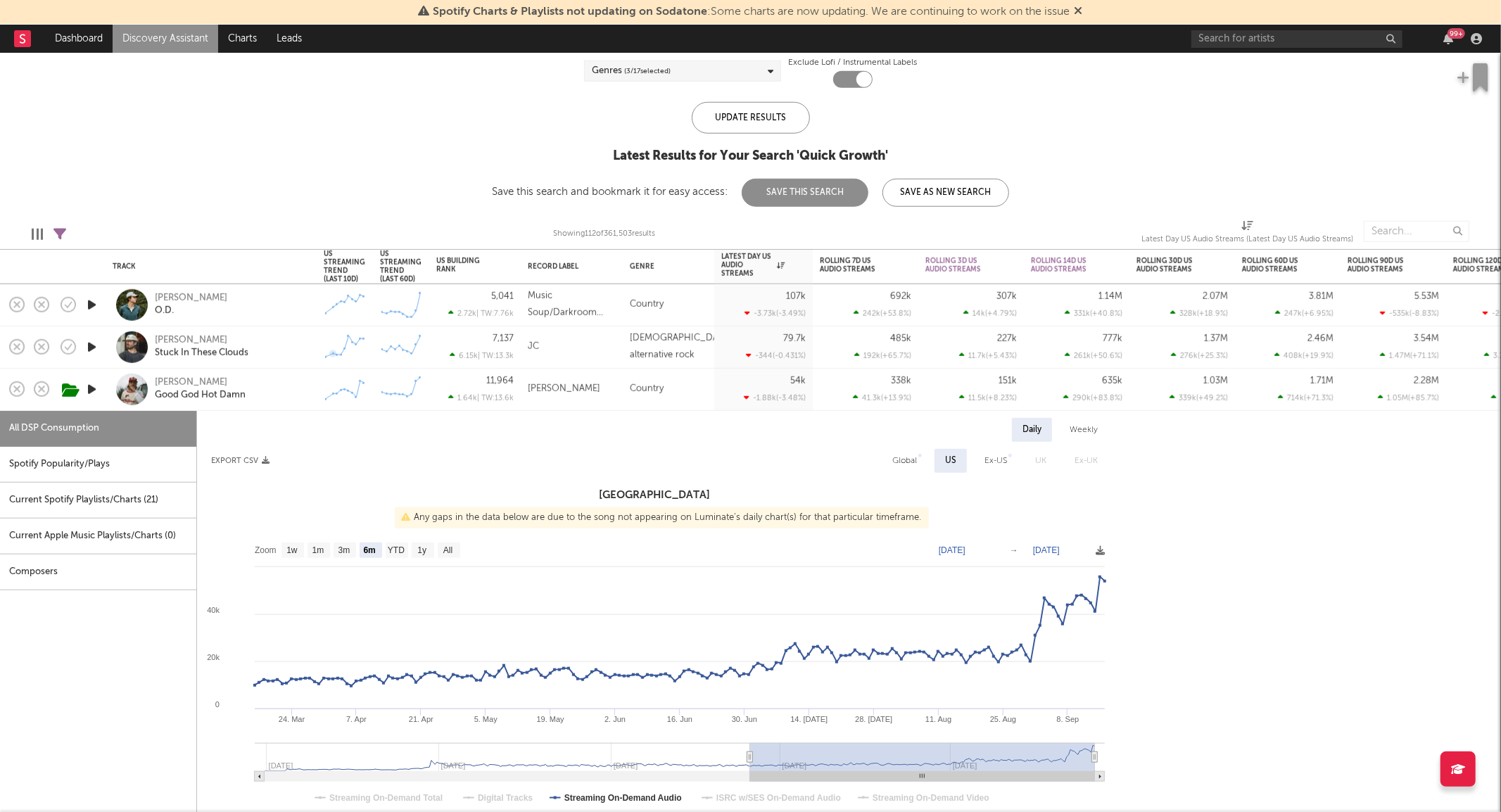
click at [289, 395] on div "Hayden Blount Good God Hot Damn" at bounding box center [230, 389] width 151 height 26
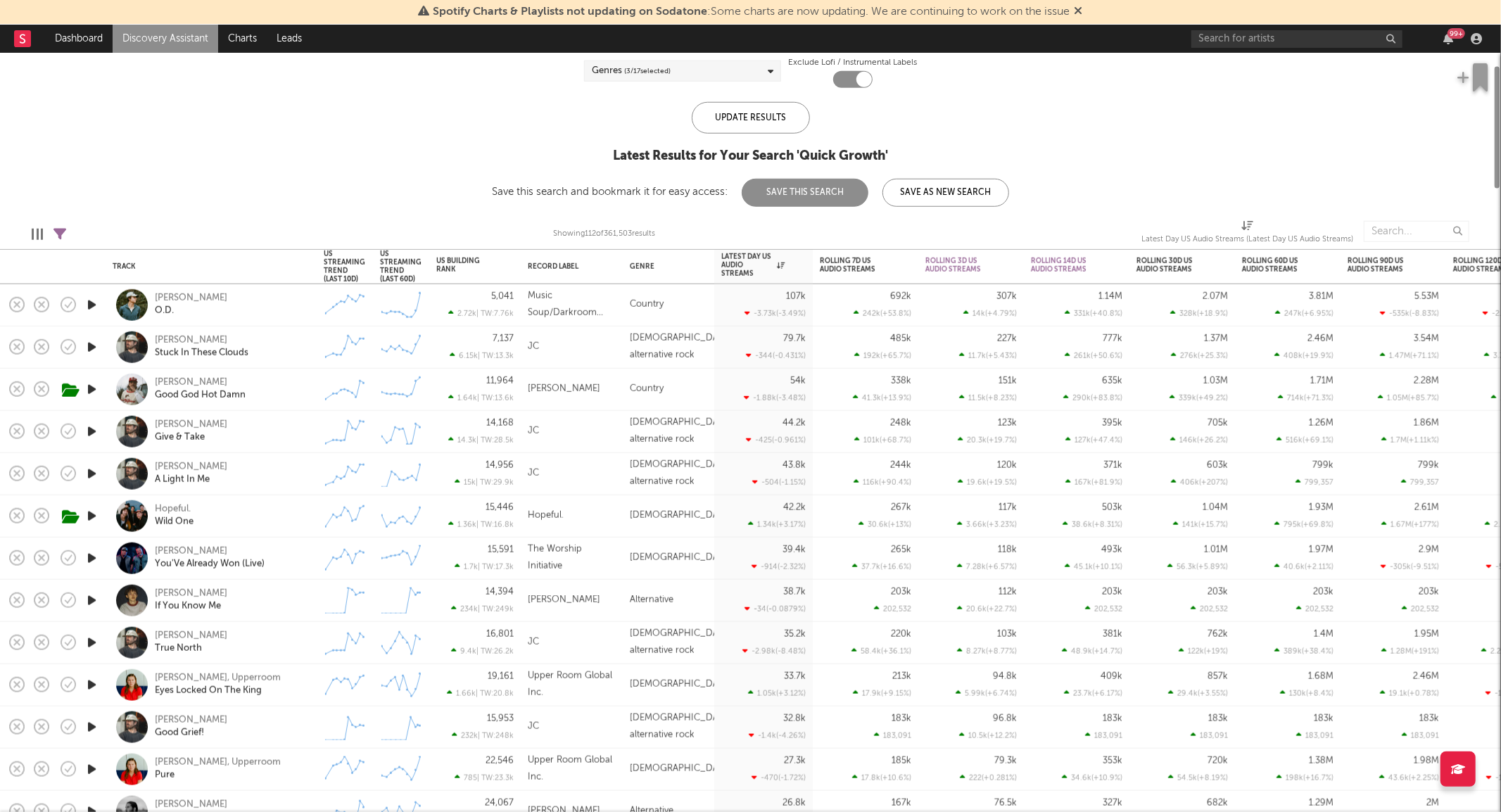
click at [288, 343] on div "Jervis Campbell Stuck In These Clouds" at bounding box center [230, 347] width 151 height 26
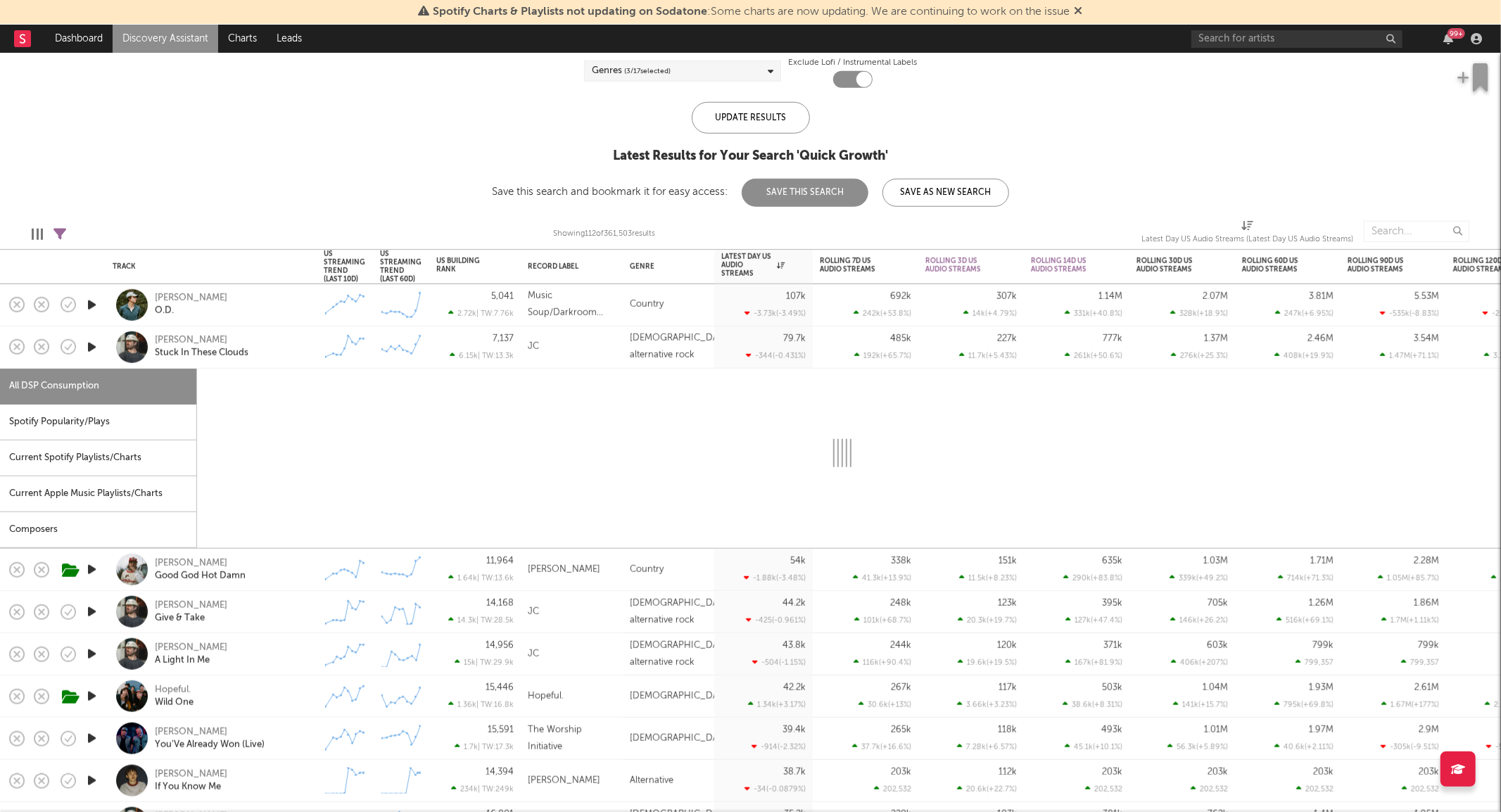
select select "1w"
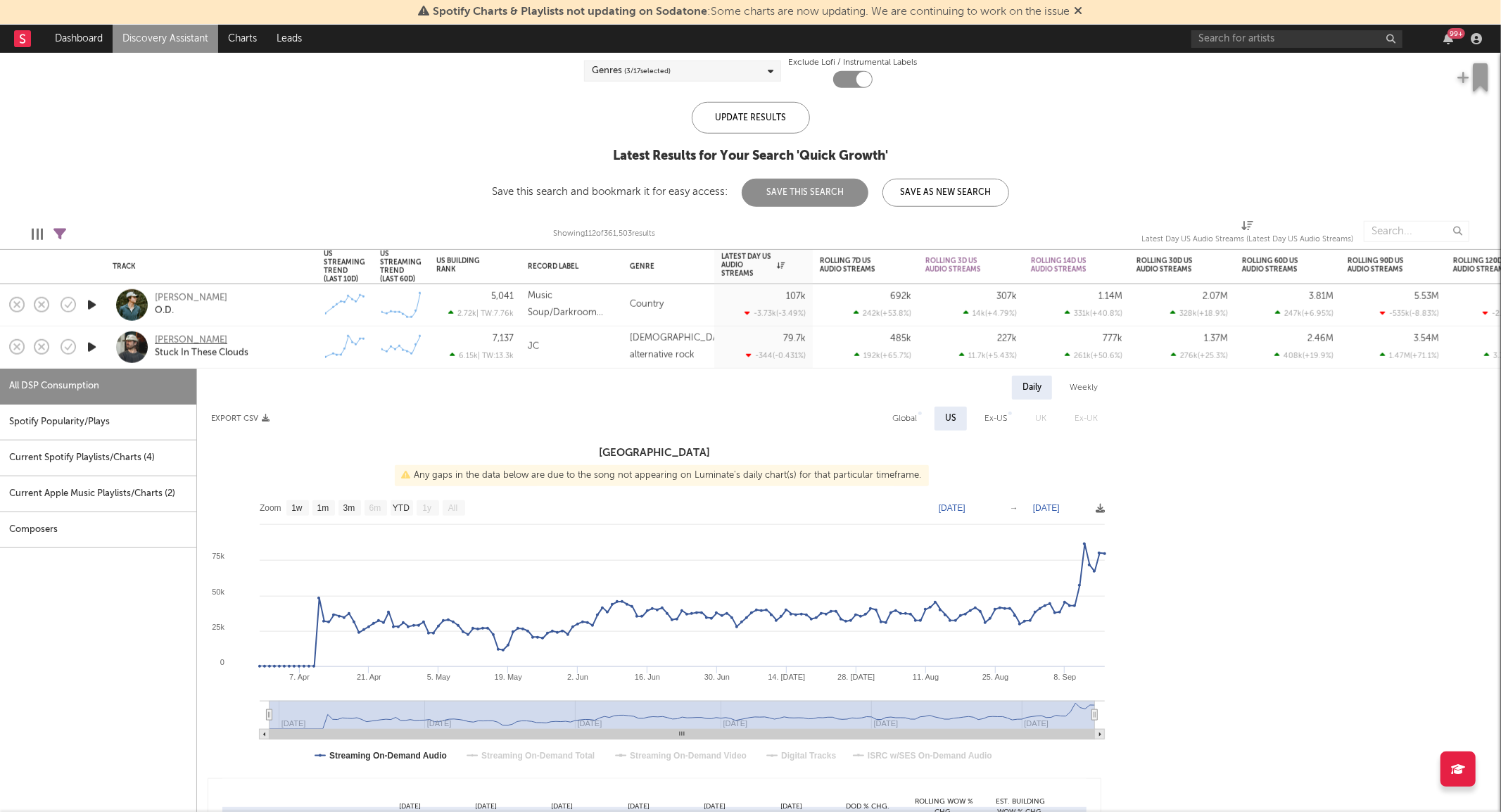
click at [211, 340] on div "[PERSON_NAME]" at bounding box center [191, 340] width 72 height 13
click at [287, 346] on div "Jervis Campbell Stuck In These Clouds" at bounding box center [230, 347] width 151 height 26
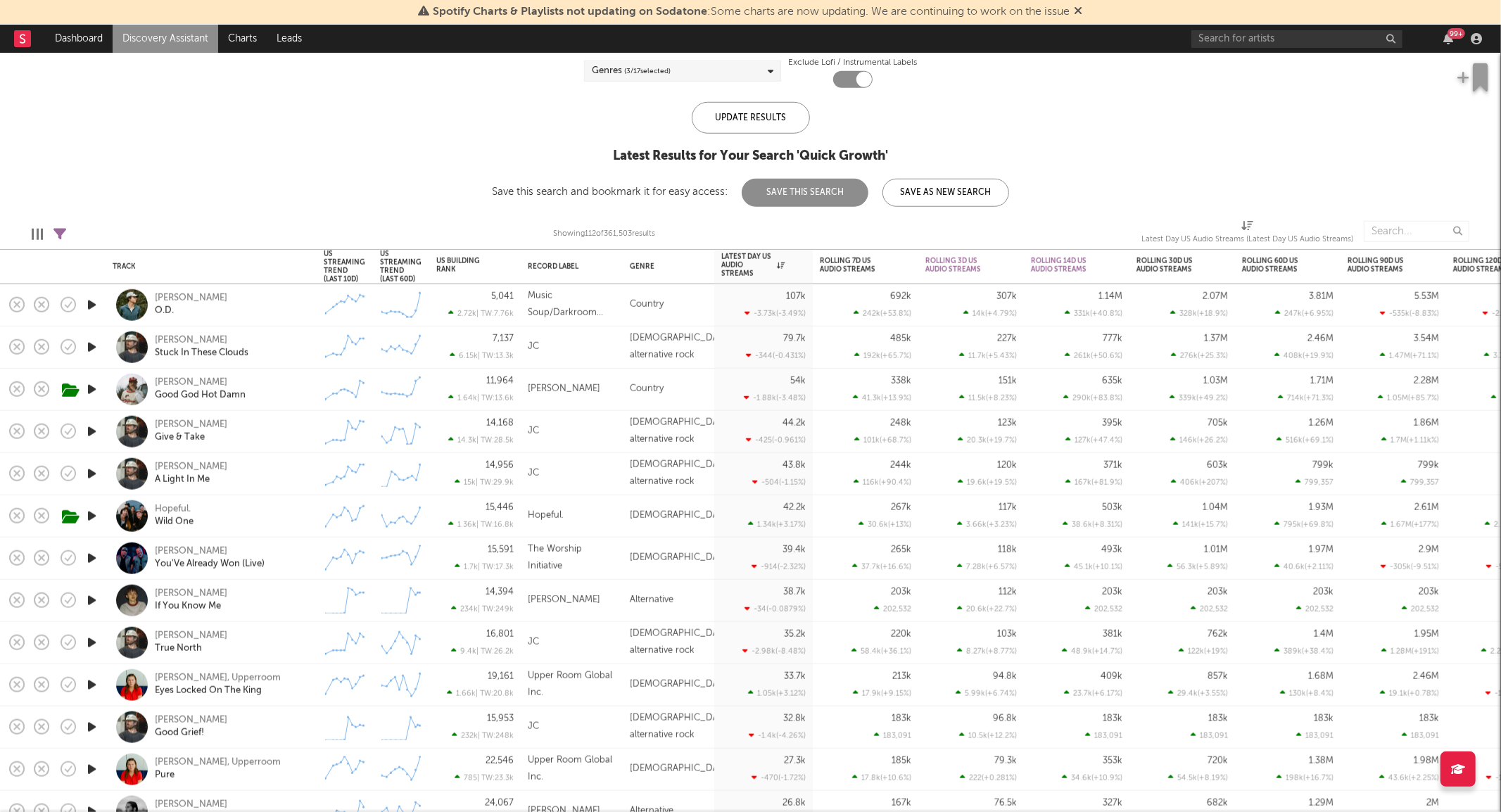
click at [294, 503] on div "Hopeful. Wild One" at bounding box center [230, 515] width 151 height 26
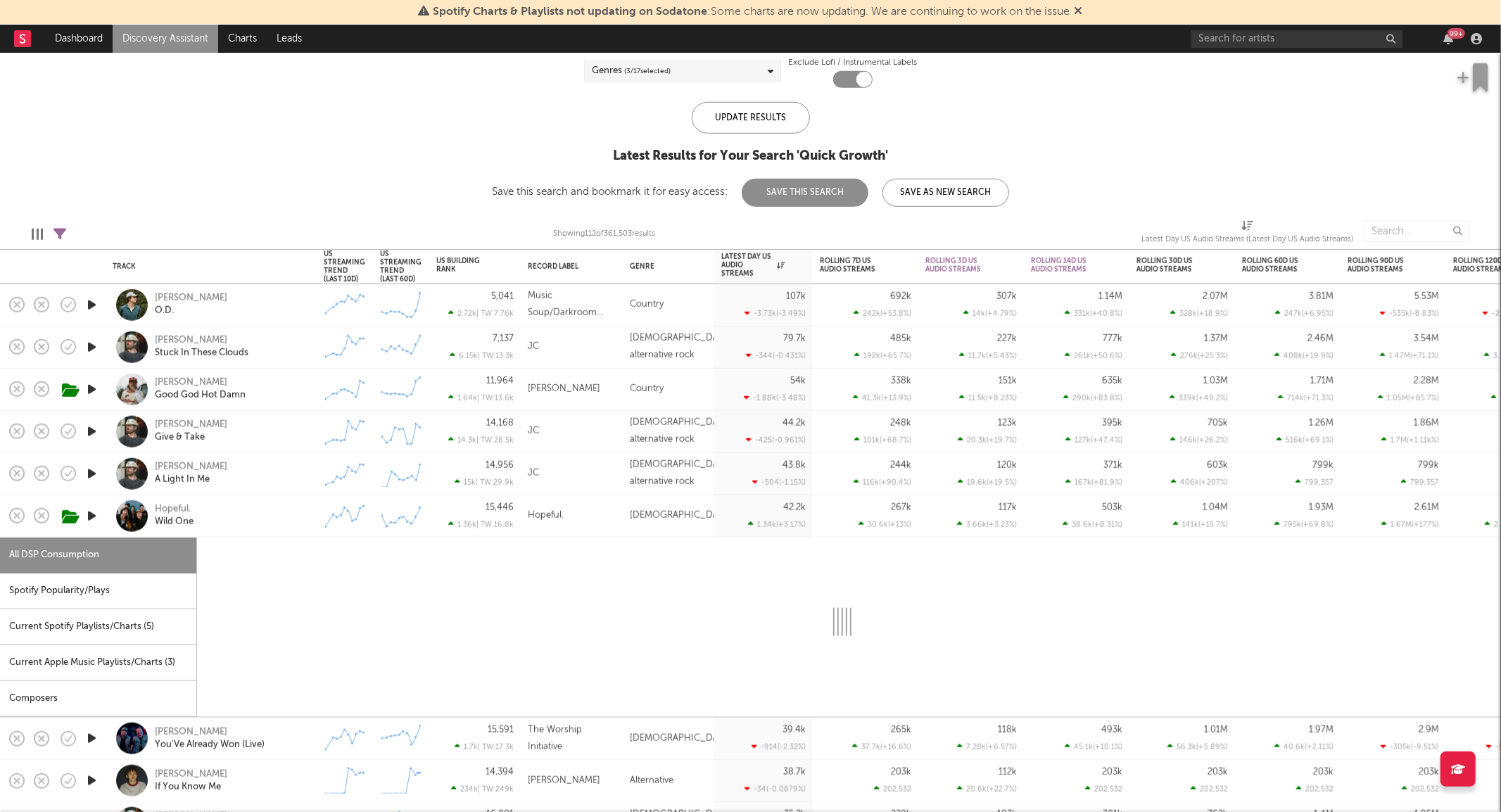
select select "6m"
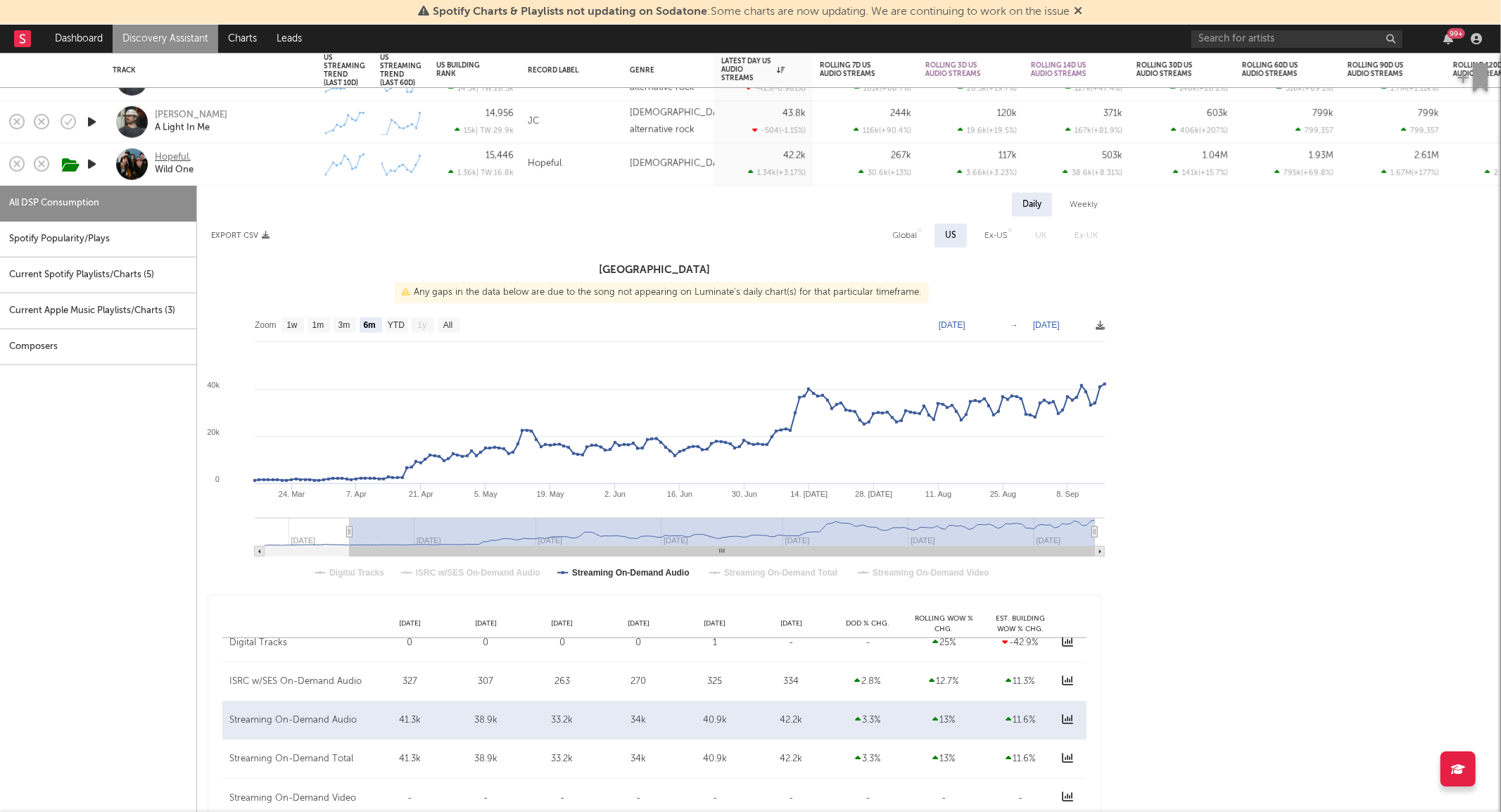
click at [181, 156] on div "Hopeful." at bounding box center [173, 157] width 36 height 13
click at [250, 169] on div "Hopeful. Wild One" at bounding box center [230, 164] width 151 height 26
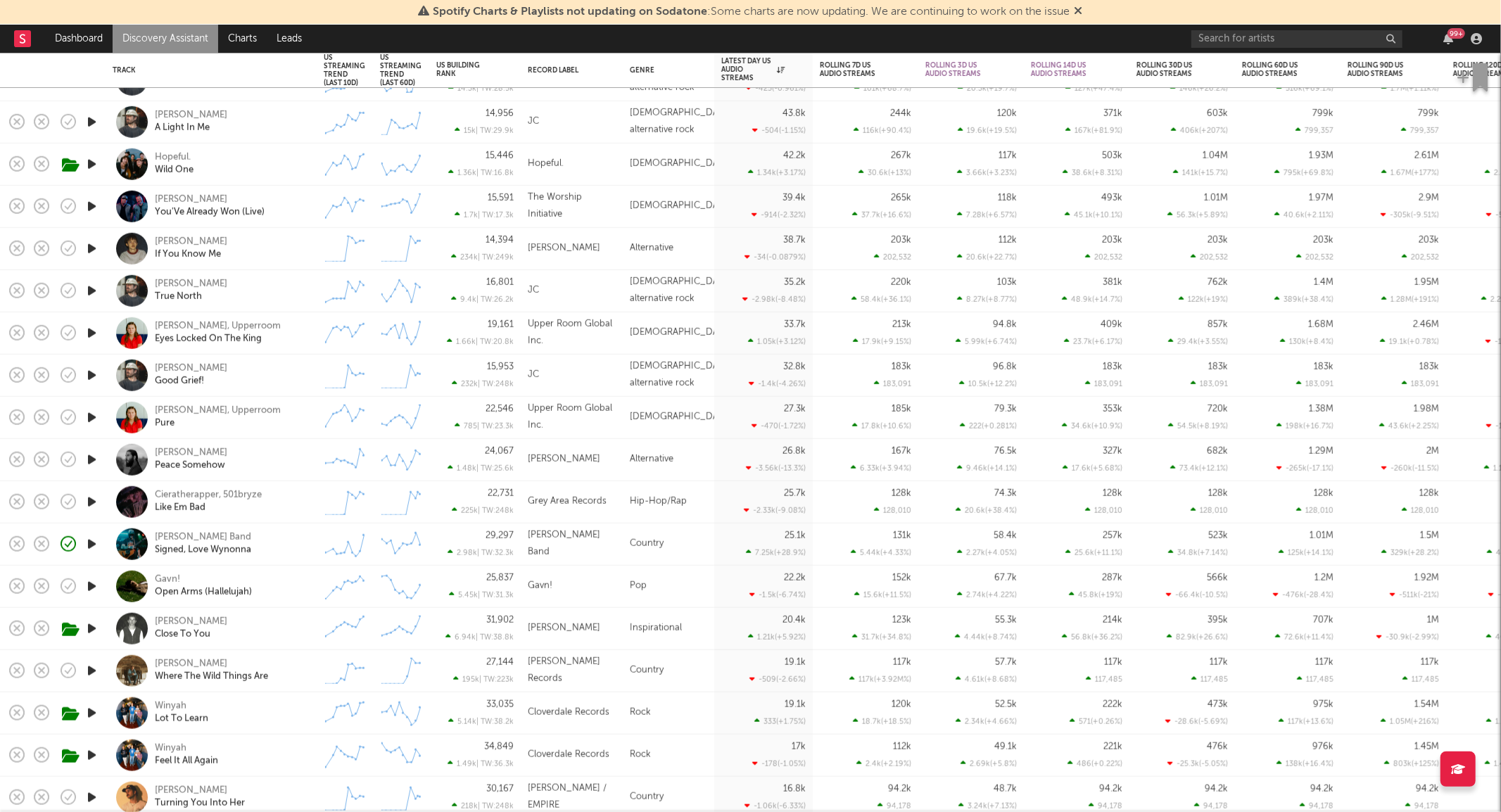
click at [85, 208] on icon "button" at bounding box center [92, 206] width 15 height 17
click at [85, 208] on icon "button" at bounding box center [91, 206] width 14 height 17
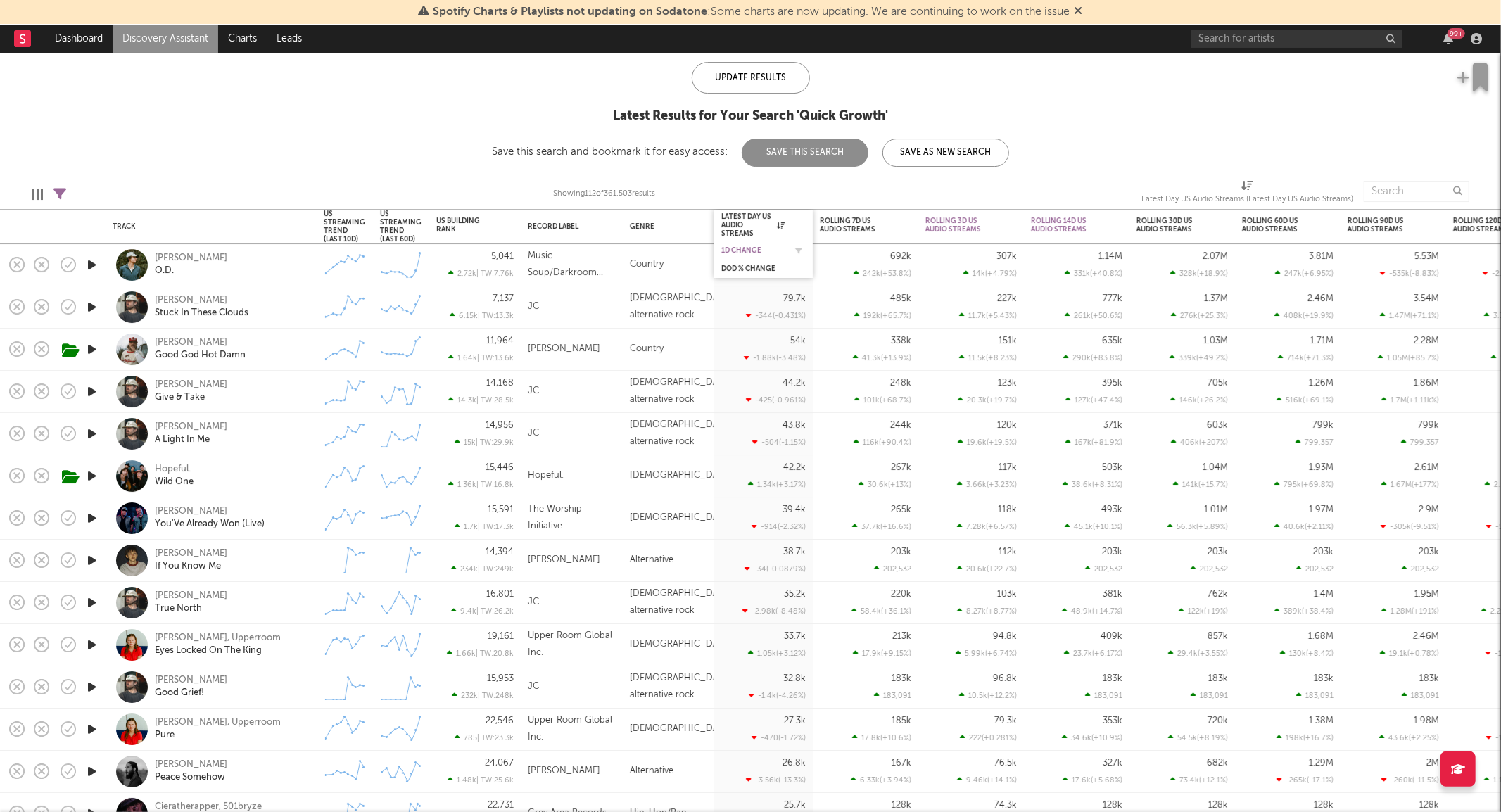
click at [751, 251] on div "1D Change" at bounding box center [753, 250] width 63 height 8
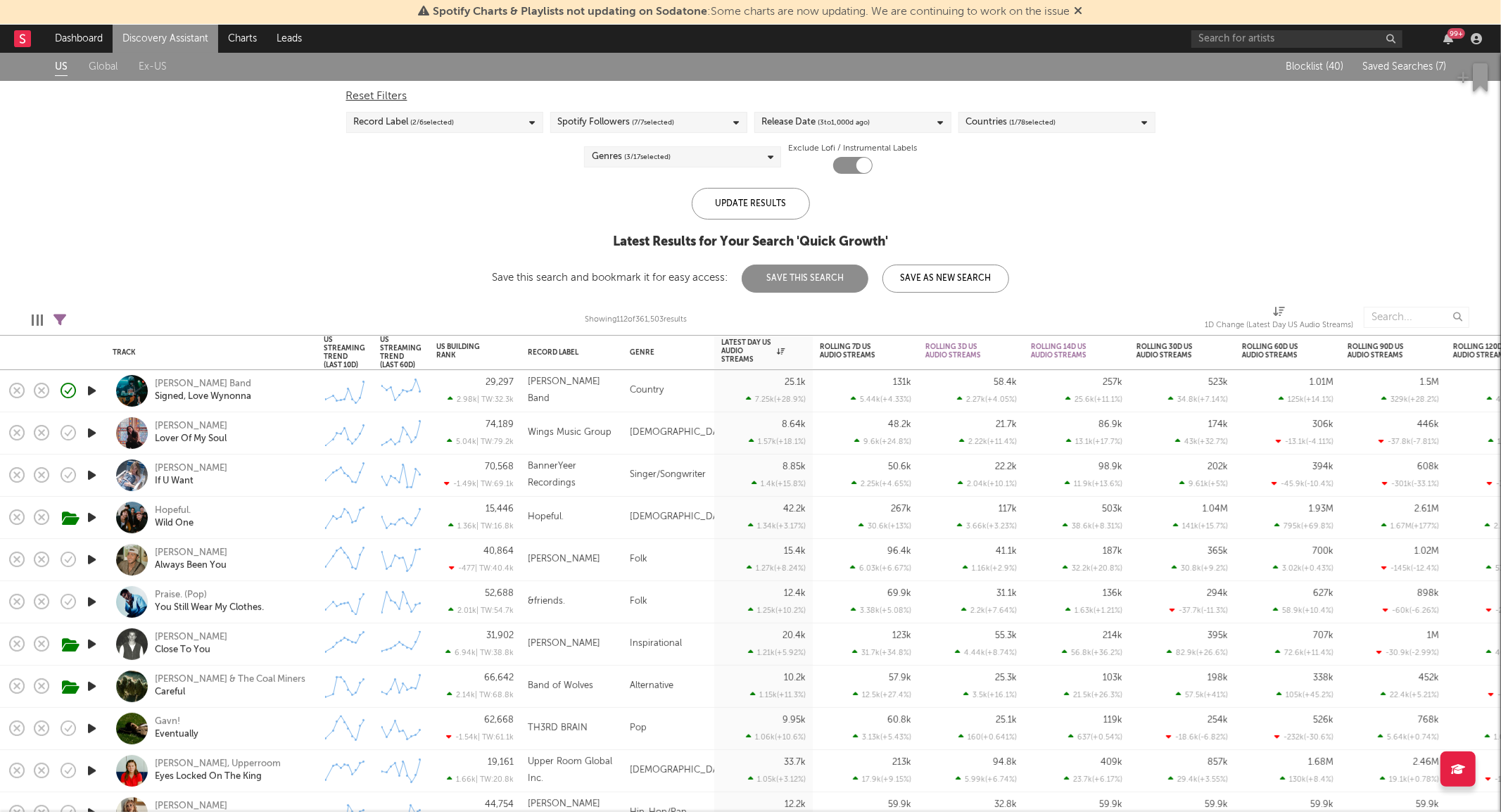
click at [92, 428] on icon "button" at bounding box center [92, 432] width 15 height 17
click at [92, 429] on icon "button" at bounding box center [91, 432] width 14 height 17
click at [88, 437] on icon "button" at bounding box center [92, 432] width 15 height 17
click at [91, 479] on icon "button" at bounding box center [92, 475] width 15 height 17
click at [252, 481] on div "Keni Titus If U Want" at bounding box center [230, 475] width 151 height 26
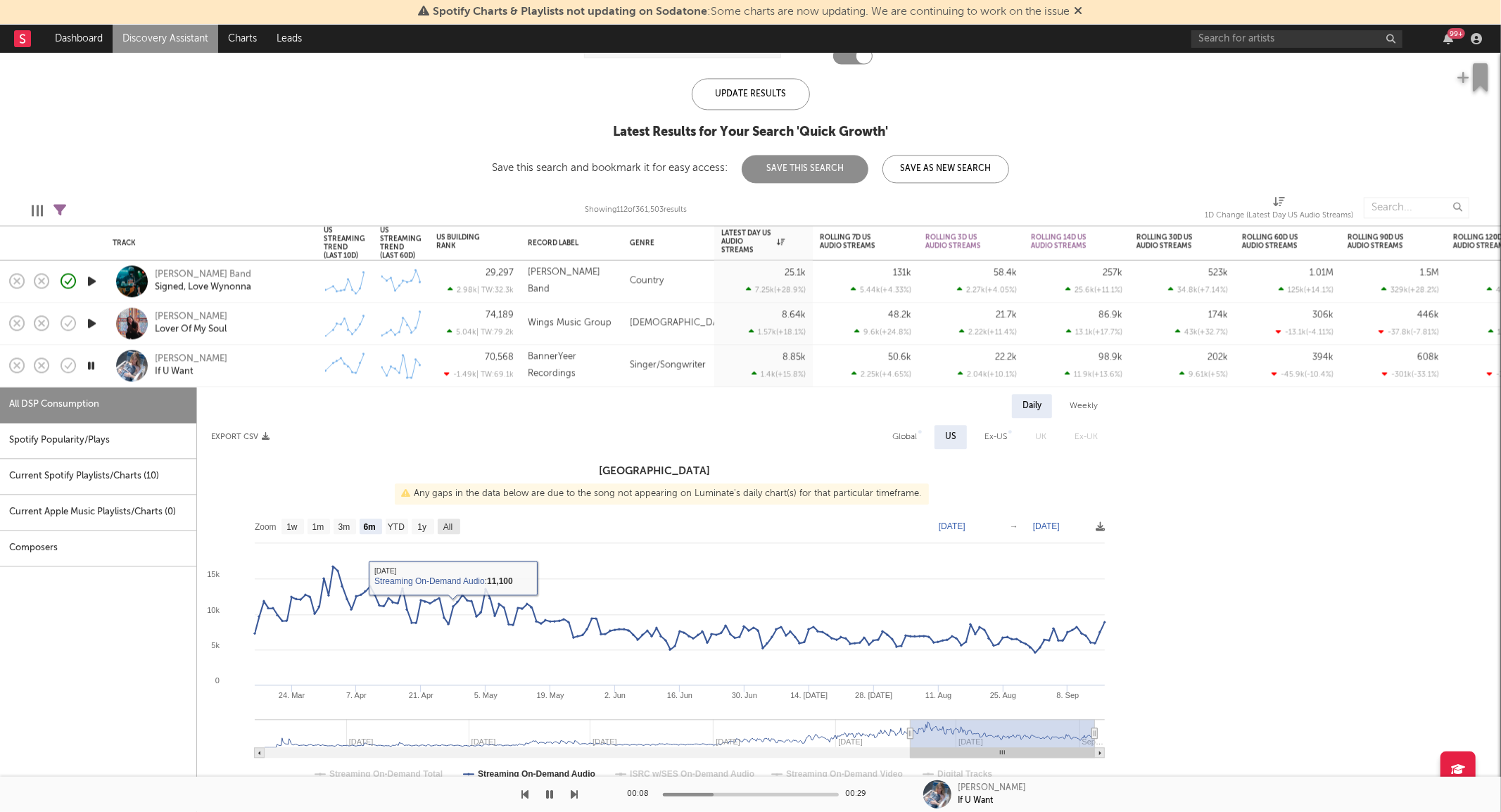
click at [452, 531] on text "All" at bounding box center [448, 527] width 9 height 10
select select "All"
type input "2023-06-11"
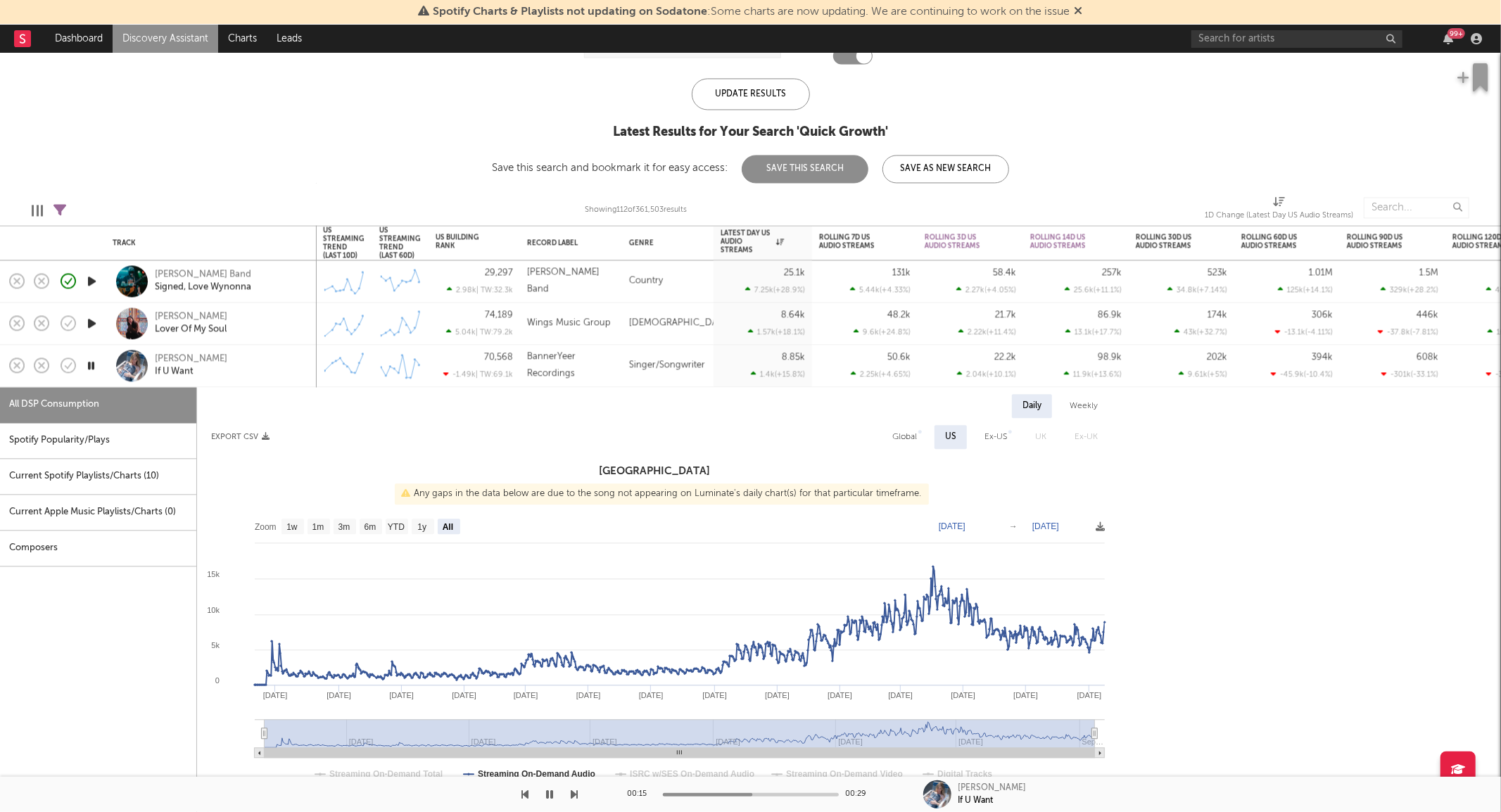
click at [91, 364] on icon "button" at bounding box center [91, 365] width 14 height 17
click at [243, 374] on div "Keni Titus If U Want" at bounding box center [230, 366] width 151 height 26
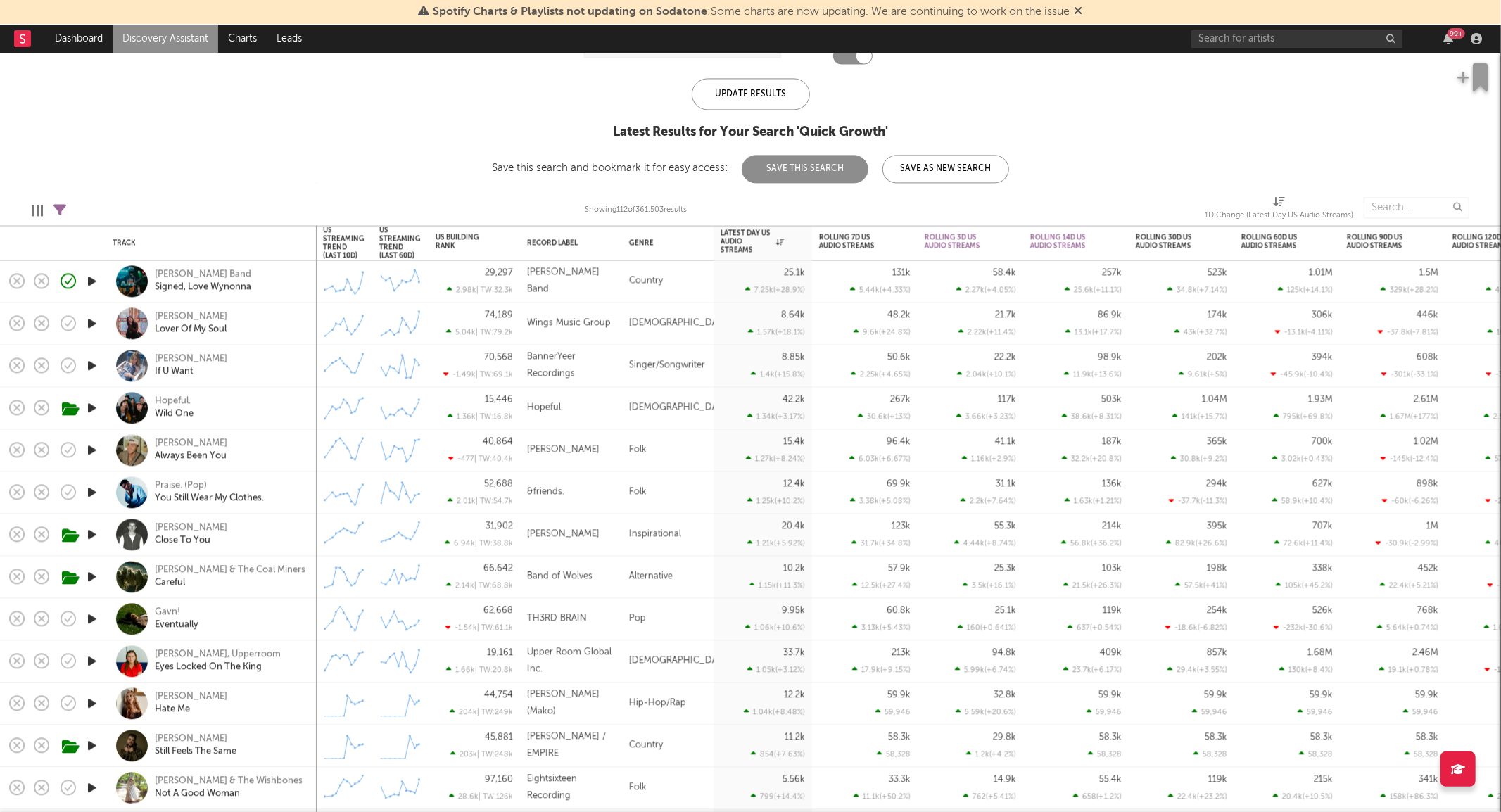
click at [92, 449] on icon "button" at bounding box center [92, 449] width 15 height 17
click at [206, 440] on div "Michael Sanzone" at bounding box center [191, 444] width 72 height 13
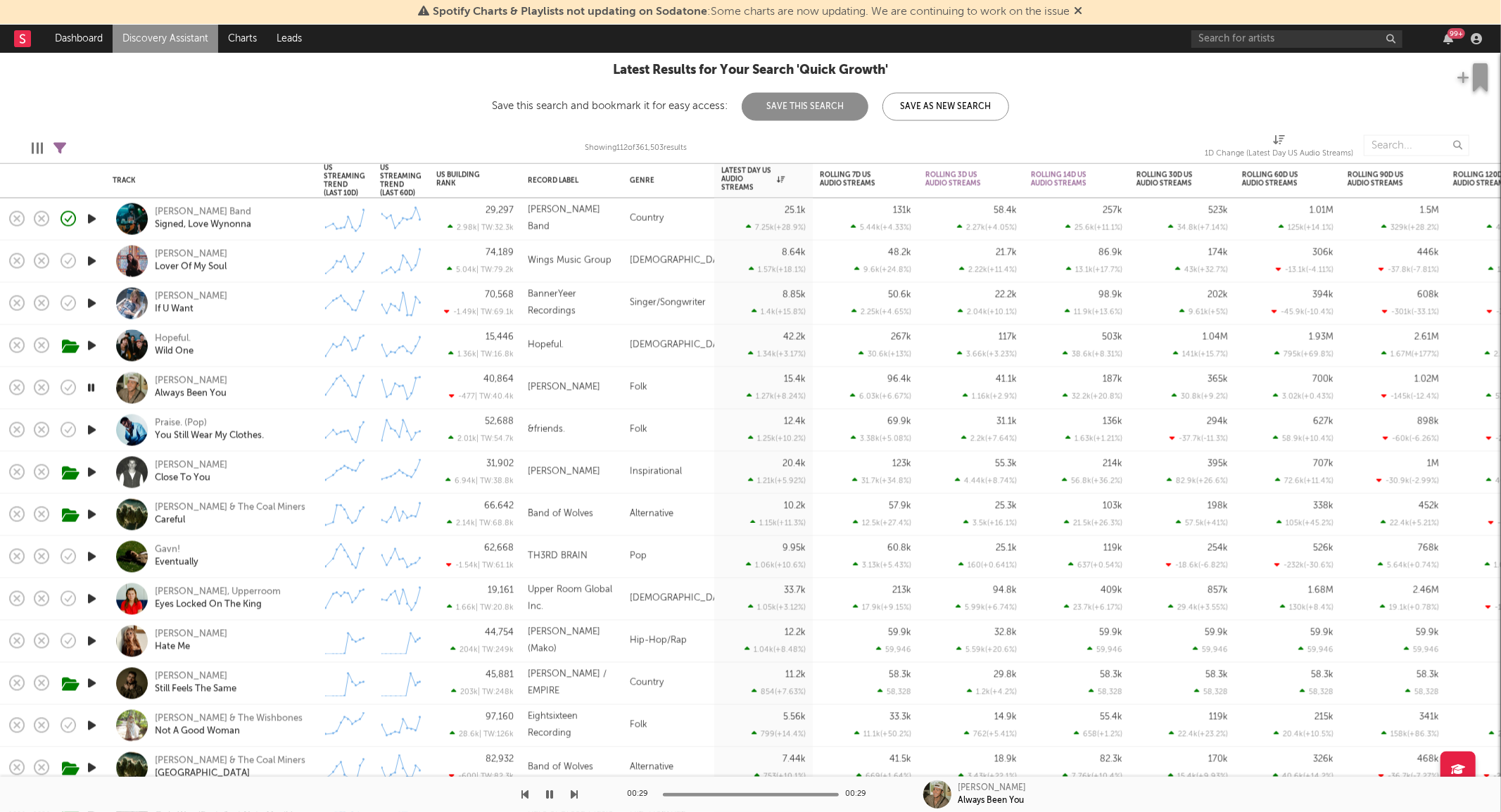
click at [88, 423] on icon "button" at bounding box center [92, 429] width 15 height 17
click at [89, 425] on icon "button" at bounding box center [91, 429] width 14 height 17
click at [91, 484] on div at bounding box center [91, 472] width 28 height 42
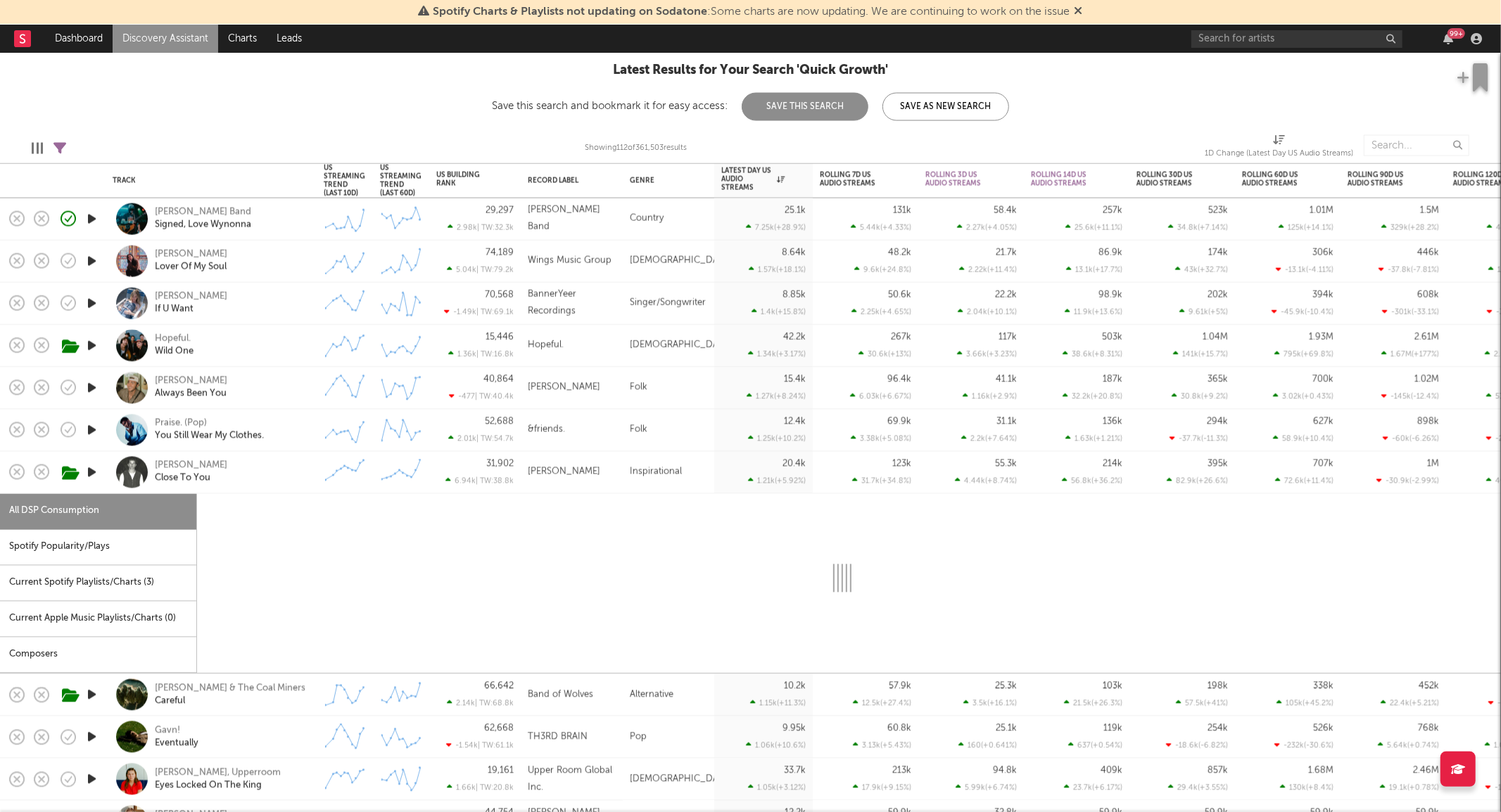
click at [94, 469] on icon "button" at bounding box center [92, 472] width 15 height 17
select select "6m"
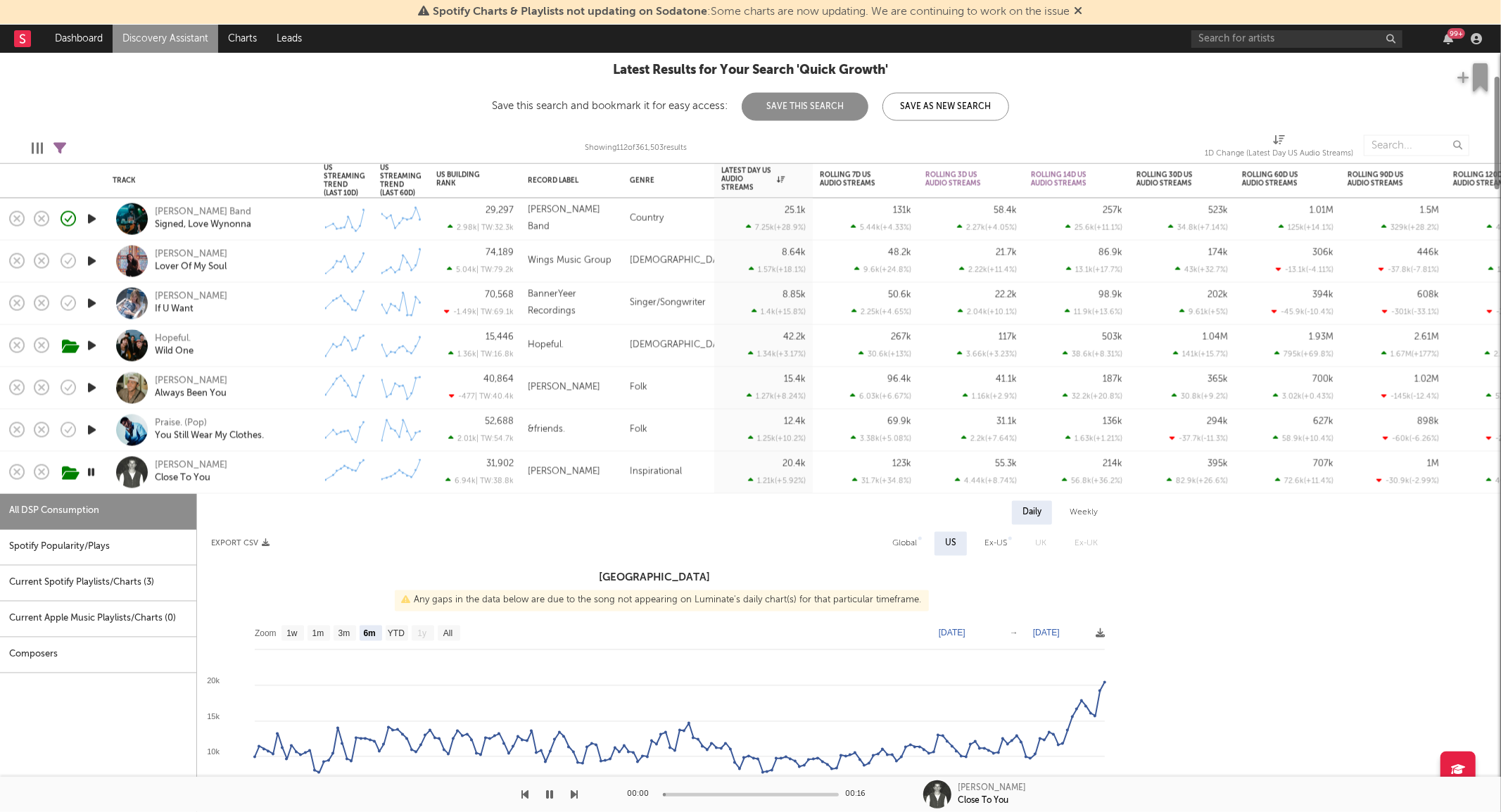
click at [273, 494] on div "Daily Weekly Export CSV Global US Ex-US UK Ex-UK United States Any gaps in the …" at bounding box center [842, 815] width 1290 height 643
click at [258, 480] on div "Zach Webb Close To You" at bounding box center [230, 472] width 151 height 26
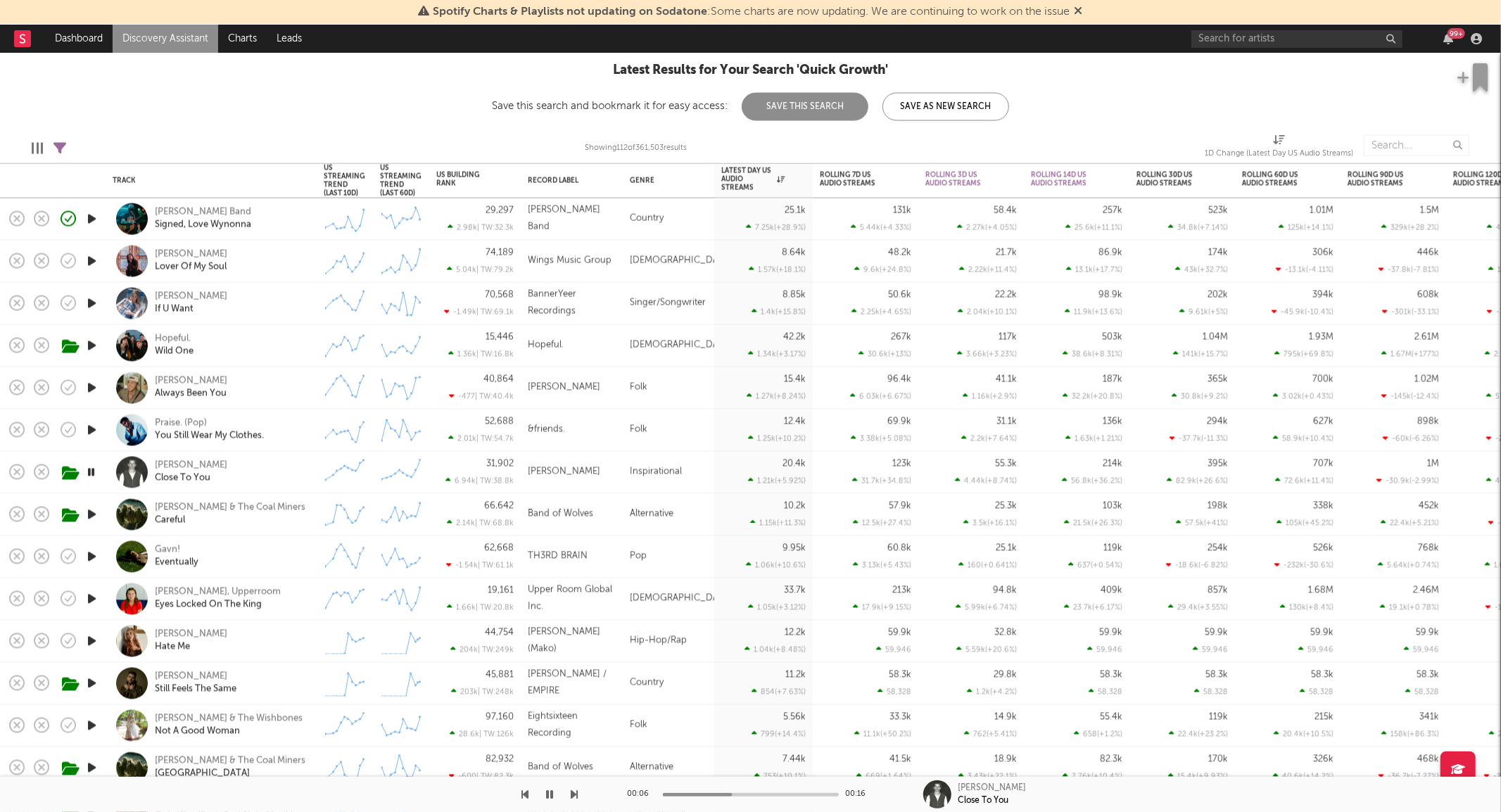
click at [95, 428] on icon "button" at bounding box center [92, 429] width 15 height 17
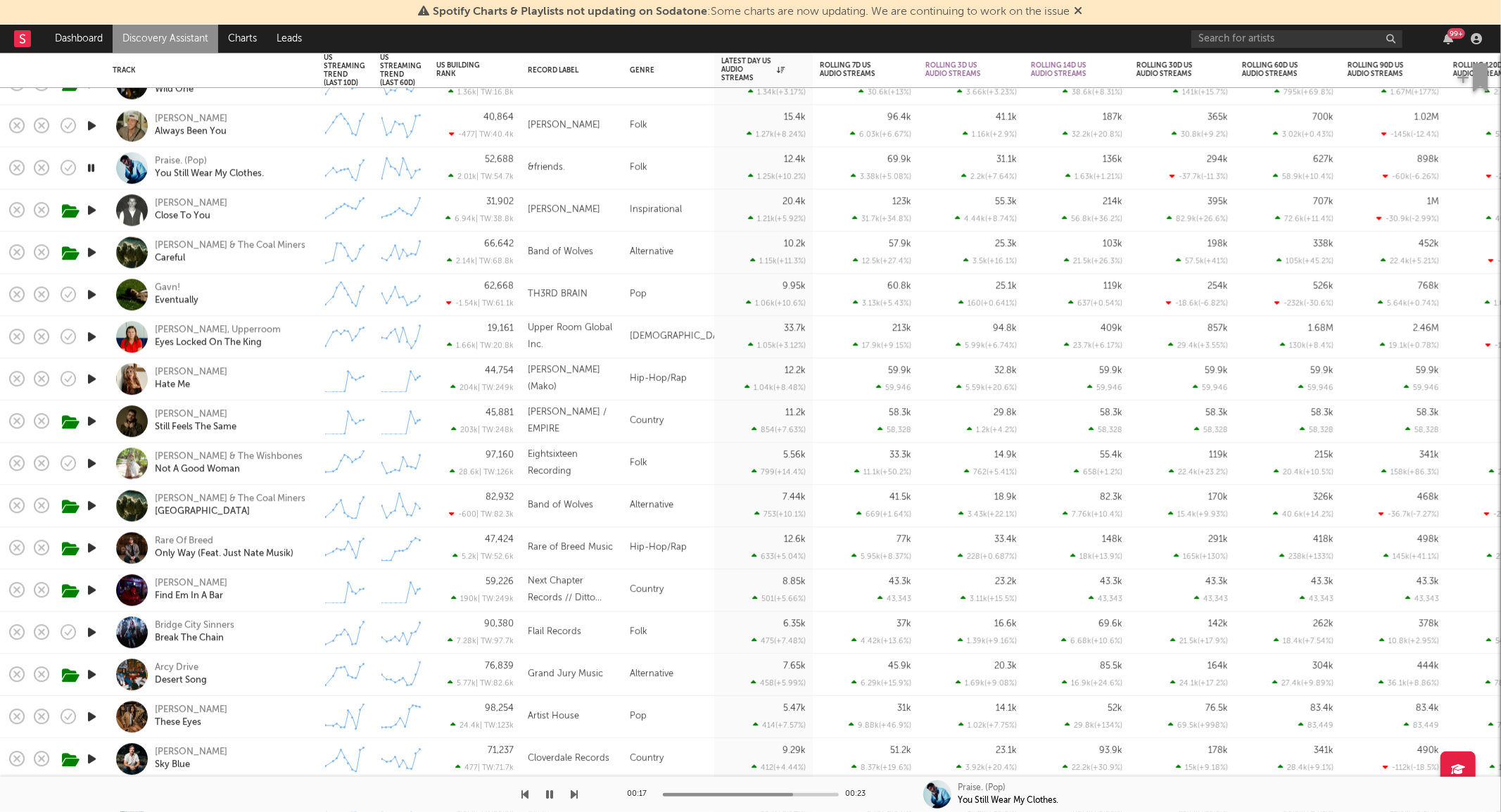
click at [273, 688] on div "Arcy Drive Desert Song" at bounding box center [211, 674] width 197 height 42
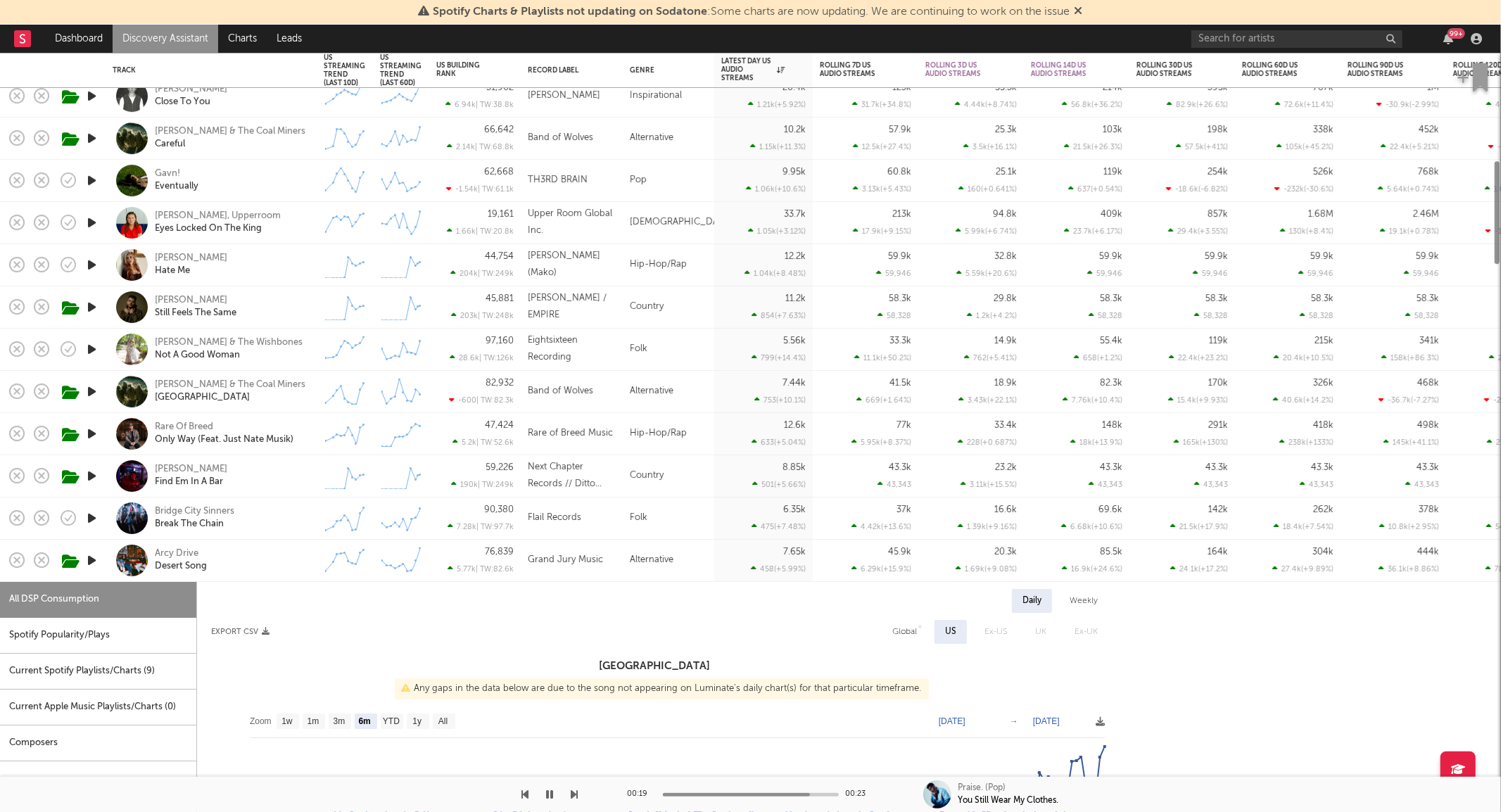
click at [92, 561] on icon "button" at bounding box center [92, 560] width 15 height 17
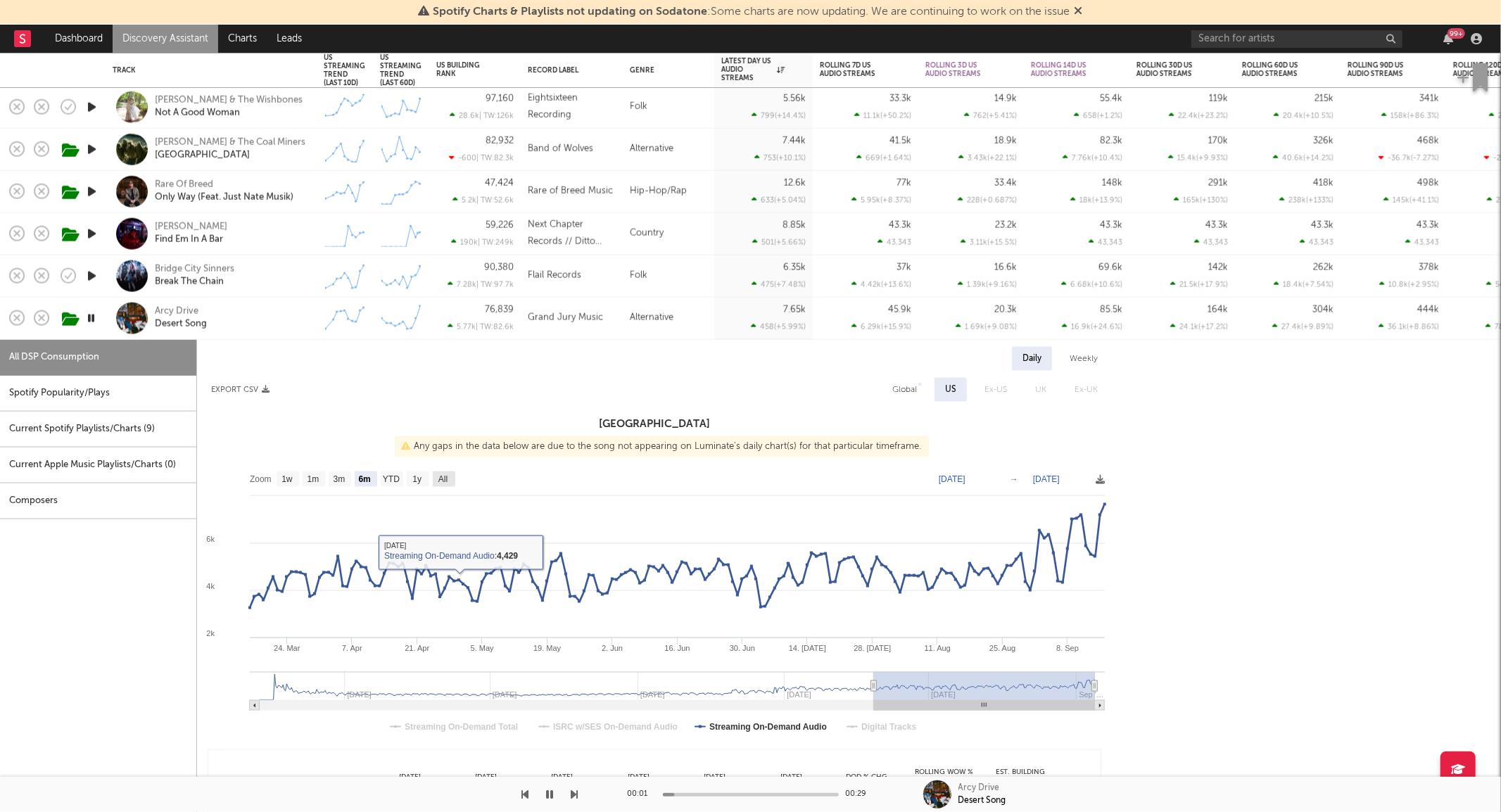
click at [440, 483] on text "All" at bounding box center [443, 478] width 9 height 10
select select "All"
type input "2023-10-22"
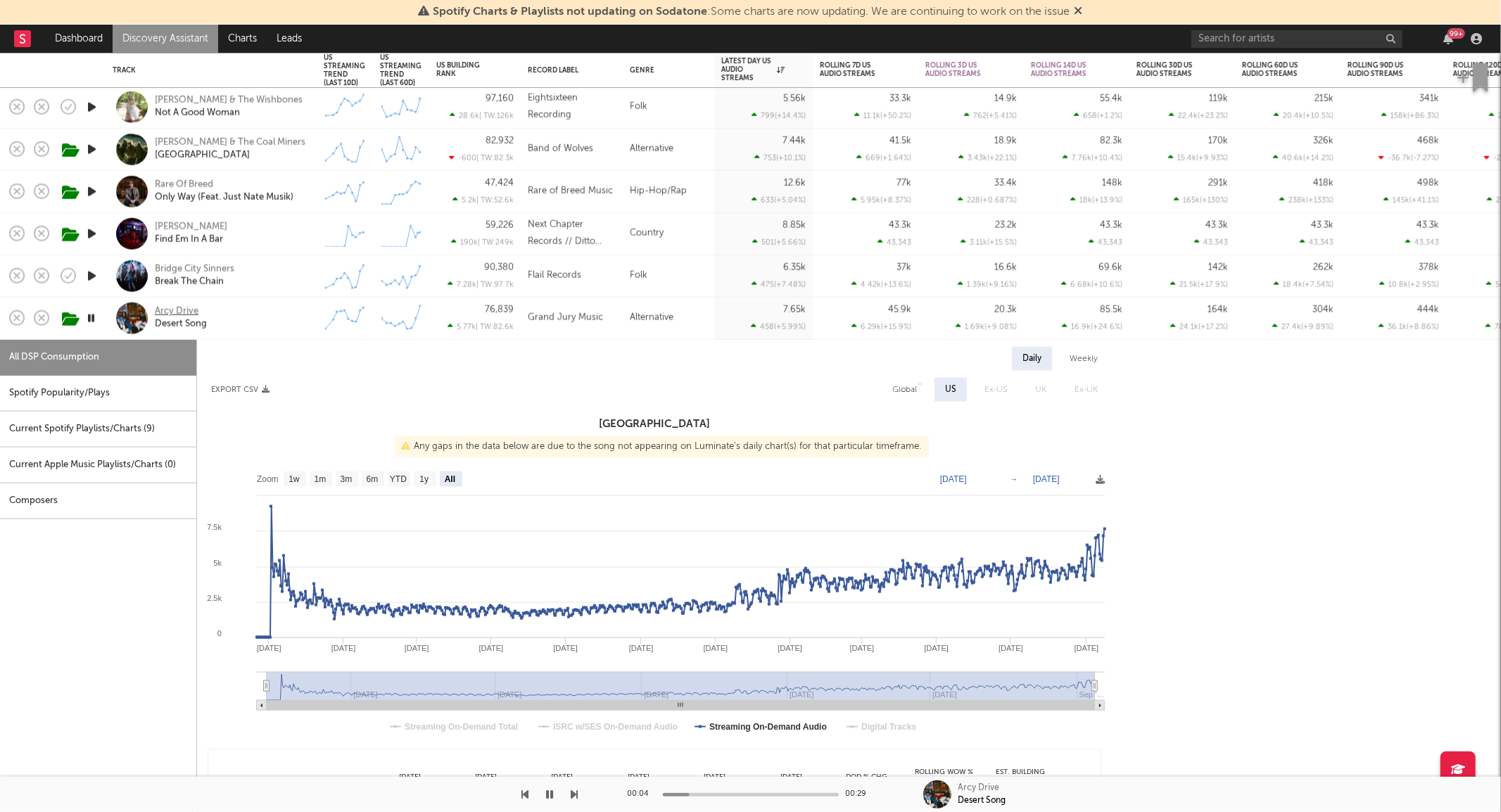
click at [188, 312] on div "Arcy Drive" at bounding box center [177, 312] width 44 height 13
click at [264, 311] on div "Arcy Drive Desert Song" at bounding box center [230, 318] width 151 height 26
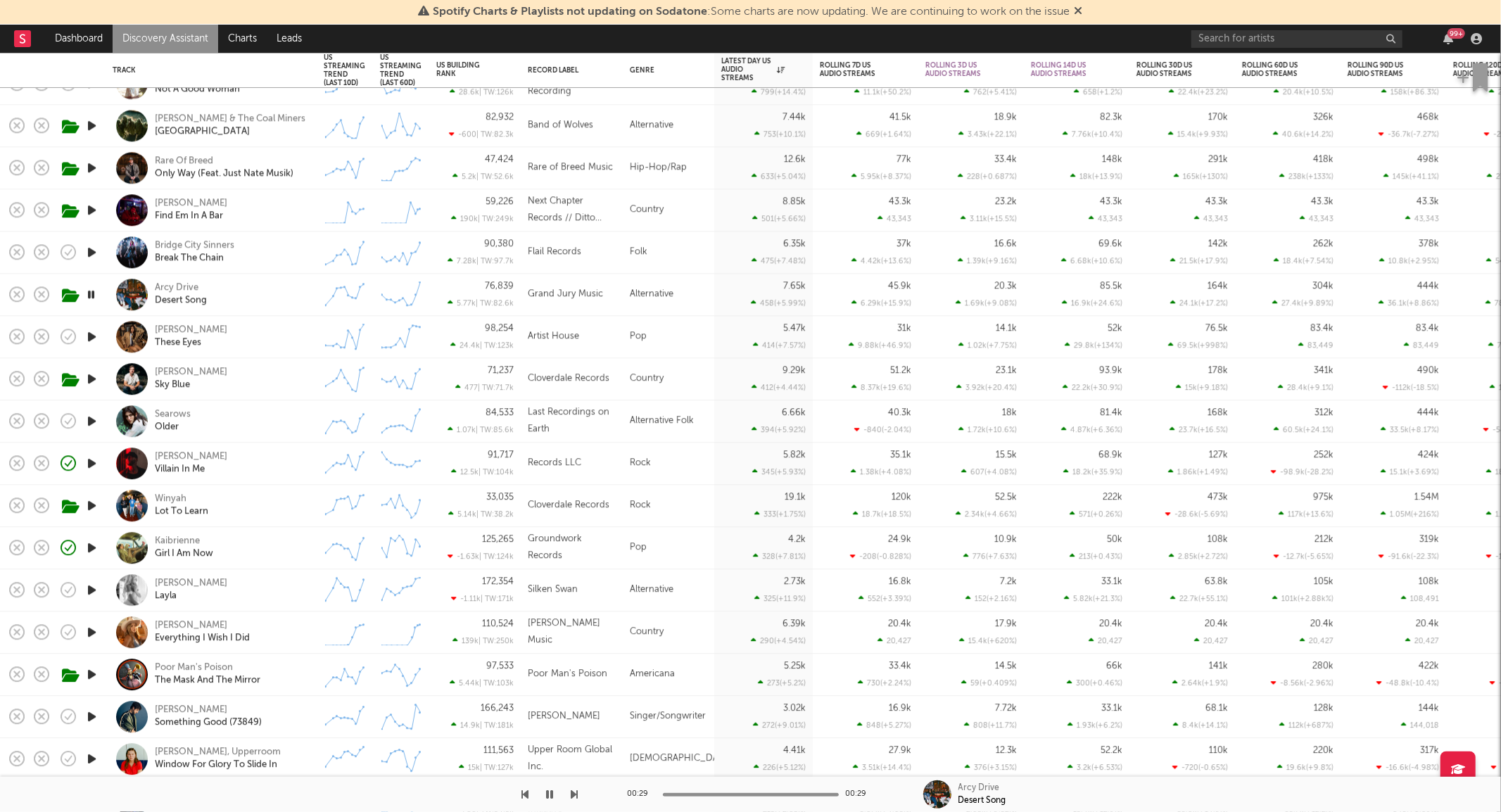
click at [254, 347] on div "Izzy Escobar These Eyes" at bounding box center [230, 337] width 151 height 26
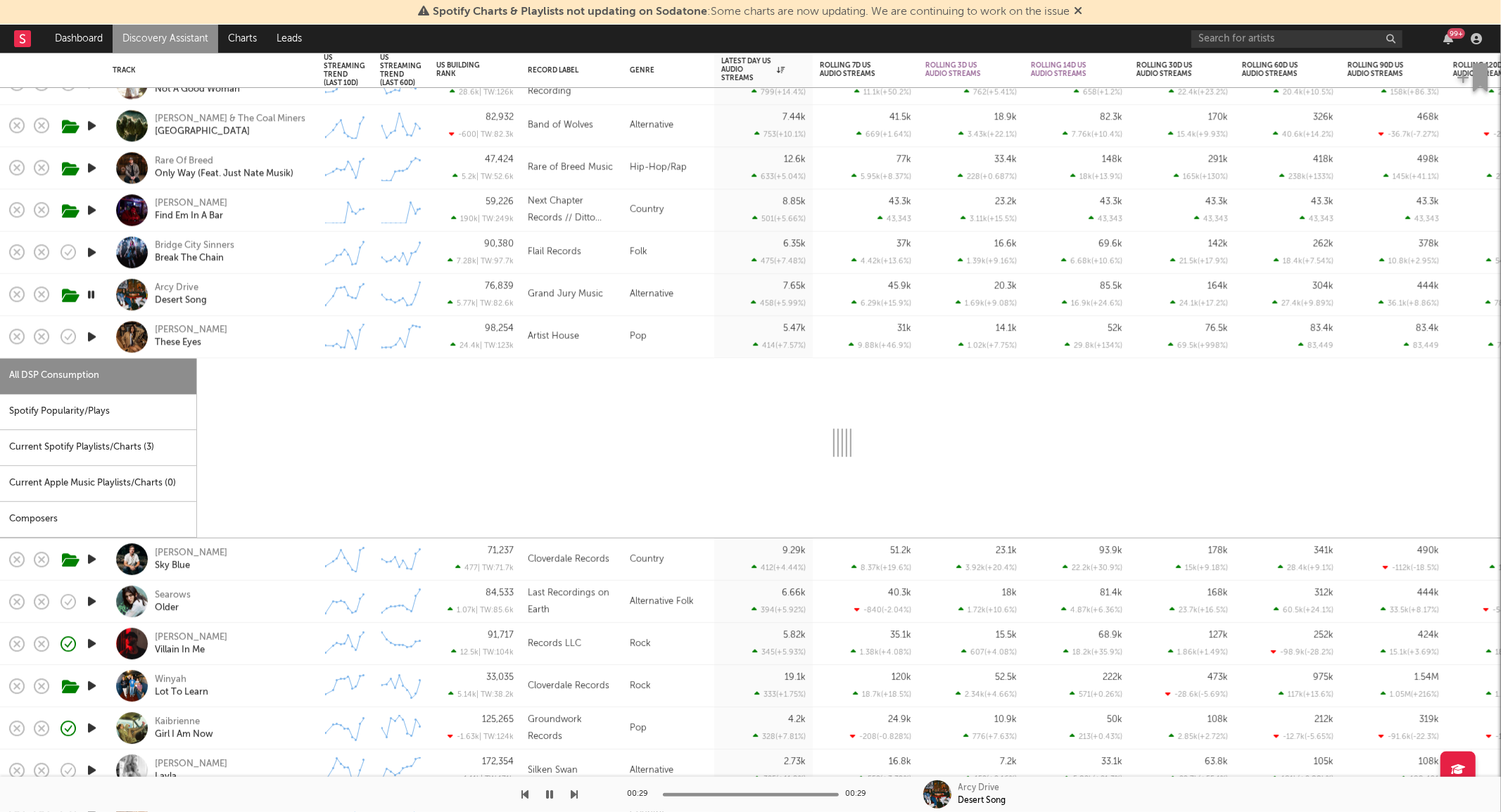
select select "6m"
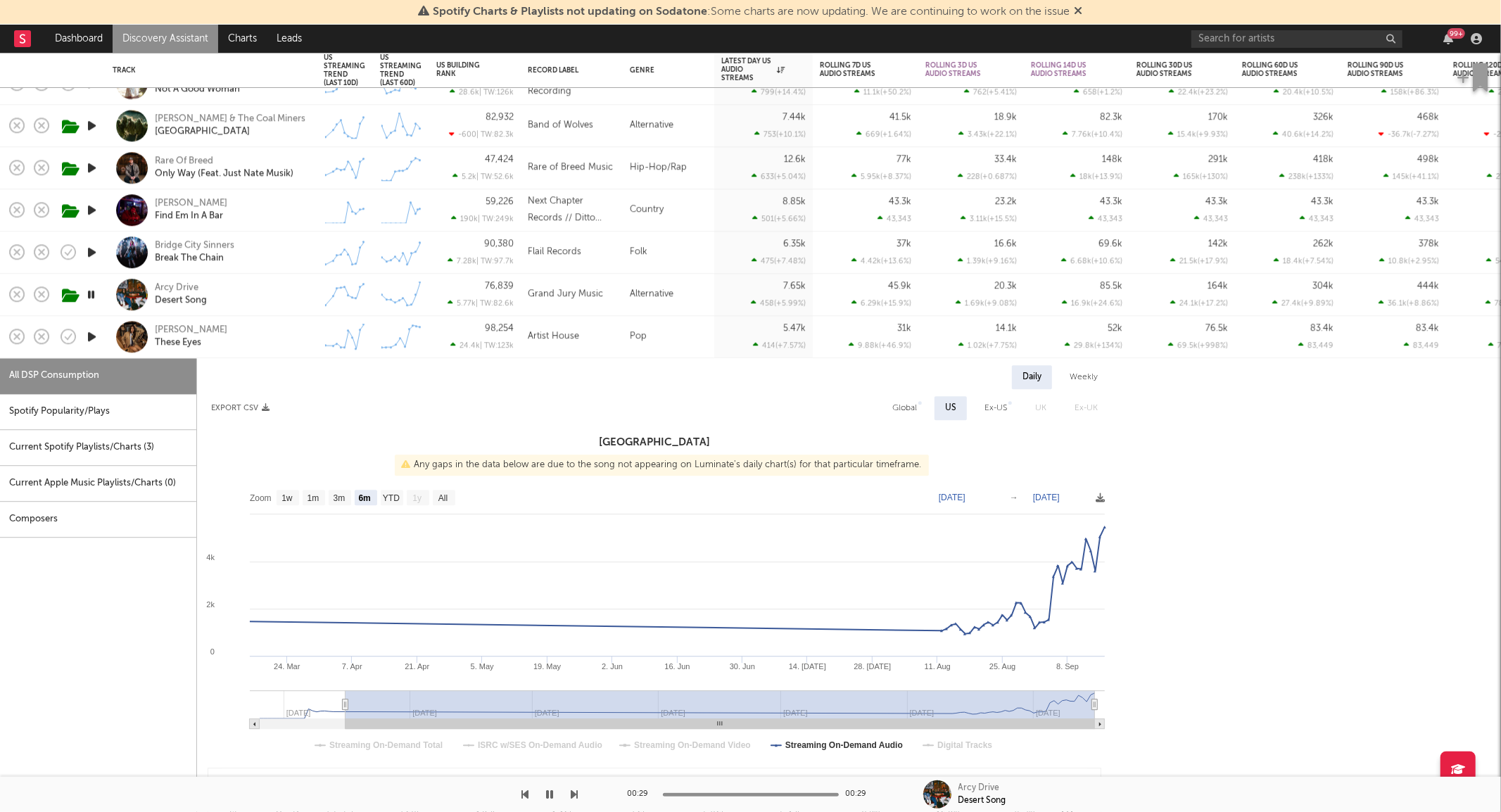
click at [265, 346] on div "Izzy Escobar These Eyes" at bounding box center [230, 337] width 151 height 26
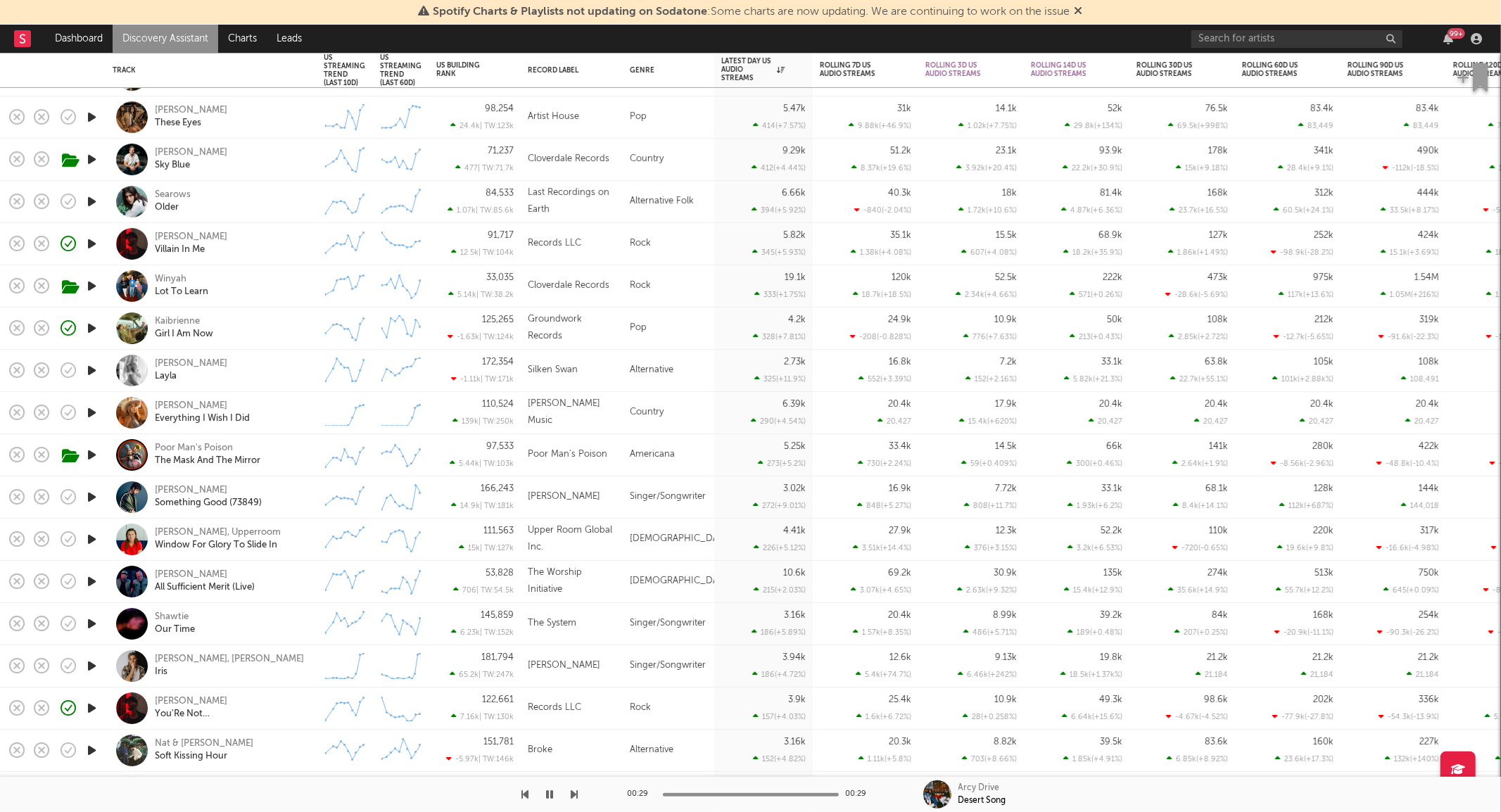
click at [92, 668] on icon "button" at bounding box center [92, 666] width 15 height 17
click at [297, 655] on div "Matt Macleod, Jay Putty Iris" at bounding box center [230, 666] width 151 height 26
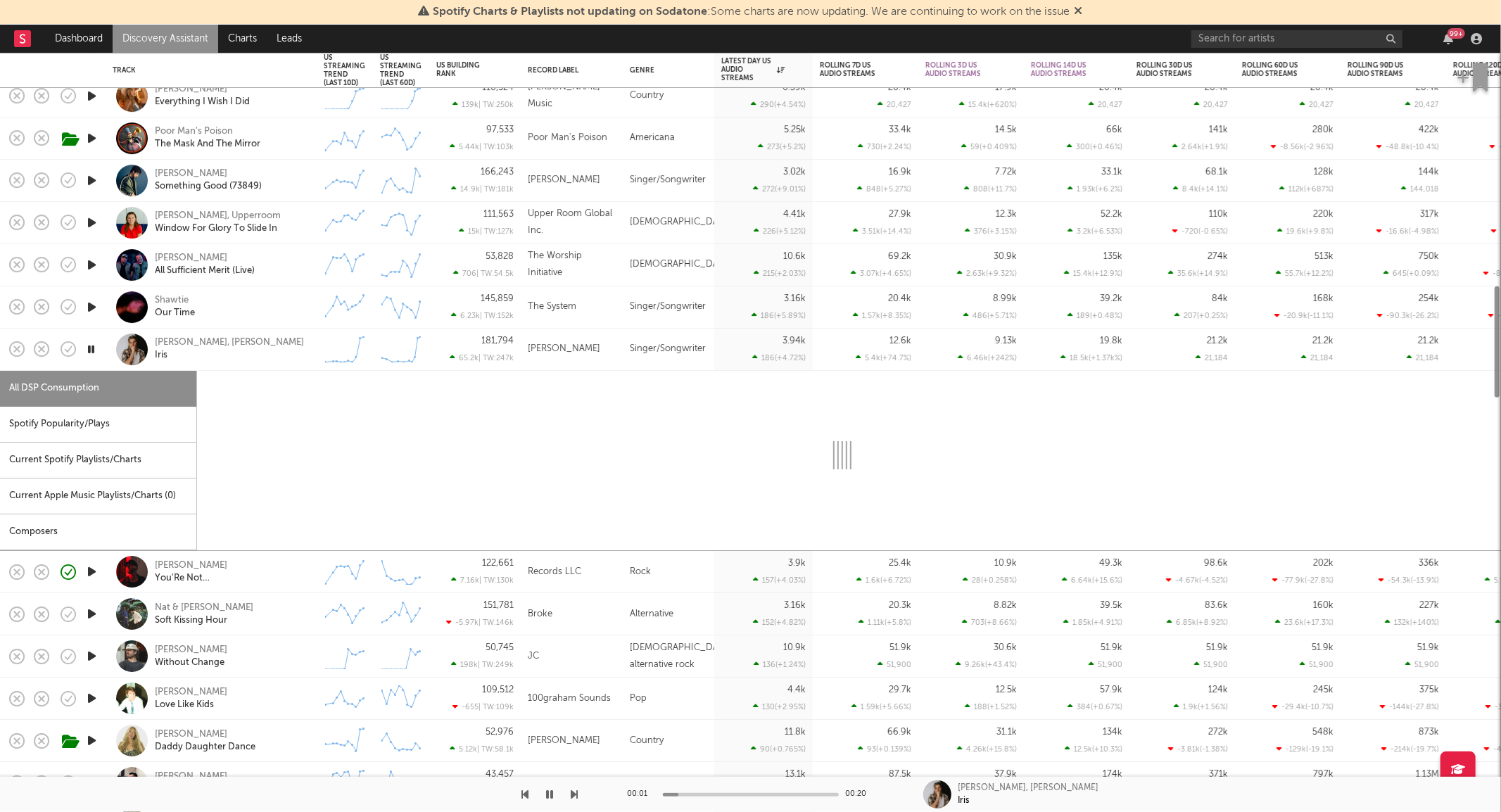
select select "1w"
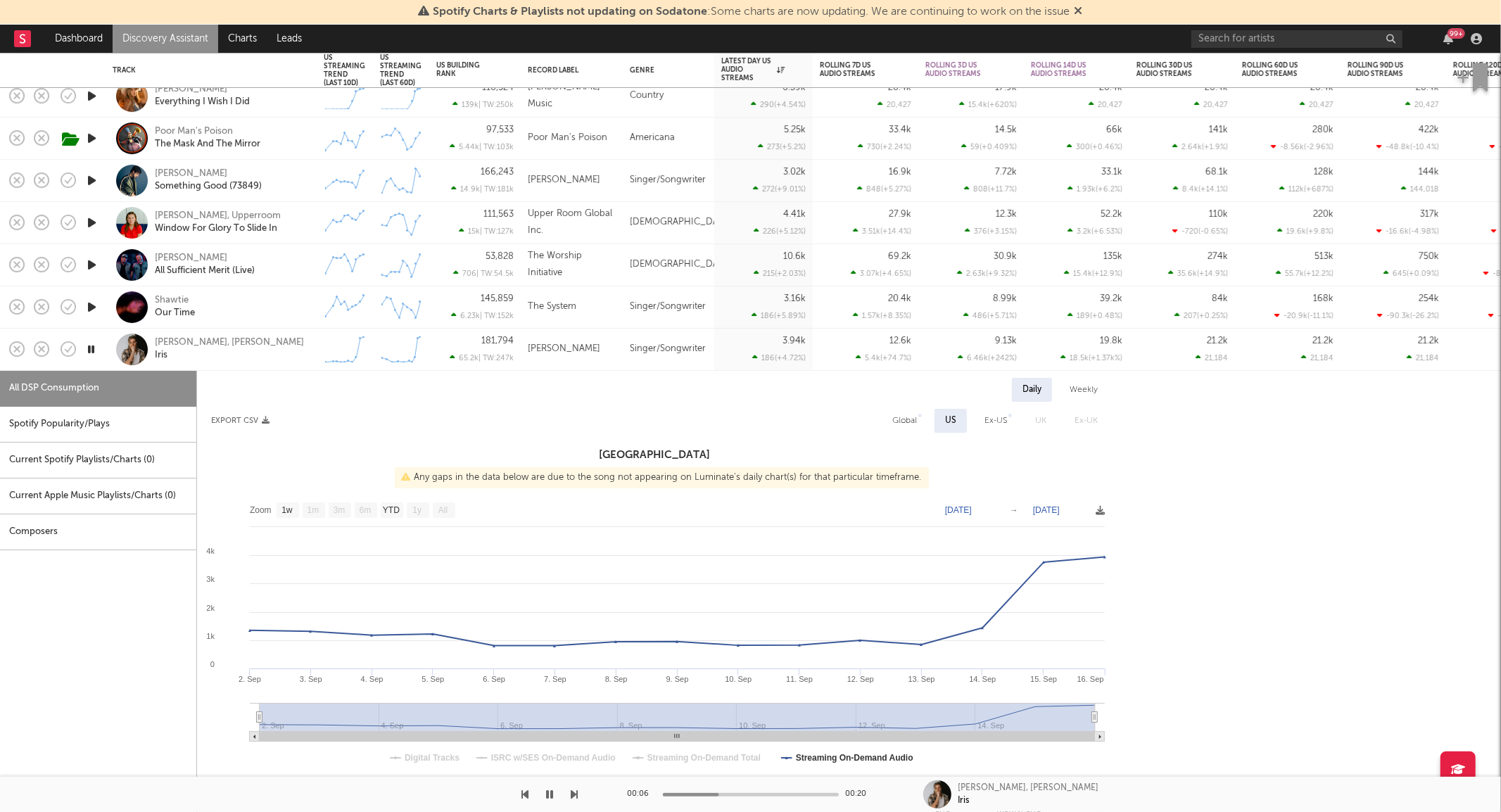
click at [306, 361] on div "Matt Macleod, Jay Putty Iris" at bounding box center [211, 349] width 197 height 42
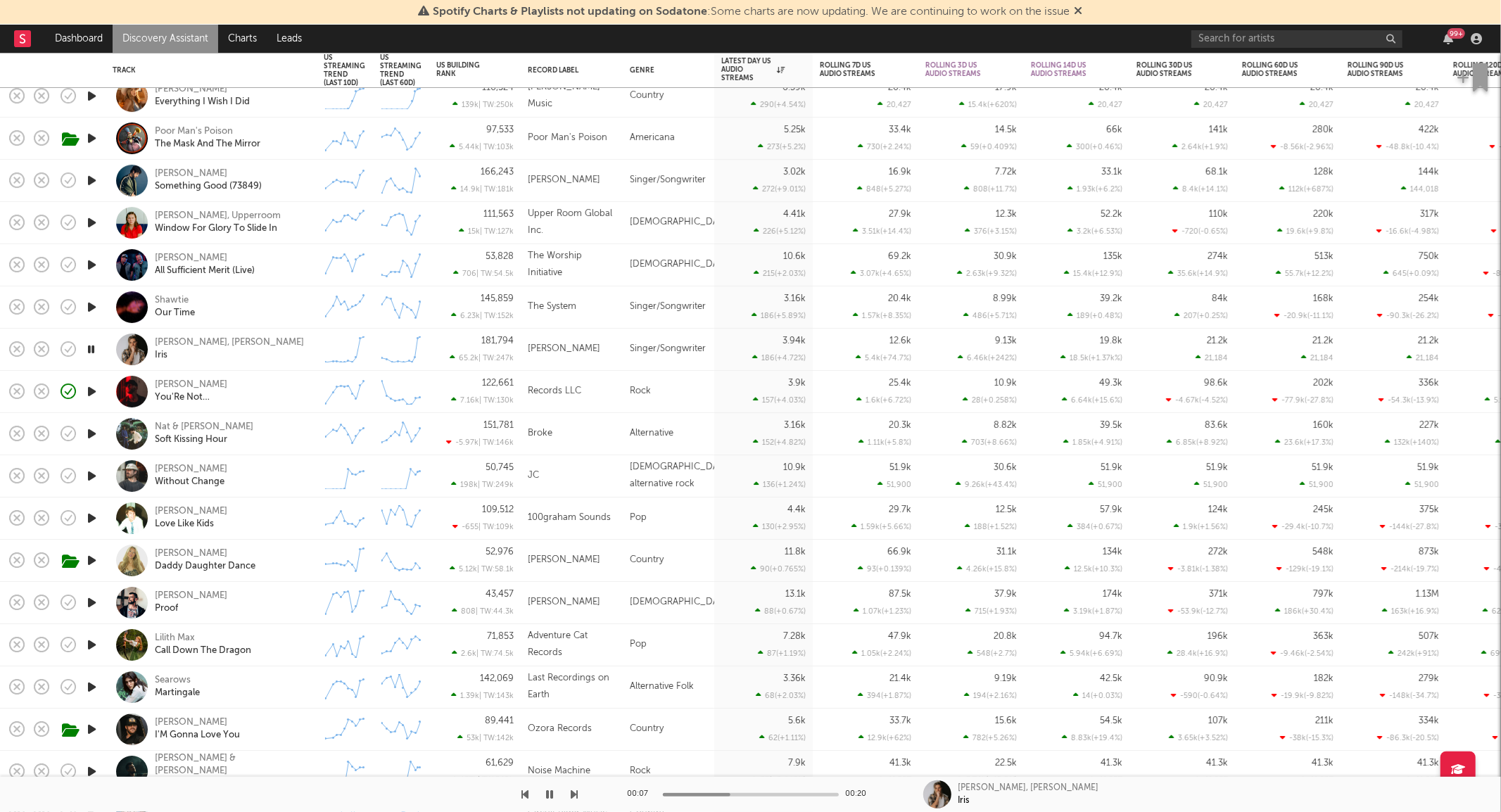
click at [90, 347] on icon "button" at bounding box center [91, 349] width 14 height 17
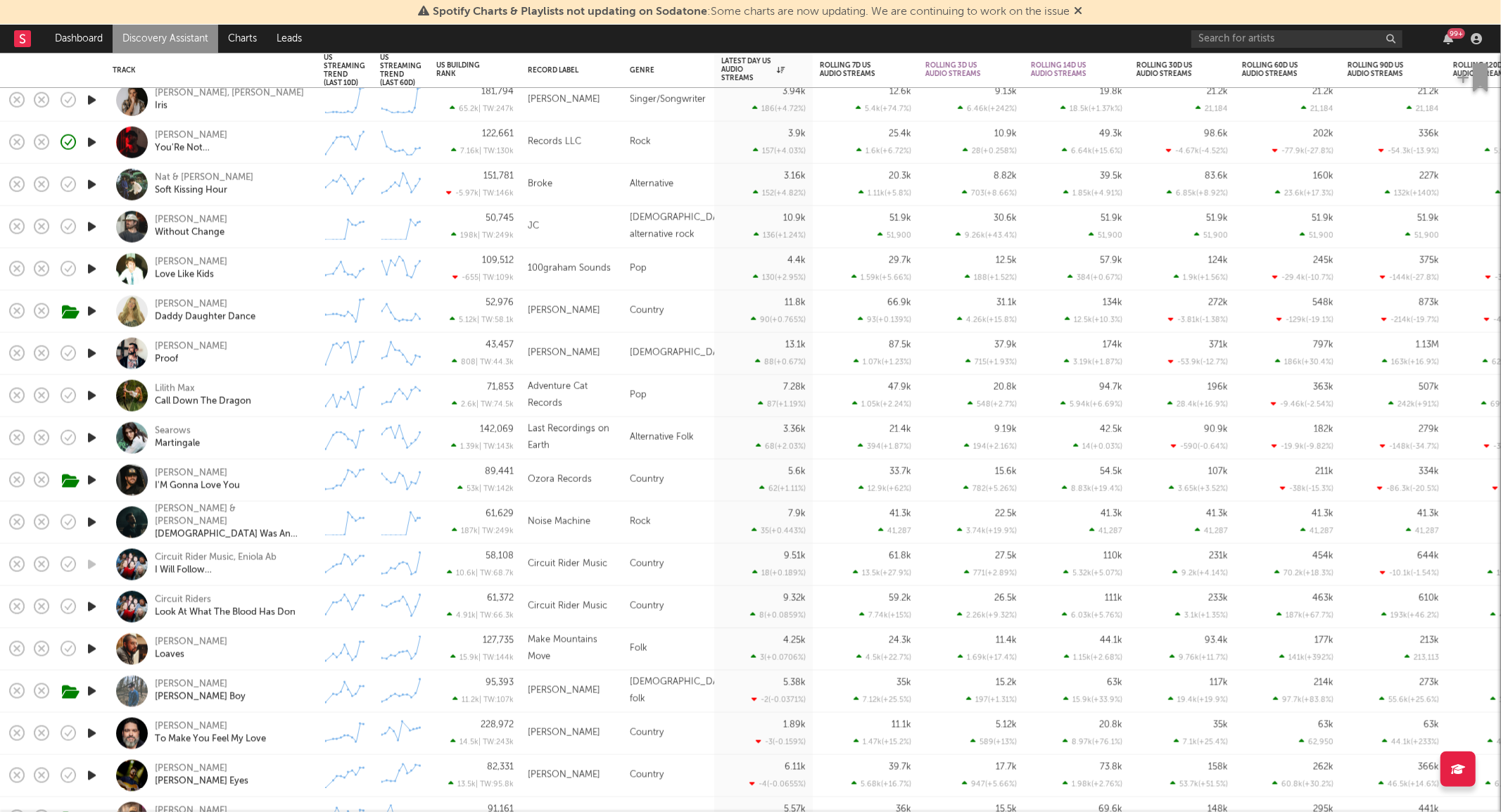
click at [88, 474] on icon "button" at bounding box center [92, 479] width 15 height 17
click at [266, 481] on div "Jon Langston I'M Gonna Love You" at bounding box center [230, 480] width 151 height 26
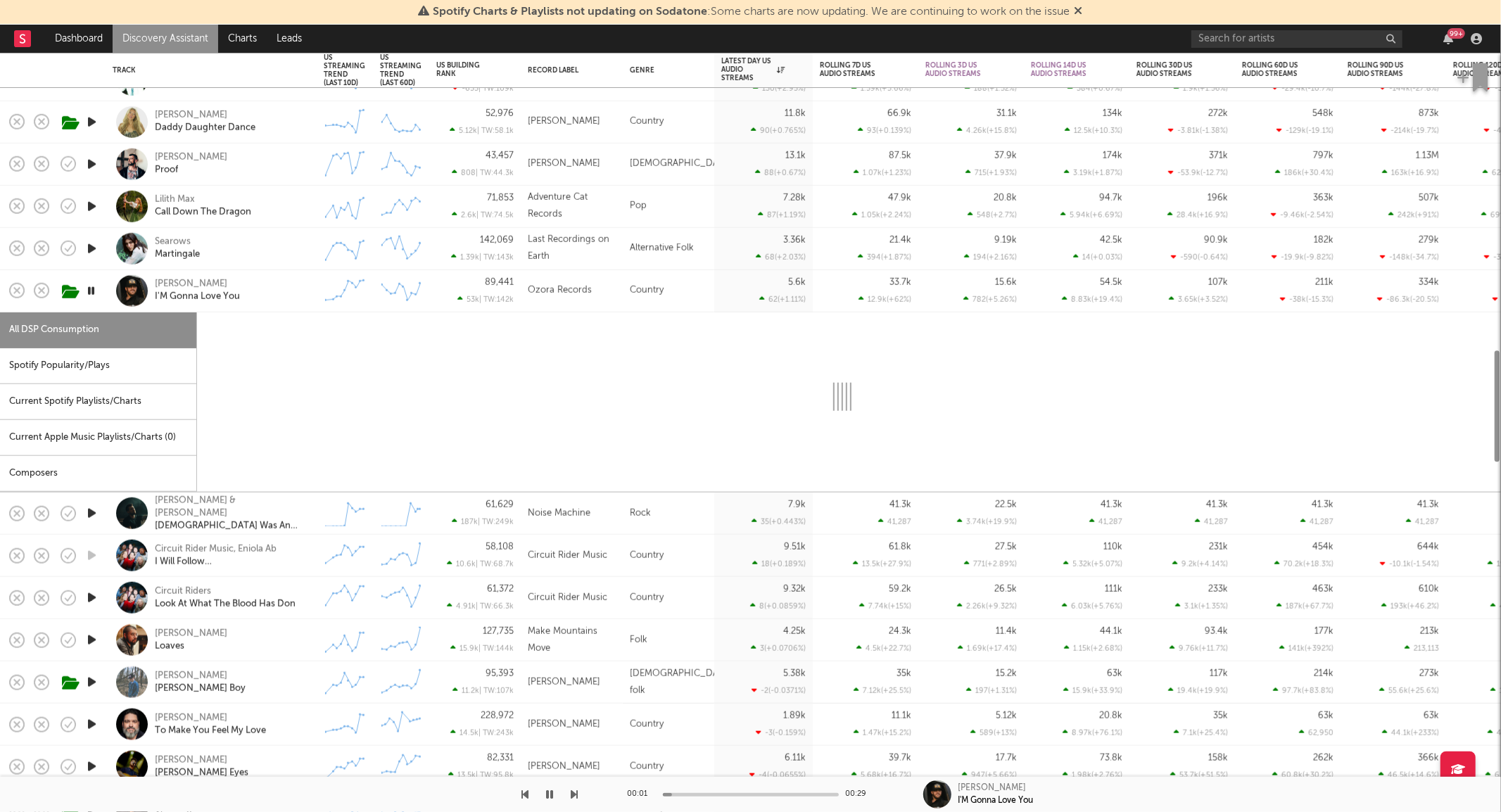
select select "6m"
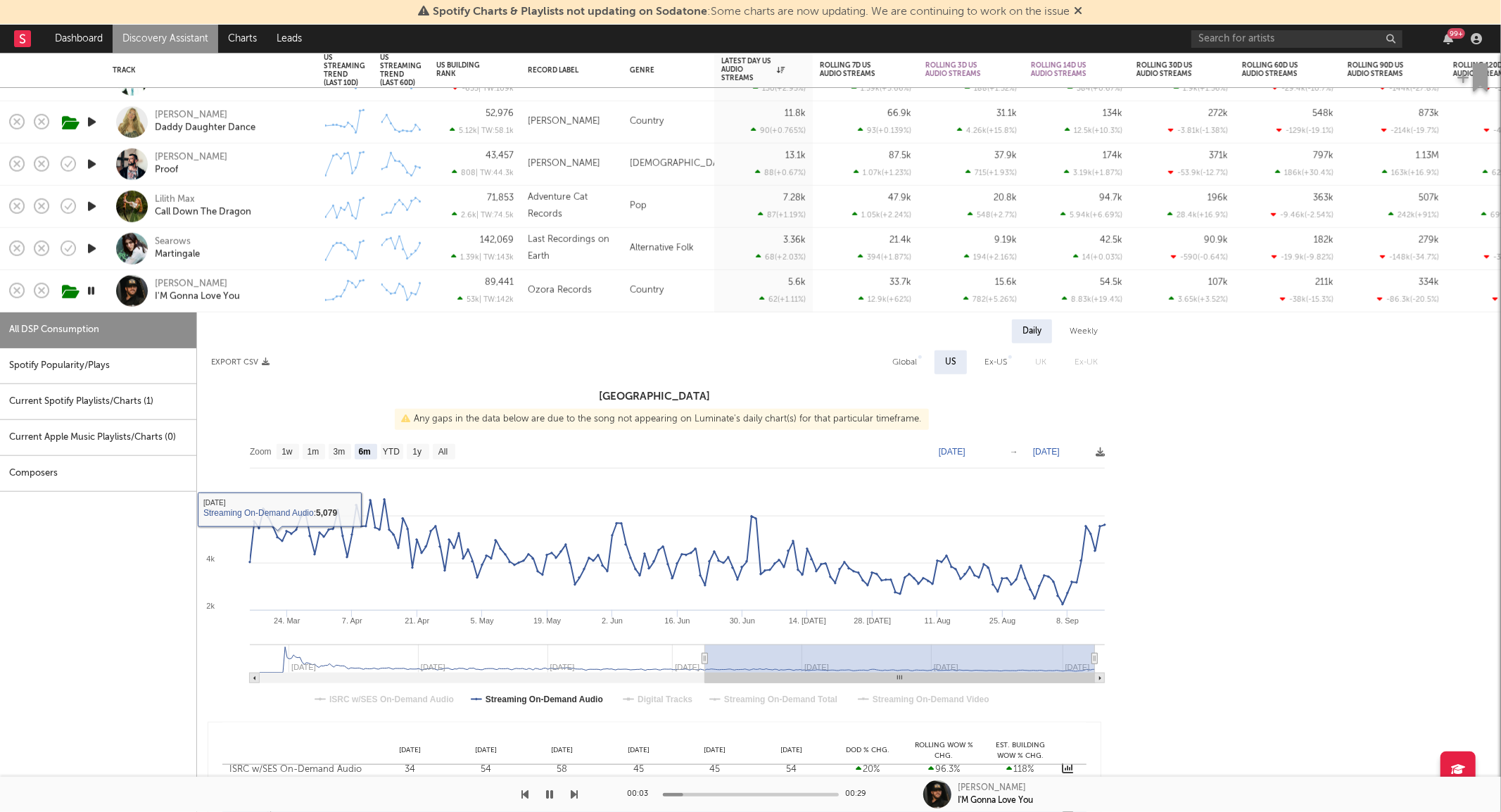
click at [284, 293] on div "Jon Langston I'M Gonna Love You" at bounding box center [230, 291] width 151 height 26
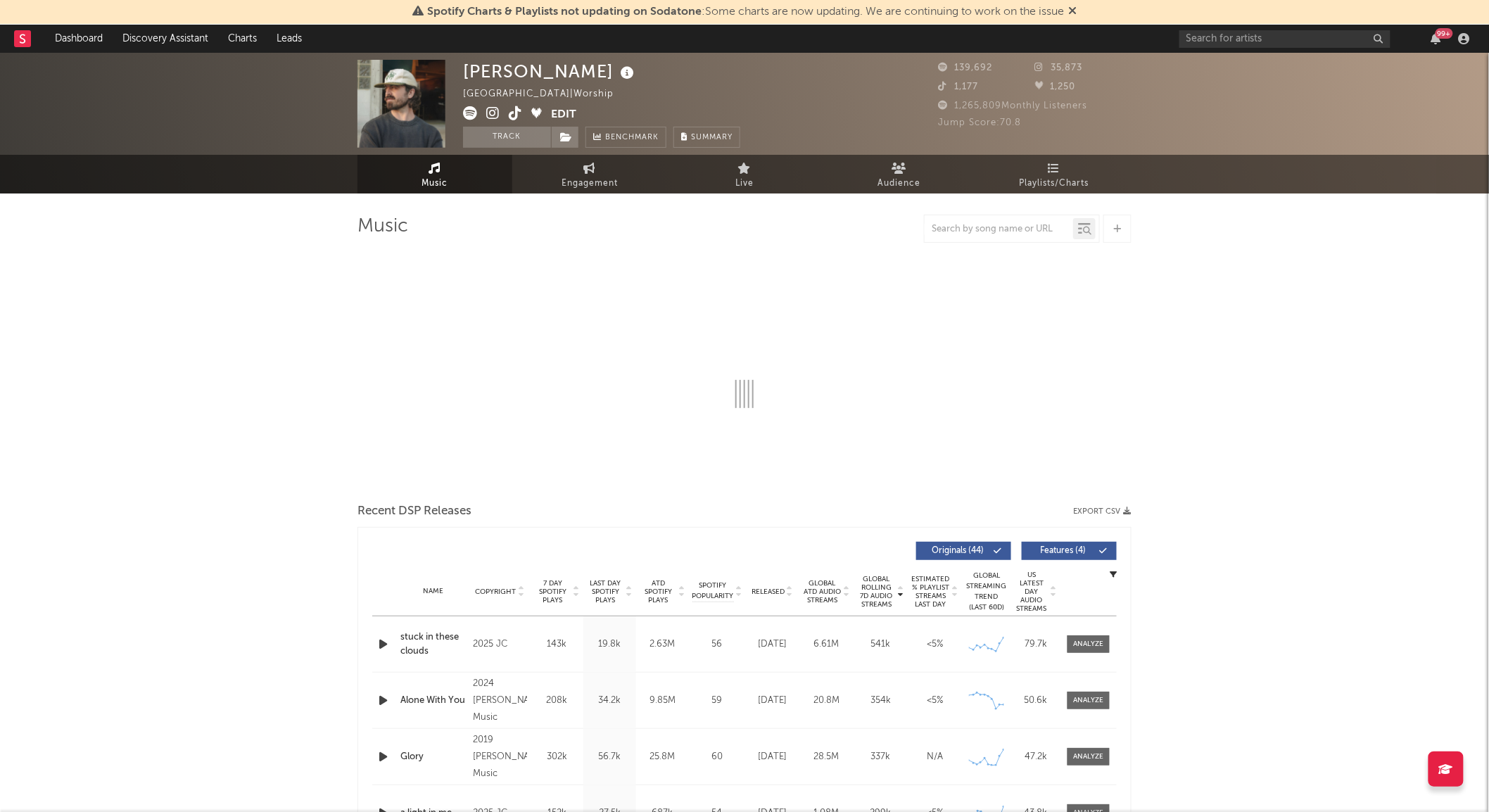
select select "6m"
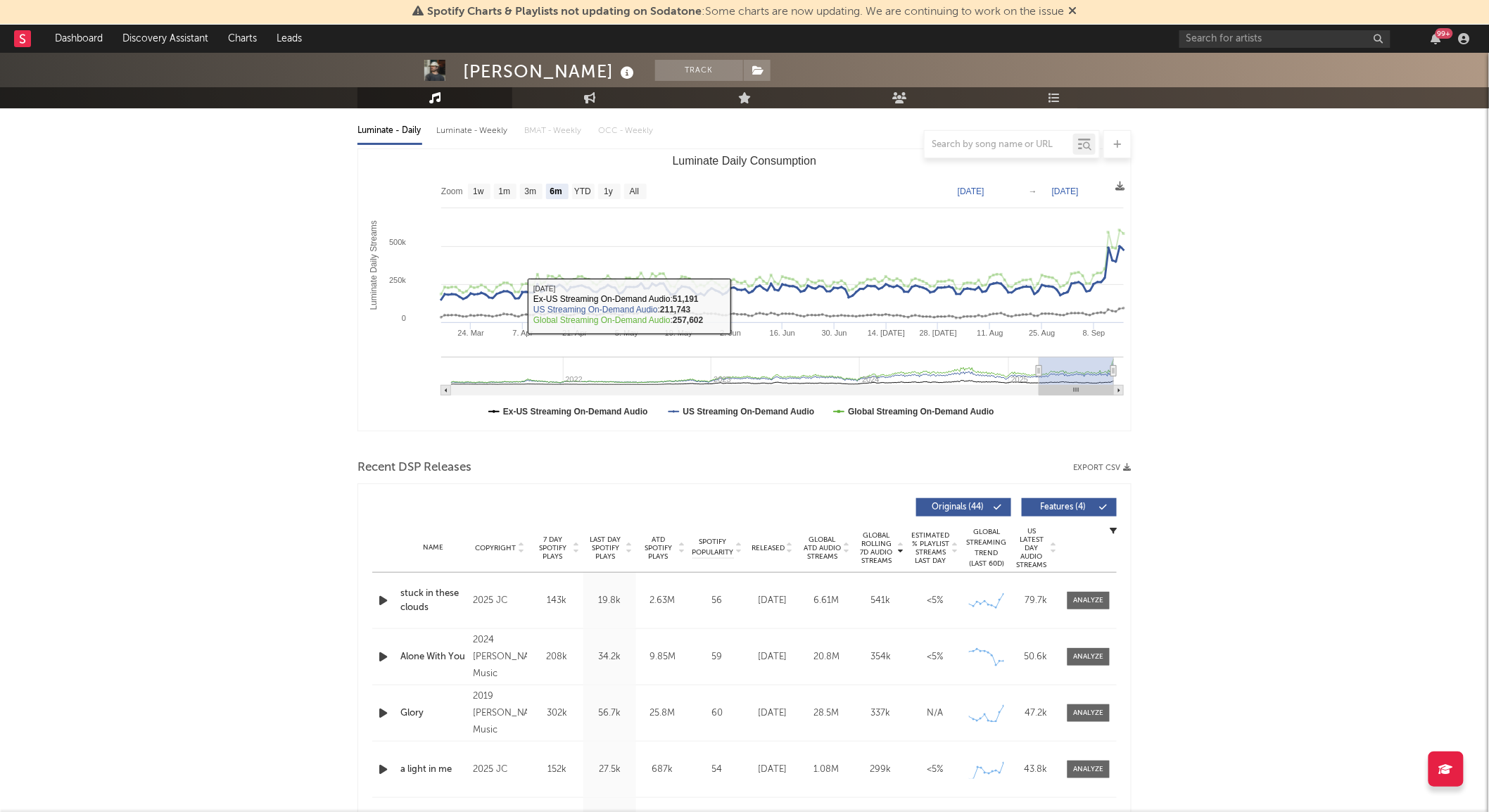
scroll to position [156, 0]
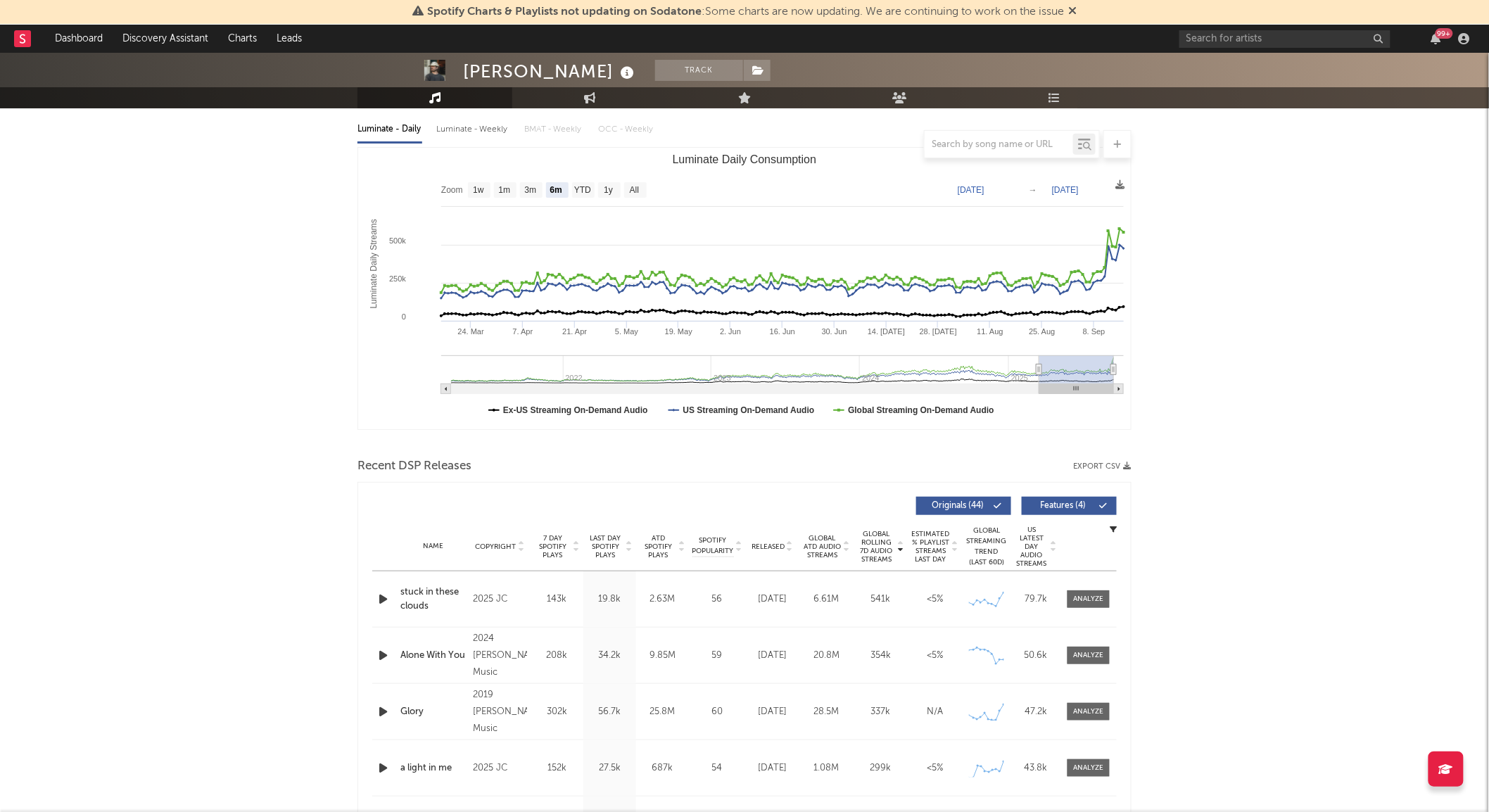
click at [781, 541] on div "Released" at bounding box center [772, 546] width 47 height 11
click at [886, 537] on span "Global Rolling 7D Audio Streams" at bounding box center [876, 546] width 39 height 34
click at [389, 600] on icon "button" at bounding box center [384, 598] width 15 height 17
click at [1091, 592] on span at bounding box center [1089, 598] width 42 height 17
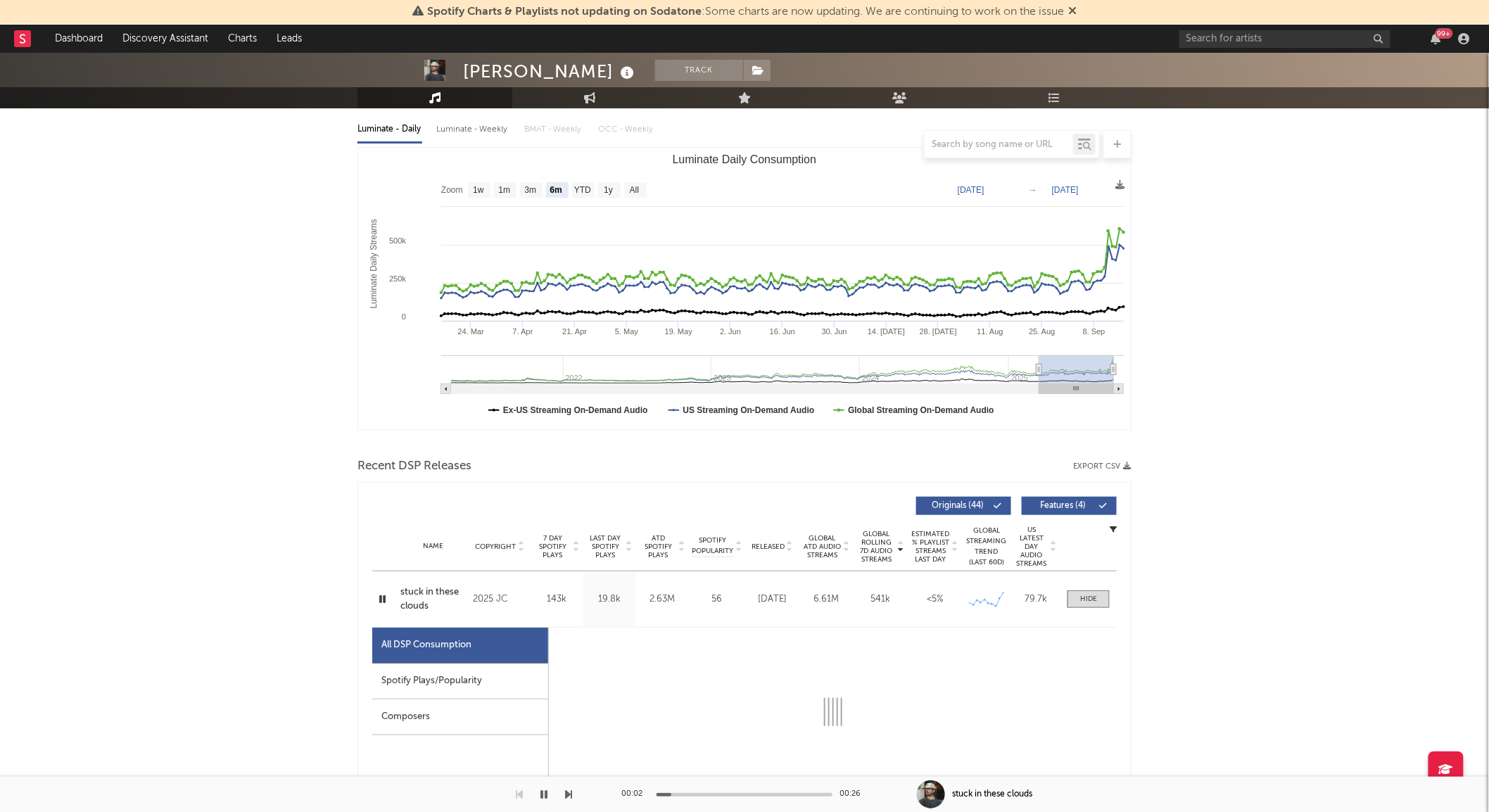
select select "1w"
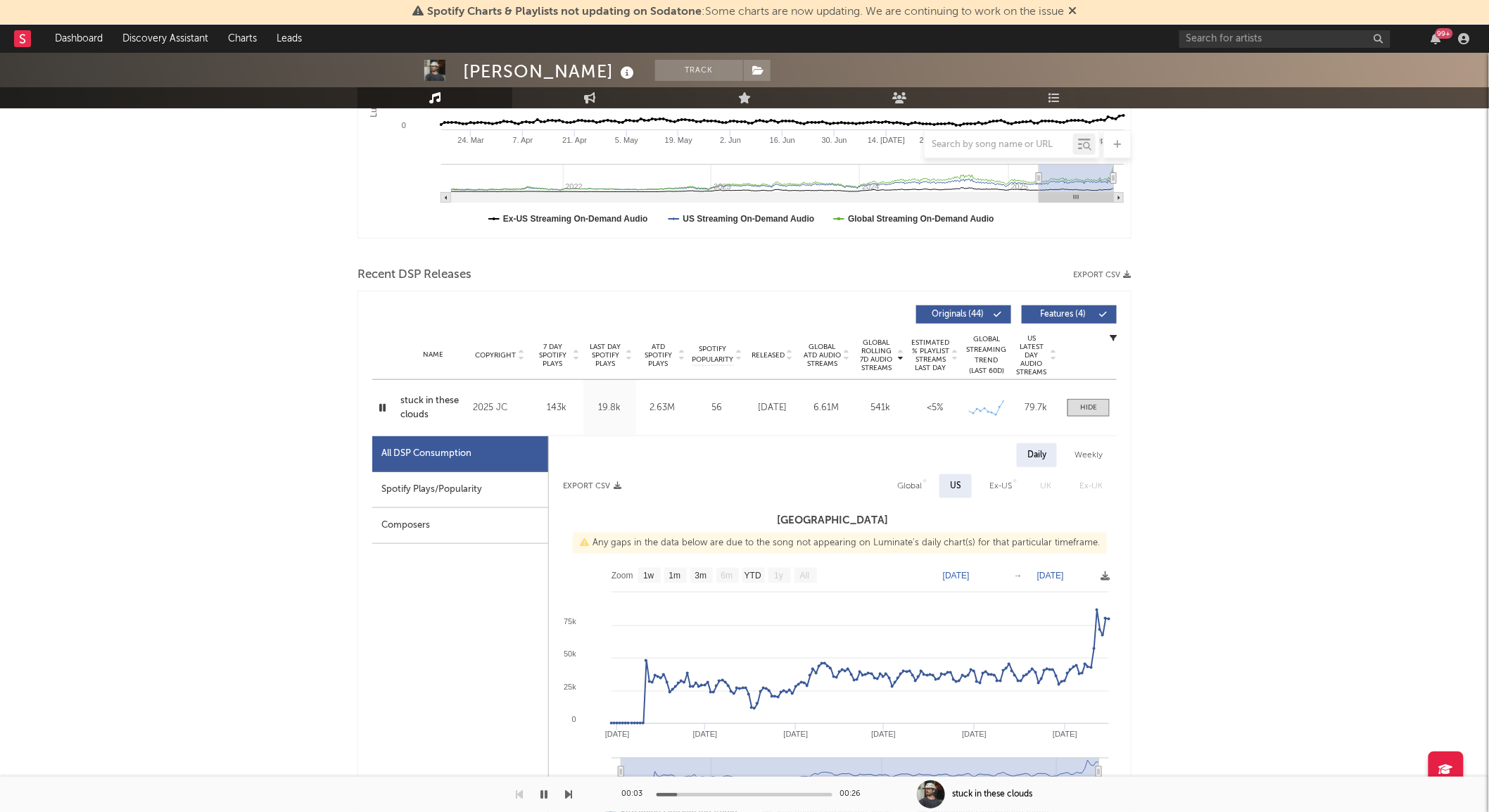
scroll to position [349, 0]
click at [430, 485] on div "Spotify Plays/Popularity" at bounding box center [460, 489] width 176 height 36
select select "1w"
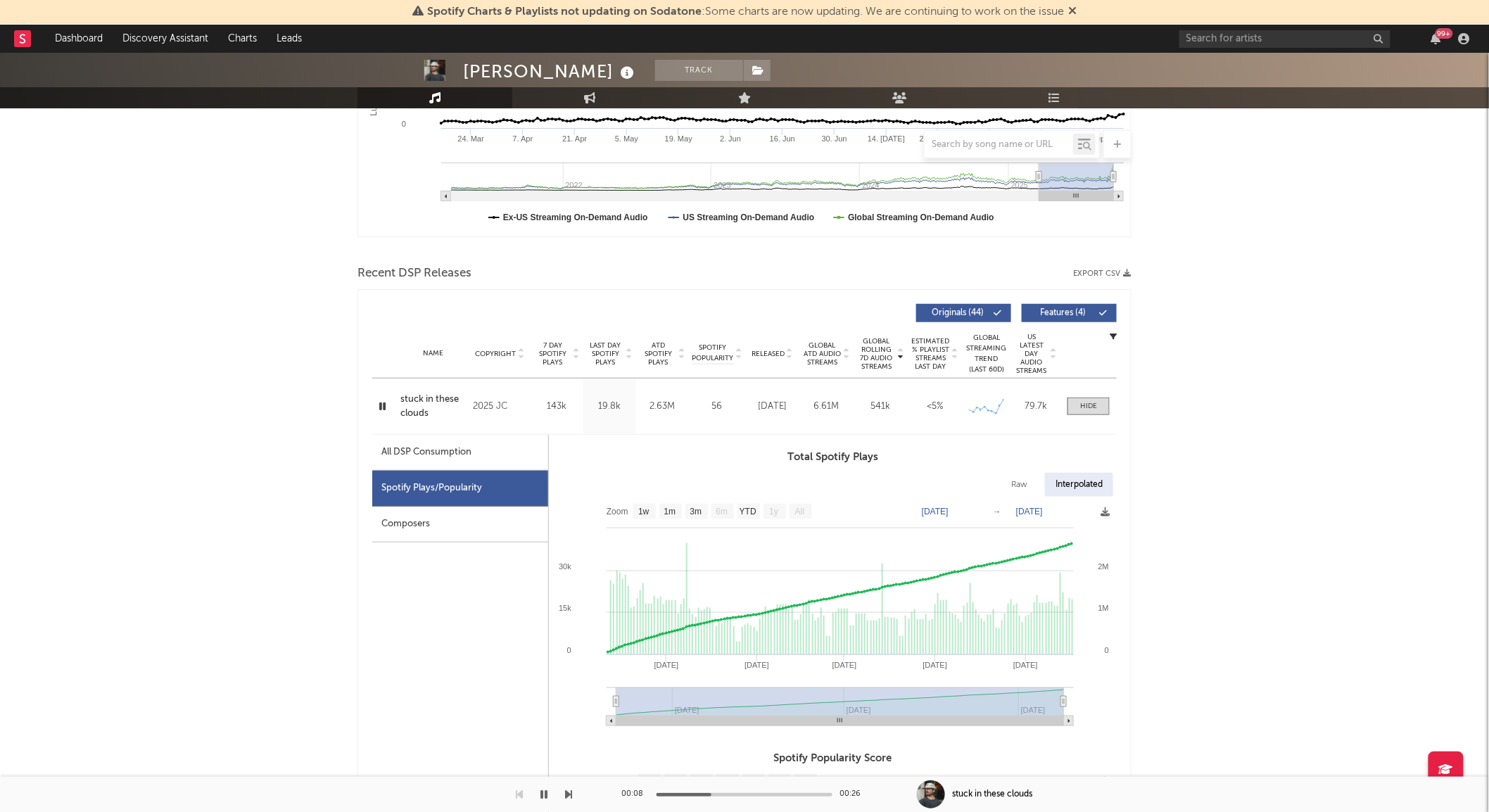
click at [458, 449] on div "All DSP Consumption" at bounding box center [426, 452] width 90 height 17
select select "1w"
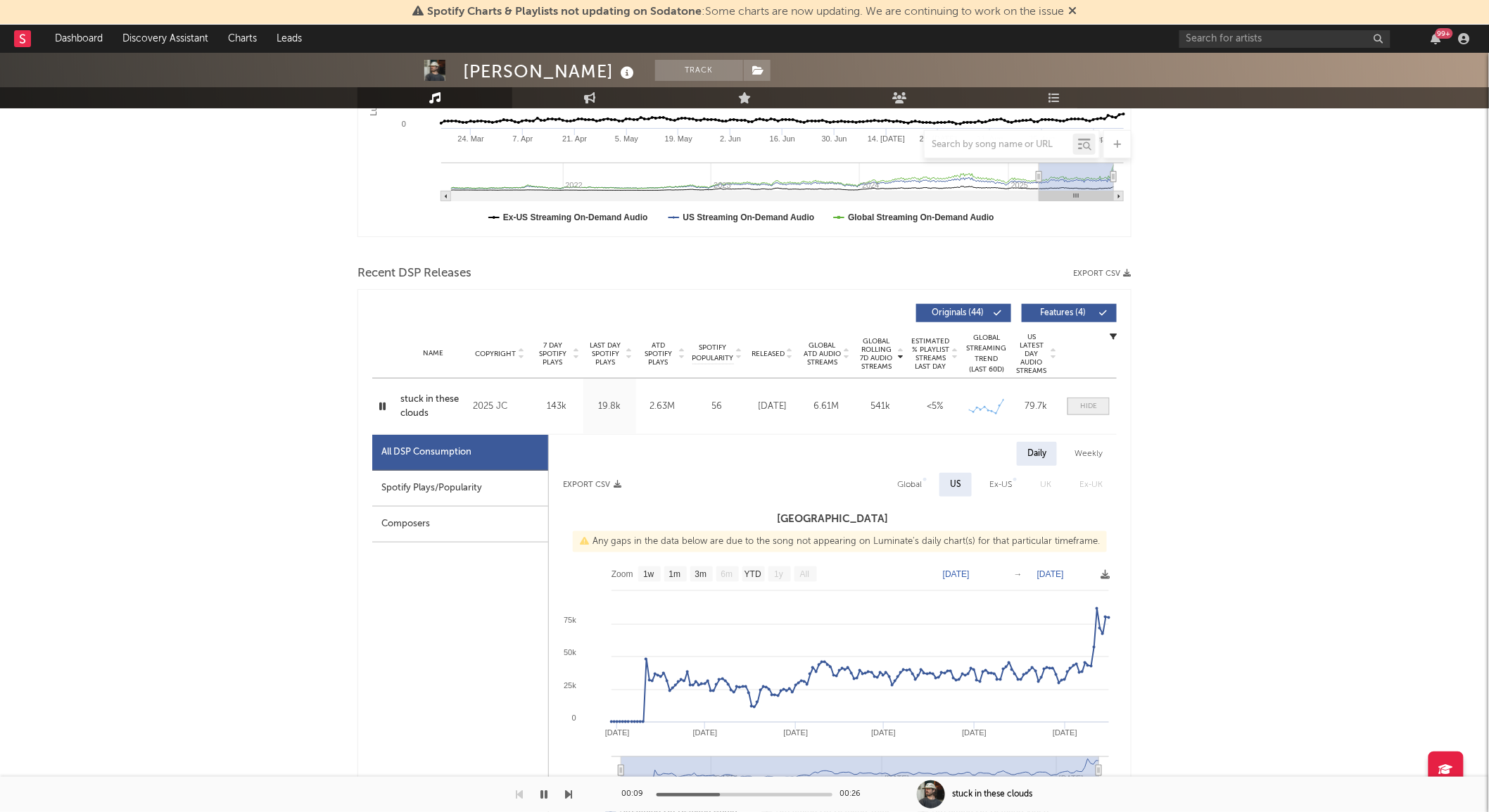
click at [1099, 409] on span at bounding box center [1089, 406] width 42 height 17
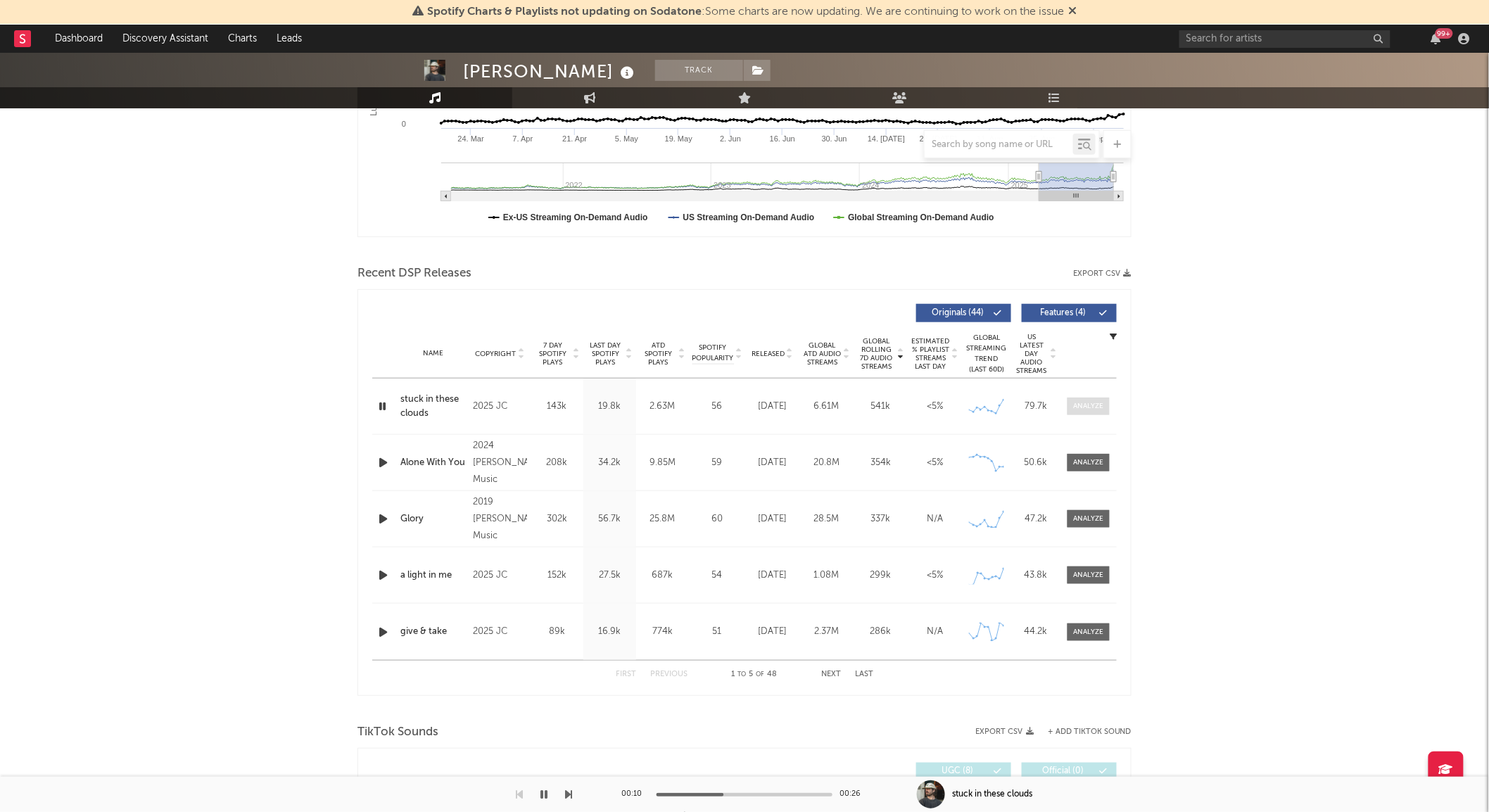
click at [1099, 409] on div at bounding box center [1089, 406] width 30 height 11
select select "1w"
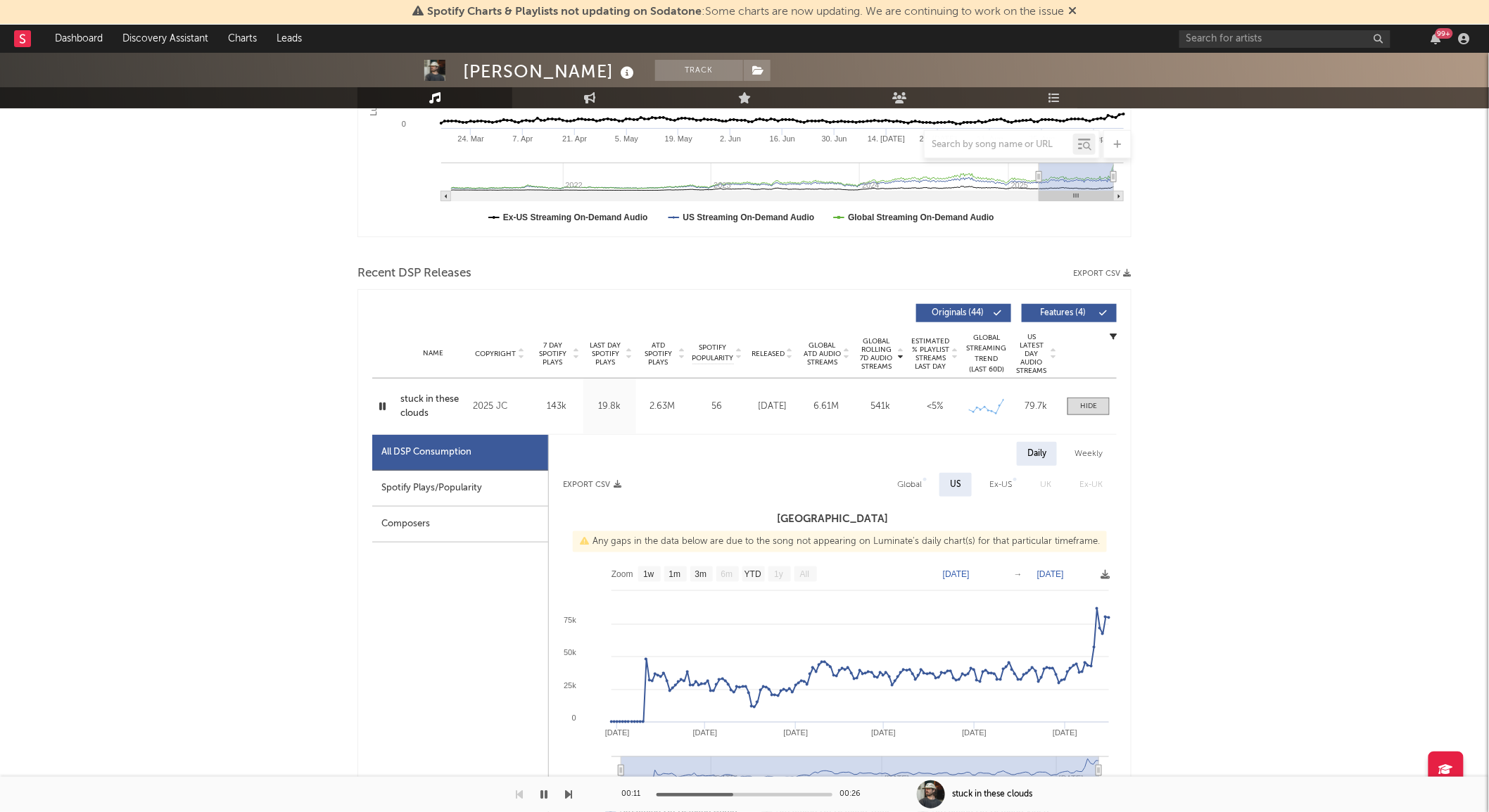
click at [388, 407] on icon "button" at bounding box center [383, 406] width 14 height 17
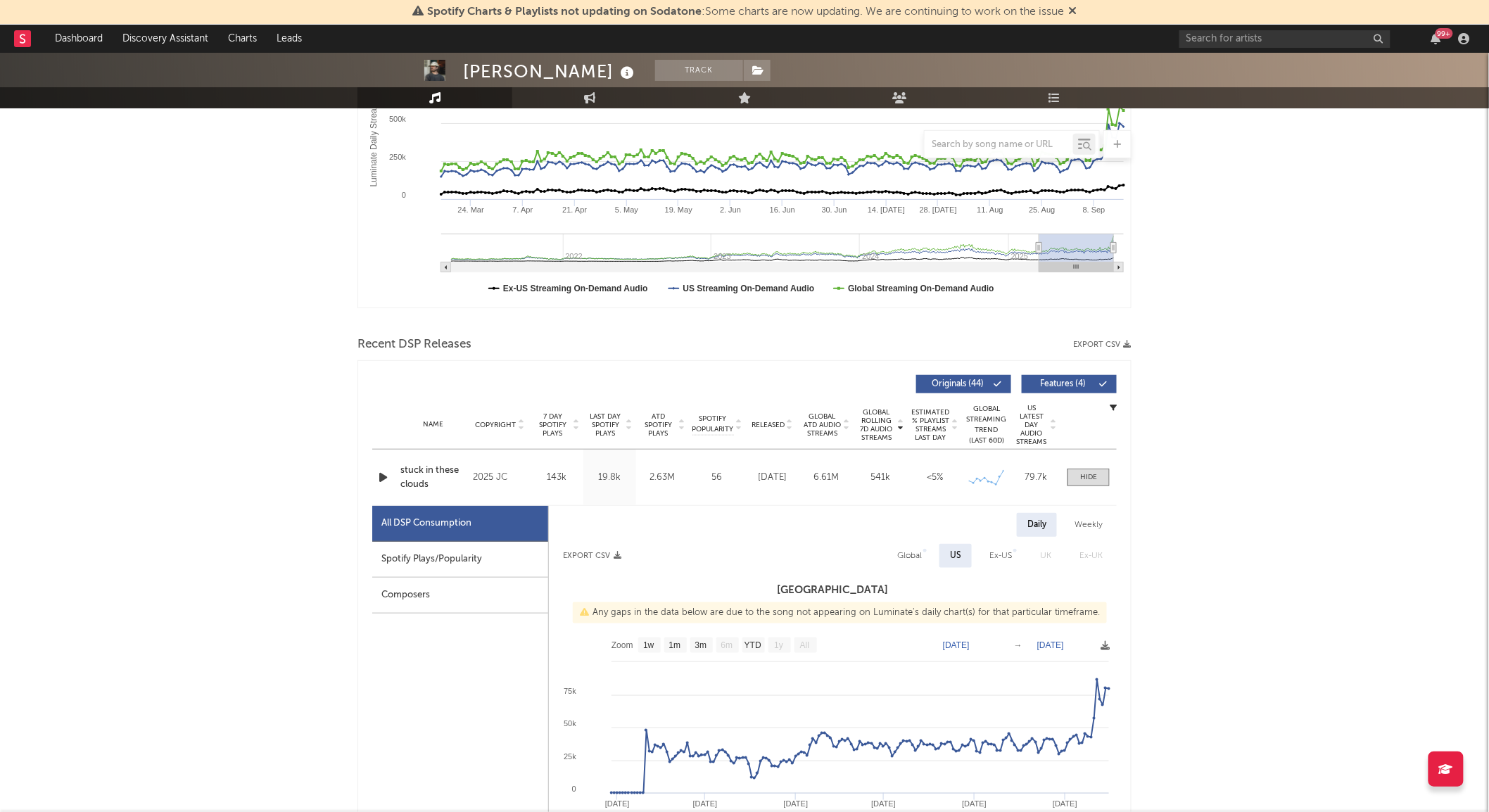
scroll to position [278, 0]
click at [863, 491] on div "Name stuck in these clouds Copyright 2025 JC Label JC Album Names good grief!, …" at bounding box center [744, 477] width 744 height 56
click at [1103, 473] on span at bounding box center [1089, 476] width 42 height 17
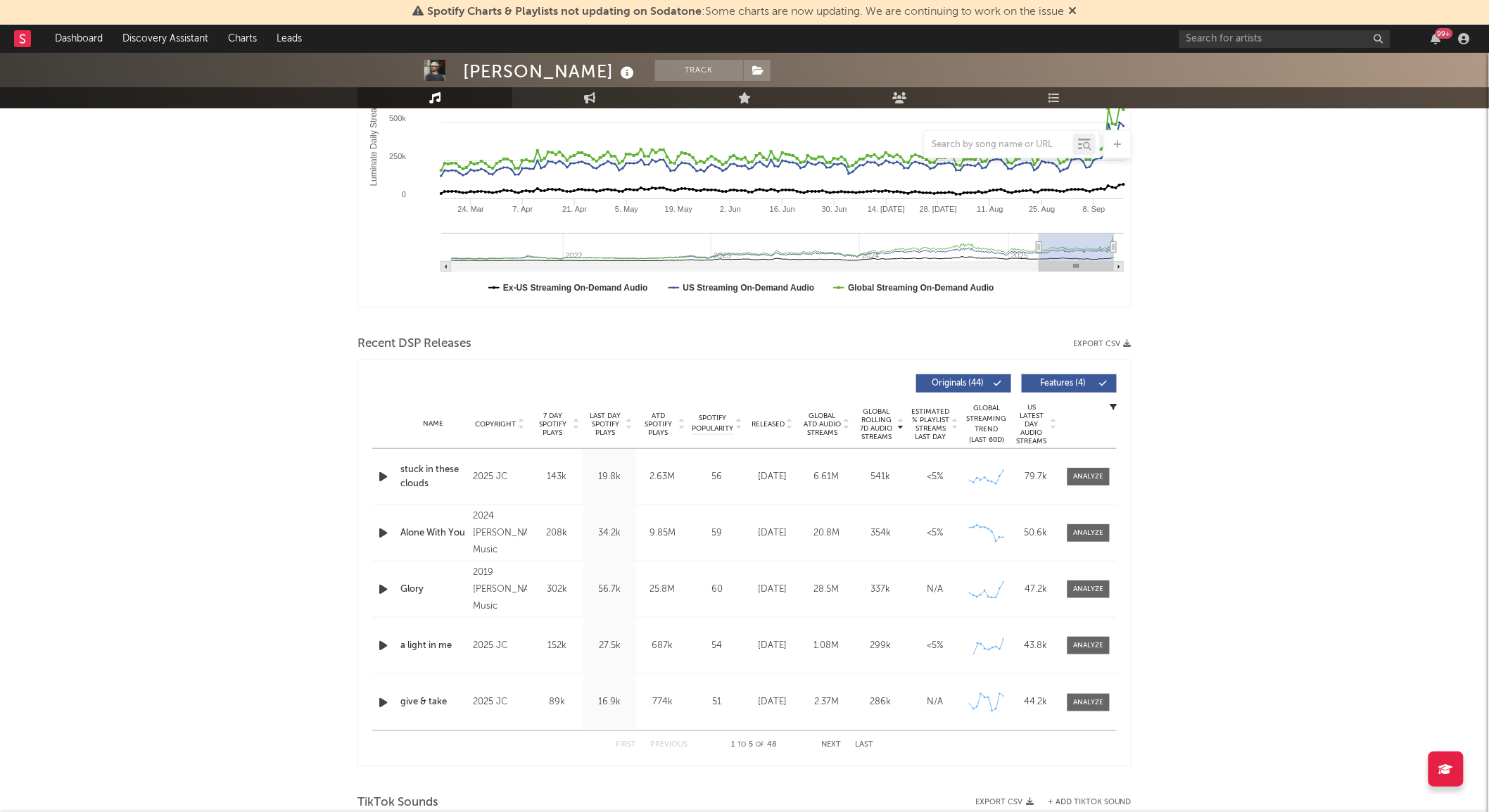
click at [606, 424] on span "Last Day Spotify Plays" at bounding box center [605, 424] width 37 height 26
click at [1079, 475] on div at bounding box center [1089, 476] width 30 height 11
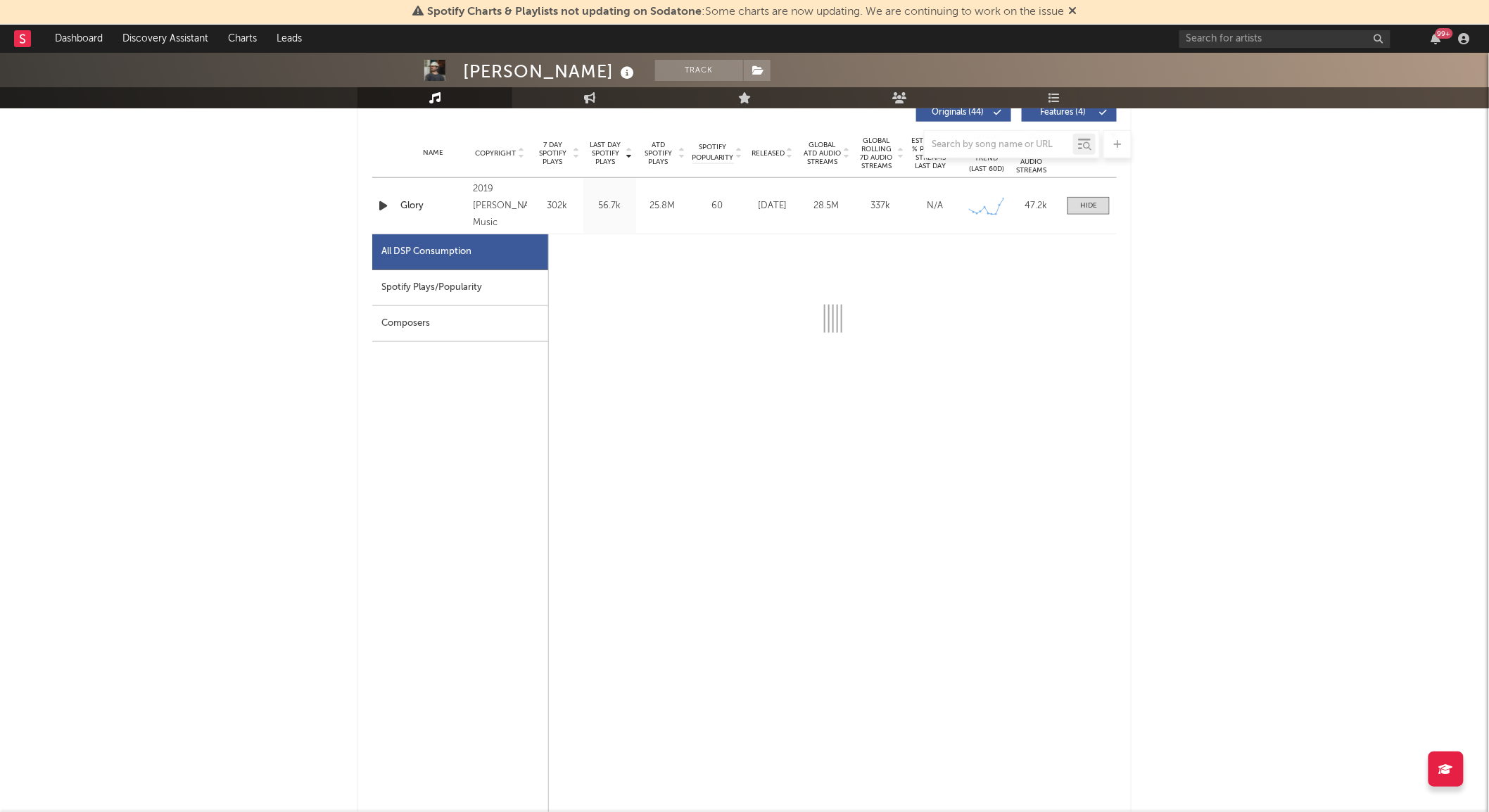
scroll to position [550, 0]
select select "6m"
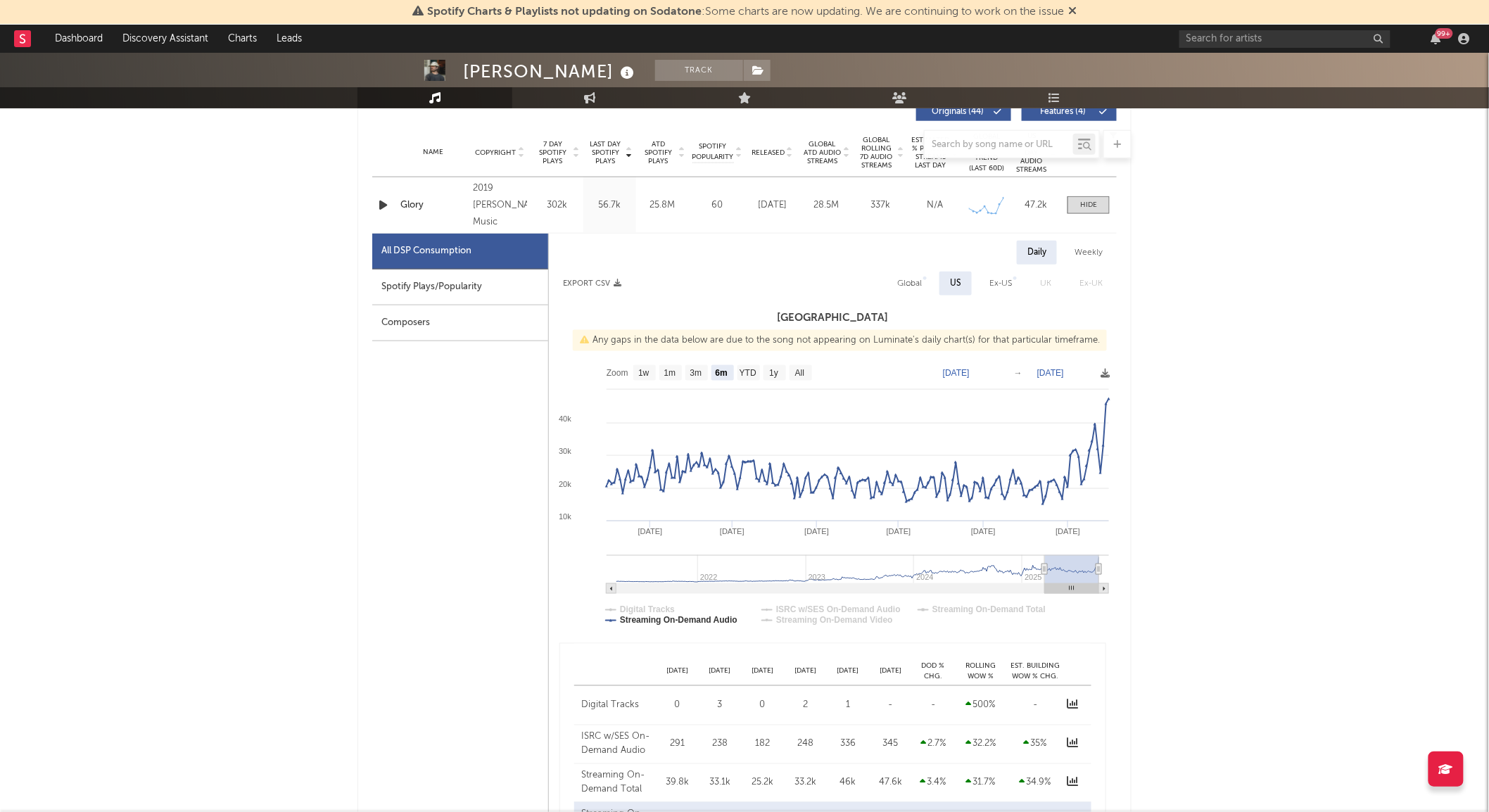
click at [383, 202] on icon "button" at bounding box center [384, 205] width 15 height 17
drag, startPoint x: 972, startPoint y: 345, endPoint x: 1213, endPoint y: 246, distance: 260.5
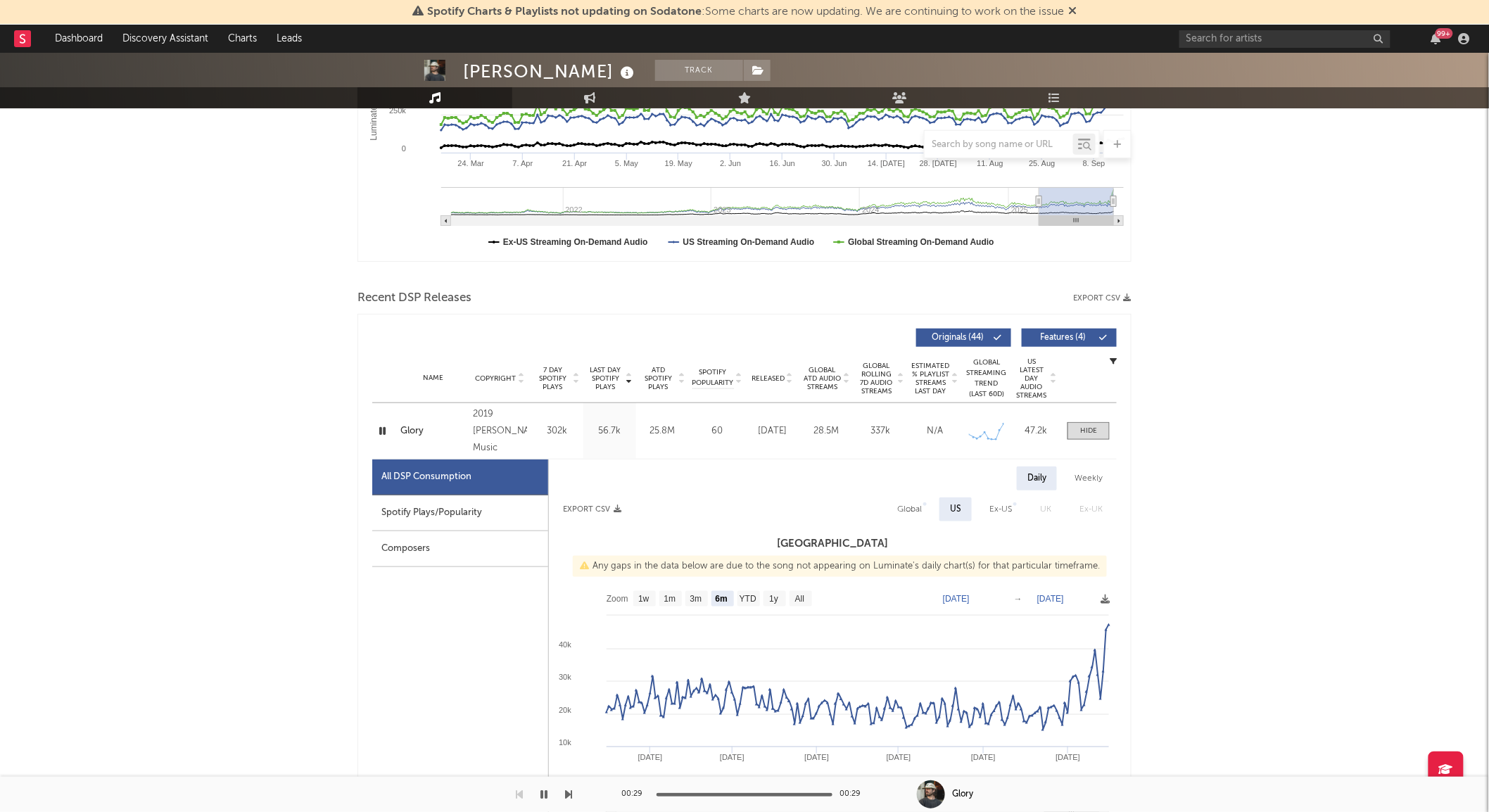
scroll to position [331, 0]
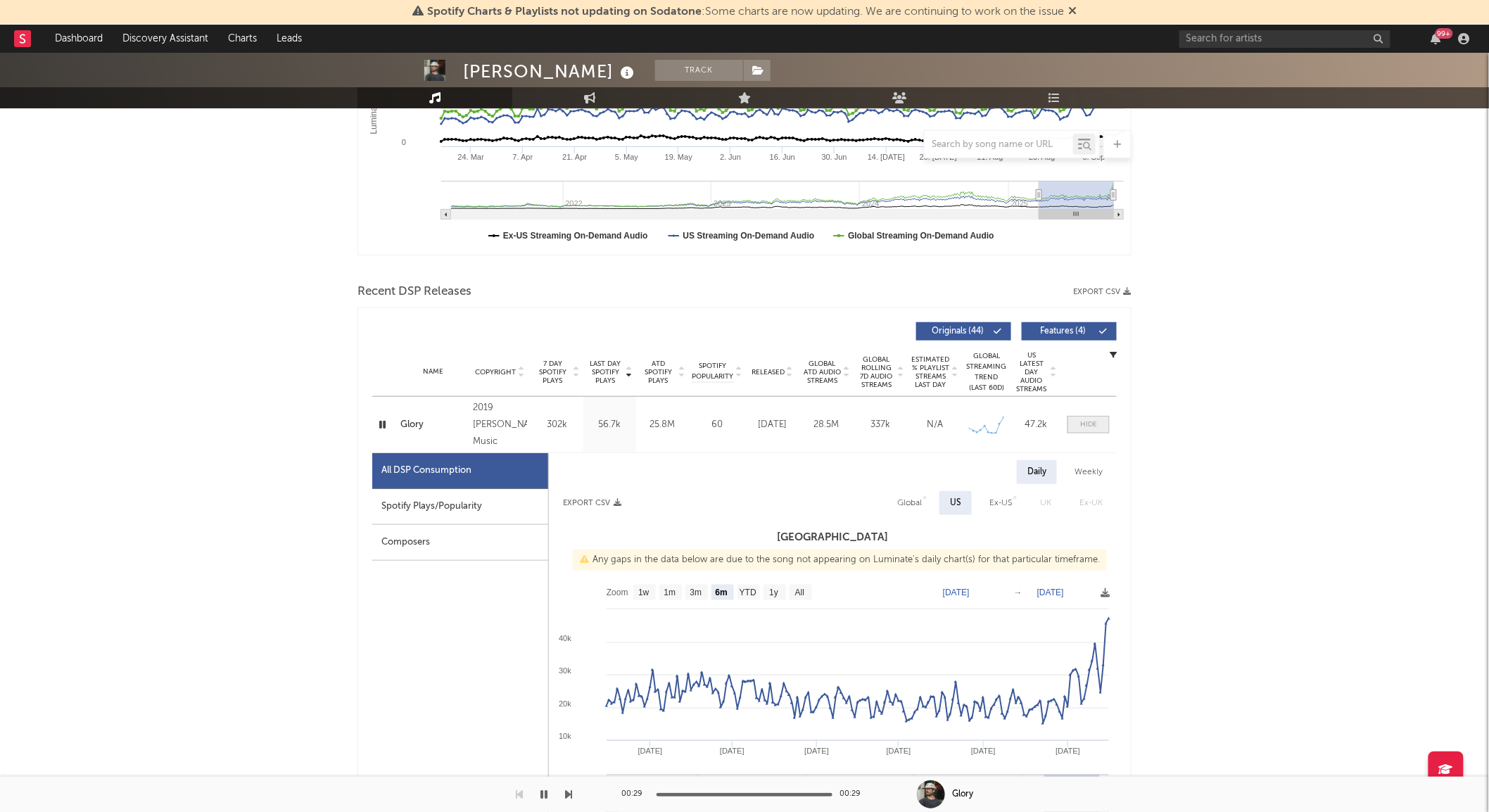
click at [1084, 426] on div at bounding box center [1089, 424] width 17 height 11
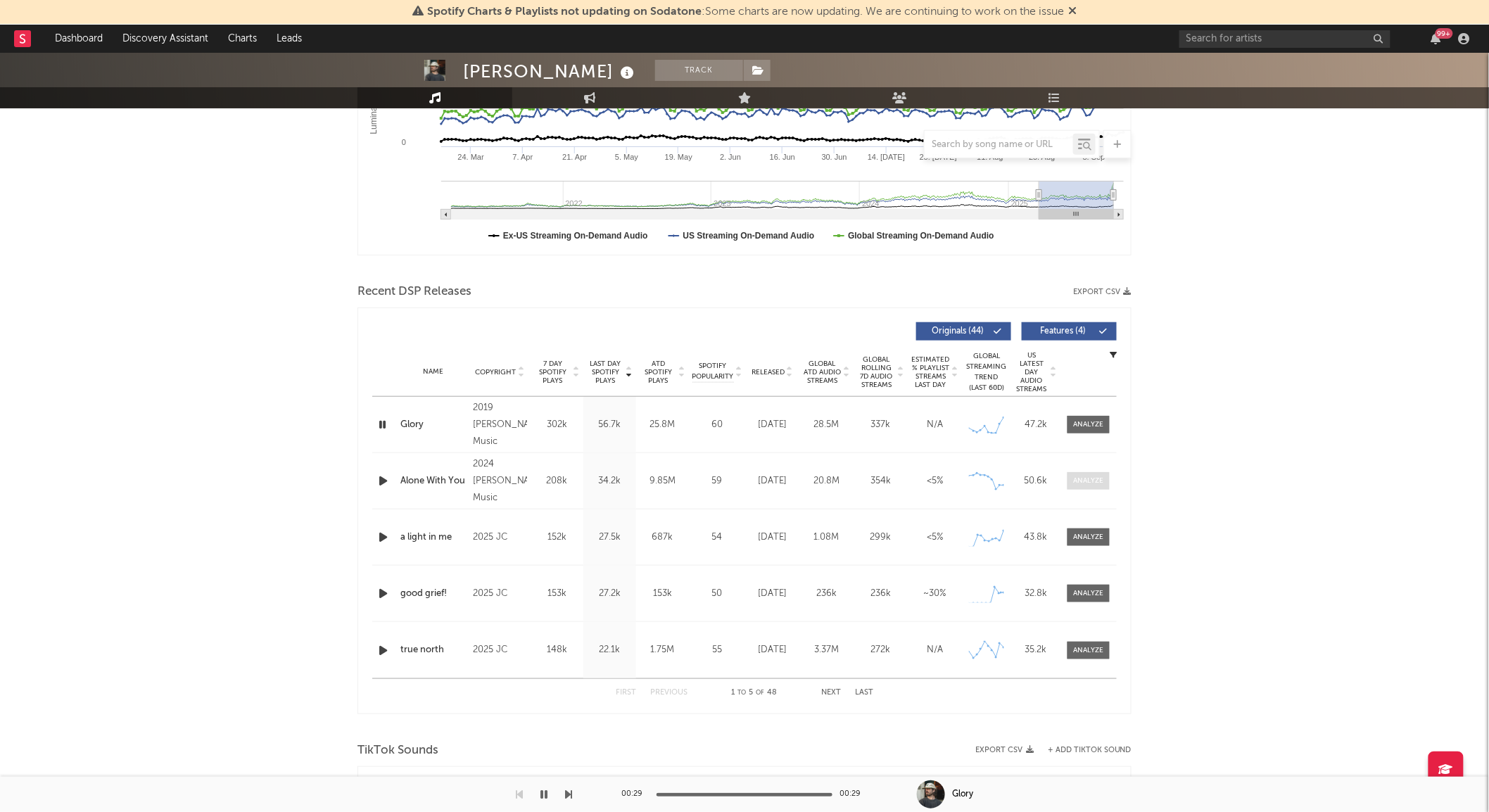
click at [1086, 475] on div at bounding box center [1089, 481] width 30 height 11
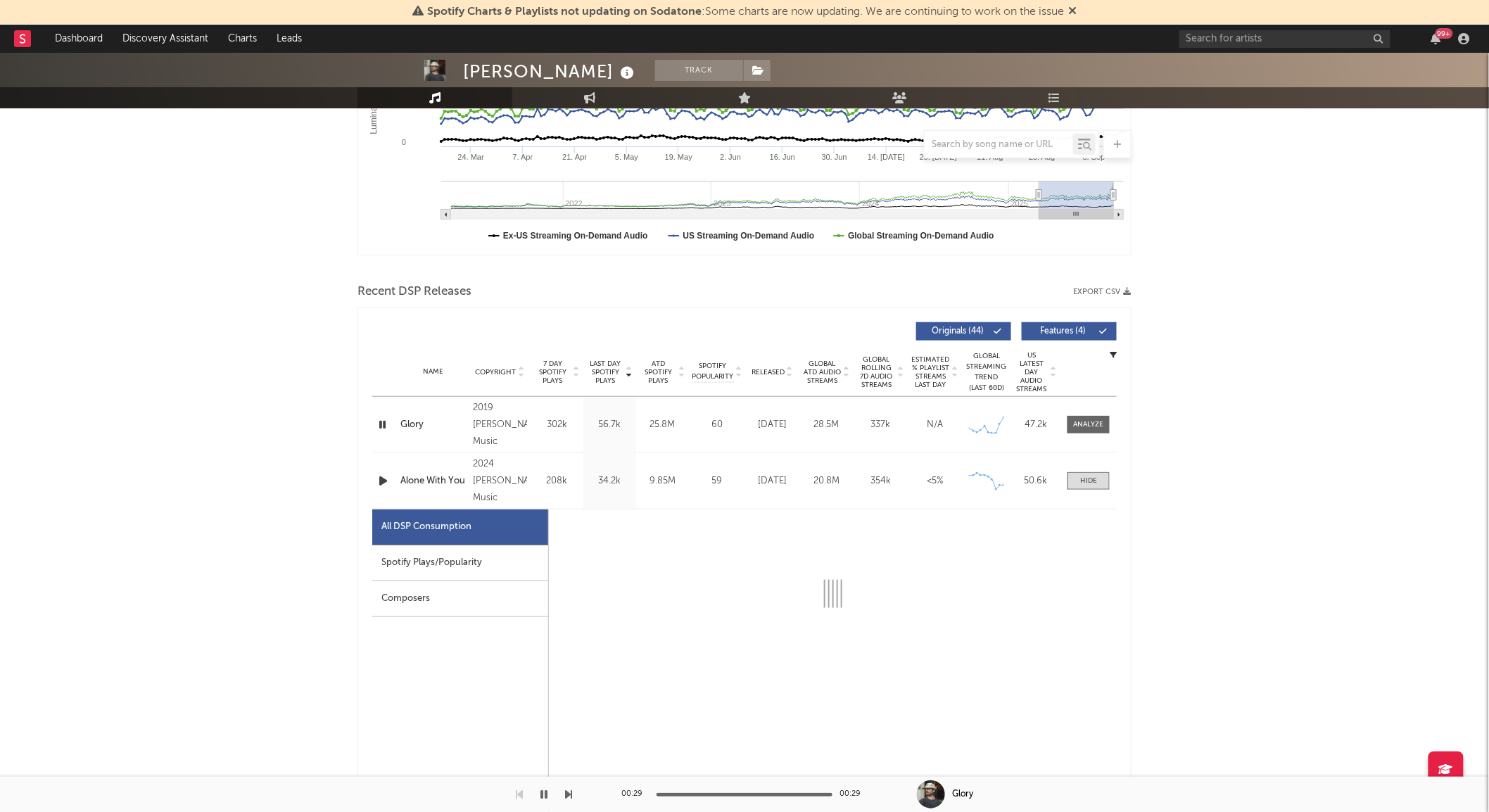
select select "6m"
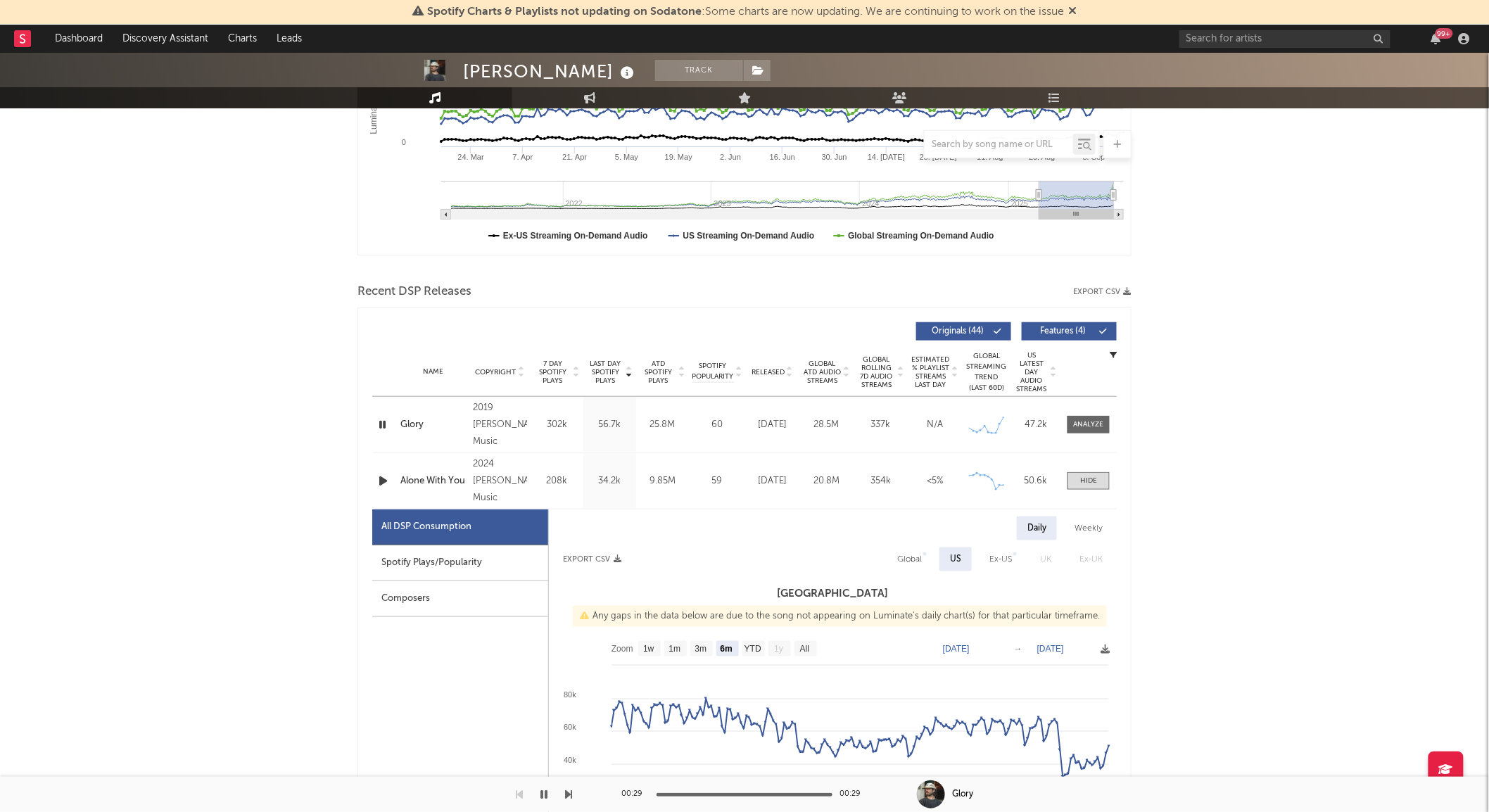
scroll to position [403, 0]
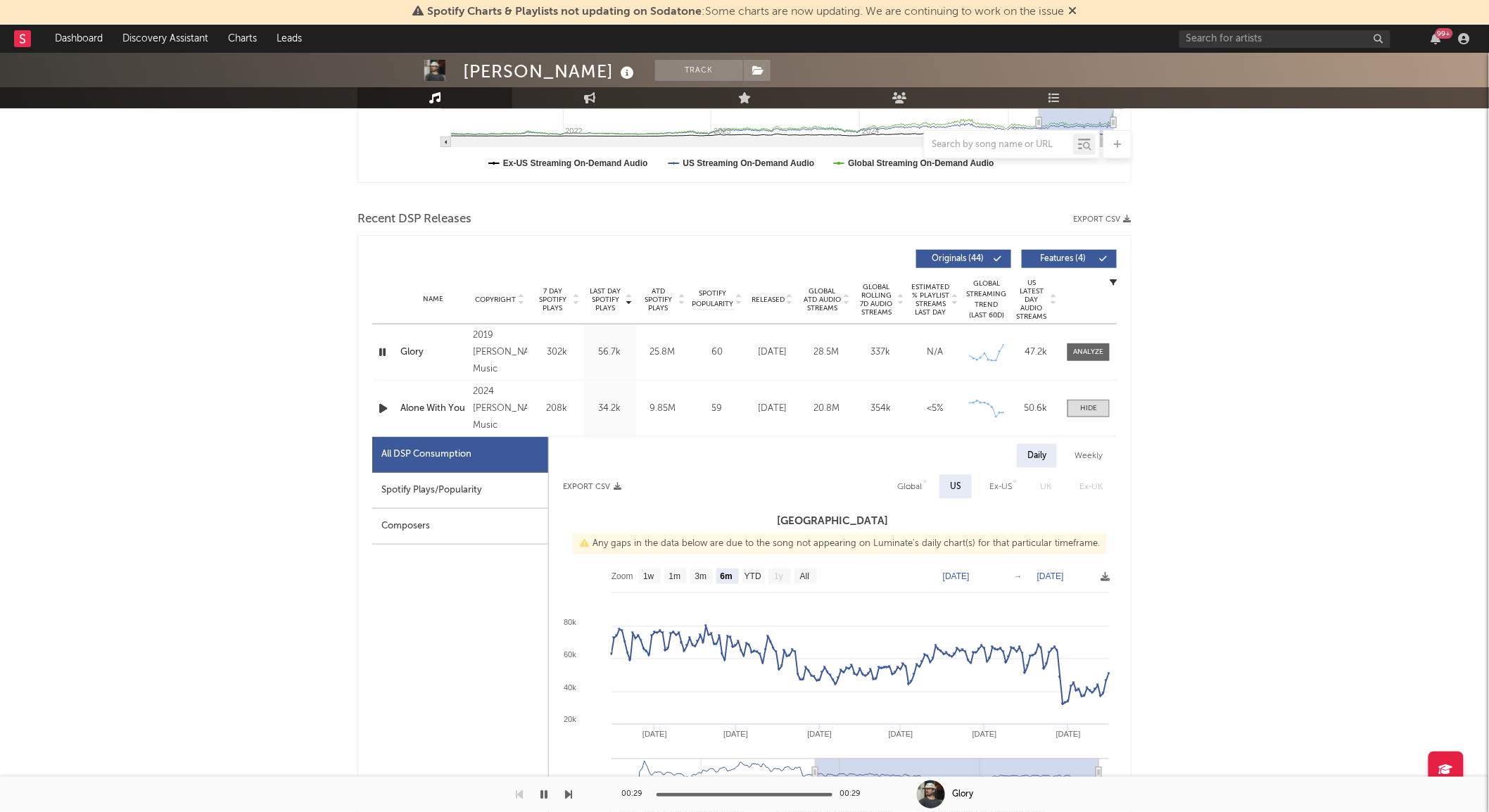
click at [1089, 398] on div "Name Alone With You Copyright 2024 [PERSON_NAME] Music Label [PERSON_NAME] Musi…" at bounding box center [744, 408] width 744 height 56
click at [1082, 401] on span at bounding box center [1089, 408] width 42 height 17
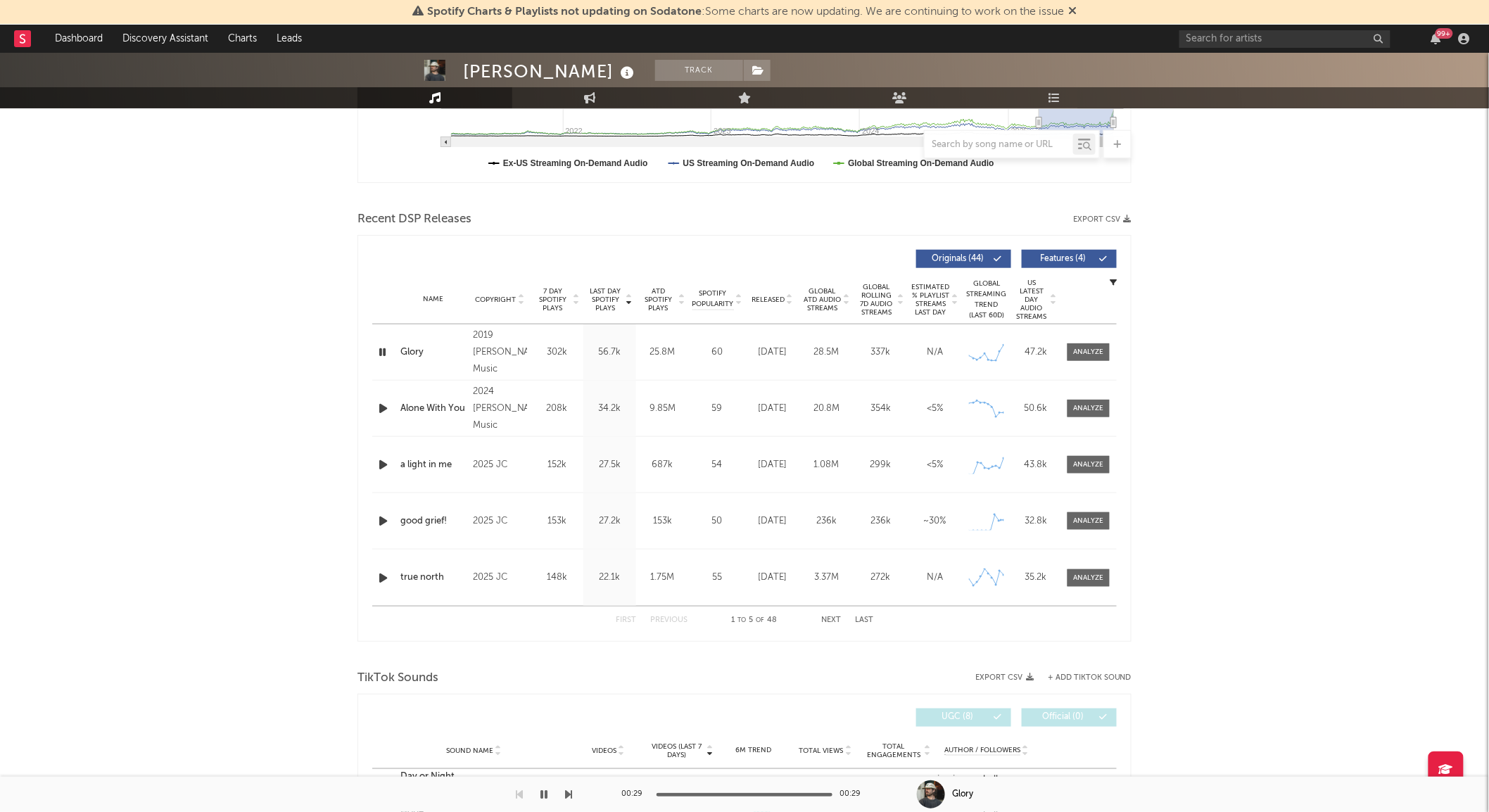
click at [545, 300] on span "7 Day Spotify Plays" at bounding box center [552, 300] width 37 height 26
click at [880, 303] on span "Global Rolling 7D Audio Streams" at bounding box center [876, 300] width 39 height 34
click at [1089, 348] on div at bounding box center [1089, 352] width 30 height 11
select select "1w"
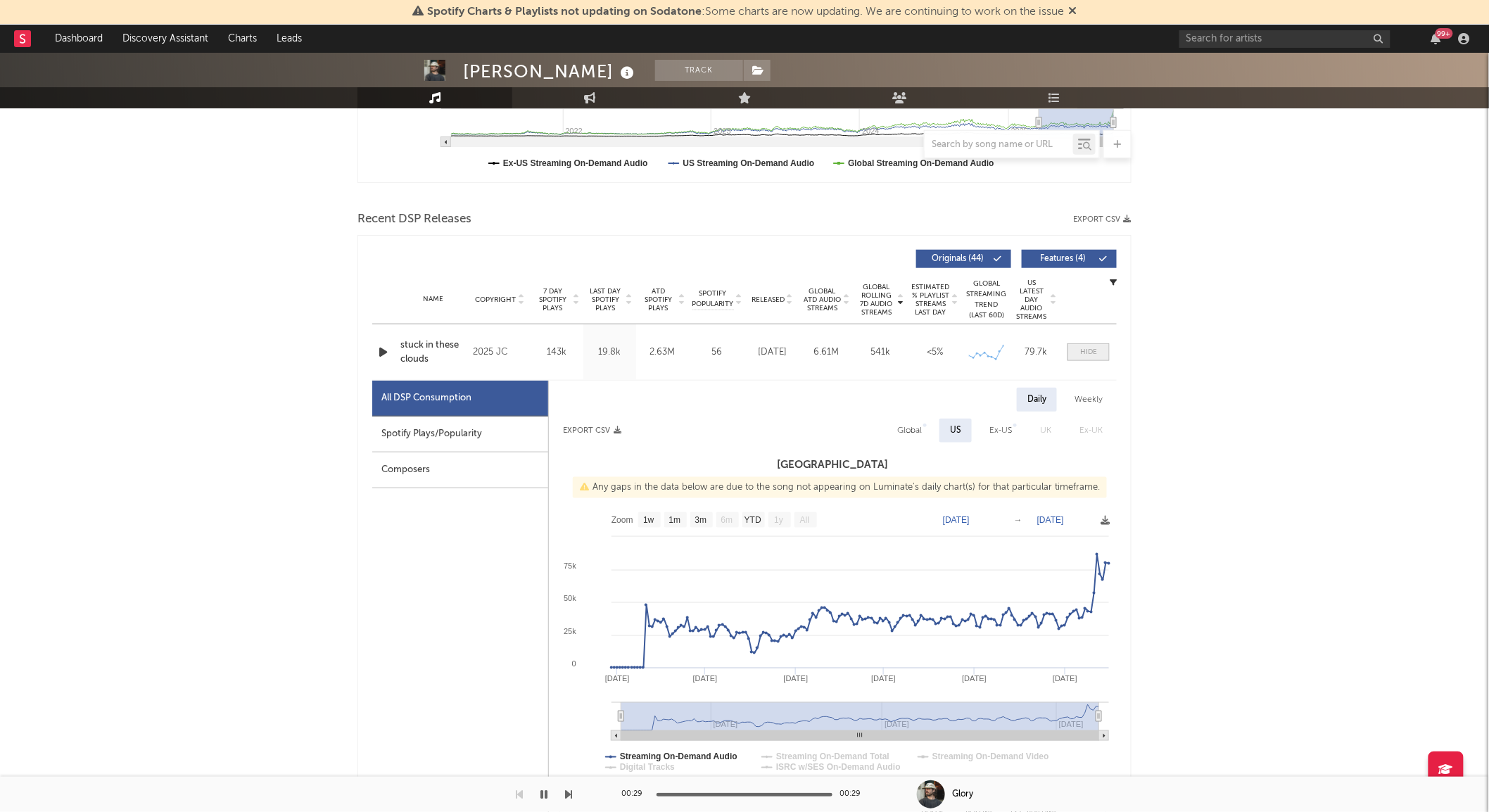
click at [1079, 354] on span at bounding box center [1089, 352] width 42 height 17
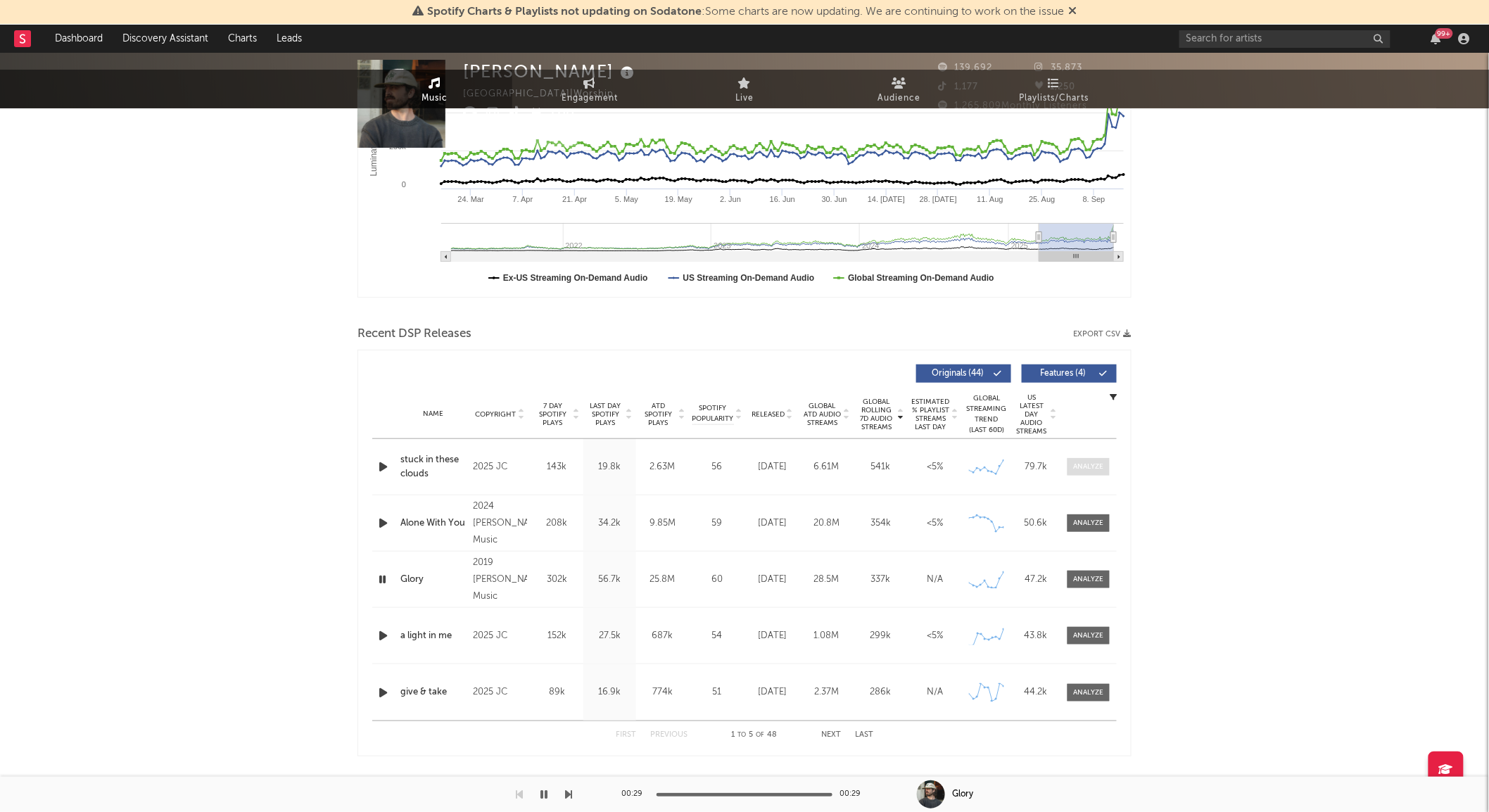
scroll to position [0, 0]
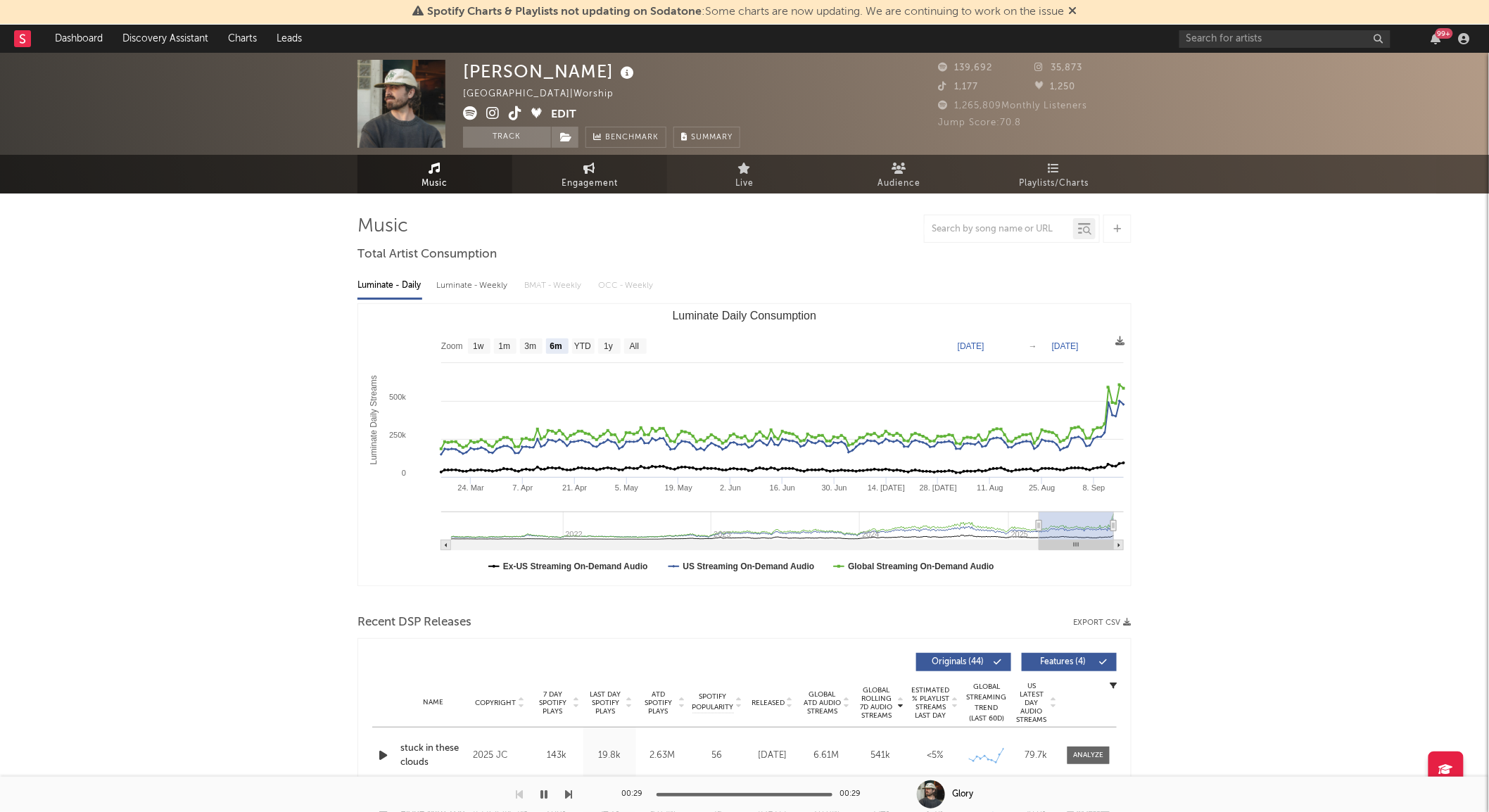
click at [609, 171] on link "Engagement" at bounding box center [590, 174] width 155 height 38
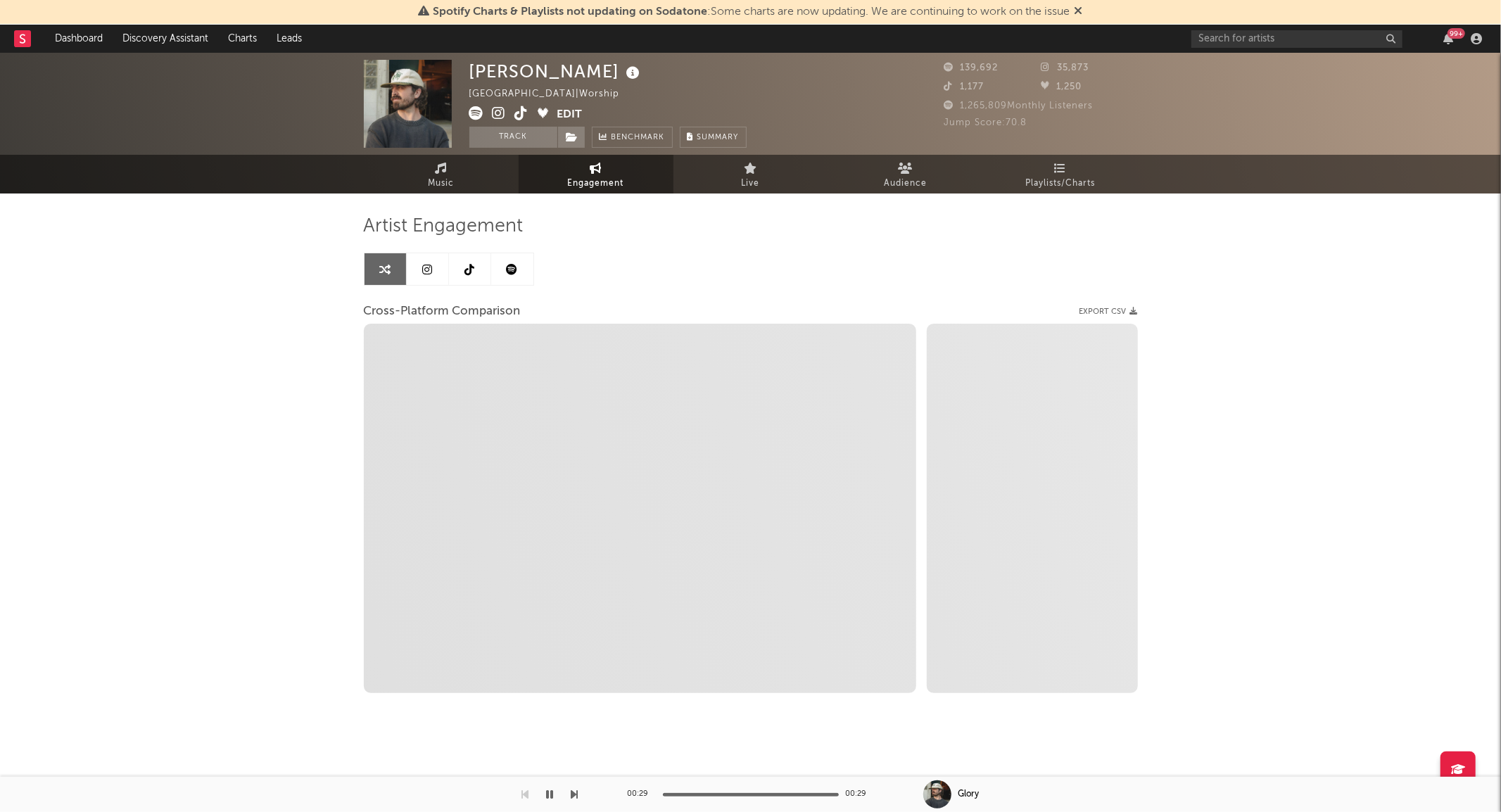
select select "1w"
select select "1m"
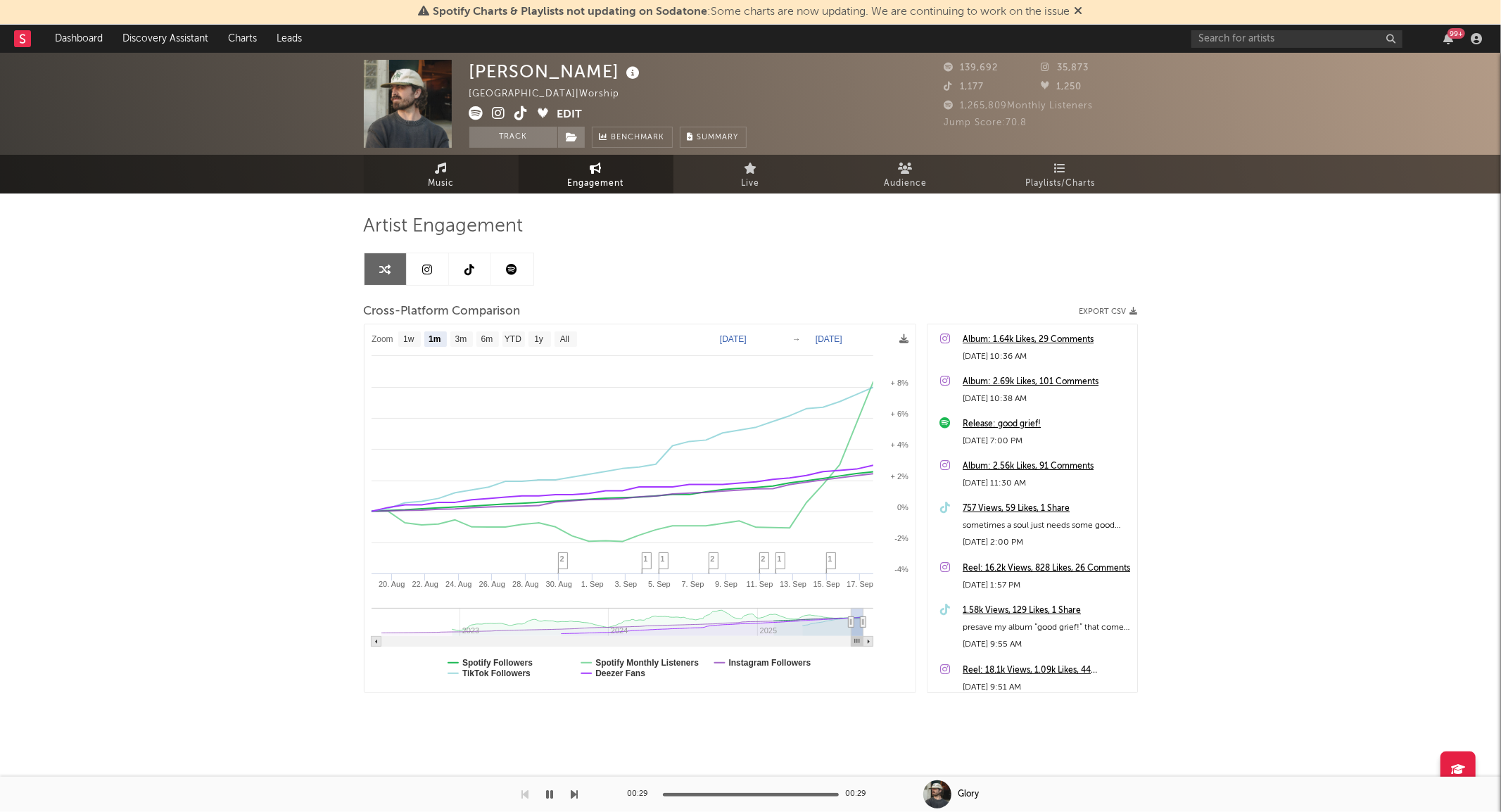
click at [449, 177] on span "Music" at bounding box center [441, 183] width 26 height 17
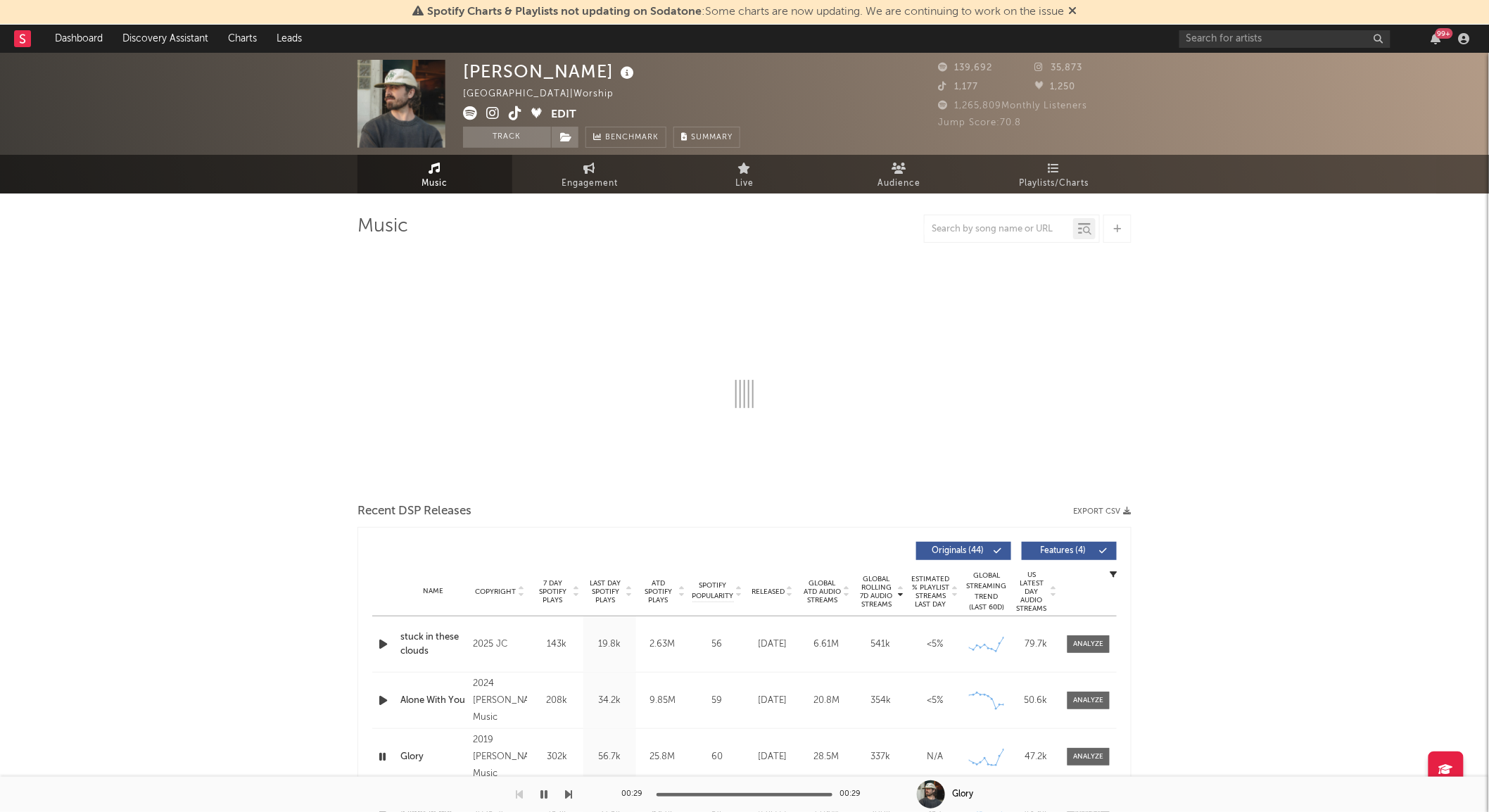
select select "6m"
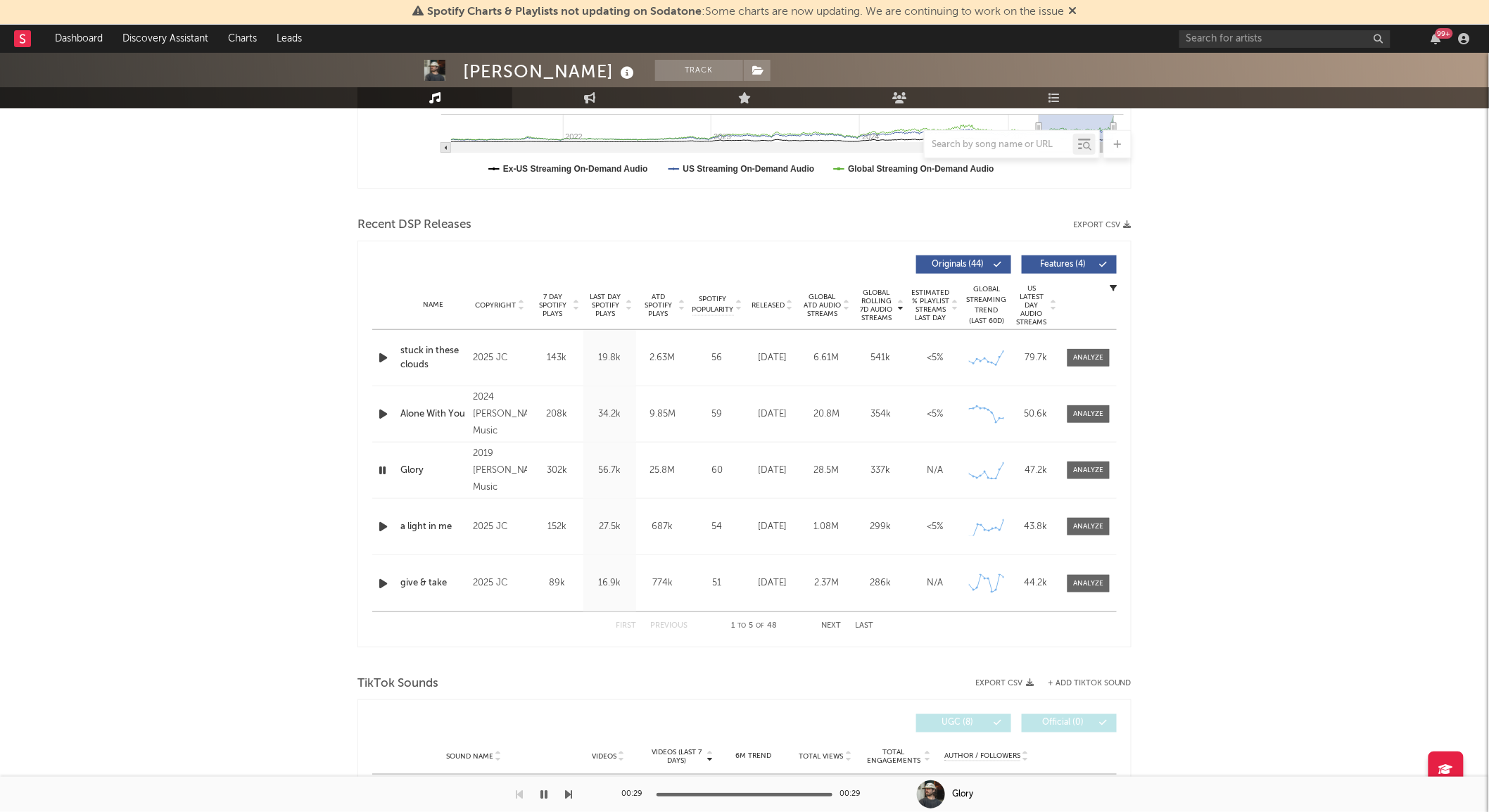
scroll to position [398, 0]
click at [772, 300] on span "Released" at bounding box center [768, 304] width 33 height 8
click at [1102, 354] on div at bounding box center [1089, 357] width 30 height 11
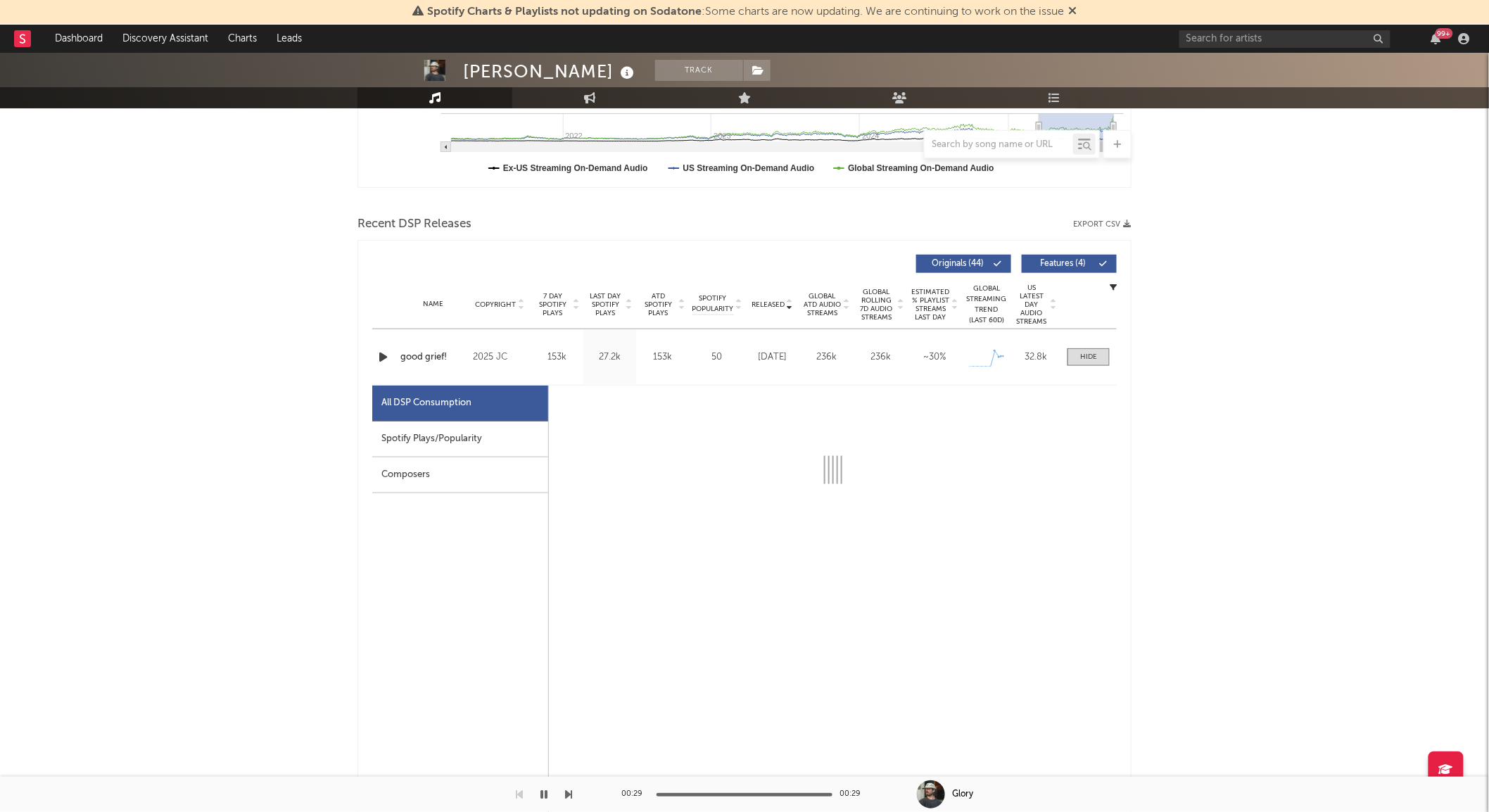
select select "1w"
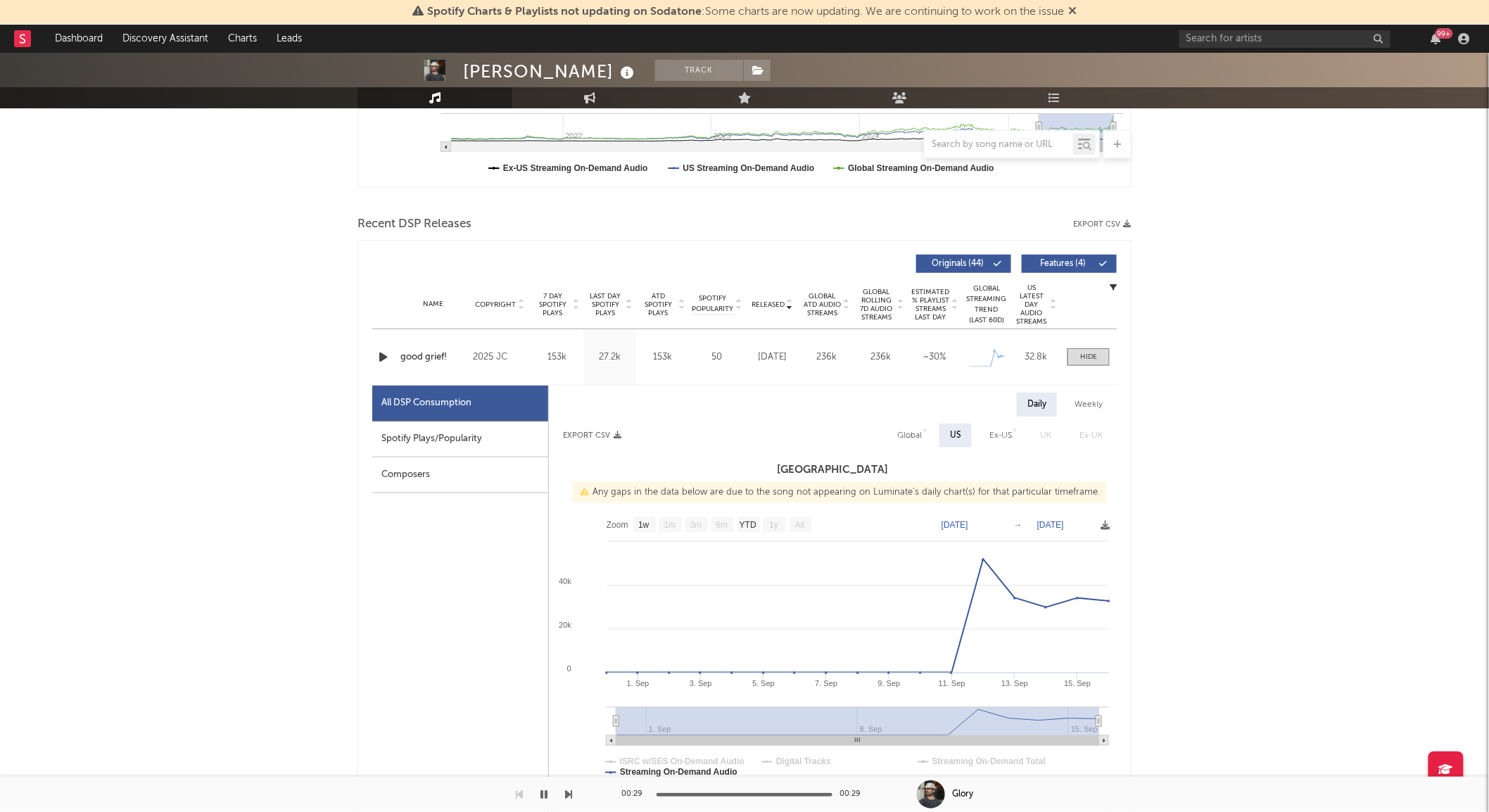
click at [378, 348] on icon "button" at bounding box center [384, 356] width 15 height 17
click at [382, 353] on icon "button" at bounding box center [383, 356] width 14 height 17
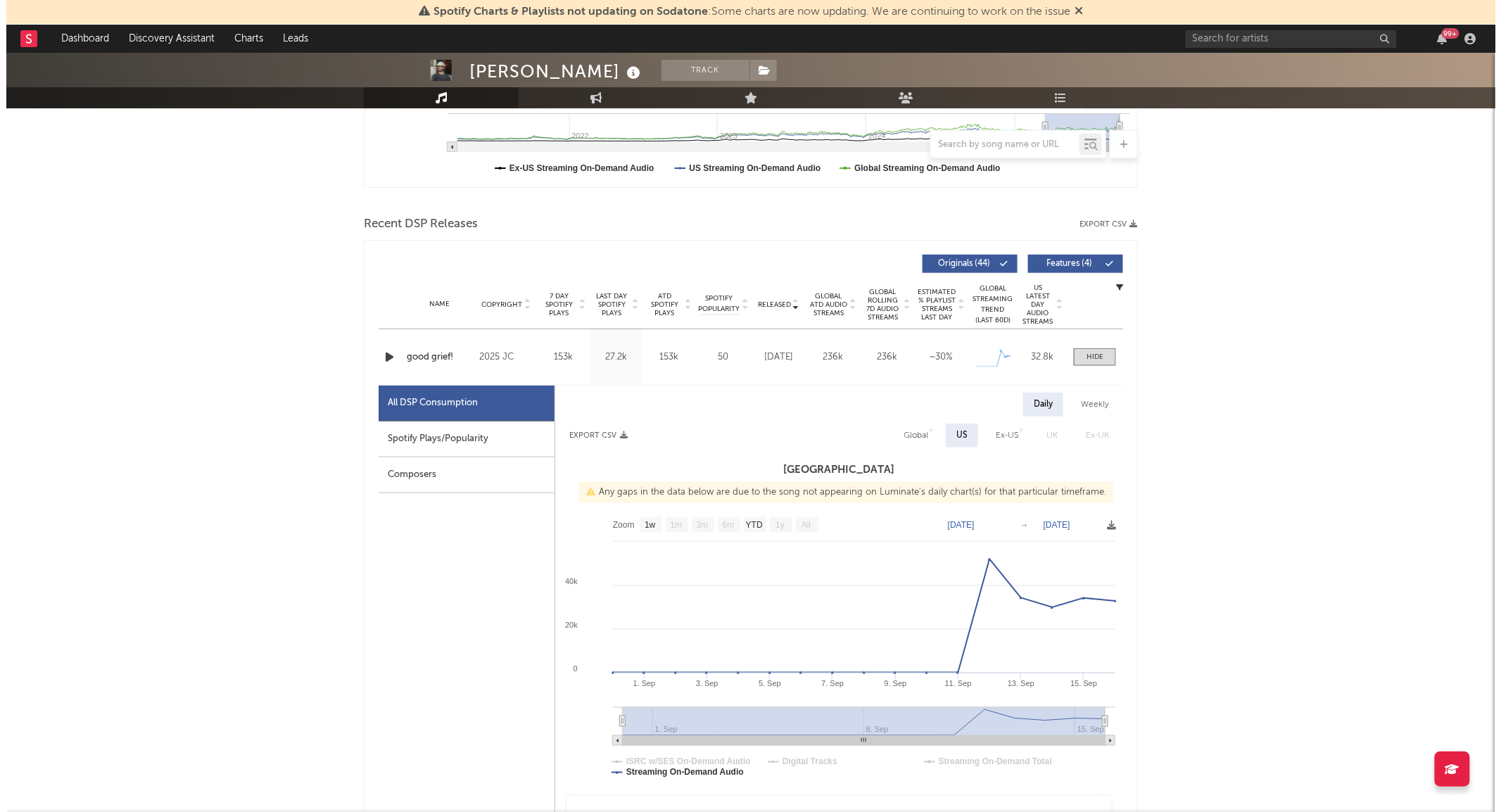
scroll to position [0, 0]
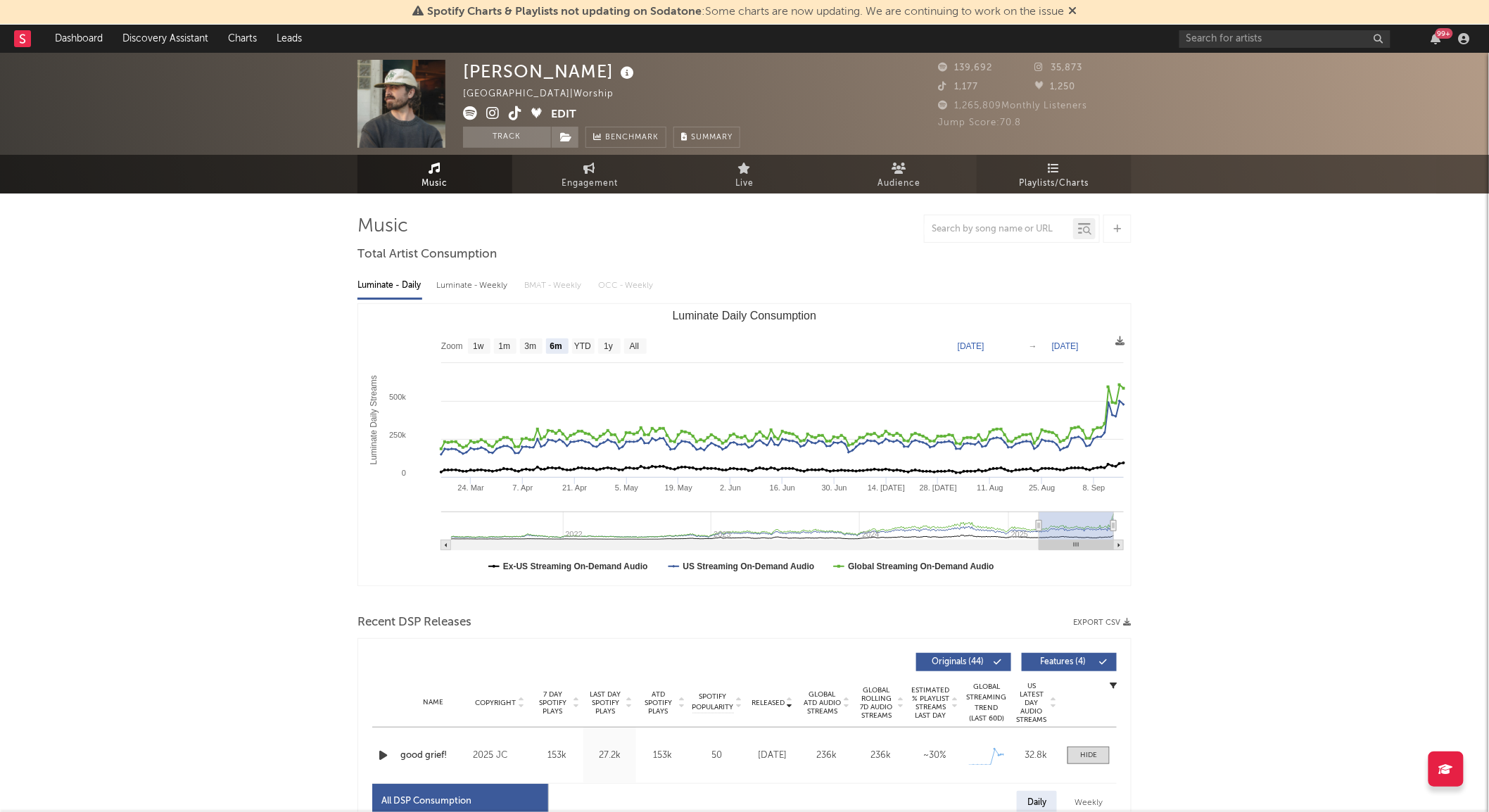
click at [1049, 183] on span "Playlists/Charts" at bounding box center [1055, 183] width 69 height 17
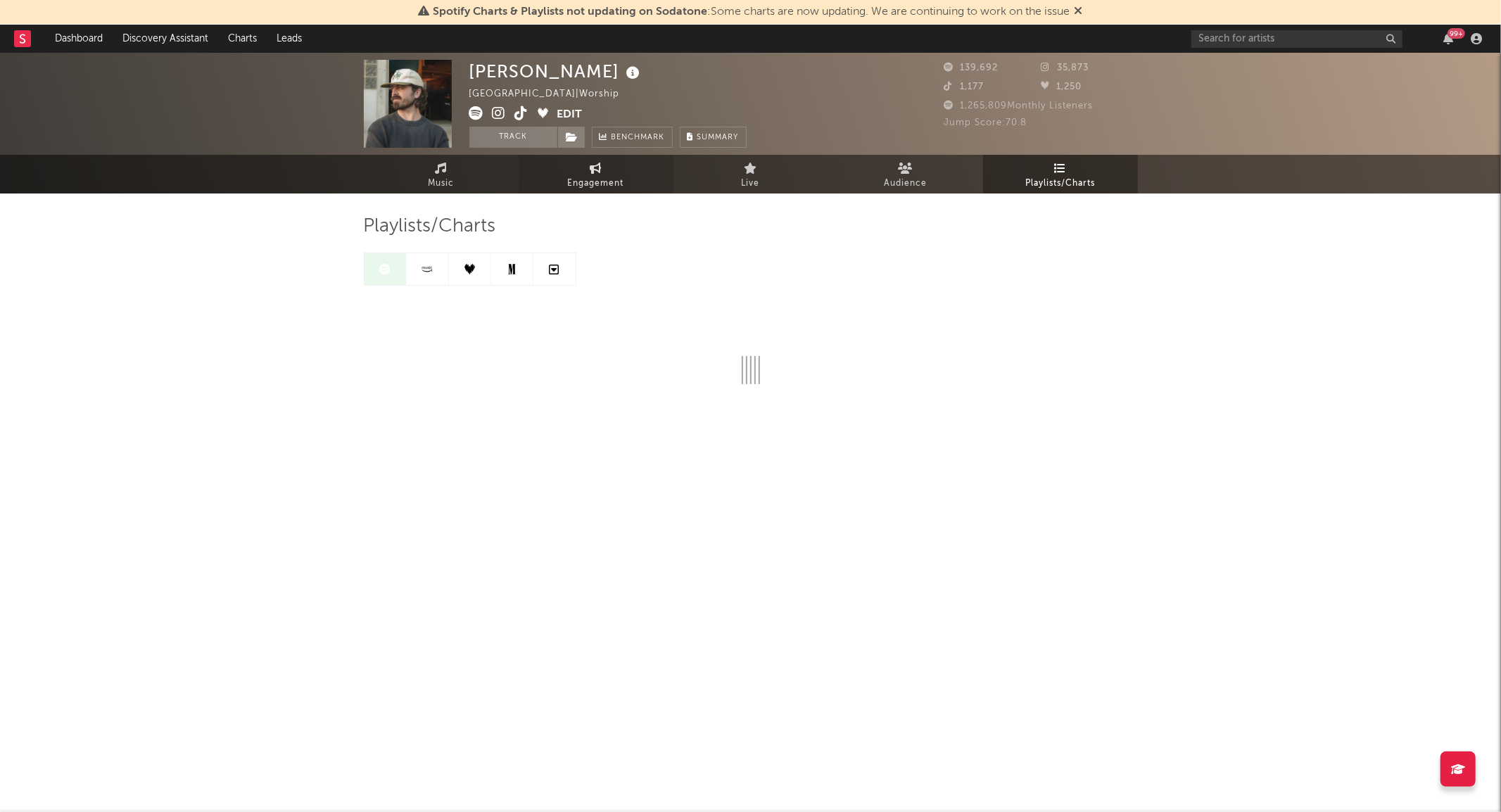
click at [594, 183] on span "Engagement" at bounding box center [596, 183] width 57 height 17
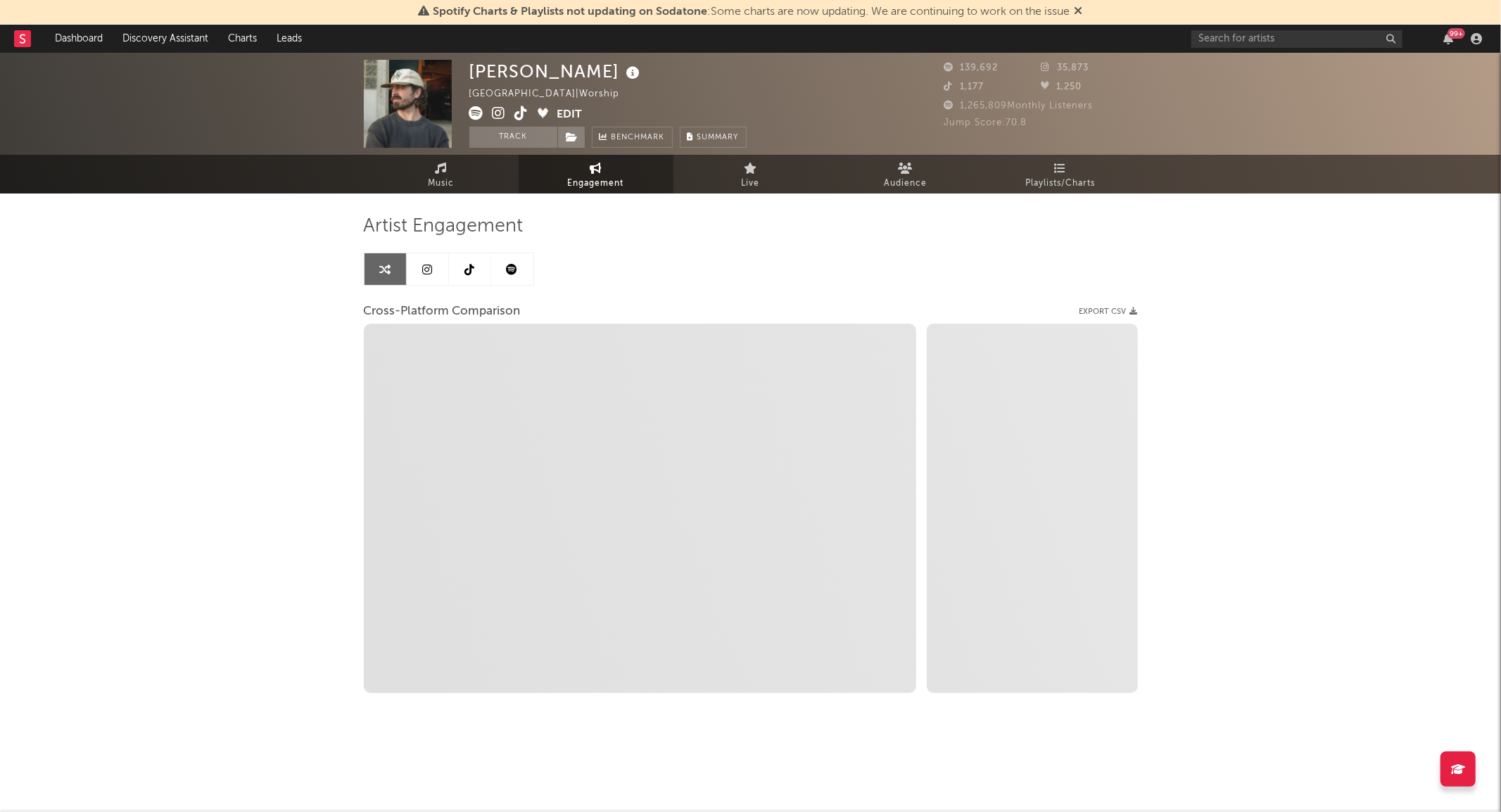
select select "1w"
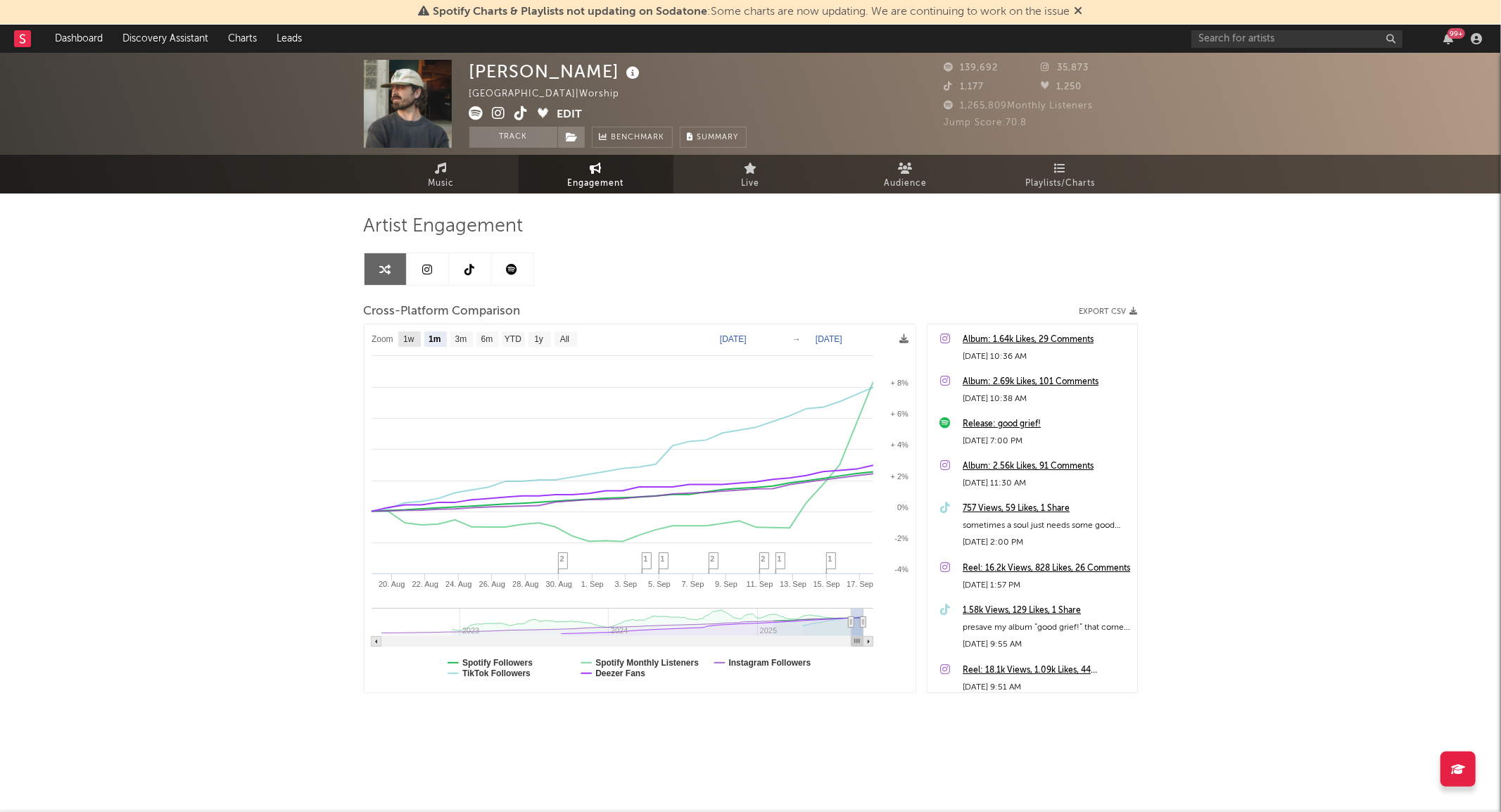
click at [412, 338] on text "1w" at bounding box center [408, 340] width 11 height 10
select select "1w"
type input "[DATE]"
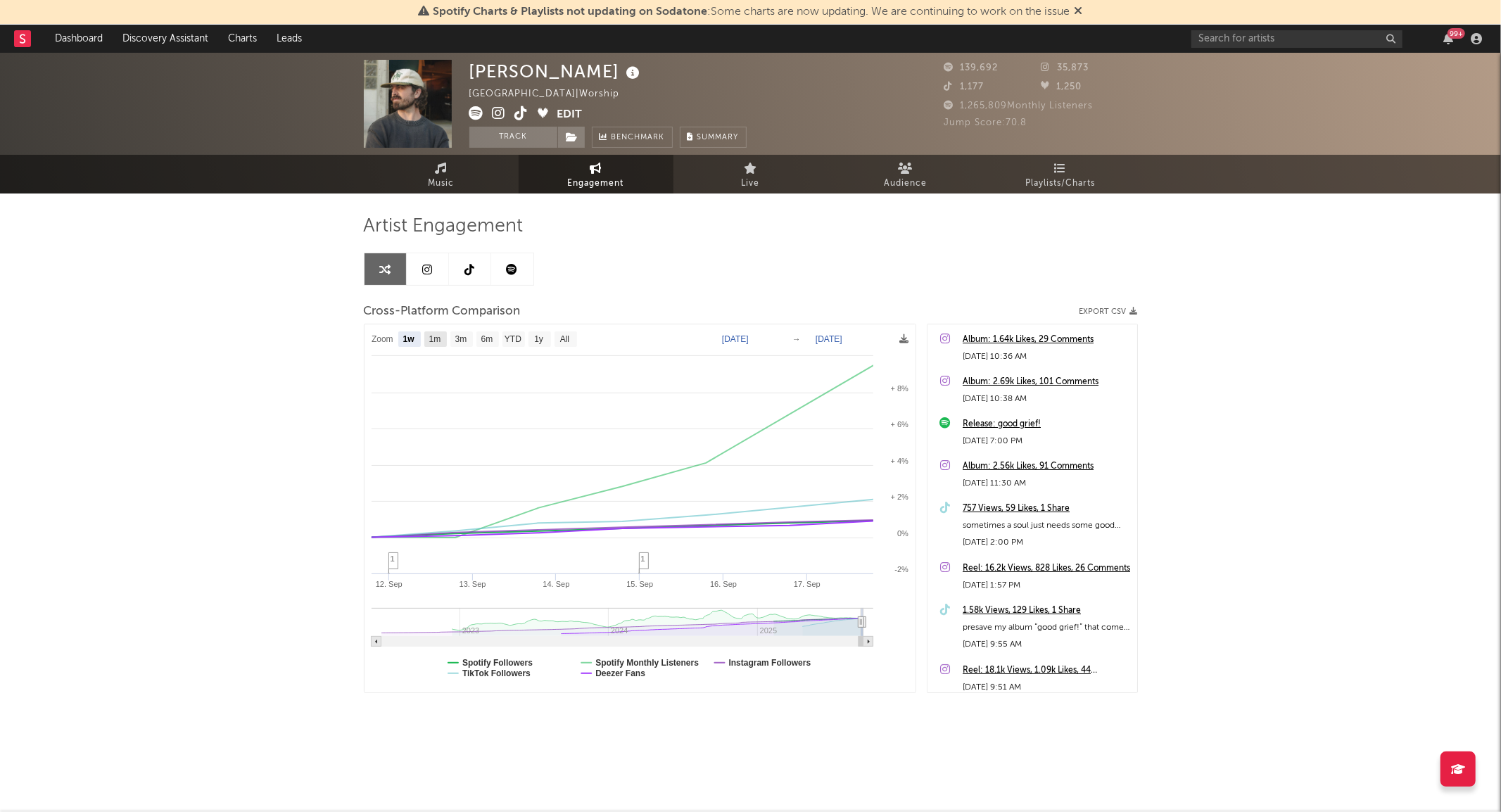
click at [430, 337] on text "1m" at bounding box center [435, 340] width 12 height 10
select select "1m"
type input "2025-08-17"
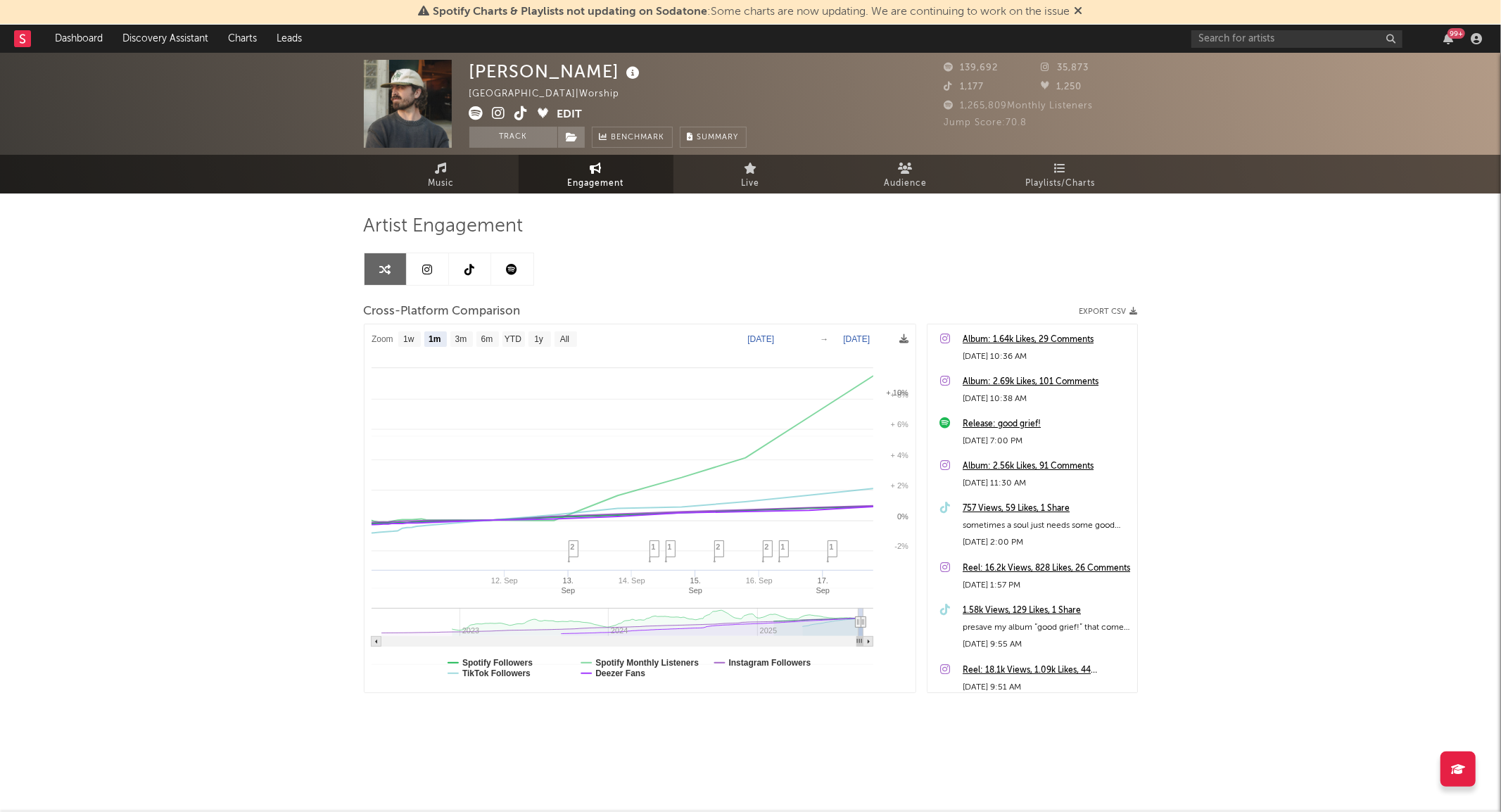
select select "1m"
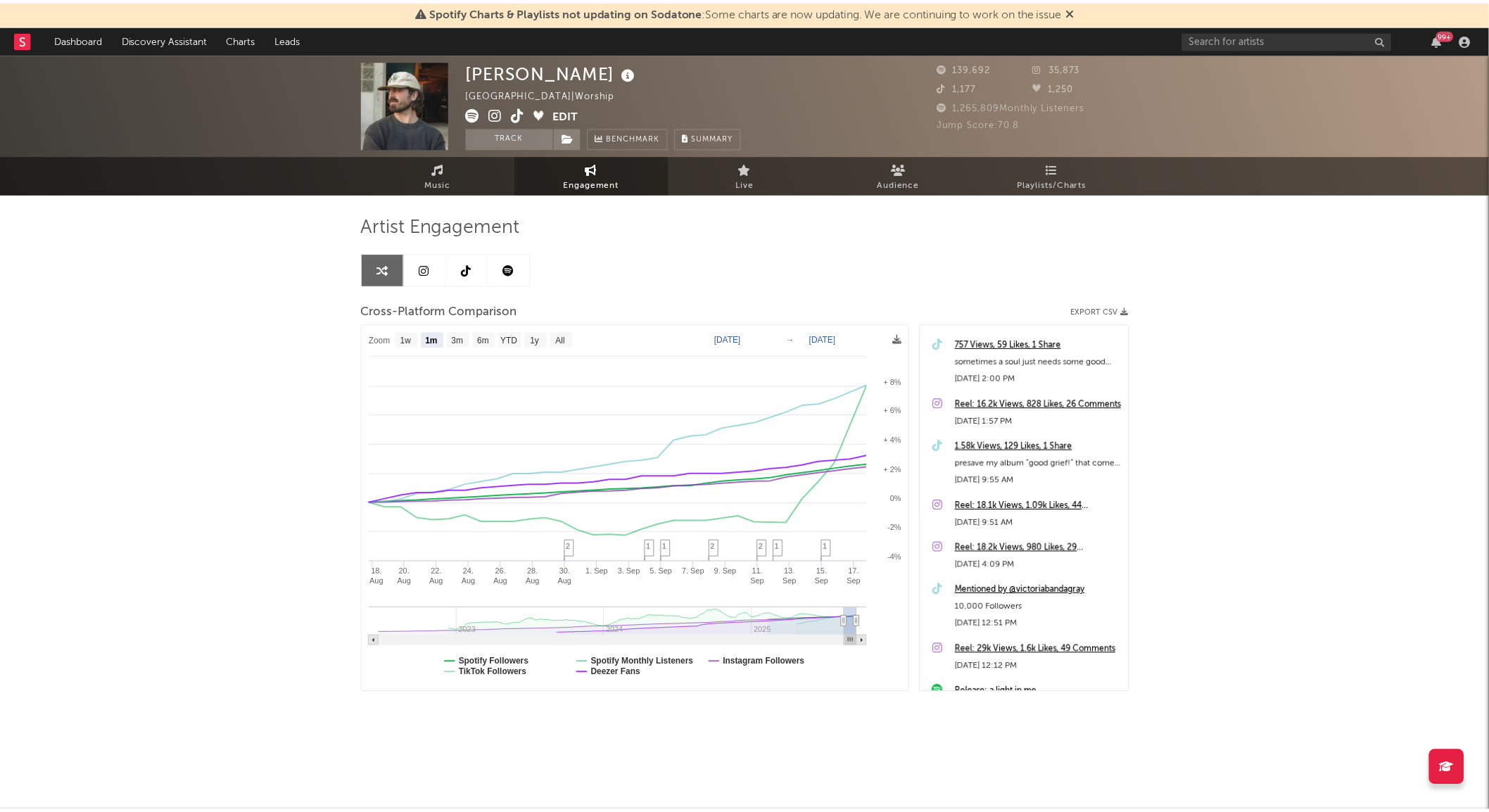
scroll to position [165, 0]
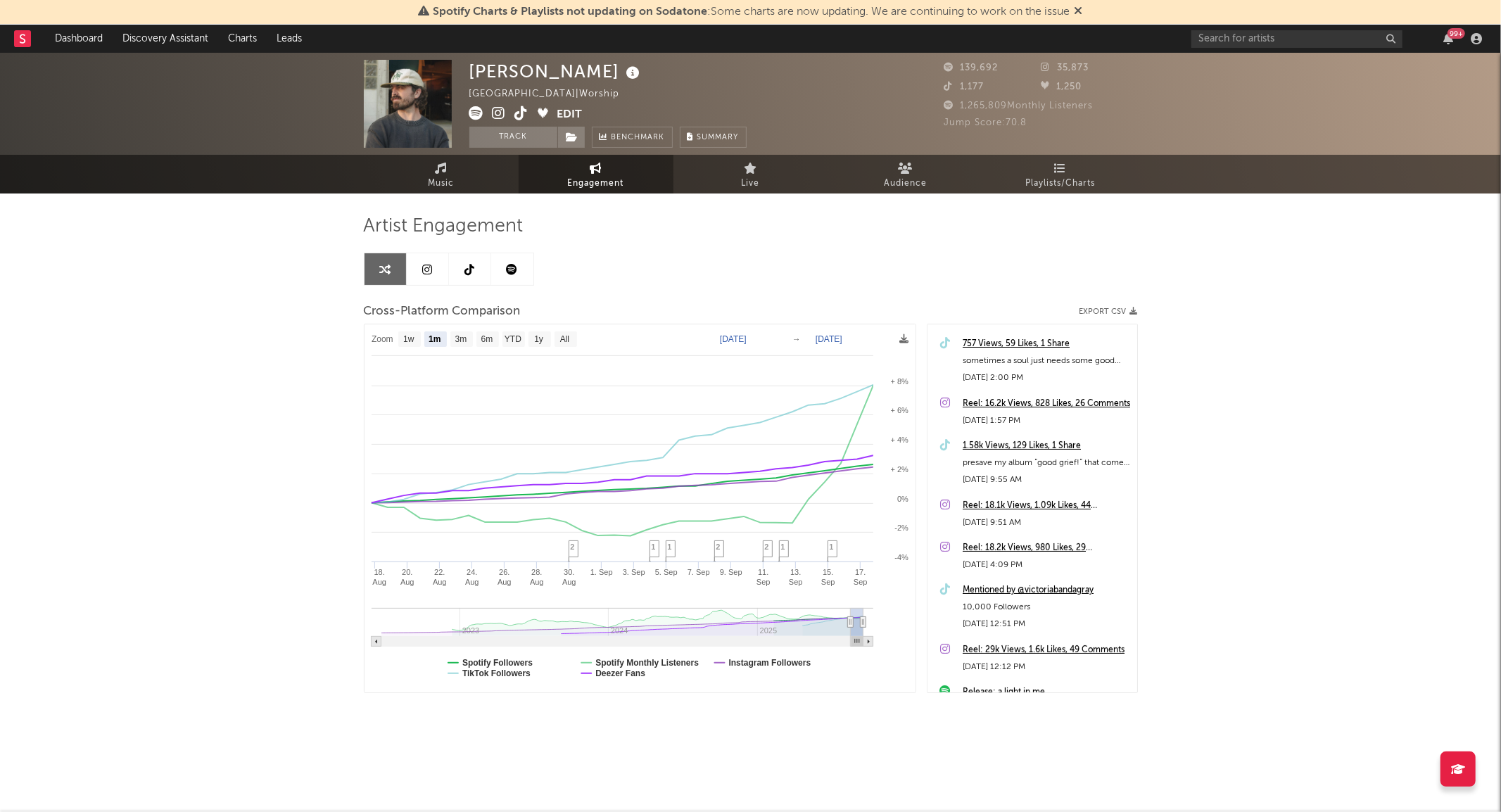
click at [1040, 592] on div "Mentioned by @victoriabandagray" at bounding box center [1046, 590] width 168 height 17
click at [438, 176] on span "Music" at bounding box center [441, 183] width 26 height 17
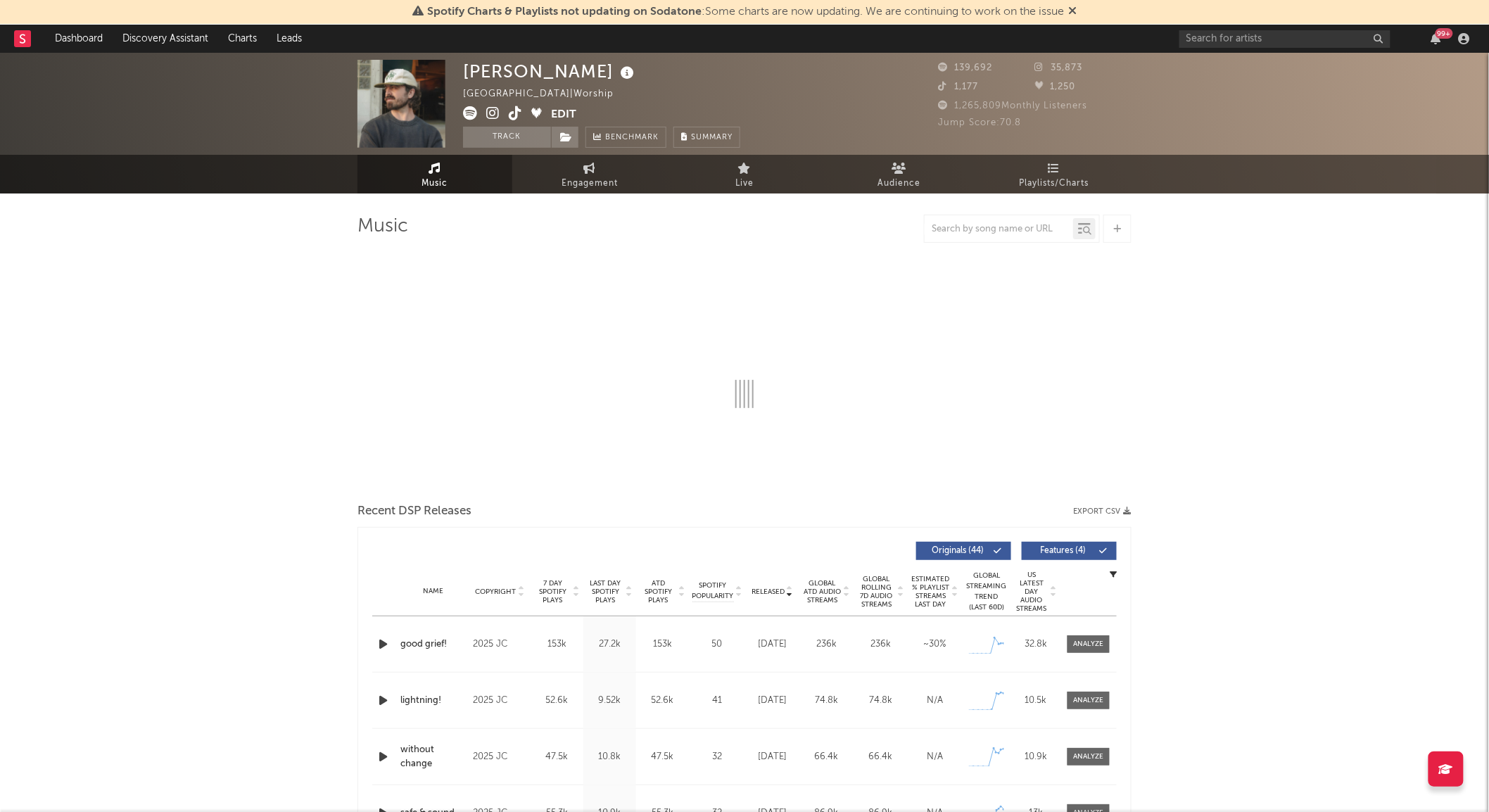
select select "6m"
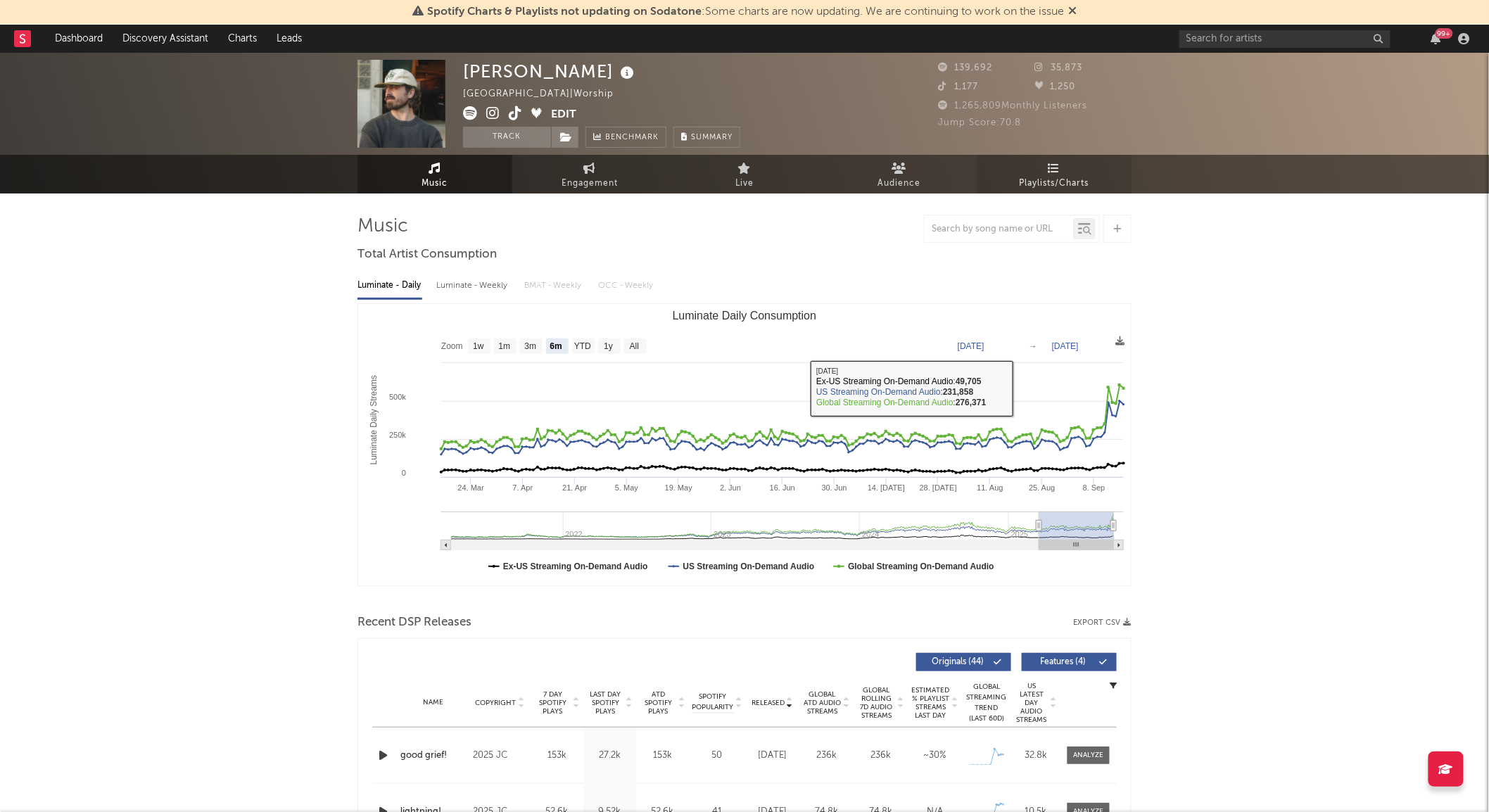
click at [1044, 183] on span "Playlists/Charts" at bounding box center [1055, 183] width 69 height 17
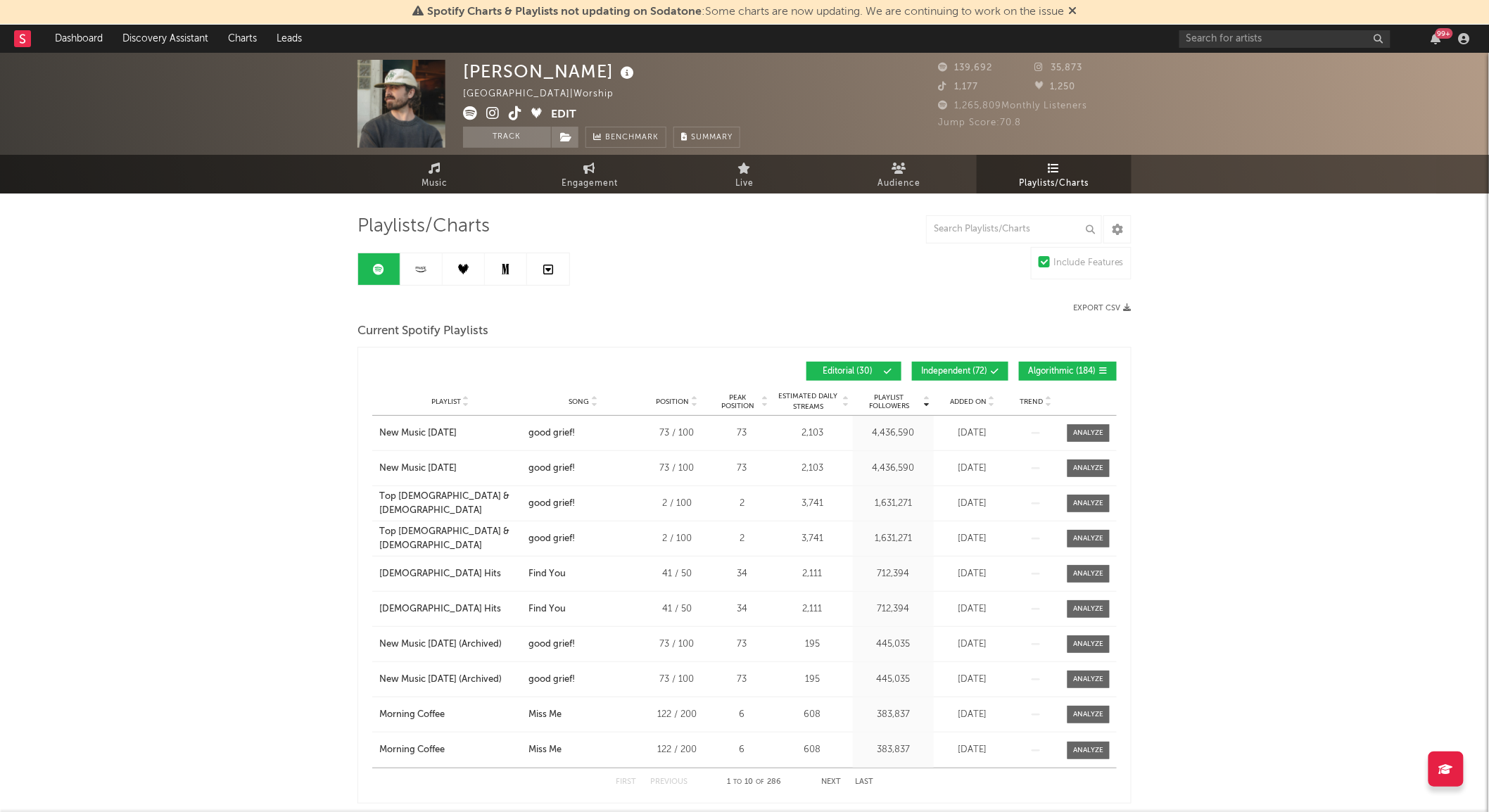
click at [968, 398] on span "Added On" at bounding box center [968, 401] width 36 height 8
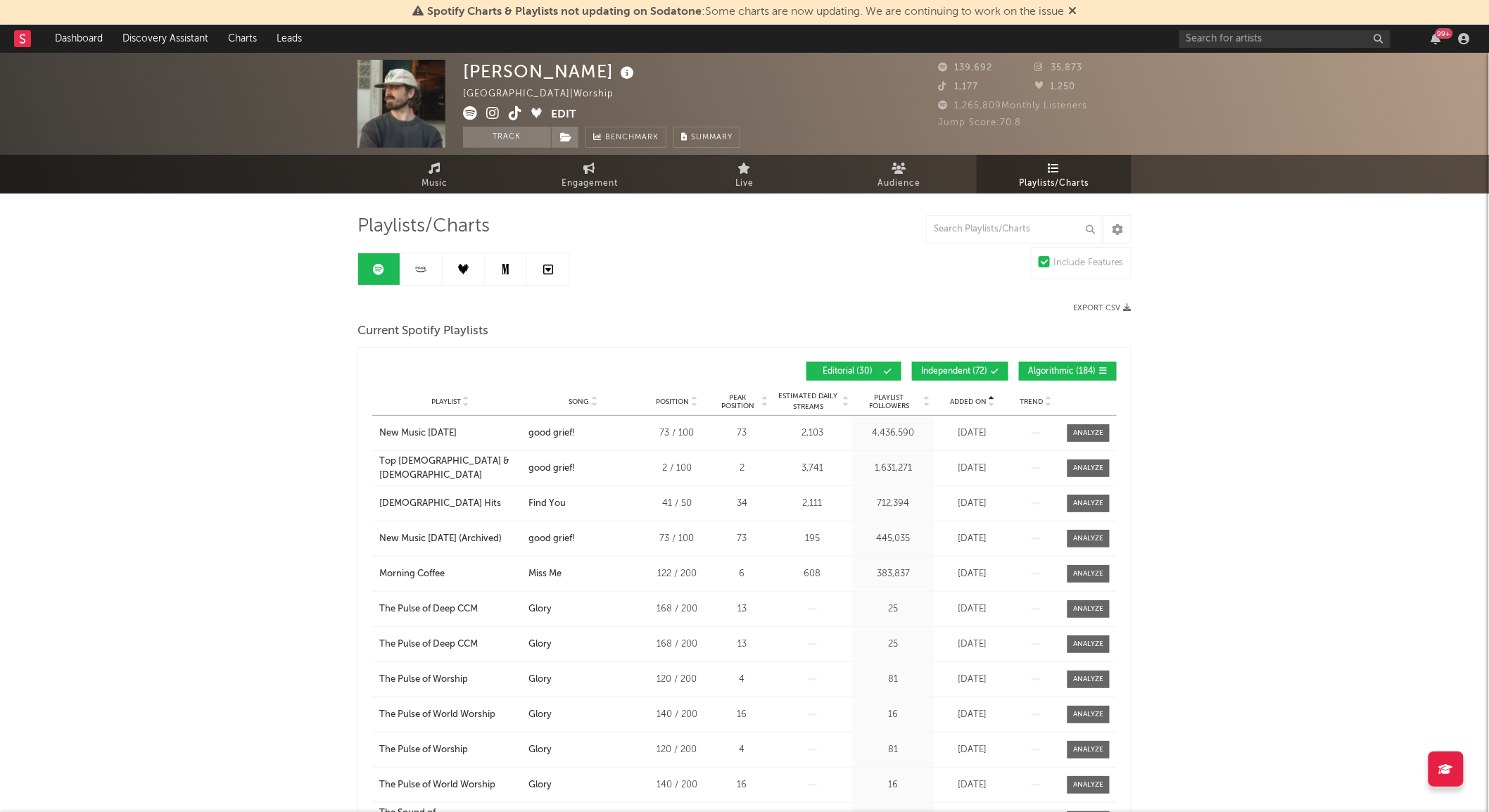
click at [416, 262] on link at bounding box center [421, 269] width 42 height 32
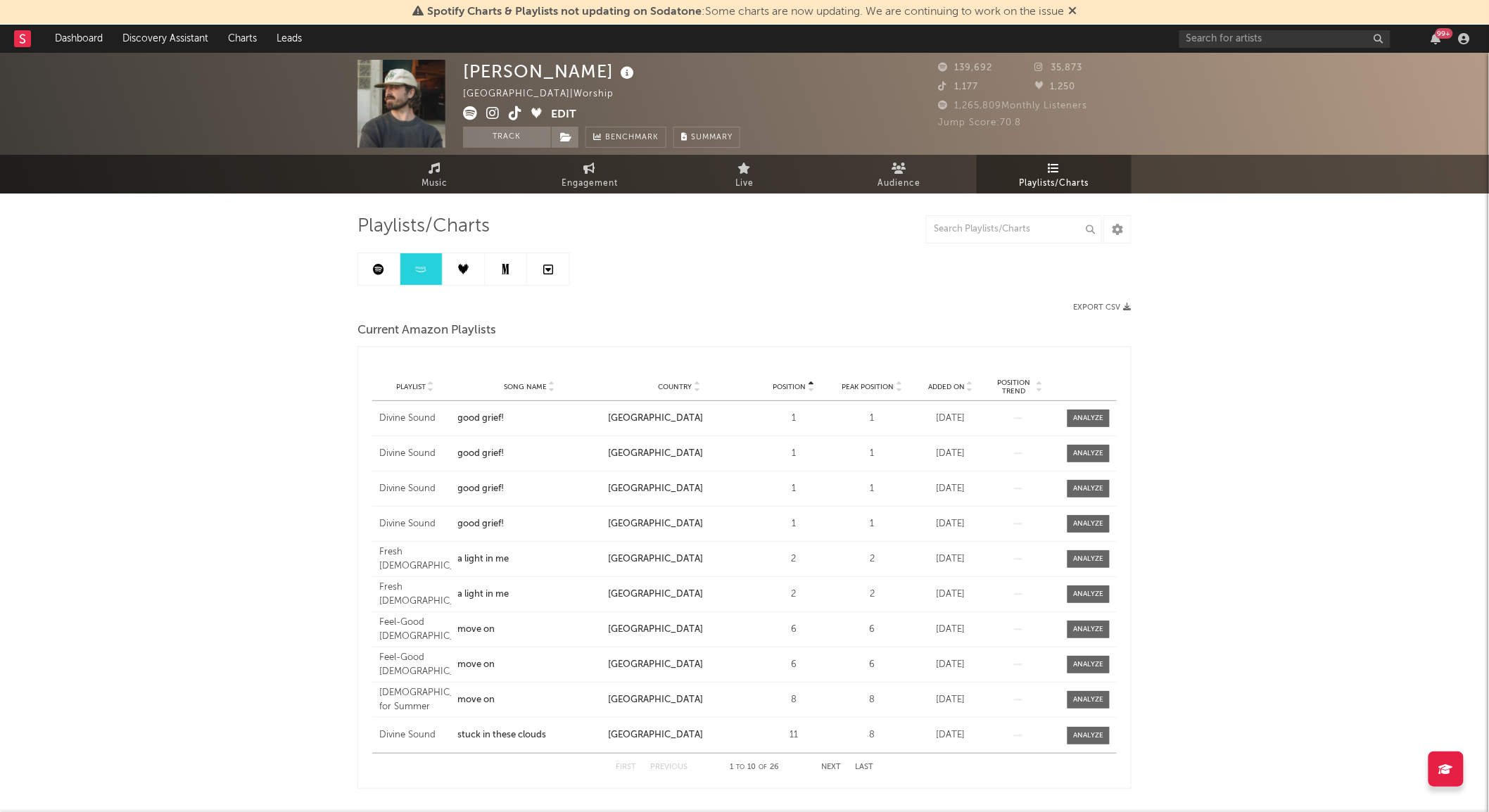
click at [946, 387] on span "Added On" at bounding box center [946, 386] width 36 height 8
click at [948, 387] on span "Added On" at bounding box center [946, 386] width 36 height 8
click at [377, 266] on icon at bounding box center [379, 269] width 11 height 11
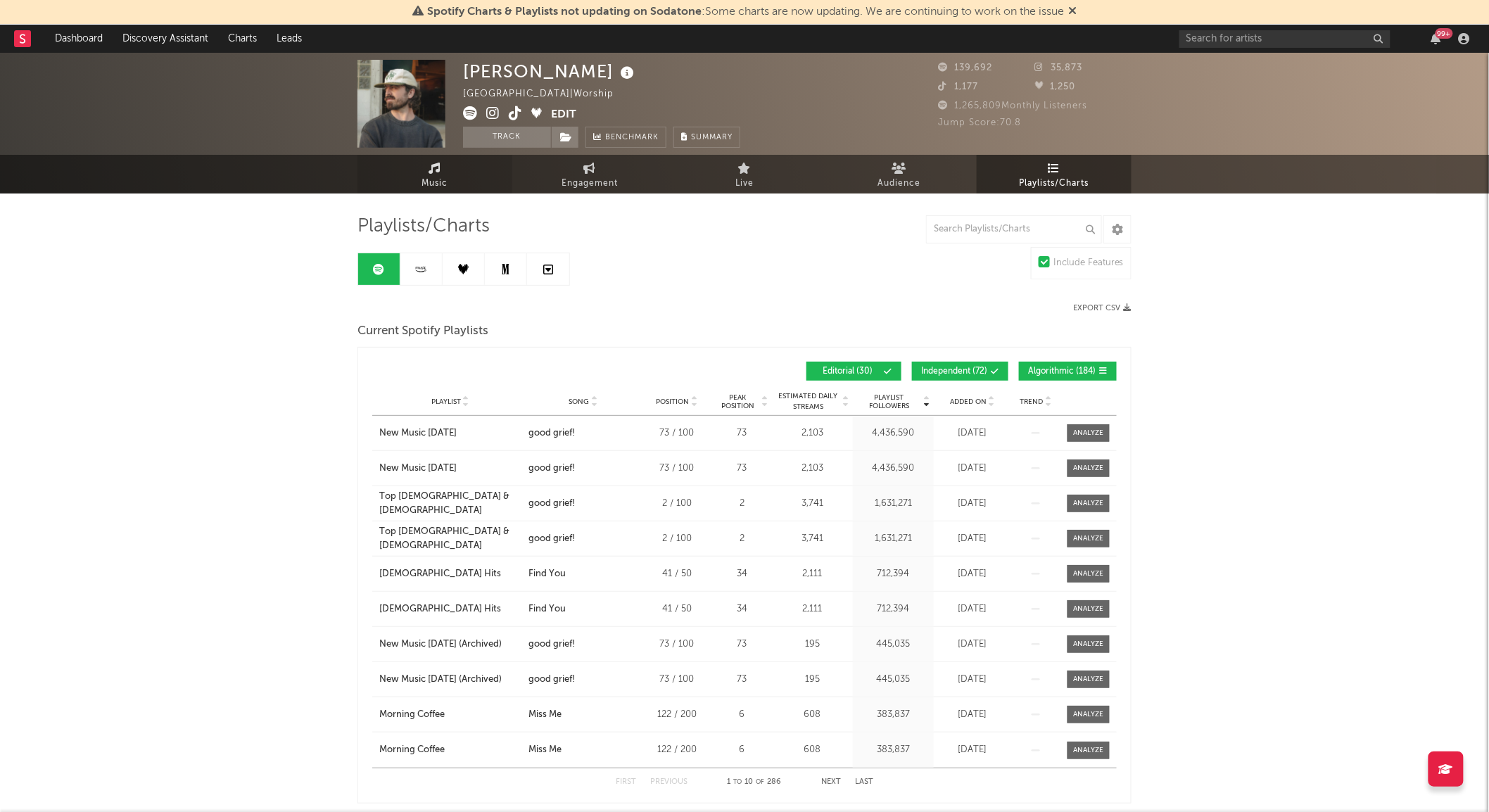
click at [425, 179] on span "Music" at bounding box center [435, 183] width 26 height 17
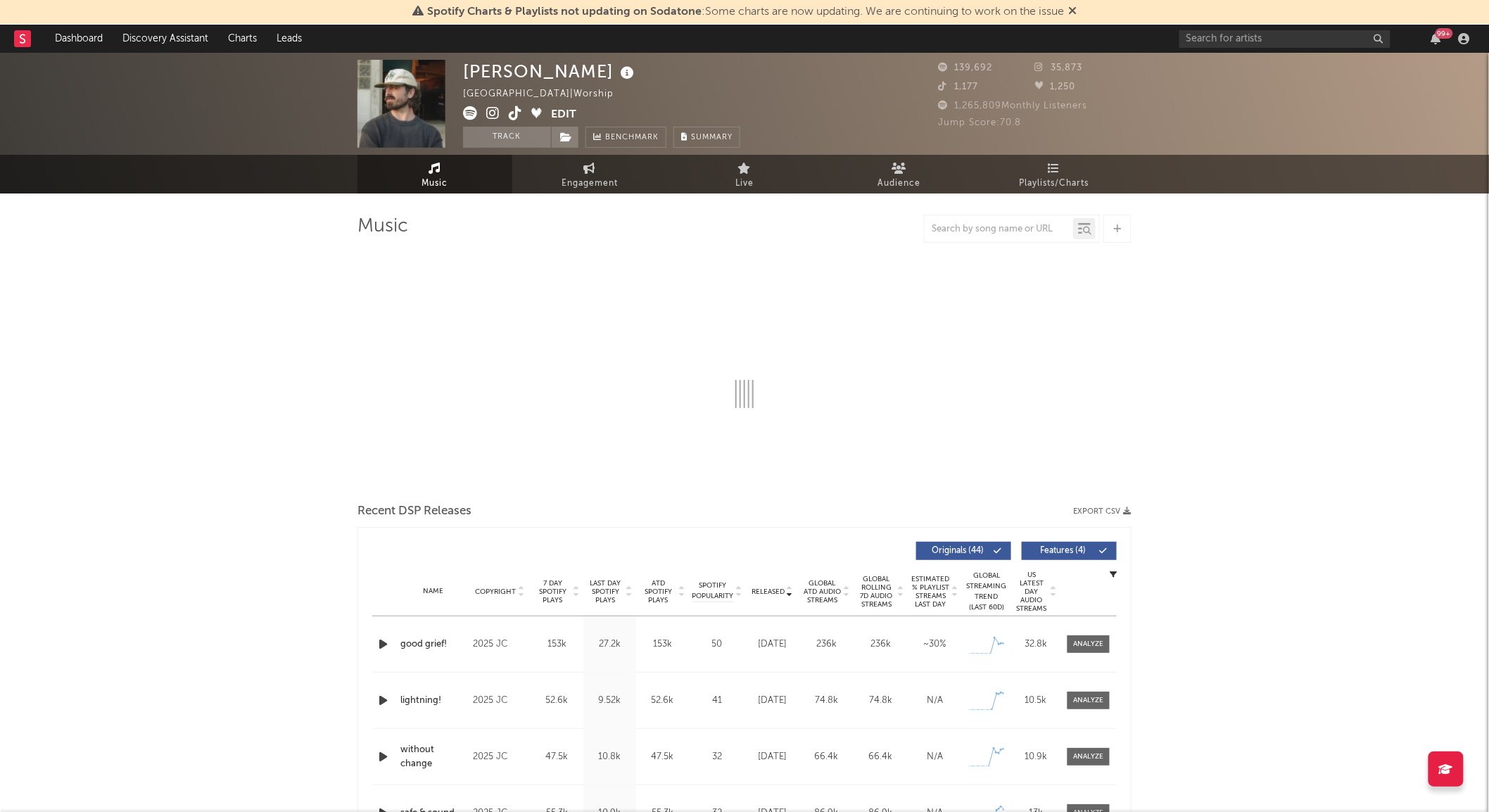
select select "6m"
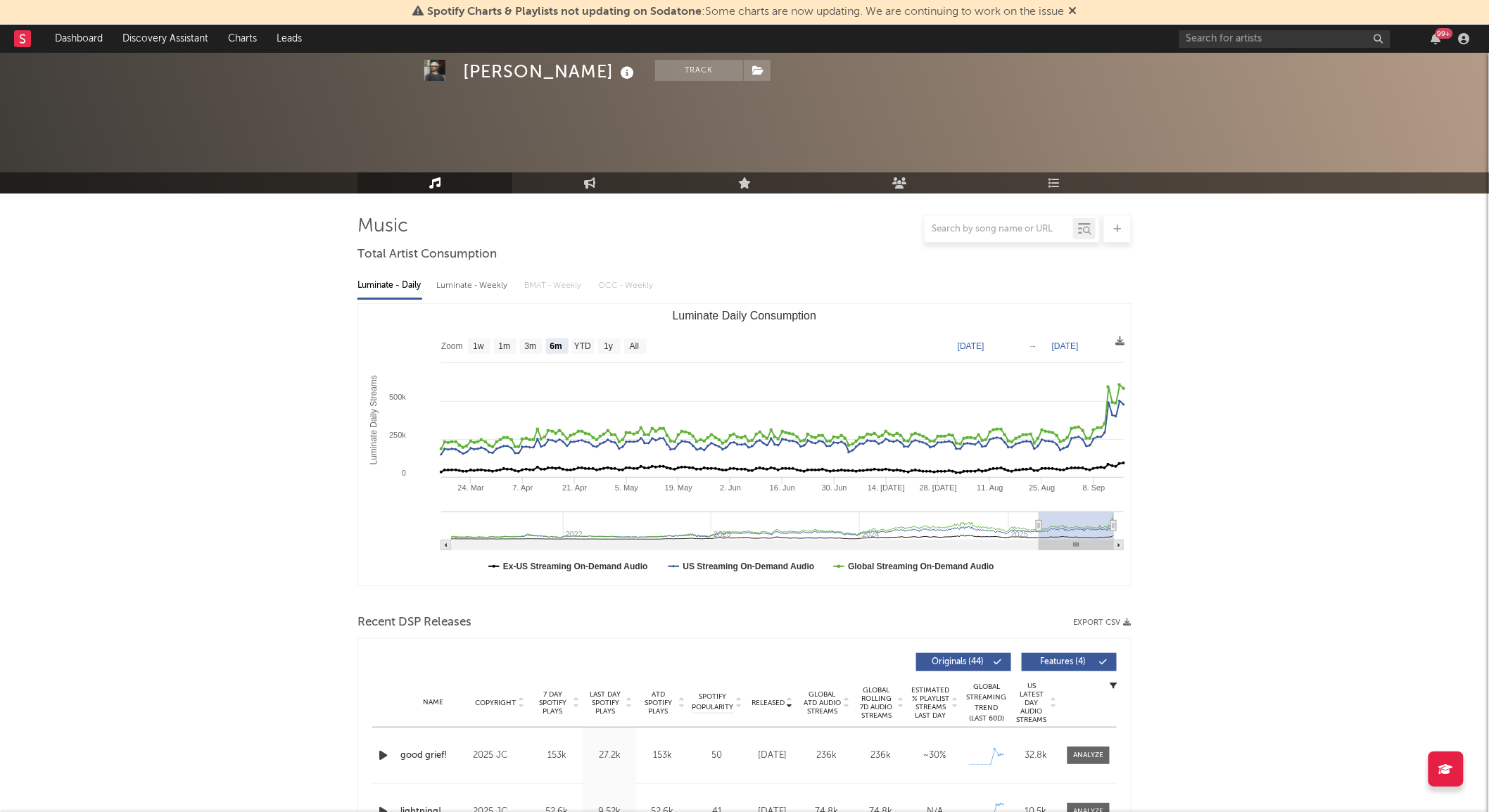
scroll to position [306, 0]
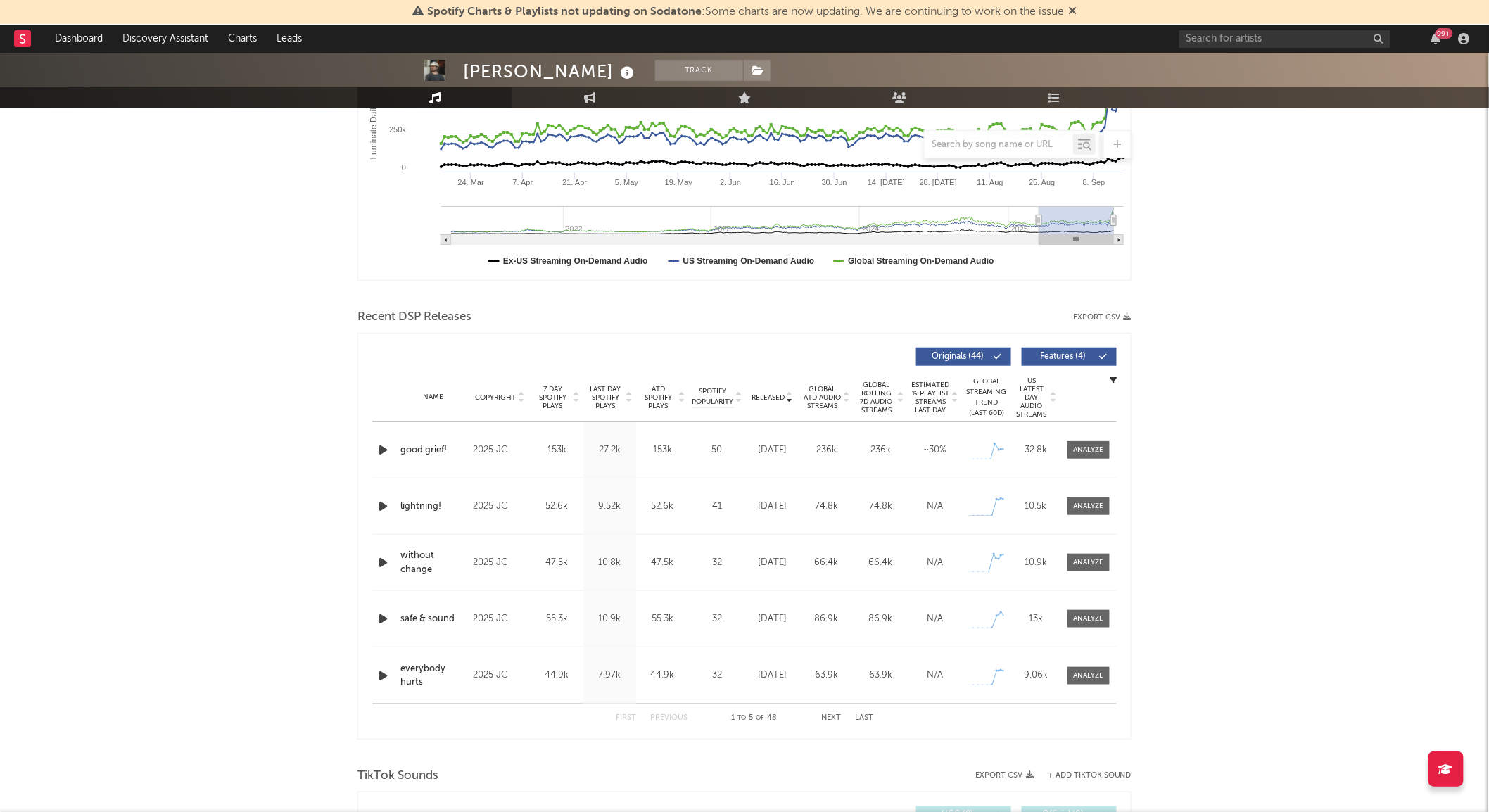
click at [877, 402] on span "Global Rolling 7D Audio Streams" at bounding box center [876, 397] width 39 height 34
click at [550, 404] on span "7 Day Spotify Plays" at bounding box center [552, 398] width 37 height 26
click at [1086, 453] on div at bounding box center [1089, 450] width 30 height 11
select select "6m"
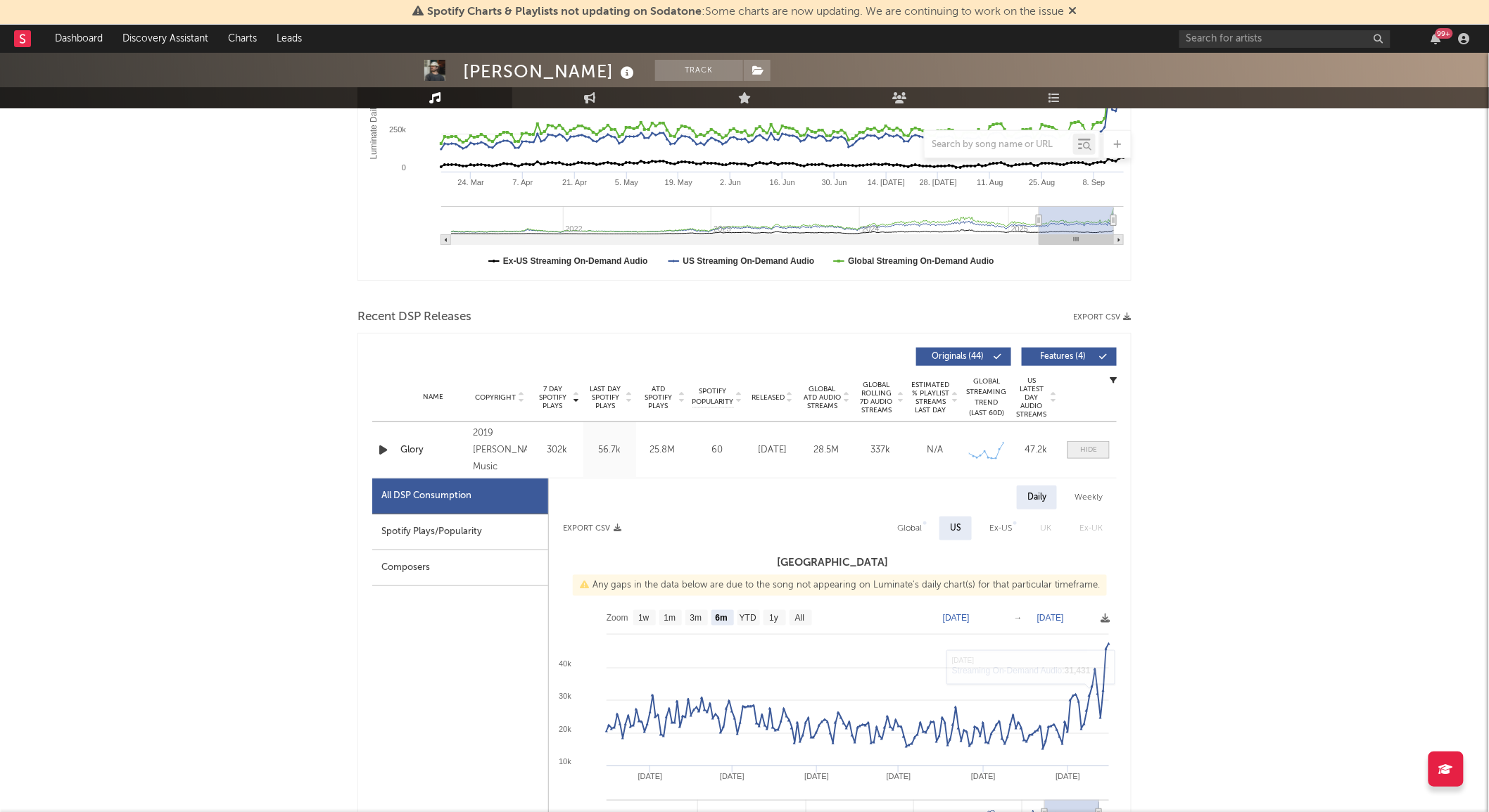
click at [1078, 448] on span at bounding box center [1089, 449] width 42 height 17
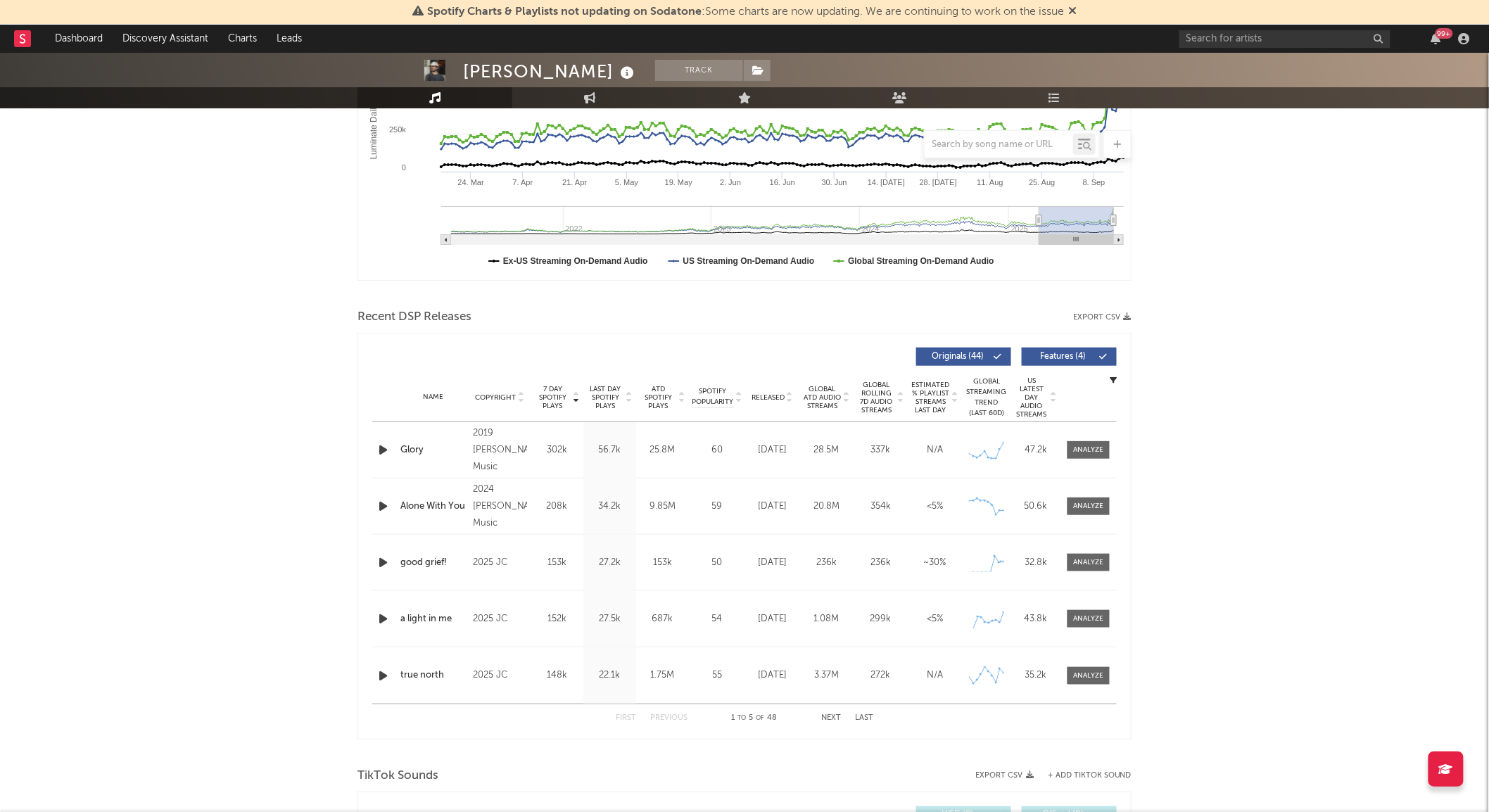
click at [599, 404] on span "Last Day Spotify Plays" at bounding box center [605, 398] width 37 height 26
click at [544, 401] on span "7 Day Spotify Plays" at bounding box center [552, 398] width 37 height 26
click at [607, 397] on span "Last Day Spotify Plays" at bounding box center [605, 398] width 37 height 26
click at [1082, 559] on div at bounding box center [1089, 562] width 30 height 11
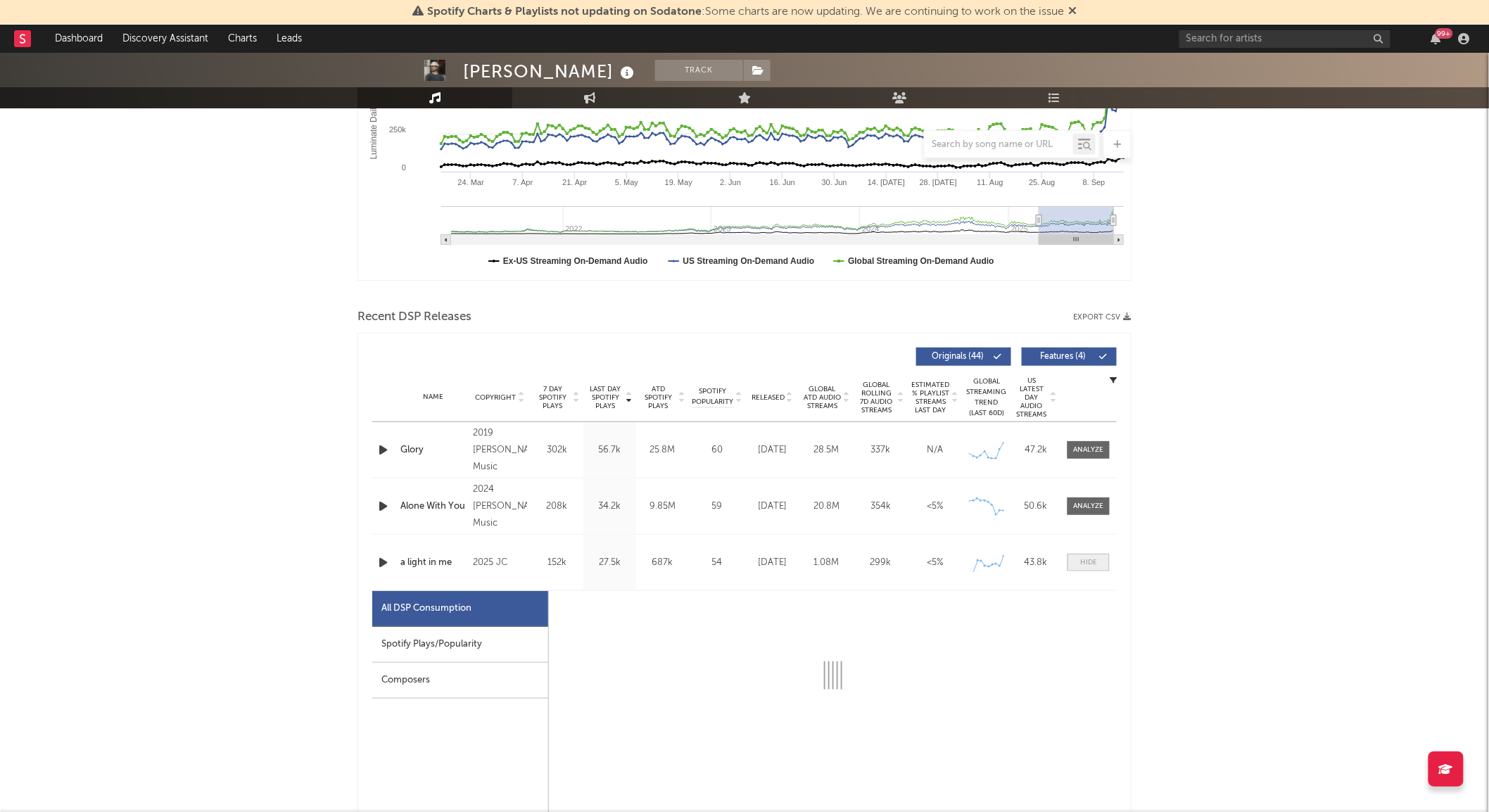
select select "1w"
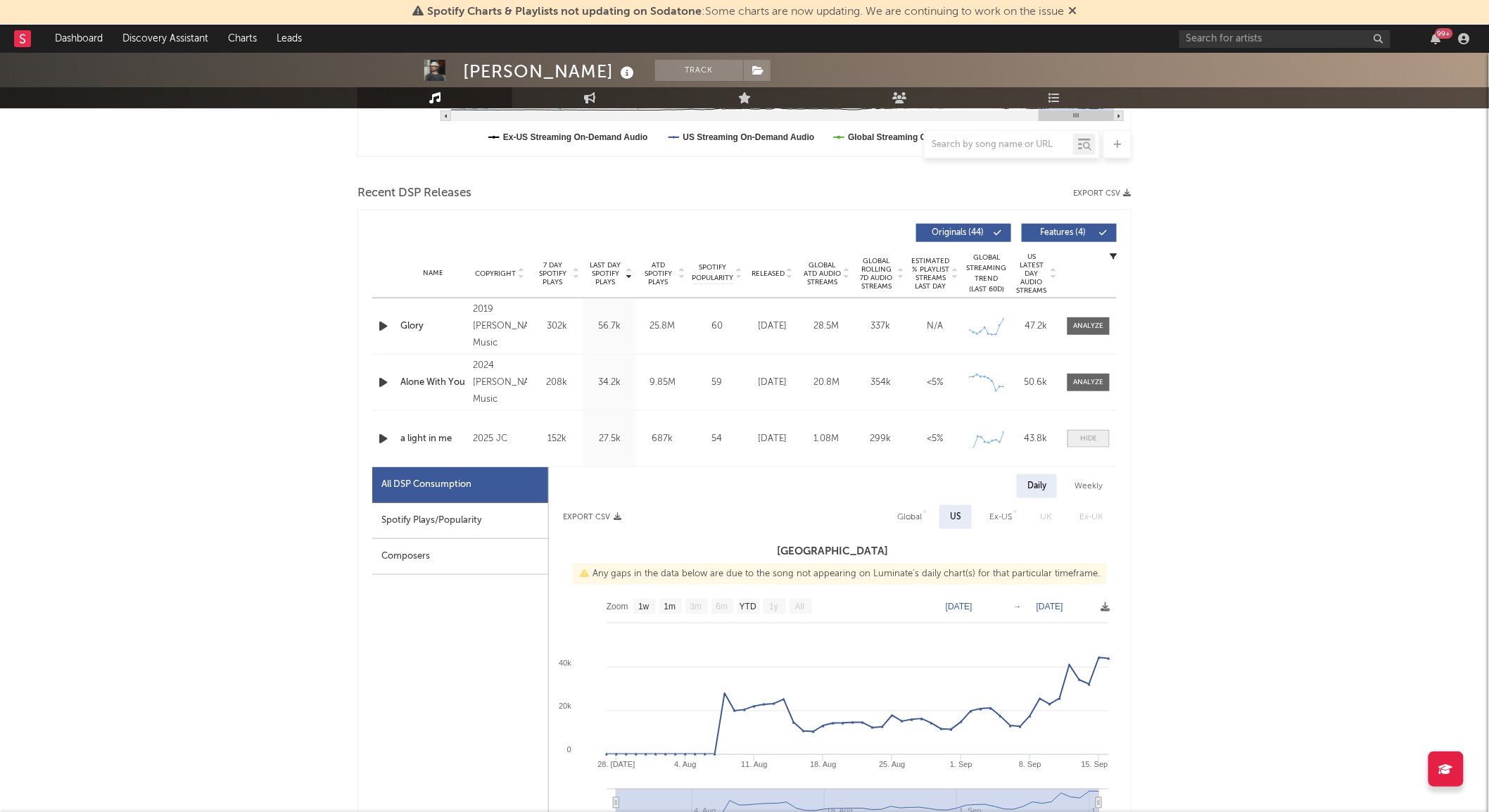
scroll to position [429, 0]
click at [880, 285] on span "Global Rolling 7D Audio Streams" at bounding box center [876, 272] width 39 height 34
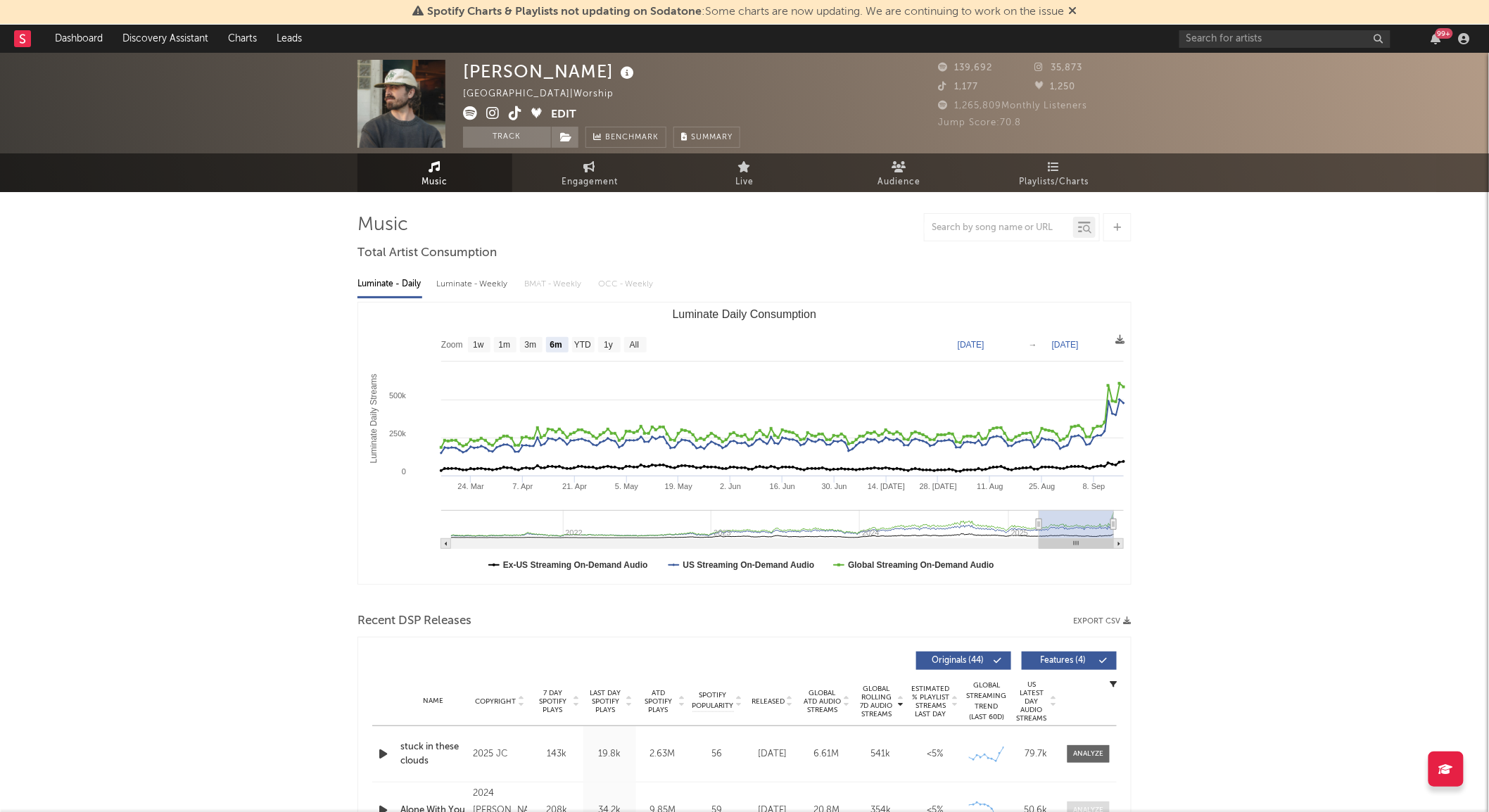
scroll to position [0, 0]
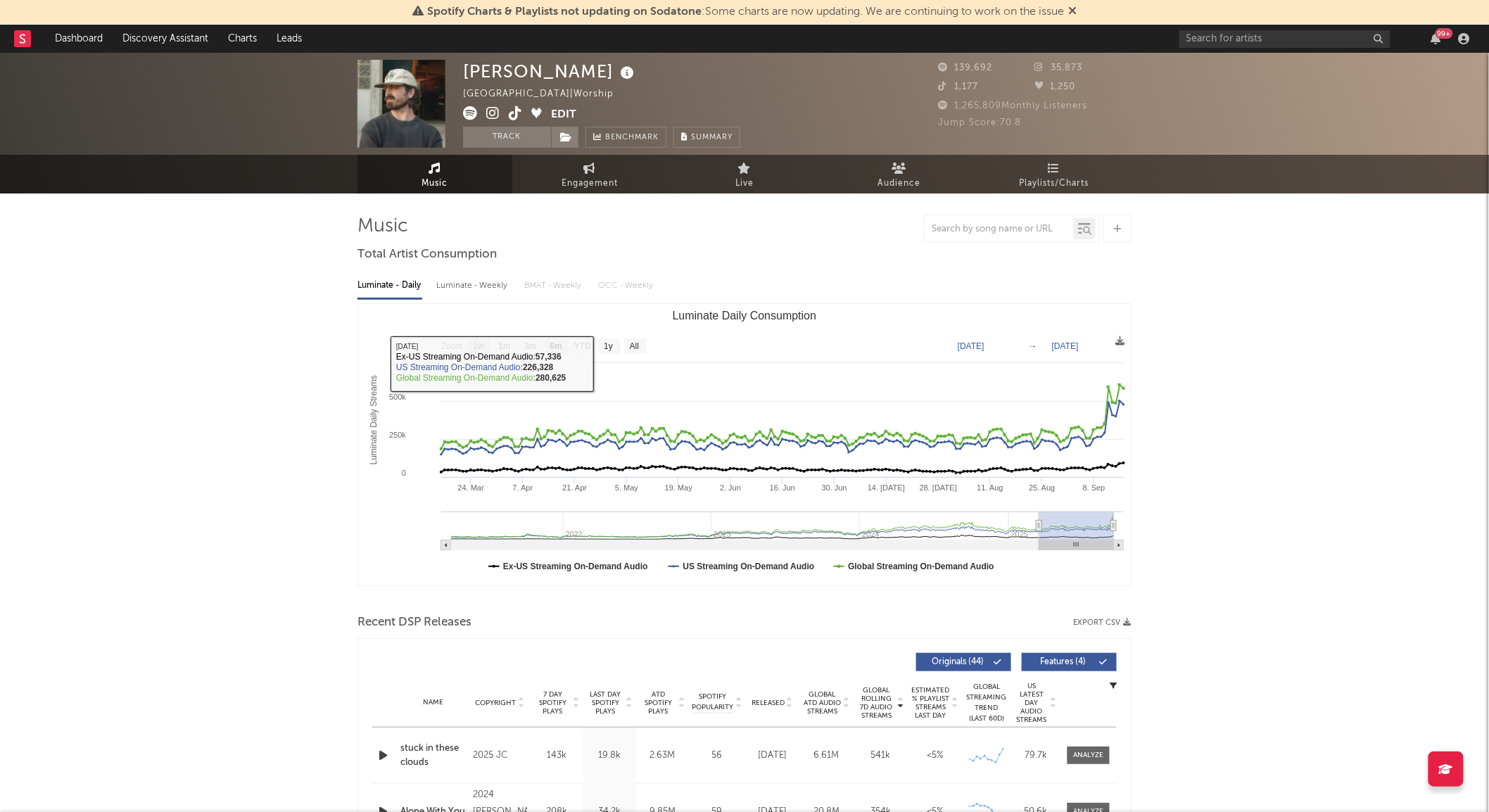
click at [479, 342] on text "1w" at bounding box center [478, 346] width 11 height 10
select select "1w"
type input "2025-09-10"
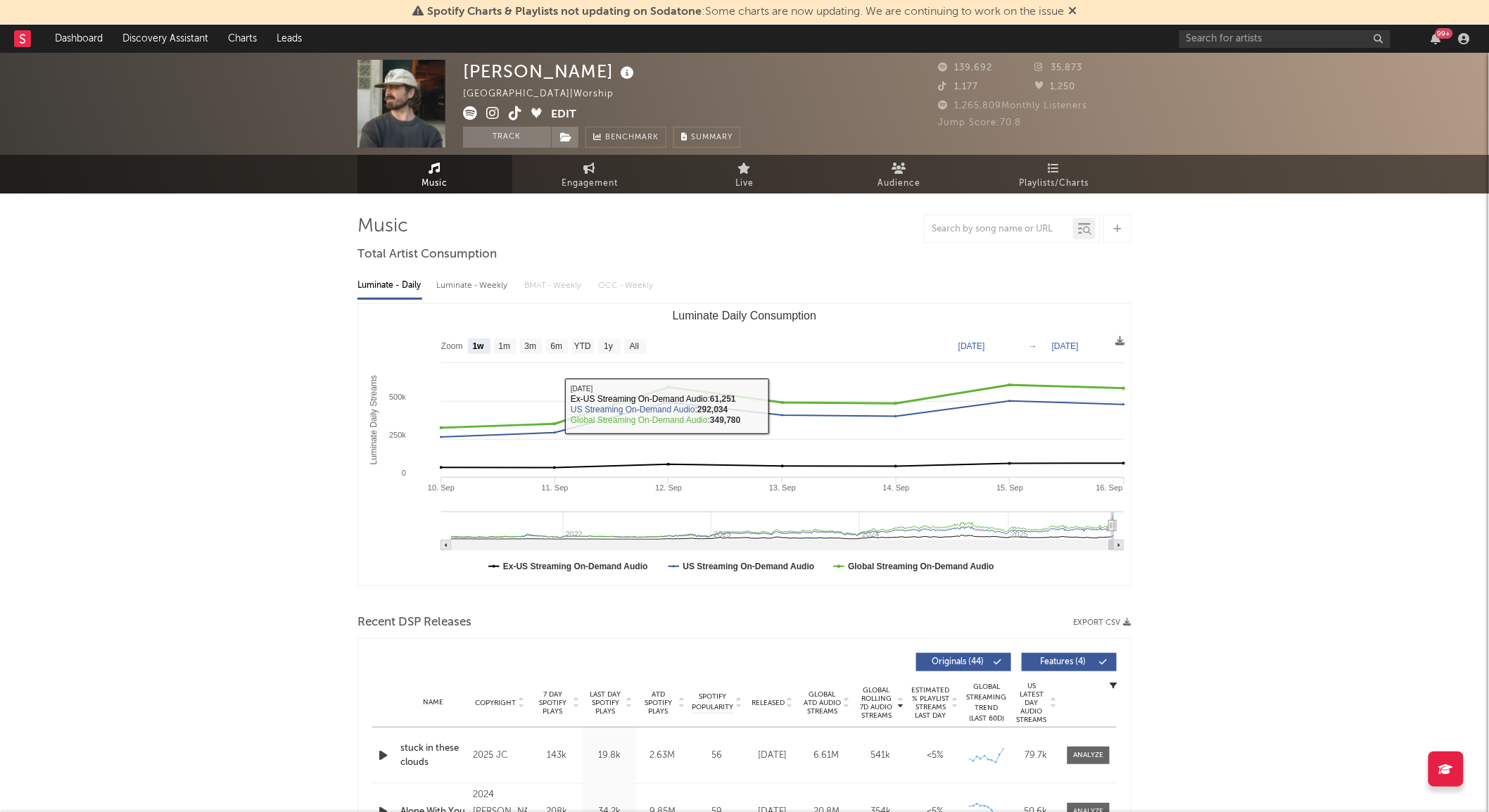
click at [504, 347] on text "1m" at bounding box center [505, 346] width 12 height 10
select select "1m"
type input "2025-08-16"
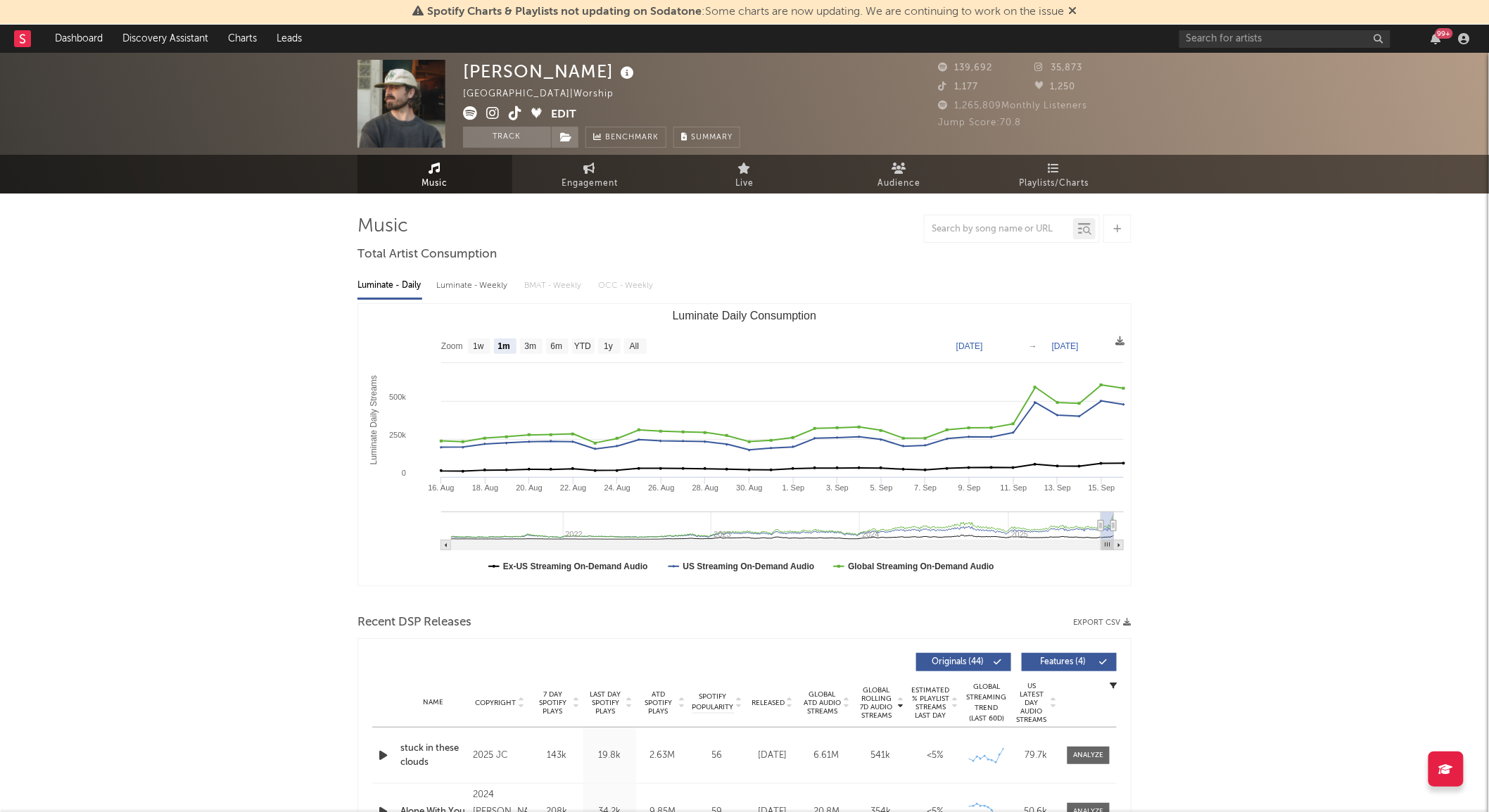
click at [467, 290] on div "Luminate - Weekly" at bounding box center [473, 286] width 74 height 24
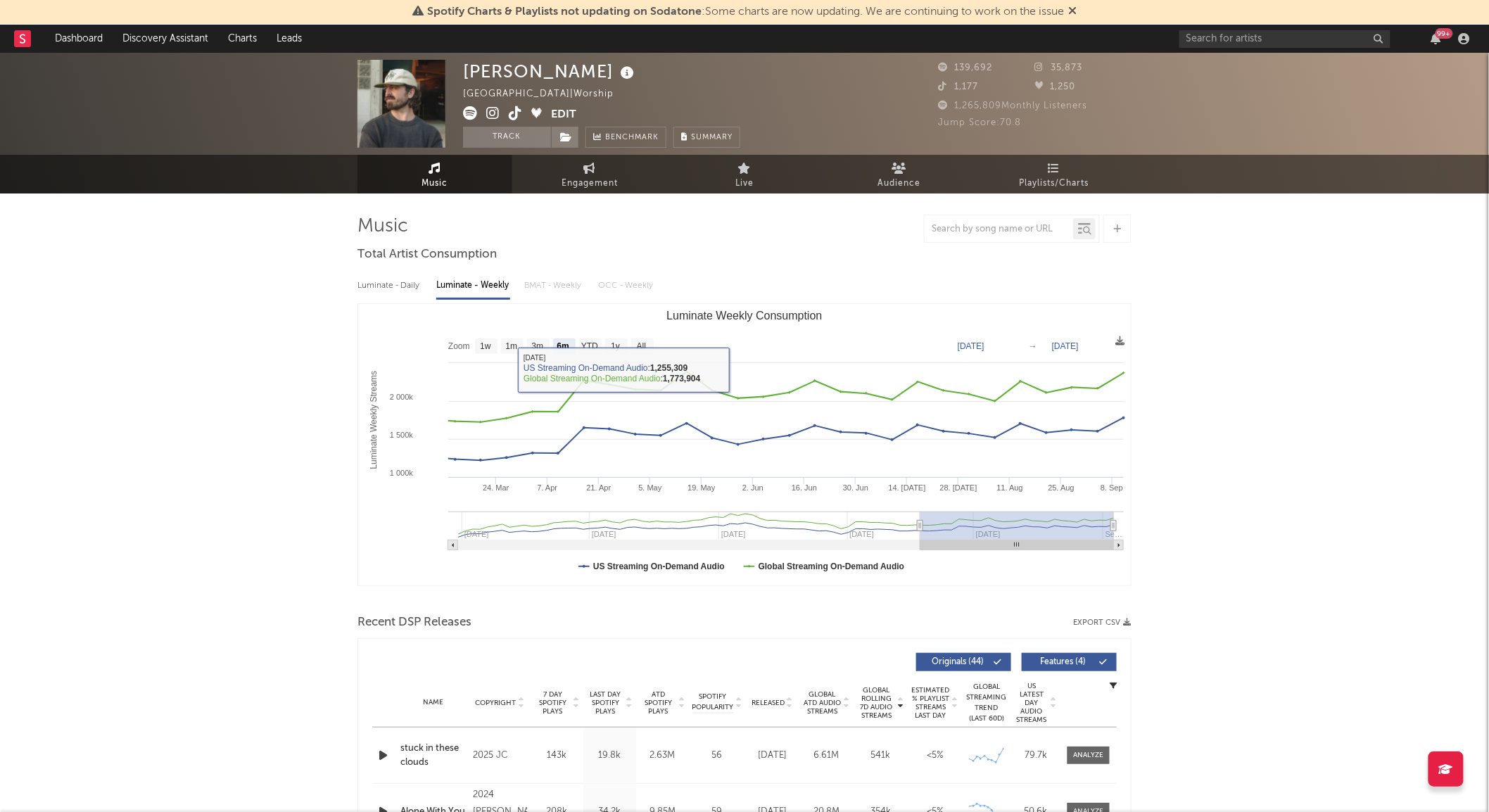
click at [501, 343] on rect "Luminate Weekly Consumption" at bounding box center [744, 444] width 772 height 281
click at [637, 342] on text "All" at bounding box center [641, 346] width 9 height 10
select select "All"
type input "2023-12-28"
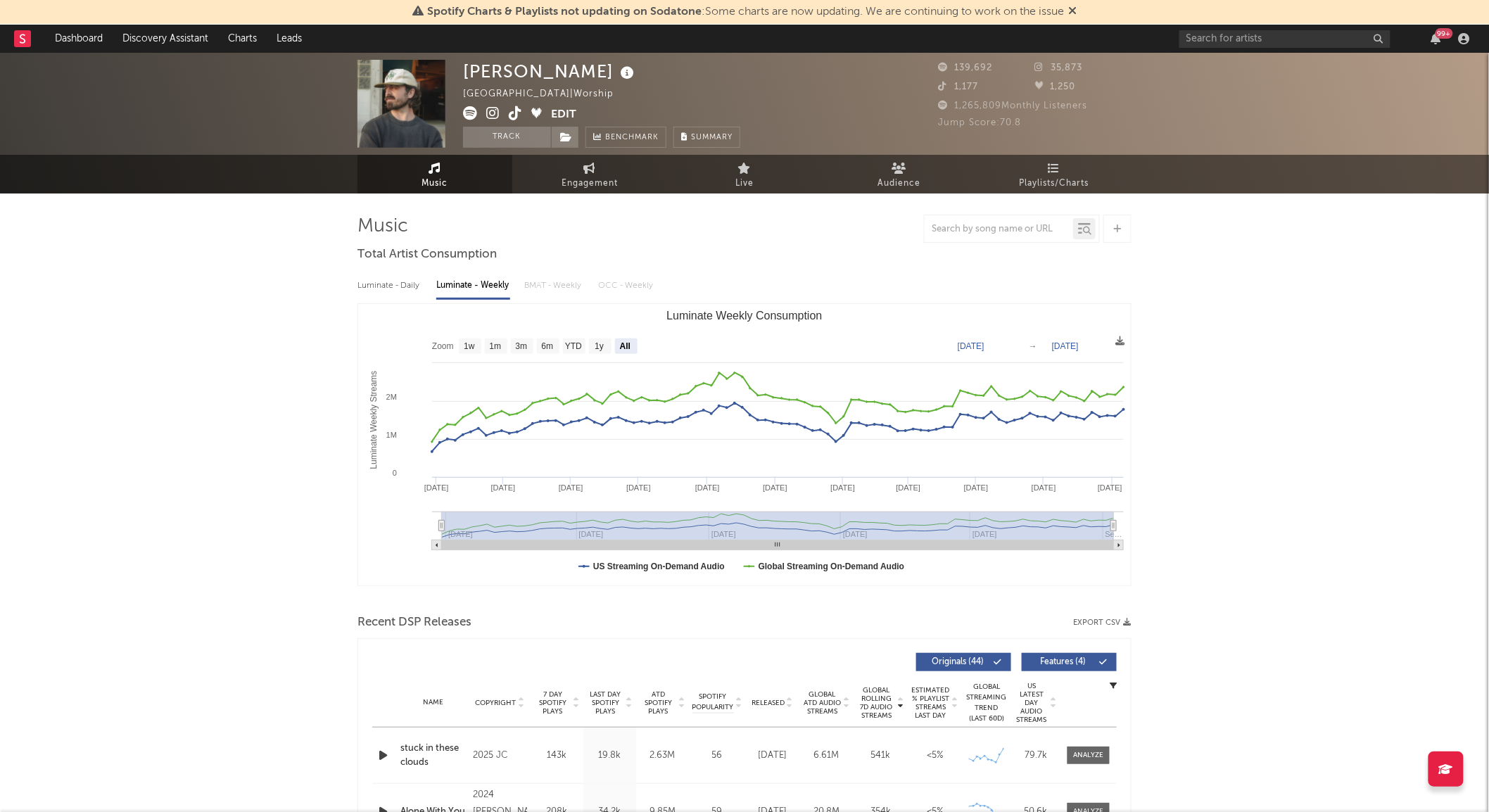
click at [407, 285] on div "Luminate - Daily" at bounding box center [390, 286] width 65 height 24
select select "6m"
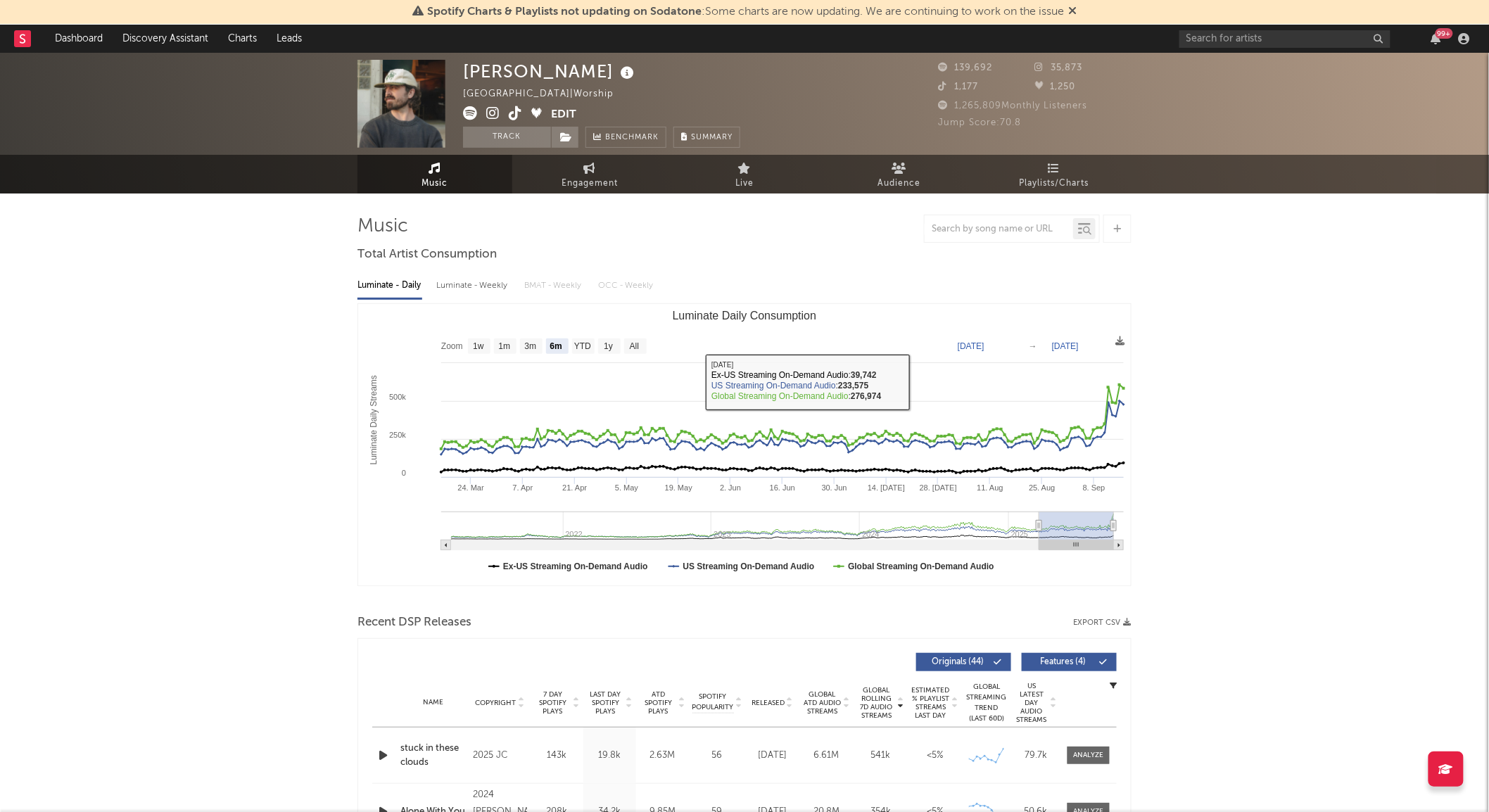
click at [446, 277] on div "Luminate - Weekly" at bounding box center [473, 286] width 74 height 24
select select "6m"
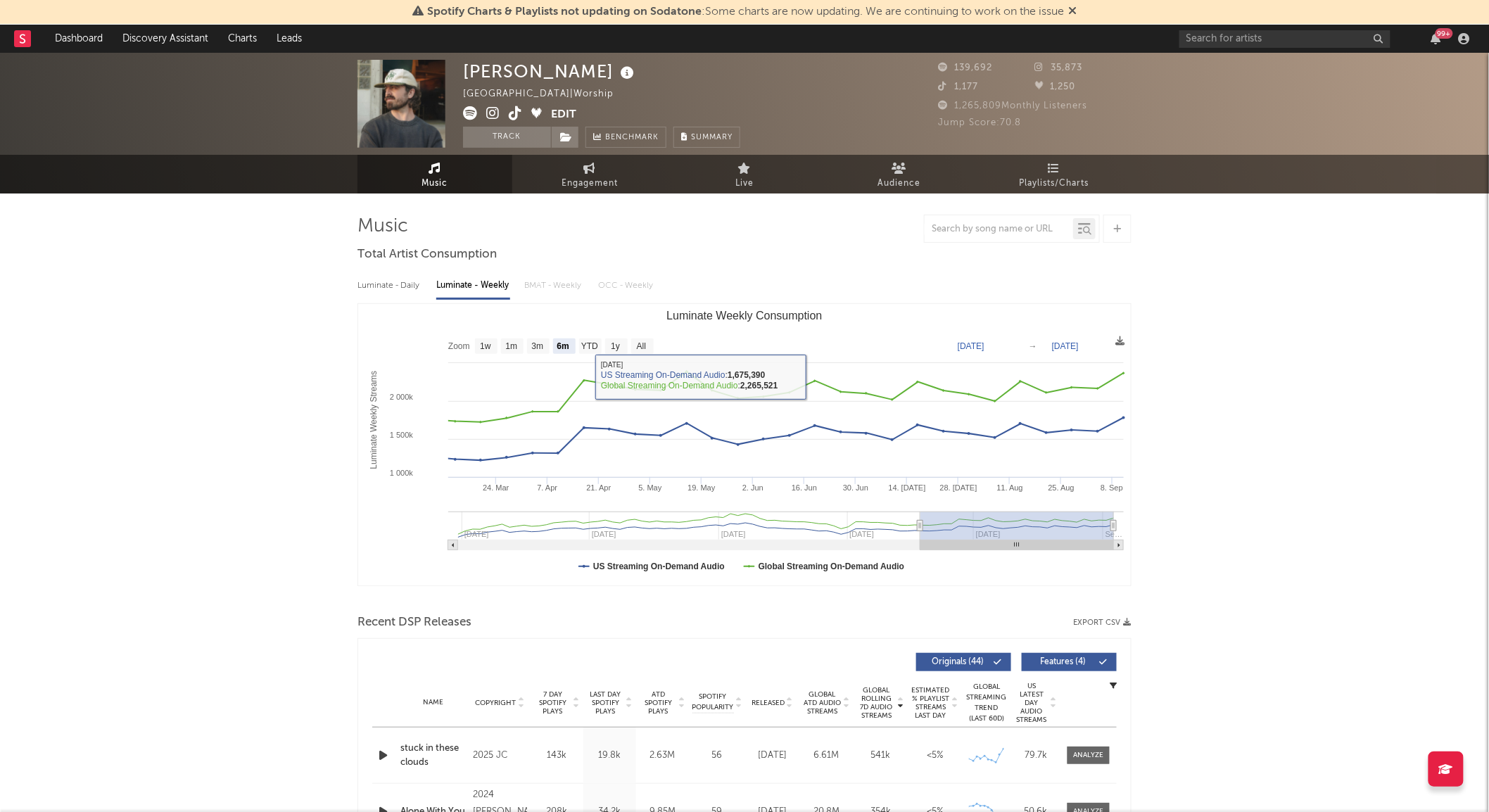
click at [403, 276] on div "Luminate - Daily" at bounding box center [390, 286] width 65 height 24
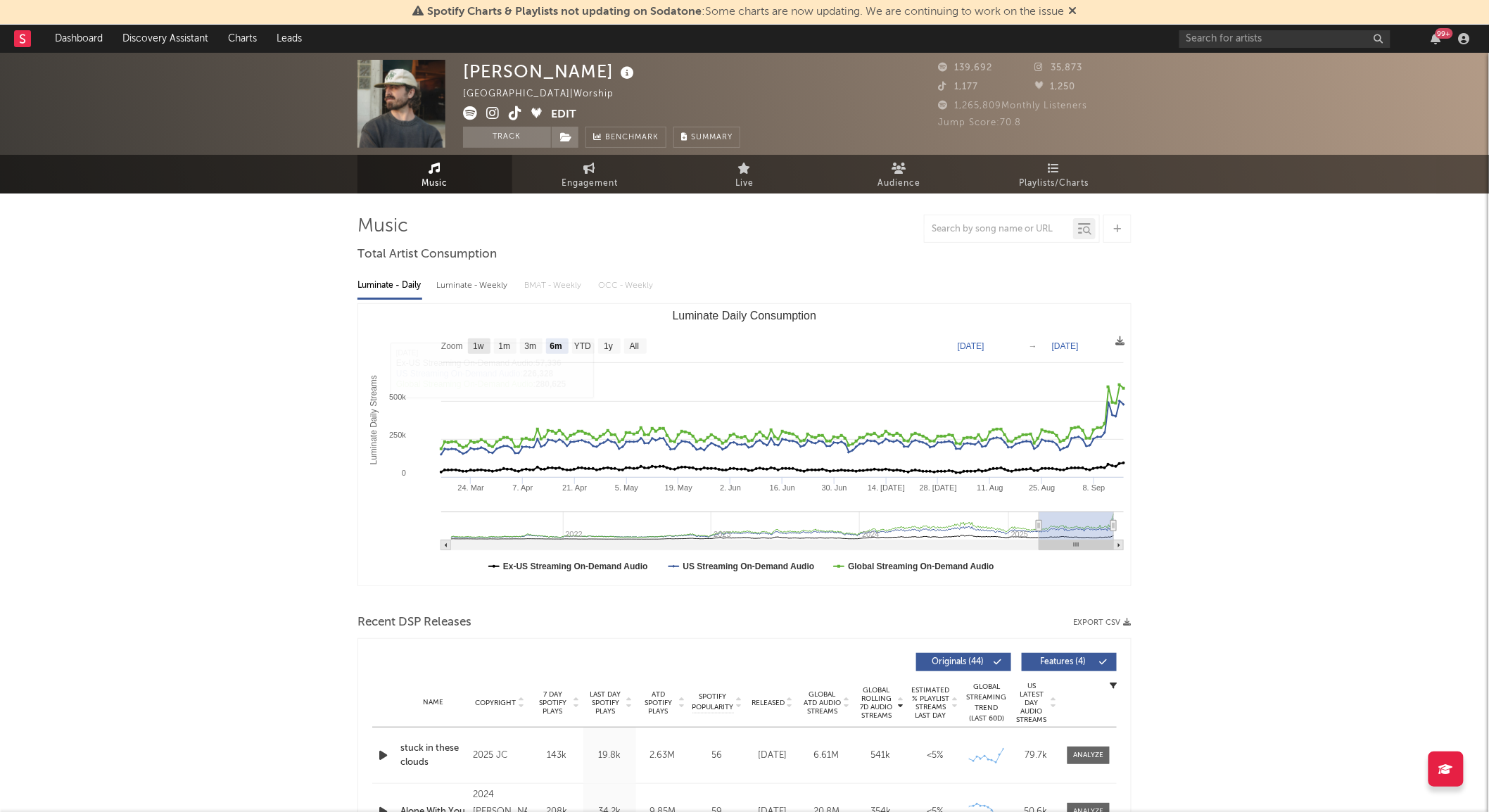
click at [475, 345] on text "1w" at bounding box center [478, 346] width 11 height 10
select select "1w"
type input "2025-09-10"
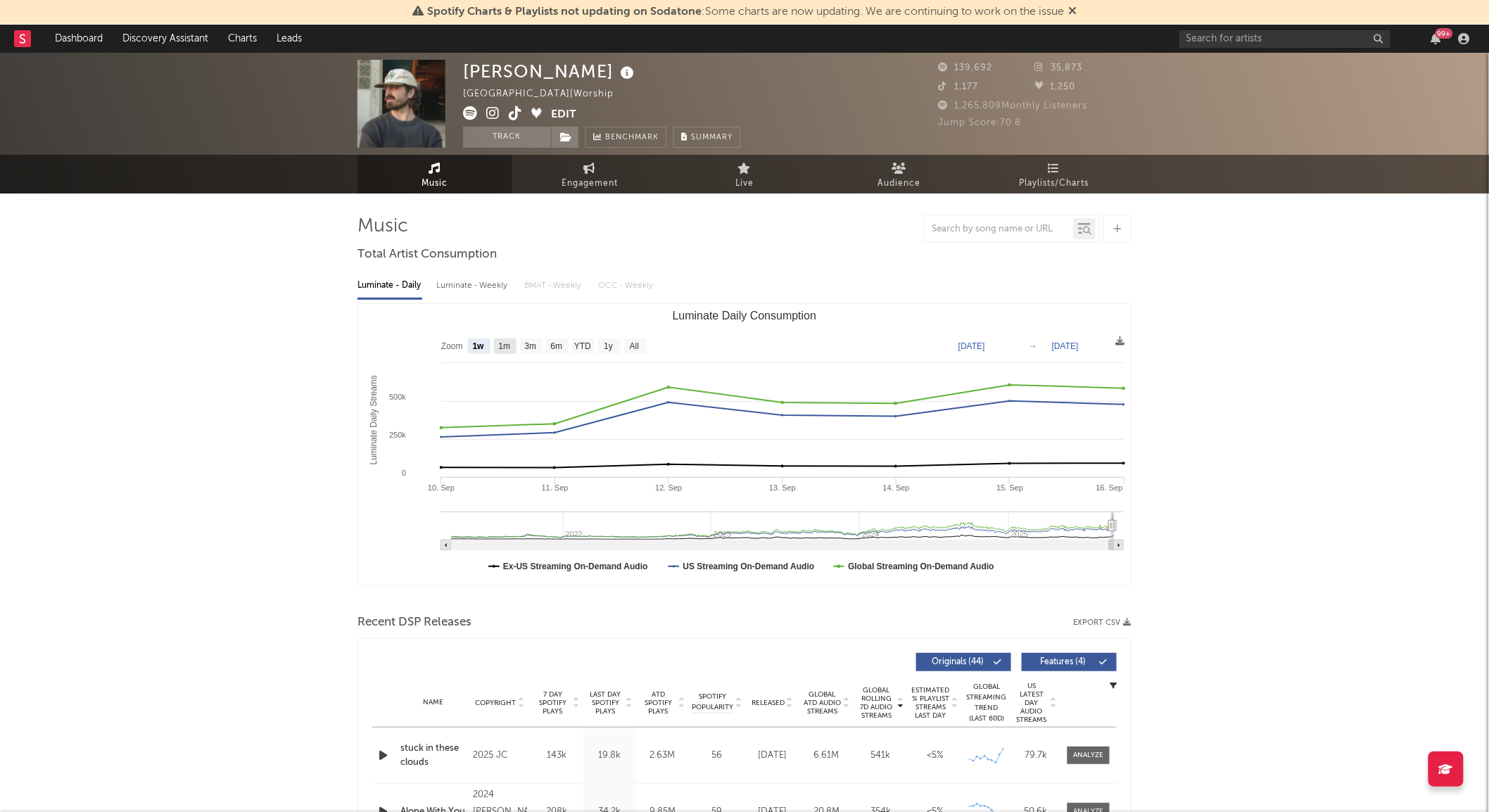
click at [501, 343] on text "1m" at bounding box center [505, 346] width 12 height 10
select select "1m"
type input "2025-08-16"
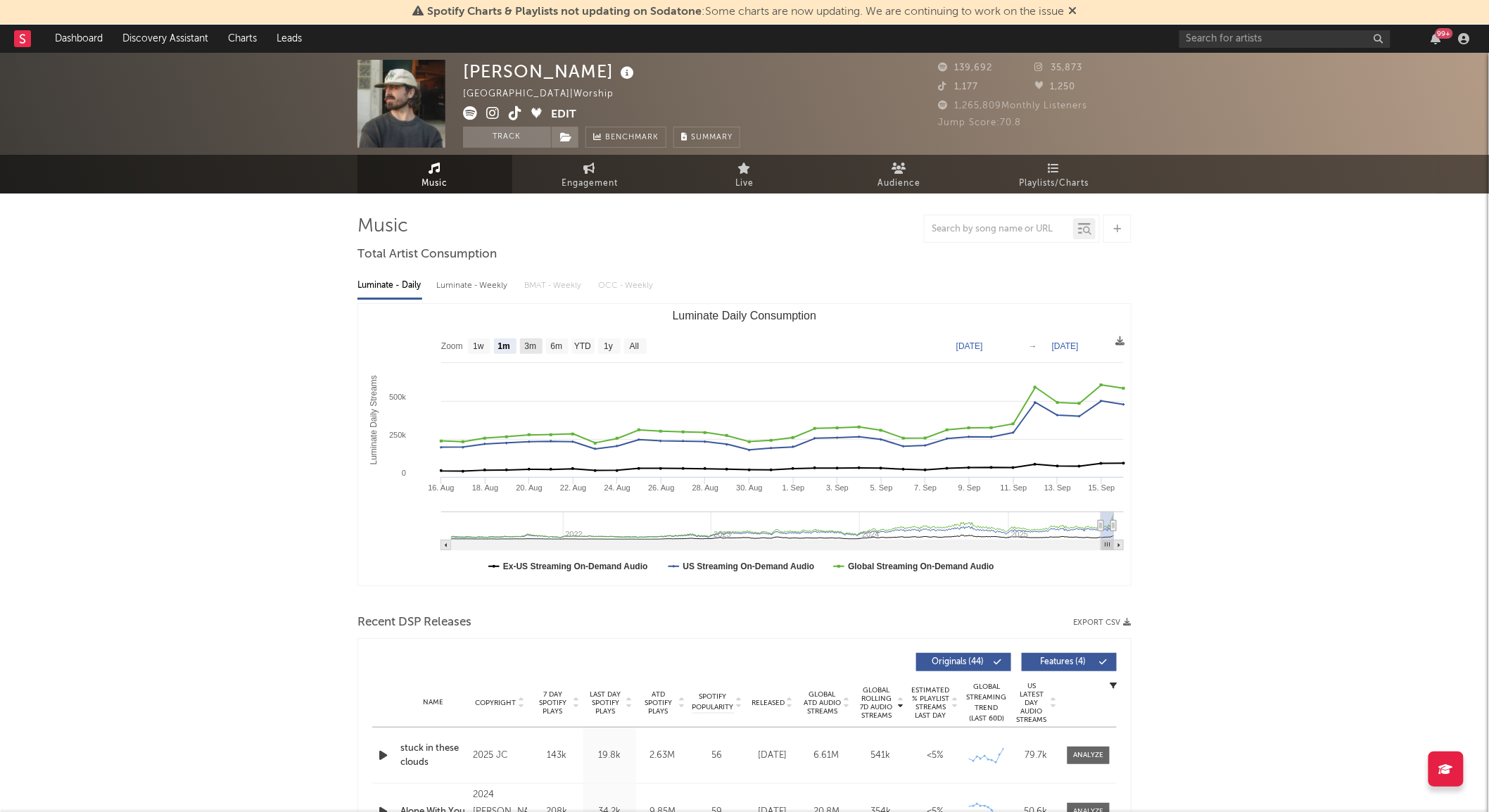
click at [533, 349] on text "3m" at bounding box center [531, 346] width 12 height 10
select select "3m"
type input "2025-06-16"
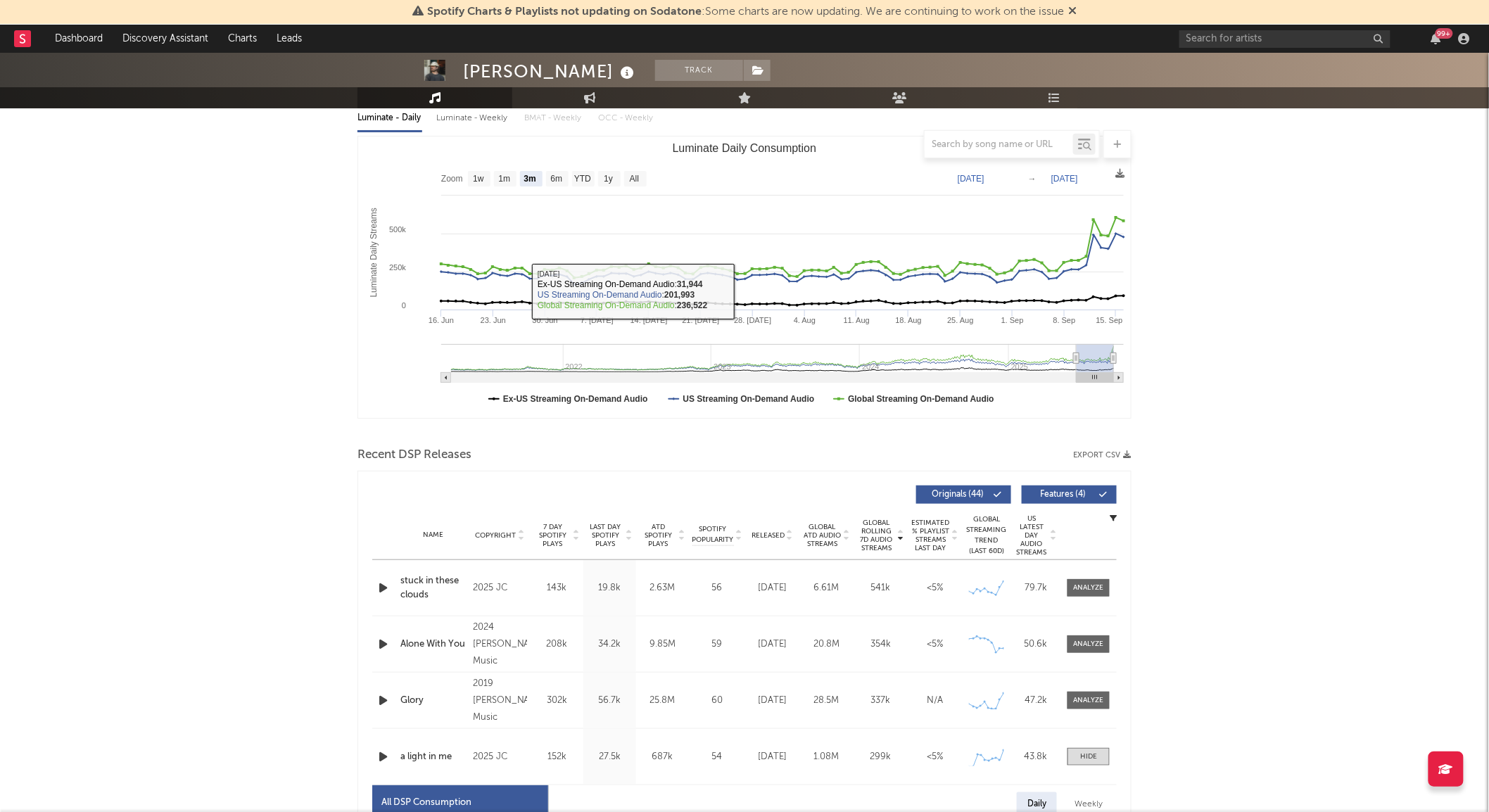
scroll to position [171, 0]
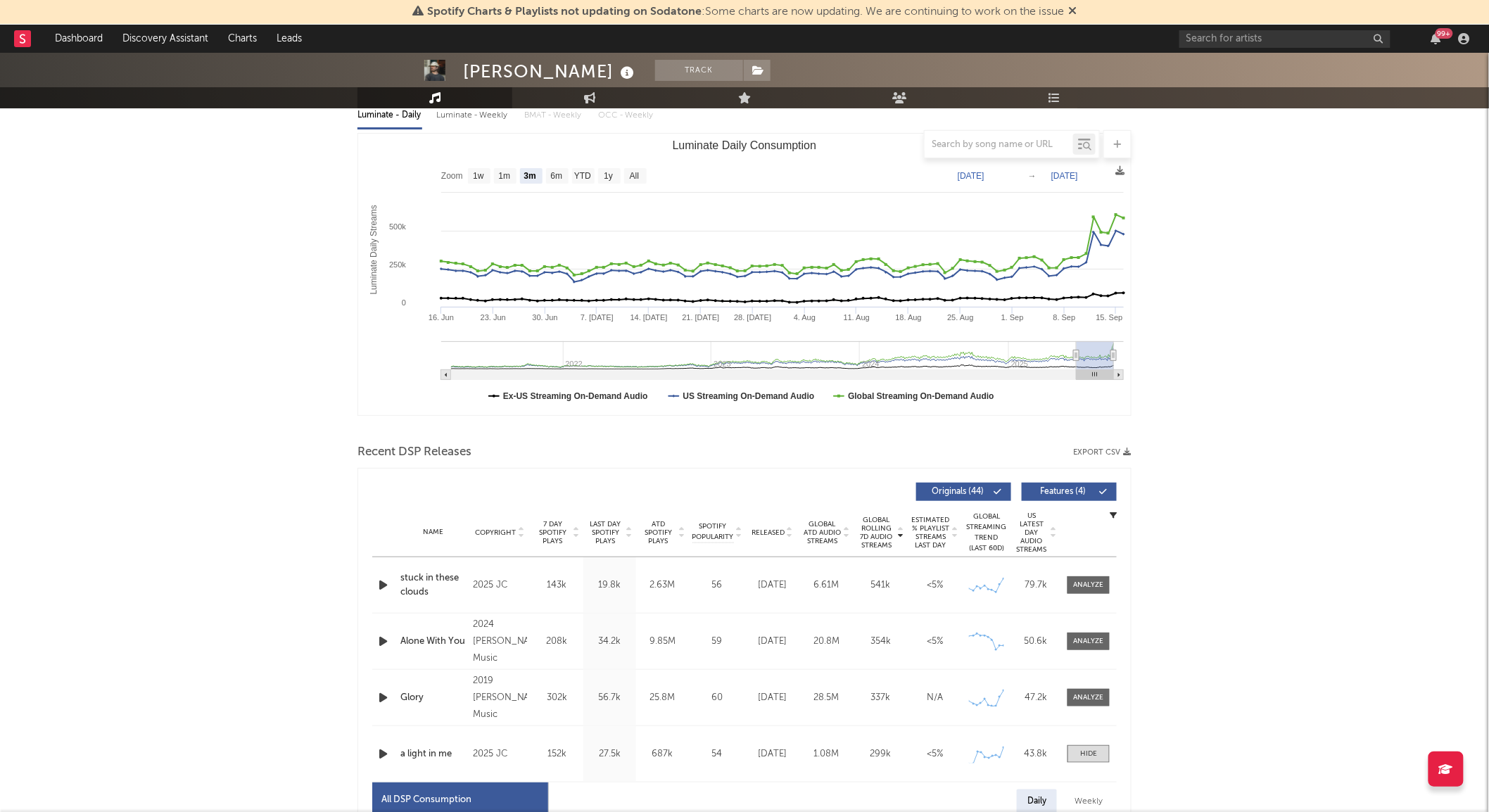
click at [779, 528] on span "Released" at bounding box center [768, 532] width 33 height 8
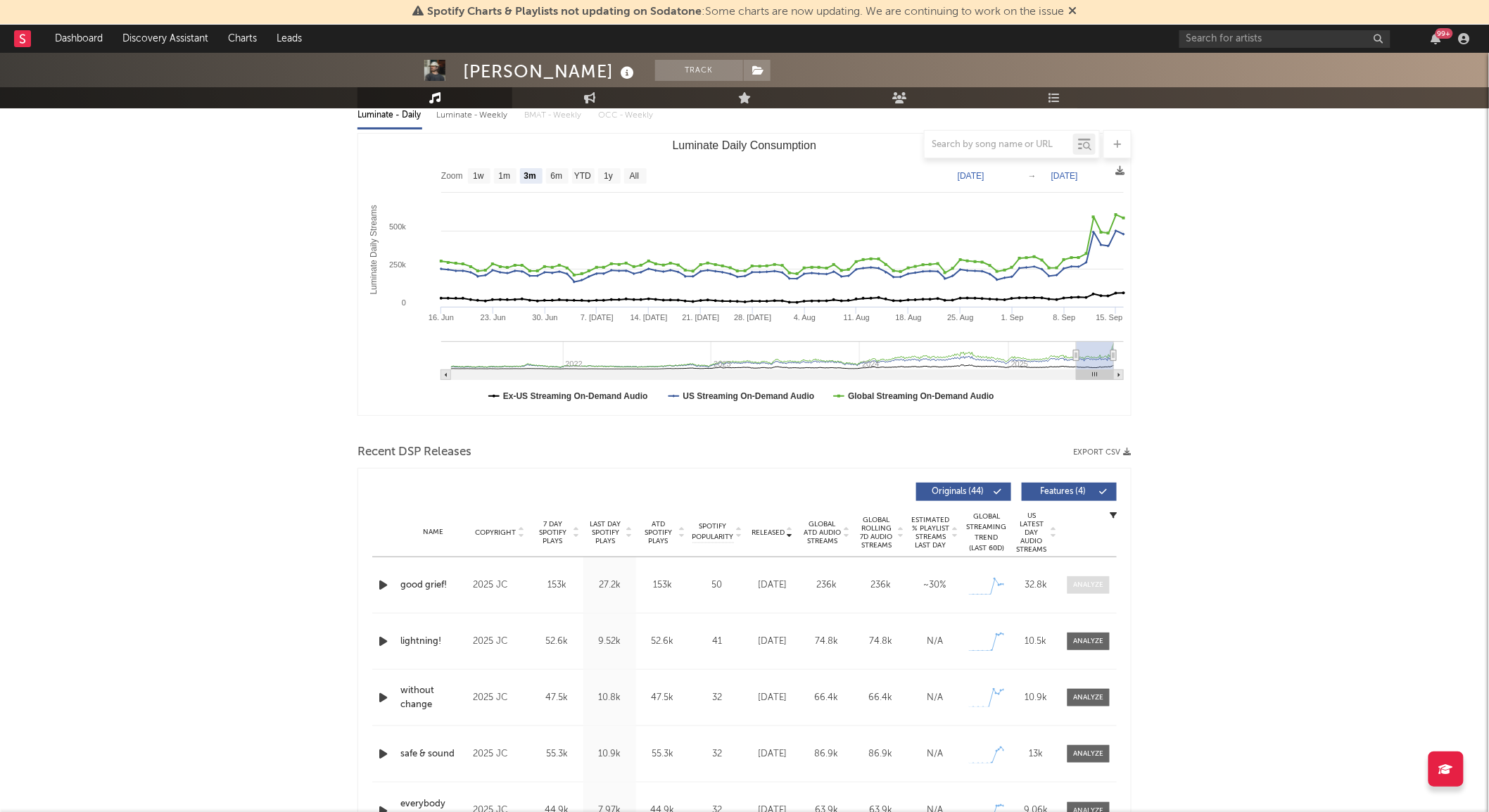
click at [1081, 591] on span at bounding box center [1089, 584] width 42 height 17
select select "1w"
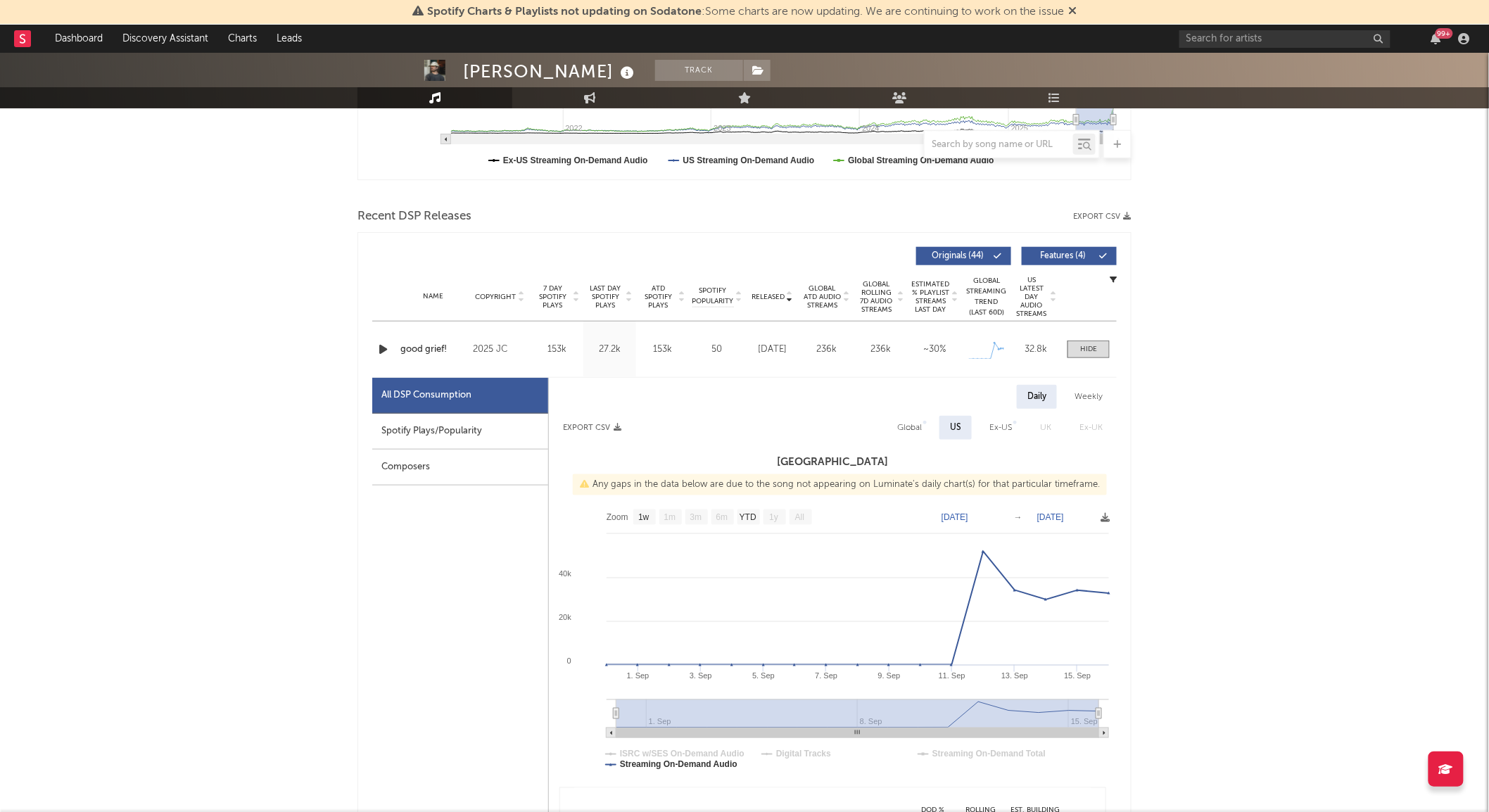
scroll to position [407, 0]
click at [1100, 348] on span at bounding box center [1089, 348] width 42 height 17
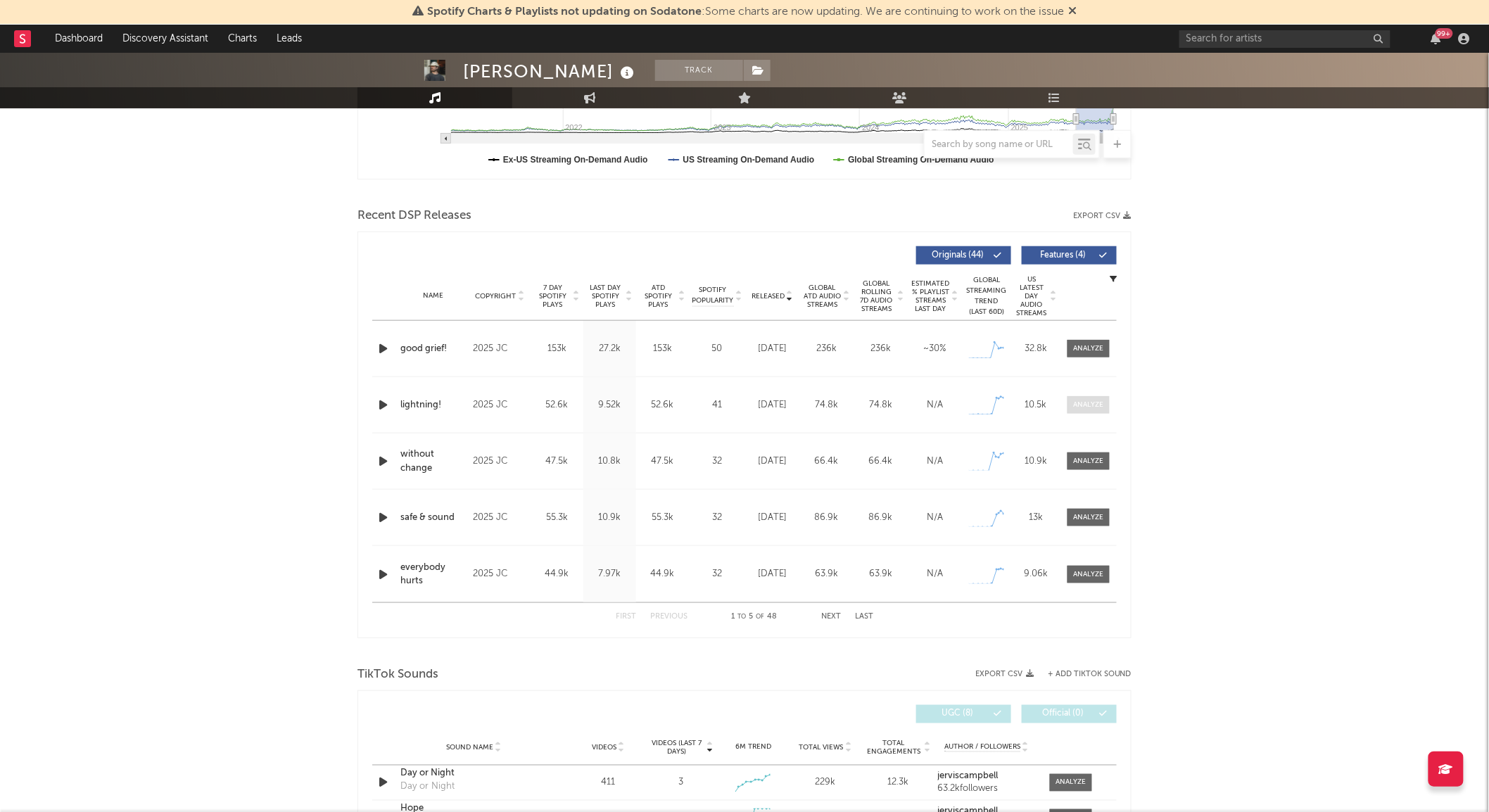
click at [1087, 404] on div at bounding box center [1089, 404] width 30 height 11
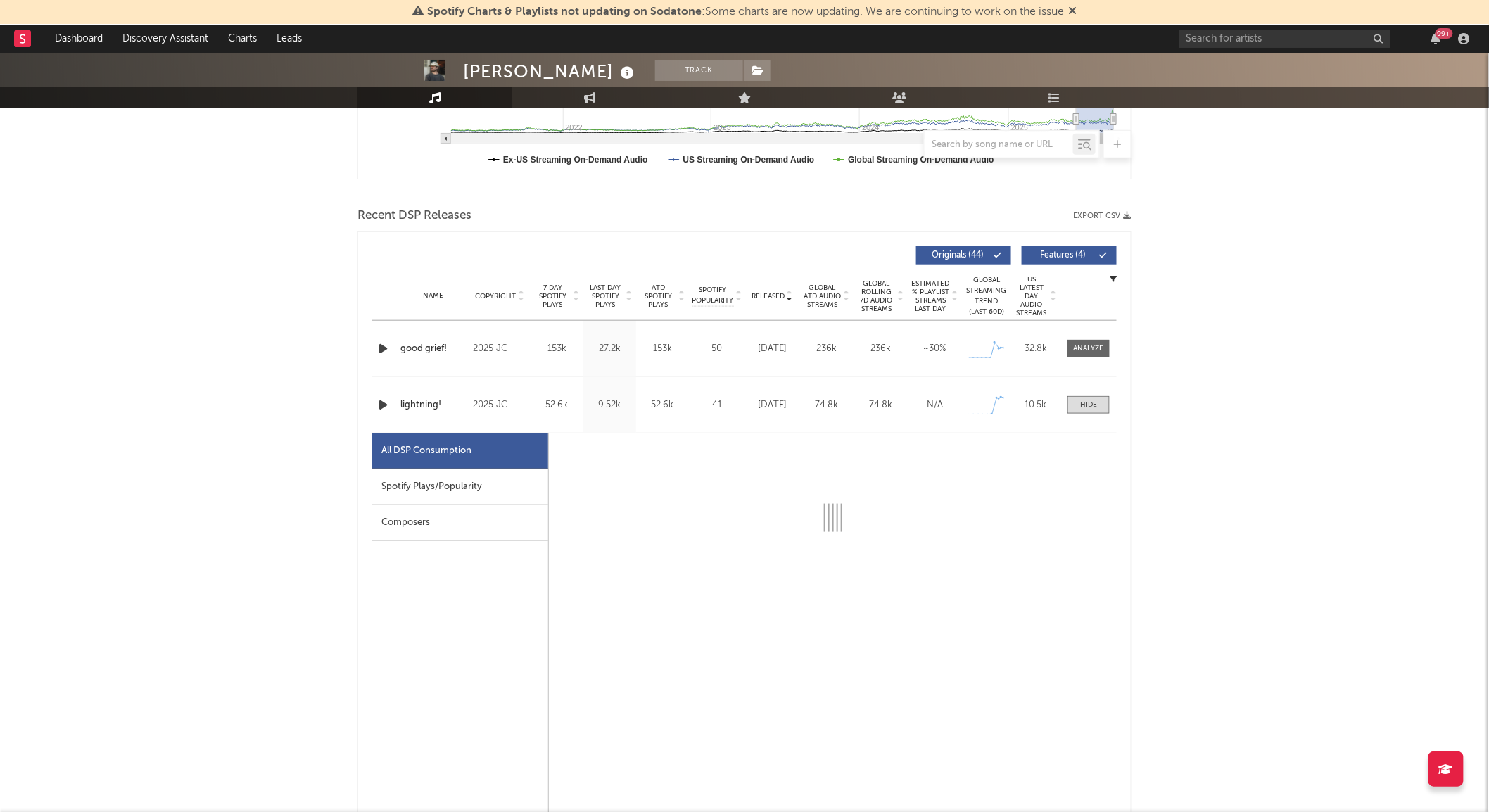
select select "1w"
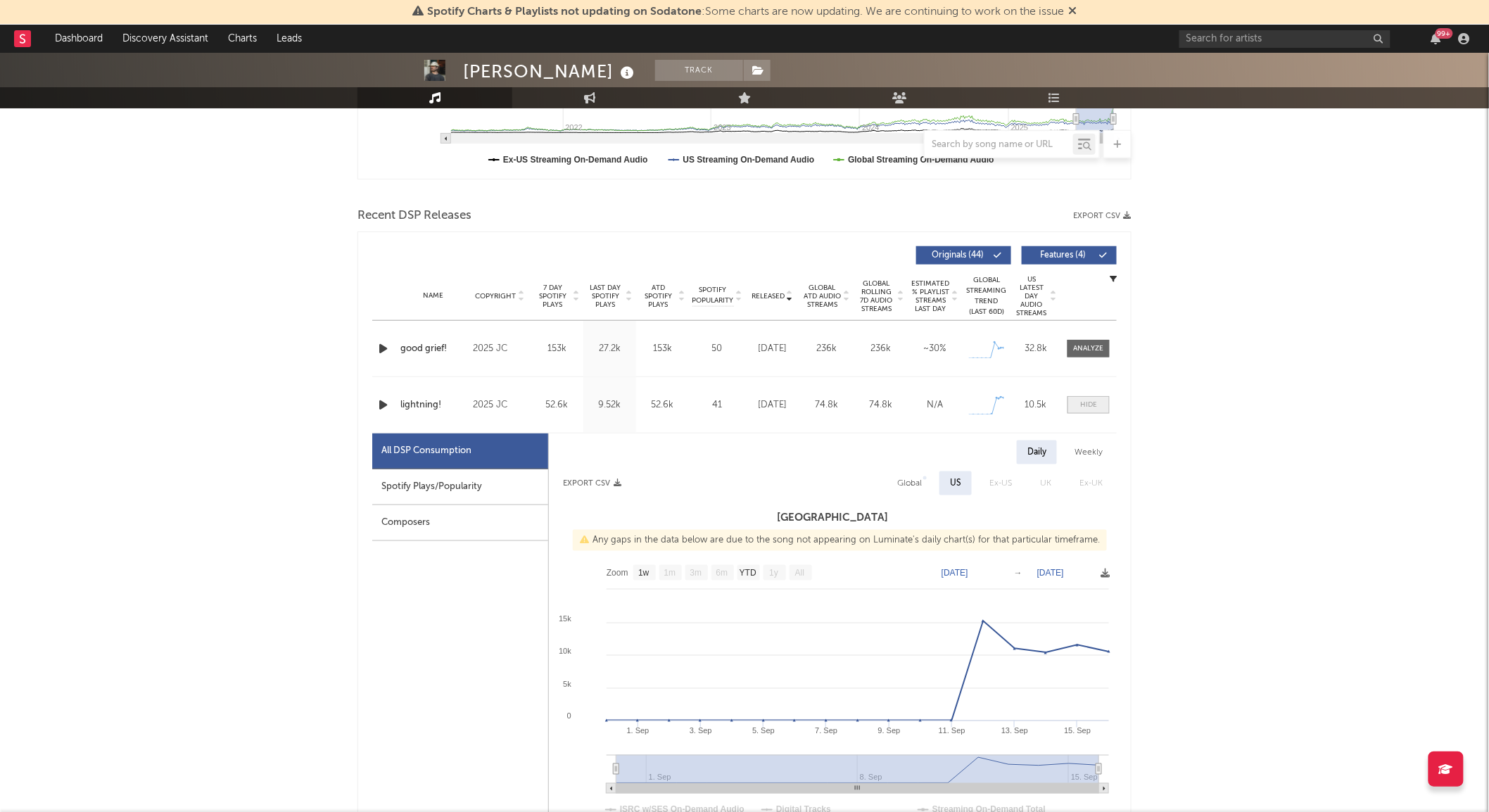
click at [1085, 407] on div at bounding box center [1089, 404] width 17 height 11
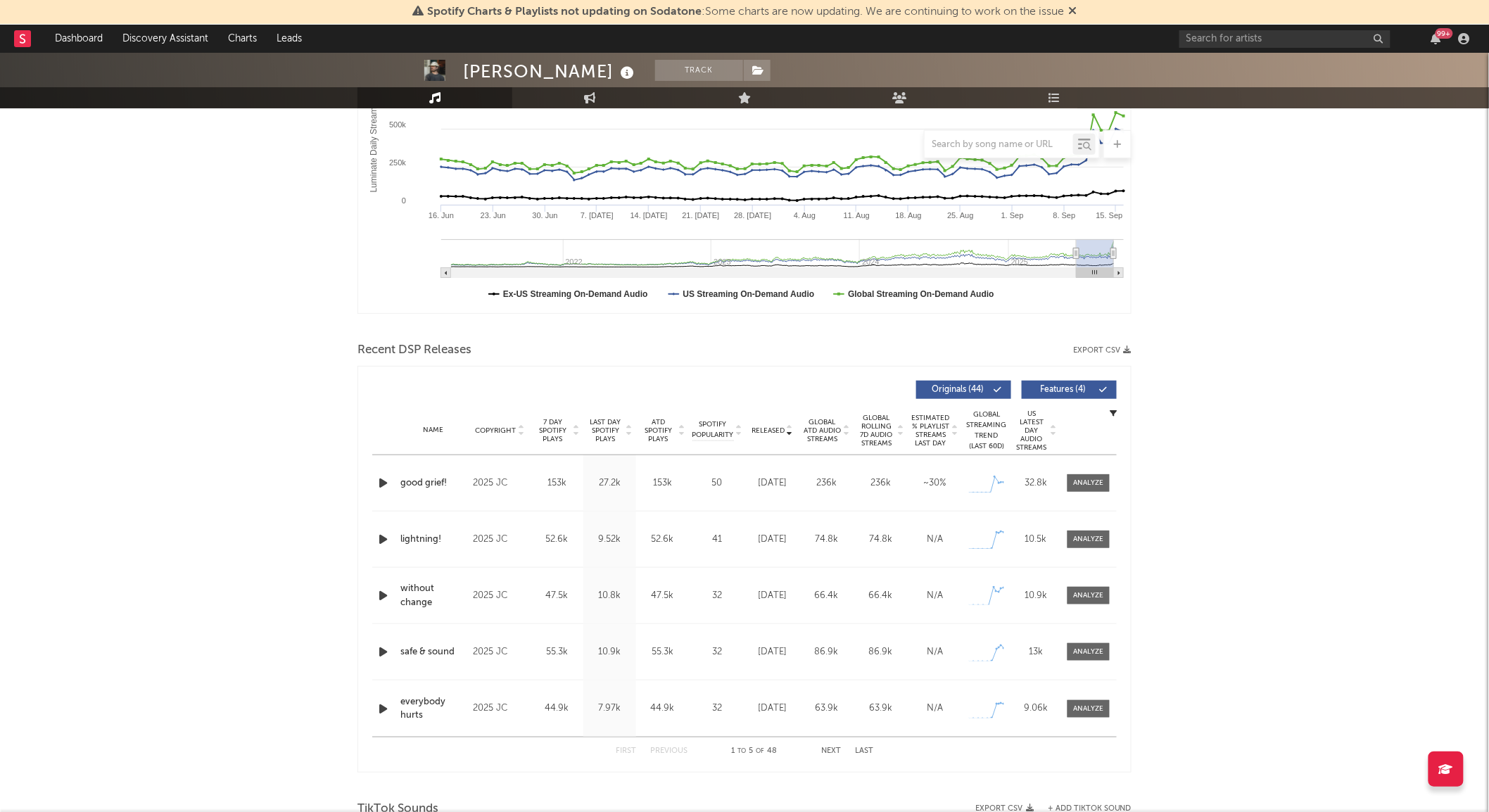
scroll to position [0, 0]
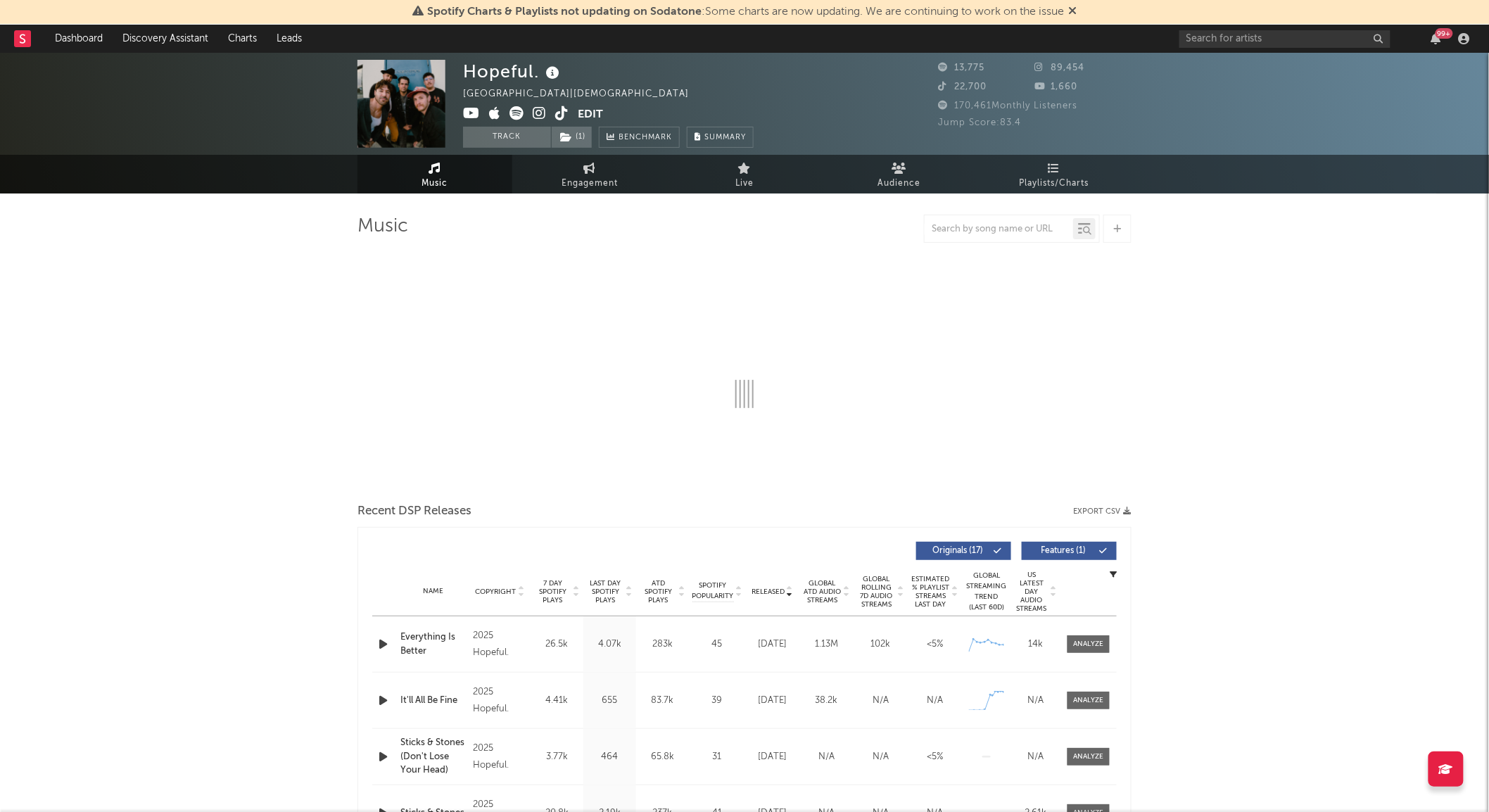
select select "6m"
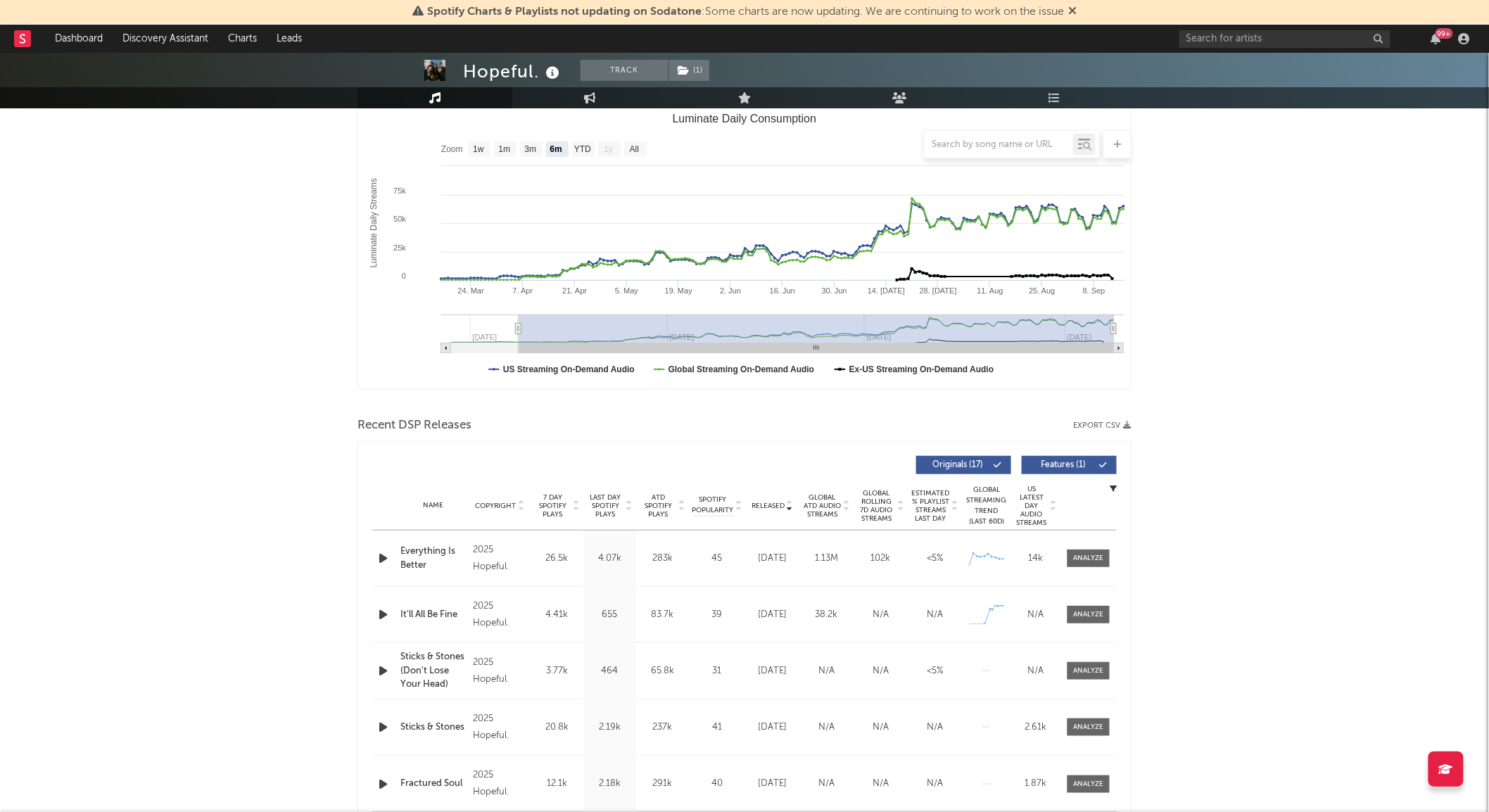
scroll to position [198, 0]
click at [608, 492] on span "Last Day Spotify Plays" at bounding box center [605, 505] width 37 height 26
click at [882, 503] on span "Global Rolling 7D Audio Streams" at bounding box center [876, 505] width 39 height 34
click at [1081, 554] on div at bounding box center [1089, 558] width 30 height 11
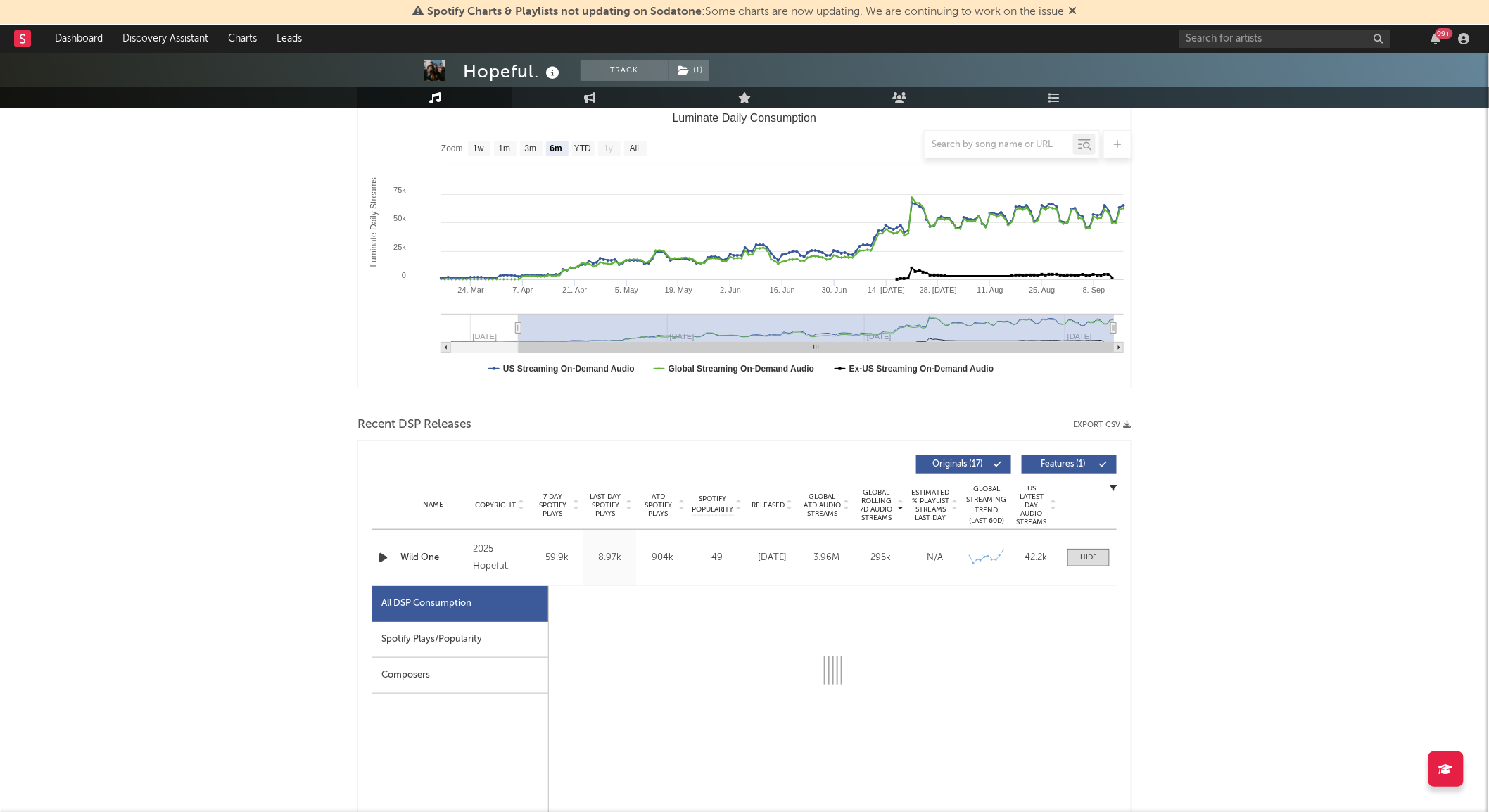
select select "6m"
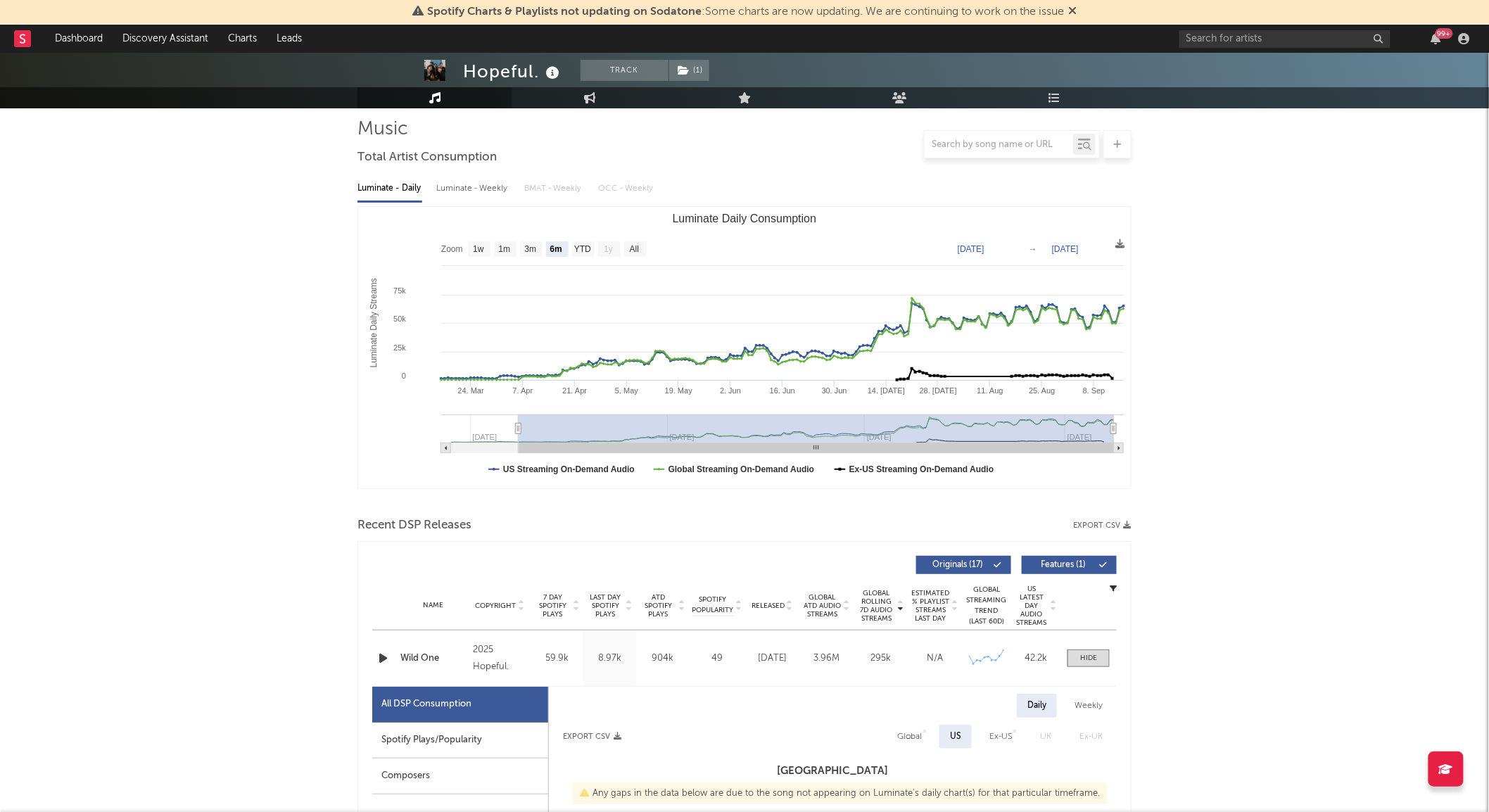
scroll to position [97, 0]
click at [481, 180] on div "Luminate - Weekly" at bounding box center [473, 189] width 74 height 24
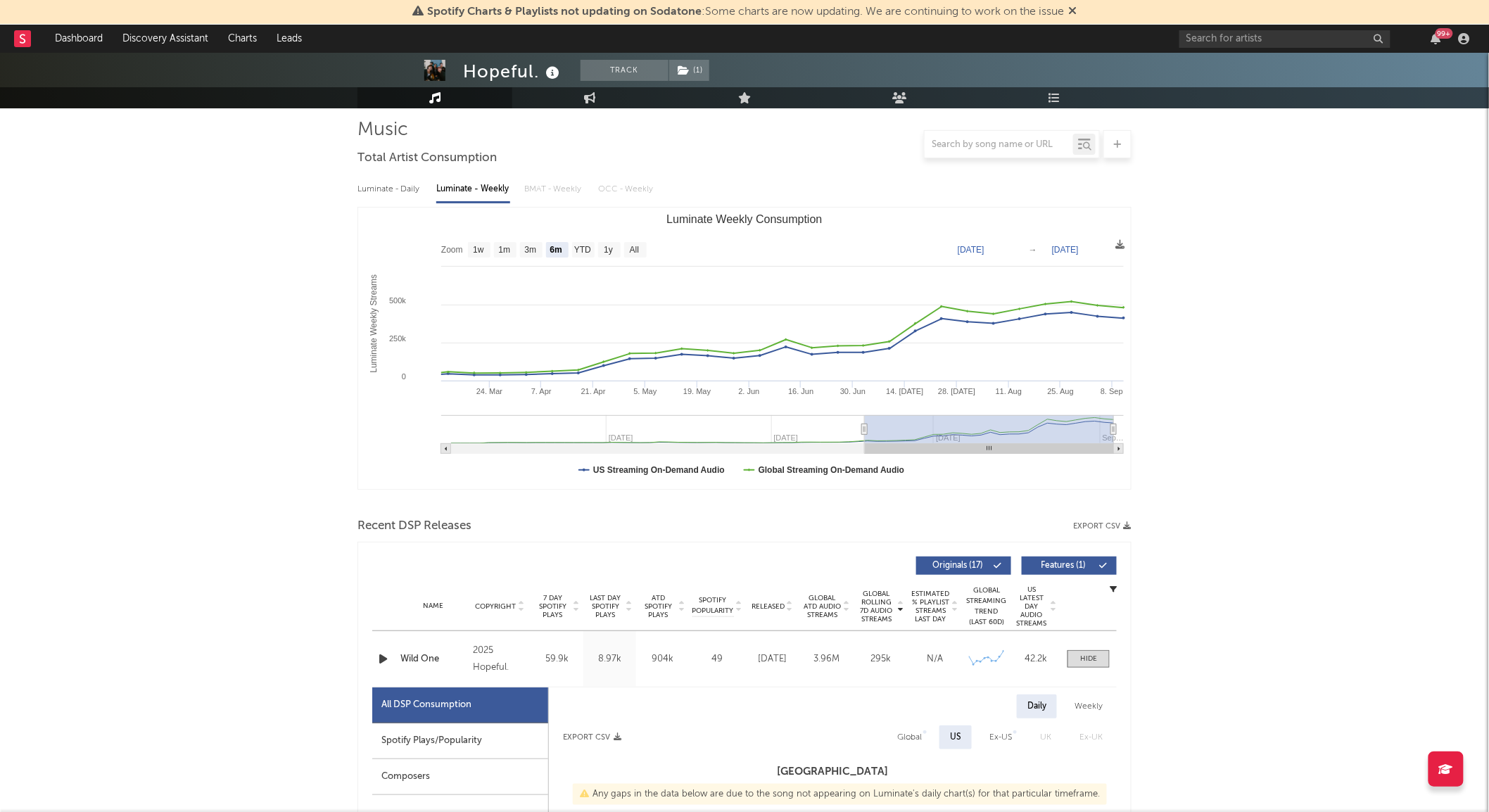
click at [452, 247] on text "Zoom" at bounding box center [452, 250] width 22 height 10
click at [641, 251] on rect "Luminate Weekly Consumption" at bounding box center [636, 250] width 23 height 16
select select "All"
type input "[DATE]"
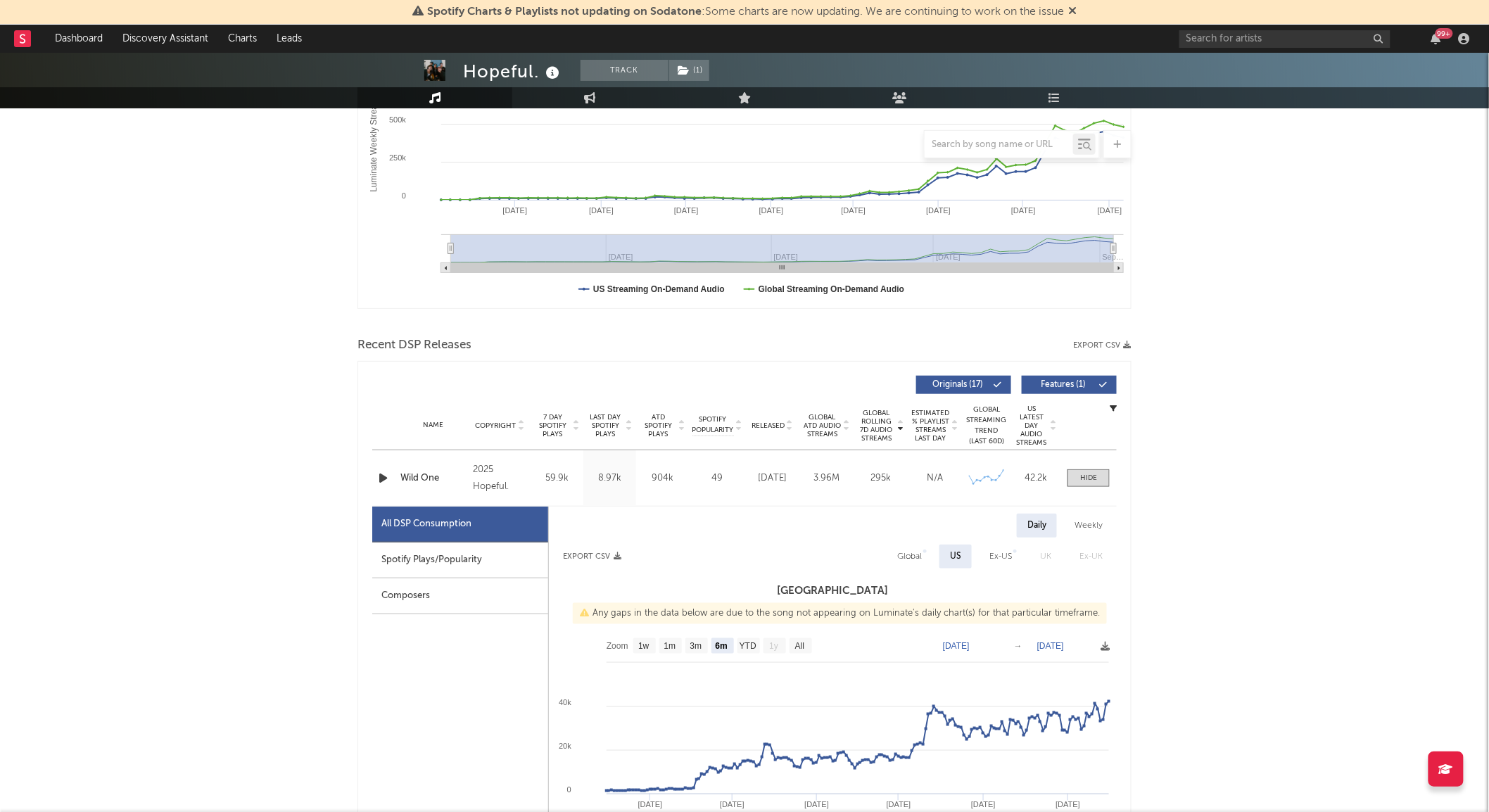
scroll to position [275, 0]
click at [1086, 483] on div at bounding box center [1089, 479] width 17 height 11
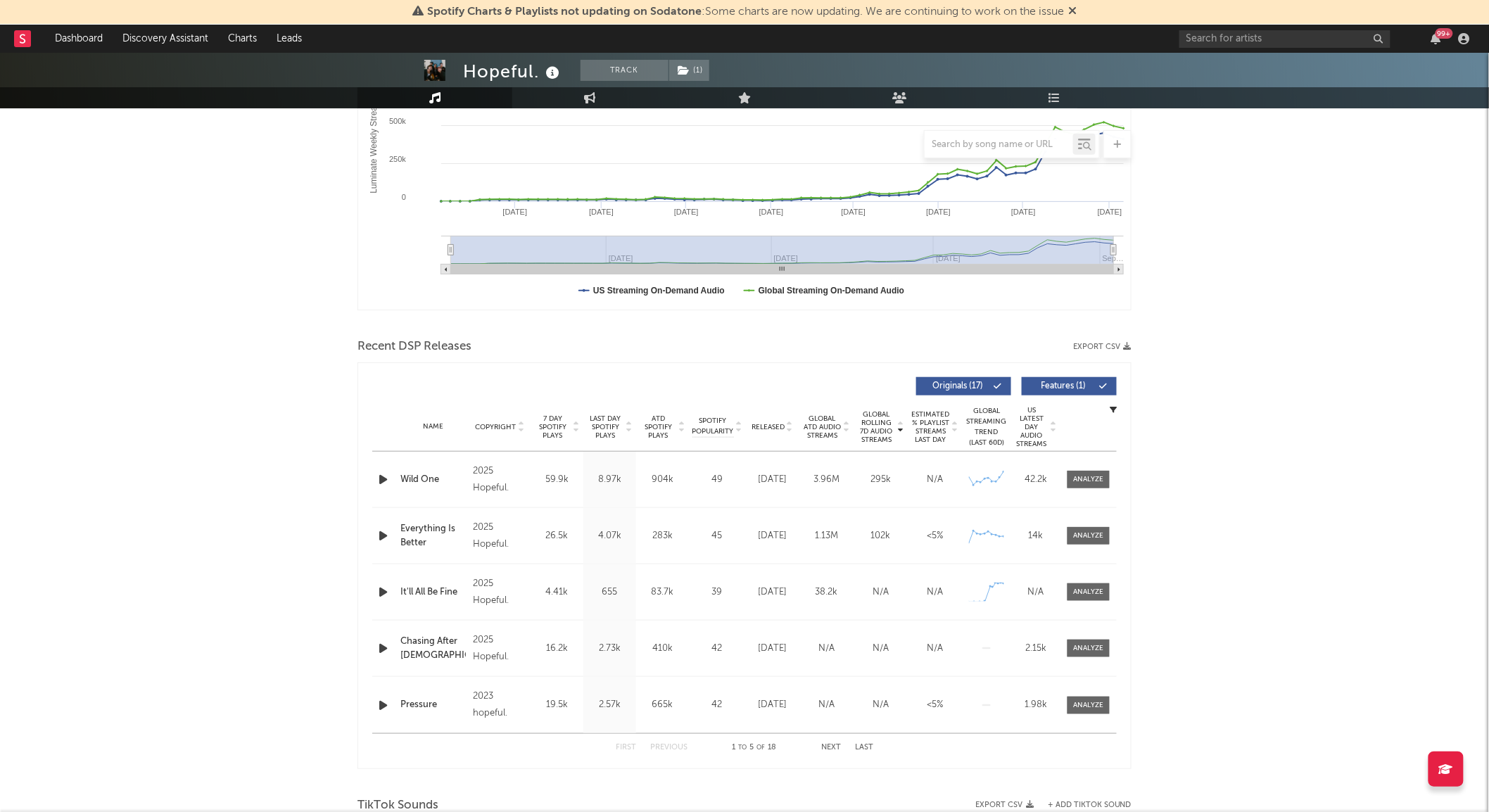
click at [775, 426] on span "Released" at bounding box center [768, 426] width 33 height 8
click at [1088, 471] on span at bounding box center [1089, 479] width 42 height 17
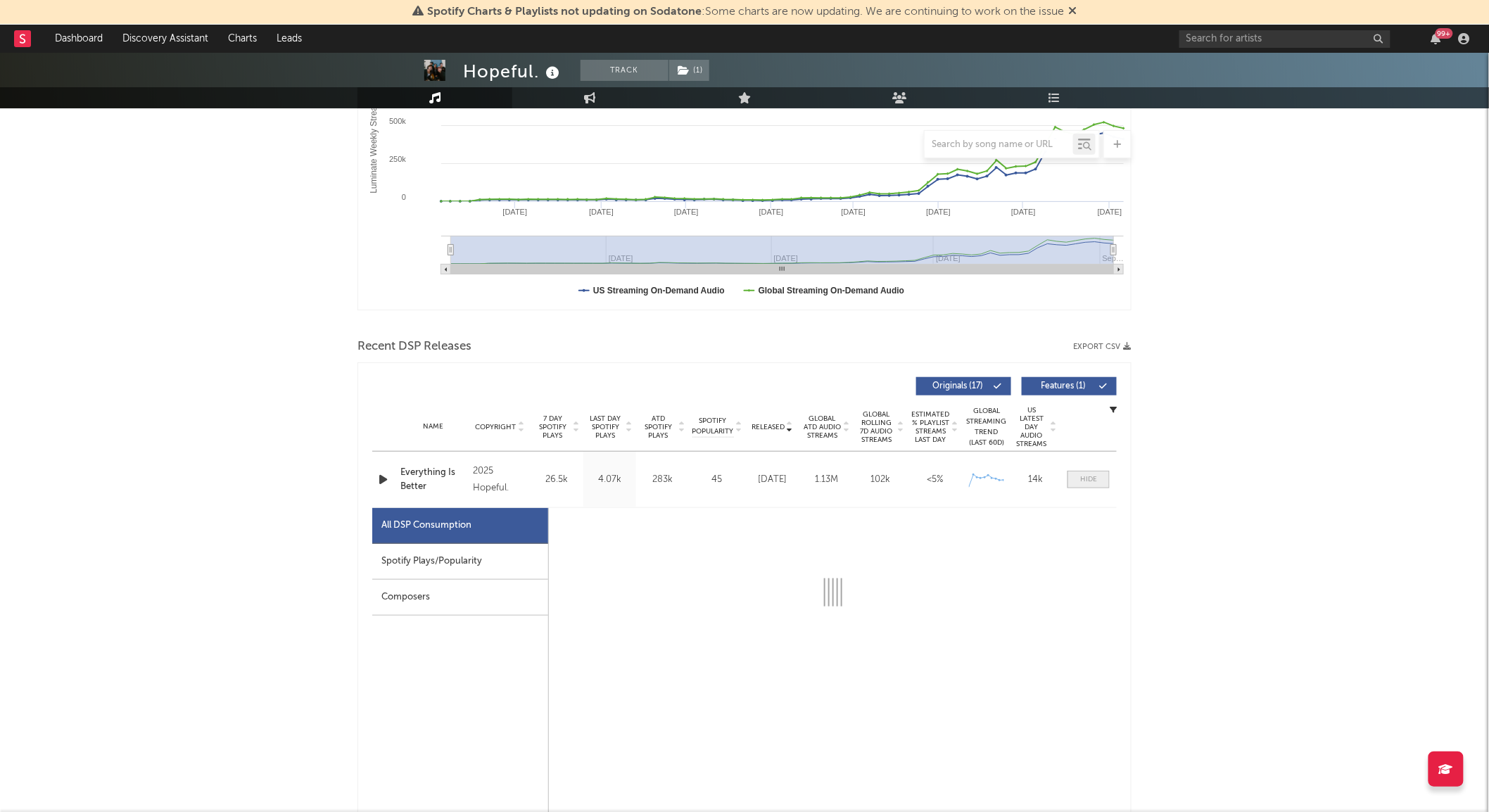
select select "1w"
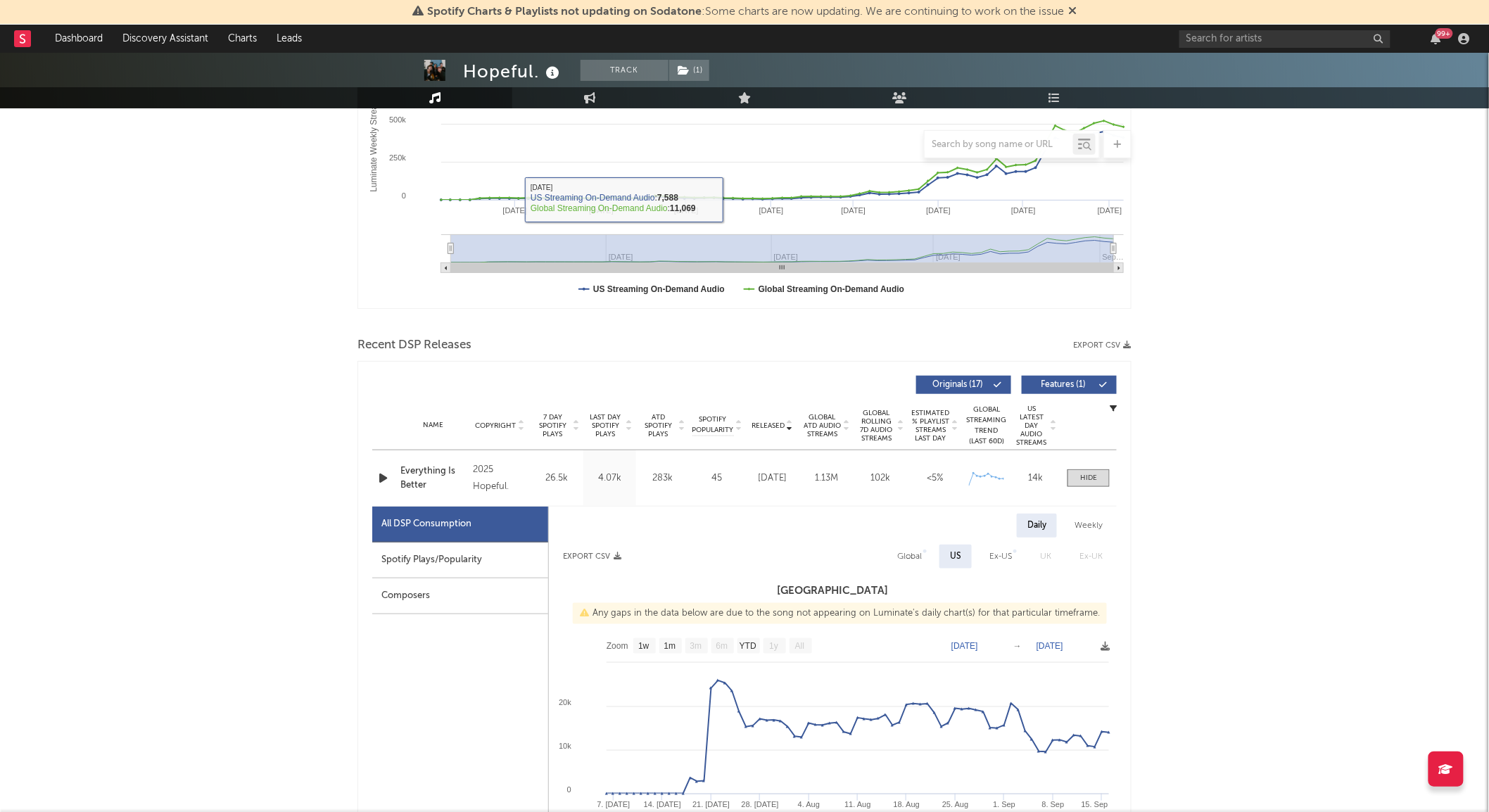
scroll to position [279, 0]
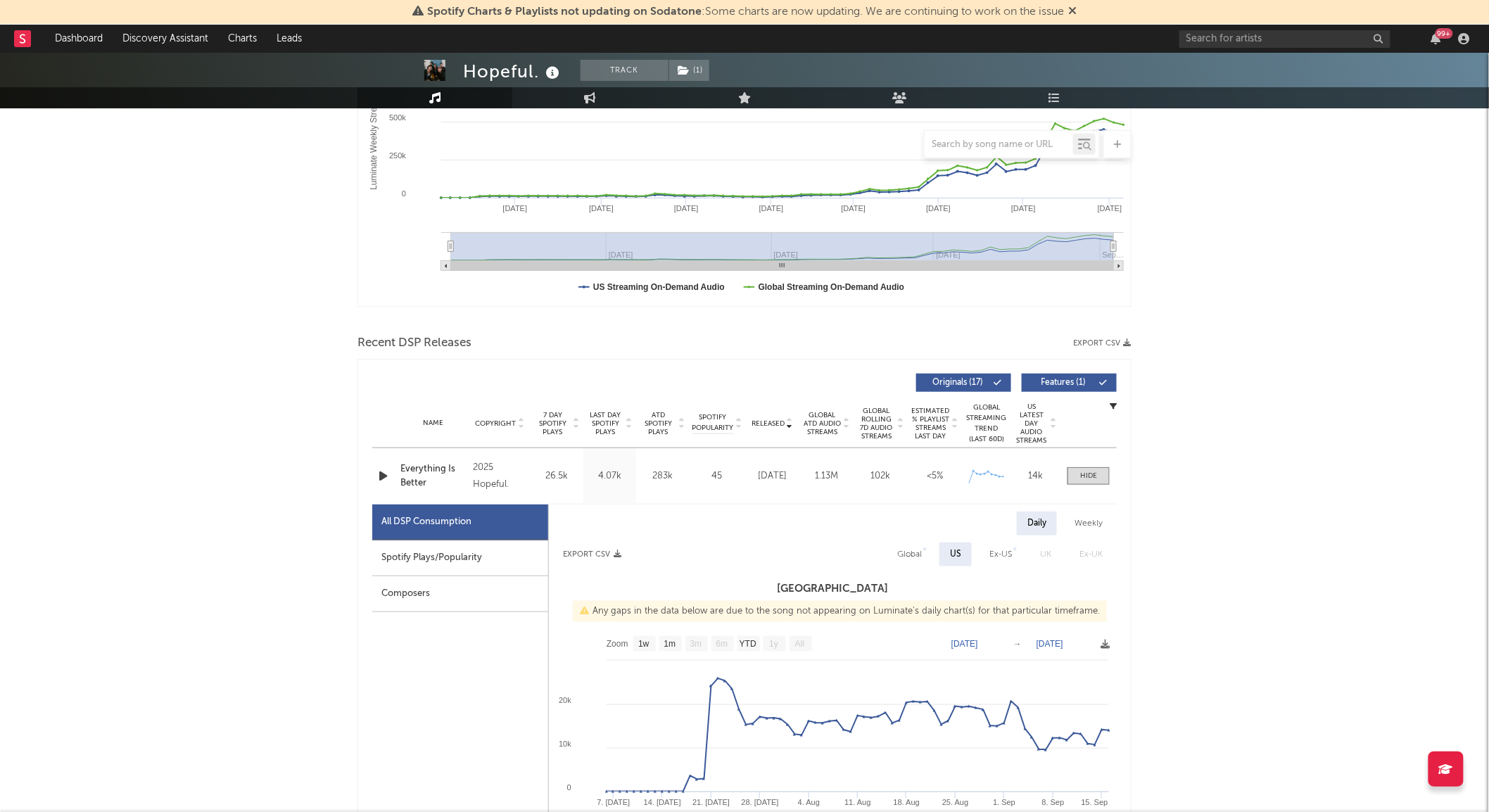
click at [383, 475] on icon "button" at bounding box center [384, 475] width 15 height 17
click at [1090, 478] on div at bounding box center [1089, 476] width 17 height 11
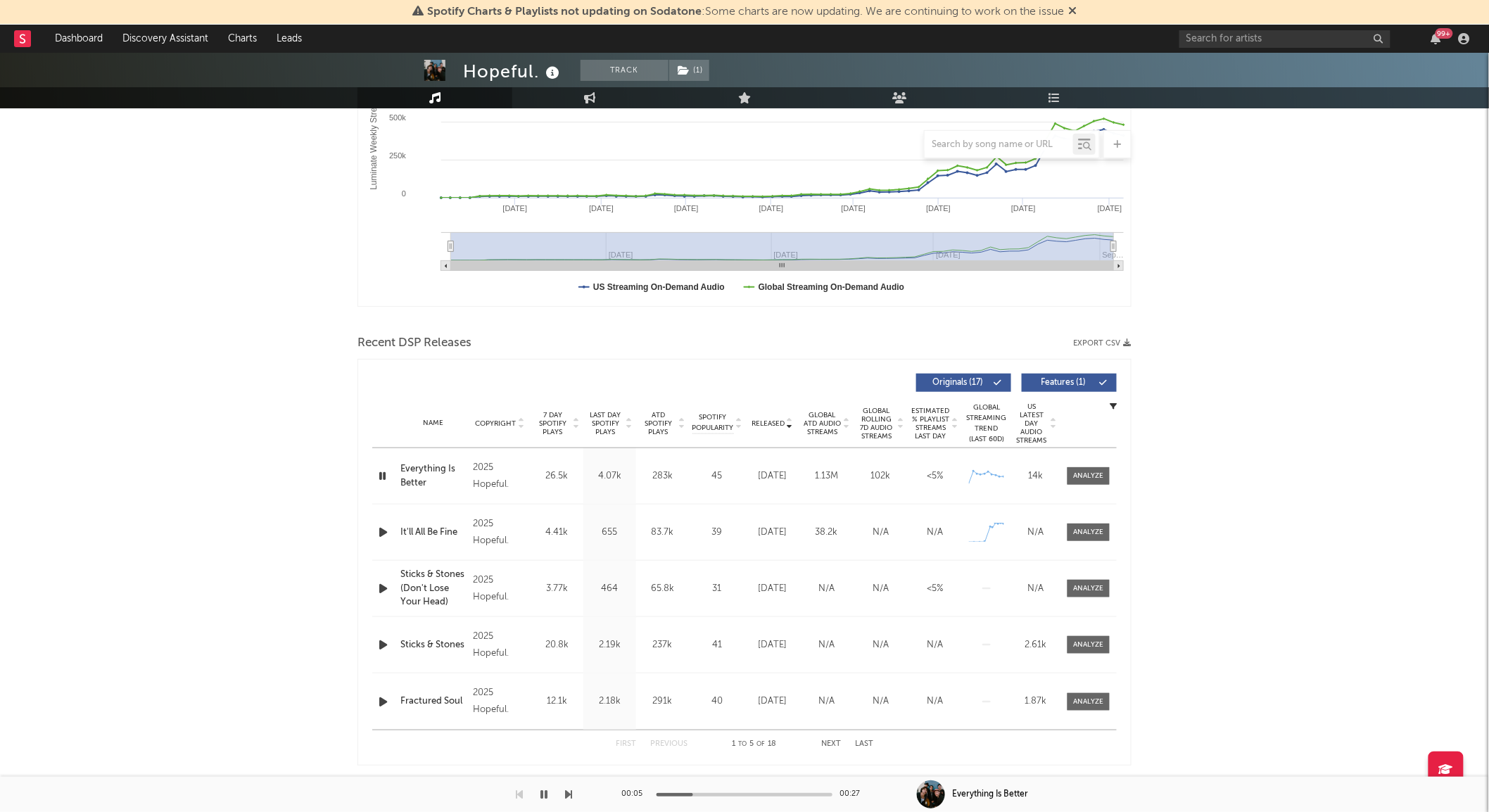
click at [778, 419] on span "Released" at bounding box center [768, 423] width 33 height 8
click at [782, 416] on div "Name Copyright Label Album Names Composer Names 7 Day Spotify Plays Last Day Sp…" at bounding box center [744, 423] width 744 height 49
click at [772, 419] on span "Released" at bounding box center [768, 423] width 33 height 8
click at [1102, 475] on div at bounding box center [1089, 476] width 30 height 11
select select "1w"
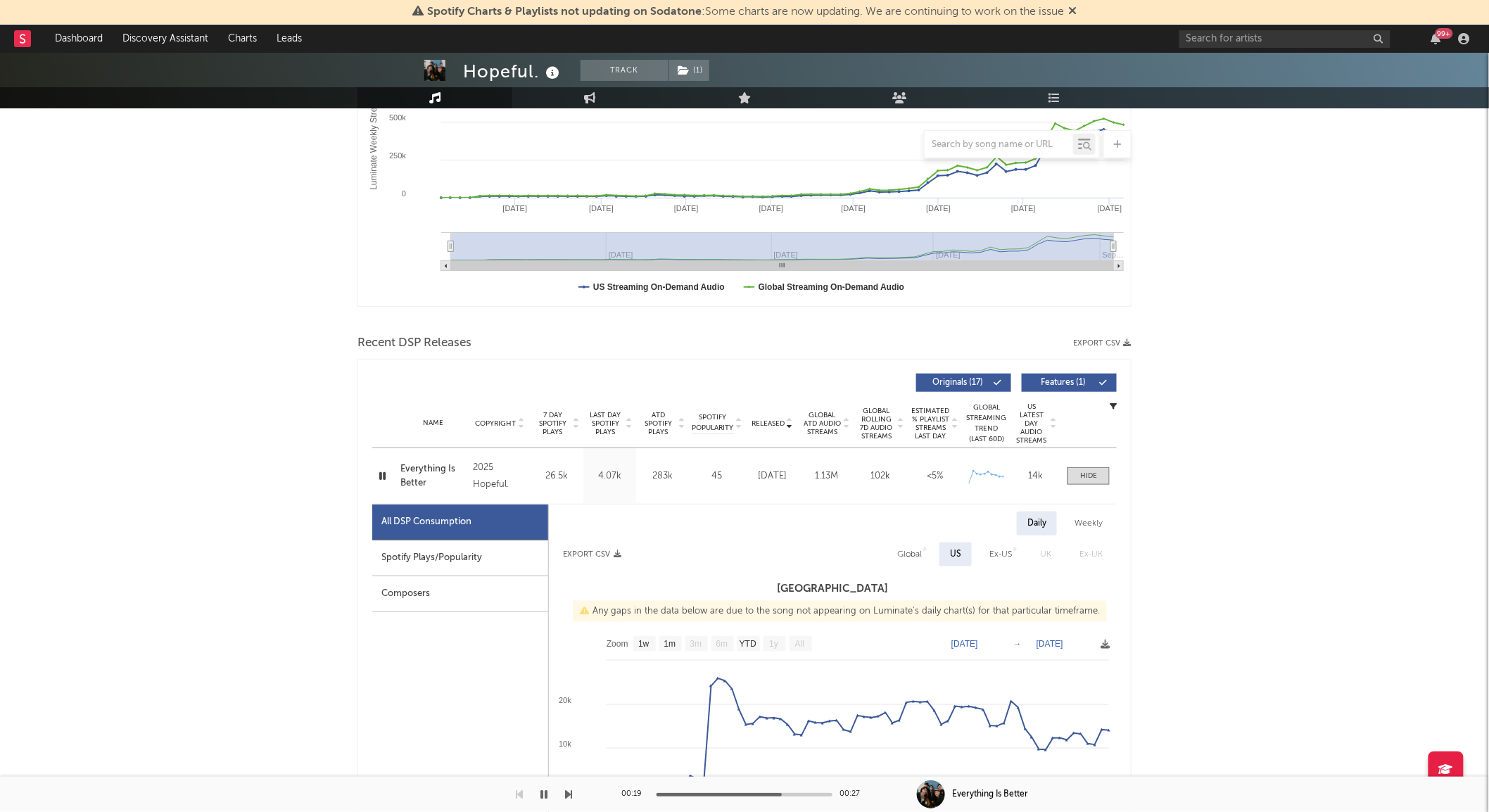
scroll to position [362, 0]
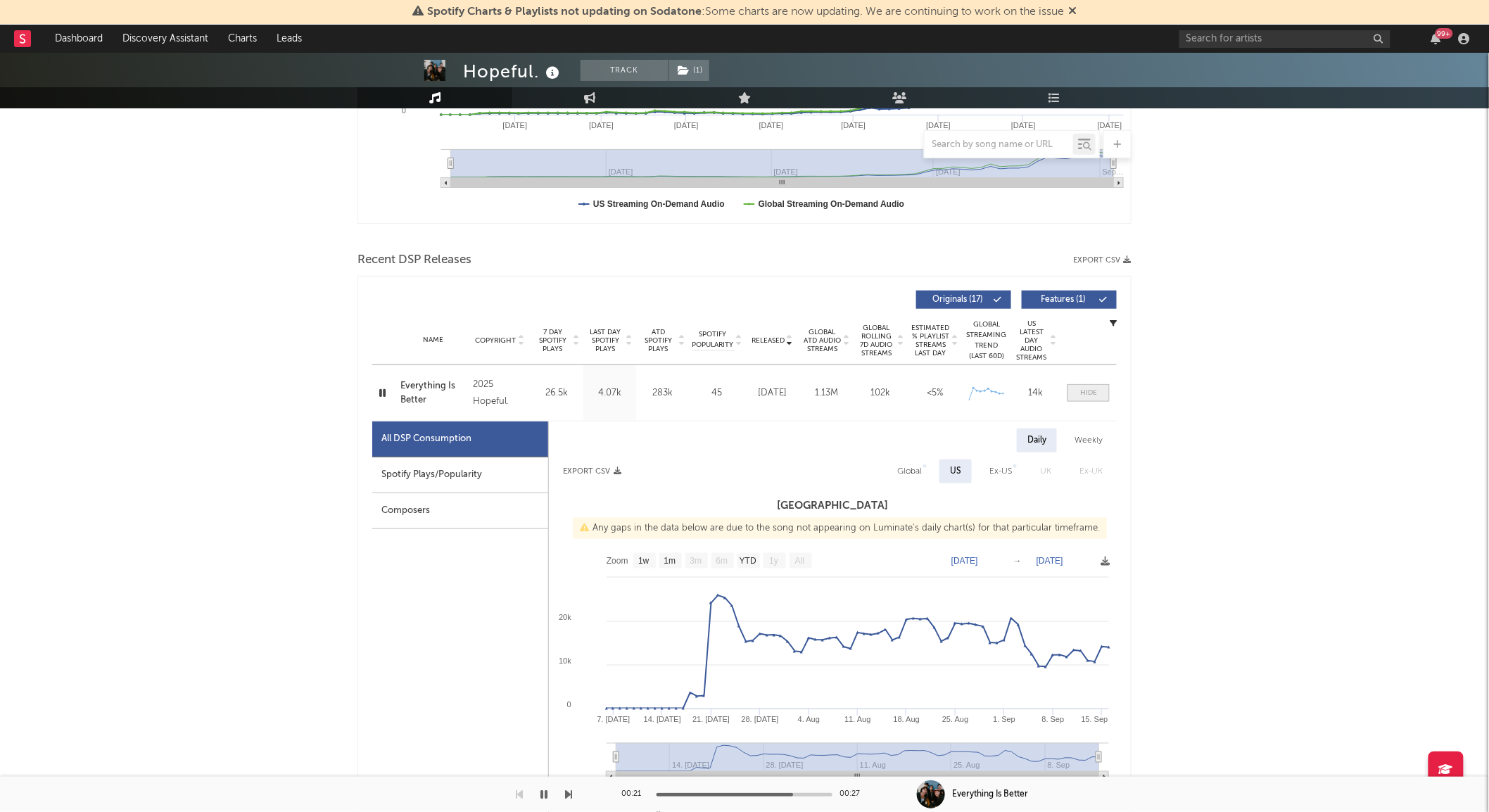
click at [1090, 391] on div at bounding box center [1089, 393] width 17 height 11
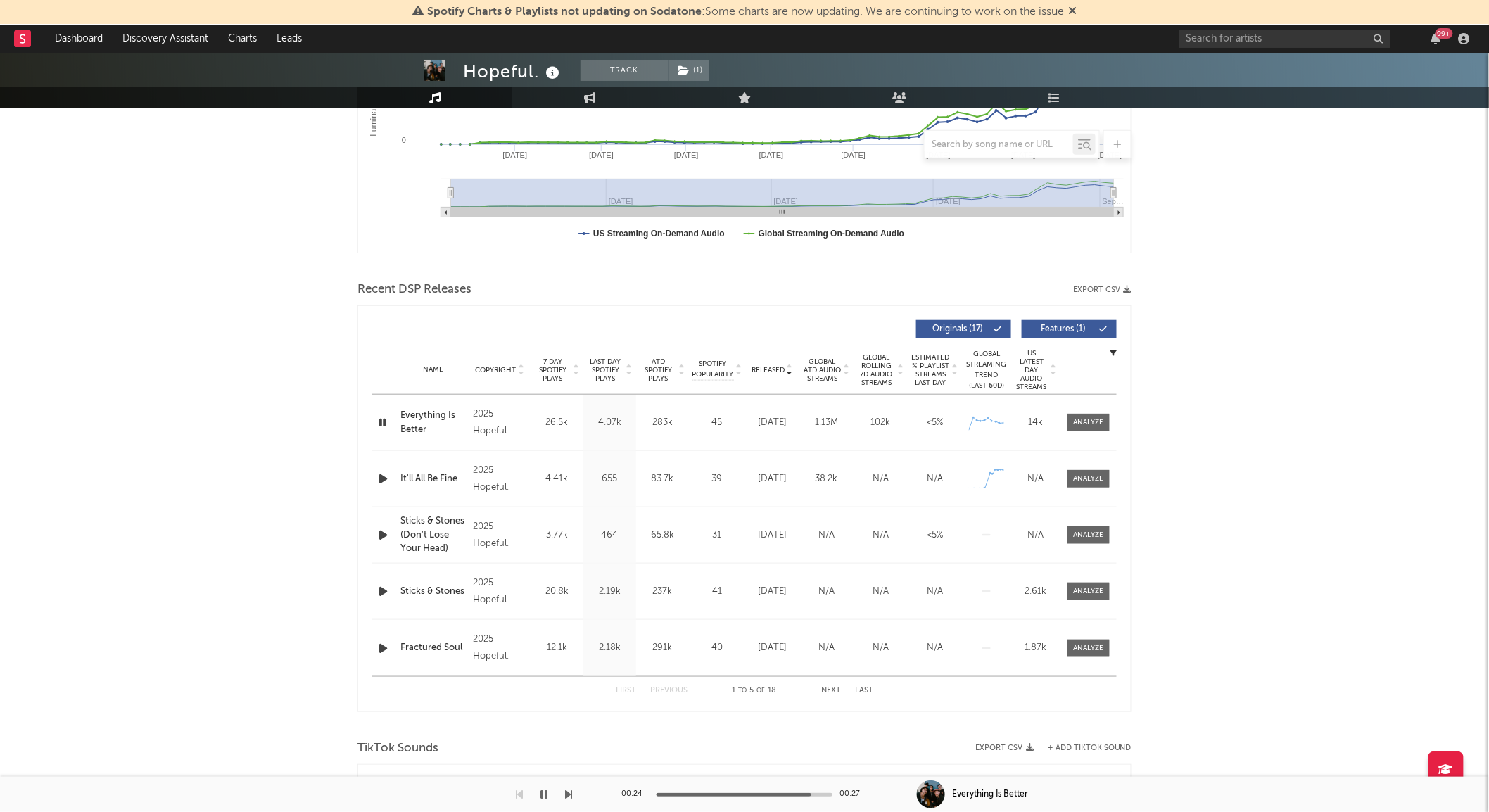
scroll to position [334, 0]
click at [556, 368] on span "7 Day Spotify Plays" at bounding box center [552, 370] width 37 height 26
click at [602, 362] on span "Last Day Spotify Plays" at bounding box center [605, 370] width 37 height 26
click at [1081, 420] on div at bounding box center [1089, 422] width 30 height 11
select select "6m"
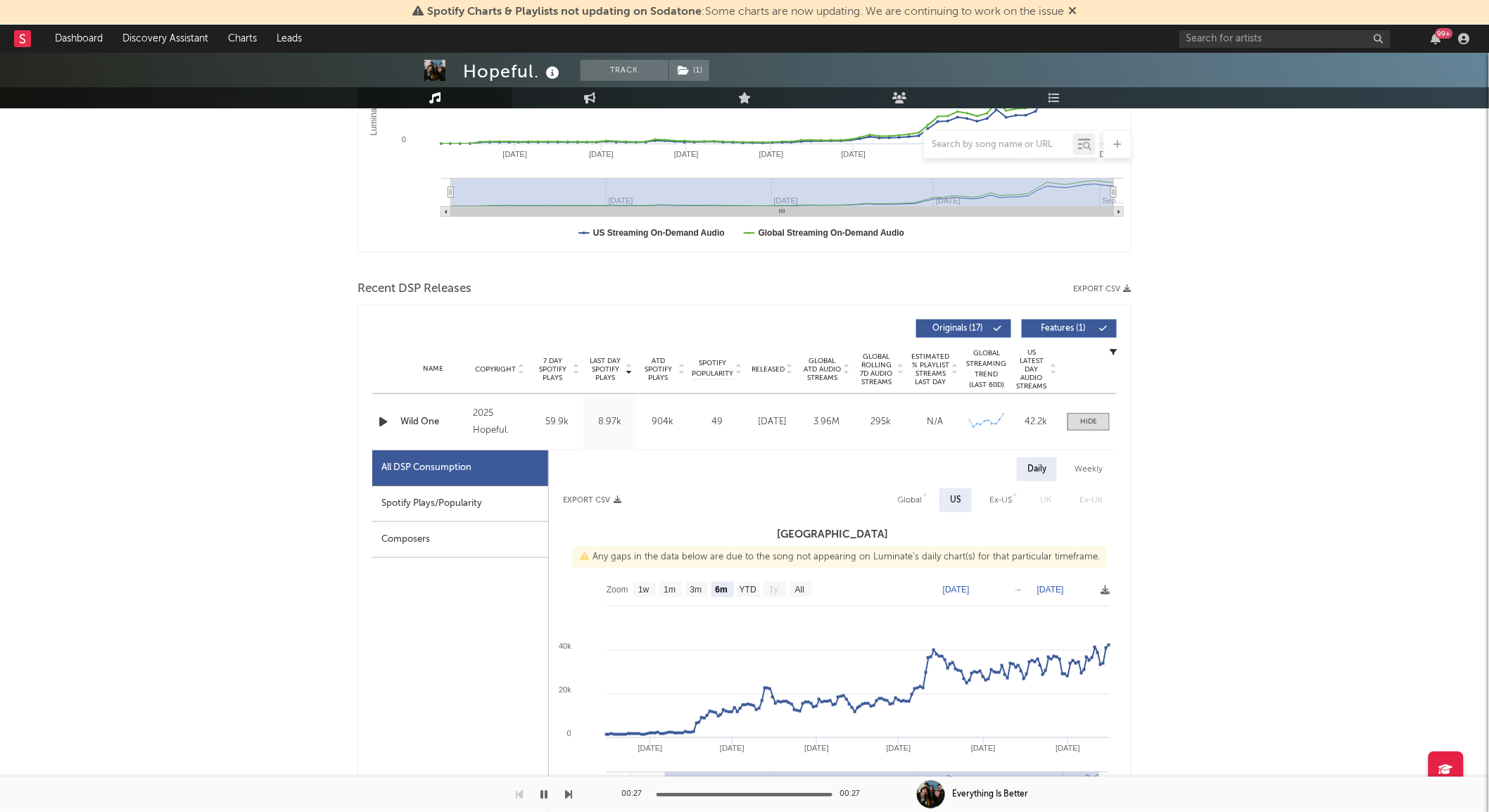
click at [385, 416] on icon "button" at bounding box center [384, 421] width 15 height 17
click at [1089, 426] on div at bounding box center [1089, 422] width 17 height 11
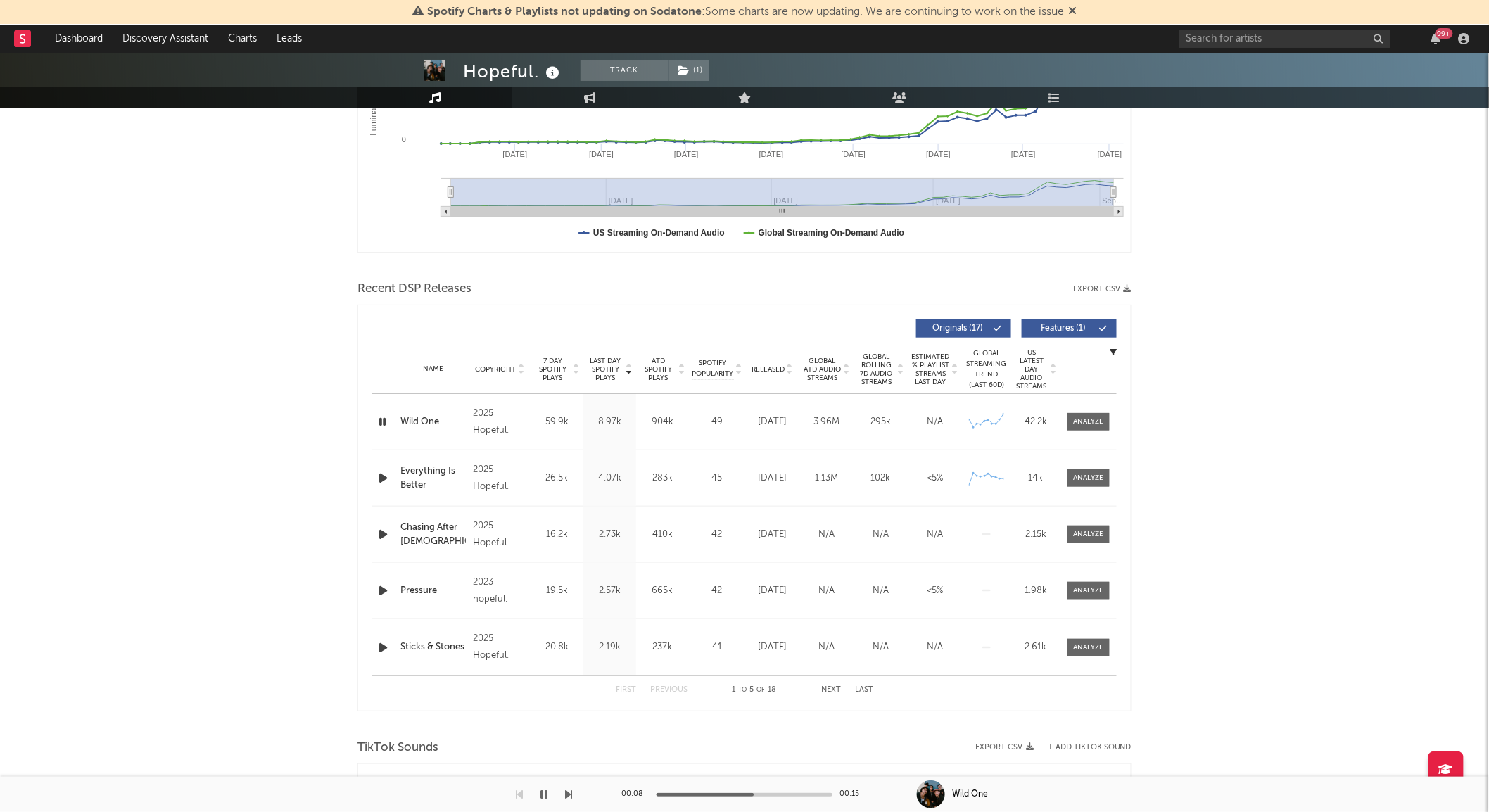
scroll to position [0, 0]
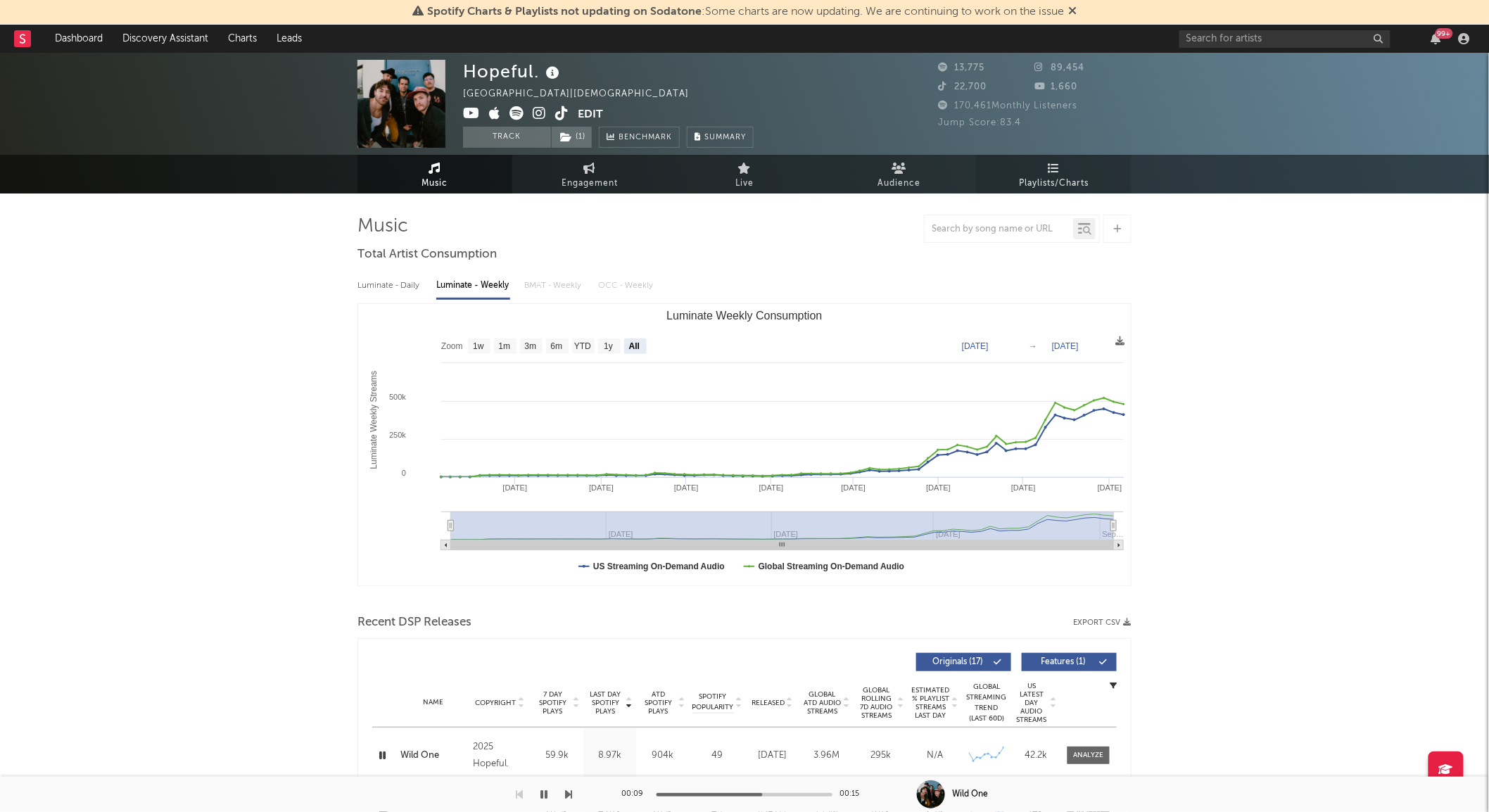
click at [1046, 178] on span "Playlists/Charts" at bounding box center [1055, 183] width 69 height 17
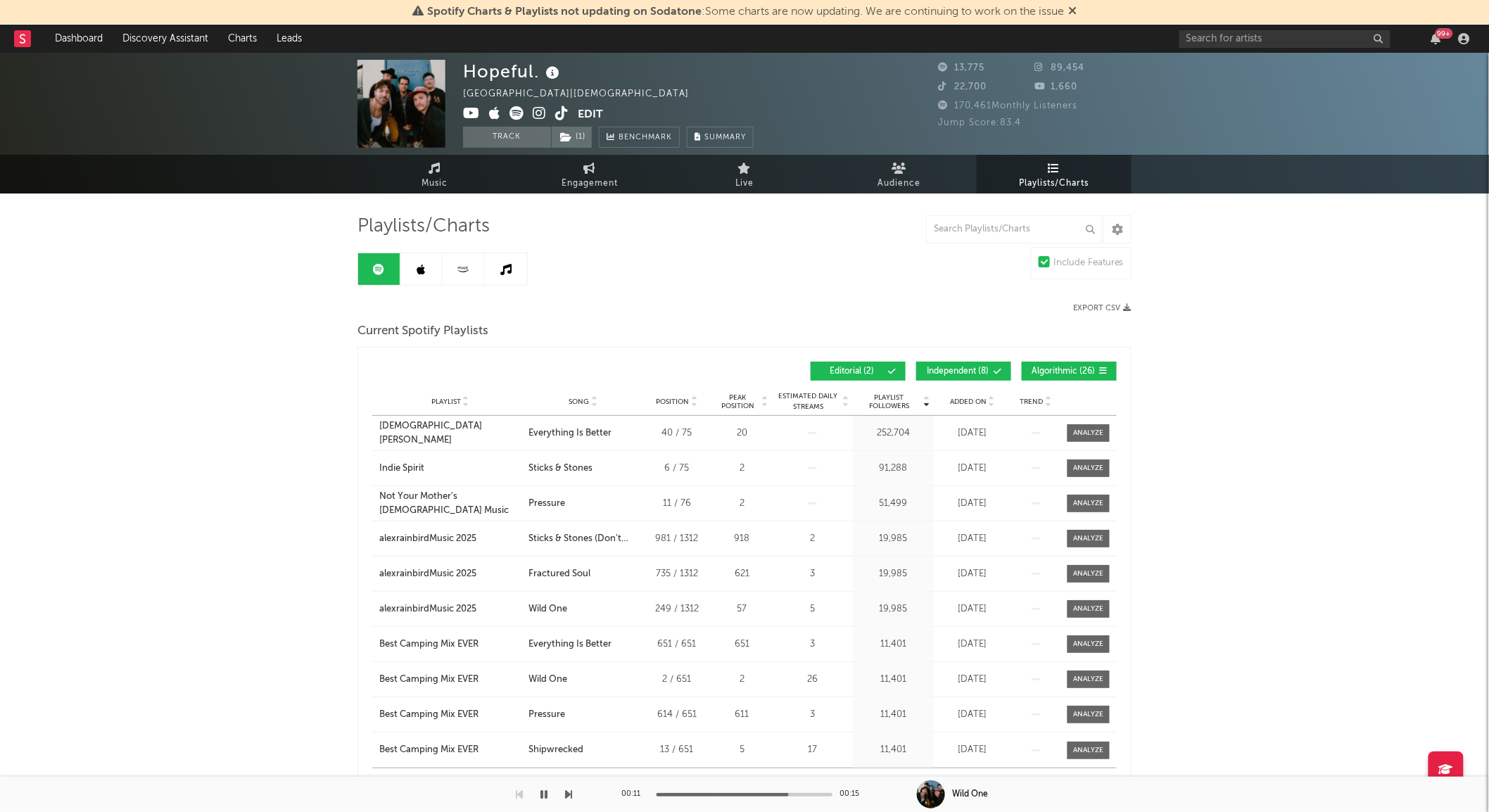
click at [968, 368] on span "Independent ( 8 )" at bounding box center [958, 371] width 65 height 8
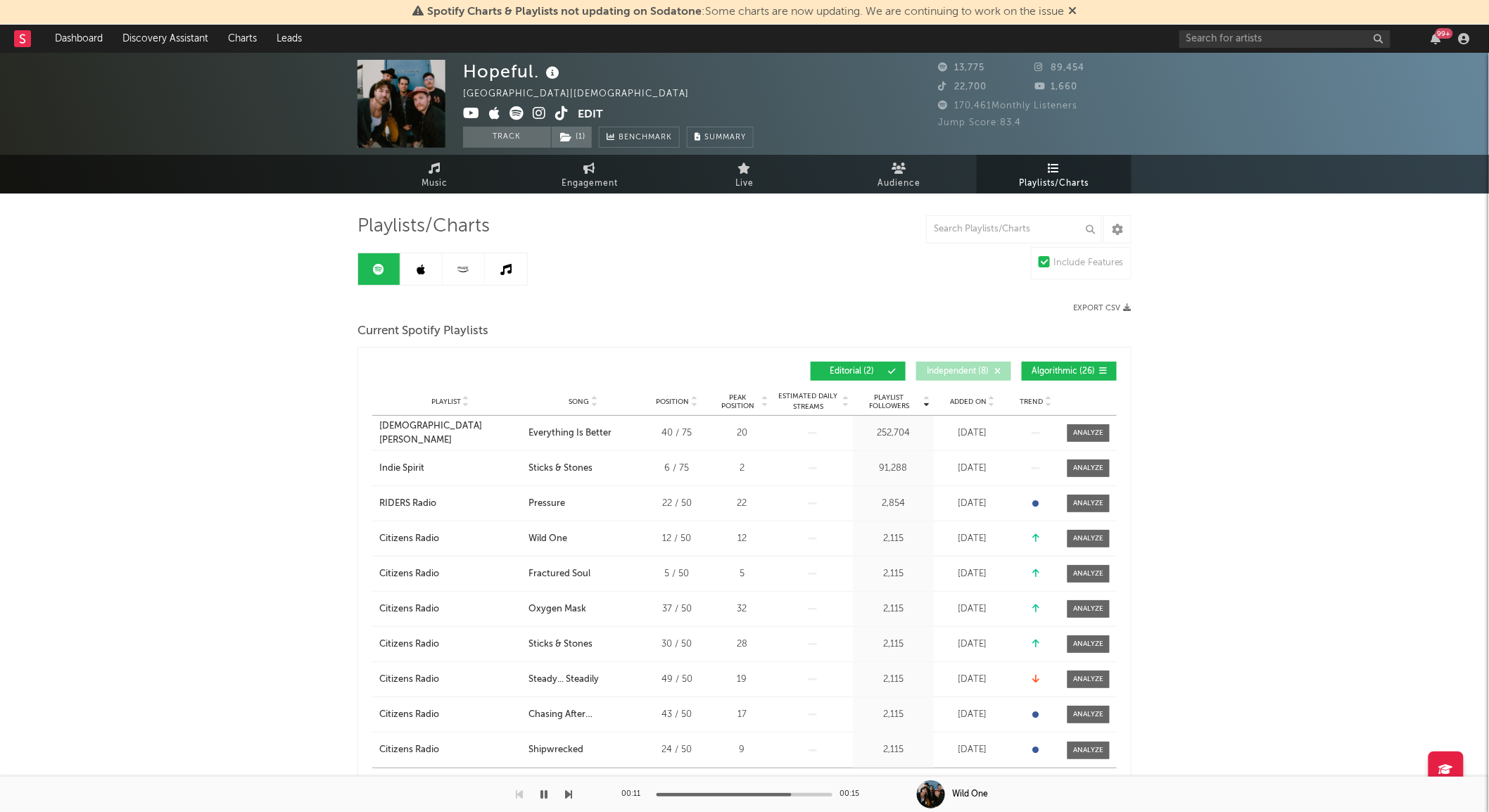
click at [882, 376] on button "Editorial ( 2 )" at bounding box center [859, 371] width 95 height 19
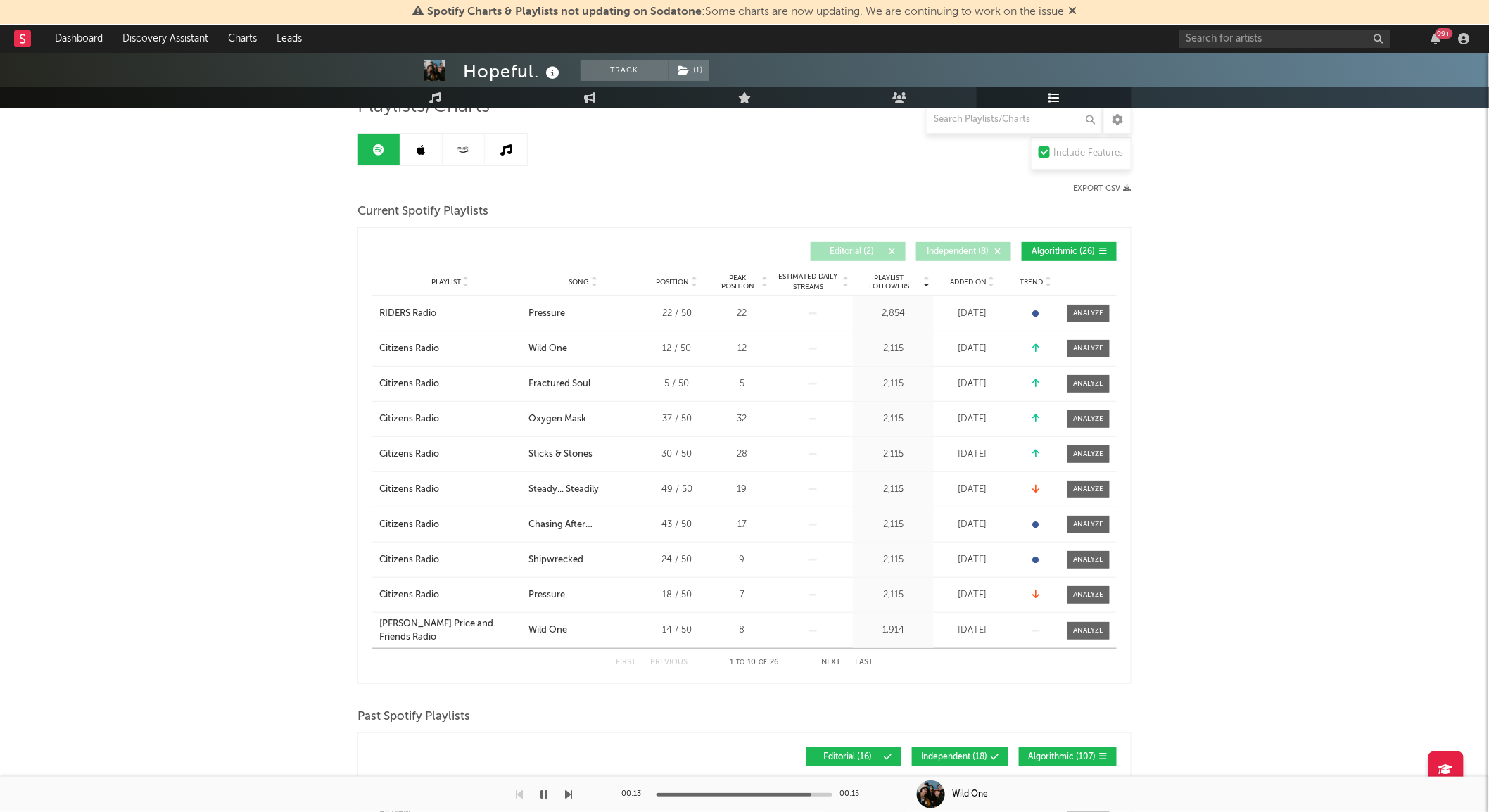
scroll to position [103, 0]
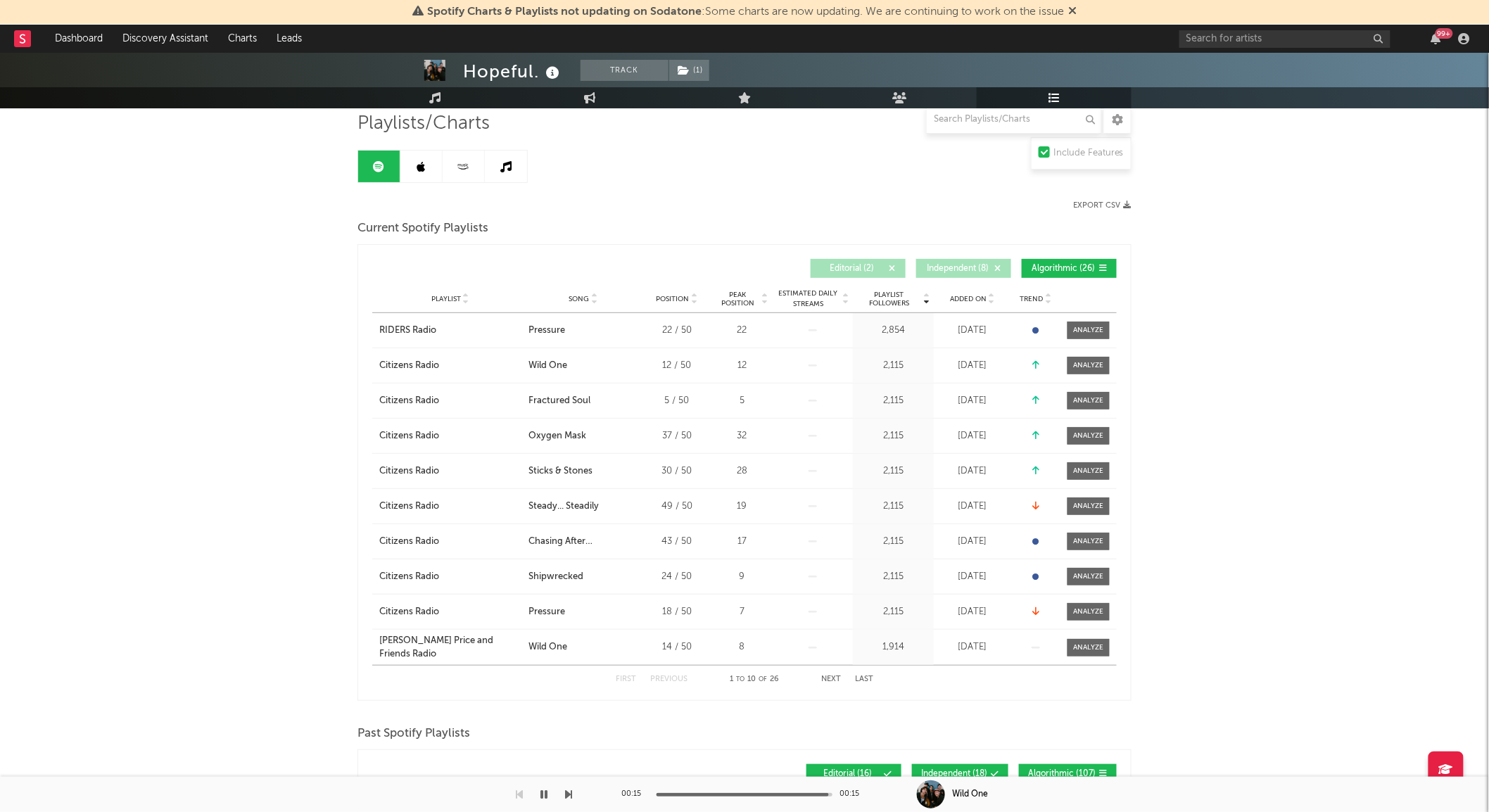
click at [585, 298] on span "Song" at bounding box center [579, 299] width 20 height 8
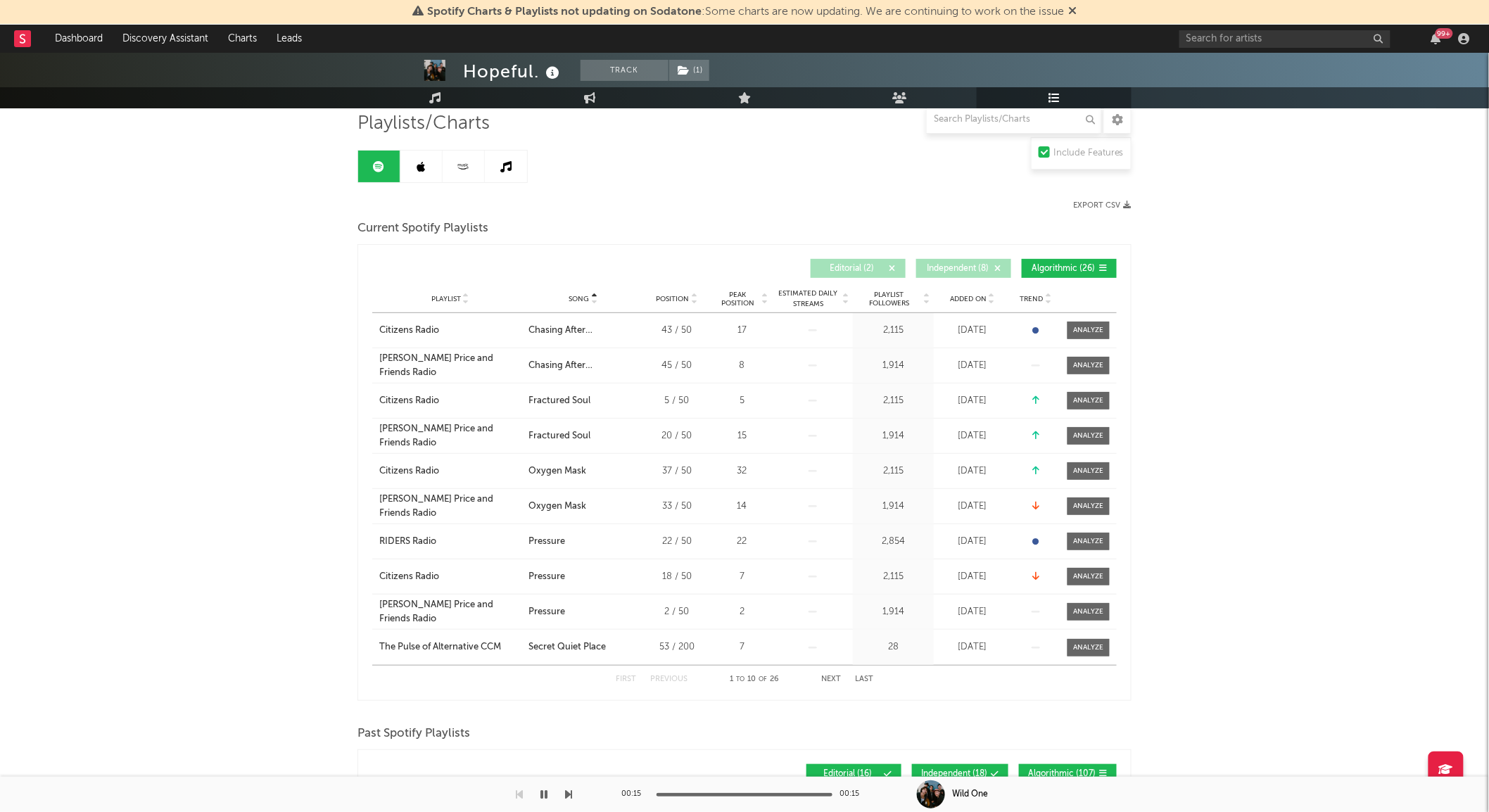
click at [843, 677] on div "First Previous 1 to 10 of 26 Next Last" at bounding box center [744, 679] width 257 height 27
click at [833, 677] on button "Next" at bounding box center [831, 679] width 20 height 8
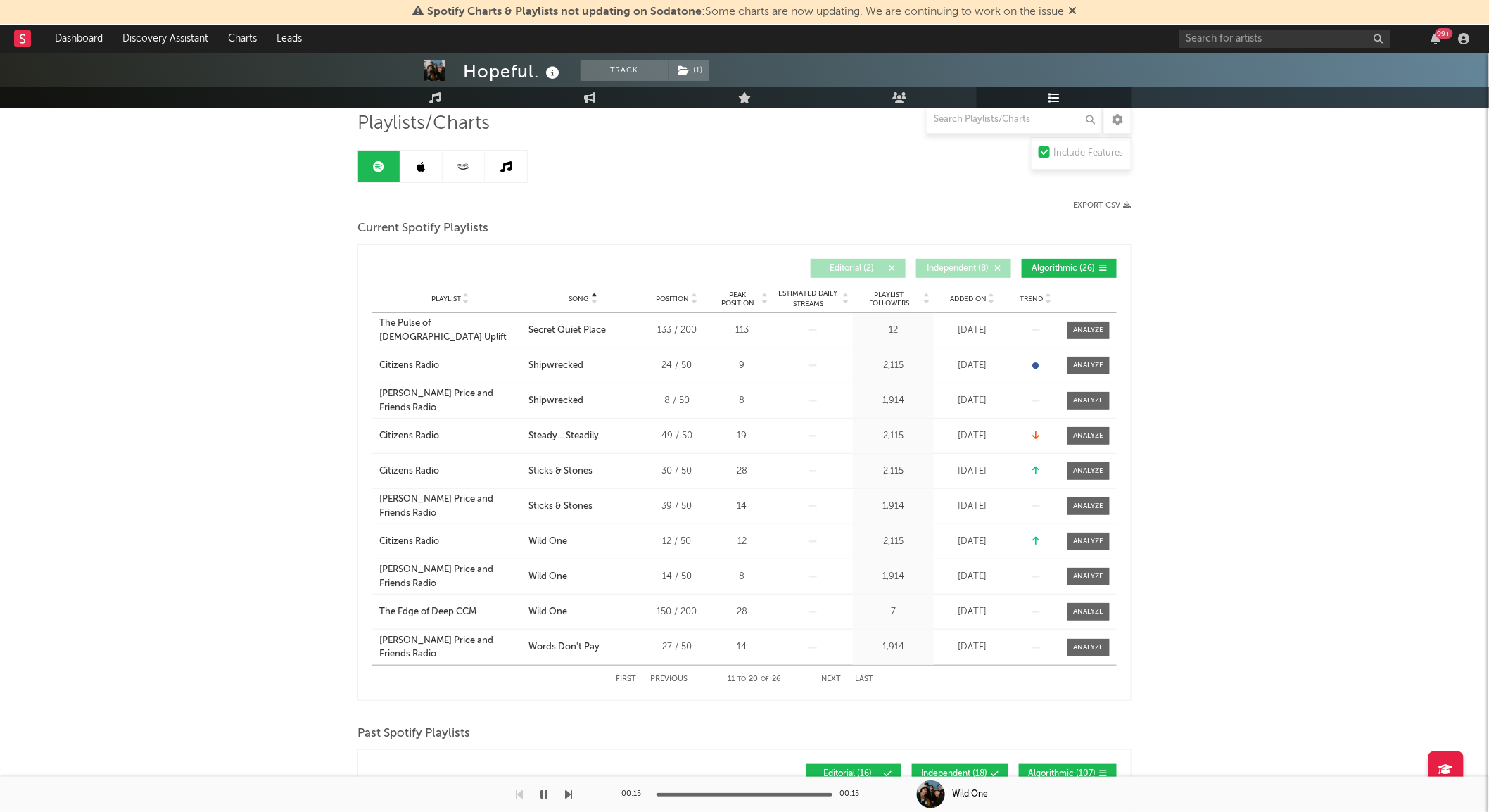
click at [833, 677] on button "Next" at bounding box center [831, 679] width 20 height 8
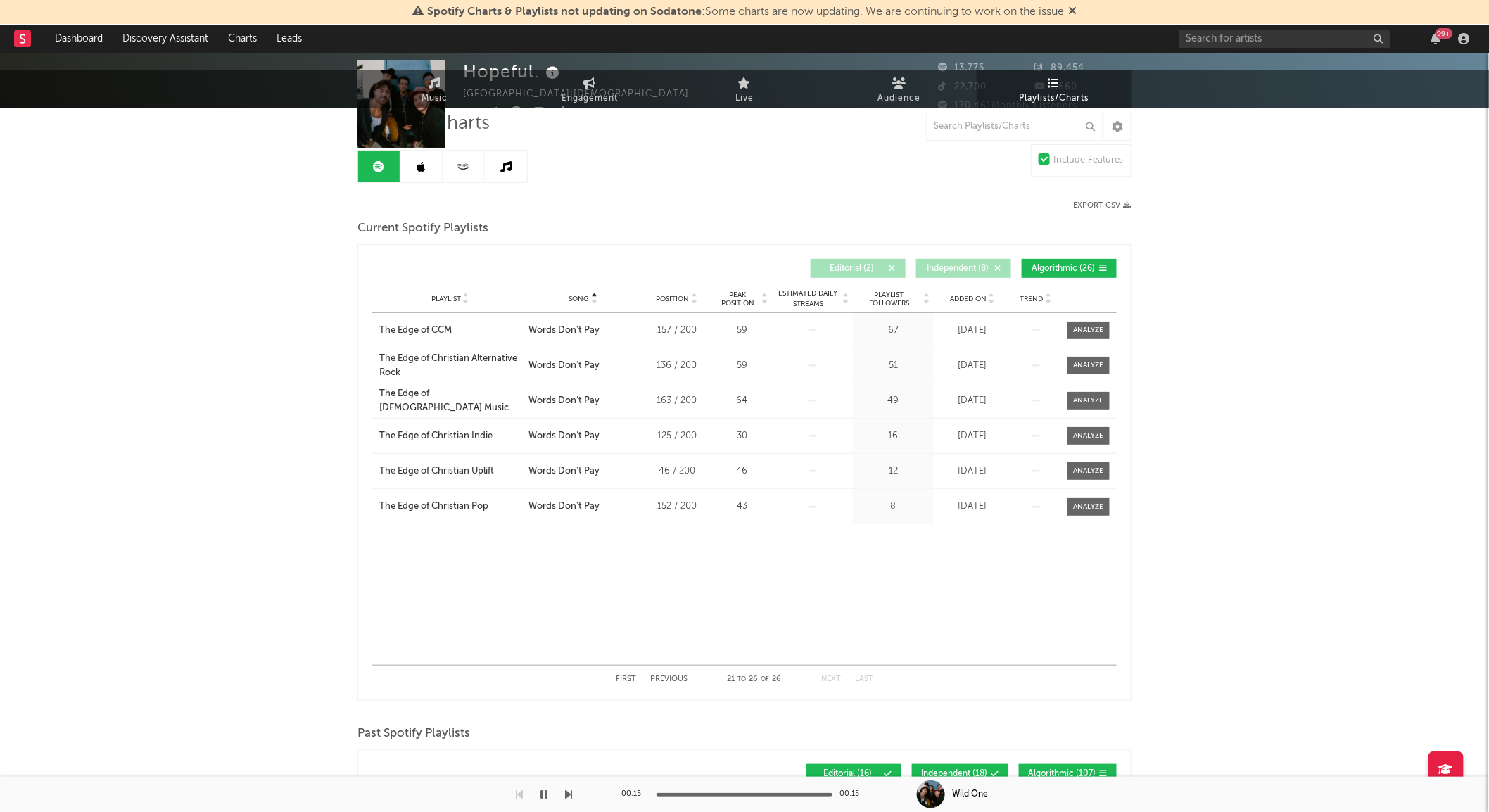
scroll to position [0, 0]
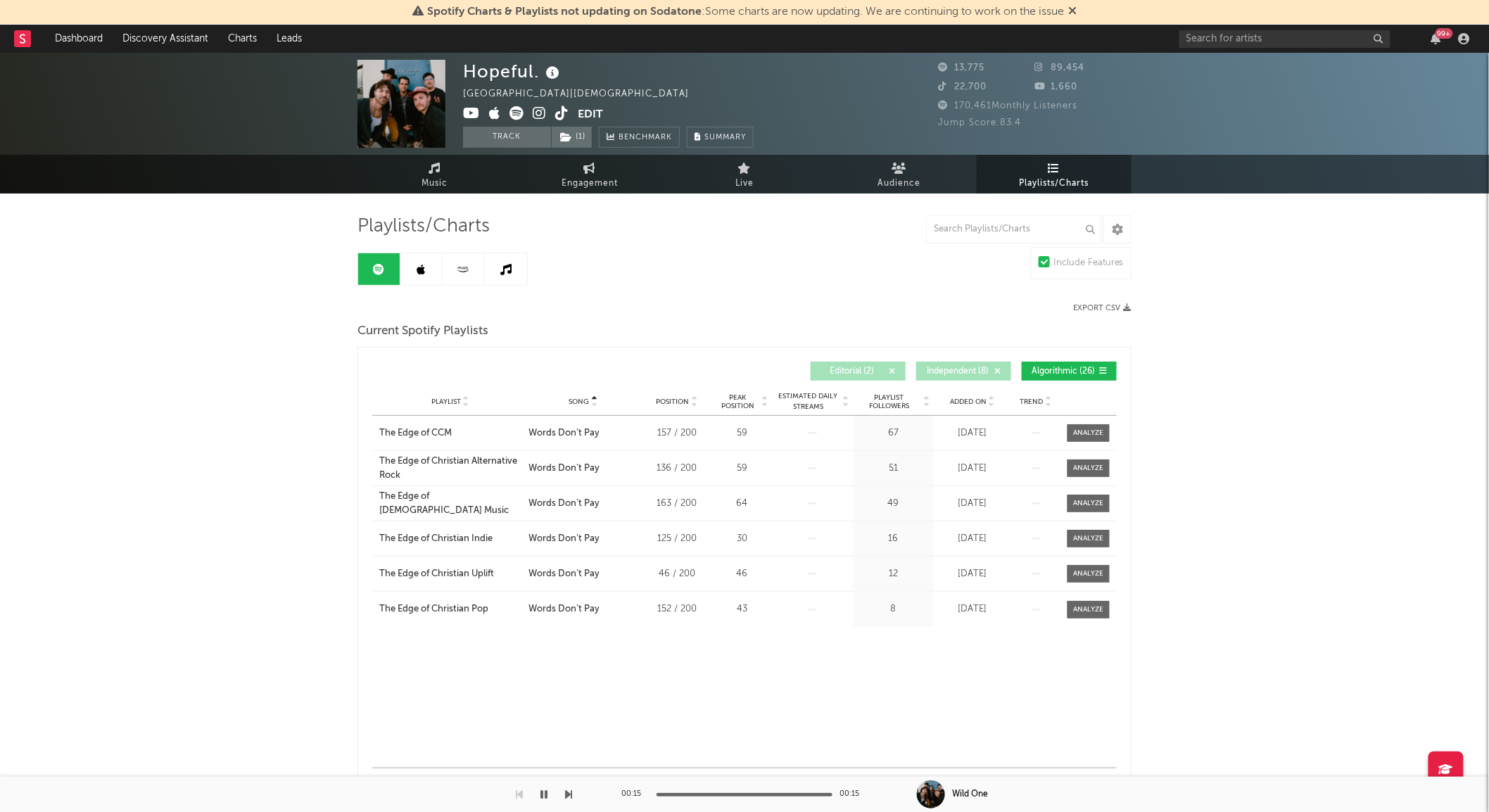
click at [424, 145] on img at bounding box center [401, 103] width 88 height 88
click at [418, 189] on link "Music" at bounding box center [434, 174] width 155 height 38
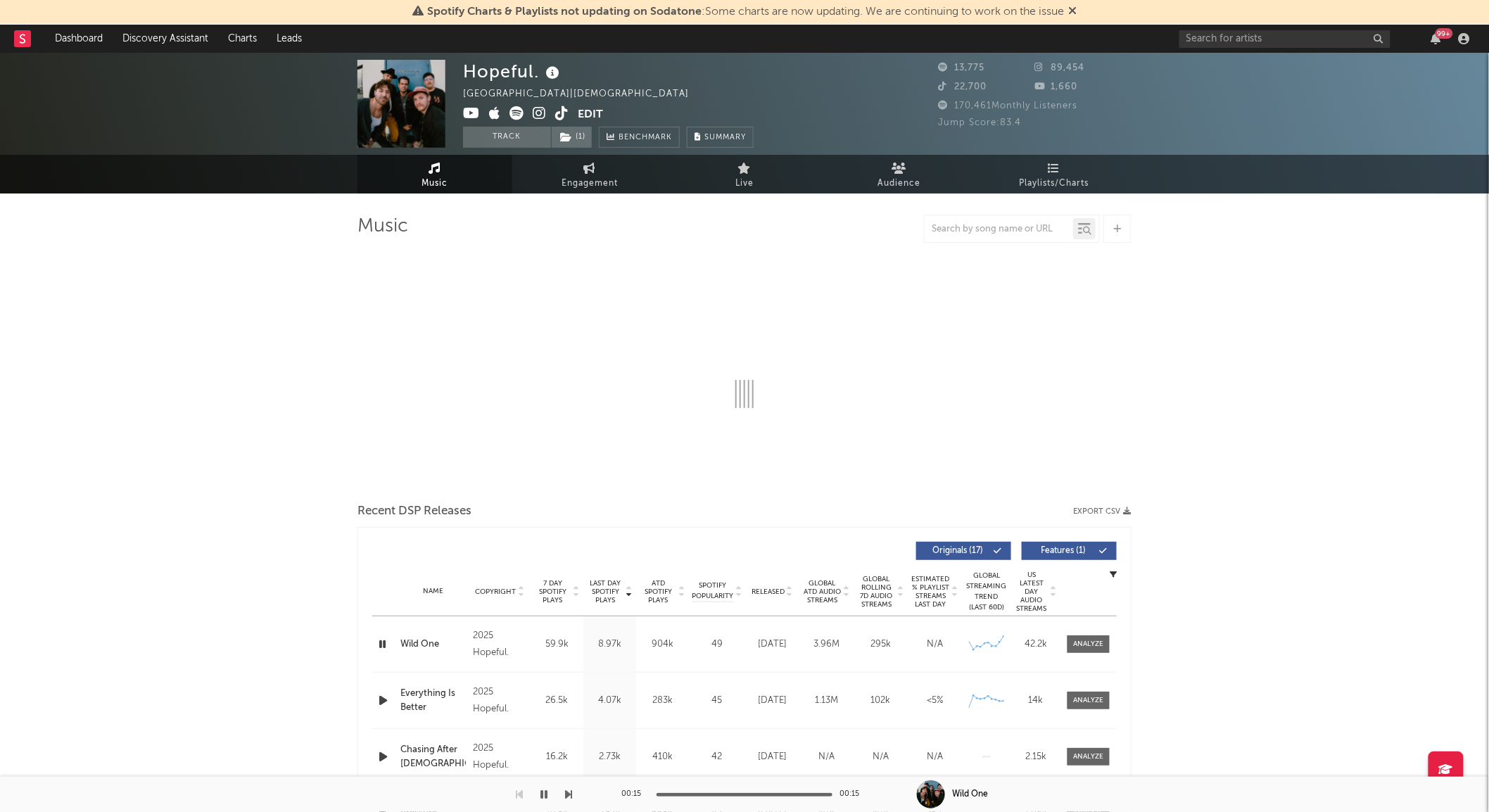
select select "6m"
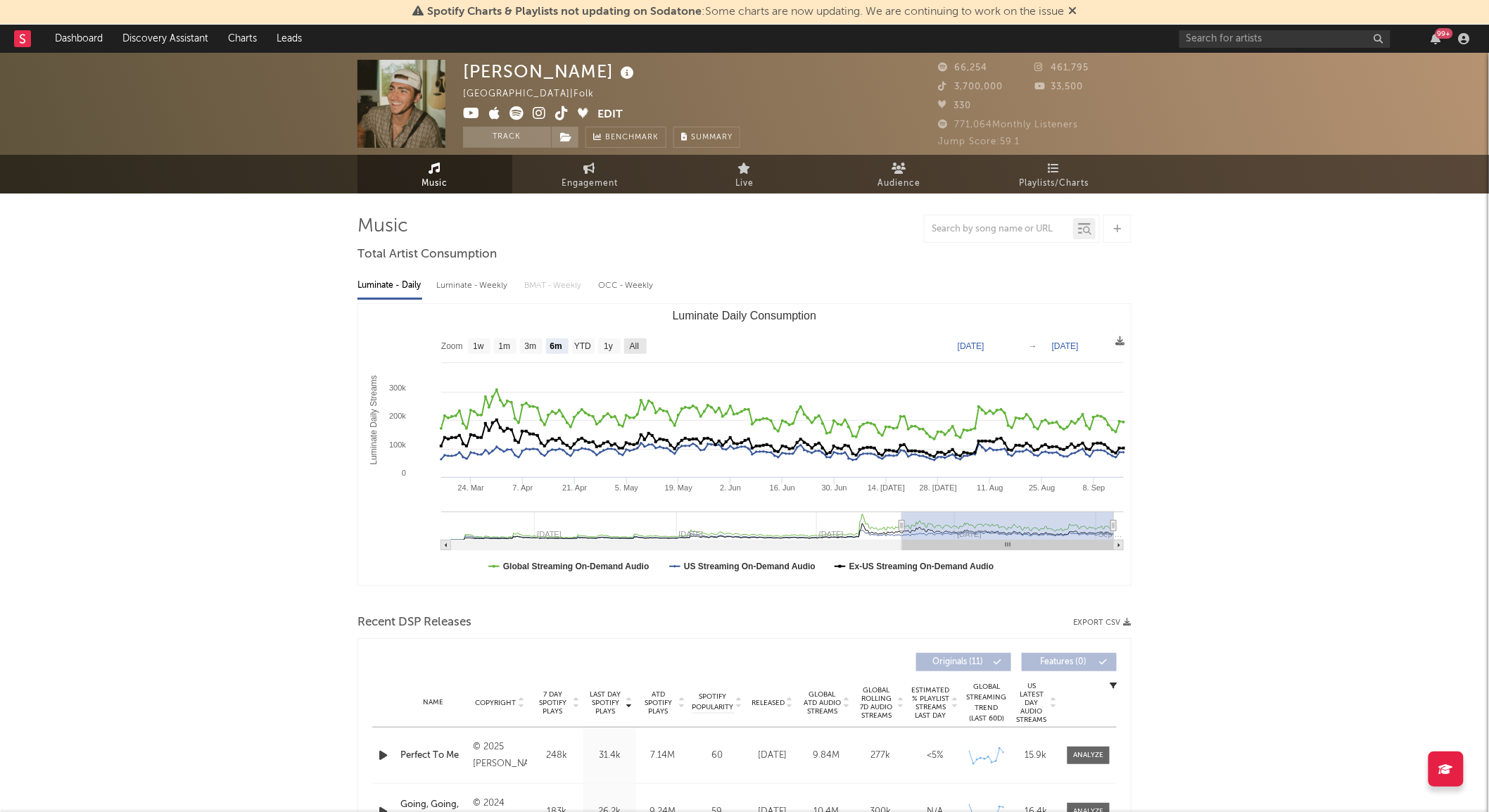
click at [643, 352] on rect "Luminate Daily Consumption" at bounding box center [636, 346] width 23 height 16
select select "All"
type input "[DATE]"
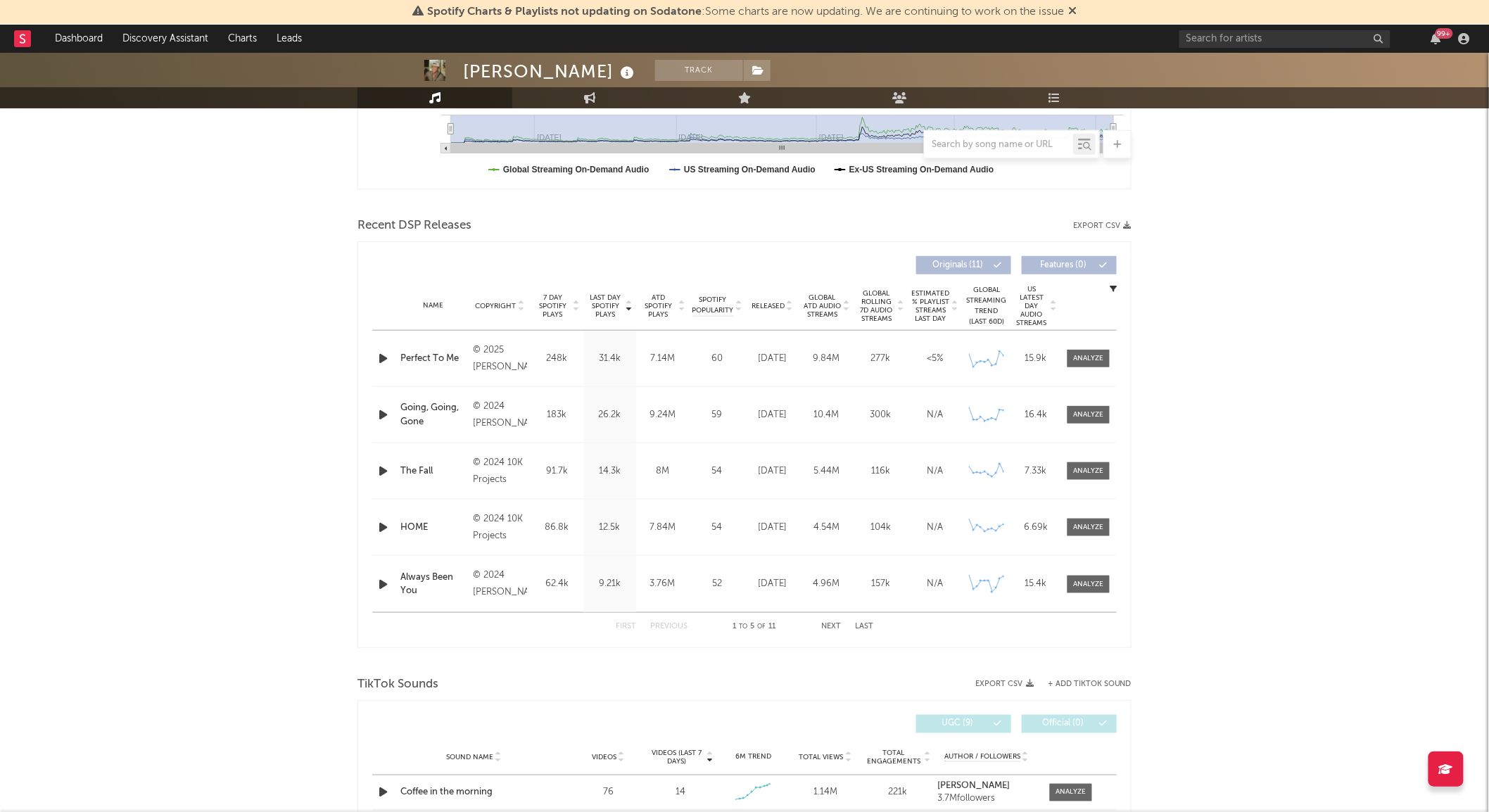
scroll to position [453, 0]
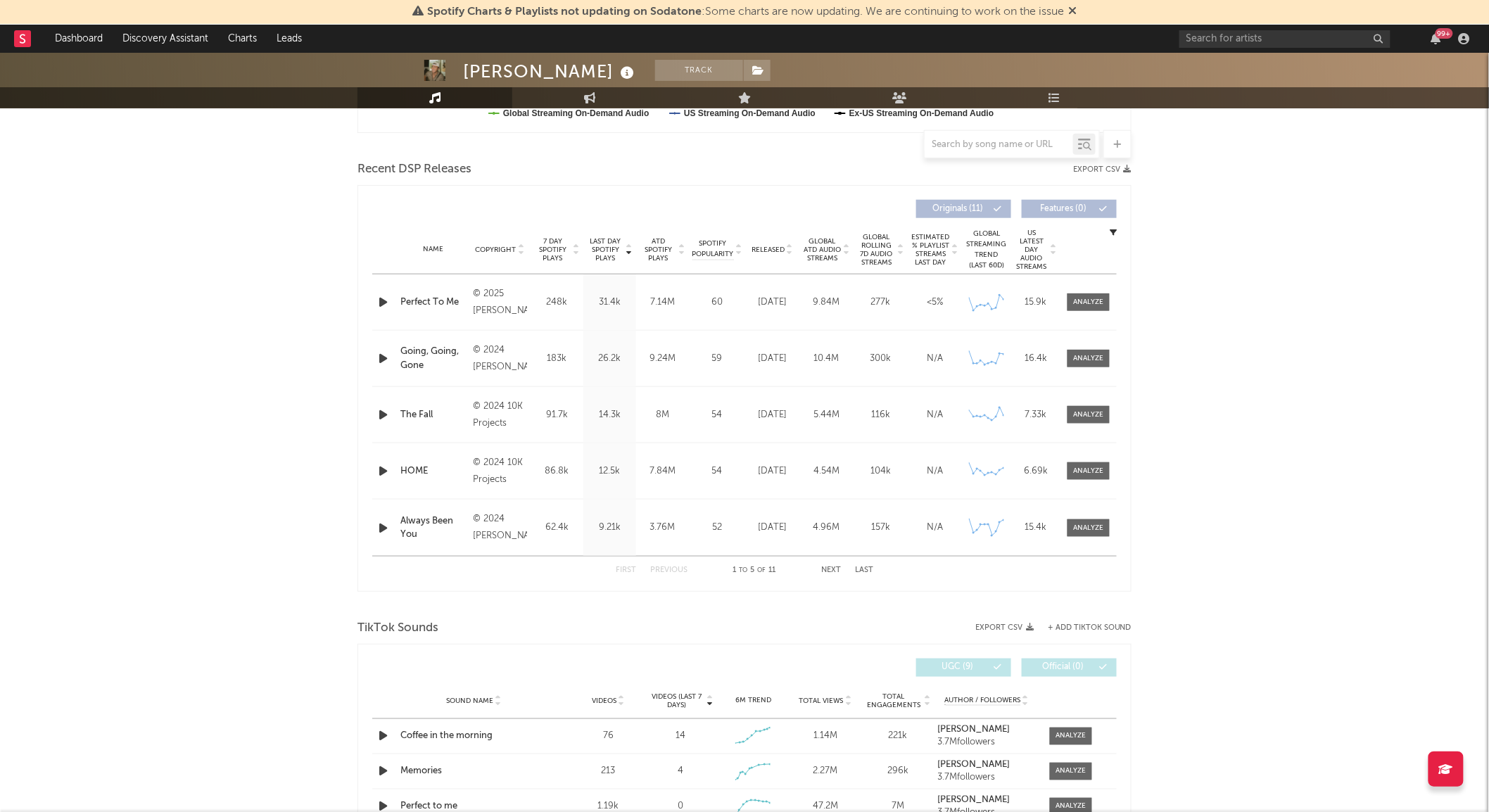
click at [777, 248] on span "Released" at bounding box center [768, 249] width 33 height 8
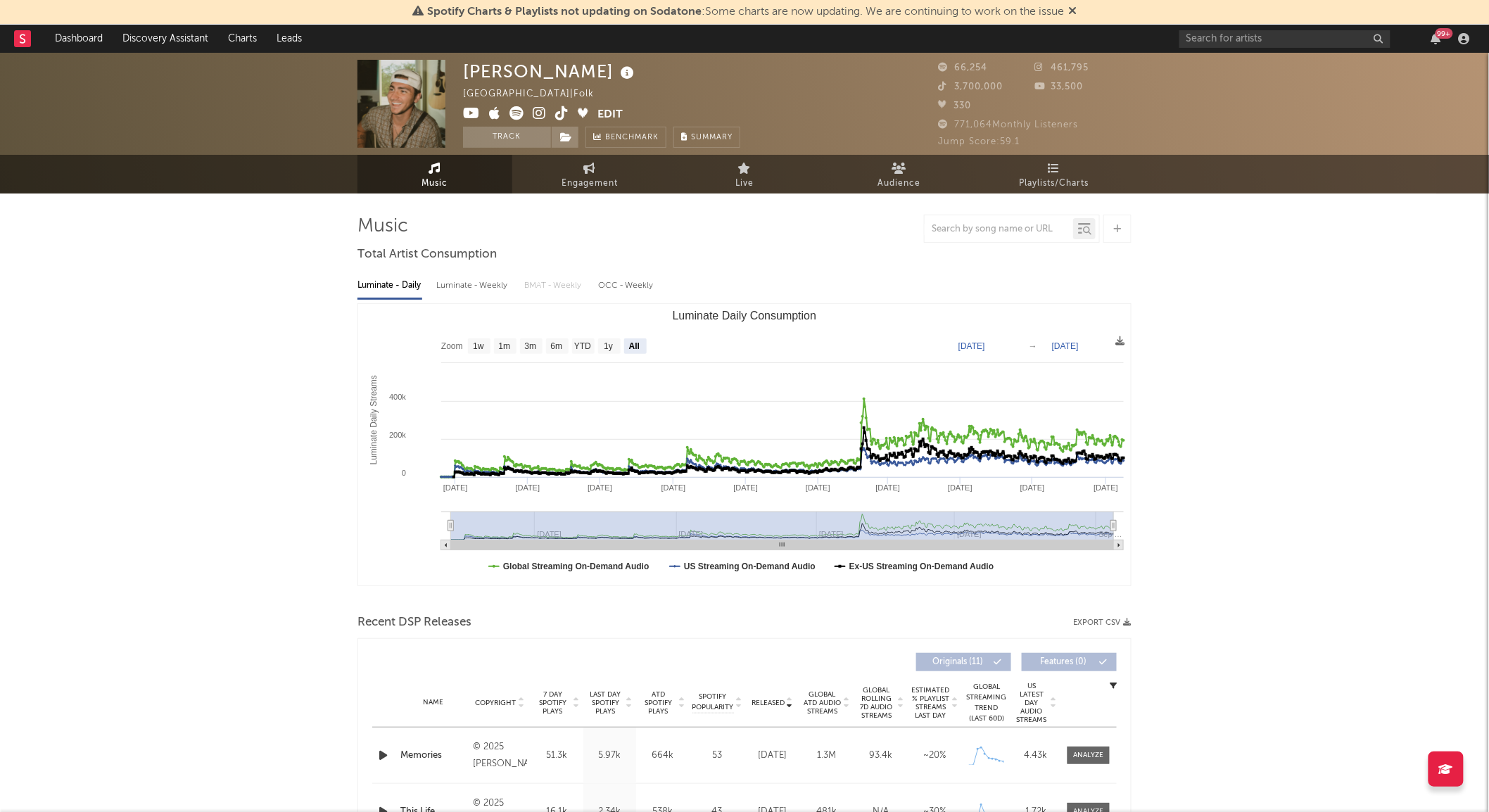
click at [559, 111] on icon at bounding box center [562, 113] width 14 height 14
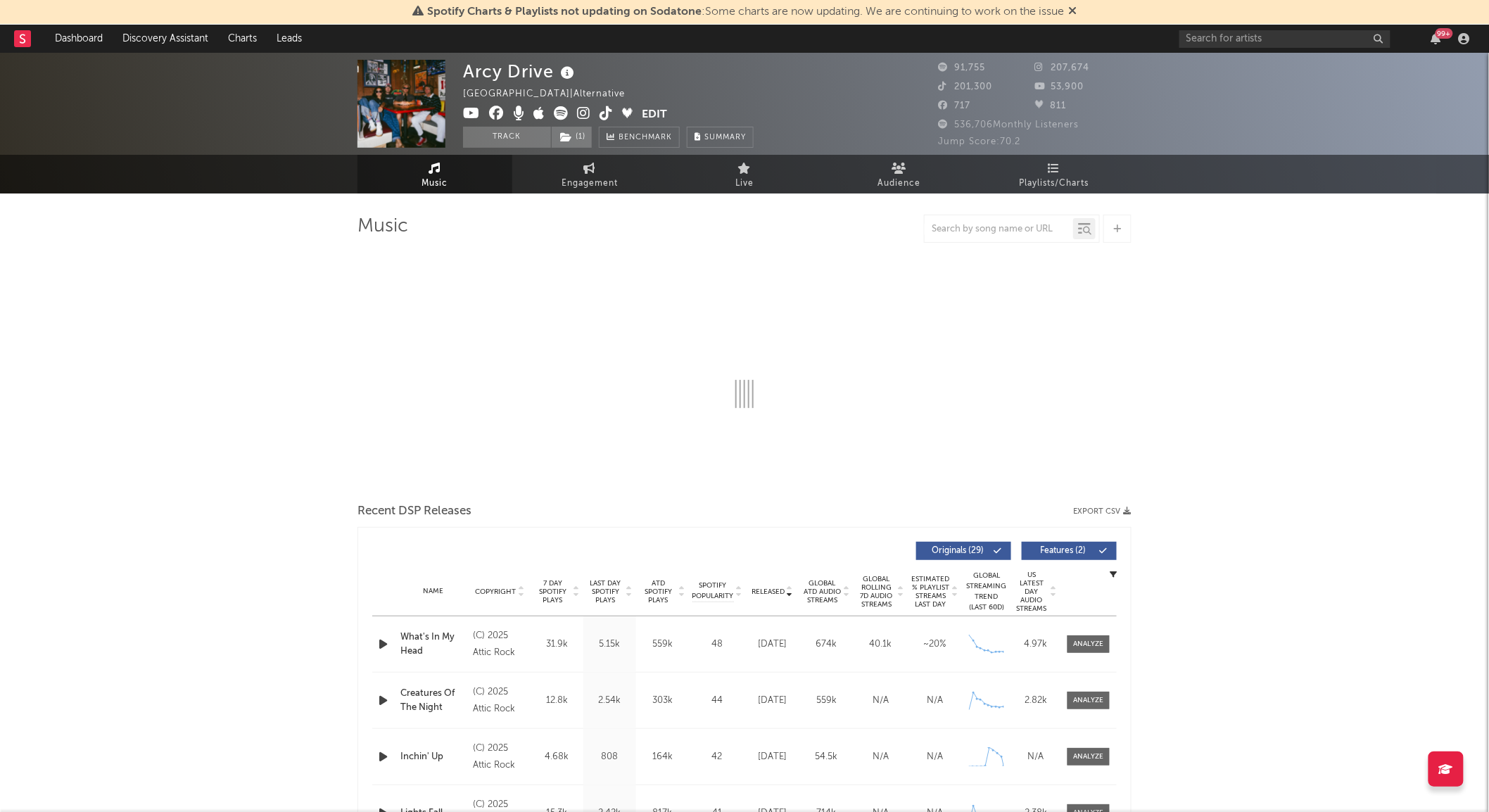
select select "6m"
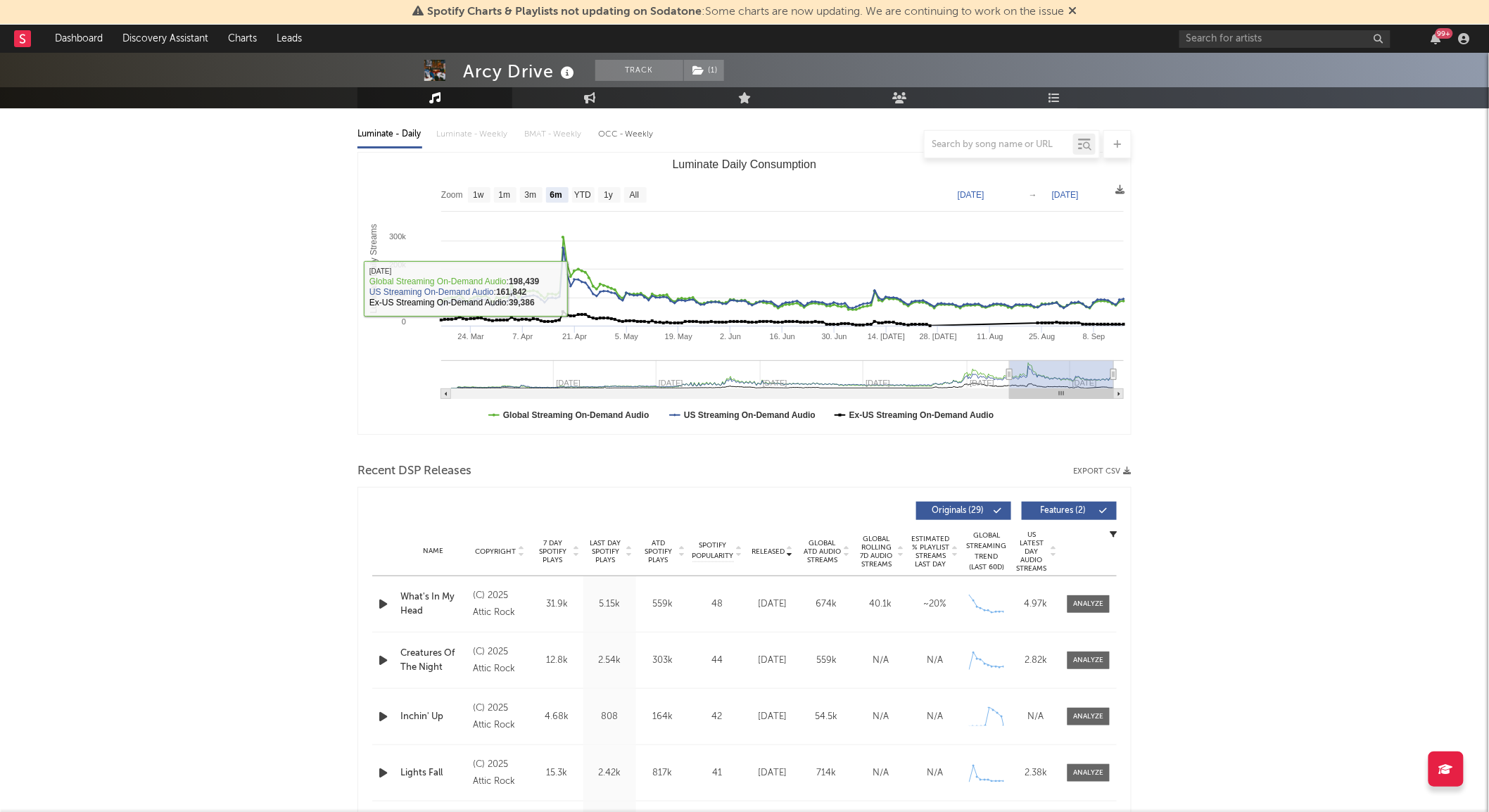
scroll to position [152, 0]
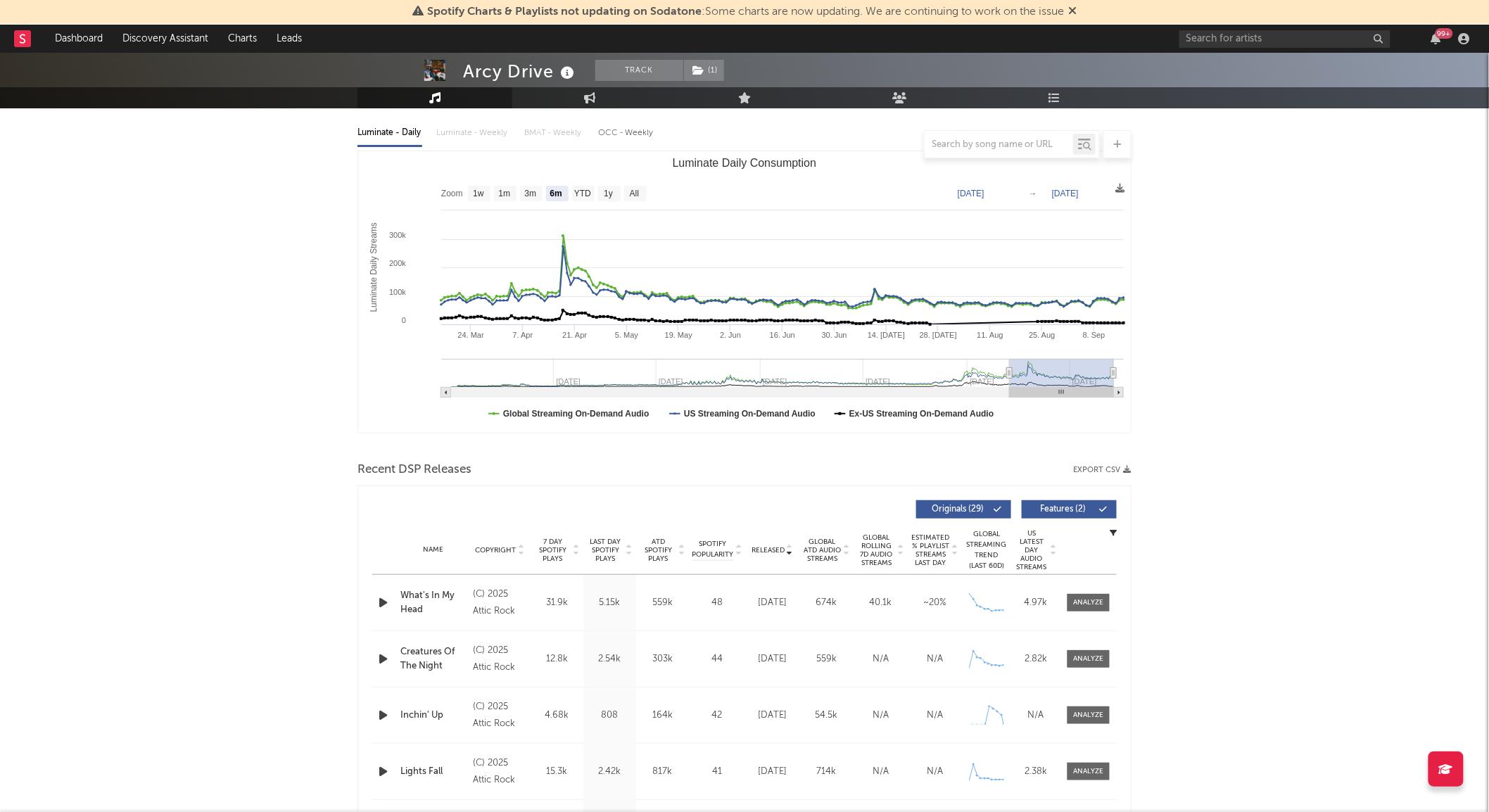
click at [556, 543] on span "7 Day Spotify Plays" at bounding box center [552, 550] width 37 height 26
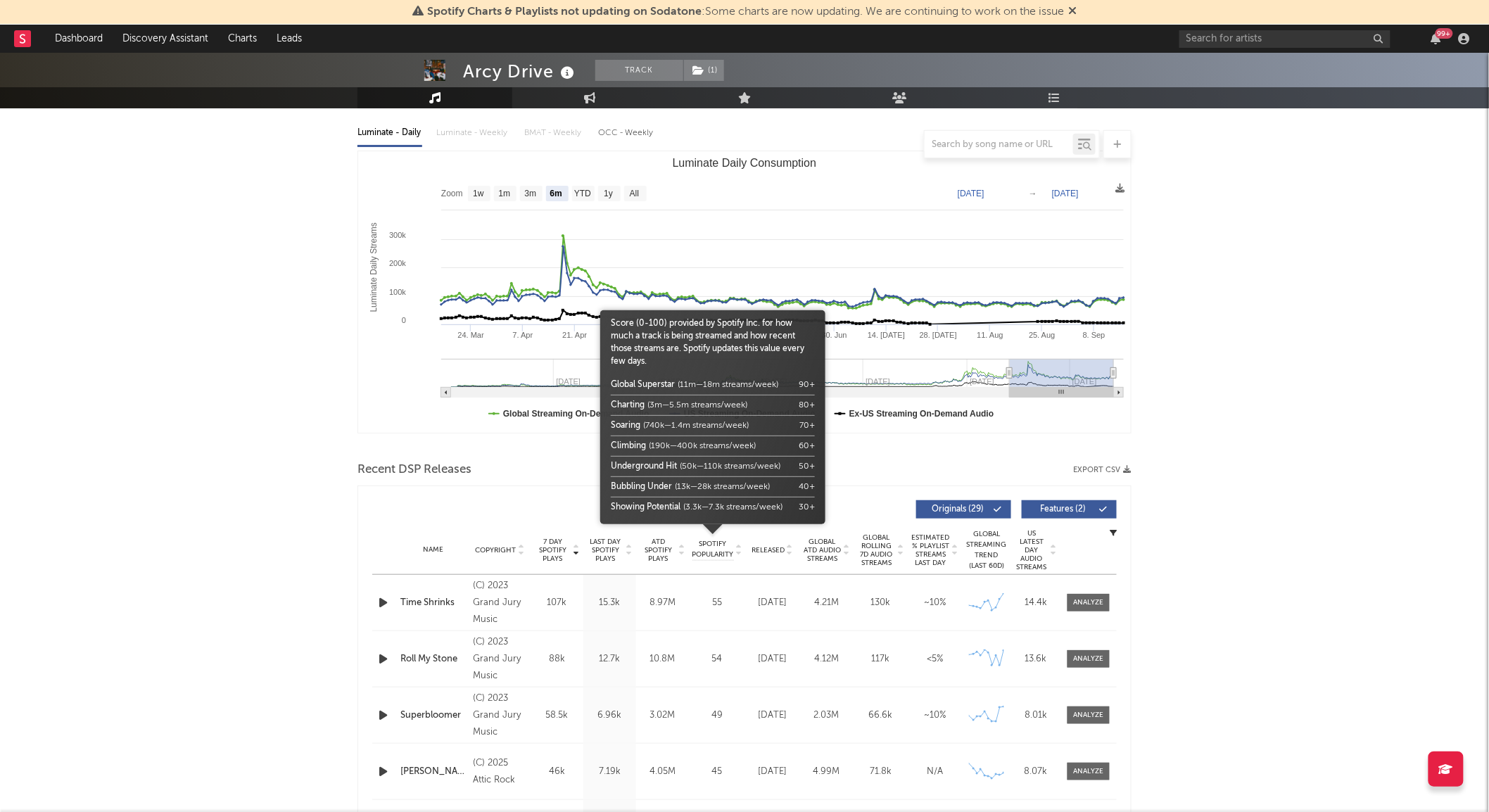
click at [769, 547] on span "Released" at bounding box center [768, 549] width 33 height 8
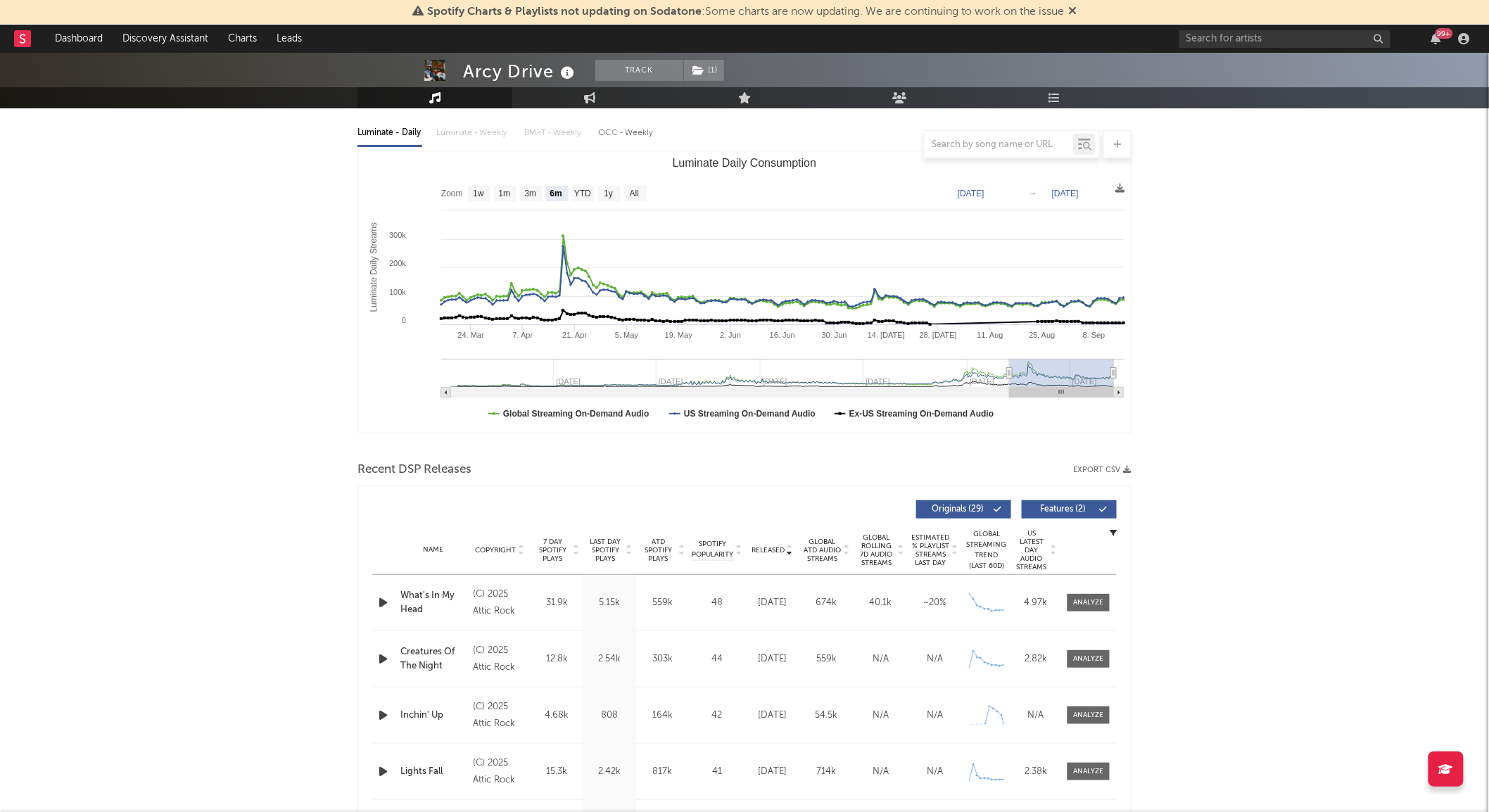
click at [883, 543] on span "Global Rolling 7D Audio Streams" at bounding box center [876, 549] width 39 height 34
click at [1094, 597] on div at bounding box center [1089, 602] width 30 height 11
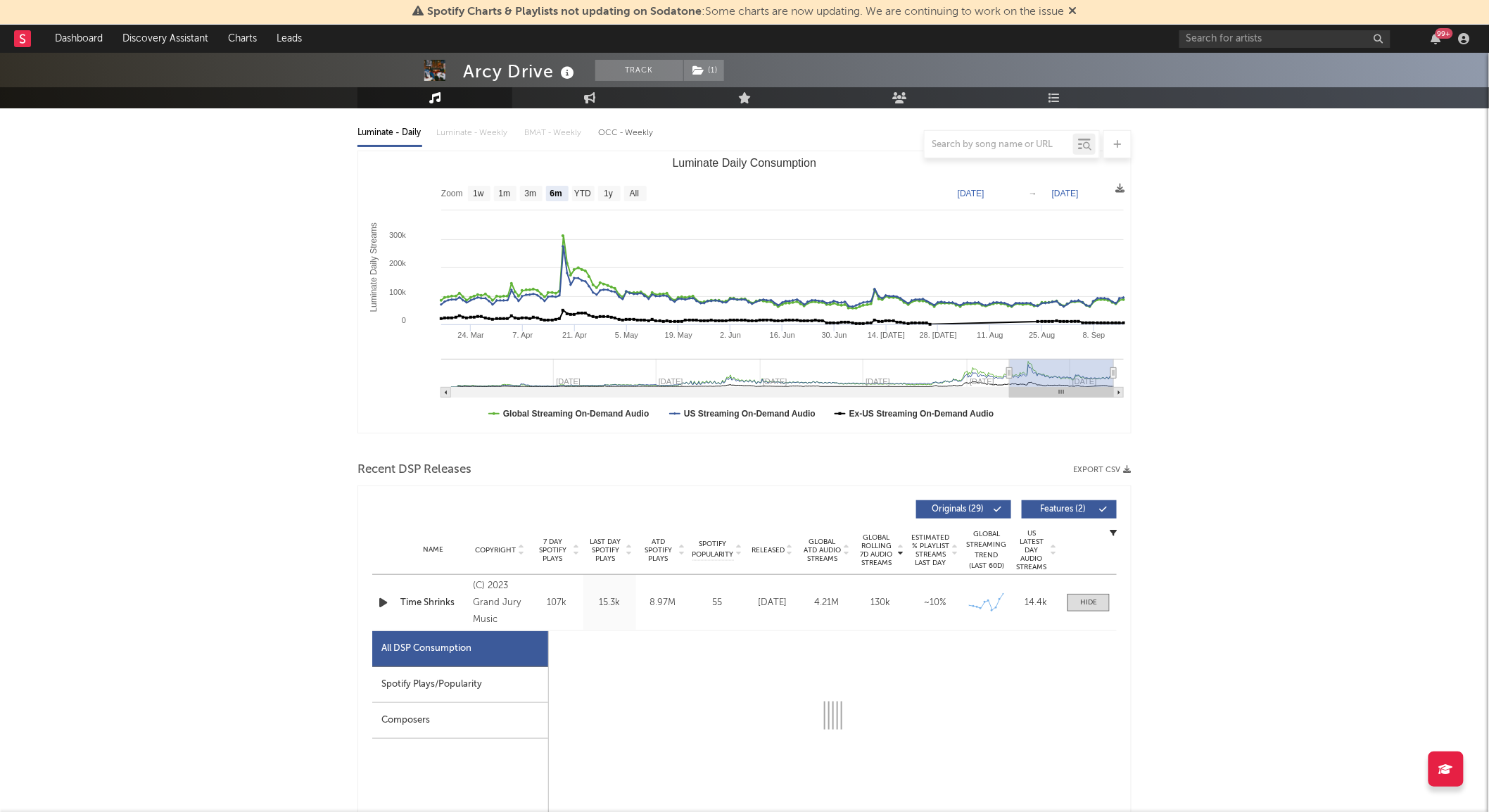
scroll to position [408, 0]
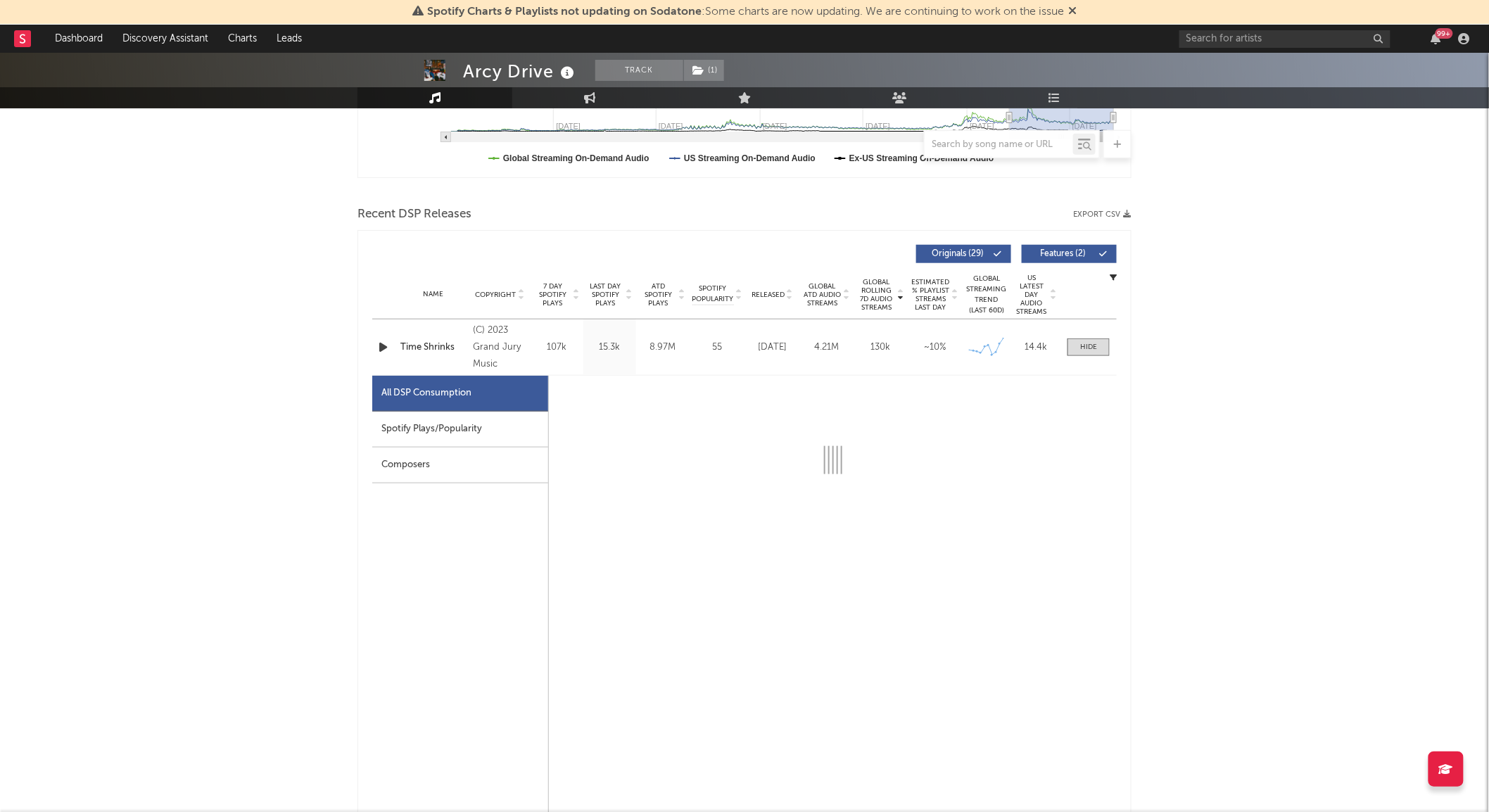
select select "6m"
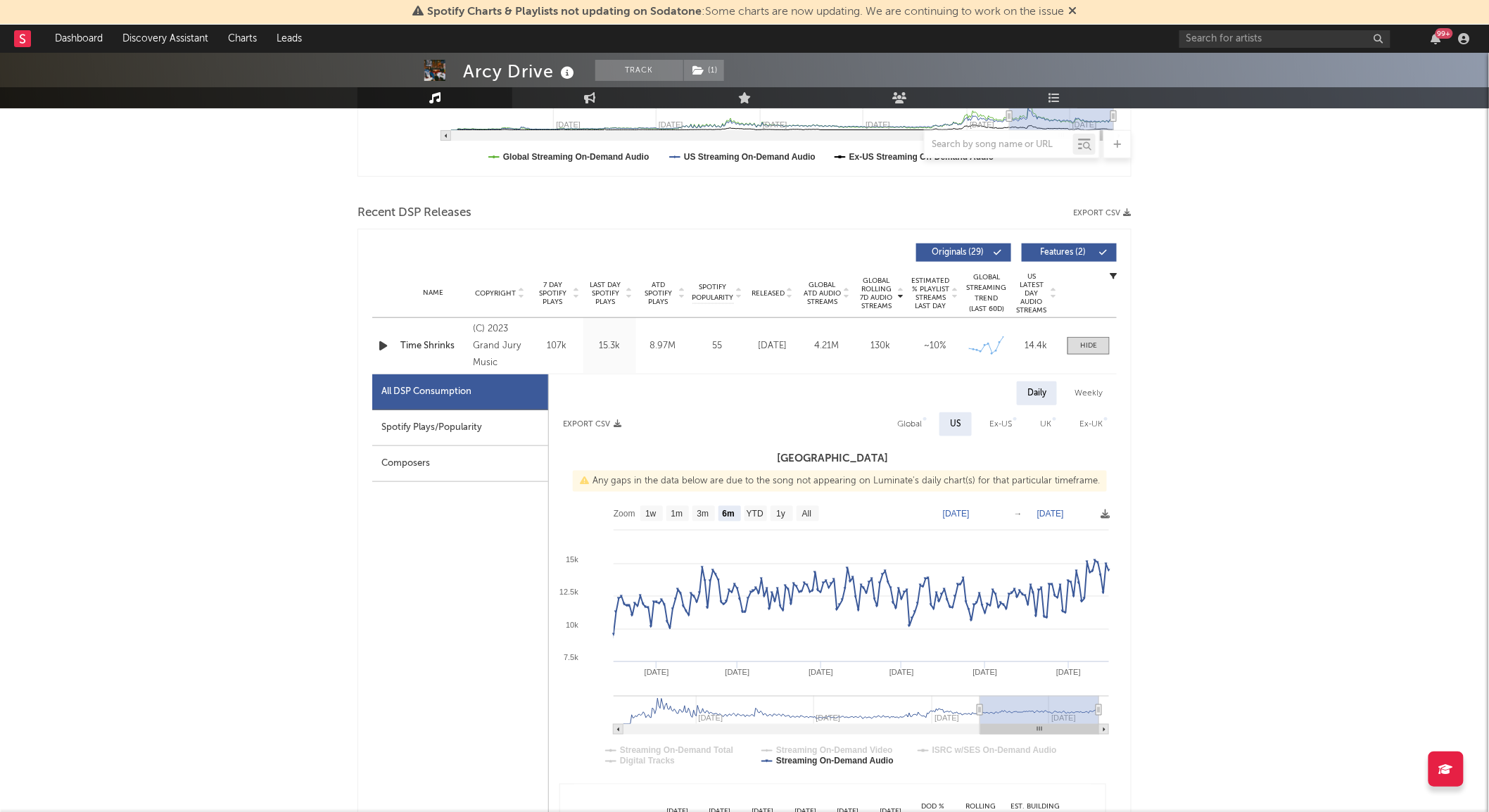
scroll to position [0, 0]
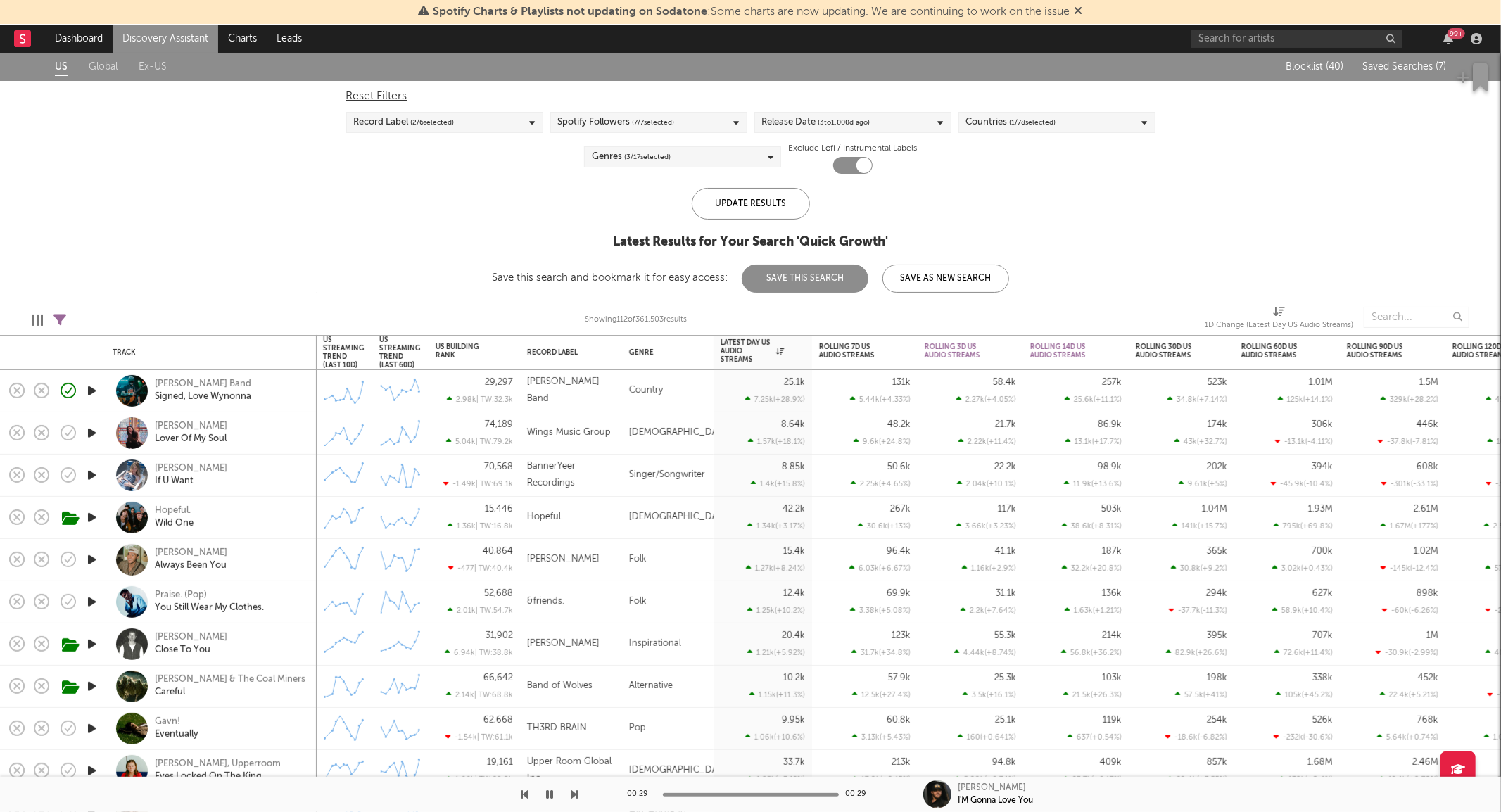
click at [184, 35] on link "Discovery Assistant" at bounding box center [165, 38] width 106 height 28
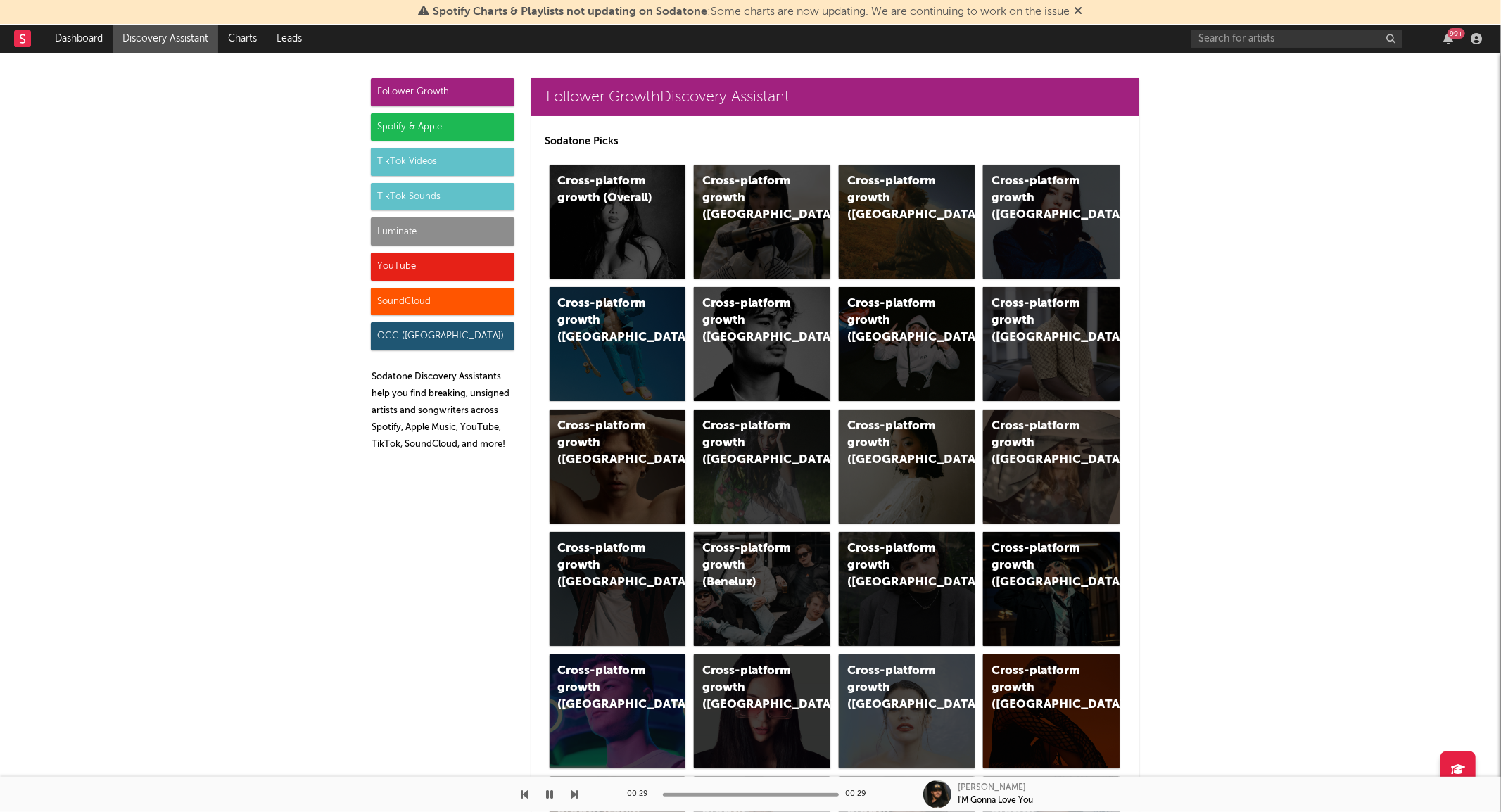
click at [431, 152] on div "TikTok Videos" at bounding box center [442, 161] width 143 height 28
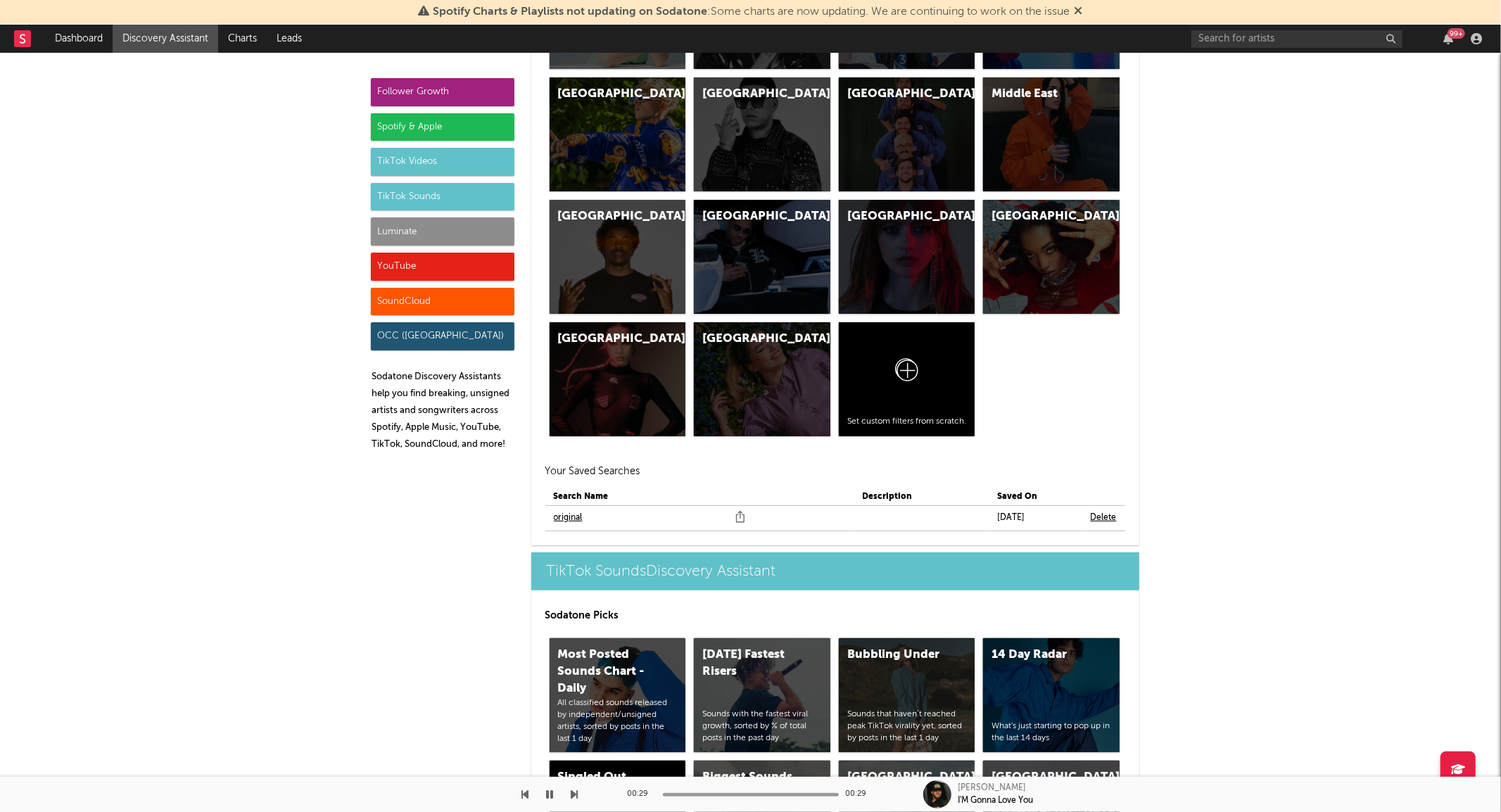
scroll to position [4357, 0]
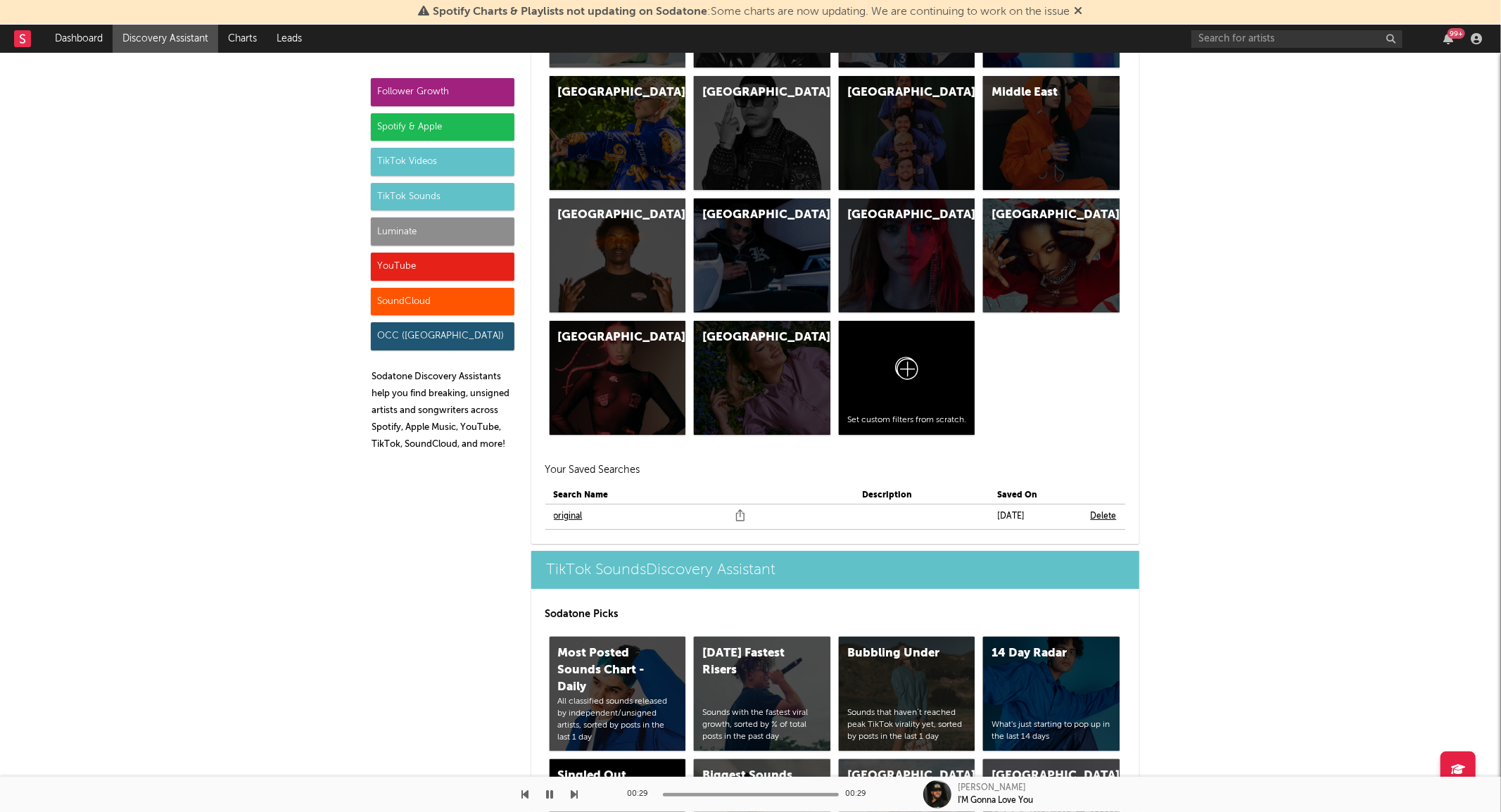
click at [559, 514] on link "original" at bounding box center [569, 516] width 29 height 17
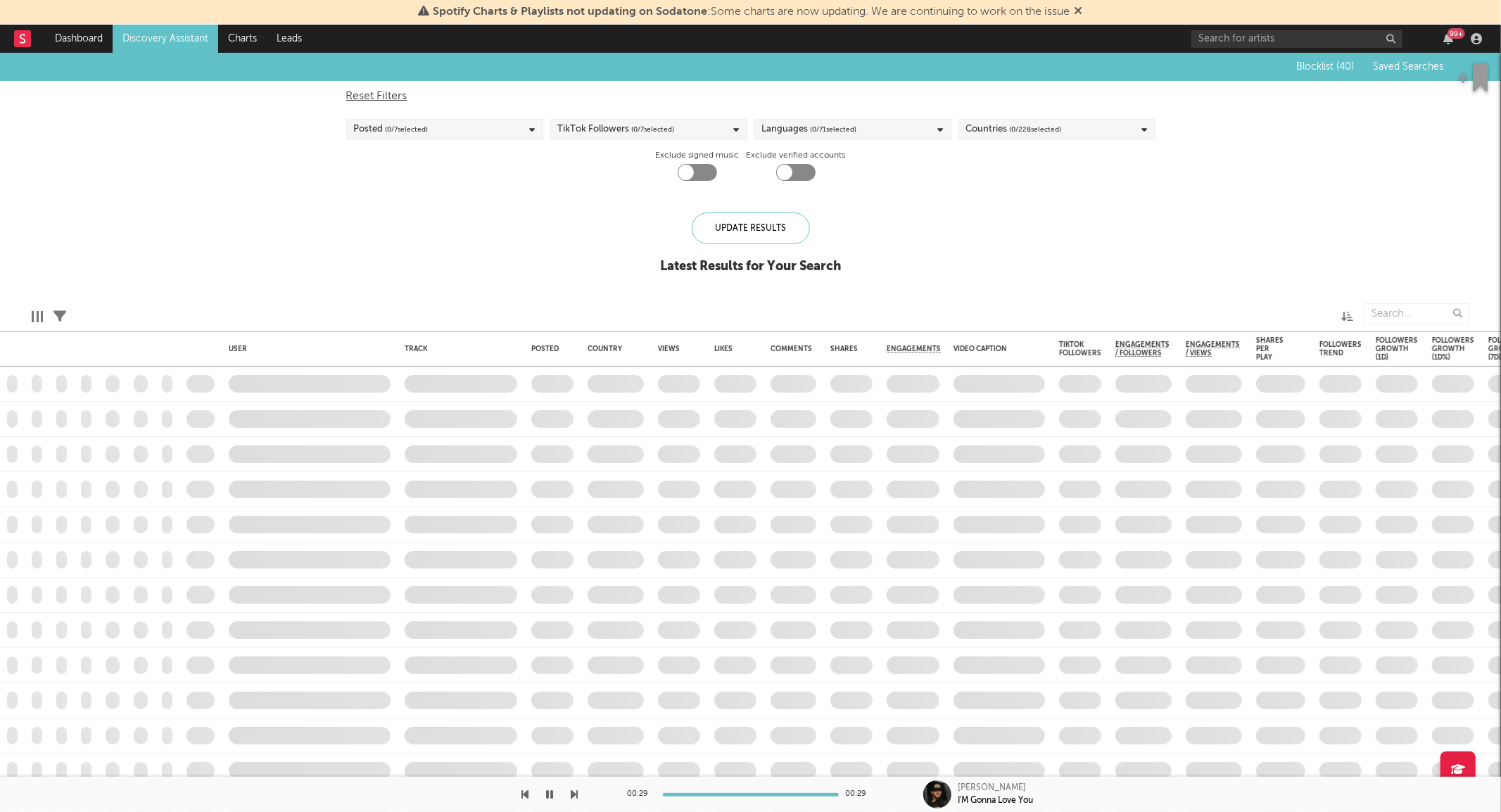
checkbox input "true"
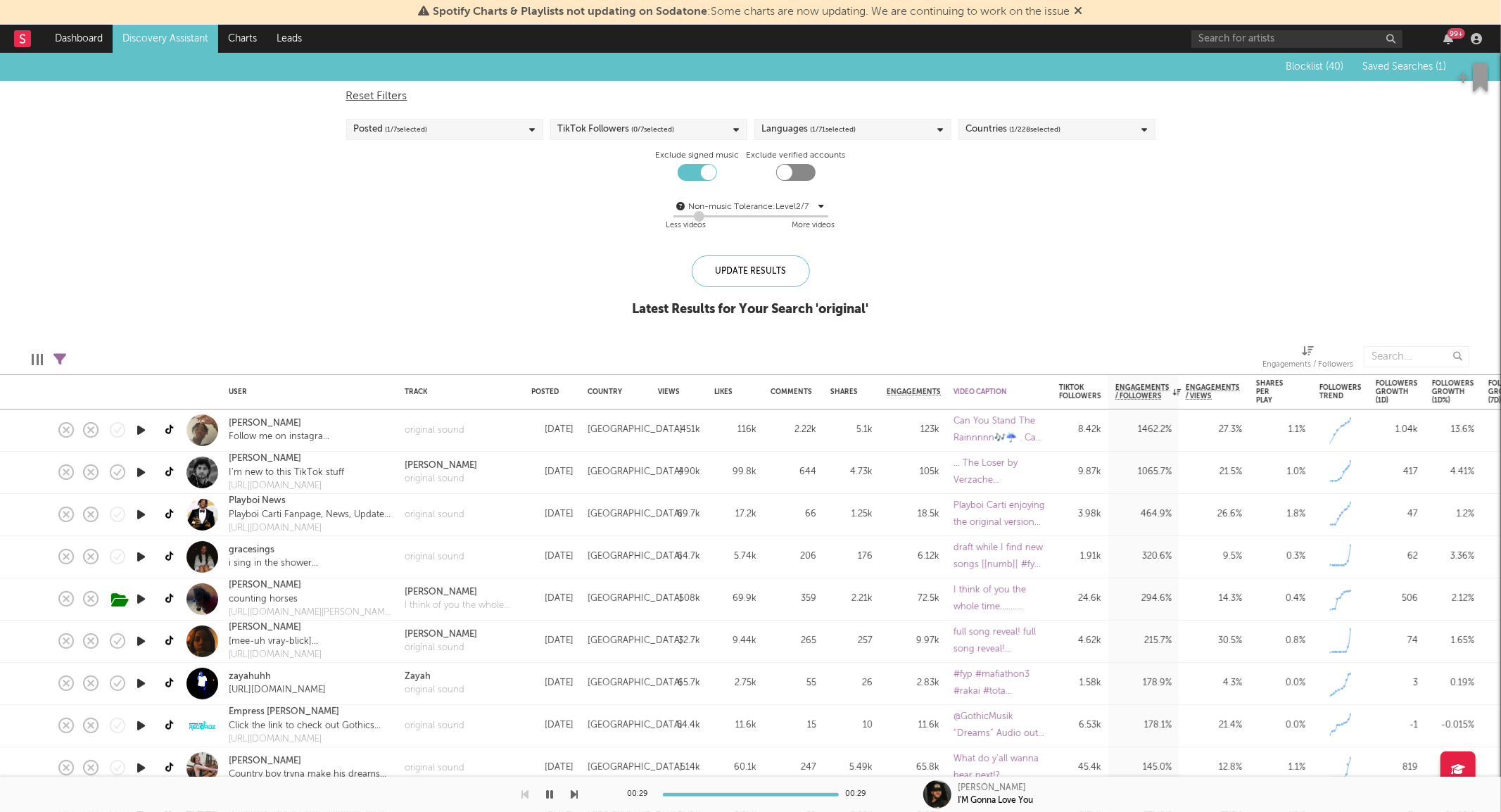
click at [432, 119] on div "Posted ( 1 / 7 selected)" at bounding box center [445, 130] width 197 height 21
click at [408, 191] on div "Last 7 Days" at bounding box center [454, 196] width 163 height 17
click at [354, 191] on input "Last 7 Days" at bounding box center [354, 196] width 0 height 17
click at [386, 173] on div "Last 3 Days" at bounding box center [454, 176] width 163 height 17
click at [354, 173] on input "Last 3 Days" at bounding box center [354, 176] width 0 height 17
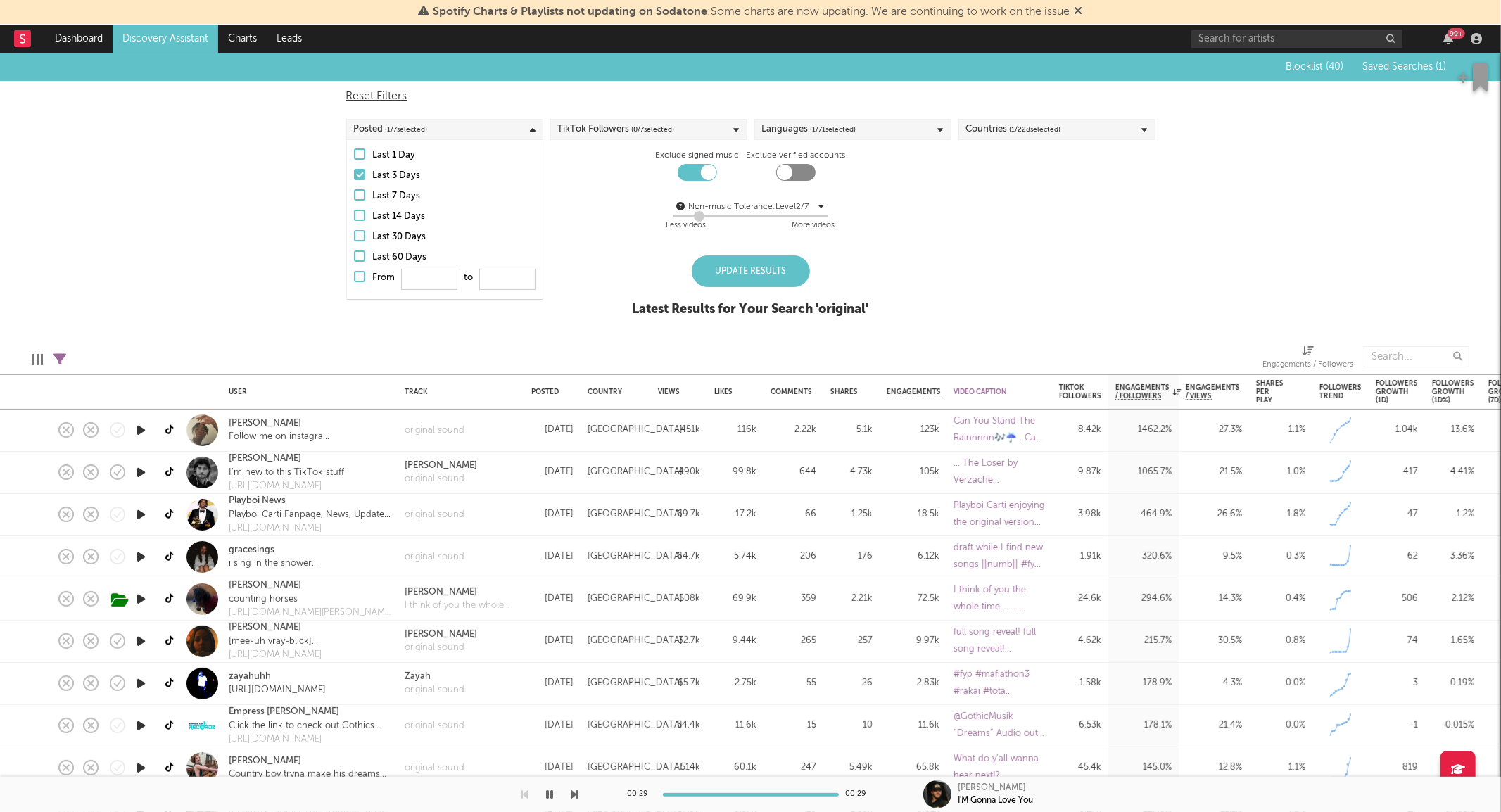
click at [387, 172] on div "Last 3 Days" at bounding box center [454, 176] width 163 height 17
click at [354, 172] on input "Last 3 Days" at bounding box center [354, 176] width 0 height 17
click at [388, 174] on div "Last 3 Days" at bounding box center [454, 176] width 163 height 17
click at [354, 174] on input "Last 3 Days" at bounding box center [354, 176] width 0 height 17
click at [390, 173] on div "Last 3 Days" at bounding box center [454, 176] width 163 height 17
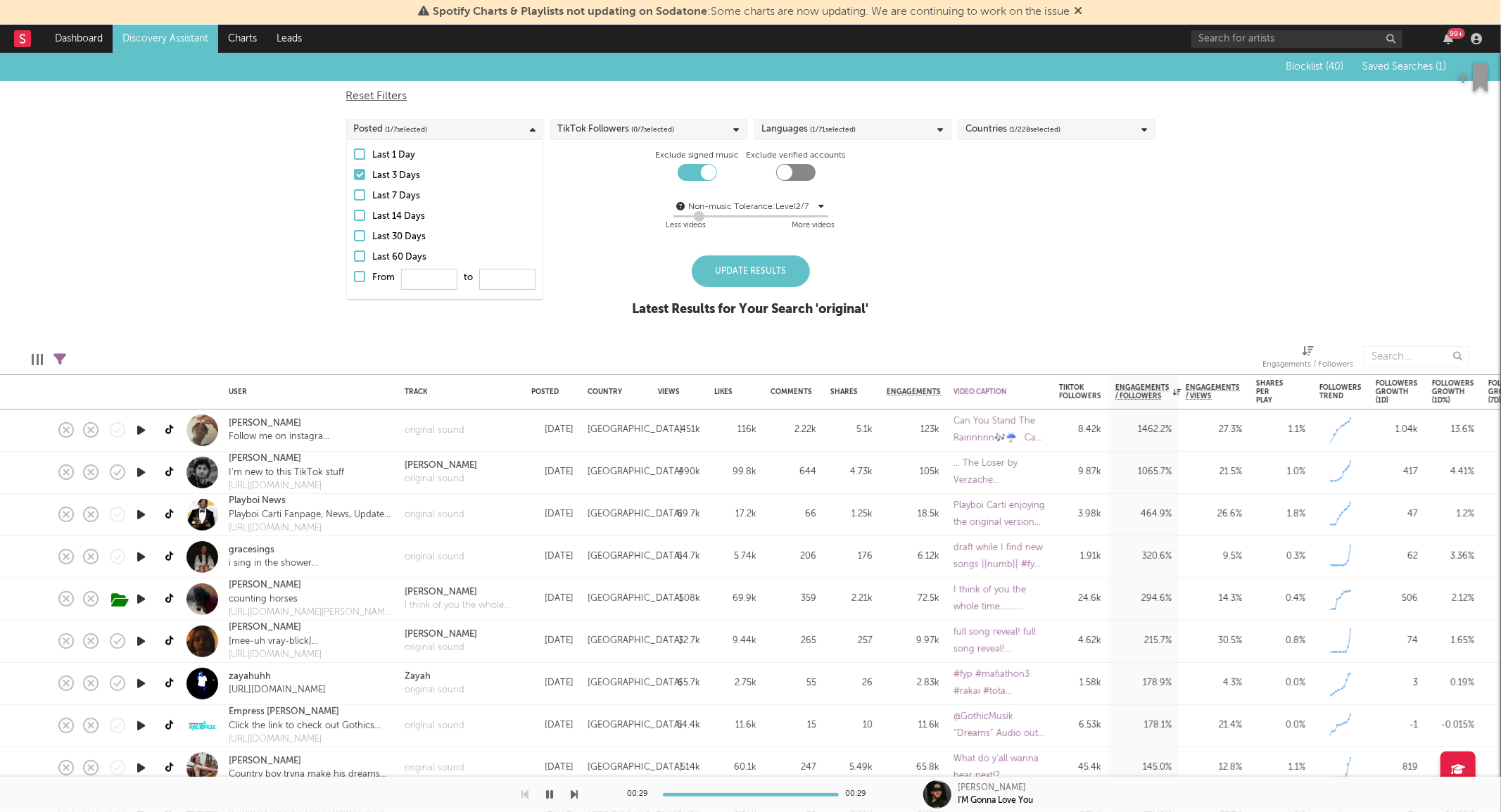
click at [354, 173] on input "Last 3 Days" at bounding box center [354, 176] width 0 height 17
click at [388, 171] on div "Last 3 Days" at bounding box center [454, 176] width 163 height 17
click at [354, 171] on input "Last 3 Days" at bounding box center [354, 176] width 0 height 17
click at [749, 266] on div "Update Results" at bounding box center [750, 271] width 119 height 32
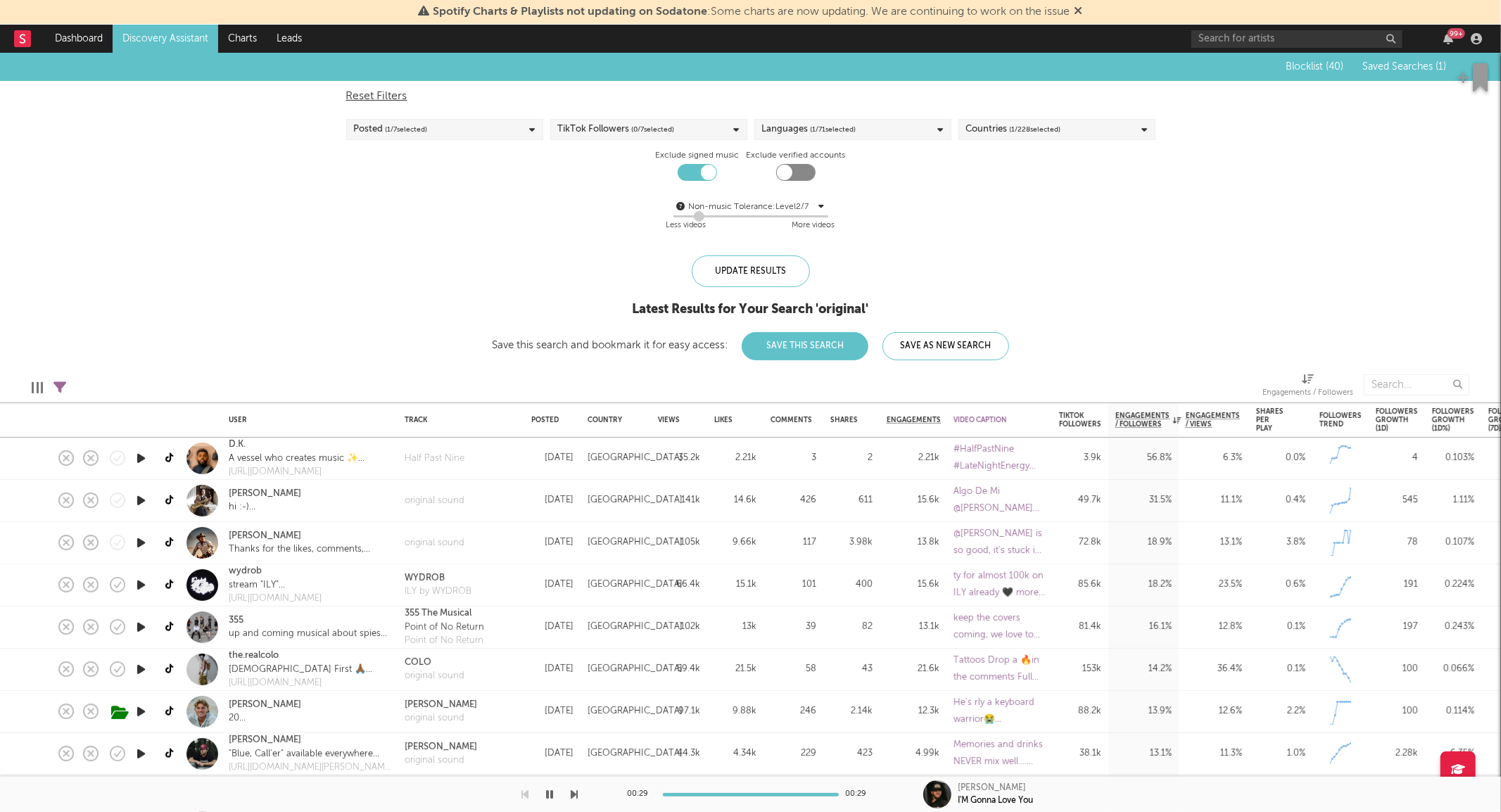
click at [136, 547] on icon "button" at bounding box center [141, 542] width 15 height 17
click at [131, 543] on div at bounding box center [140, 543] width 28 height 42
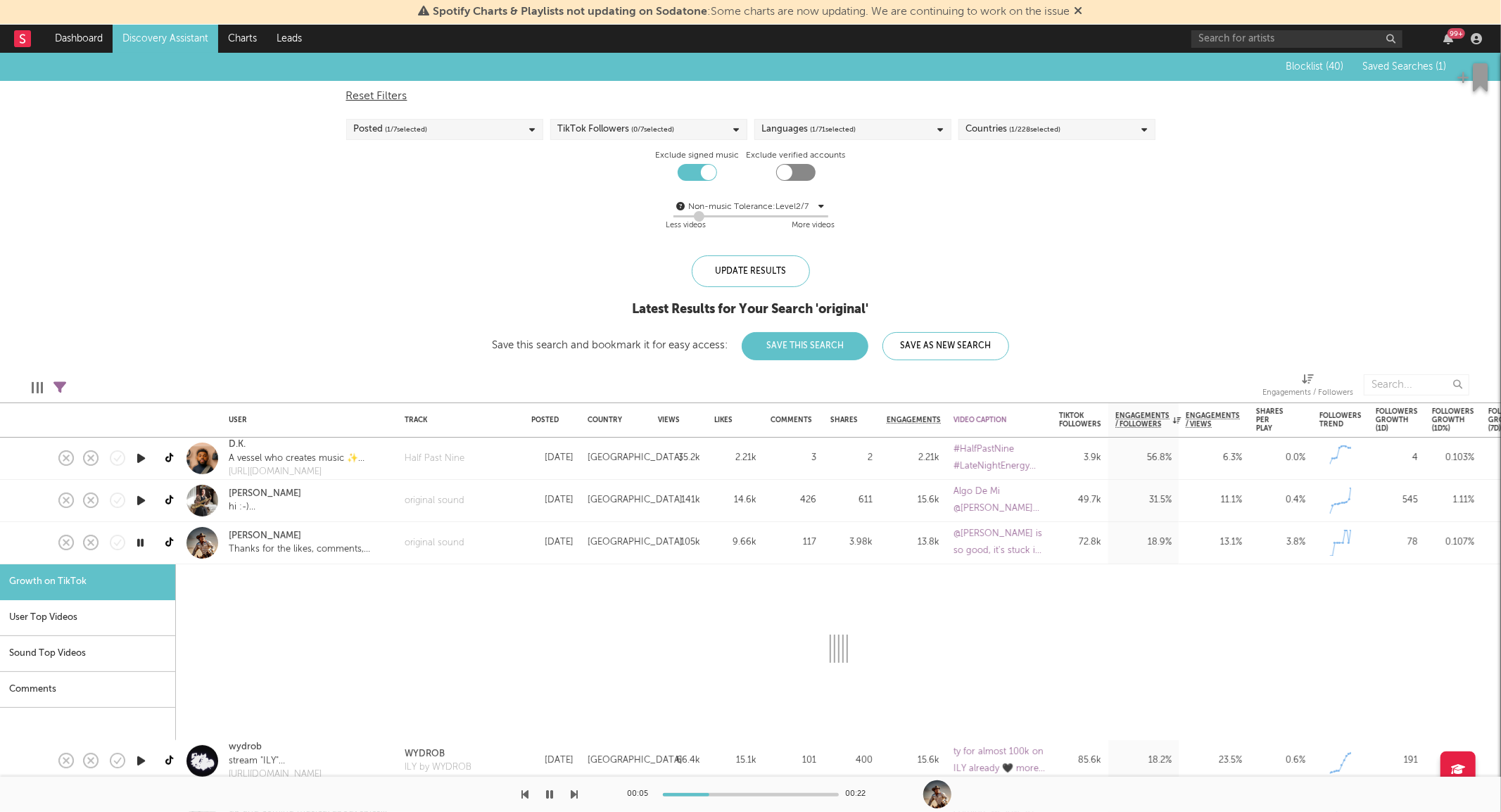
select select "1m"
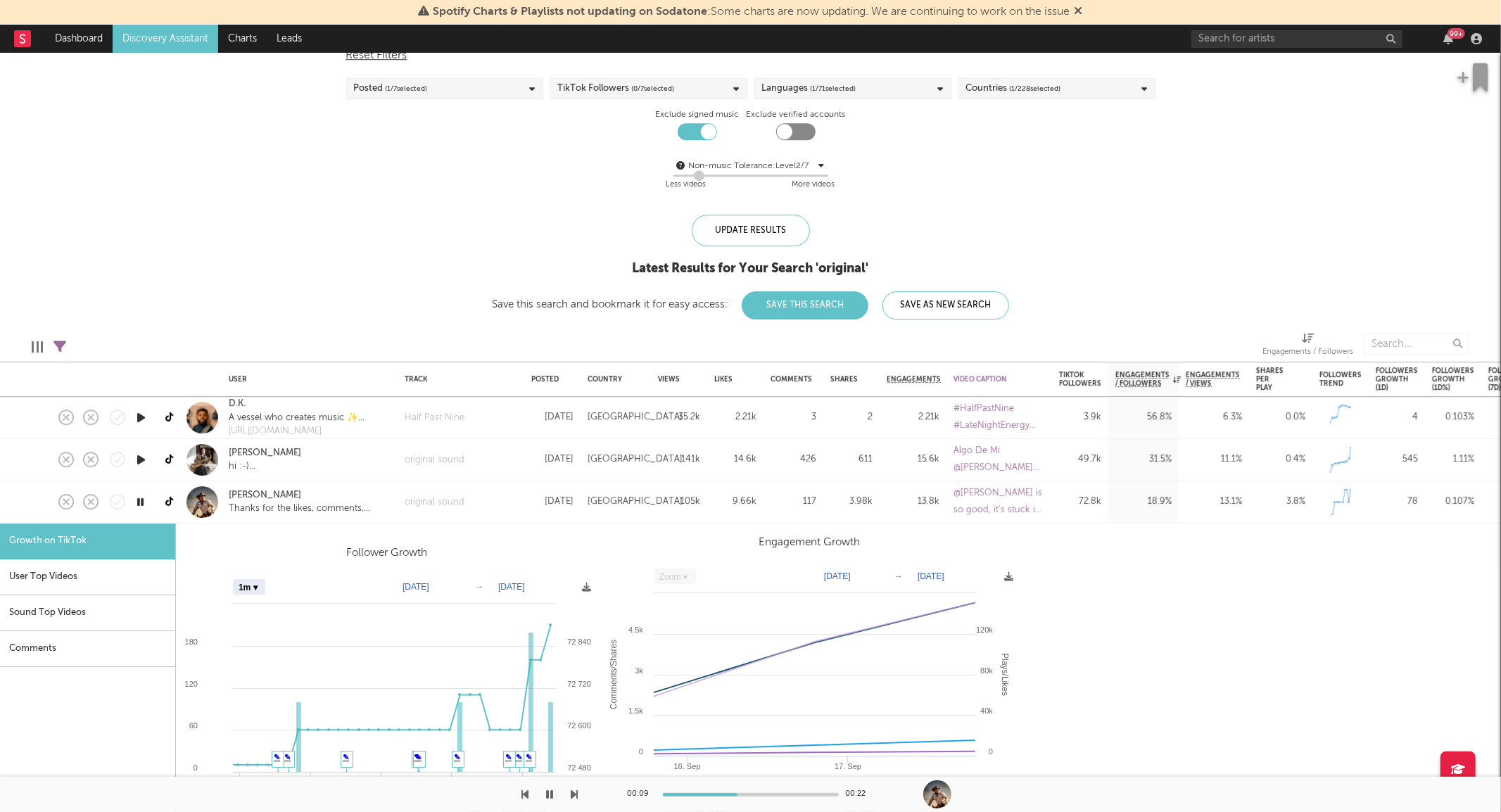
click at [348, 497] on div "[PERSON_NAME]" at bounding box center [310, 495] width 162 height 14
click at [171, 500] on icon at bounding box center [171, 502] width 11 height 11
click at [509, 504] on div "original sound" at bounding box center [461, 503] width 127 height 42
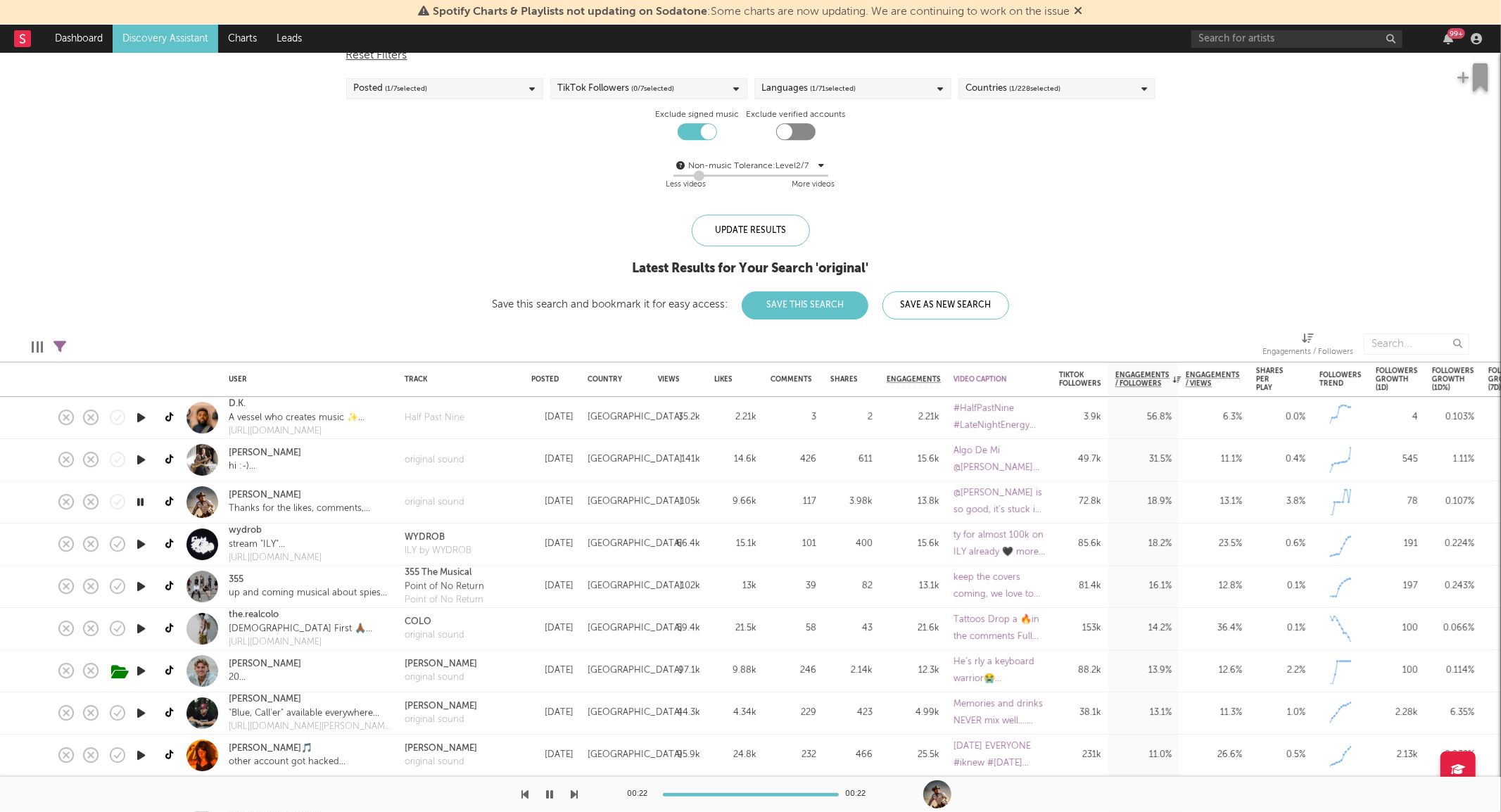
click at [651, 92] on span "( 0 / 7 selected)" at bounding box center [653, 88] width 43 height 17
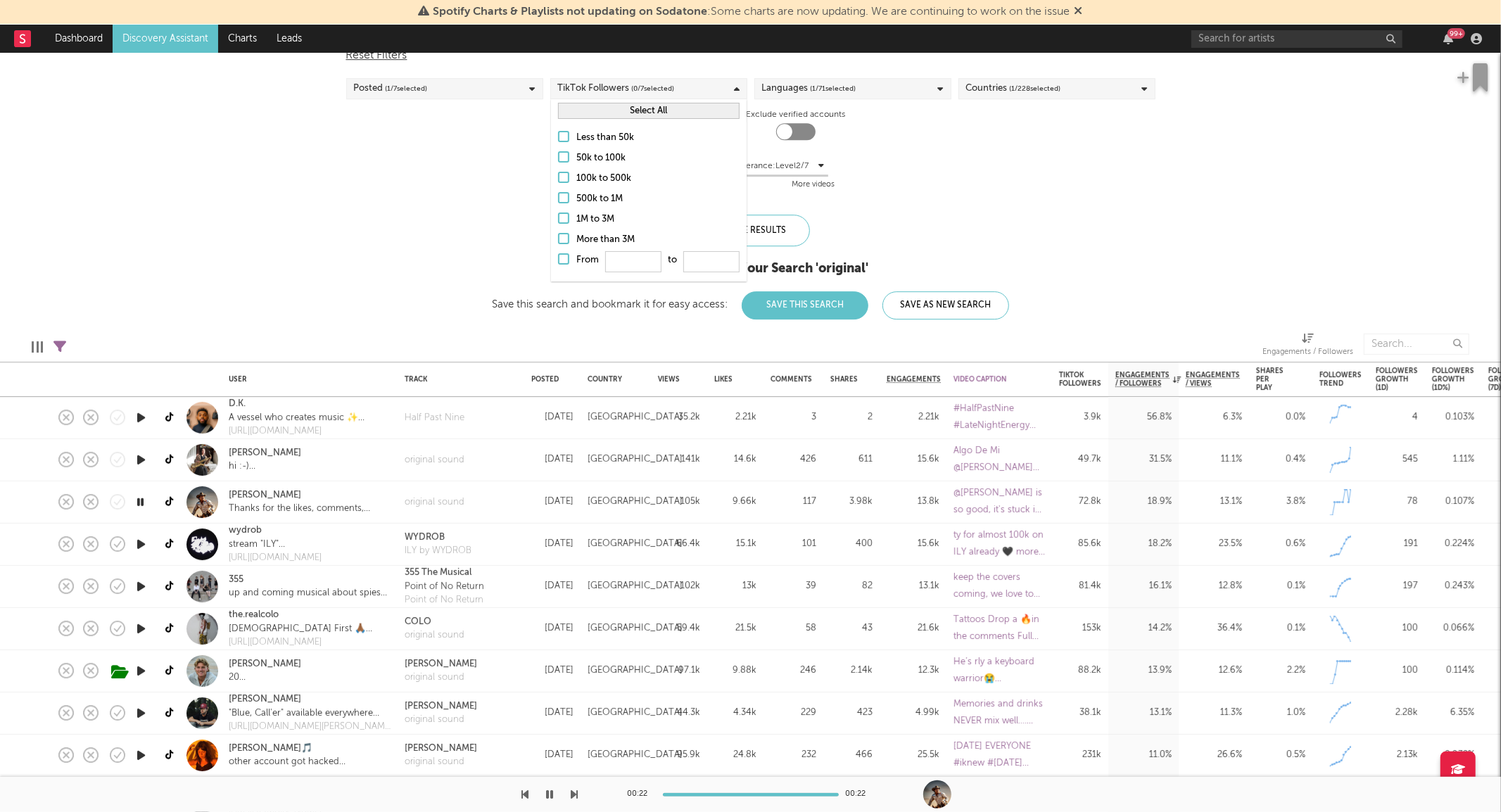
click at [588, 109] on button "Select All" at bounding box center [649, 110] width 181 height 16
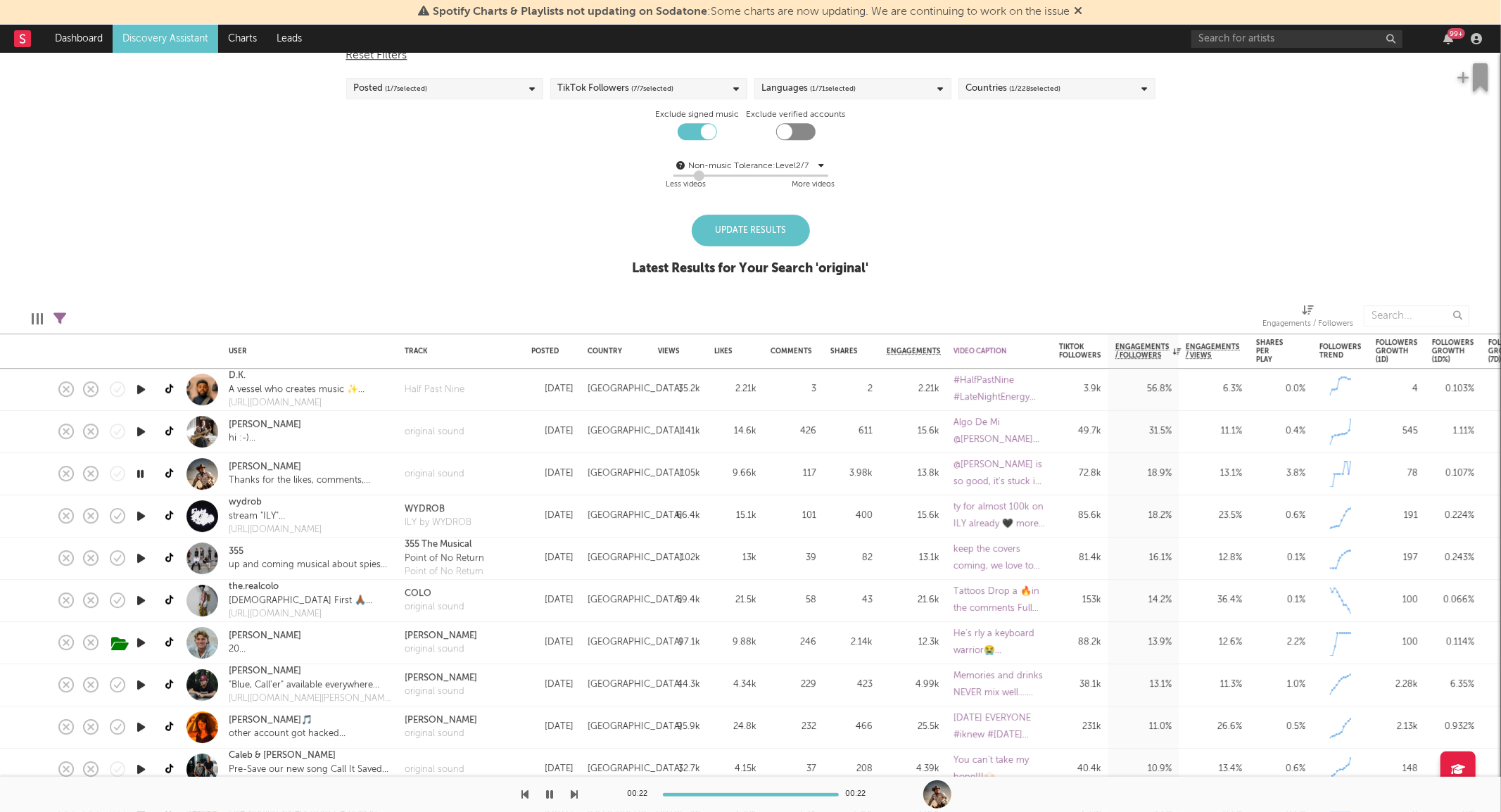
click at [791, 225] on div "Update Results" at bounding box center [750, 230] width 119 height 32
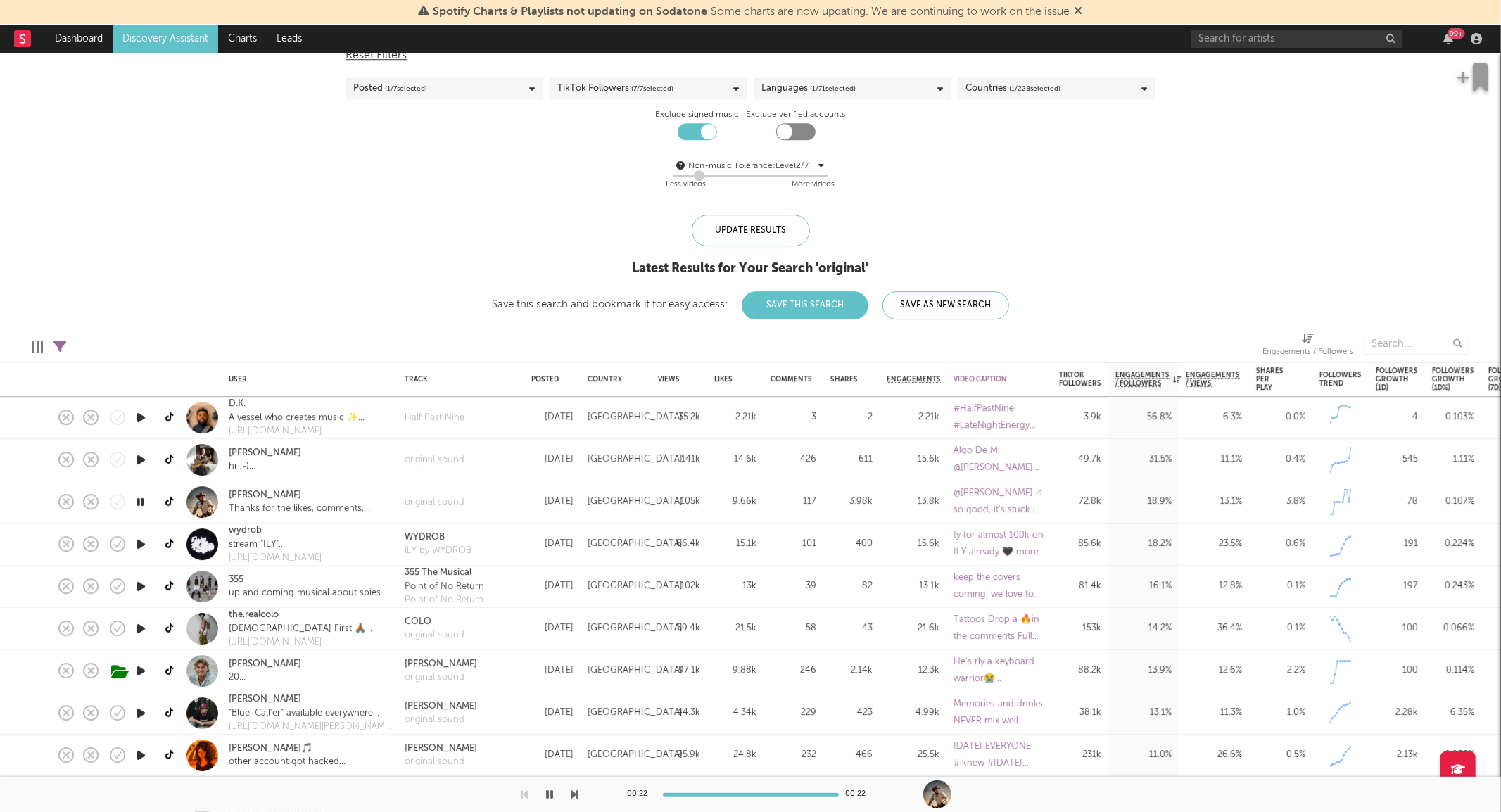
click at [140, 456] on icon "button" at bounding box center [141, 459] width 15 height 17
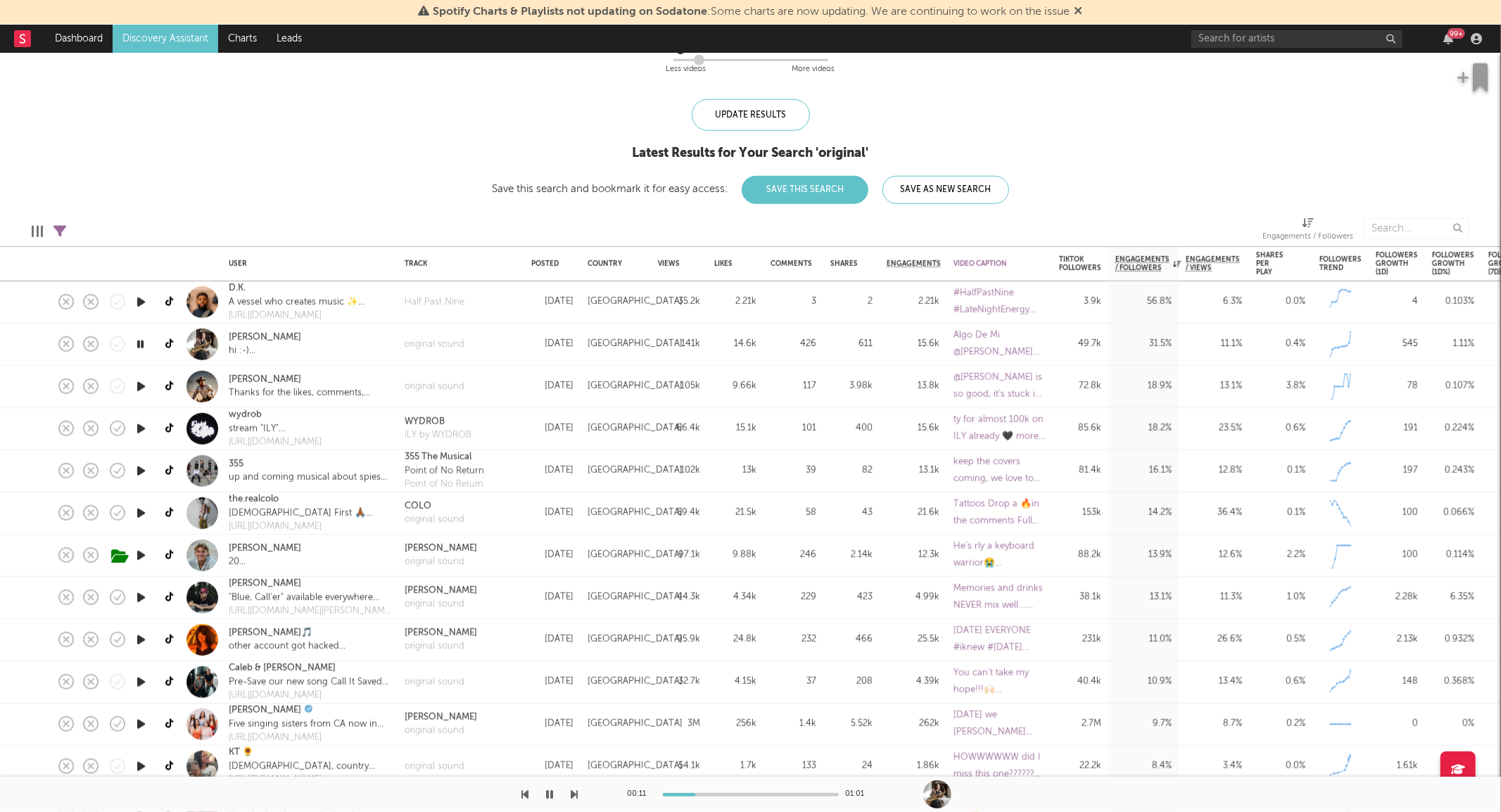
click at [137, 554] on icon "button" at bounding box center [141, 555] width 15 height 17
click at [171, 554] on icon at bounding box center [171, 555] width 11 height 11
click at [139, 600] on icon "button" at bounding box center [141, 597] width 15 height 17
click at [141, 686] on icon "button" at bounding box center [141, 681] width 15 height 17
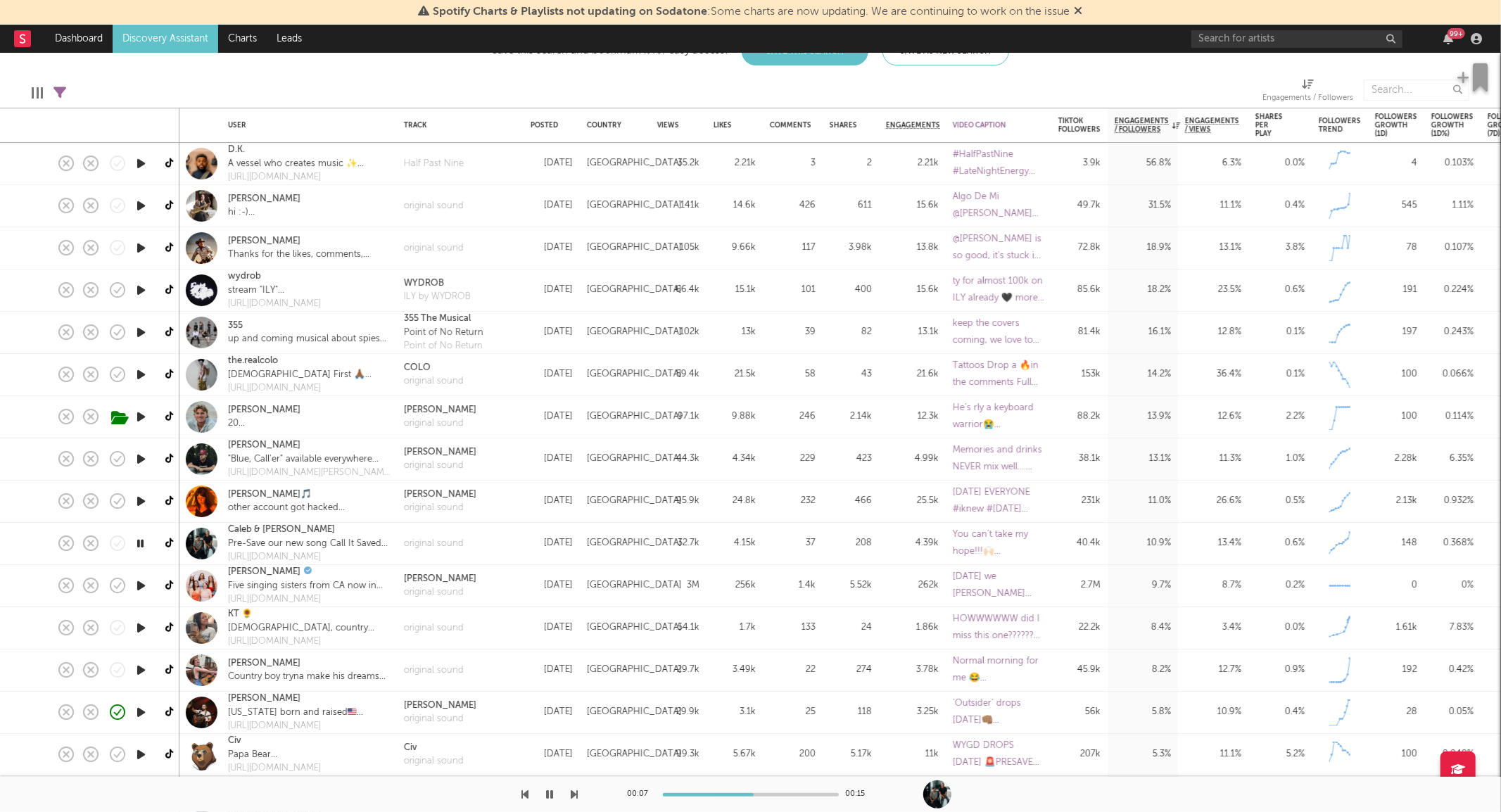
click at [137, 758] on icon "button" at bounding box center [141, 754] width 15 height 17
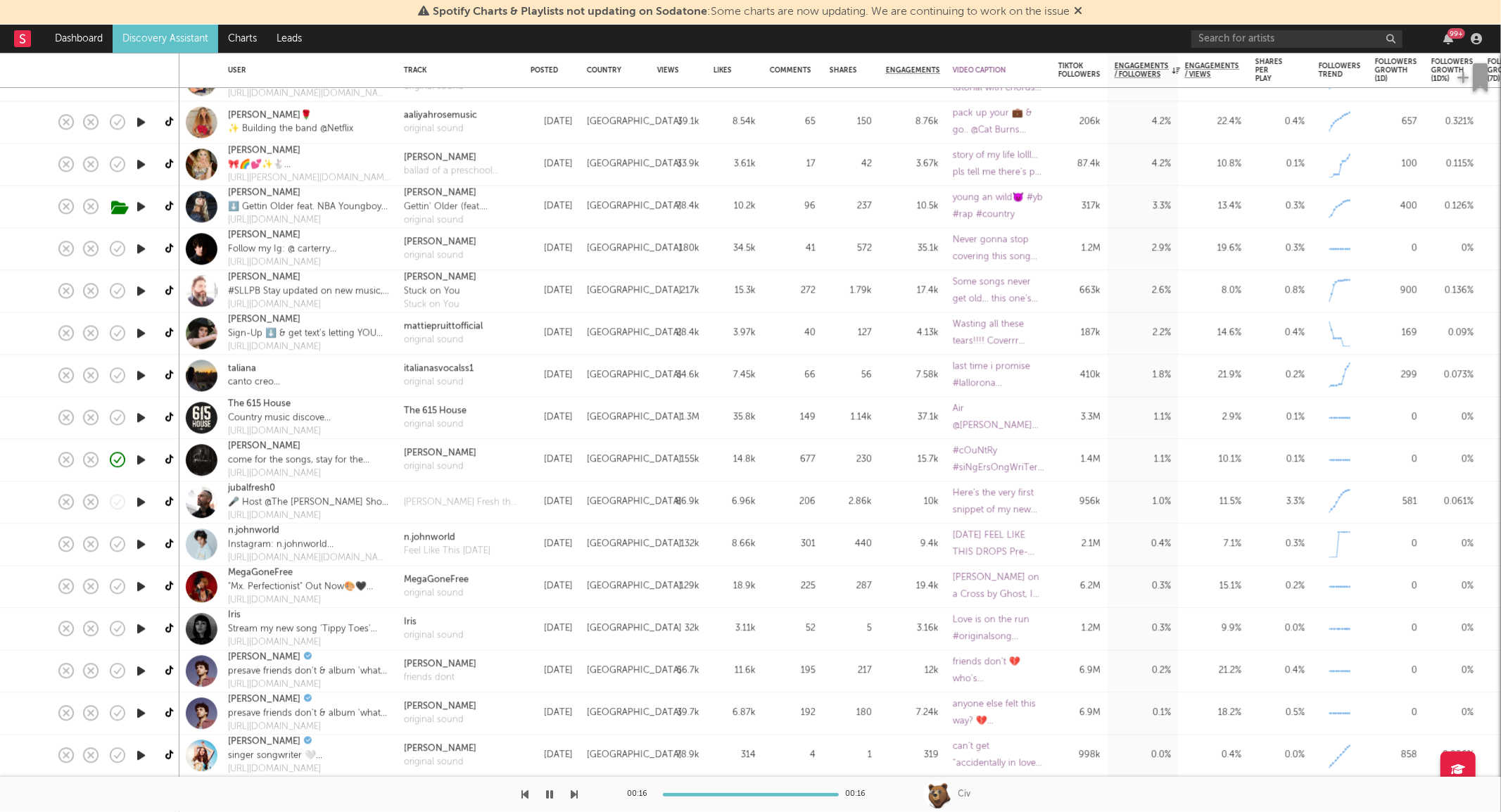
click at [132, 629] on div at bounding box center [140, 629] width 28 height 42
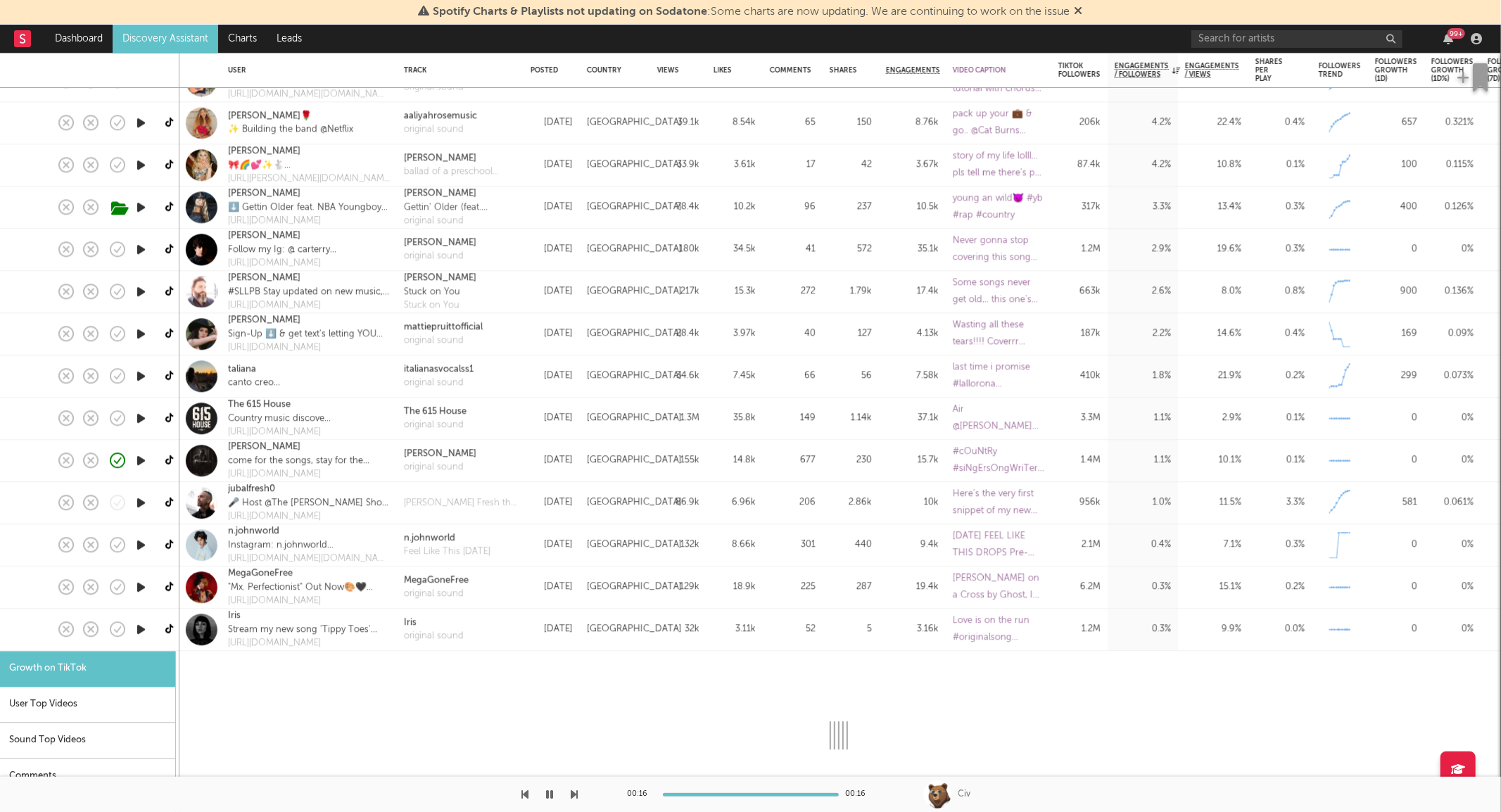
click at [140, 627] on icon "button" at bounding box center [141, 629] width 15 height 17
select select "1m"
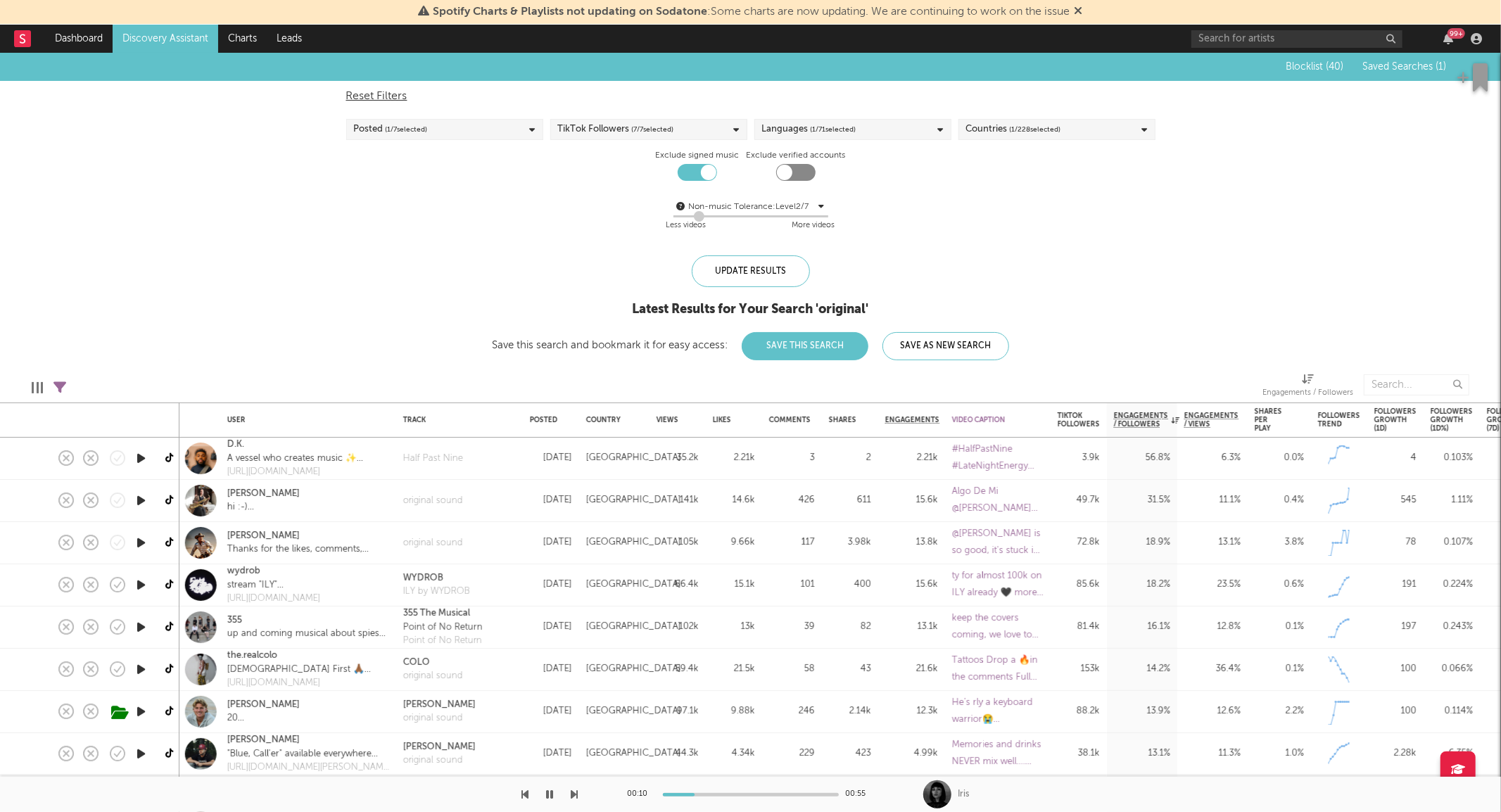
click at [402, 129] on span "( 1 / 7 selected)" at bounding box center [407, 129] width 42 height 17
click at [381, 174] on div "Last 3 Days" at bounding box center [454, 176] width 163 height 17
click at [354, 174] on input "Last 3 Days" at bounding box center [354, 176] width 0 height 17
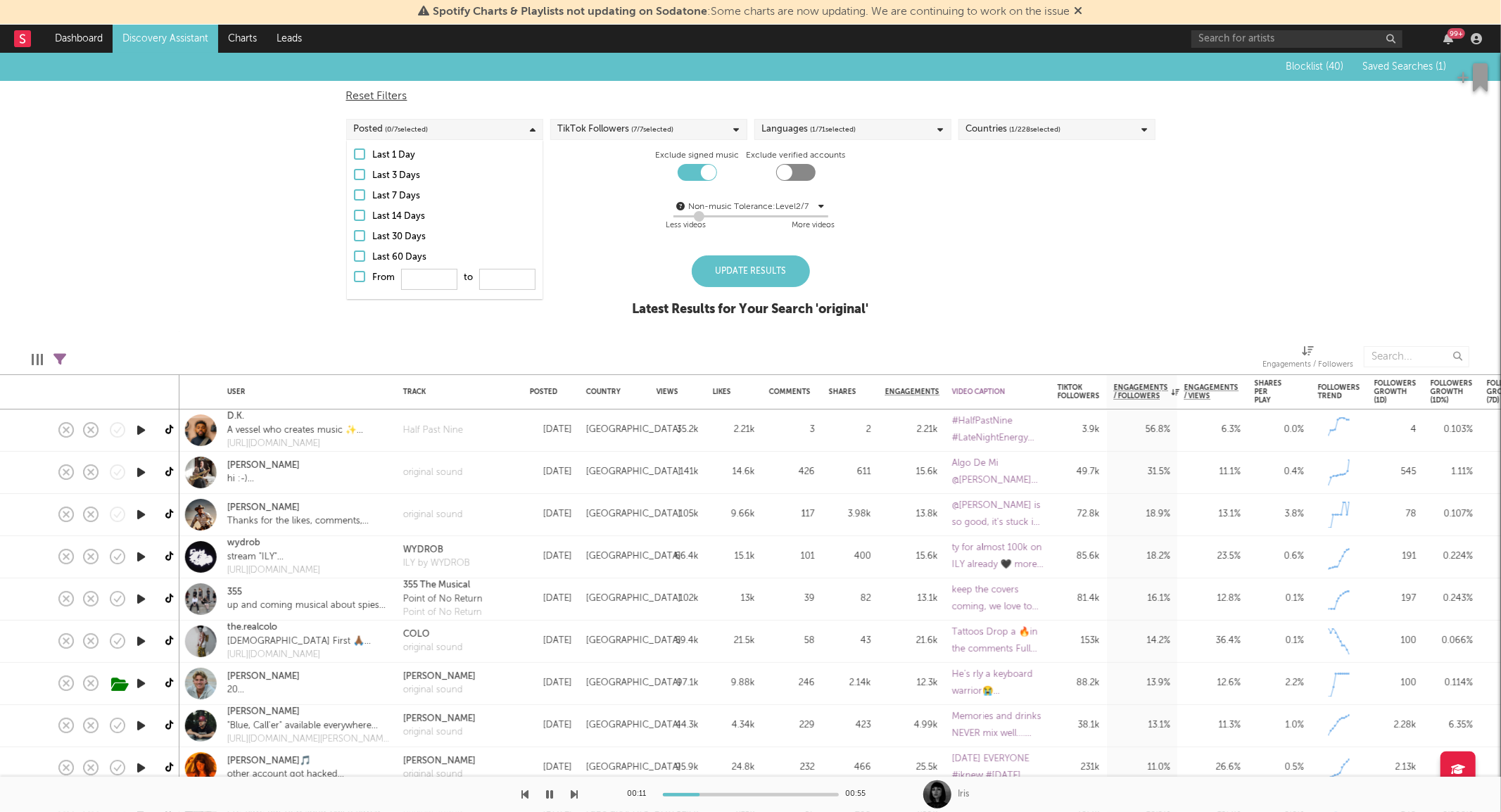
click at [388, 192] on div "Last 7 Days" at bounding box center [454, 196] width 163 height 17
click at [354, 192] on input "Last 7 Days" at bounding box center [354, 196] width 0 height 17
click at [781, 275] on div "Update Results" at bounding box center [750, 271] width 119 height 32
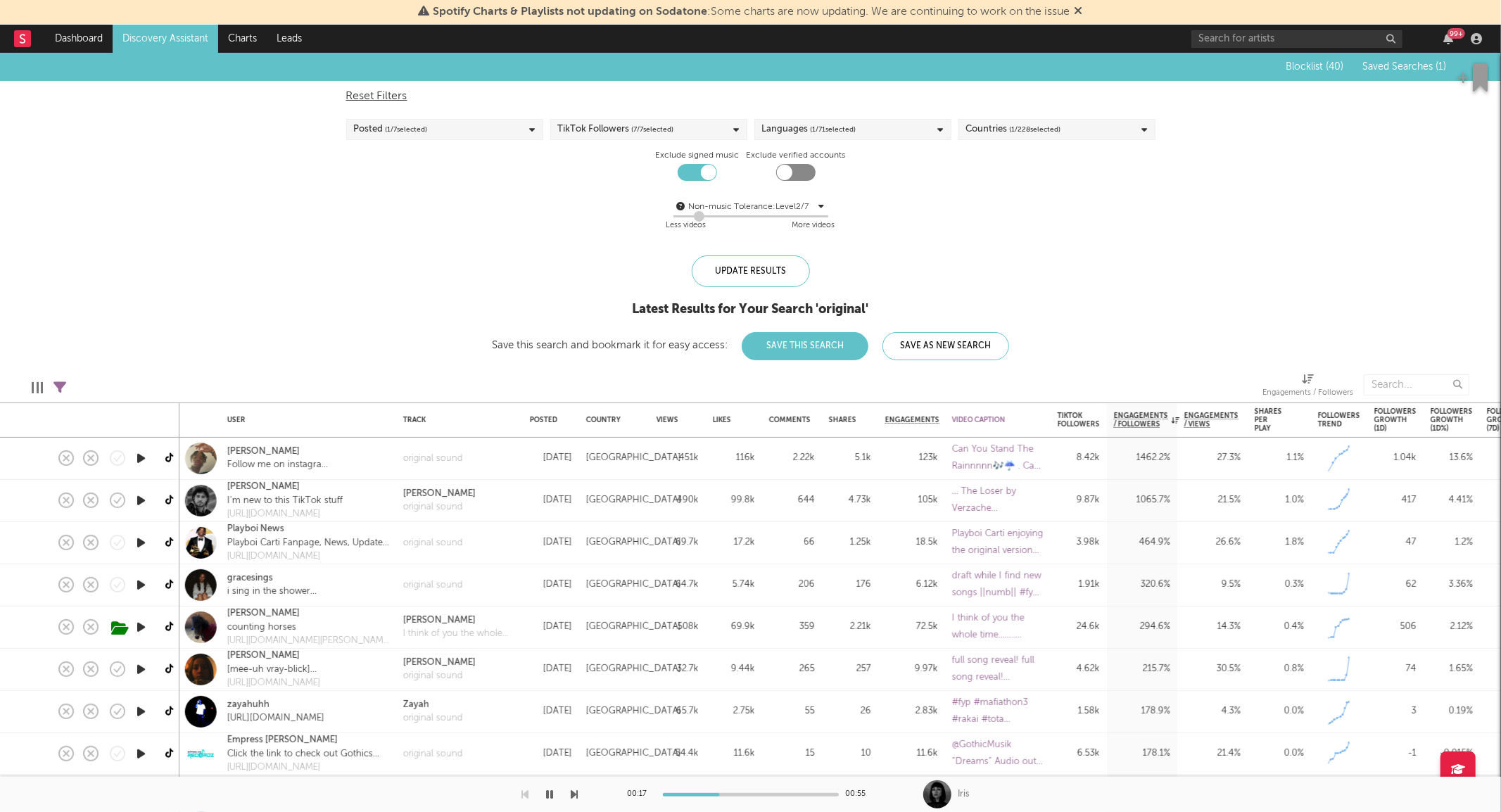
click at [142, 458] on icon "button" at bounding box center [141, 458] width 15 height 17
click at [138, 508] on icon "button" at bounding box center [141, 500] width 15 height 17
click at [256, 488] on link "Forest Slater" at bounding box center [264, 487] width 72 height 14
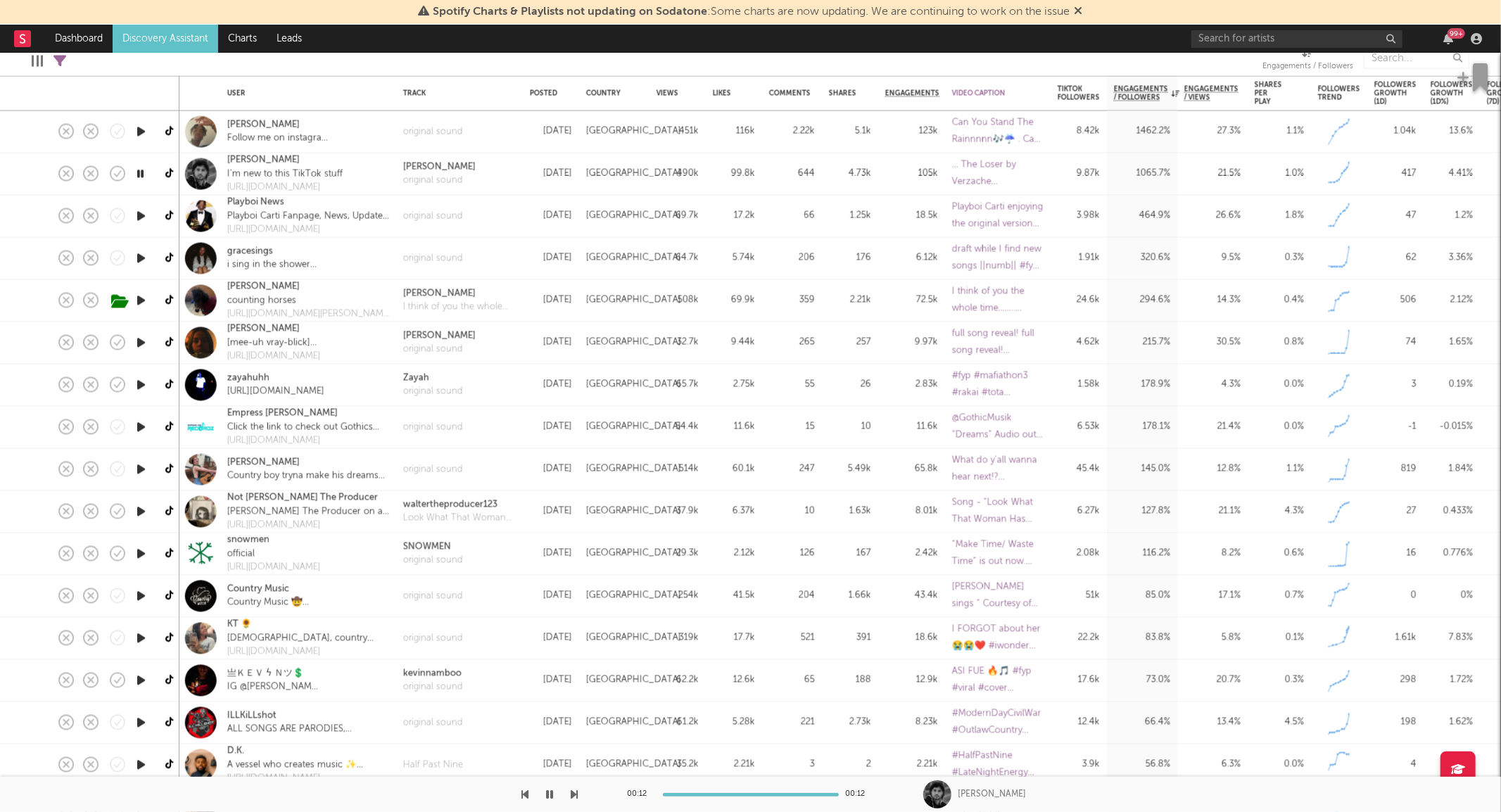
click at [137, 254] on icon "button" at bounding box center [141, 257] width 15 height 17
click at [244, 250] on link "gracesings" at bounding box center [250, 251] width 46 height 14
click at [140, 300] on icon "button" at bounding box center [141, 300] width 15 height 17
click at [170, 299] on icon at bounding box center [171, 300] width 11 height 11
click at [135, 340] on icon "button" at bounding box center [141, 342] width 15 height 17
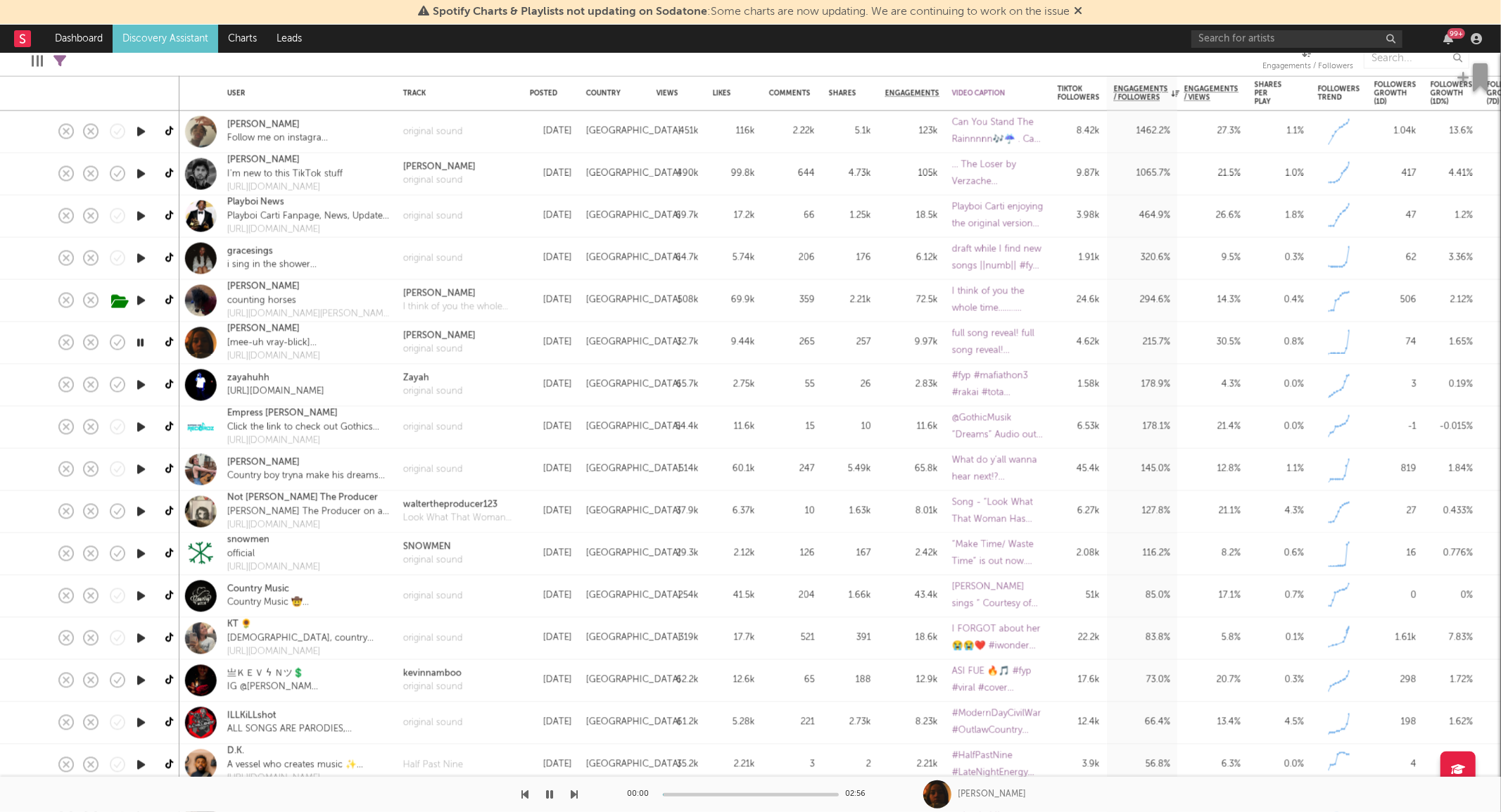
click at [142, 392] on icon "button" at bounding box center [141, 384] width 15 height 17
click at [139, 428] on icon "button" at bounding box center [141, 426] width 15 height 17
click at [140, 467] on icon "button" at bounding box center [141, 469] width 15 height 17
click at [141, 598] on icon "button" at bounding box center [141, 595] width 15 height 17
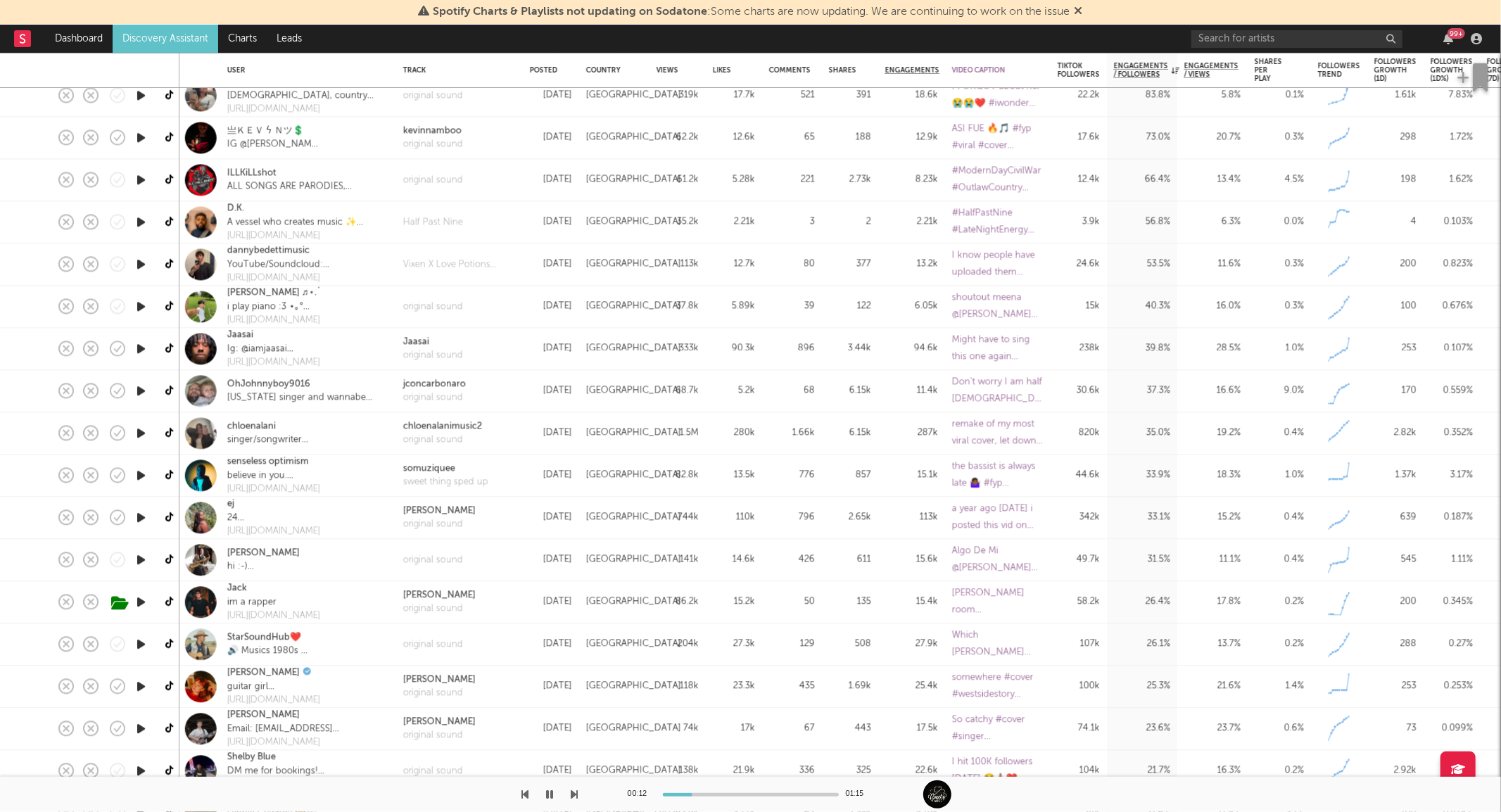
click at [138, 515] on icon "button" at bounding box center [141, 517] width 15 height 17
click at [140, 601] on icon "button" at bounding box center [141, 601] width 15 height 17
click at [140, 563] on icon "button" at bounding box center [141, 559] width 15 height 17
click at [140, 644] on icon "button" at bounding box center [141, 644] width 15 height 17
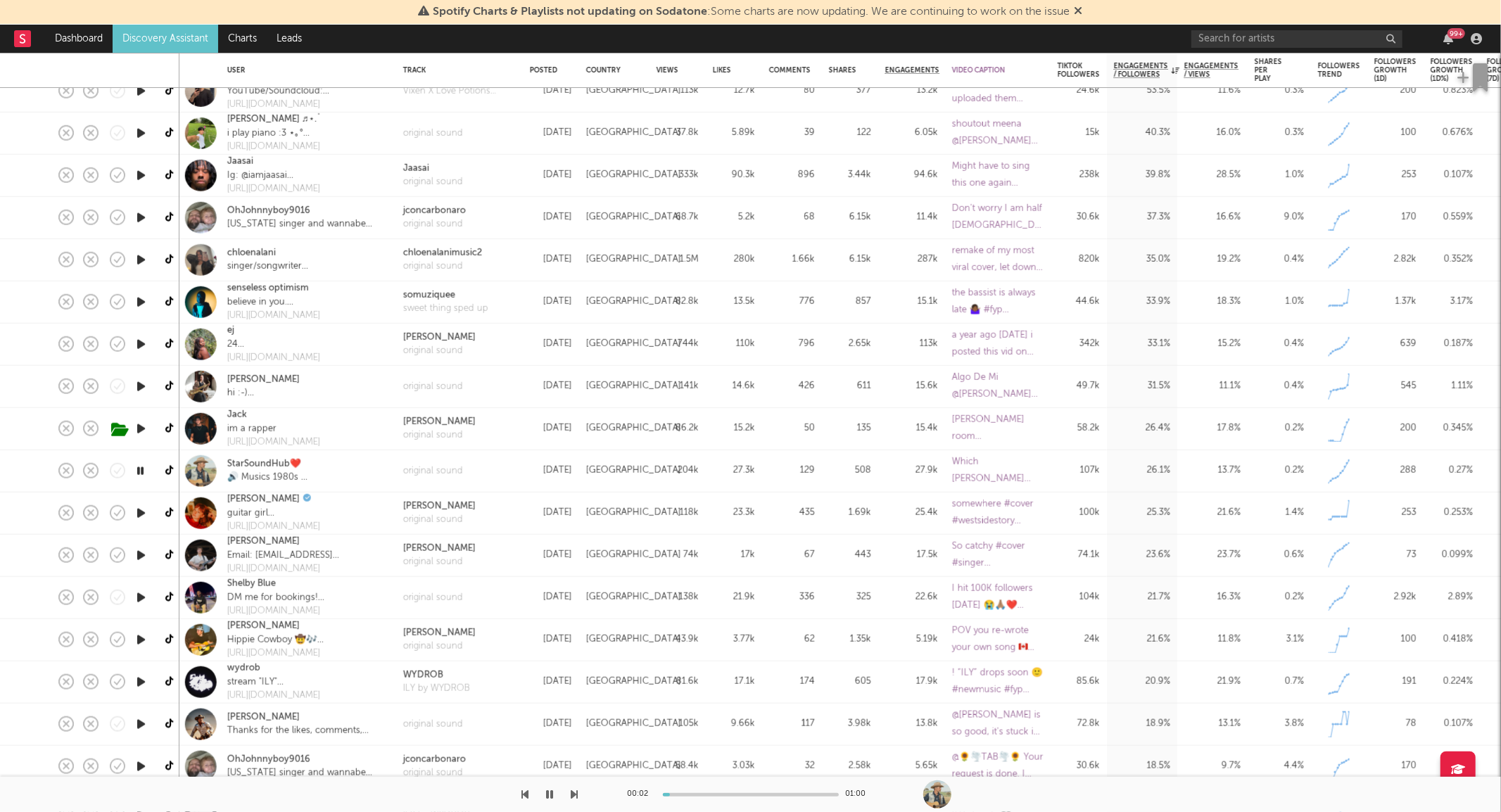
click at [143, 512] on icon "button" at bounding box center [141, 512] width 15 height 17
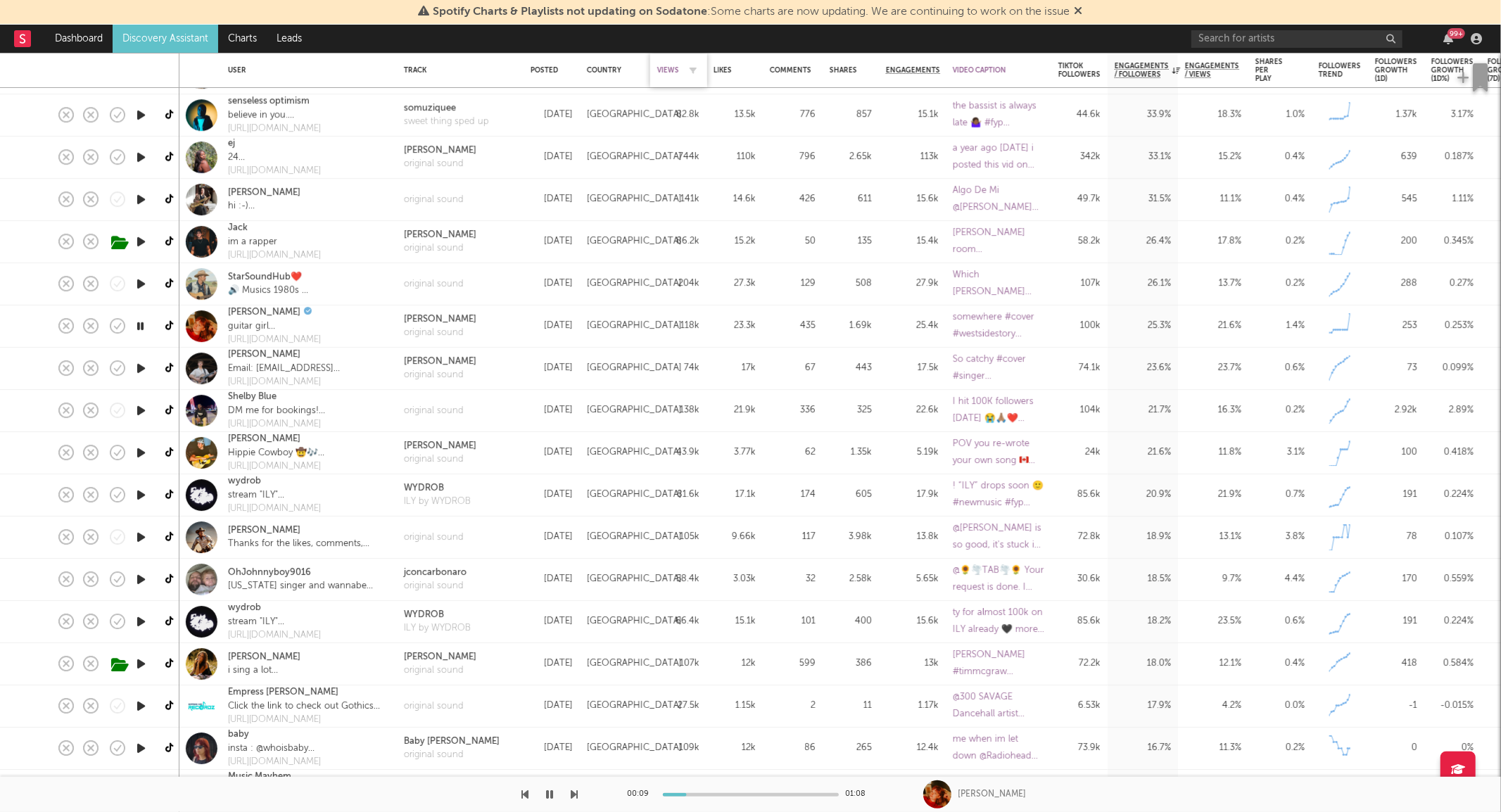
click at [670, 68] on div "Views" at bounding box center [668, 70] width 22 height 8
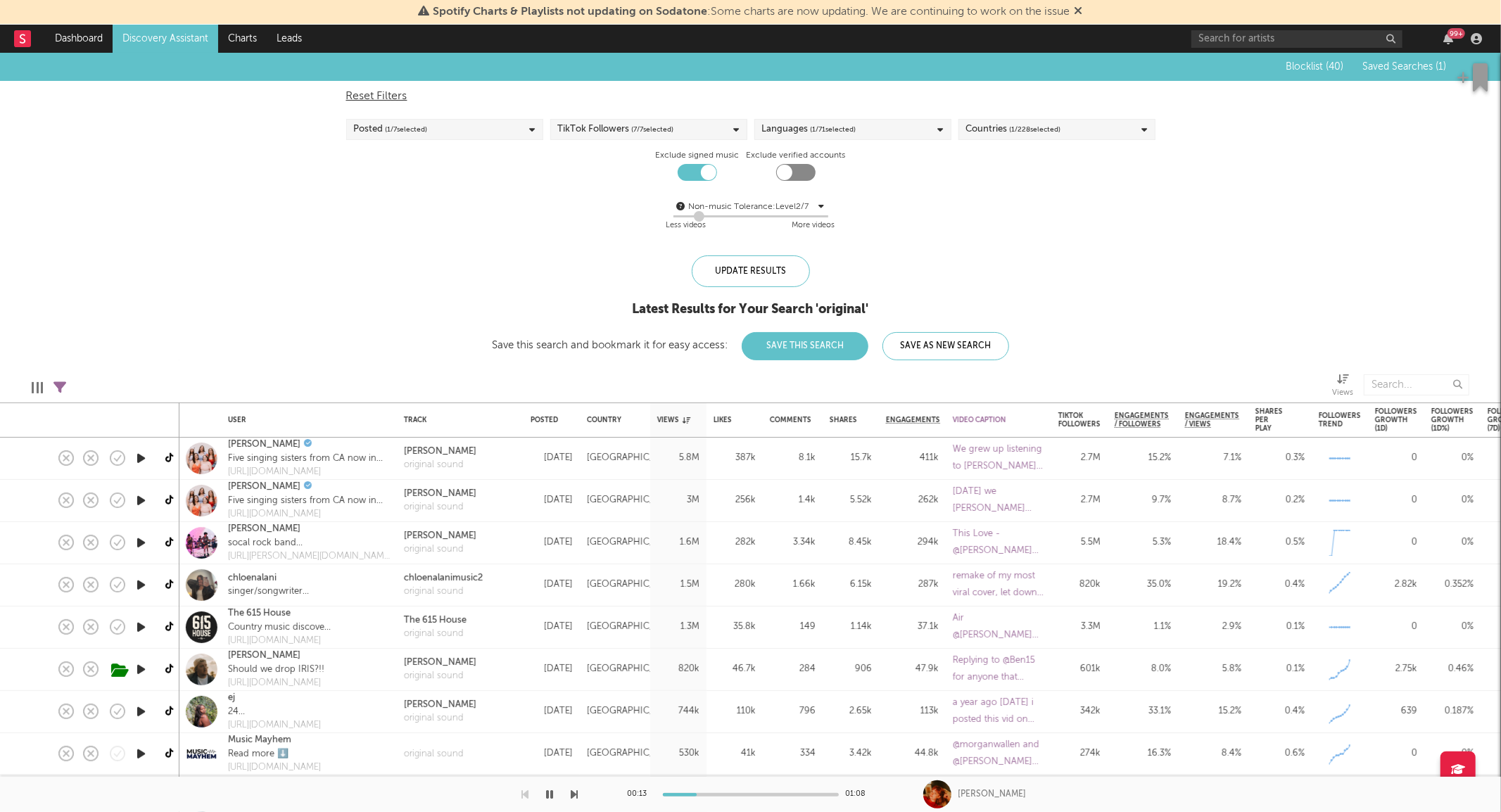
drag, startPoint x: 337, startPoint y: 376, endPoint x: 271, endPoint y: 320, distance: 86.6
click at [271, 320] on div "Blocklist ( 40 ) Saved Searches ( 1 ) Reset Filters Posted ( 1 / 7 selected) Ti…" at bounding box center [750, 206] width 1501 height 307
click at [141, 459] on icon "button" at bounding box center [141, 458] width 15 height 17
click at [492, 464] on div "Cimorelli original sound" at bounding box center [461, 459] width 127 height 42
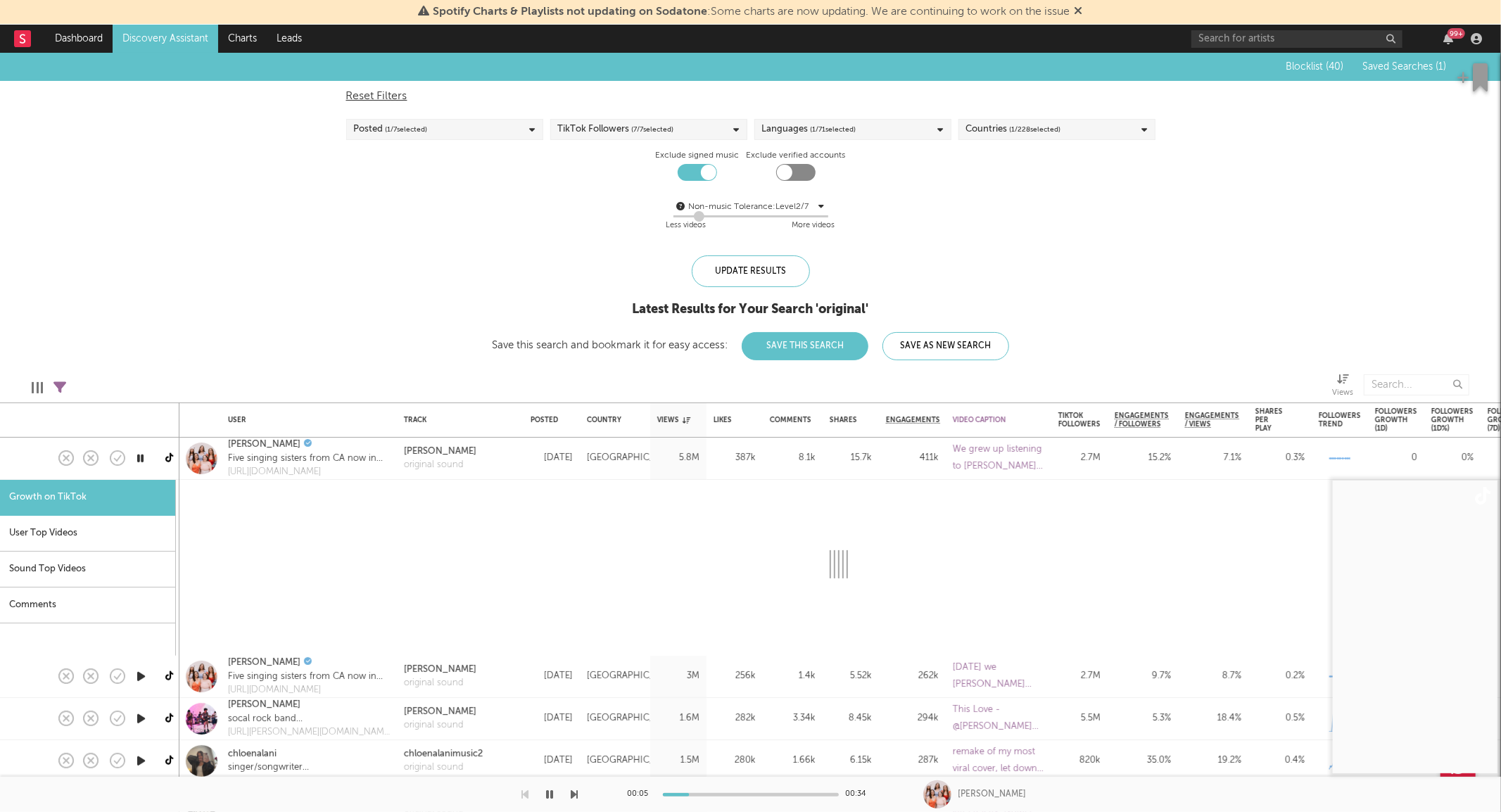
select select "1m"
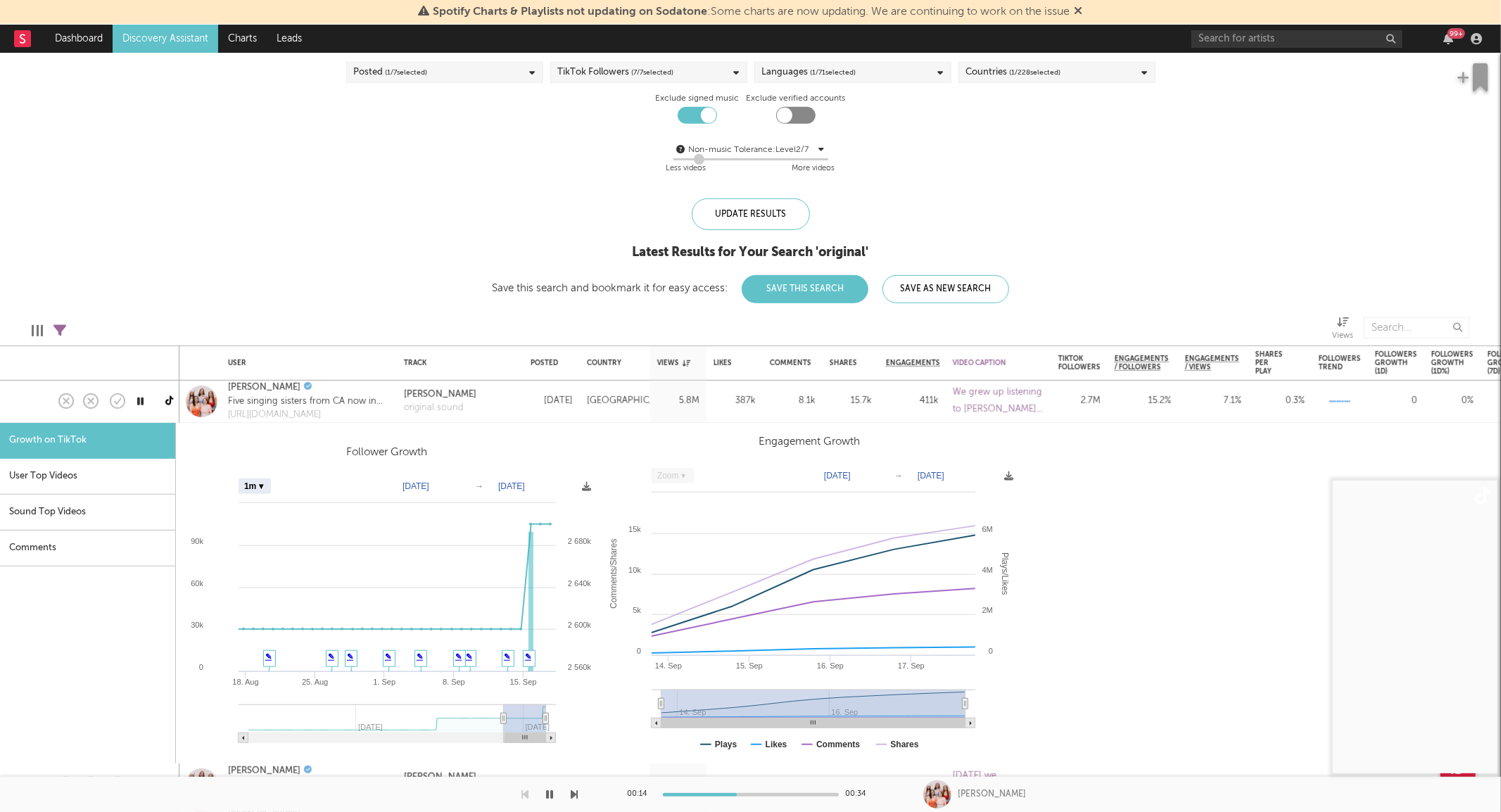
click at [492, 398] on div "Cimorelli original sound" at bounding box center [461, 401] width 127 height 42
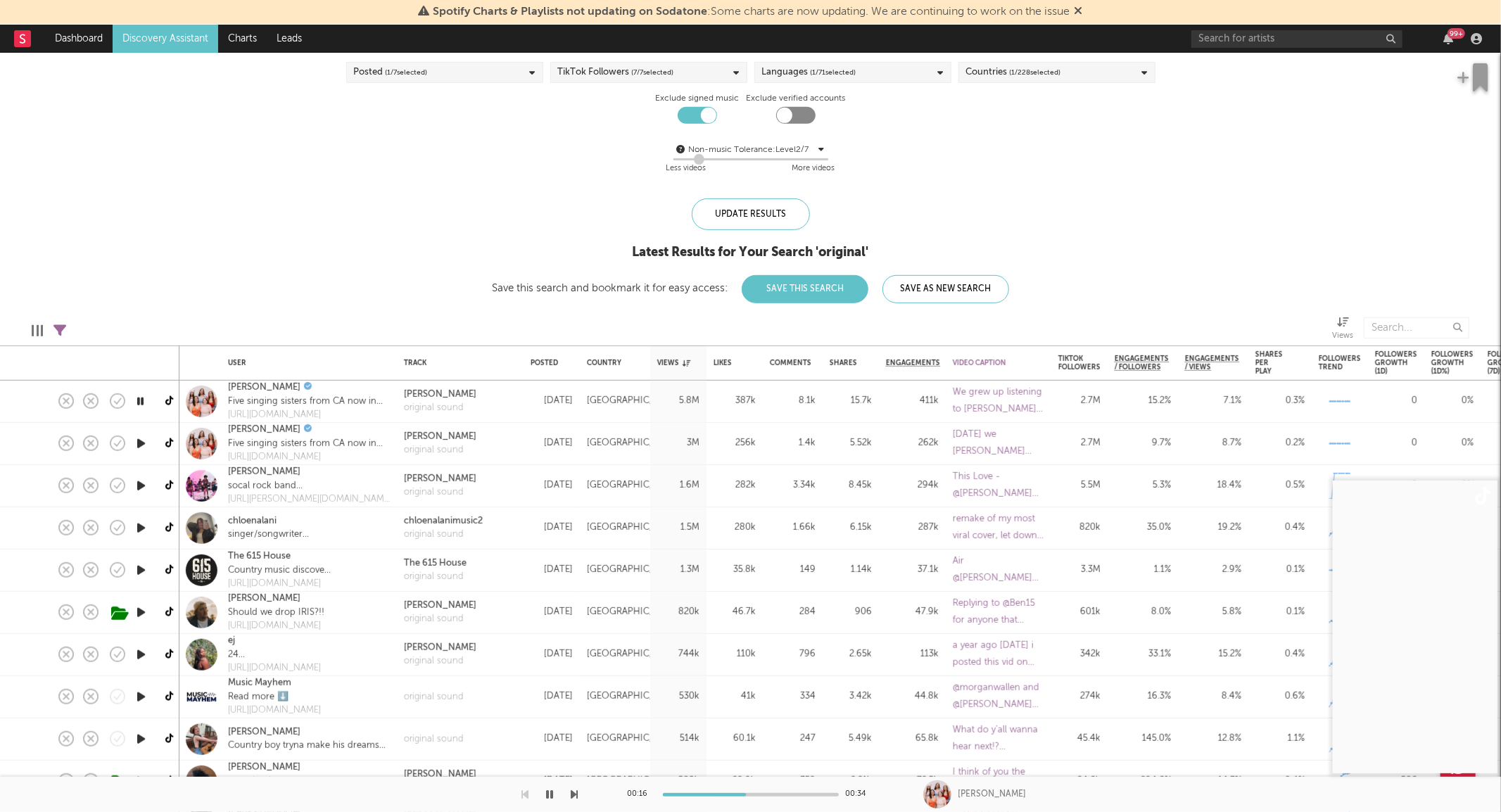
click at [132, 487] on div at bounding box center [140, 486] width 28 height 42
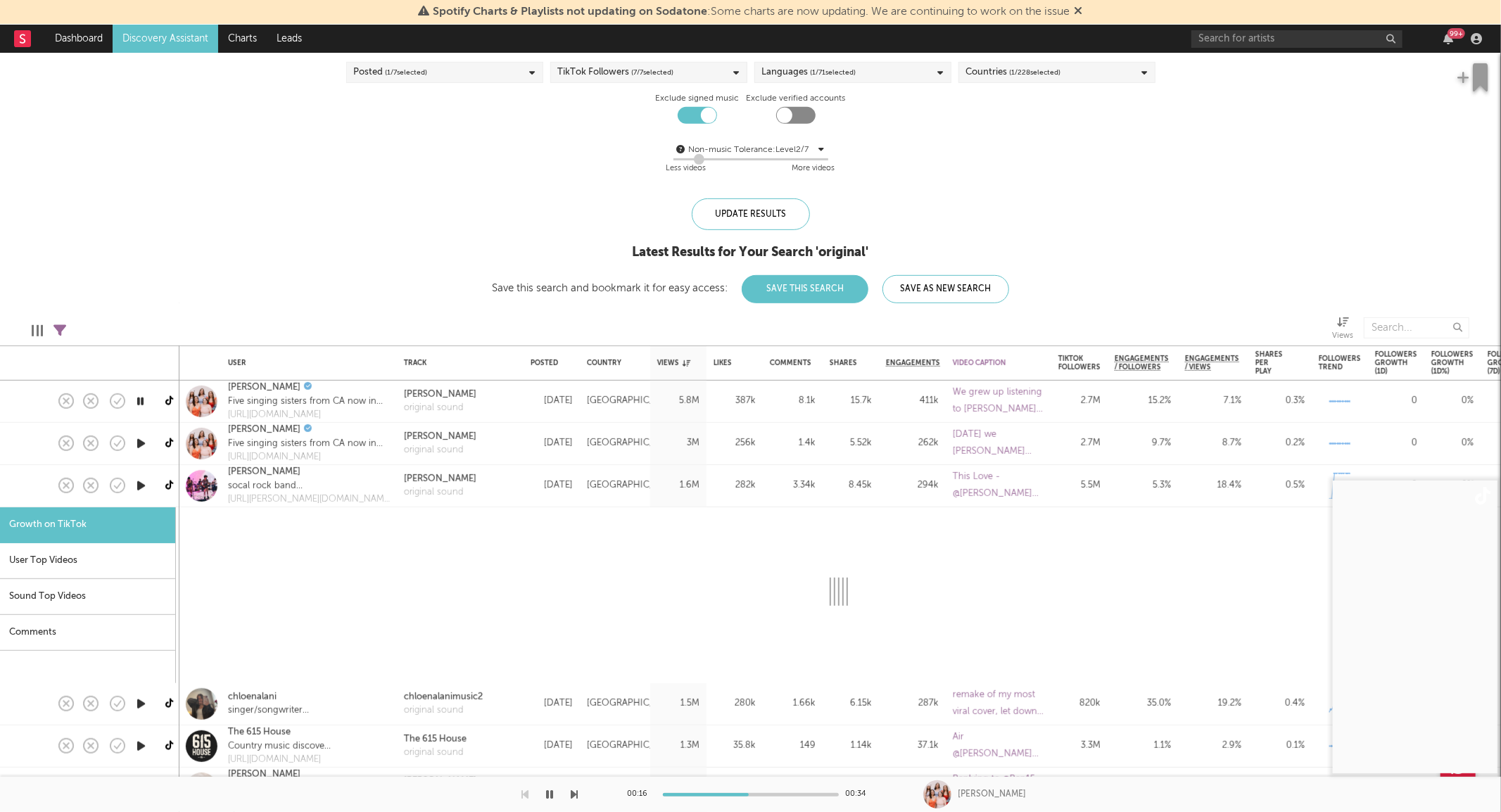
select select "1m"
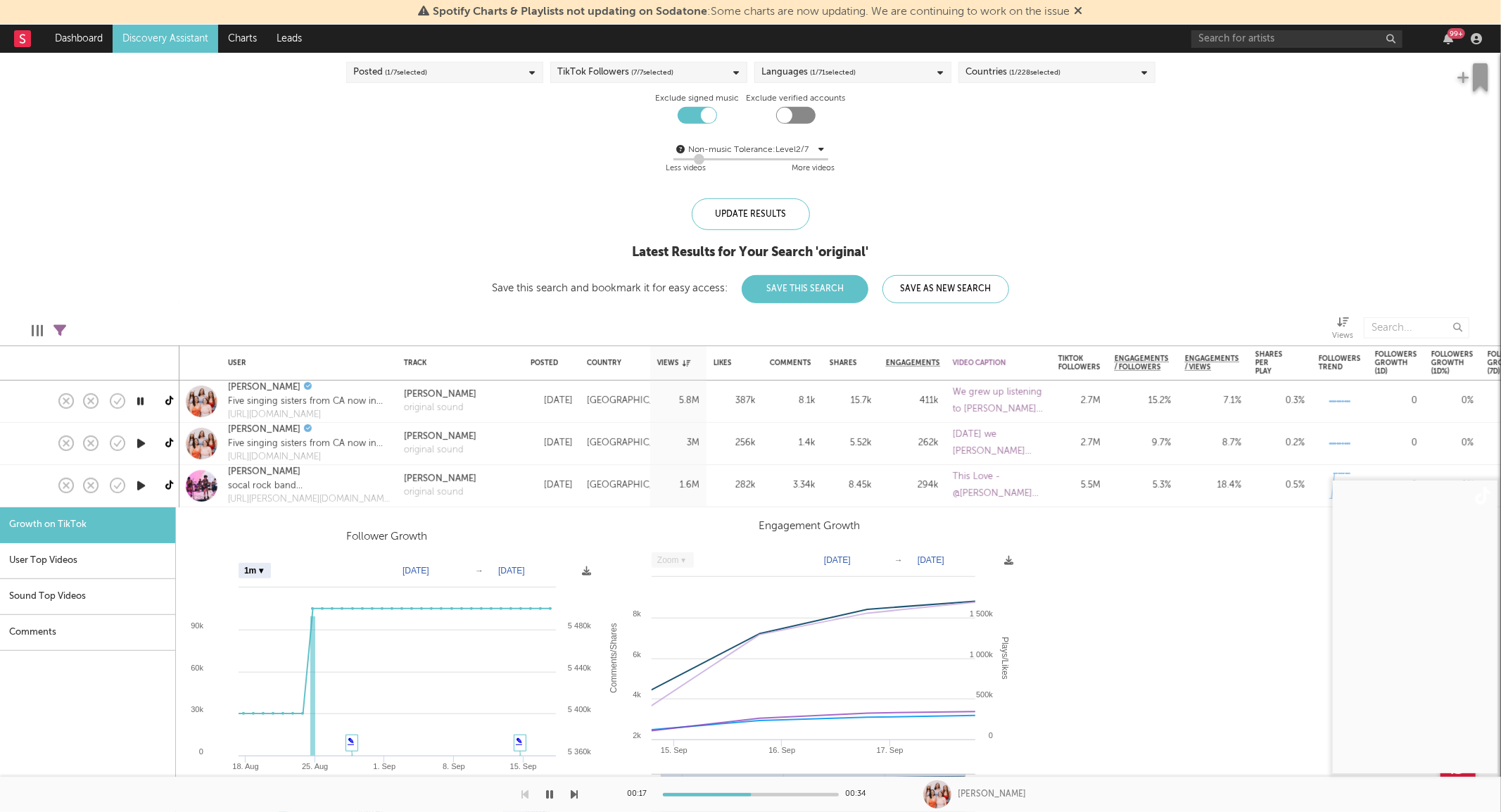
click at [149, 488] on icon "button" at bounding box center [141, 485] width 15 height 17
click at [510, 480] on div "Trueblood original sound" at bounding box center [461, 486] width 127 height 42
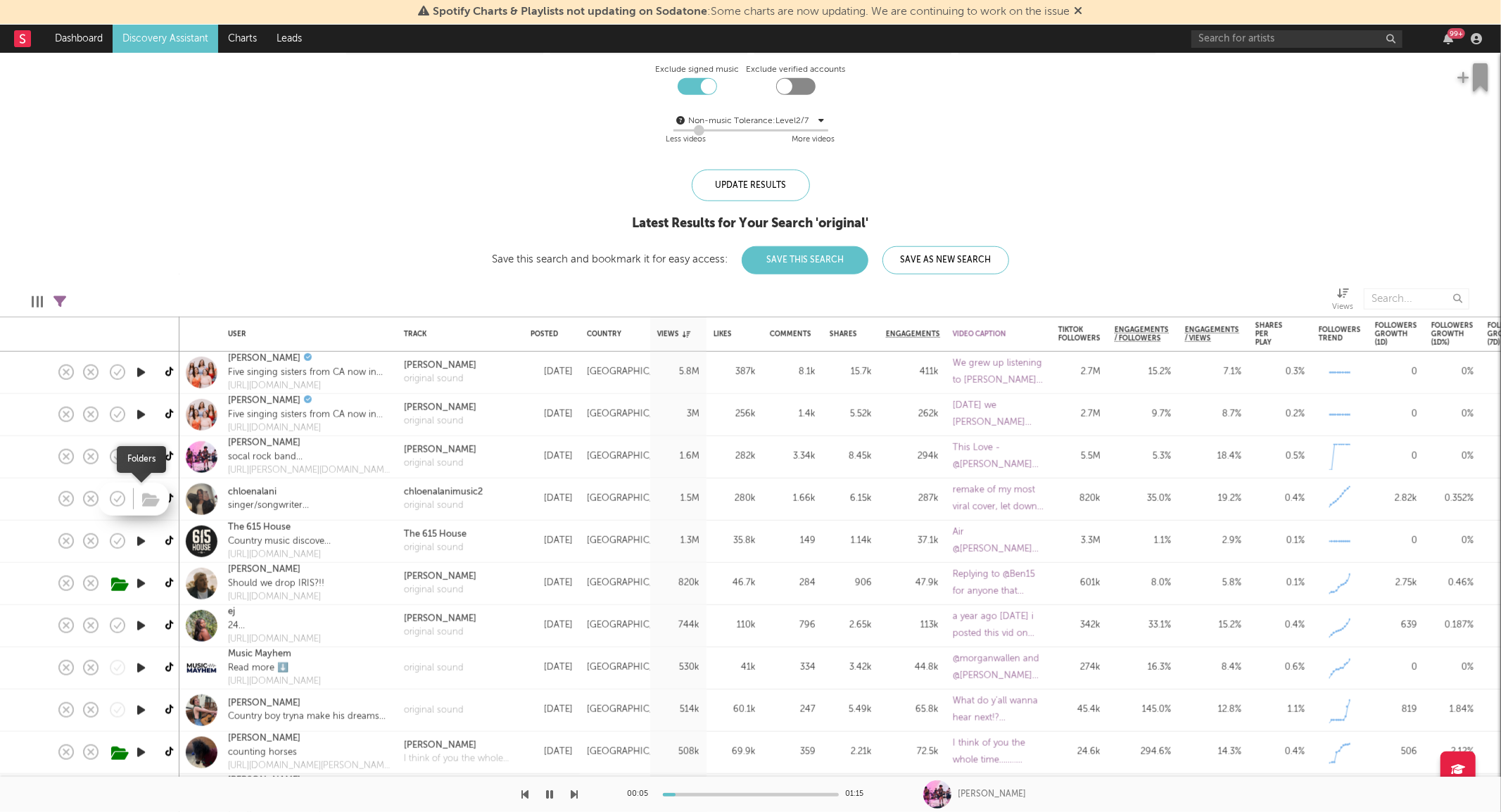
click at [134, 497] on div at bounding box center [133, 499] width 70 height 33
click at [140, 492] on icon "button" at bounding box center [141, 499] width 15 height 17
click at [273, 489] on link "chloenalani" at bounding box center [252, 492] width 48 height 14
click at [137, 540] on icon "button" at bounding box center [141, 541] width 15 height 17
click at [137, 540] on icon "button" at bounding box center [140, 541] width 14 height 17
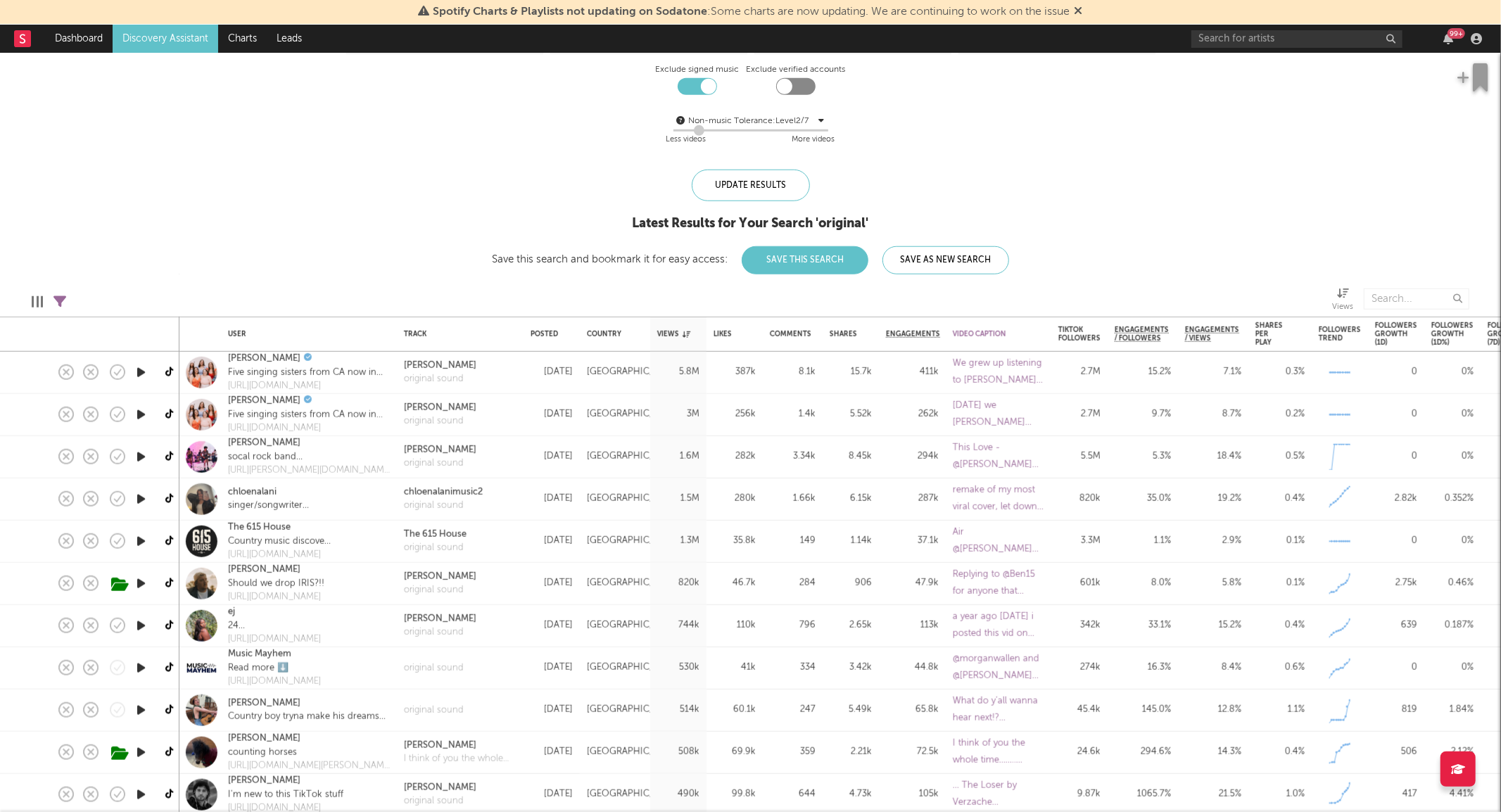
click at [143, 580] on icon "button" at bounding box center [141, 583] width 15 height 17
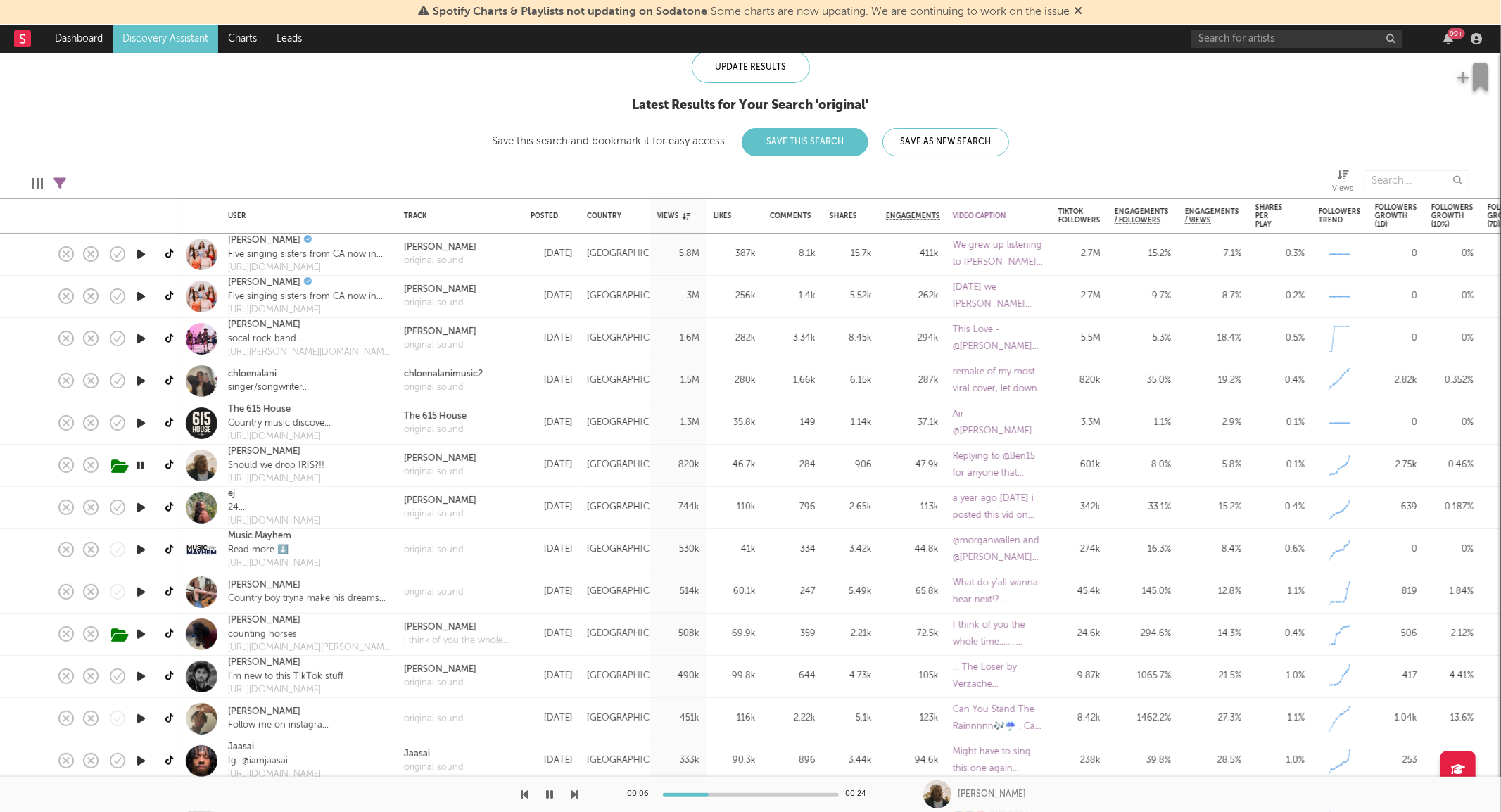
click at [136, 503] on icon "button" at bounding box center [141, 507] width 15 height 17
click at [139, 549] on icon "button" at bounding box center [141, 549] width 15 height 17
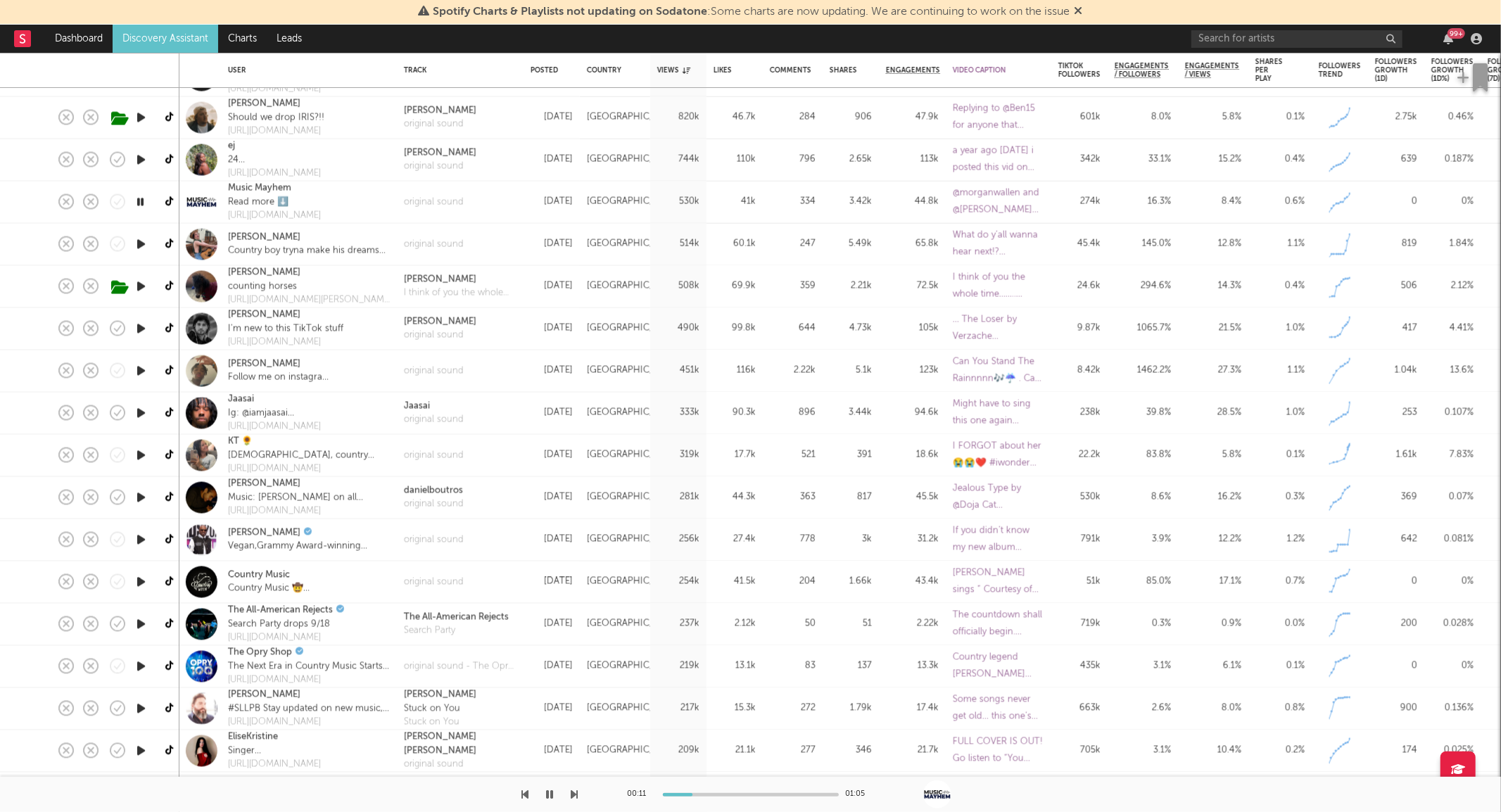
click at [145, 580] on icon "button" at bounding box center [141, 581] width 15 height 17
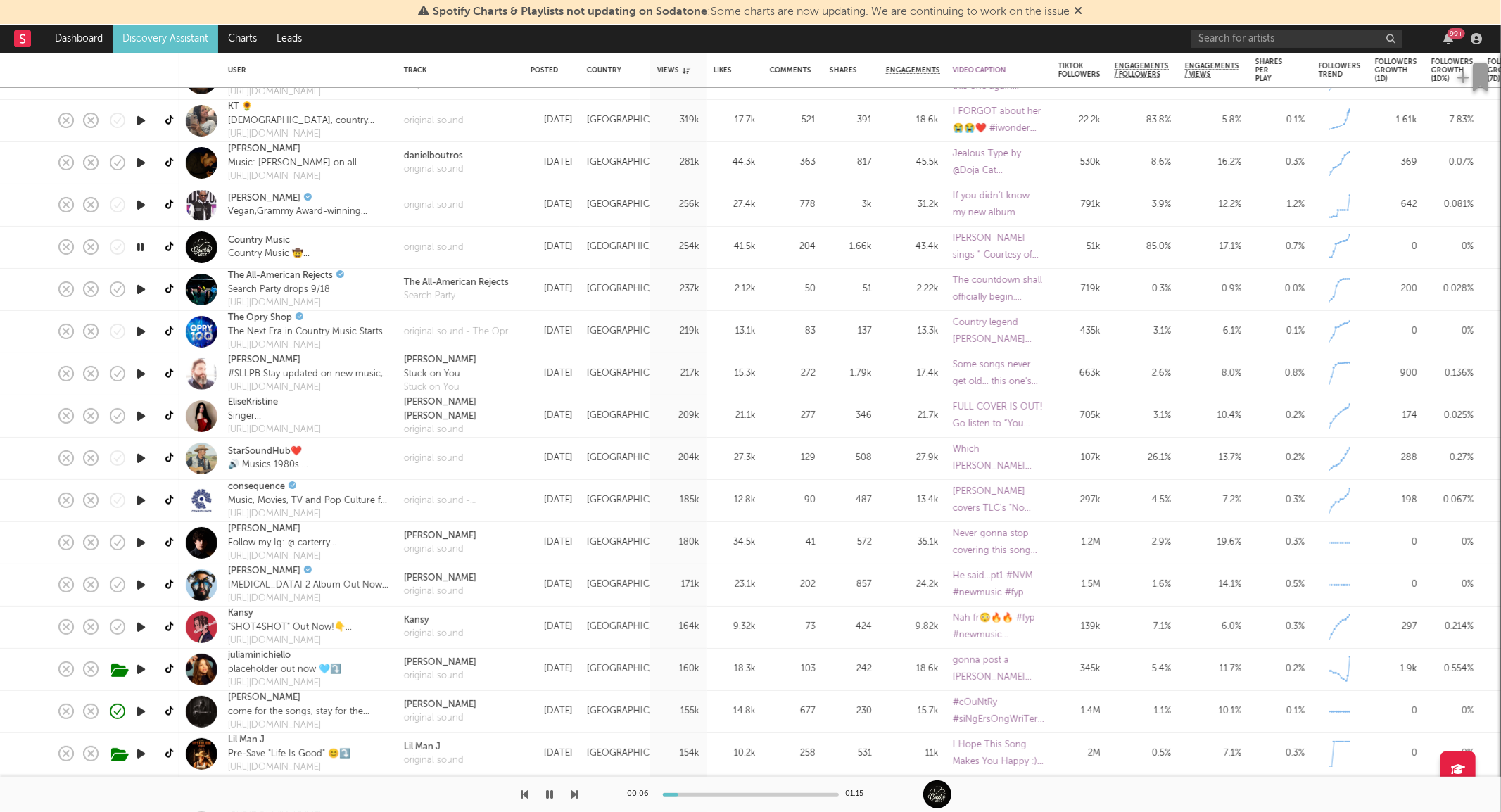
click at [139, 543] on icon "button" at bounding box center [141, 542] width 15 height 17
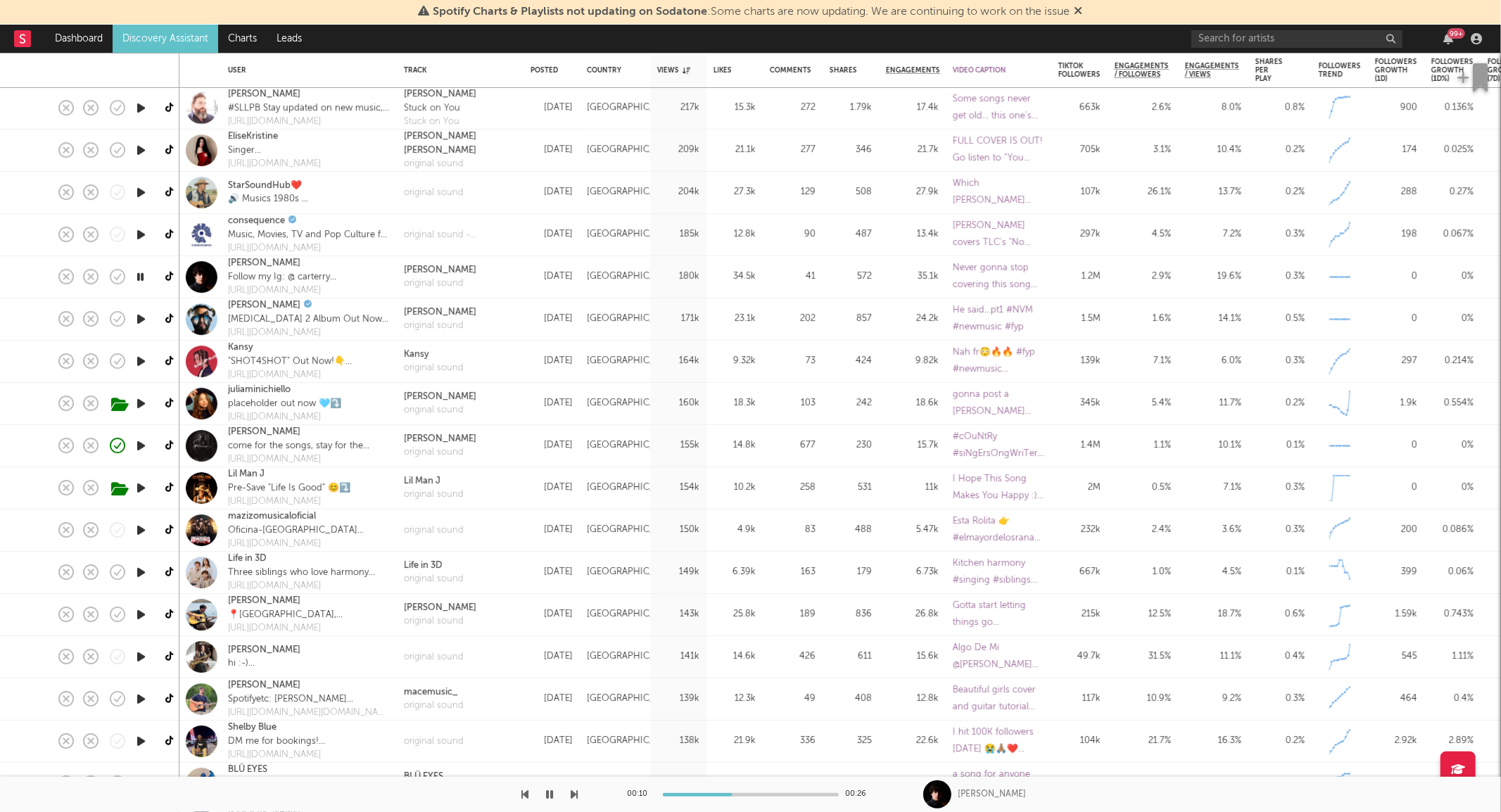
click at [140, 485] on icon "button" at bounding box center [141, 488] width 15 height 17
click at [246, 471] on link "Lil Man J" at bounding box center [246, 474] width 36 height 14
click at [138, 485] on icon "button" at bounding box center [140, 488] width 14 height 17
click at [134, 616] on icon "button" at bounding box center [141, 614] width 15 height 17
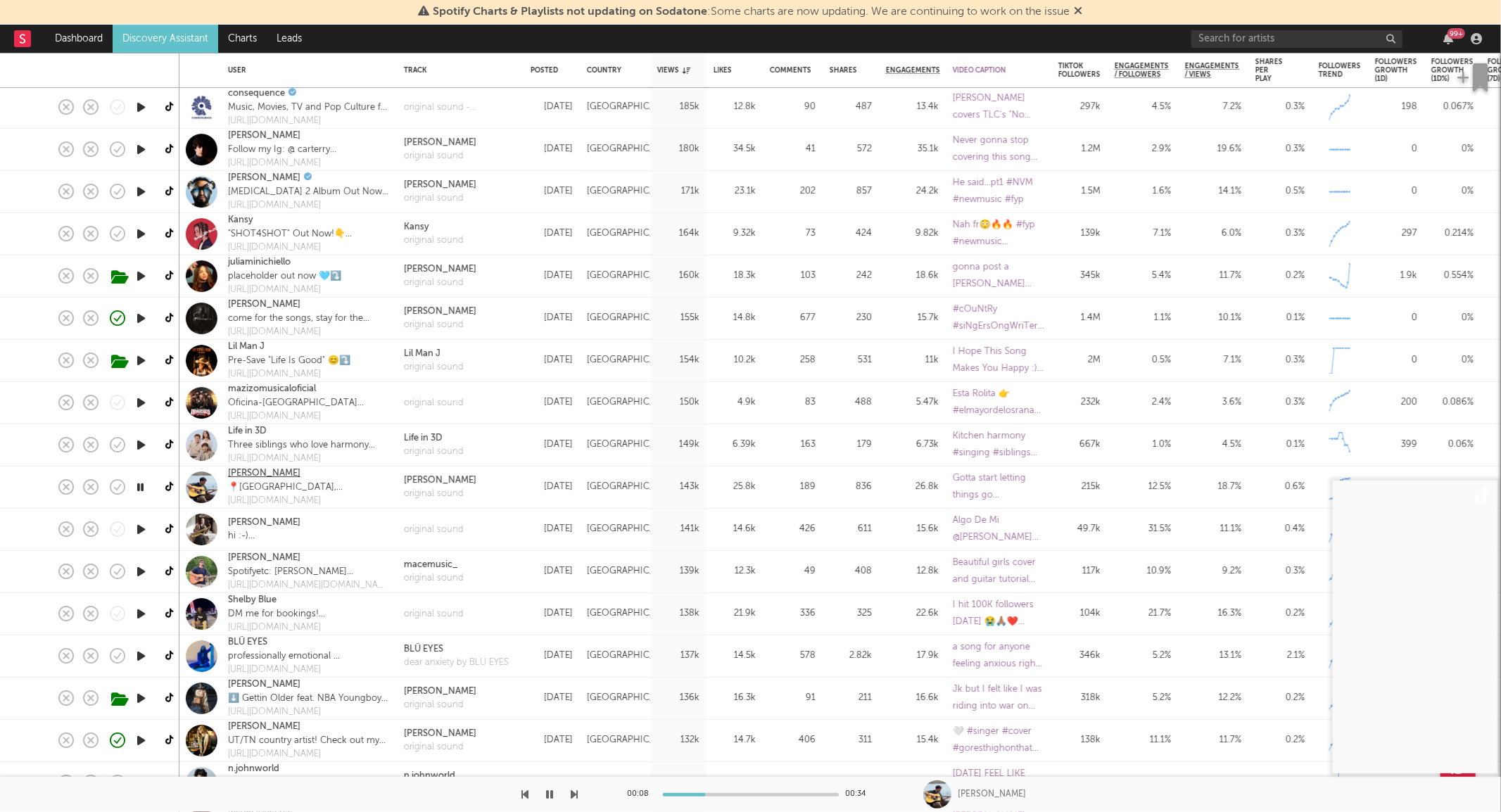
click at [271, 473] on link "Nathan Cox" at bounding box center [264, 473] width 72 height 14
click at [140, 530] on icon "button" at bounding box center [141, 529] width 15 height 17
click at [139, 571] on icon "button" at bounding box center [141, 571] width 15 height 17
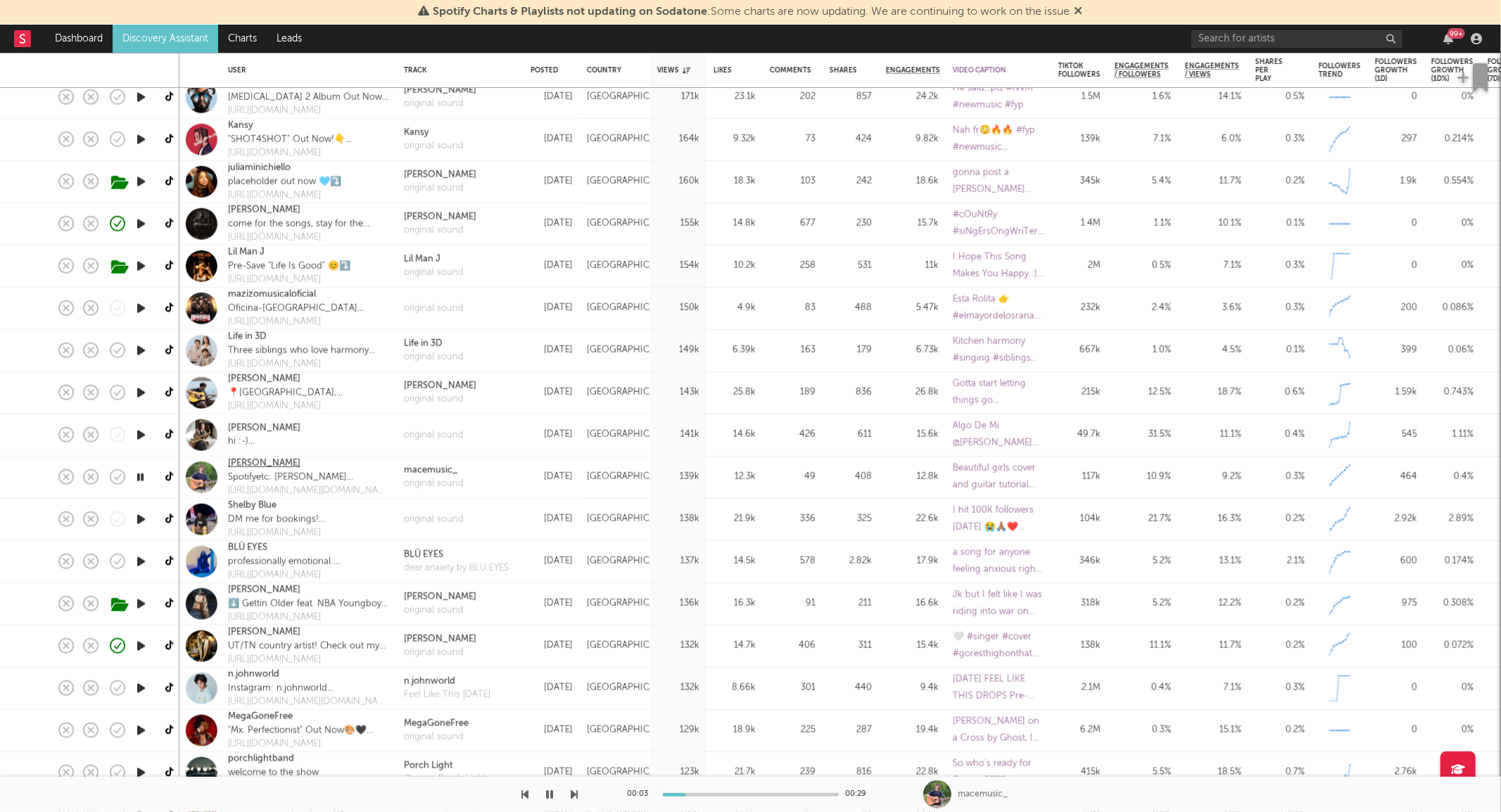
click at [273, 462] on link "Mason Engler" at bounding box center [264, 463] width 72 height 14
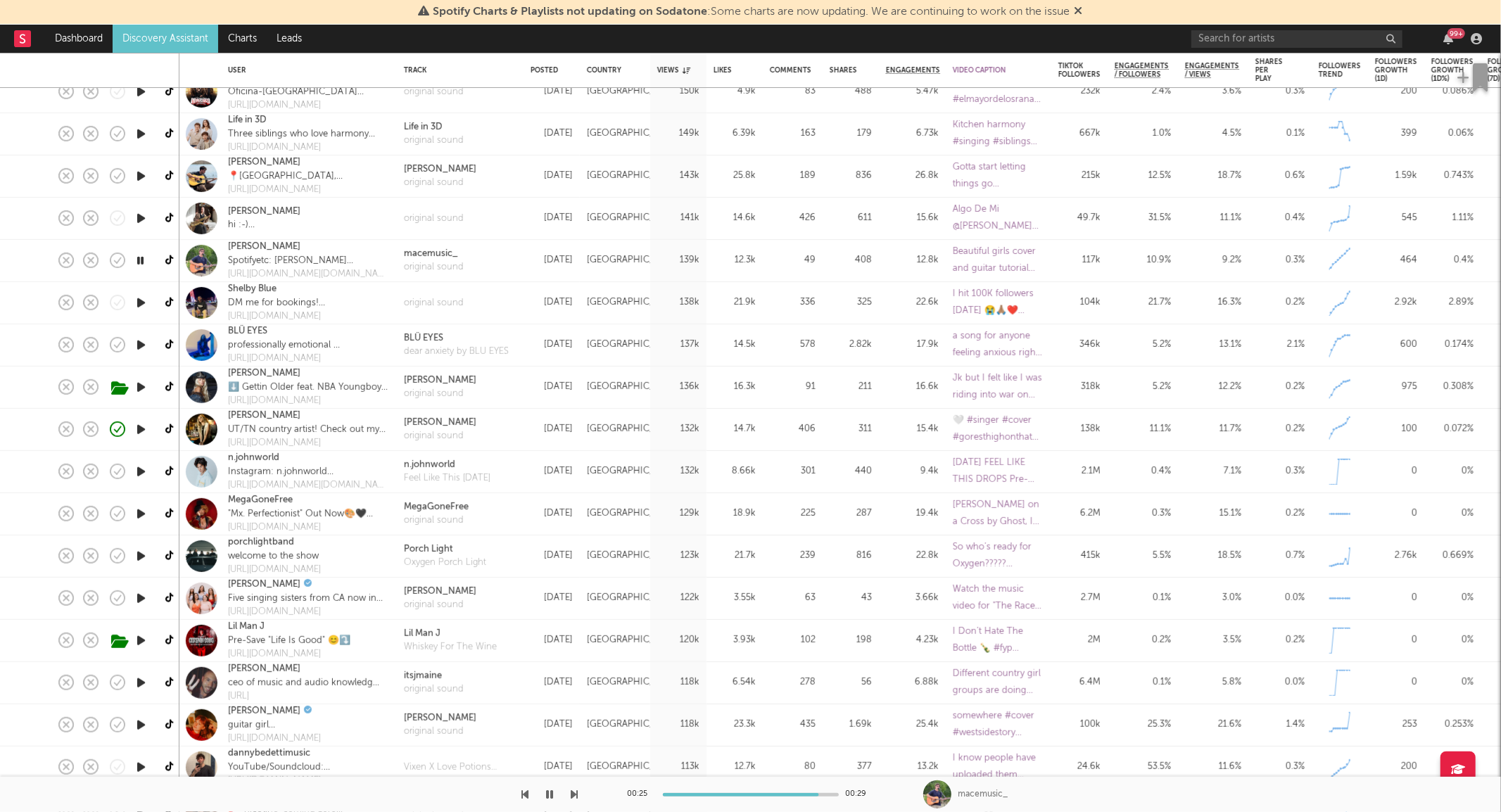
click at [143, 689] on icon "button" at bounding box center [141, 682] width 15 height 17
click at [135, 549] on icon "button" at bounding box center [141, 555] width 15 height 17
click at [245, 542] on link "porchlightband" at bounding box center [261, 542] width 66 height 14
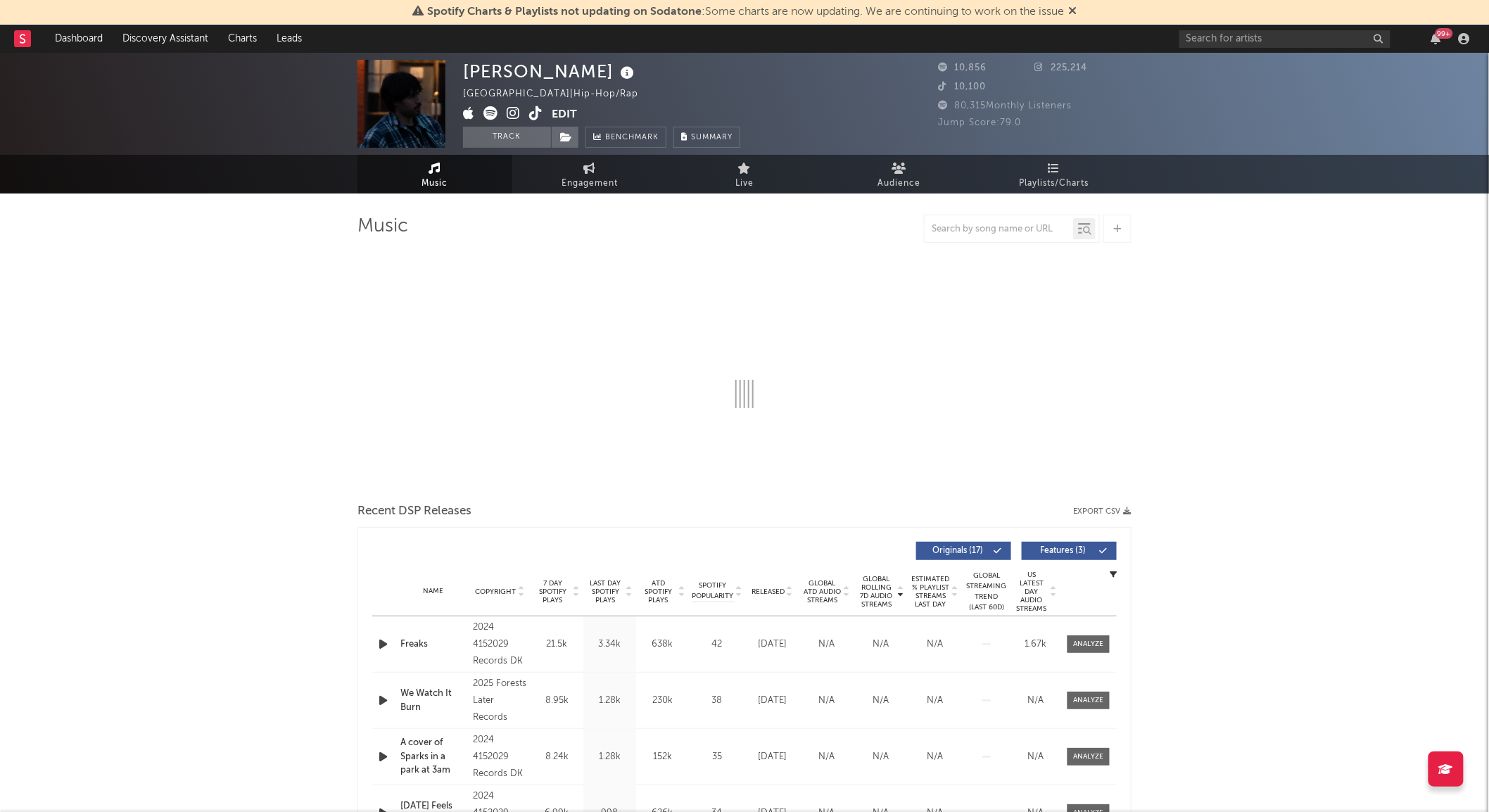
select select "6m"
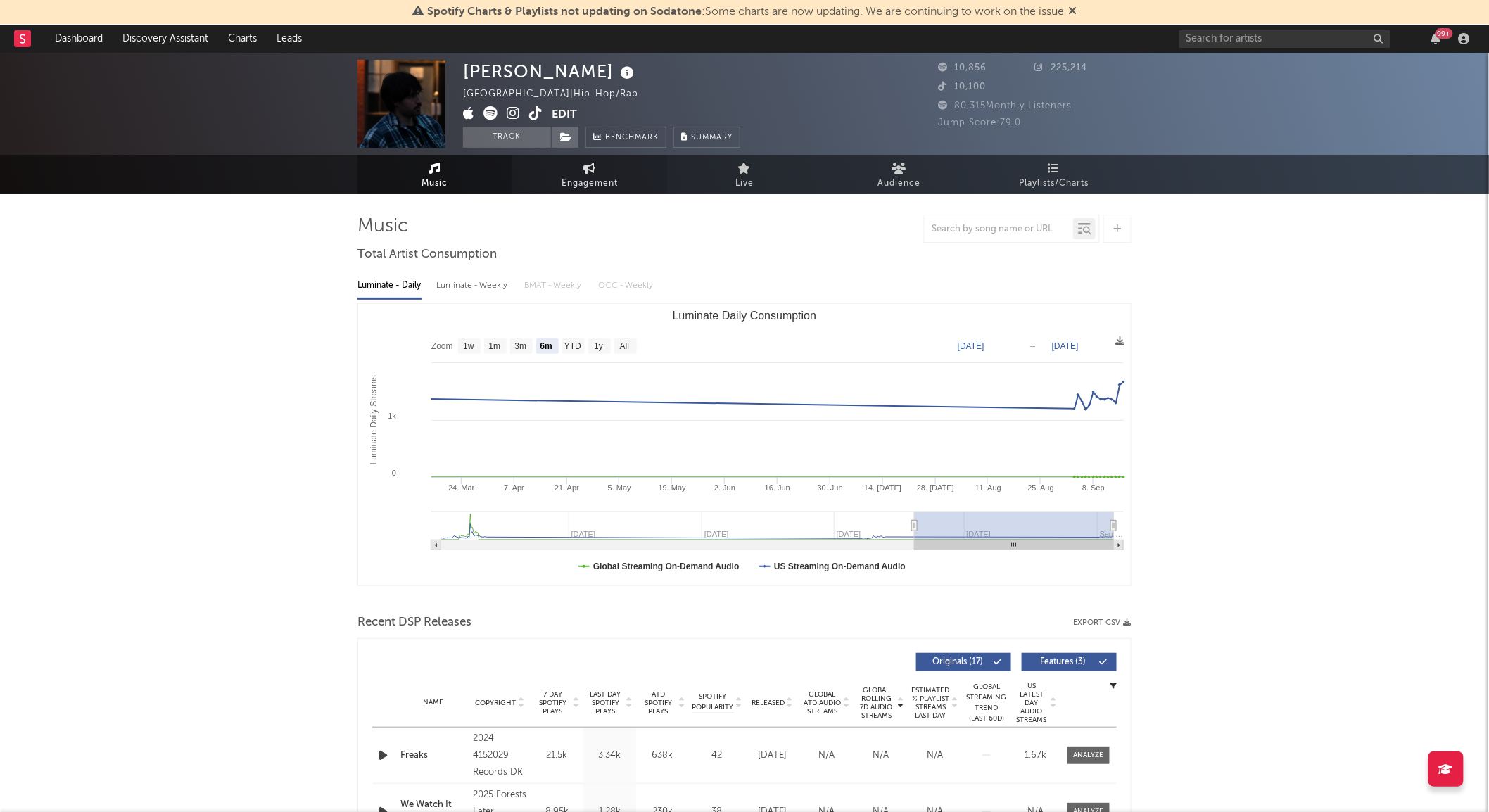
click at [570, 177] on span "Engagement" at bounding box center [590, 183] width 57 height 17
select select "1w"
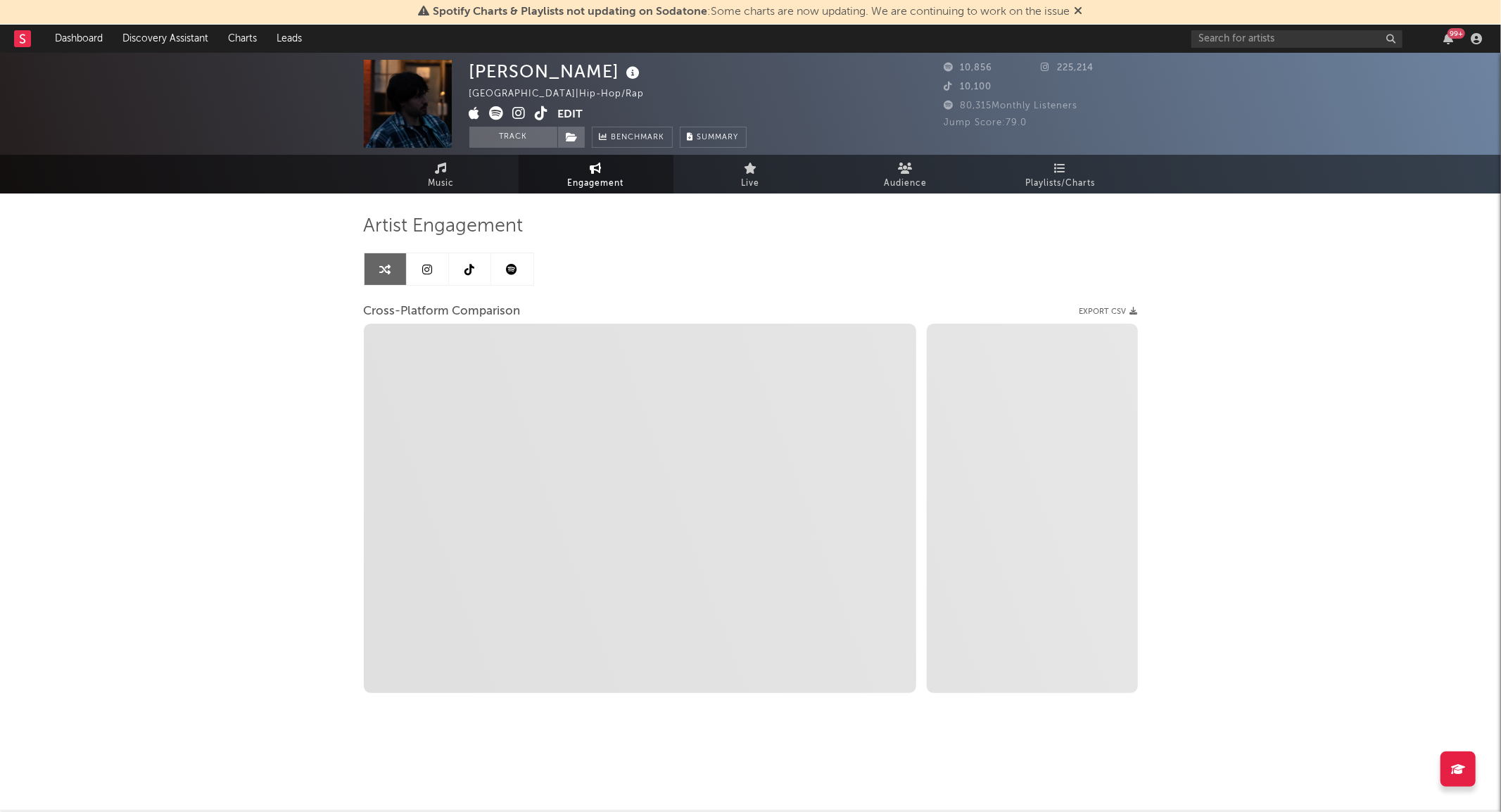
select select "1m"
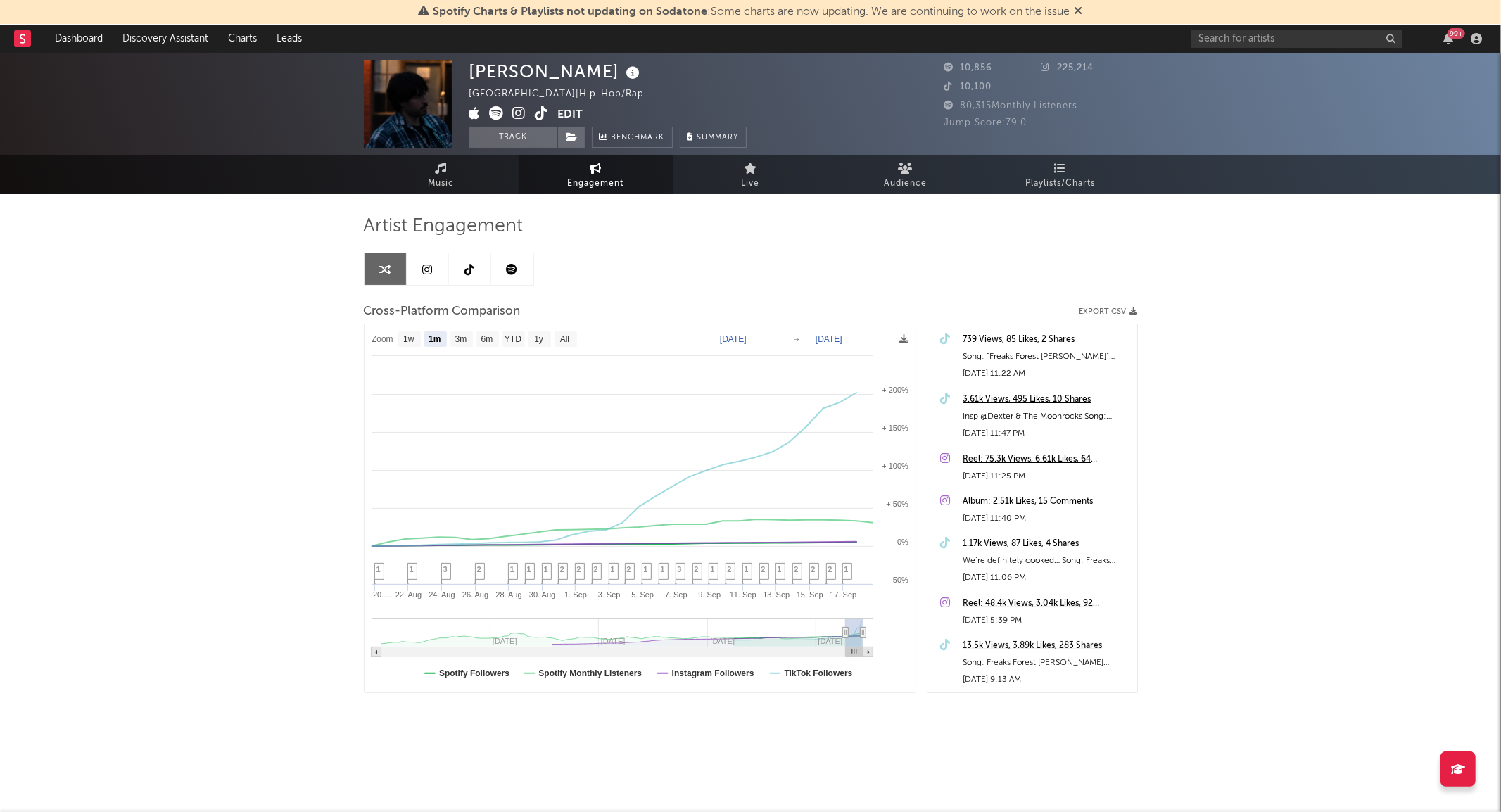
click at [479, 264] on link at bounding box center [470, 269] width 42 height 32
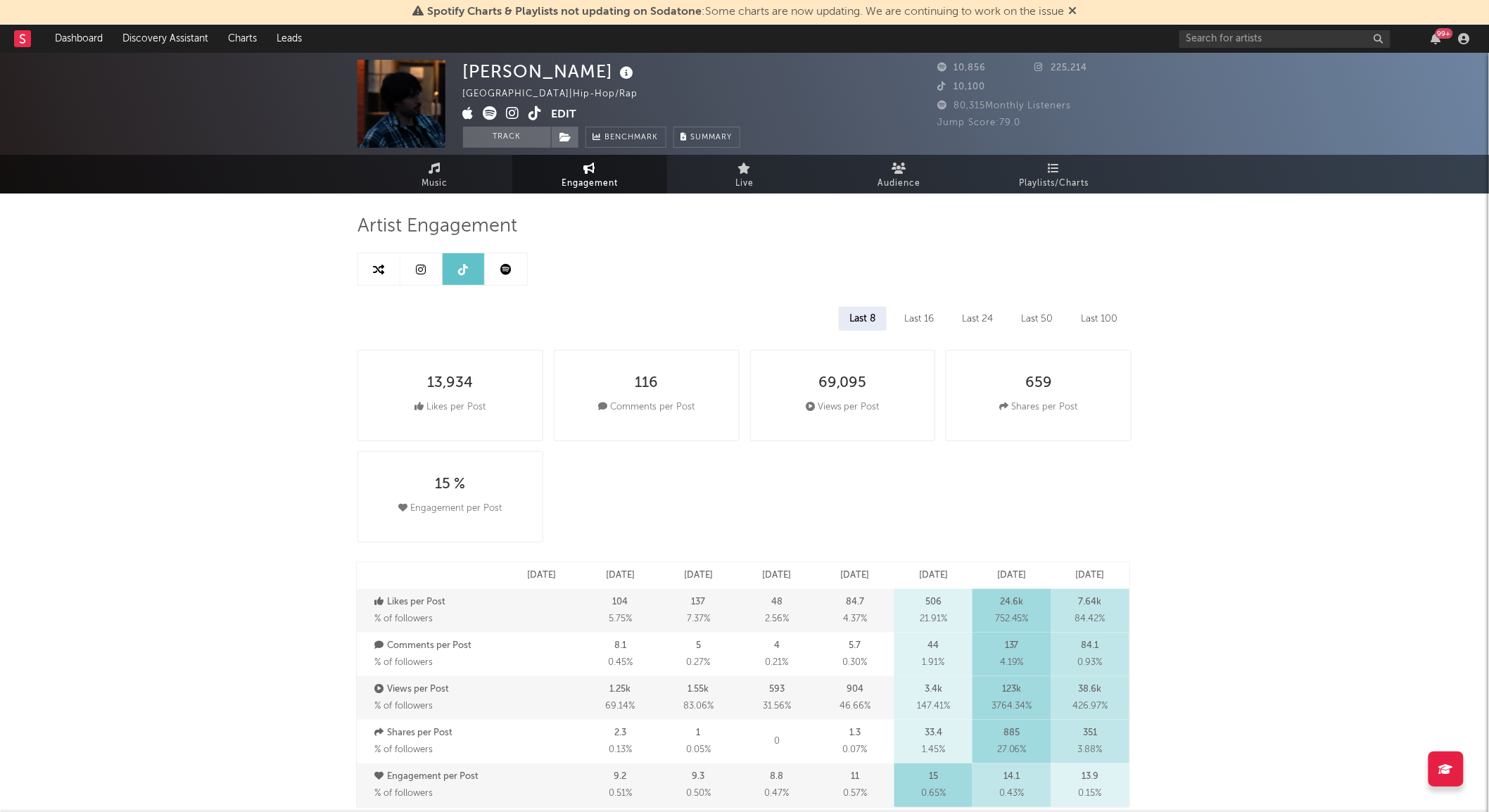
select select "6m"
click at [538, 116] on icon at bounding box center [536, 113] width 14 height 14
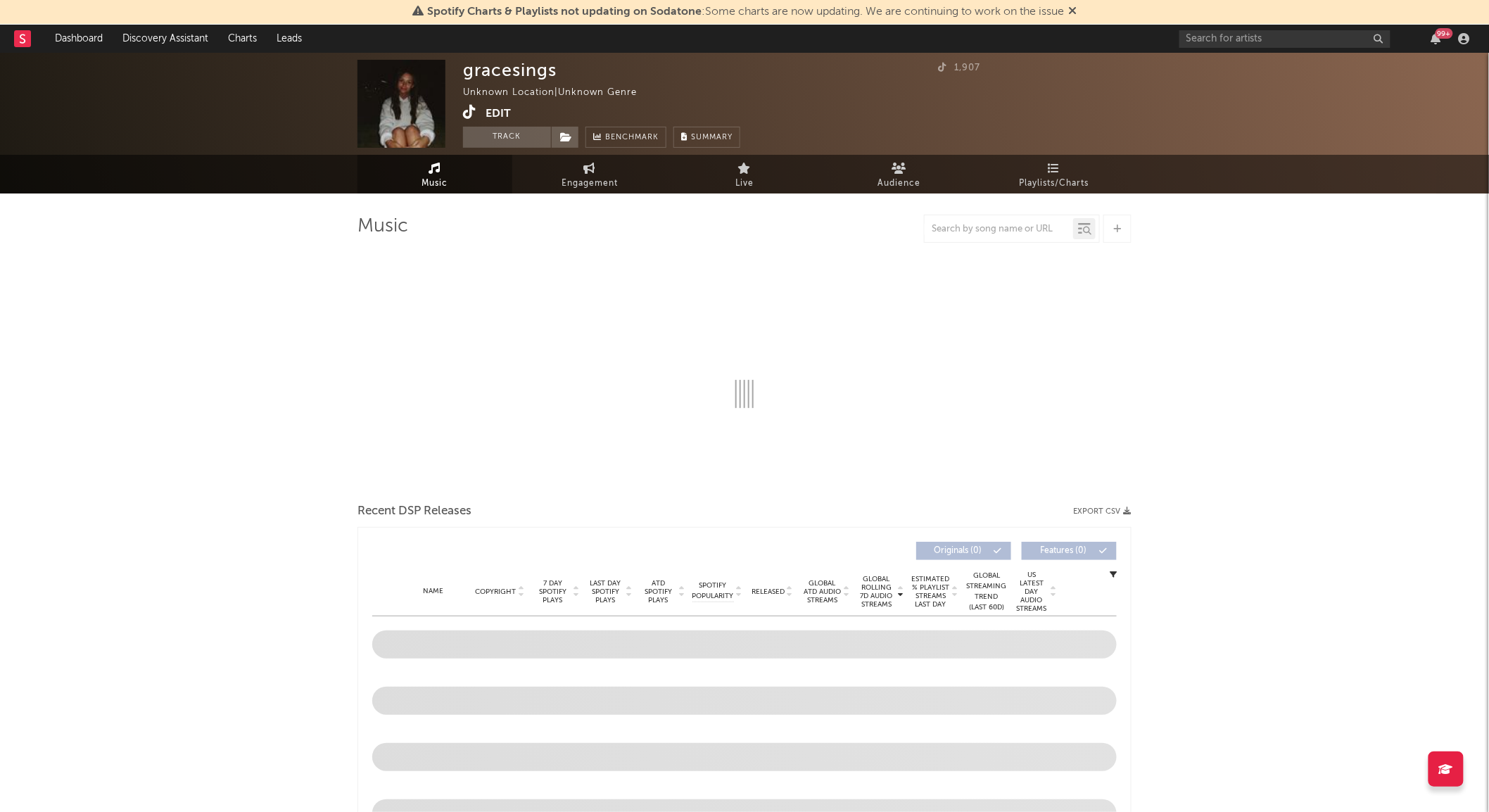
select select "1w"
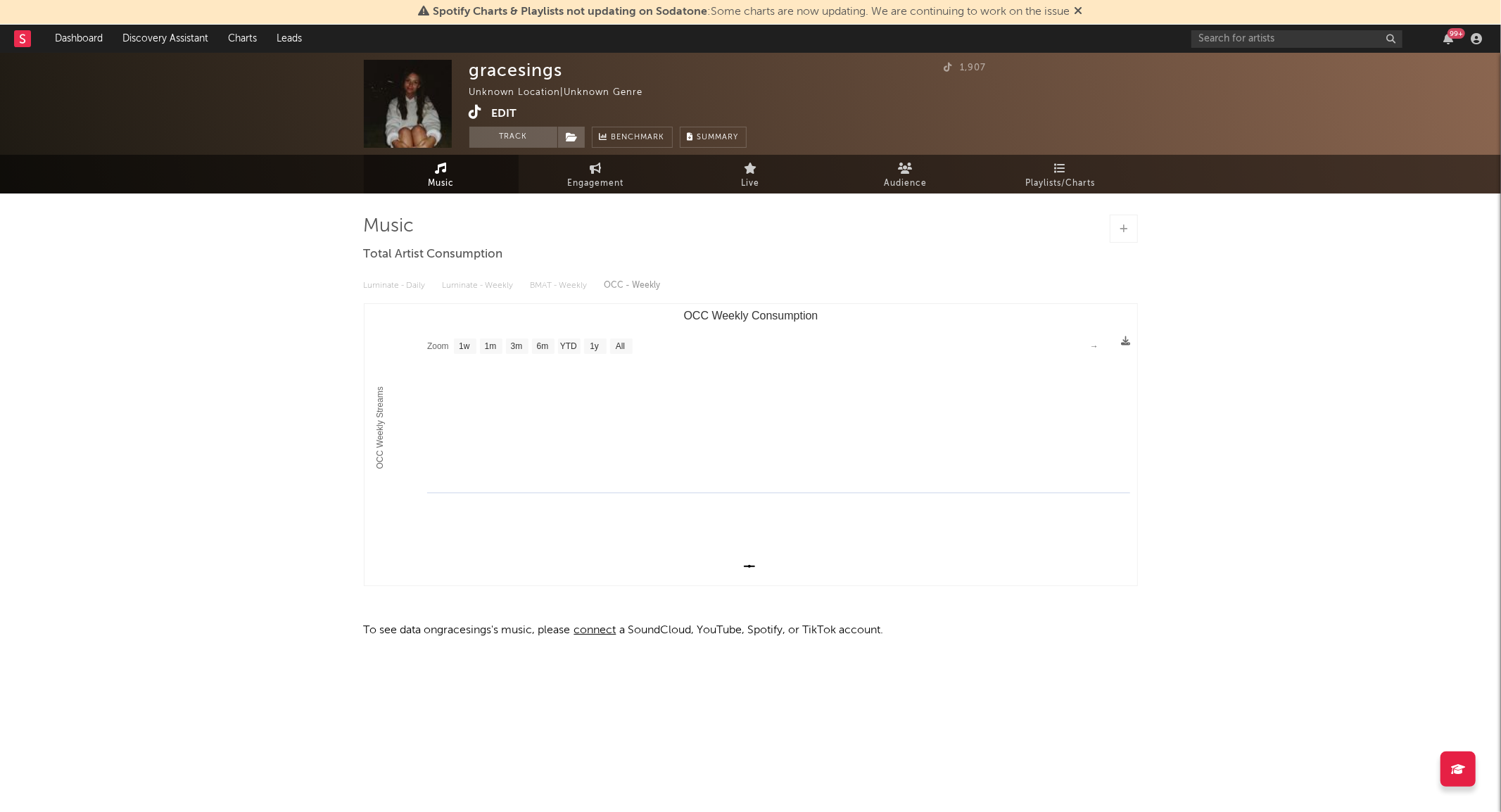
click at [475, 109] on icon at bounding box center [476, 112] width 14 height 14
click at [601, 180] on span "Engagement" at bounding box center [596, 183] width 57 height 17
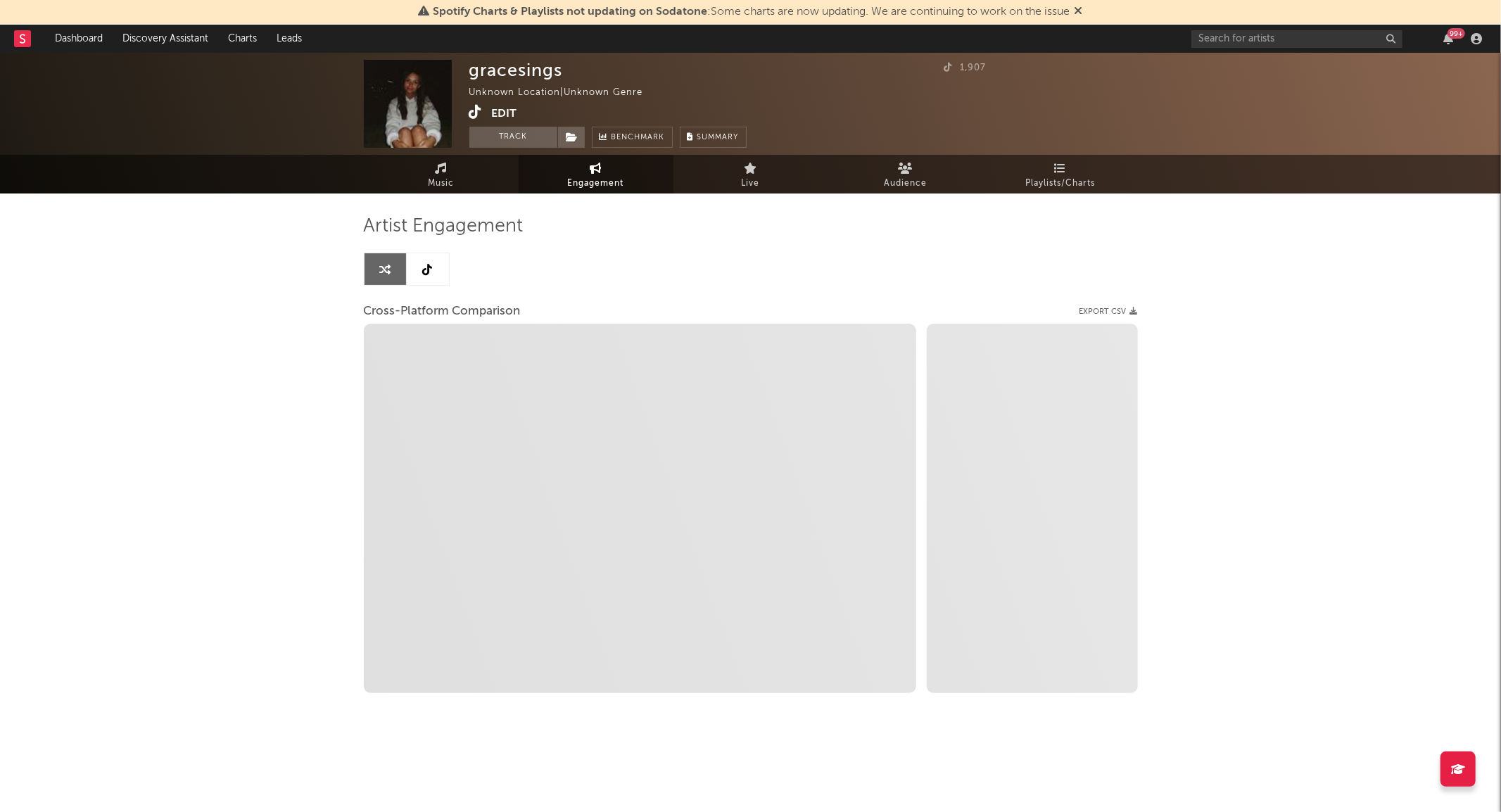
select select "1w"
select select "1m"
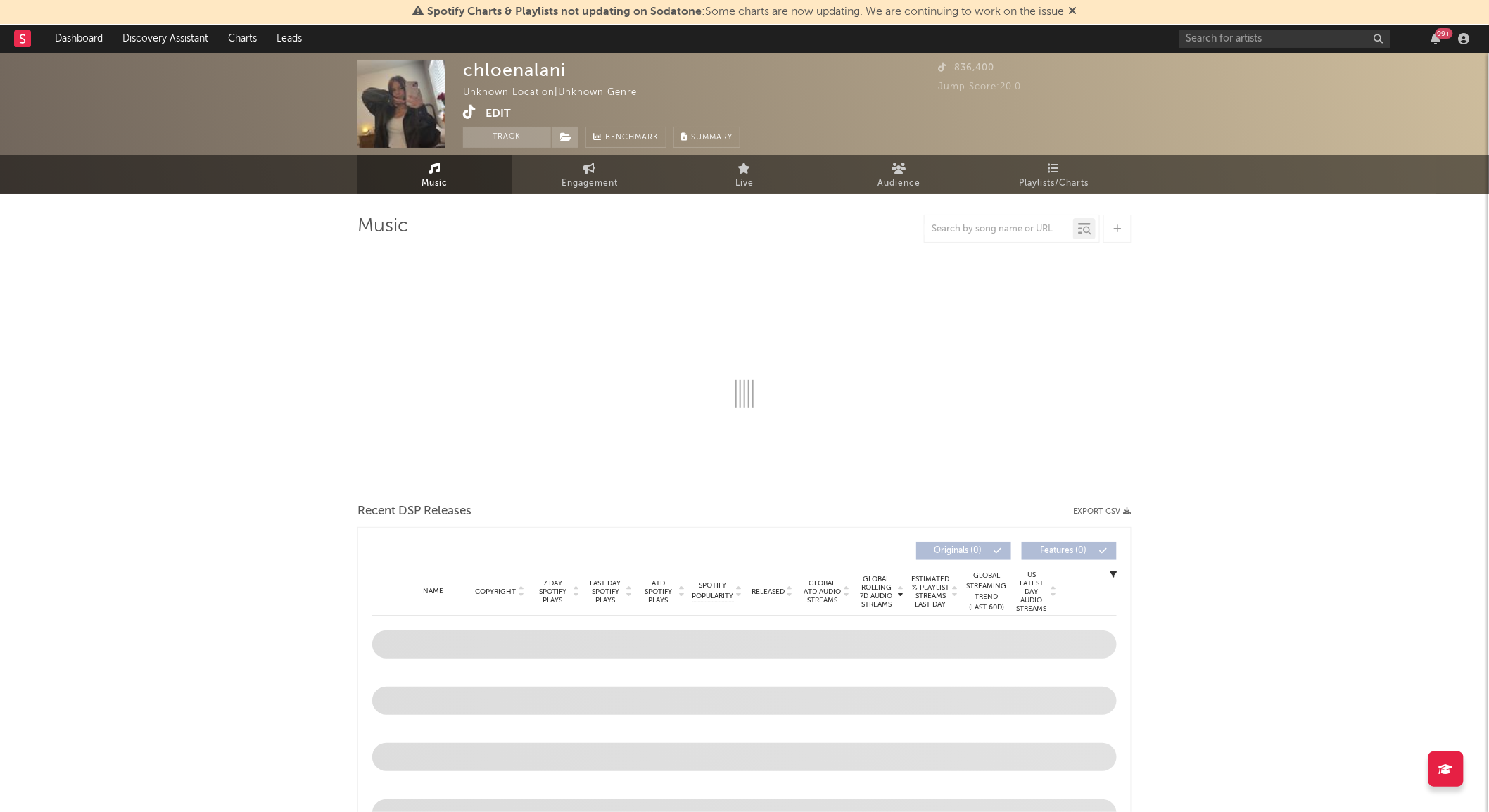
select select "1w"
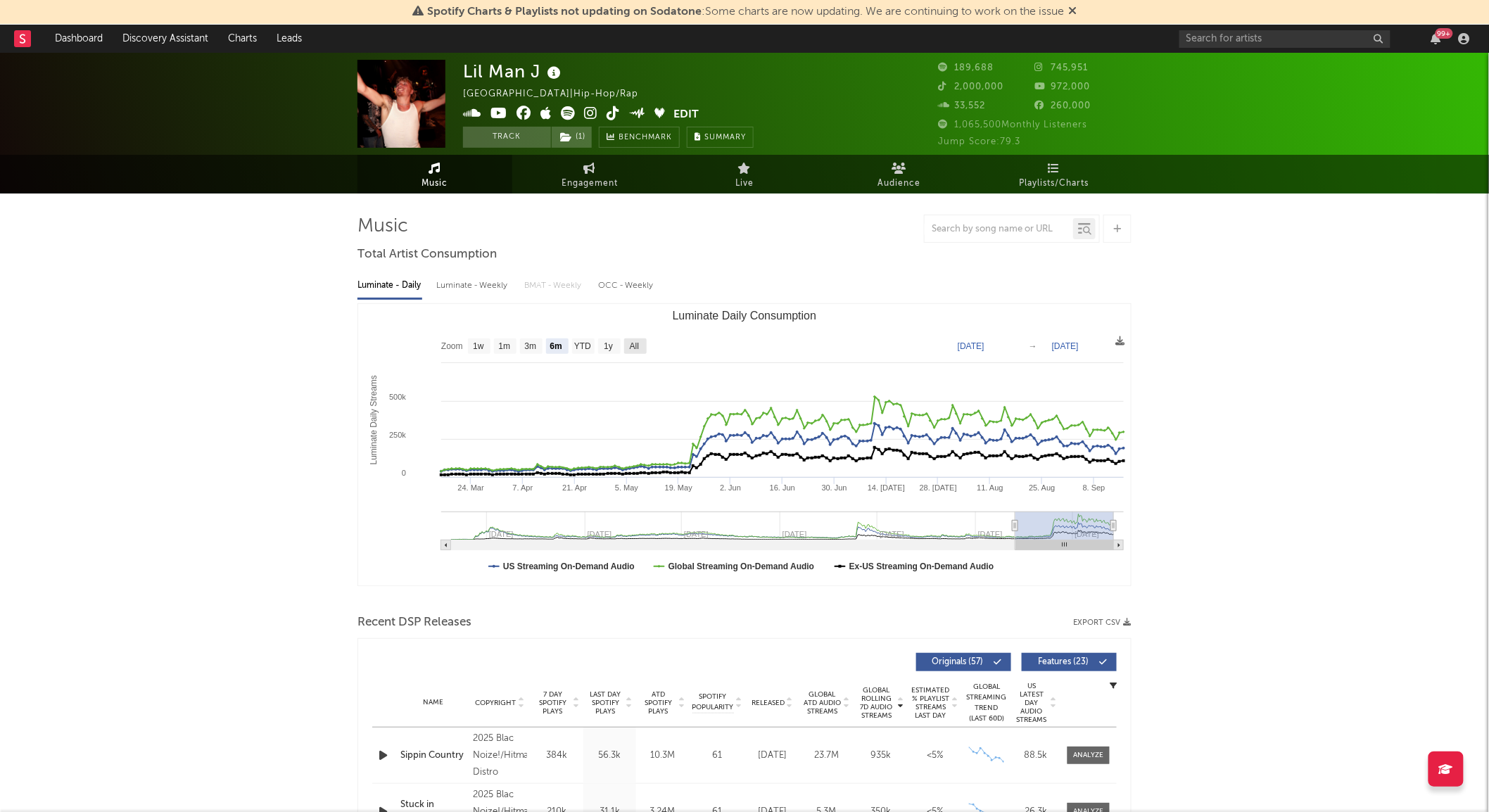
click at [638, 346] on text "All" at bounding box center [634, 346] width 9 height 10
select select "All"
type input "2022-04-25"
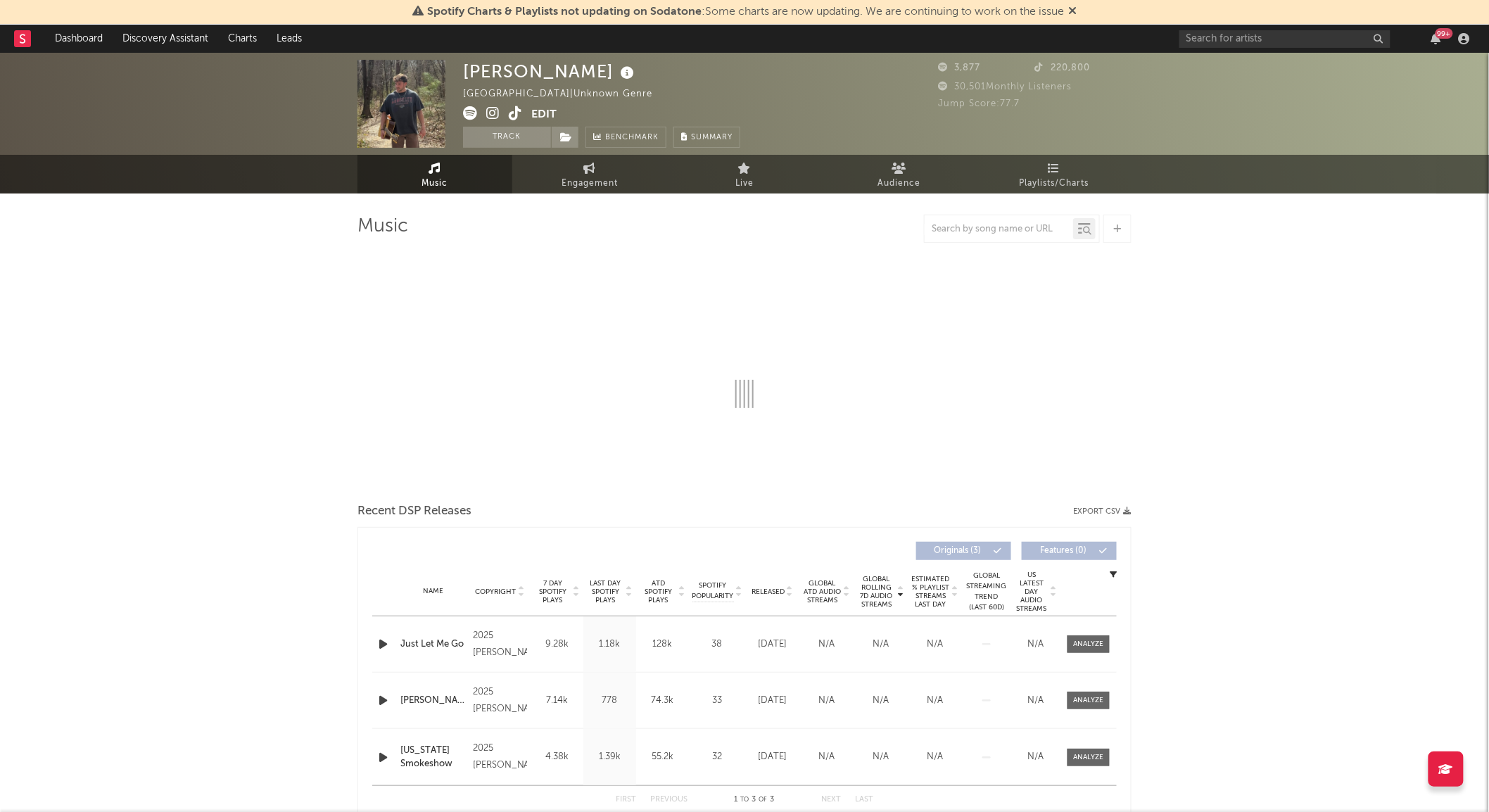
select select "1w"
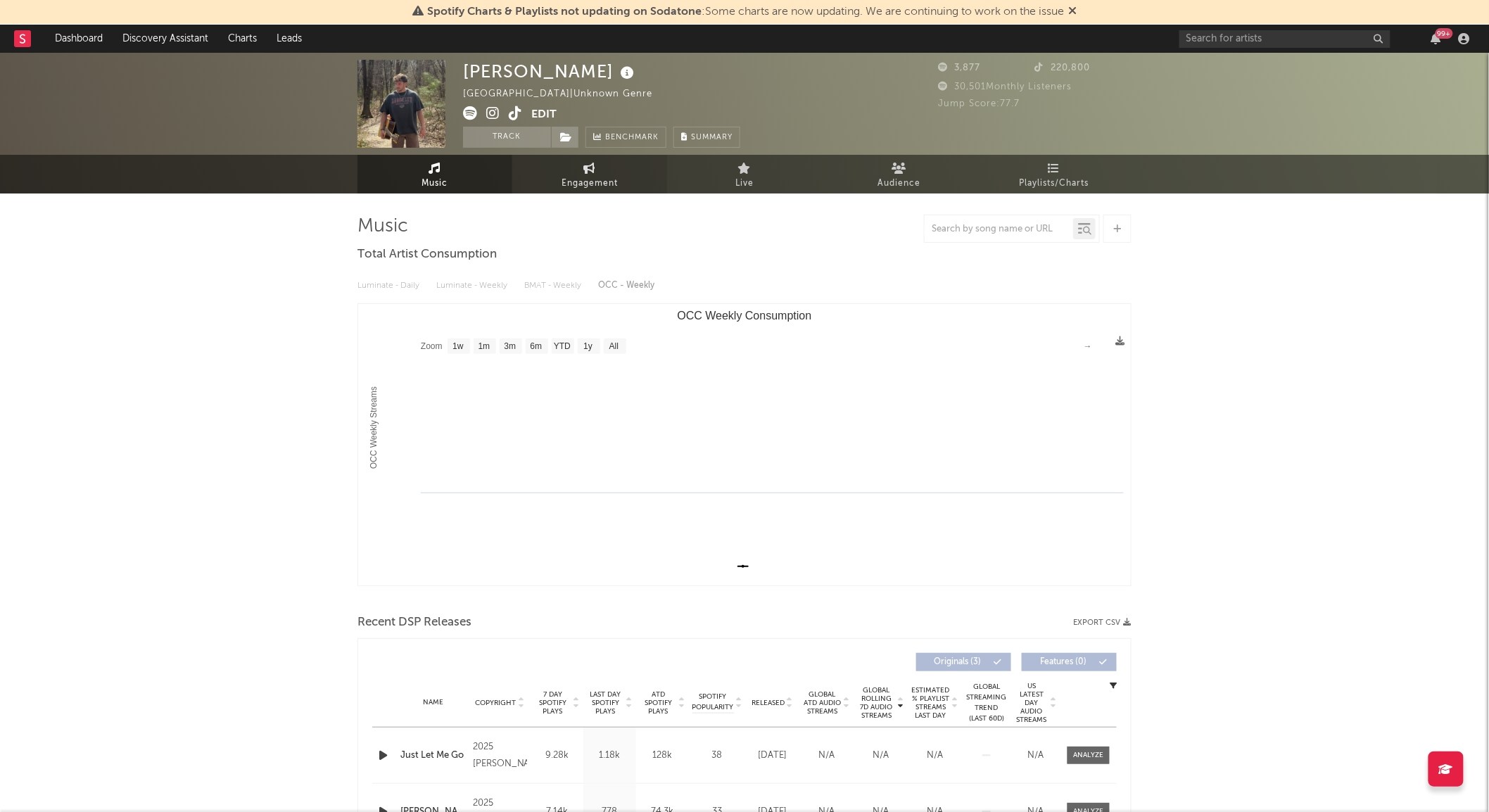
click at [580, 165] on link "Engagement" at bounding box center [590, 174] width 155 height 38
select select "1w"
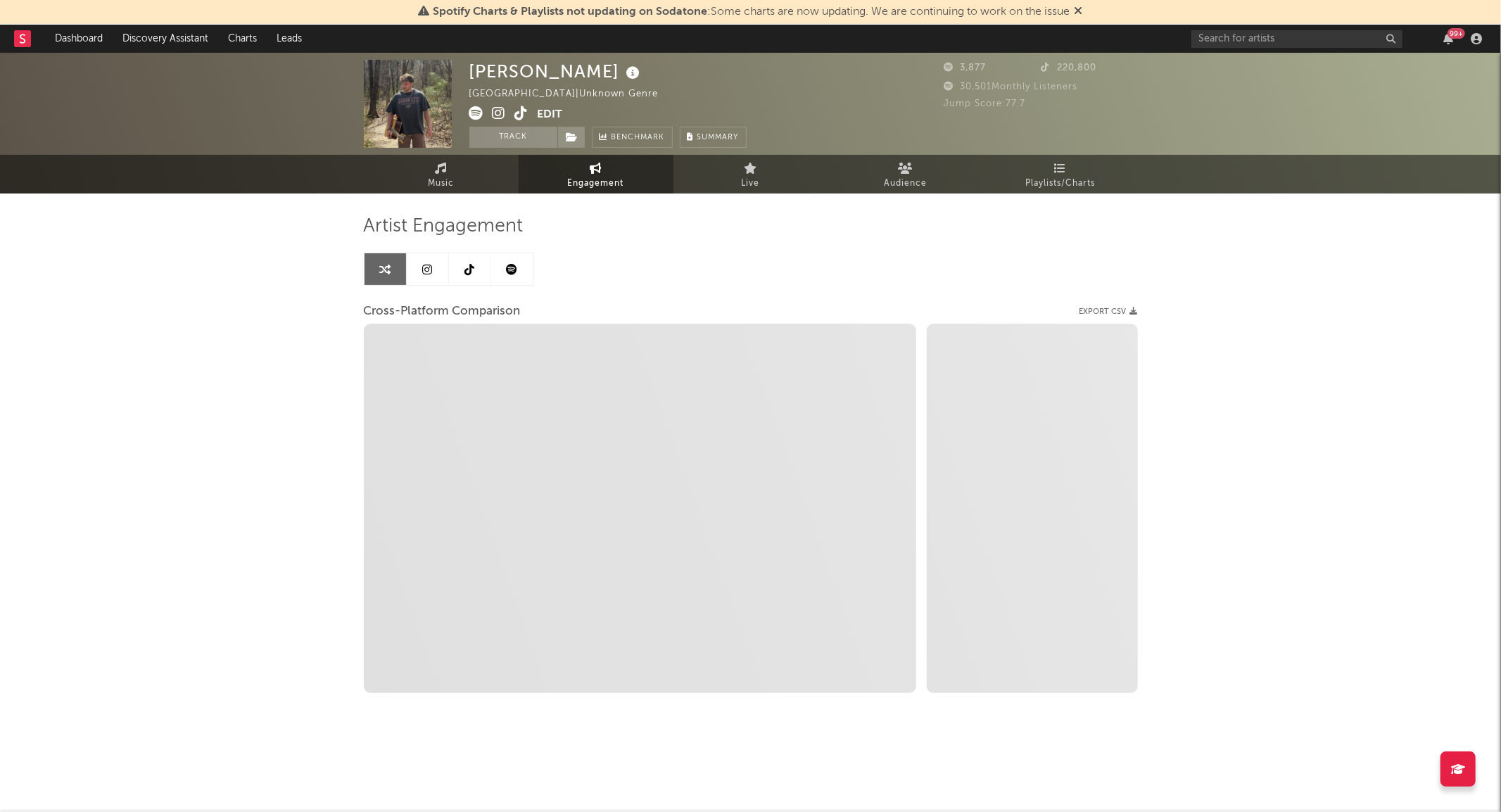
select select "1m"
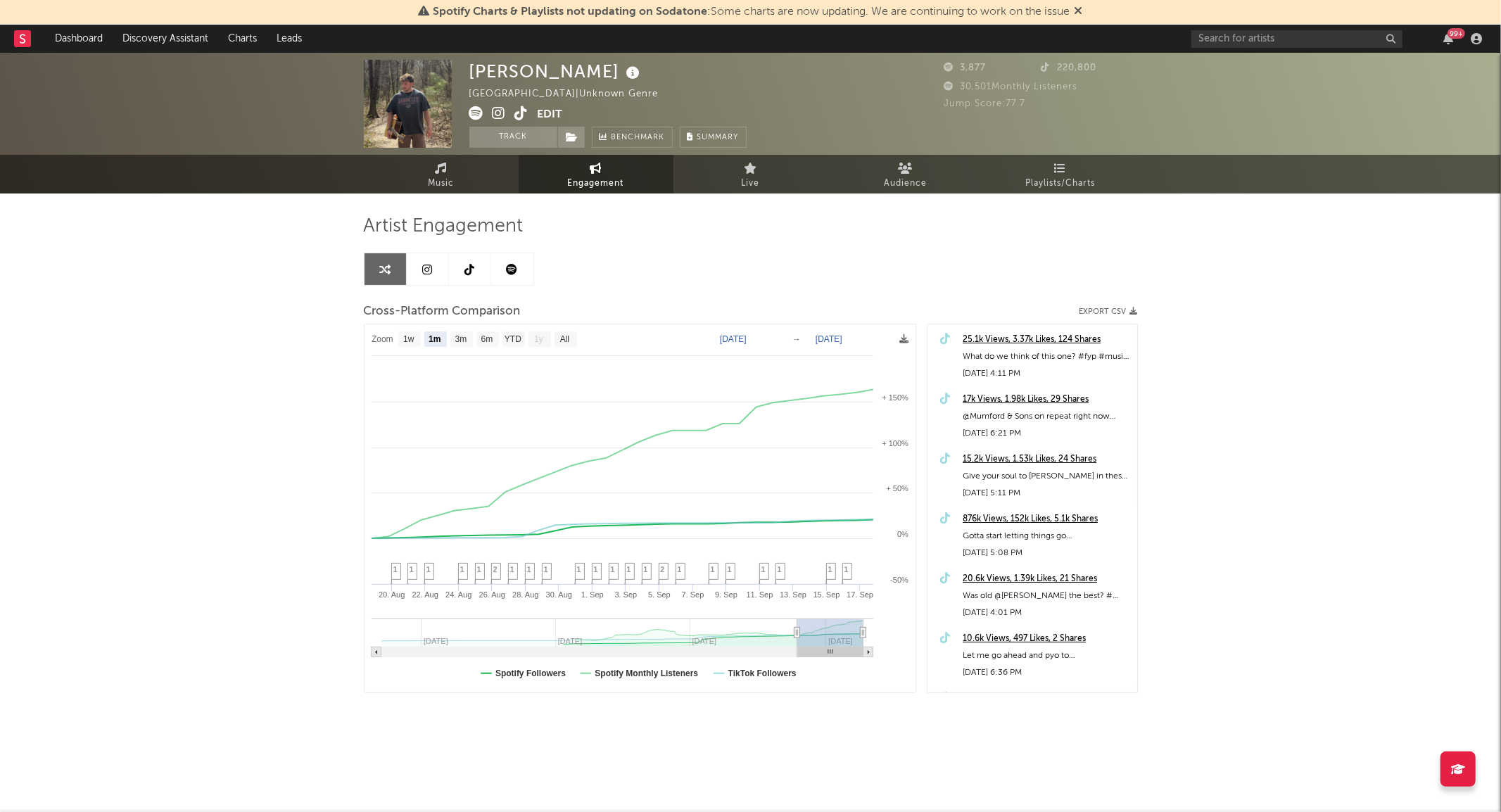
click at [476, 110] on icon at bounding box center [476, 113] width 14 height 14
click at [523, 110] on icon at bounding box center [522, 113] width 14 height 14
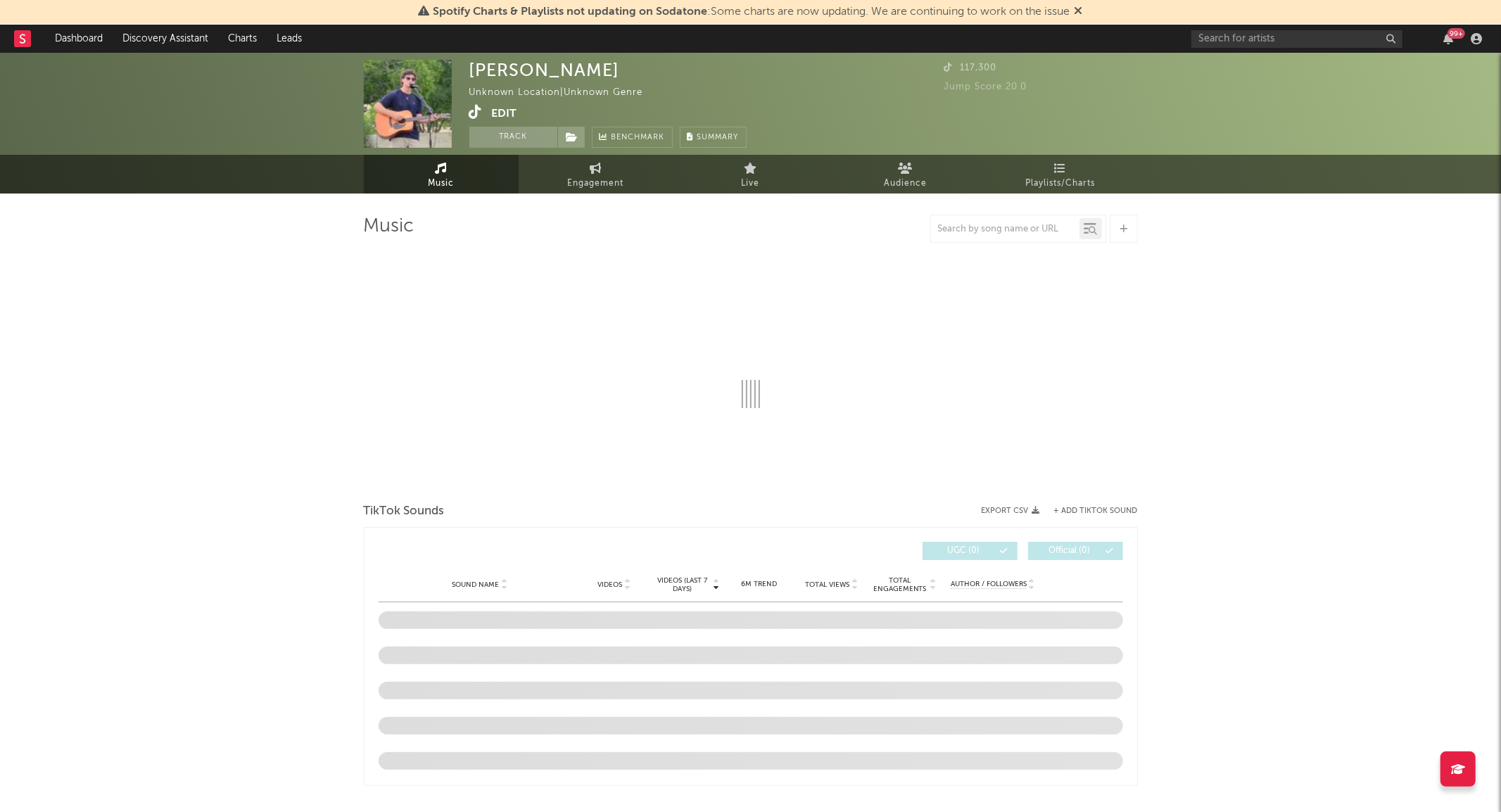
select select "1w"
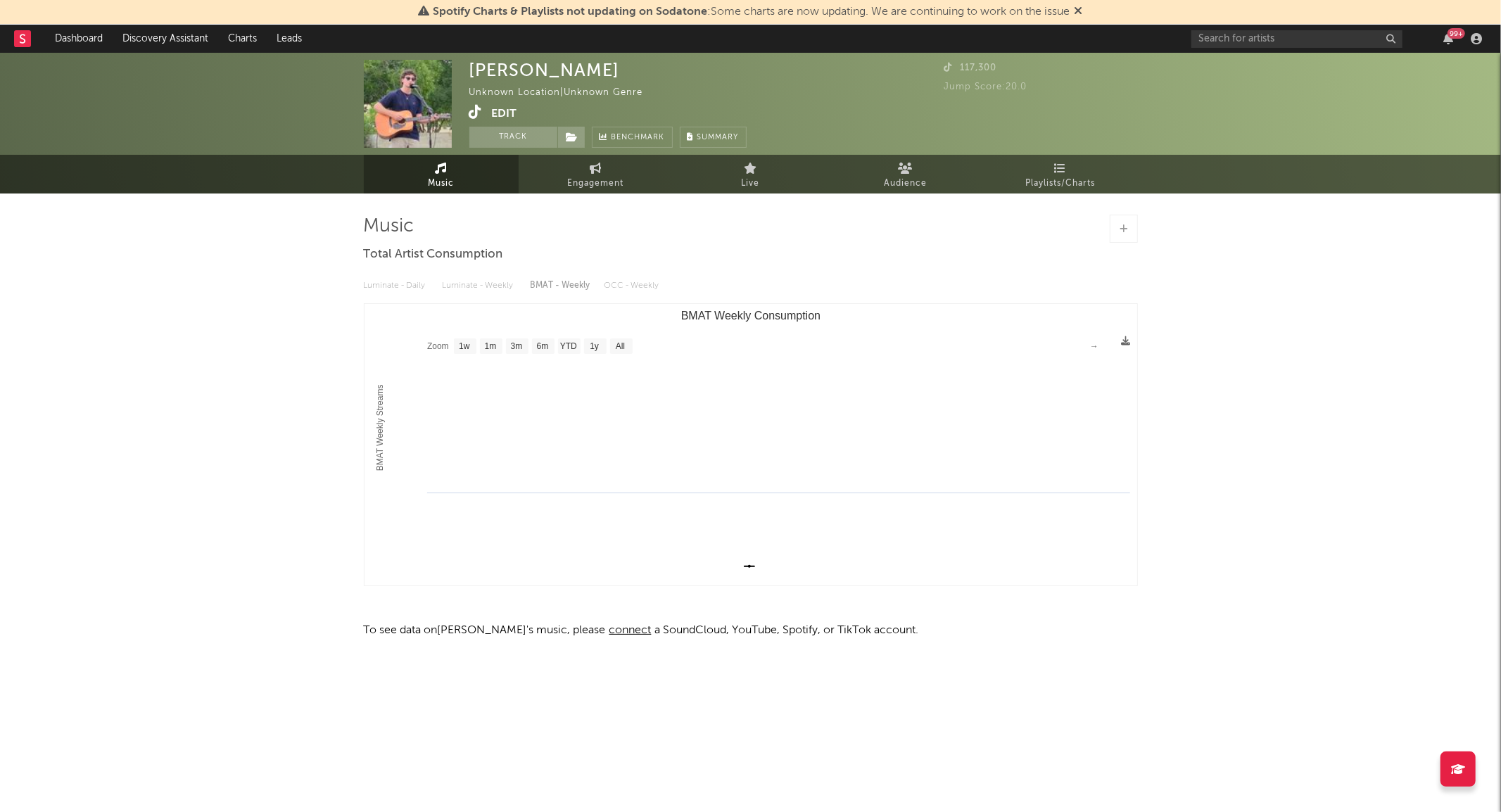
click at [470, 108] on icon at bounding box center [476, 112] width 14 height 14
click at [448, 178] on span "Music" at bounding box center [441, 183] width 26 height 17
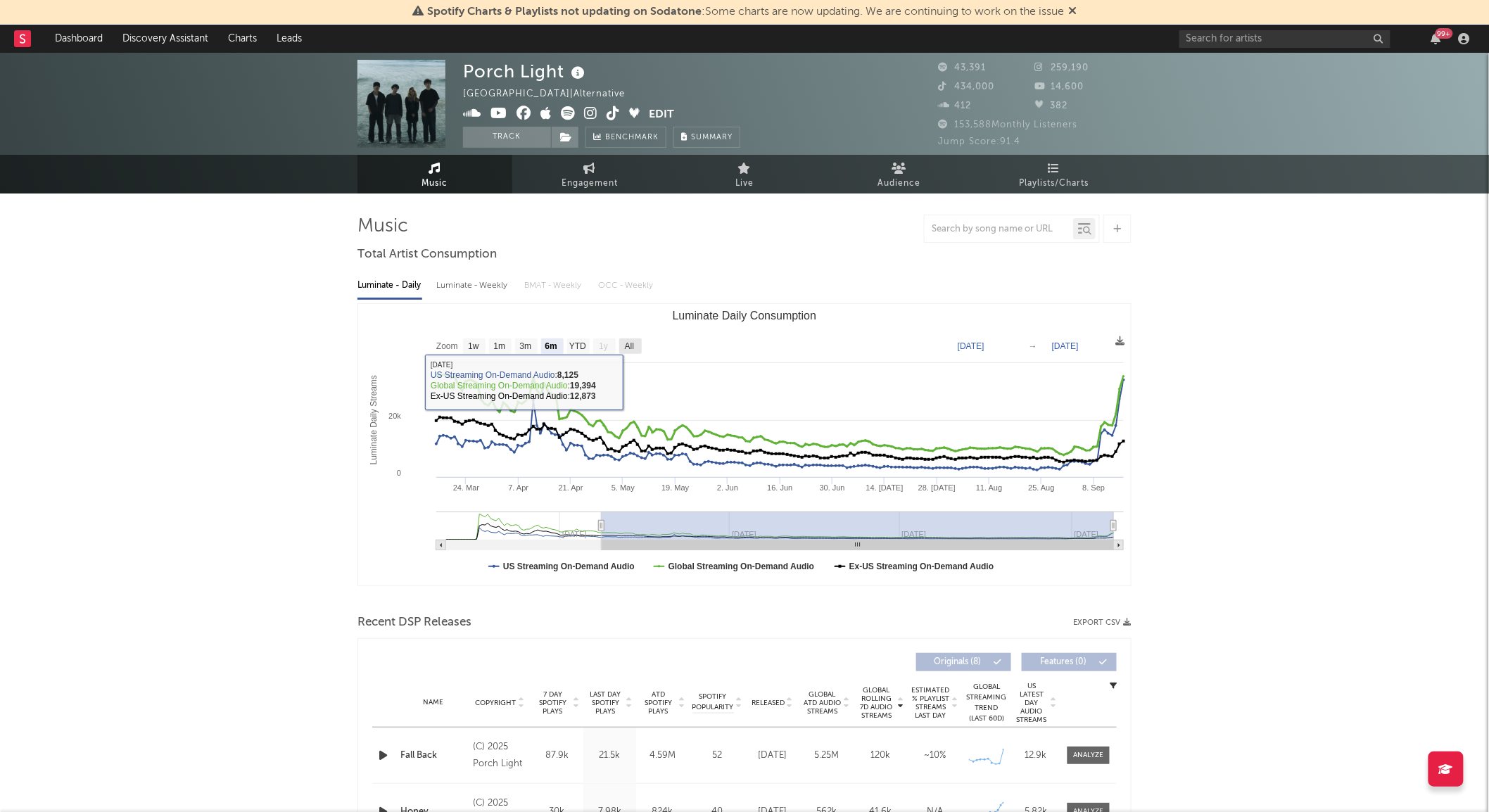
click at [639, 347] on rect "Luminate Daily Consumption" at bounding box center [630, 346] width 23 height 16
select select "All"
type input "[DATE]"
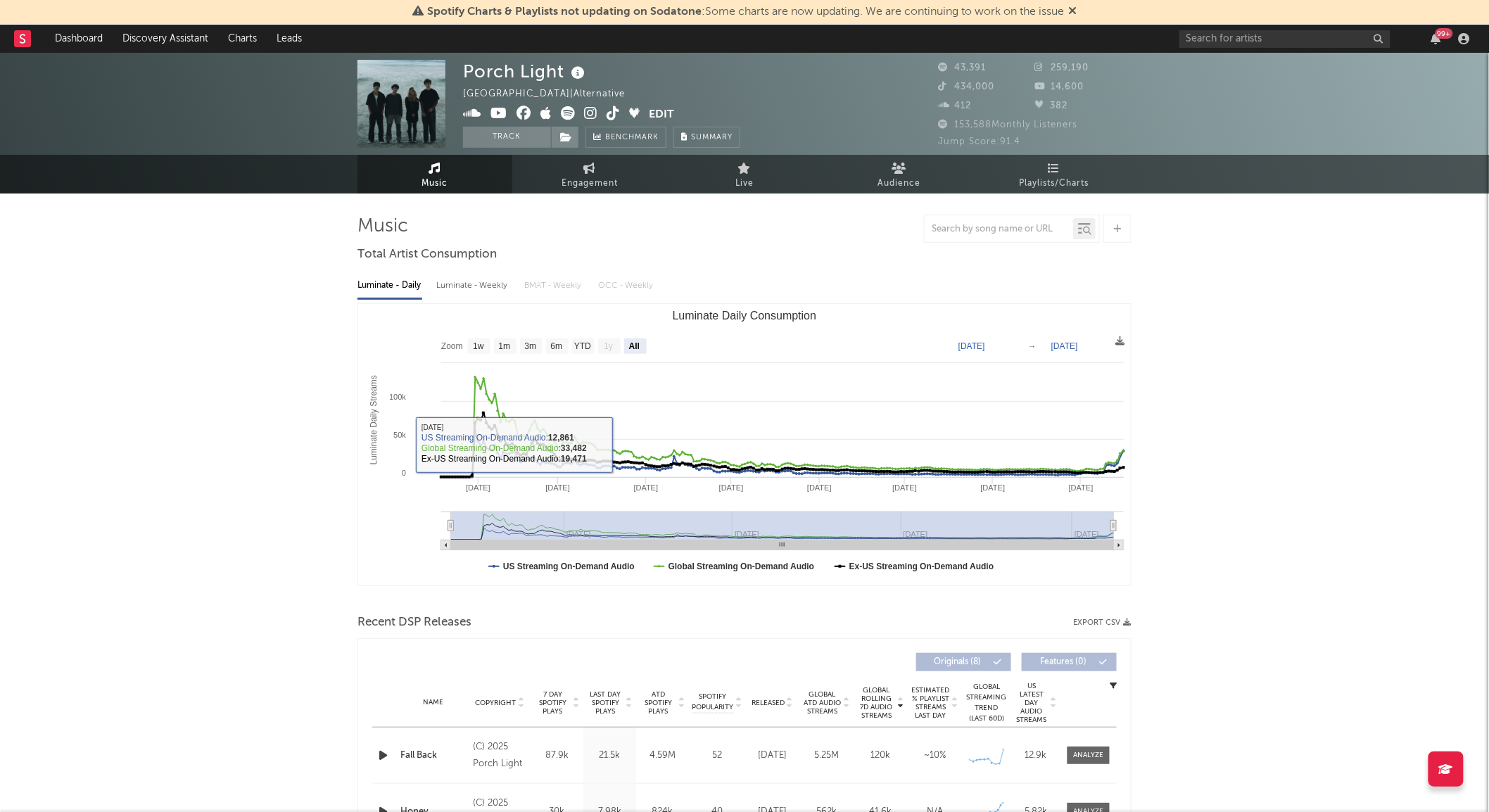
scroll to position [142, 0]
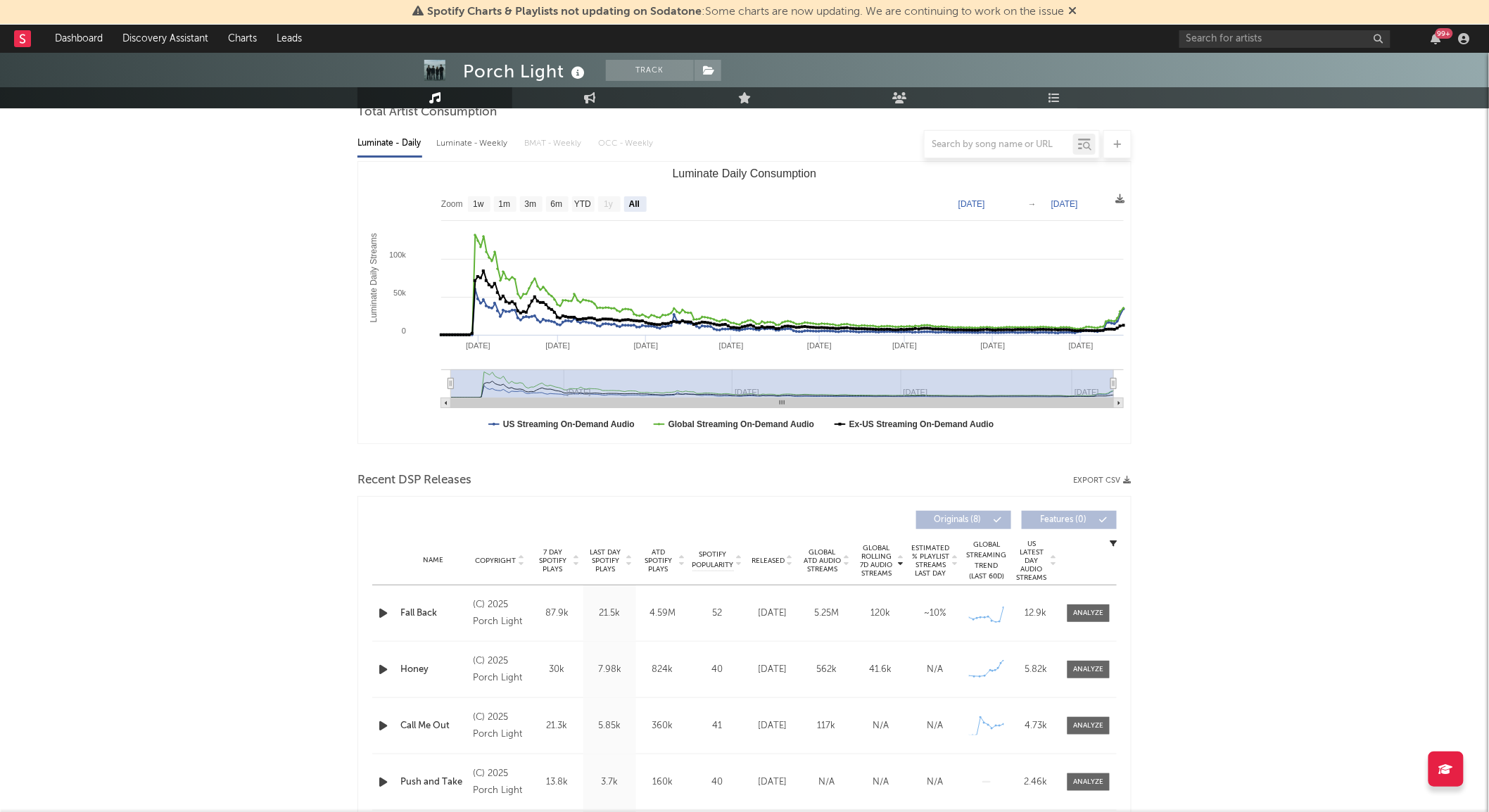
click at [775, 564] on span "Released" at bounding box center [768, 560] width 33 height 8
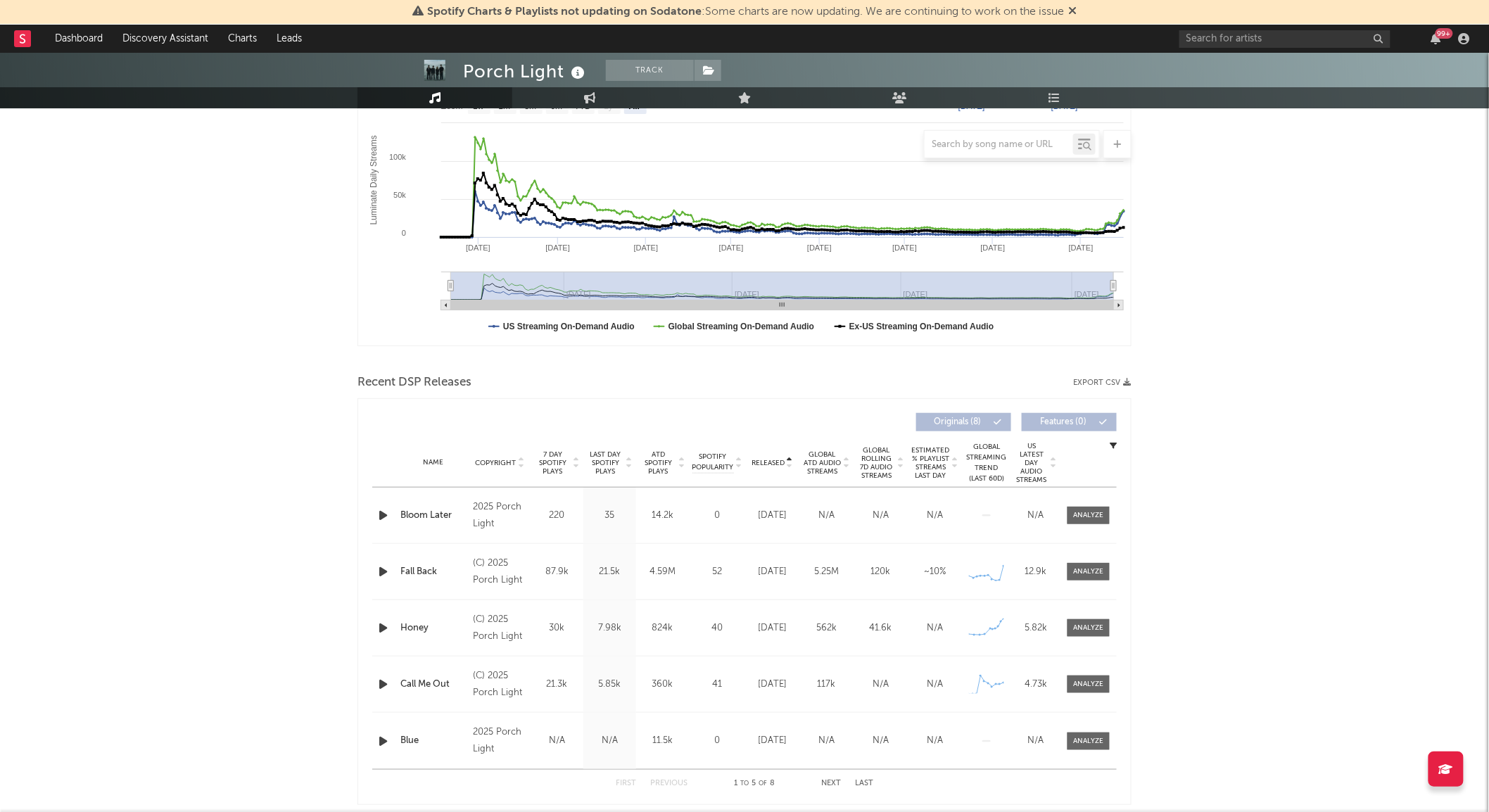
scroll to position [241, 0]
click at [874, 472] on span "Global Rolling 7D Audio Streams" at bounding box center [876, 462] width 39 height 34
click at [822, 464] on span "Global ATD Audio Streams" at bounding box center [822, 463] width 39 height 26
click at [1102, 512] on div at bounding box center [1089, 515] width 30 height 11
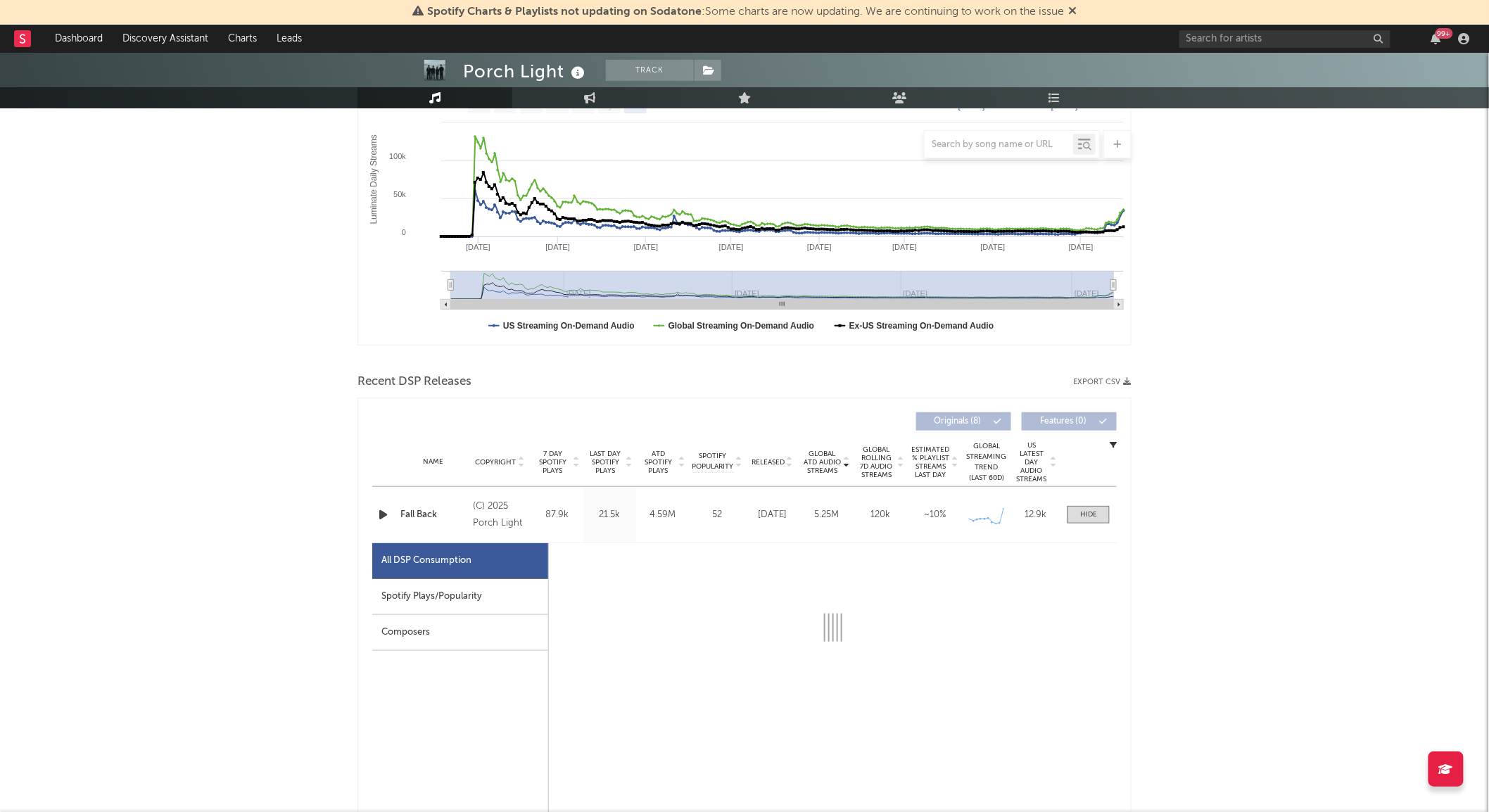
select select "6m"
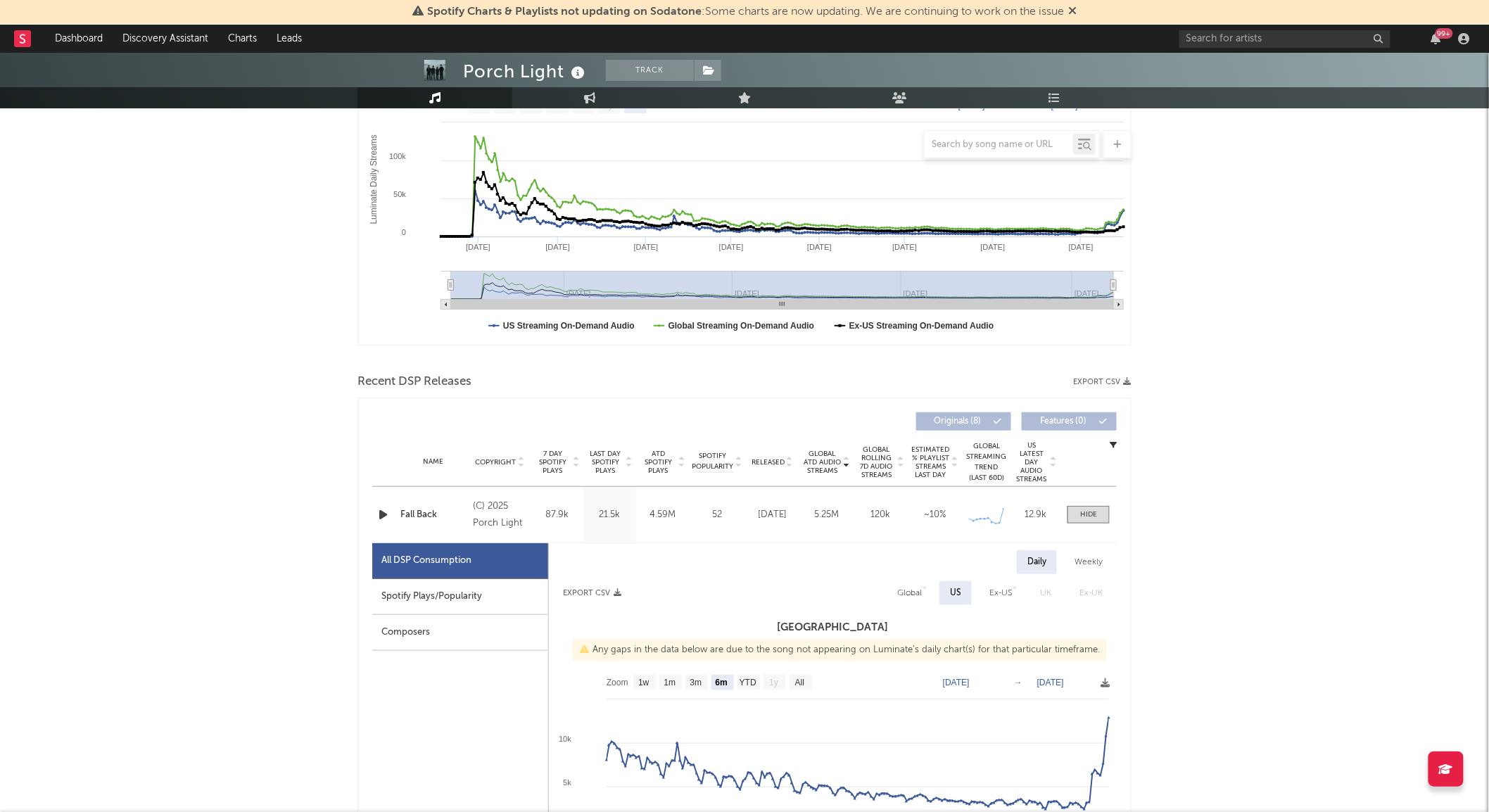
scroll to position [321, 0]
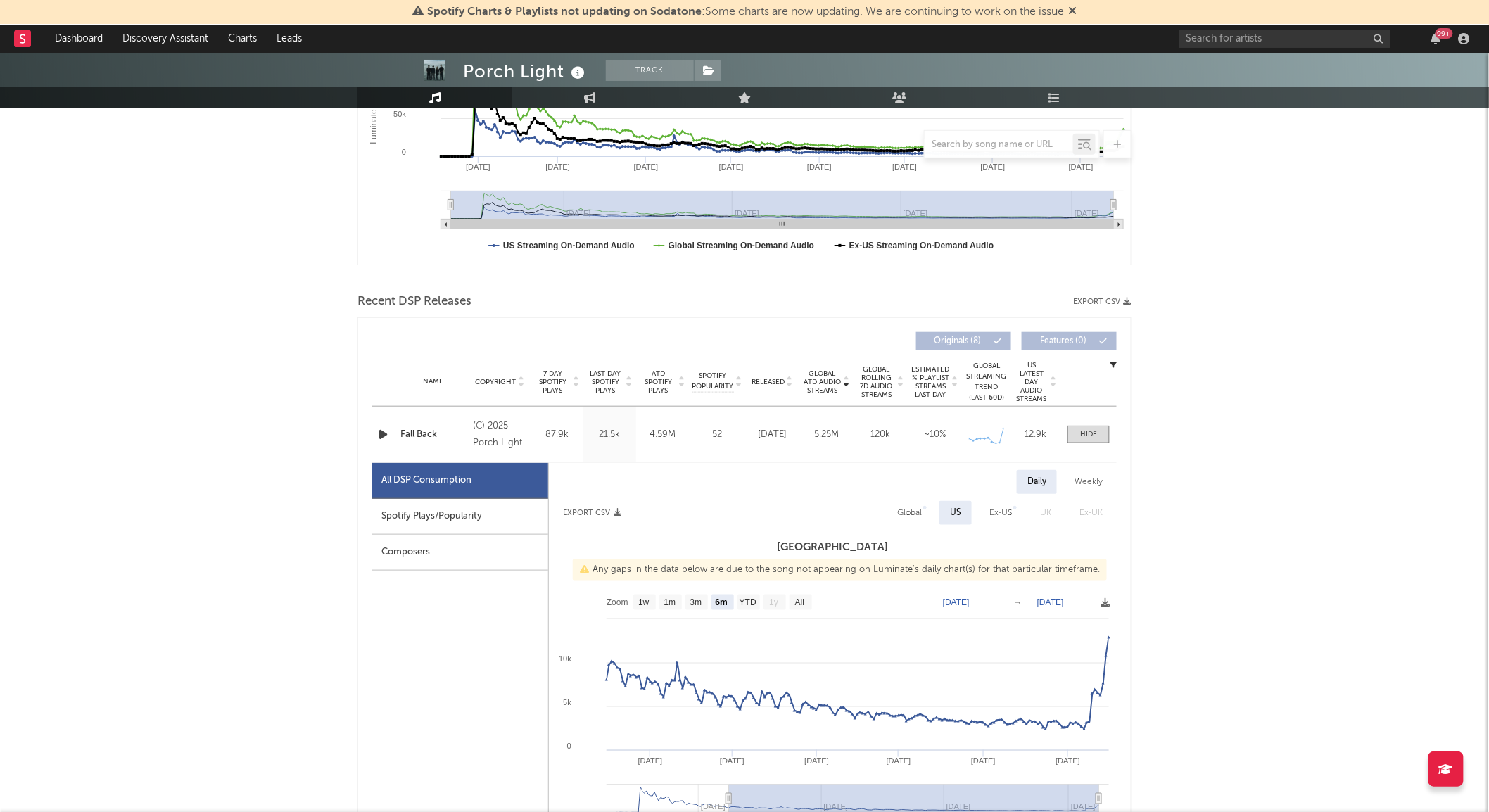
click at [385, 433] on icon "button" at bounding box center [384, 434] width 15 height 17
click at [804, 605] on text "All" at bounding box center [800, 602] width 9 height 10
select select "All"
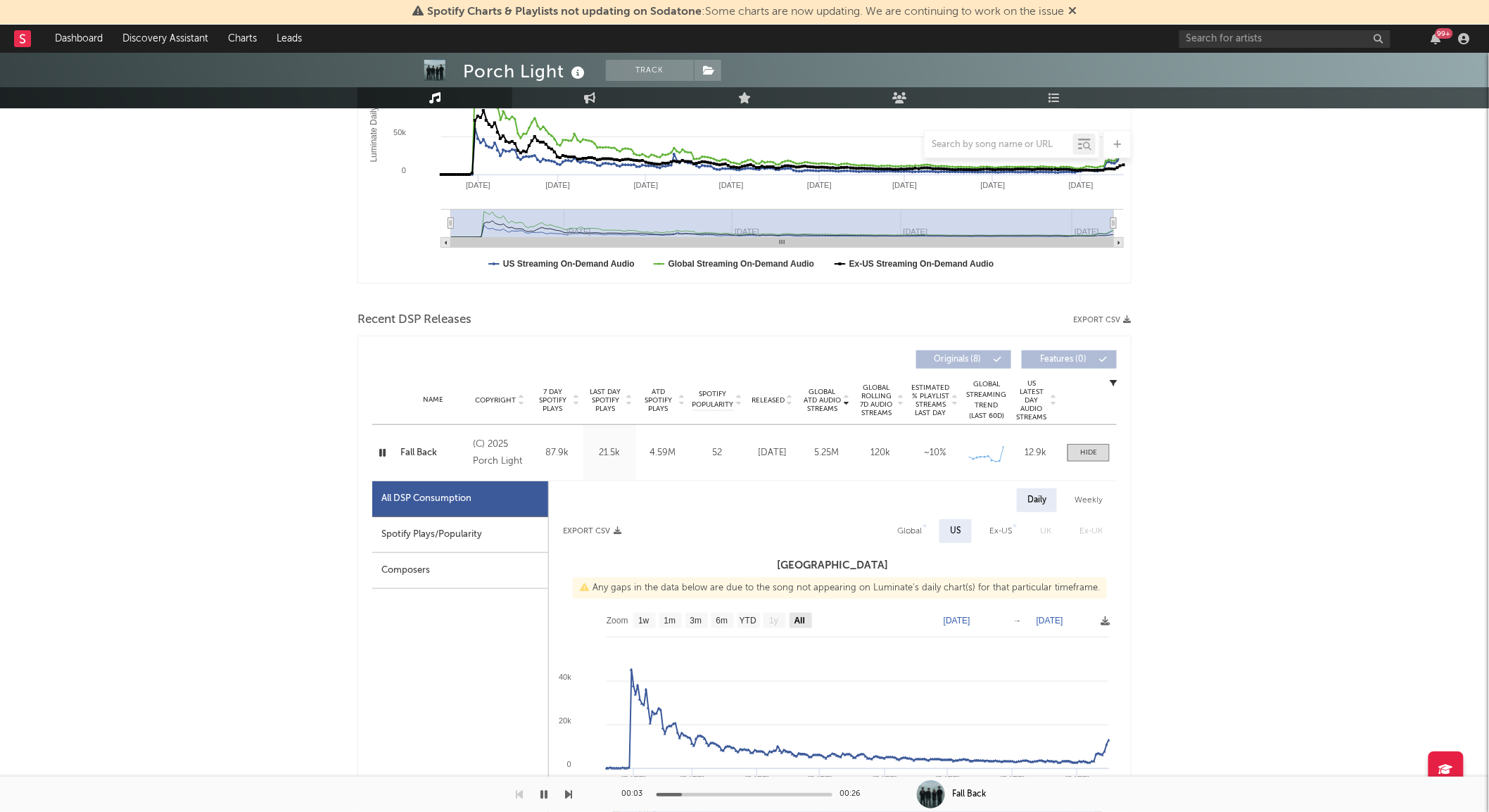
scroll to position [300, 0]
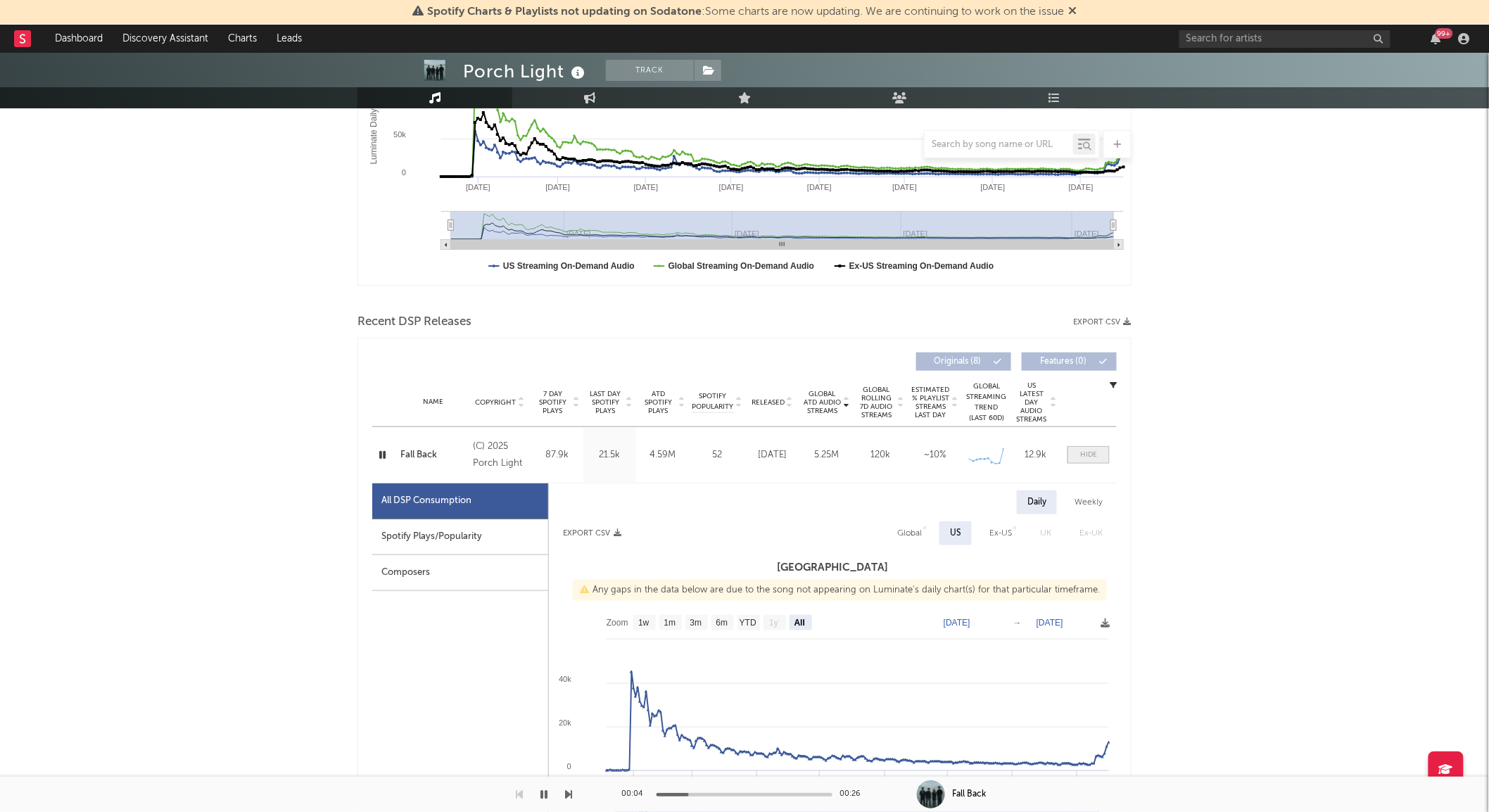
click at [1108, 452] on span at bounding box center [1089, 454] width 42 height 17
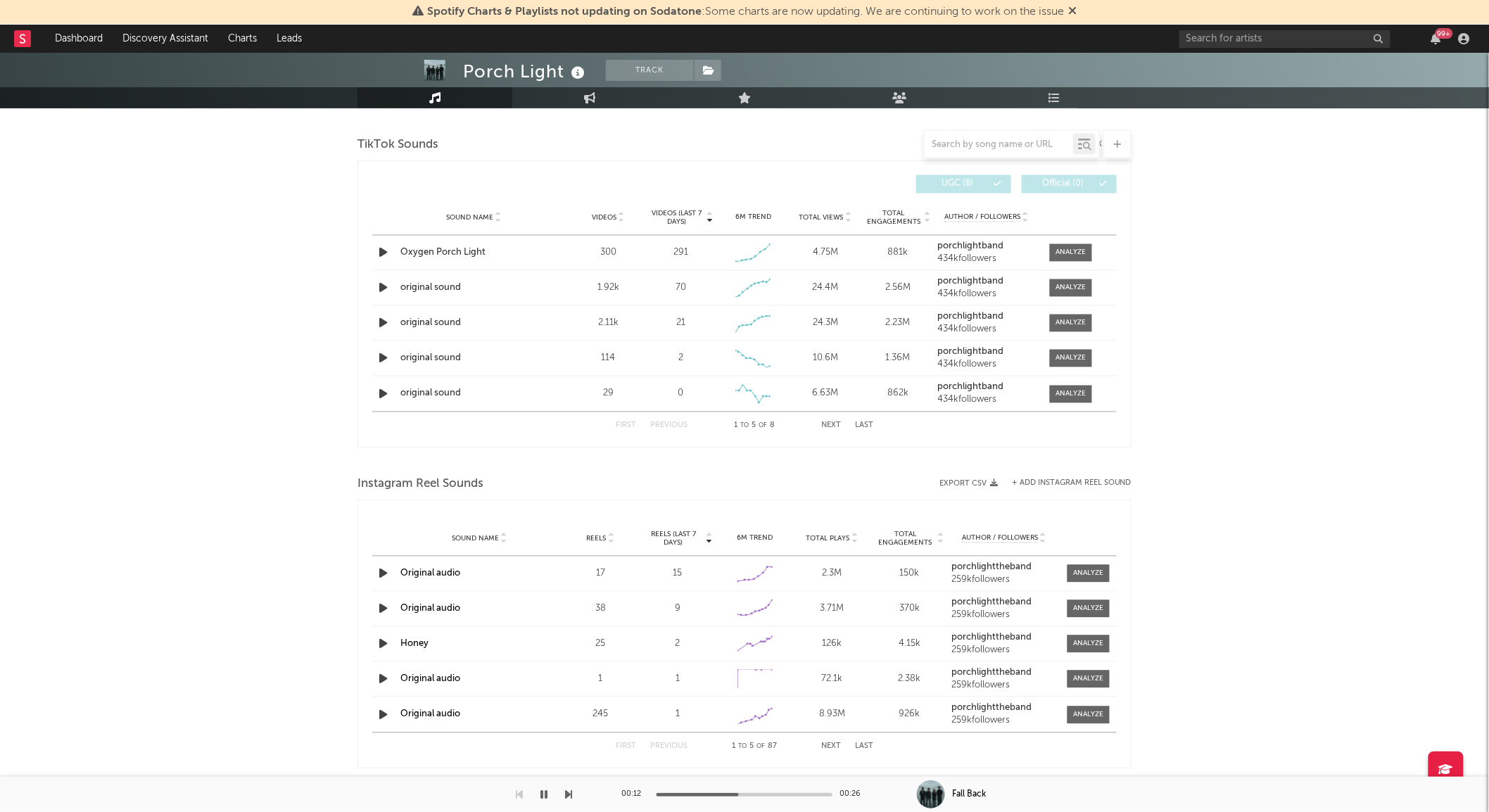
scroll to position [936, 0]
click at [606, 214] on span "Videos" at bounding box center [604, 218] width 25 height 8
click at [1074, 254] on div at bounding box center [1071, 254] width 30 height 11
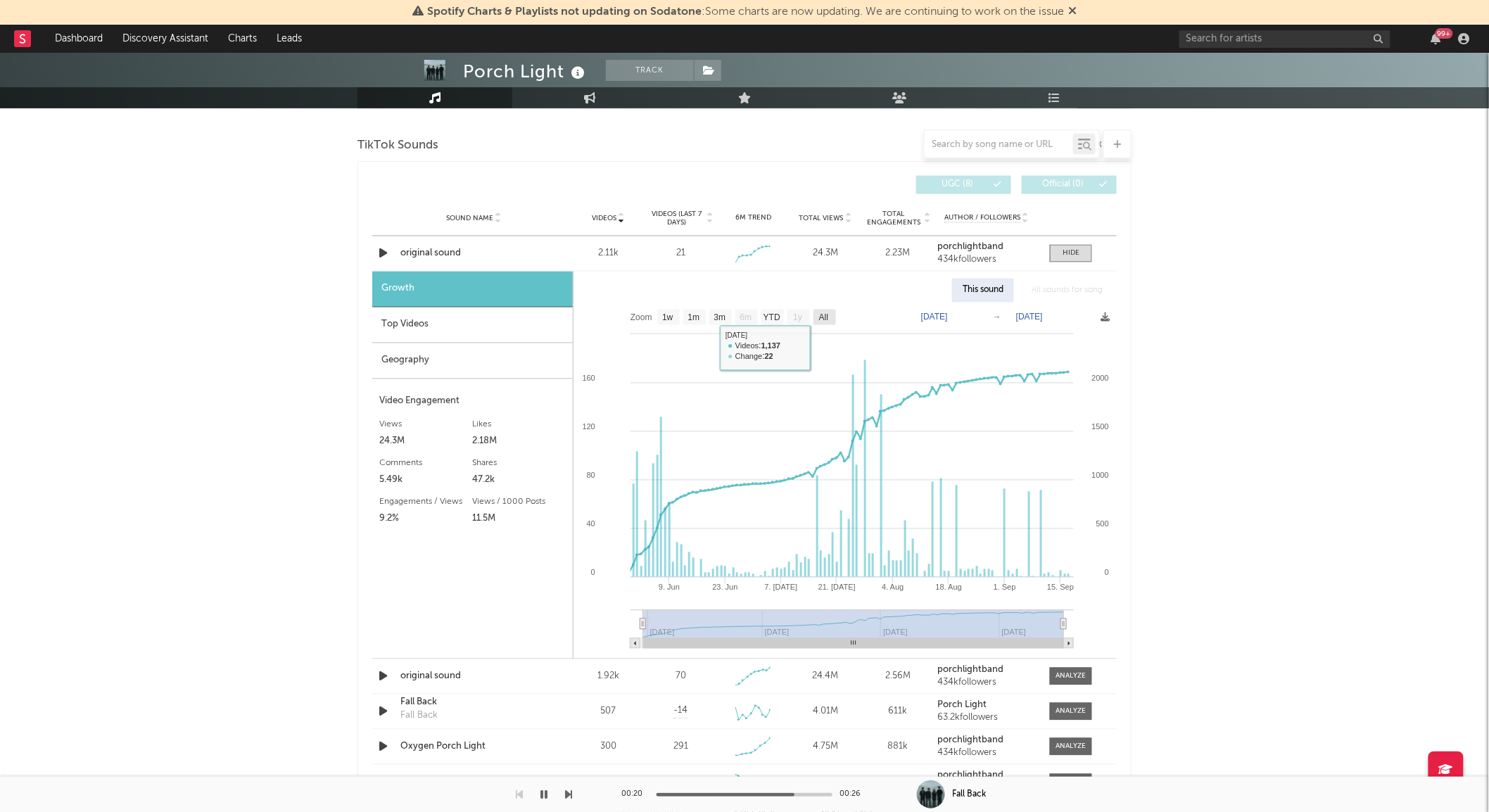
click at [818, 312] on rect at bounding box center [825, 317] width 23 height 16
select select "All"
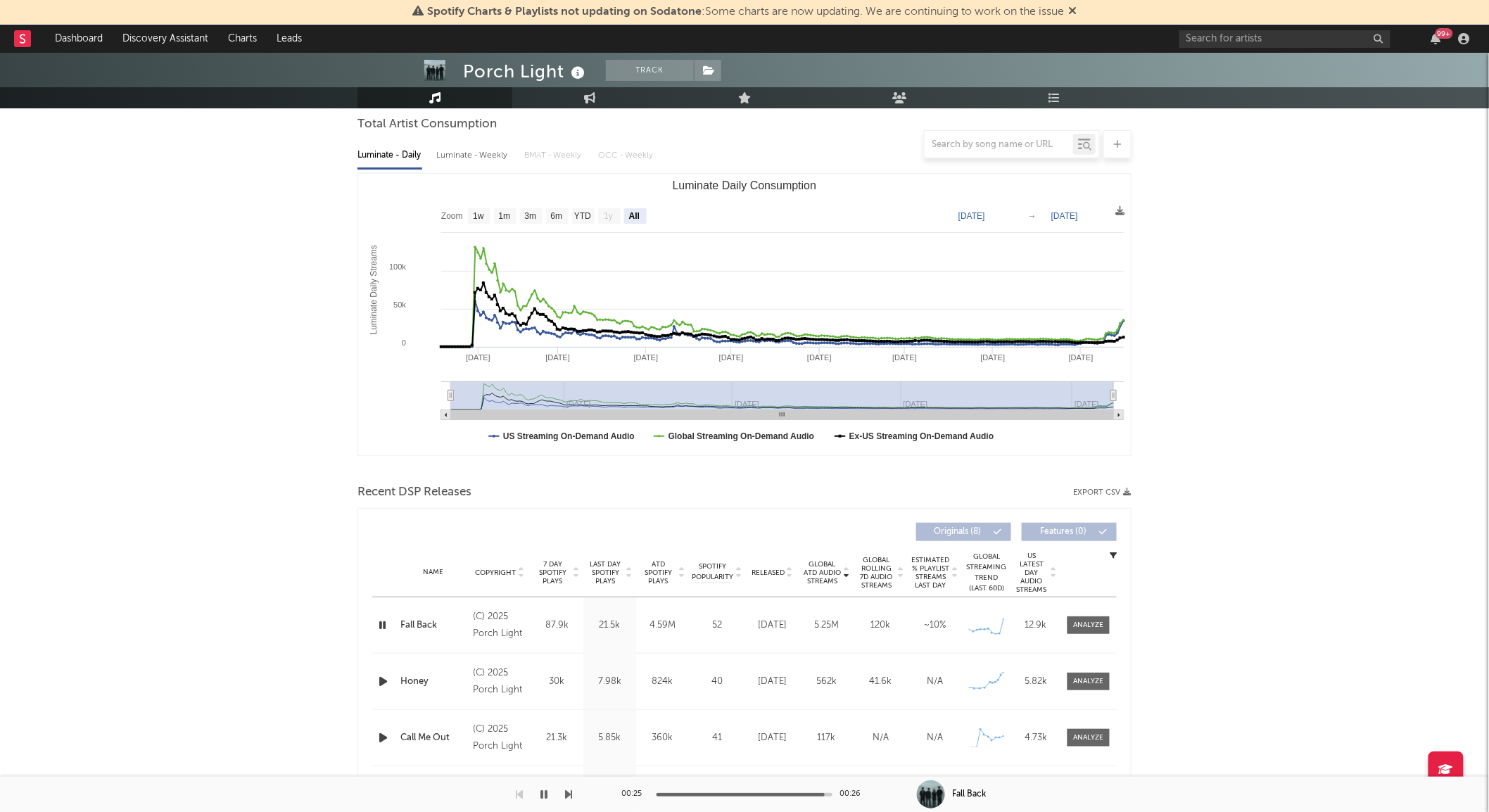
scroll to position [0, 0]
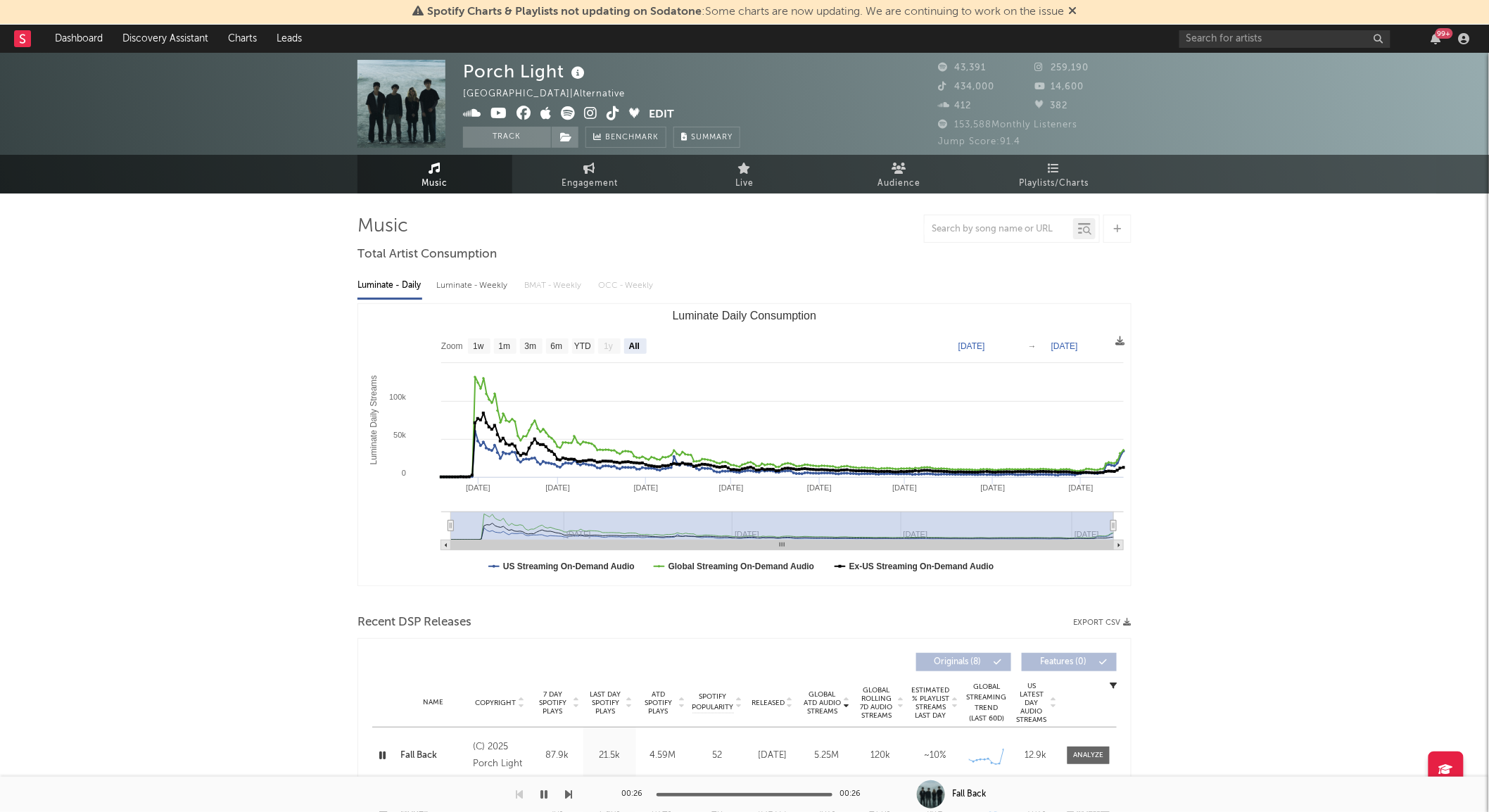
click at [616, 109] on icon at bounding box center [613, 113] width 14 height 14
